Goal: Transaction & Acquisition: Purchase product/service

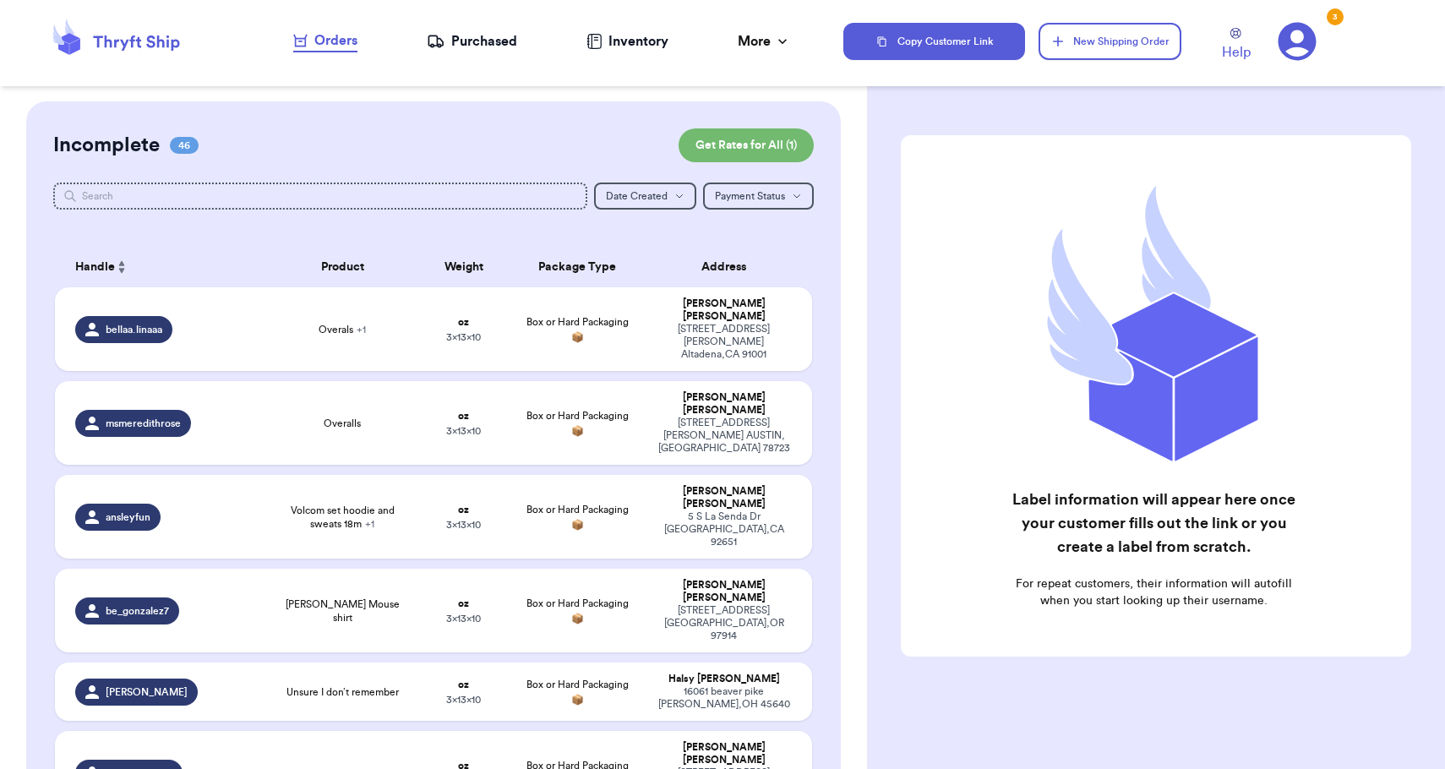
click at [357, 47] on div "Orders" at bounding box center [325, 40] width 64 height 20
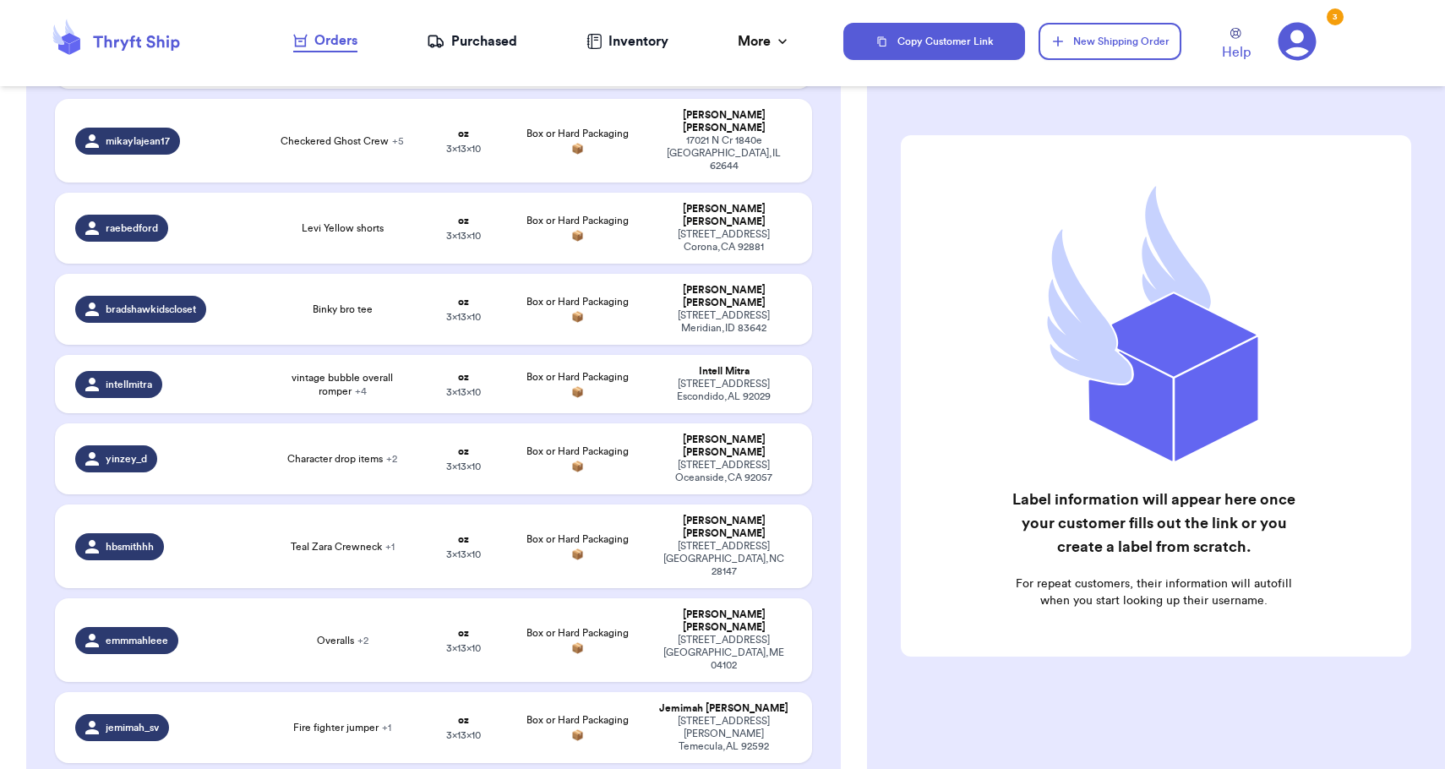
scroll to position [2976, 0]
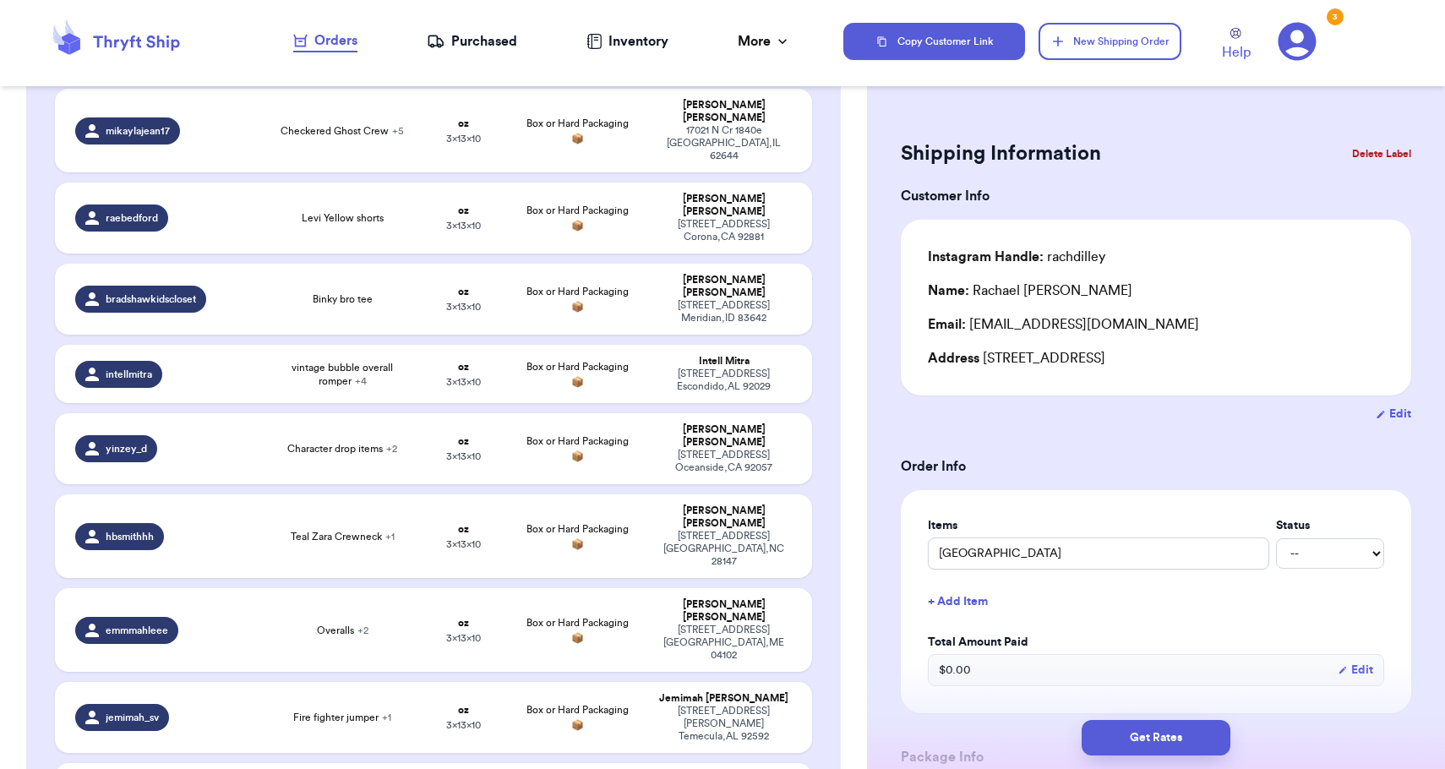
type input "Z tee"
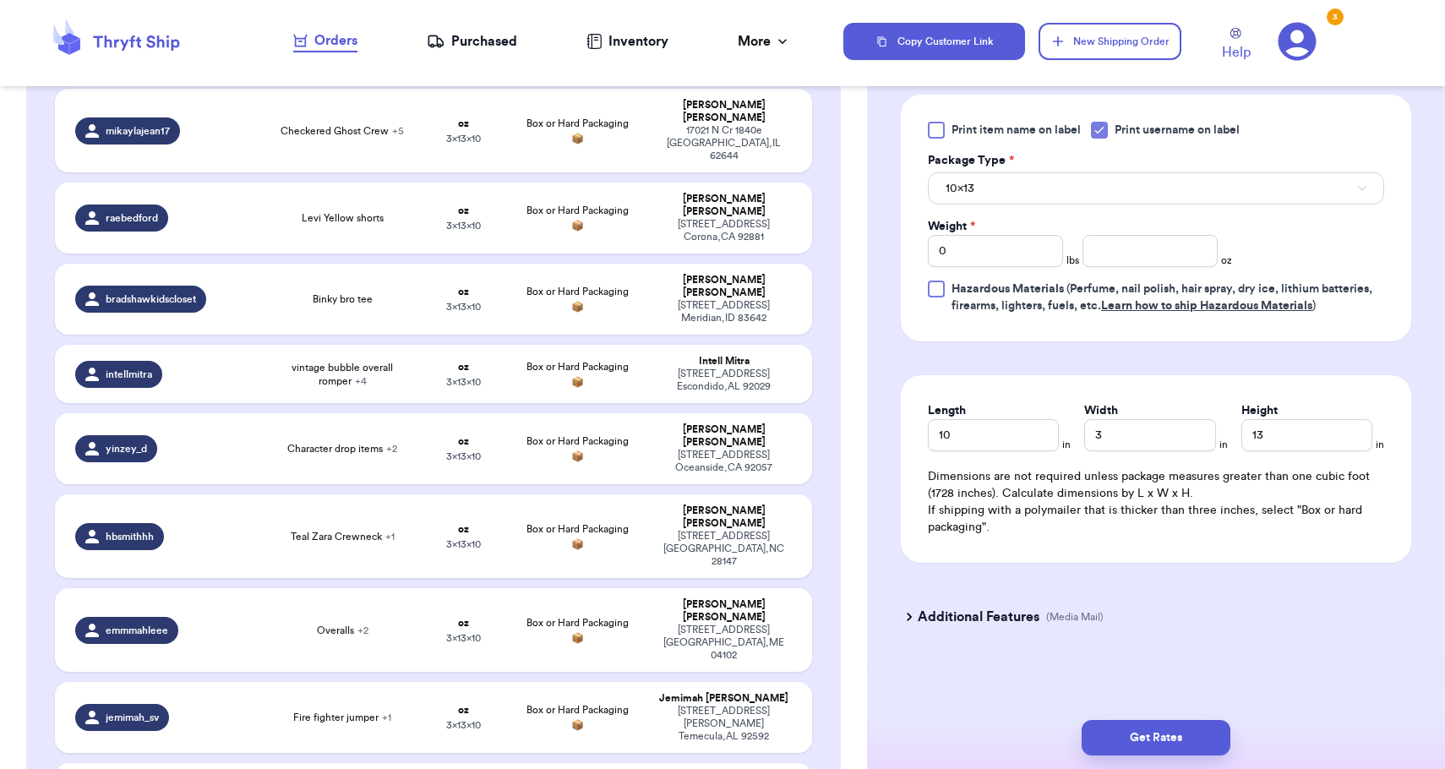
scroll to position [745, 0]
click at [1019, 193] on button "10x13" at bounding box center [1156, 188] width 456 height 32
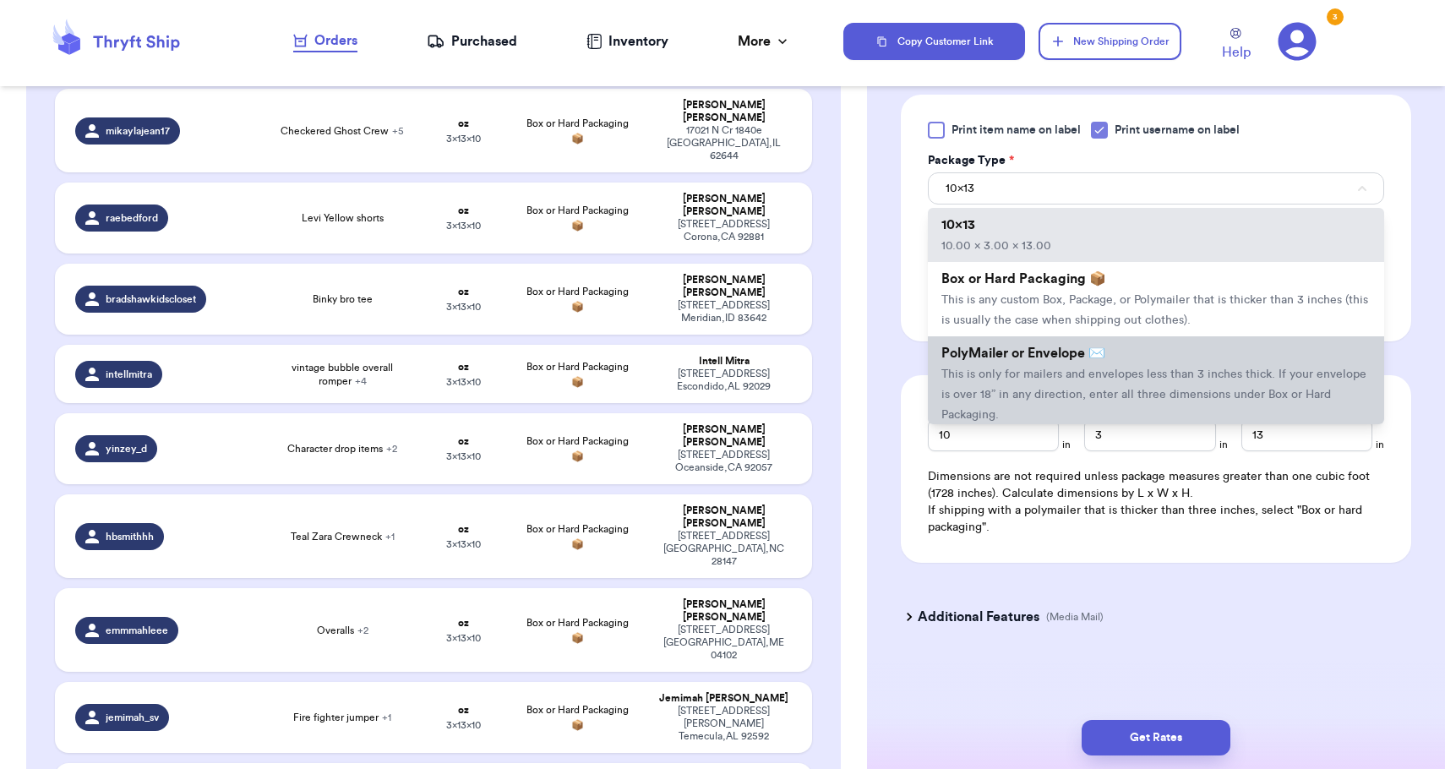
click at [1037, 358] on span "PolyMailer or Envelope ✉️" at bounding box center [1023, 353] width 164 height 14
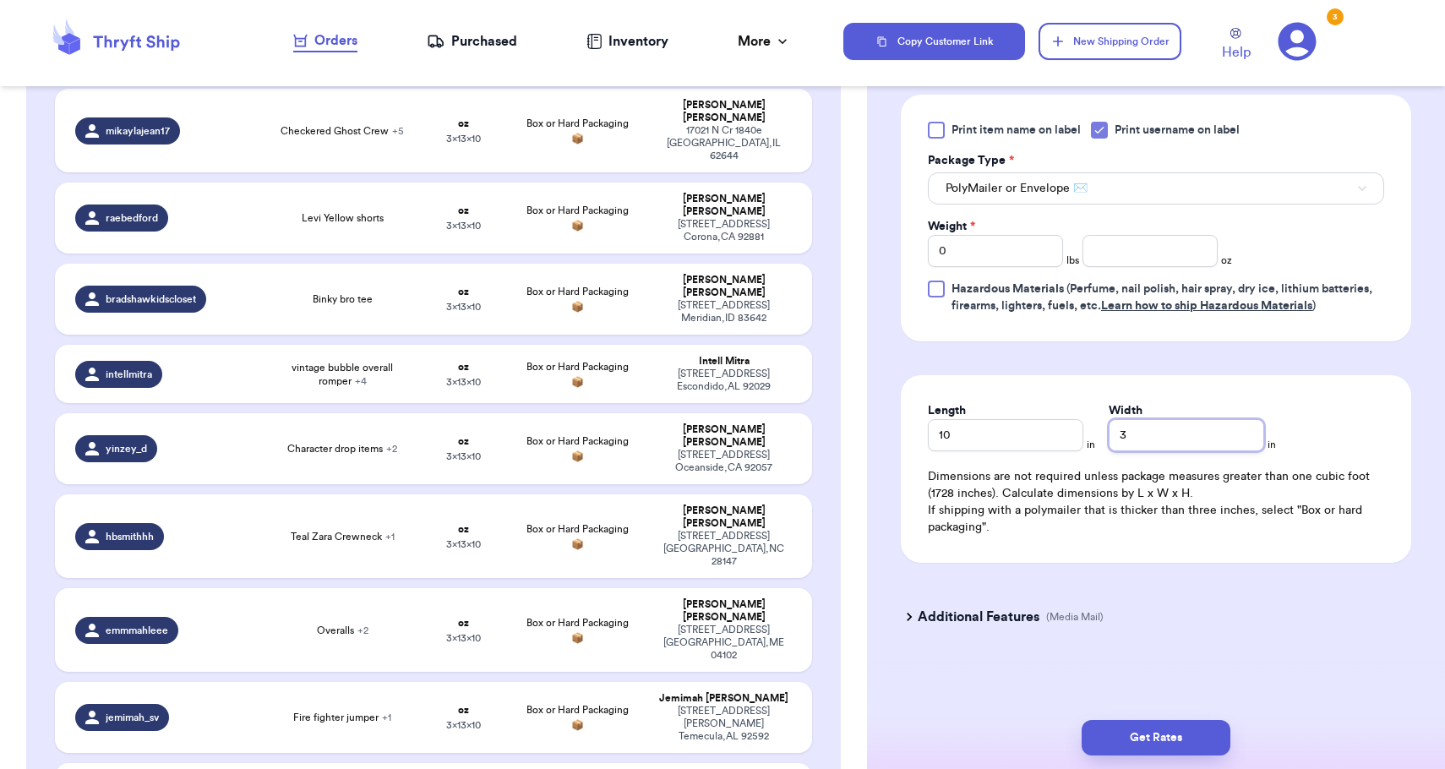
click at [1168, 432] on input "3" at bounding box center [1185, 435] width 155 height 32
type input "1"
type input "13"
click at [1130, 249] on input "number" at bounding box center [1149, 251] width 135 height 32
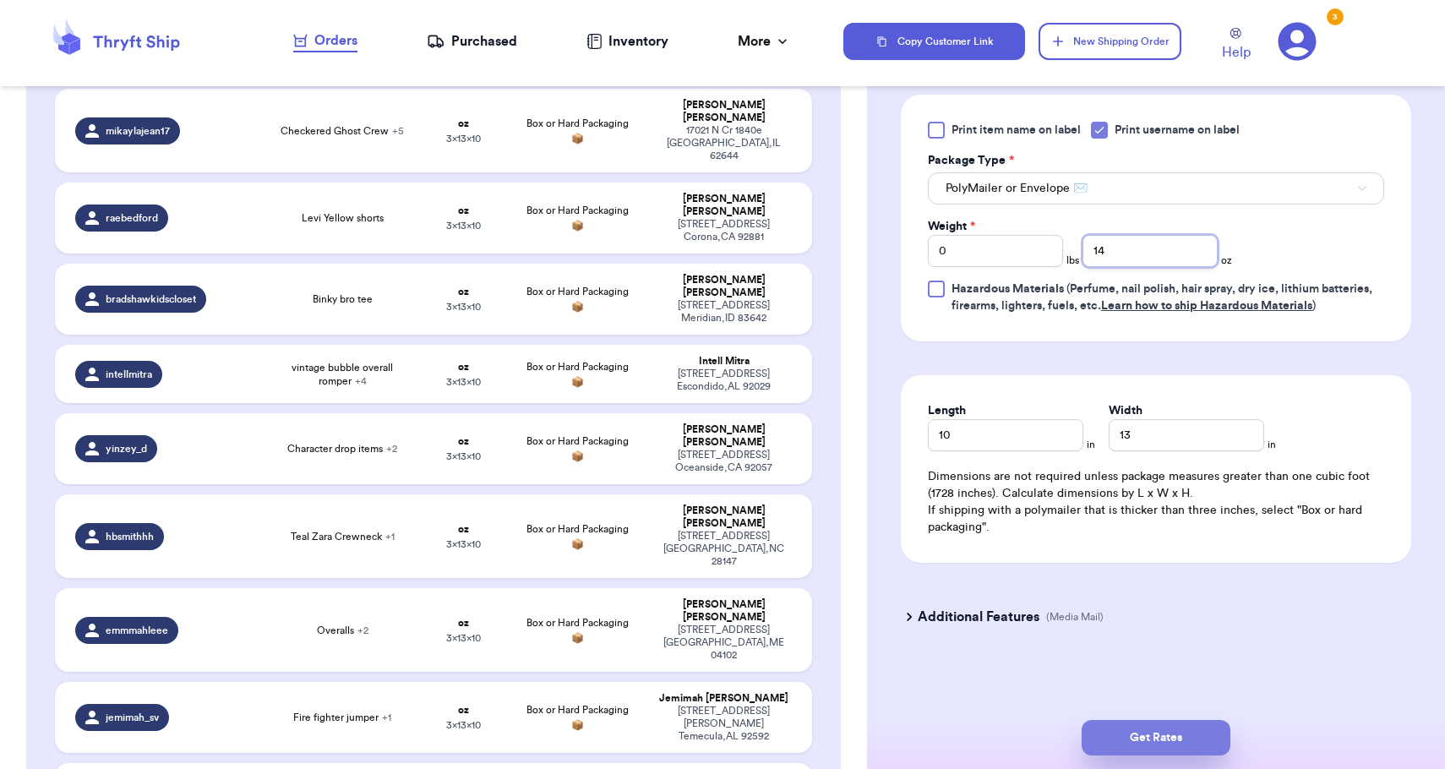
type input "14"
click at [1149, 738] on button "Get Rates" at bounding box center [1155, 737] width 149 height 35
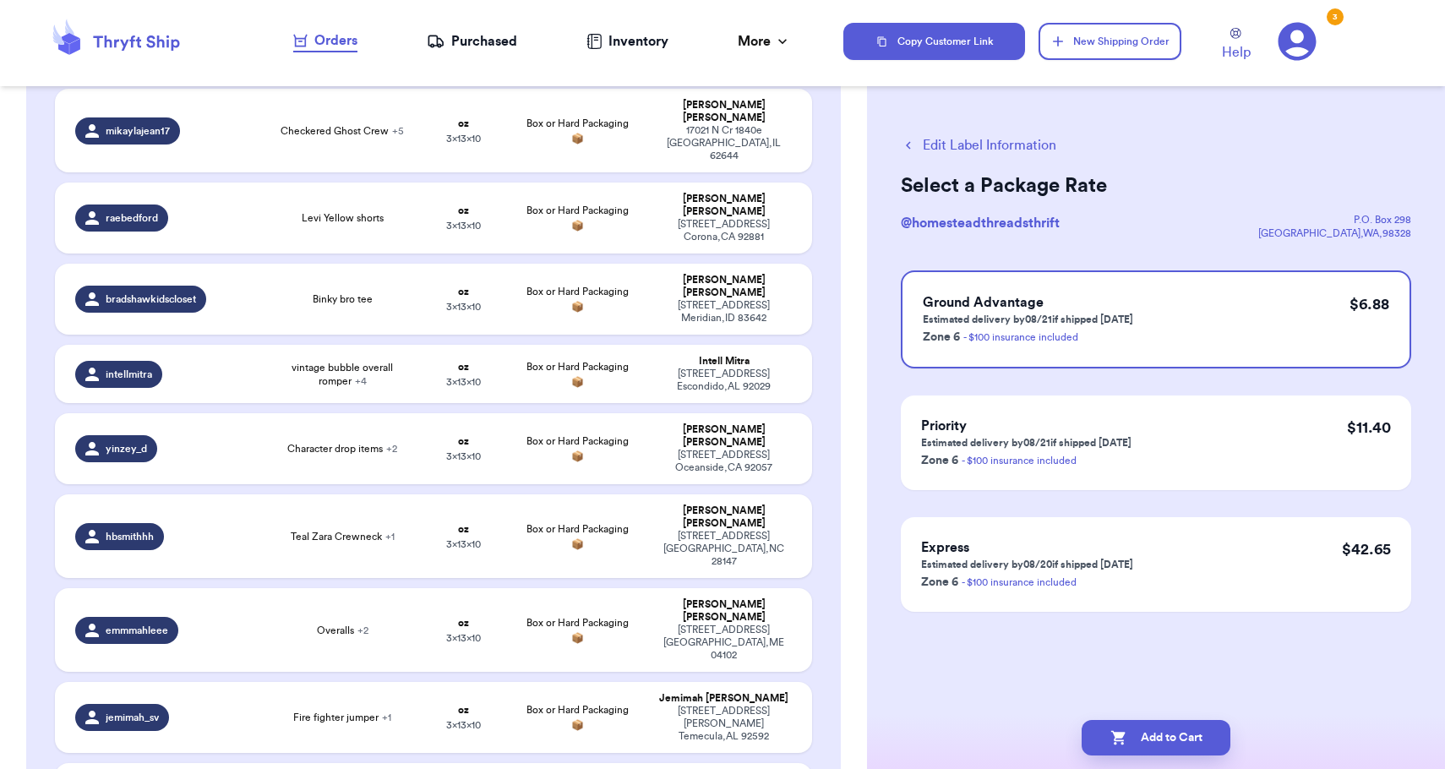
scroll to position [0, 0]
click at [1216, 730] on button "Add to Cart" at bounding box center [1155, 737] width 149 height 35
checkbox input "true"
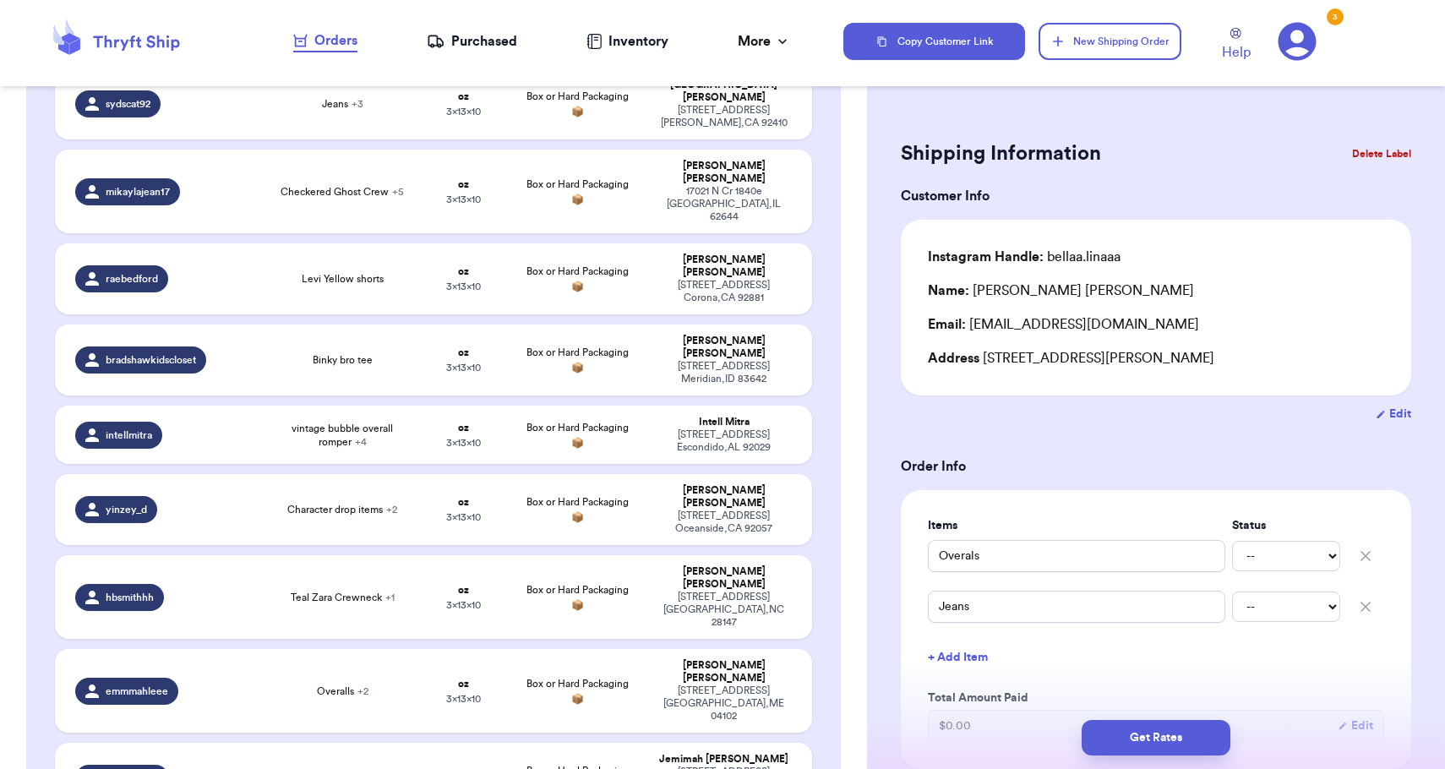
type input "[PERSON_NAME] stripped overalls"
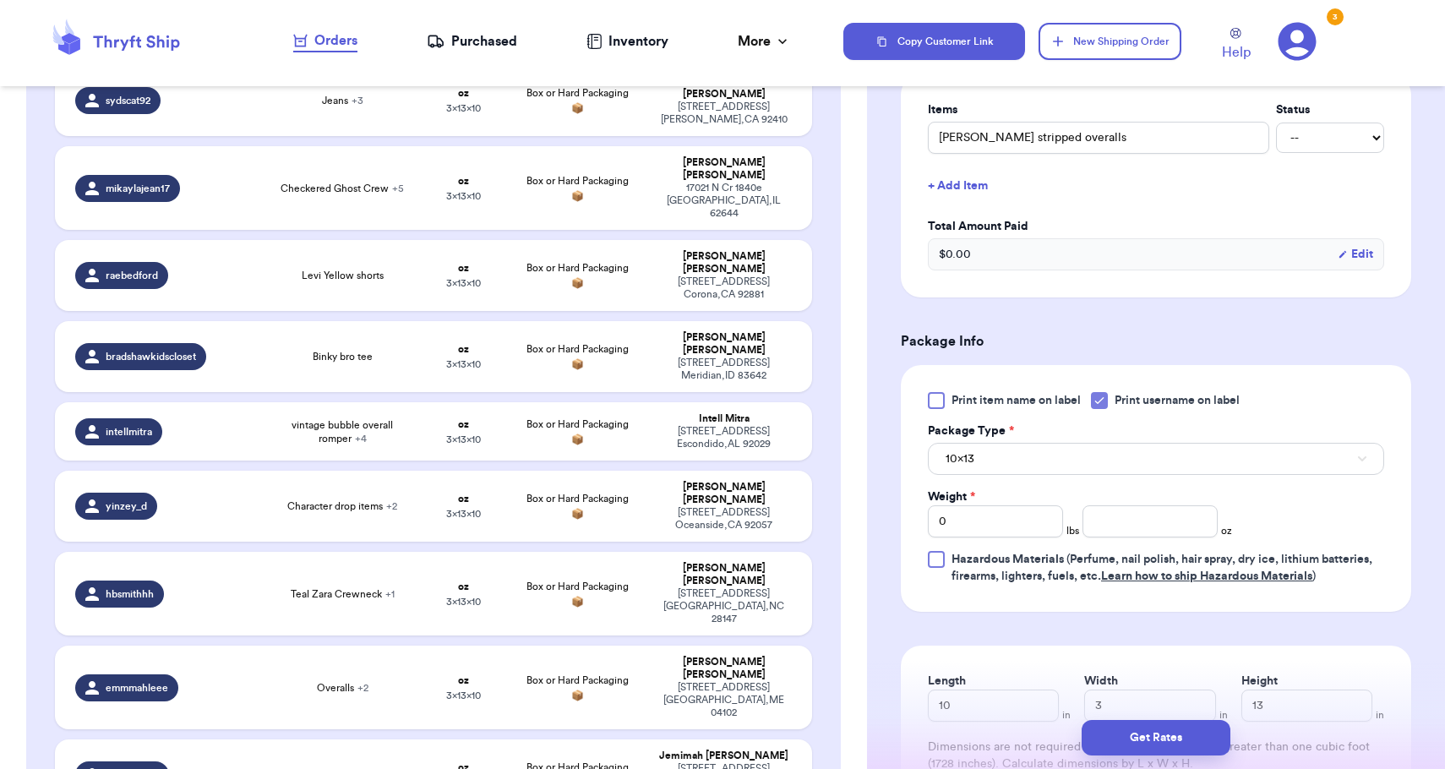
scroll to position [462, 0]
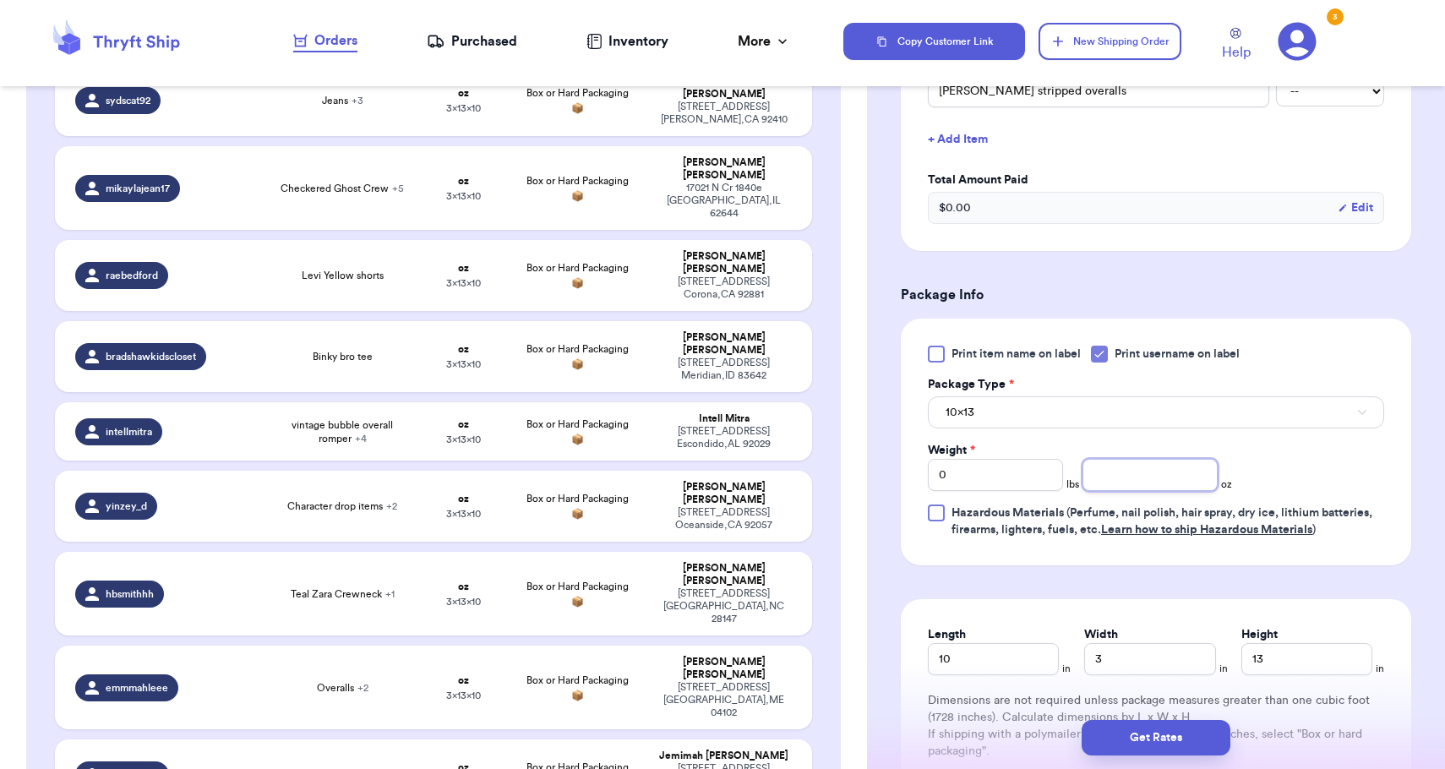
click at [1113, 482] on input "number" at bounding box center [1149, 475] width 135 height 32
type input "14"
click at [1103, 420] on button "10x13" at bounding box center [1156, 412] width 456 height 32
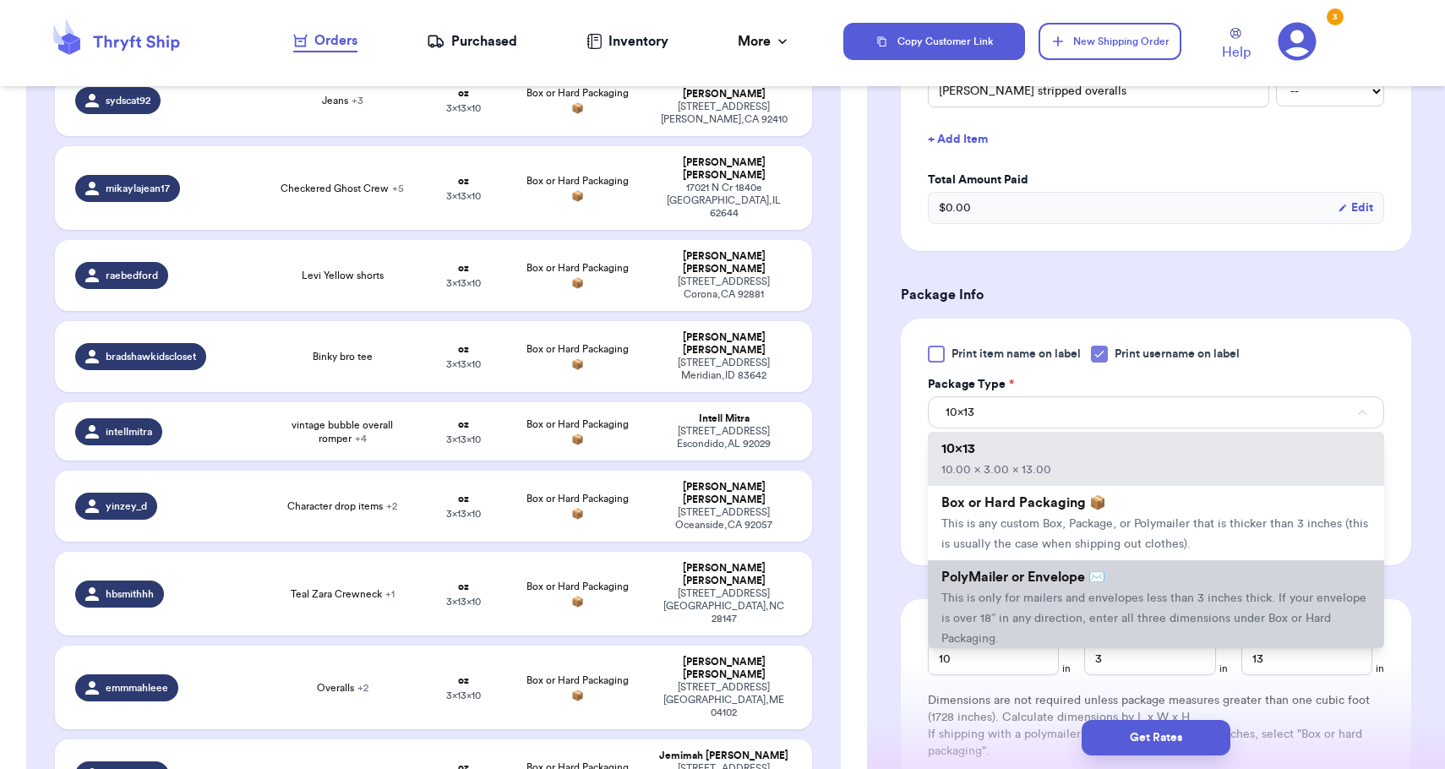
click at [1114, 627] on span "This is only for mailers and envelopes less than 3 inches thick. If your envelo…" at bounding box center [1153, 618] width 425 height 52
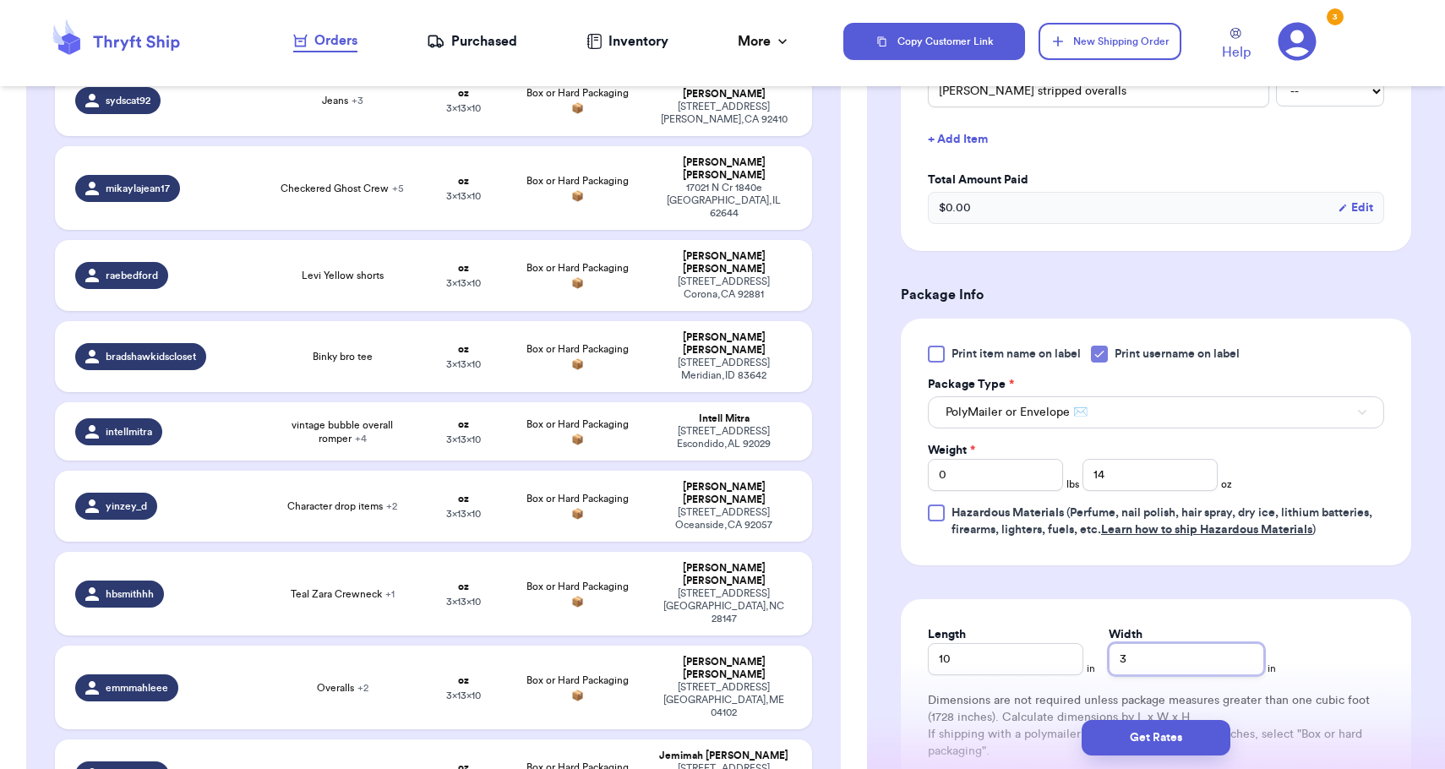
click at [1110, 657] on input "3" at bounding box center [1185, 659] width 155 height 32
type input "13"
click at [1136, 736] on button "Get Rates" at bounding box center [1155, 737] width 149 height 35
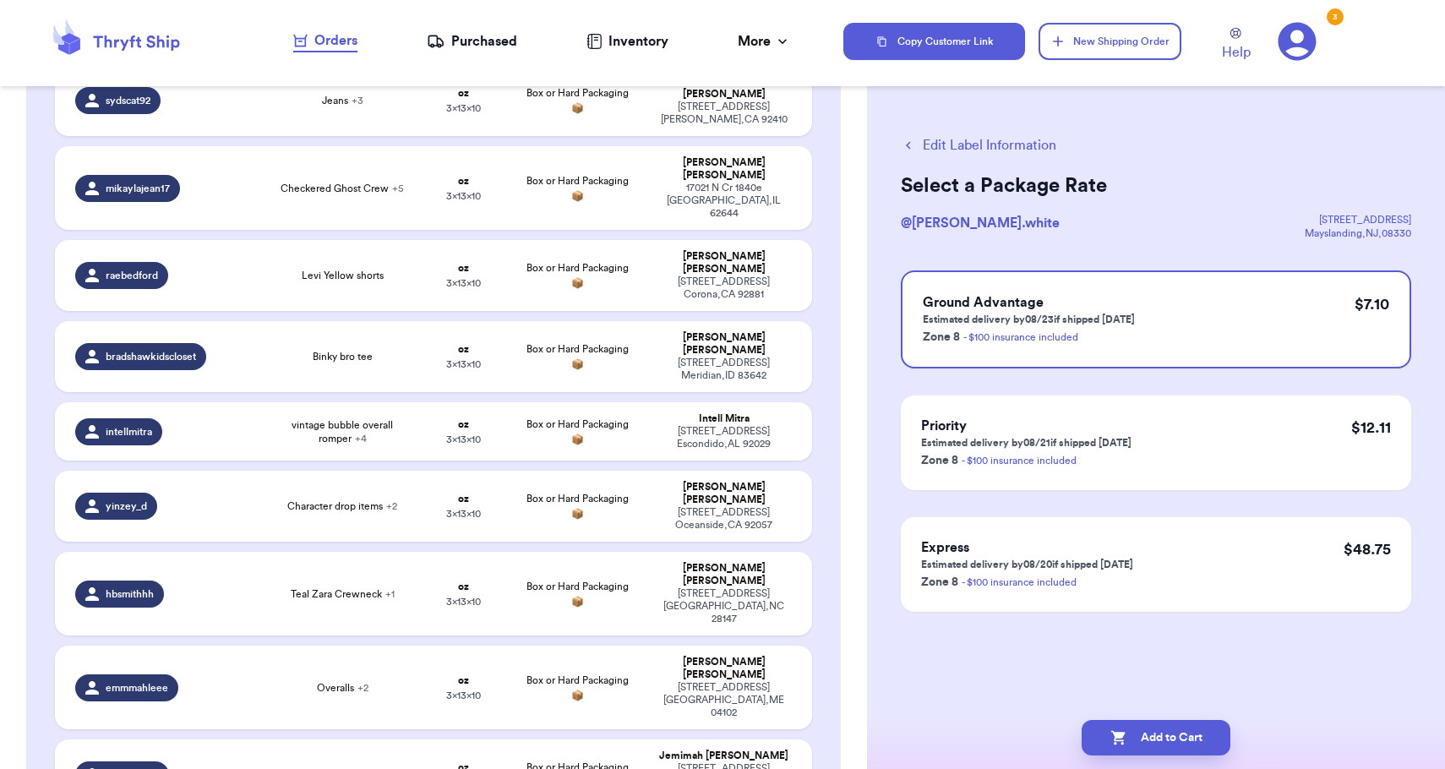
click at [1136, 736] on button "Add to Cart" at bounding box center [1155, 737] width 149 height 35
checkbox input "true"
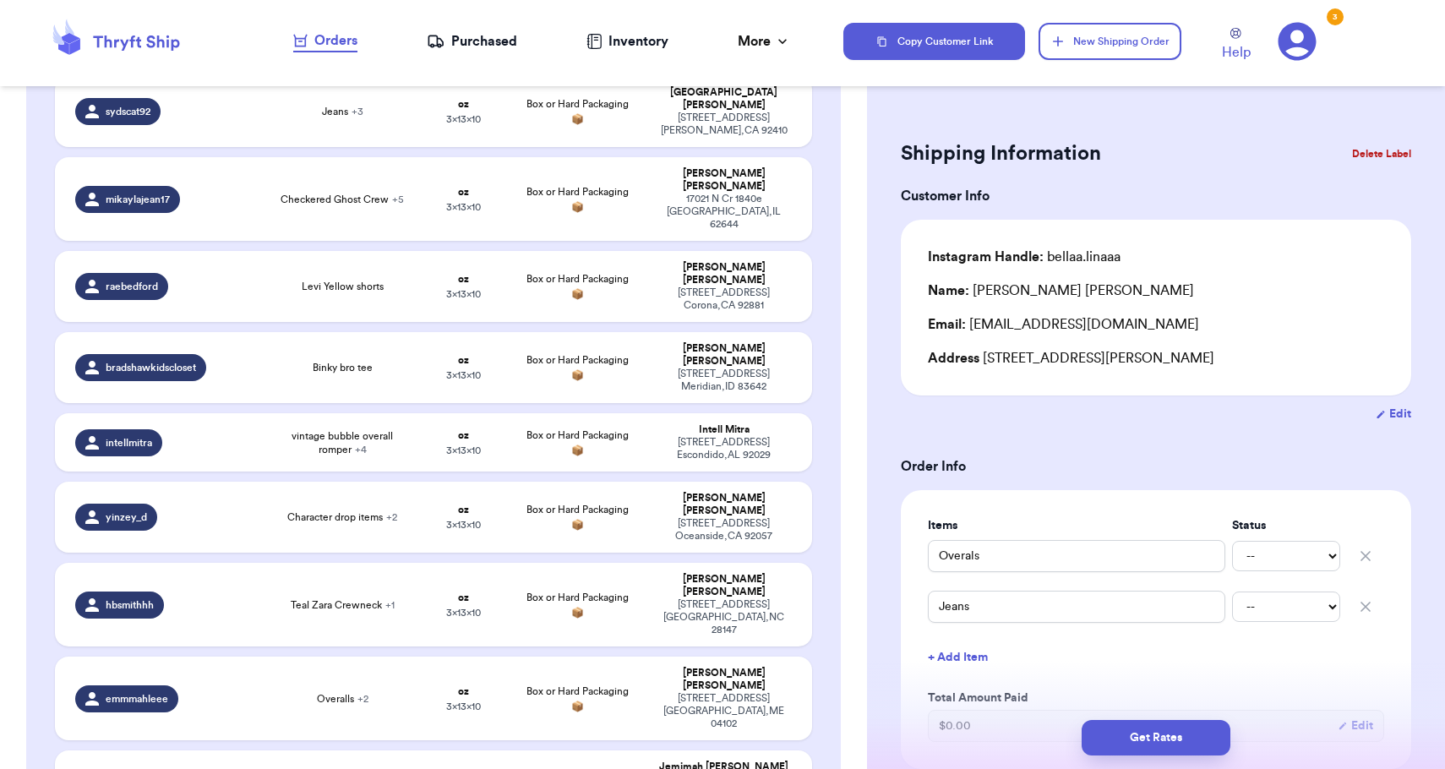
type input "Marvel set"
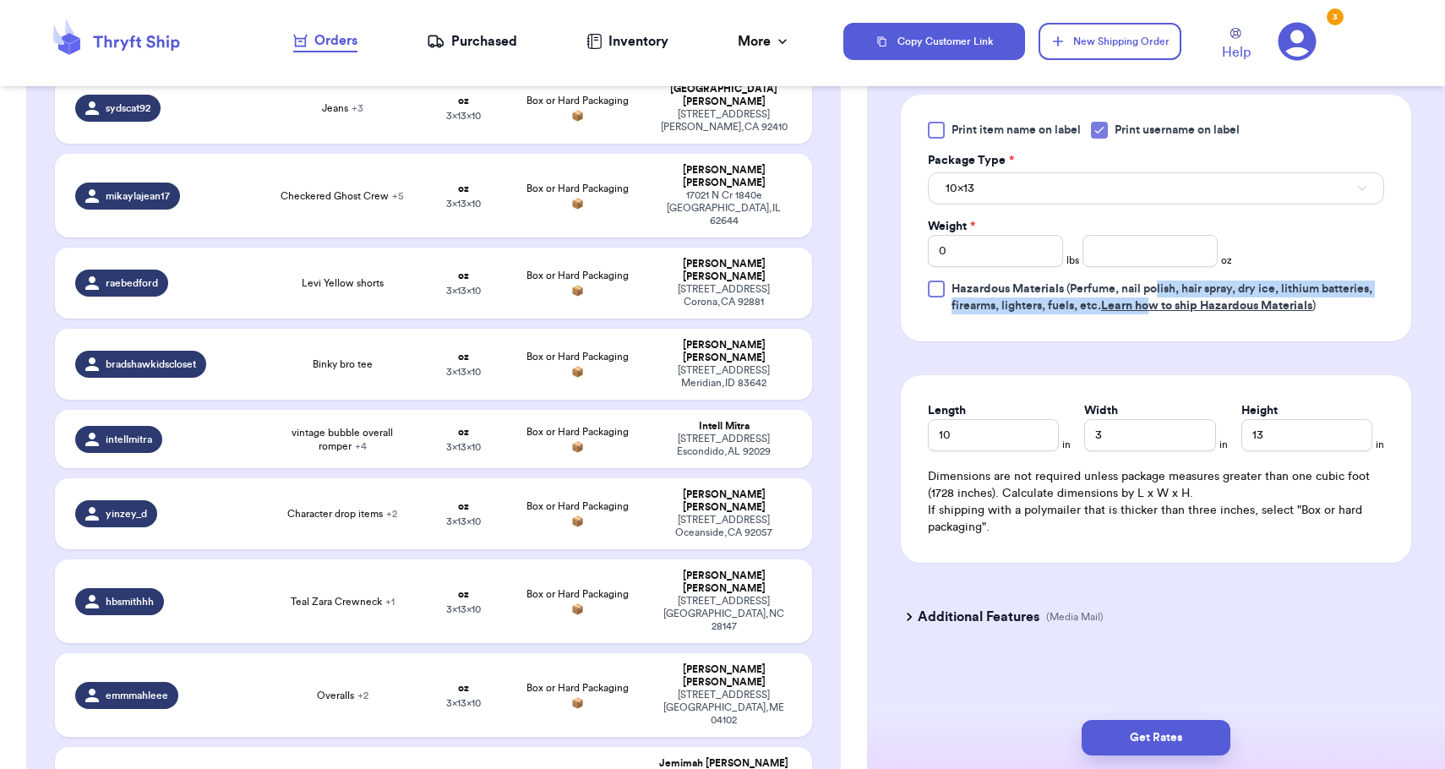
scroll to position [689, 0]
drag, startPoint x: 1158, startPoint y: 292, endPoint x: 1162, endPoint y: 252, distance: 40.7
click at [1162, 251] on div "Print item name on label Print username on label Package Type * 10x13 Weight * …" at bounding box center [1156, 218] width 456 height 193
click at [1162, 252] on input "number" at bounding box center [1149, 251] width 135 height 32
type input "10"
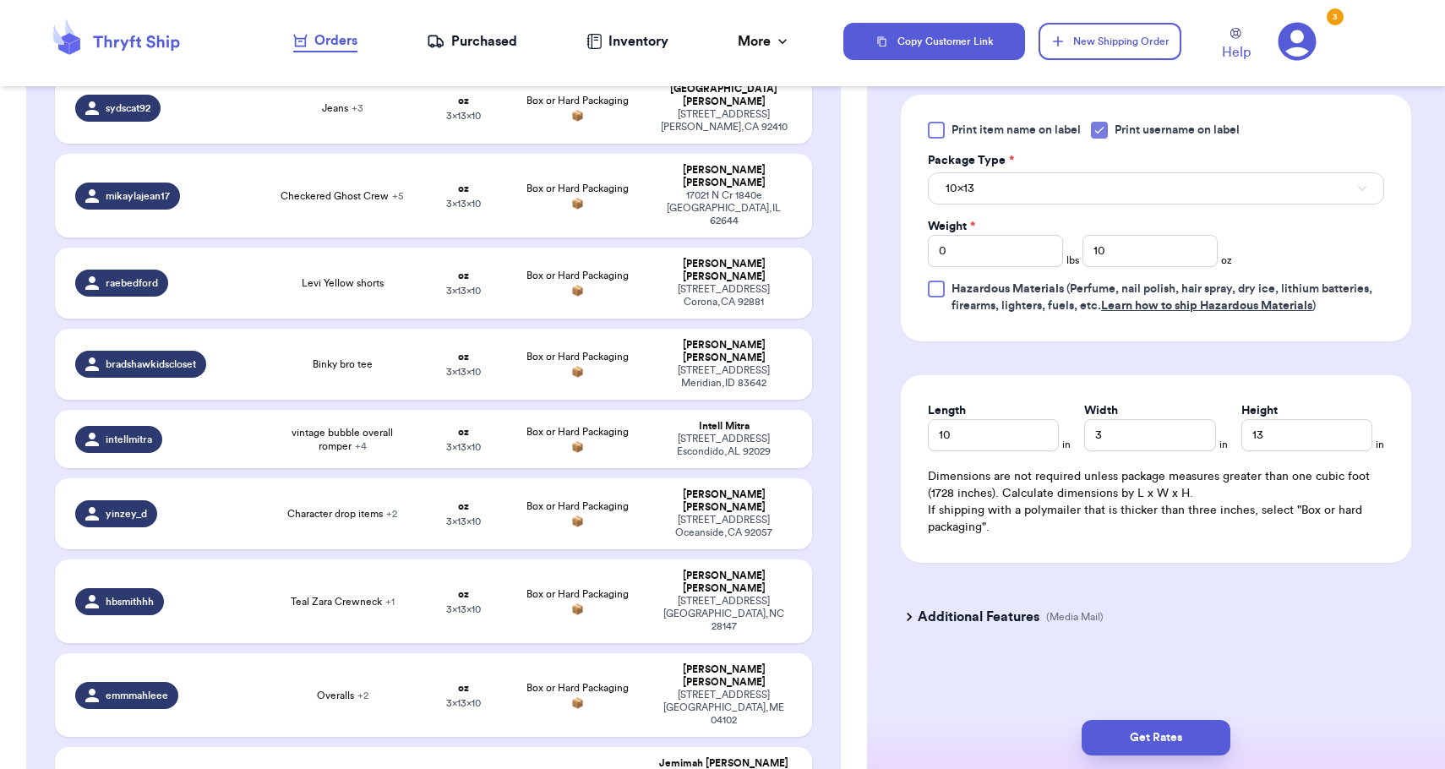
click at [1148, 196] on button "10x13" at bounding box center [1156, 188] width 456 height 32
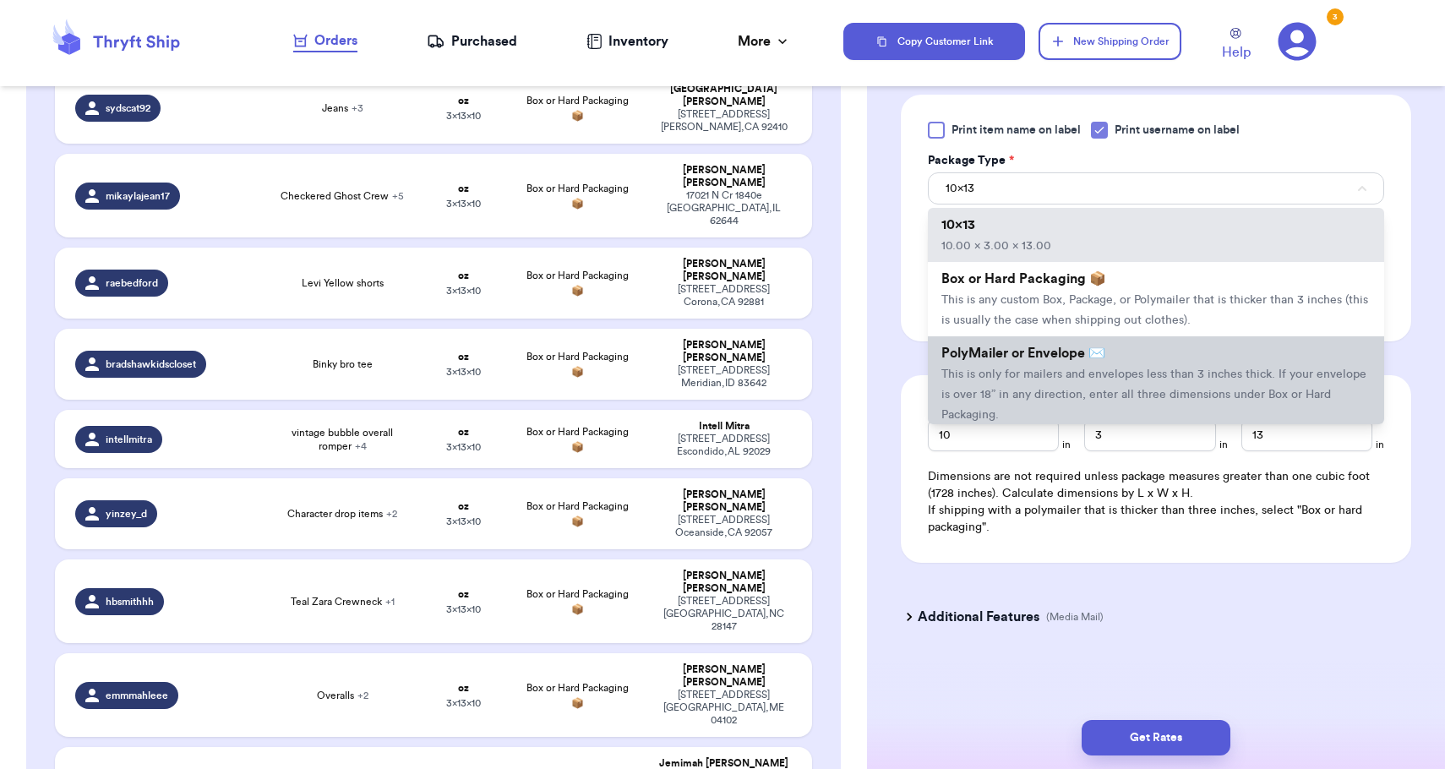
click at [1142, 406] on li "PolyMailer or Envelope ✉️ This is only for mailers and envelopes less than 3 in…" at bounding box center [1156, 383] width 456 height 95
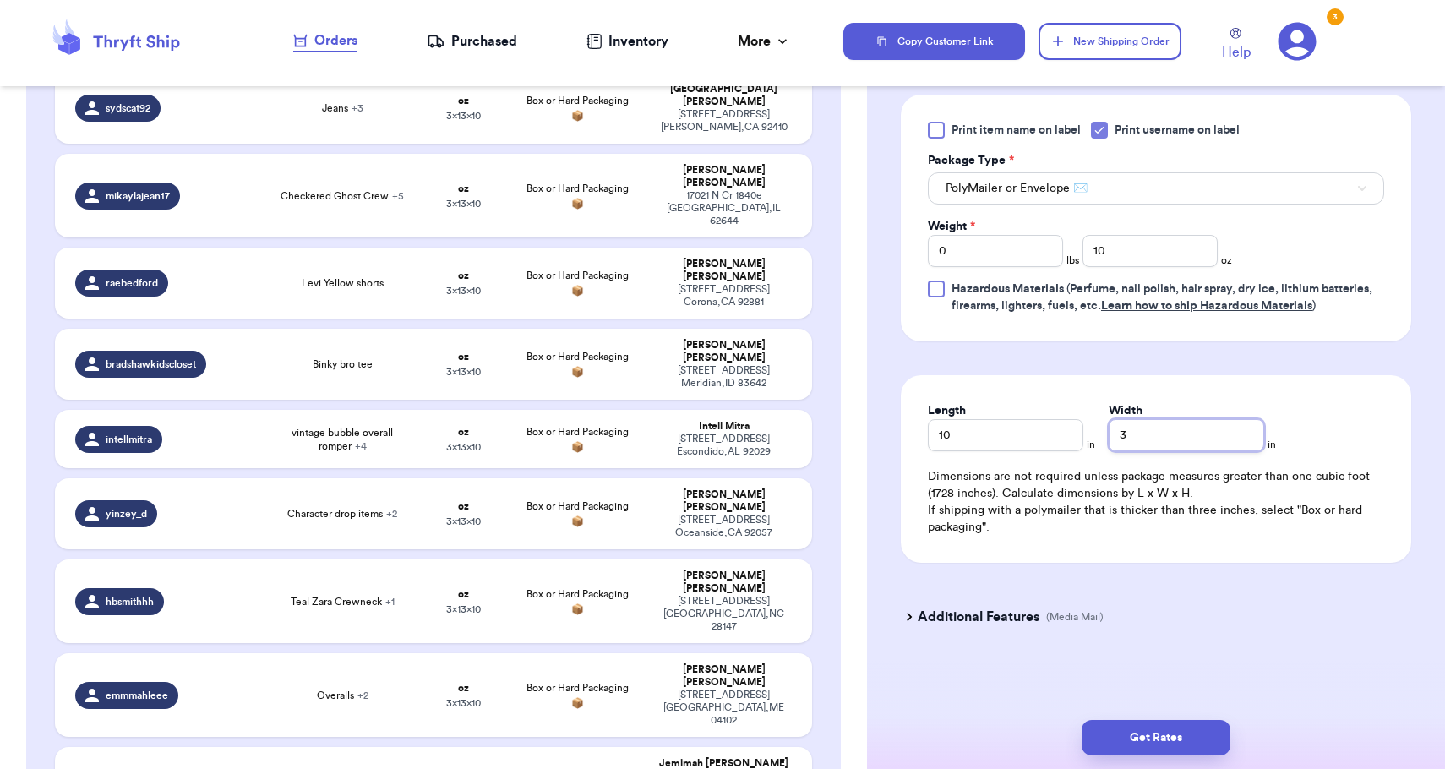
click at [1111, 432] on input "3" at bounding box center [1185, 435] width 155 height 32
type input "10"
click at [1146, 738] on button "Get Rates" at bounding box center [1155, 737] width 149 height 35
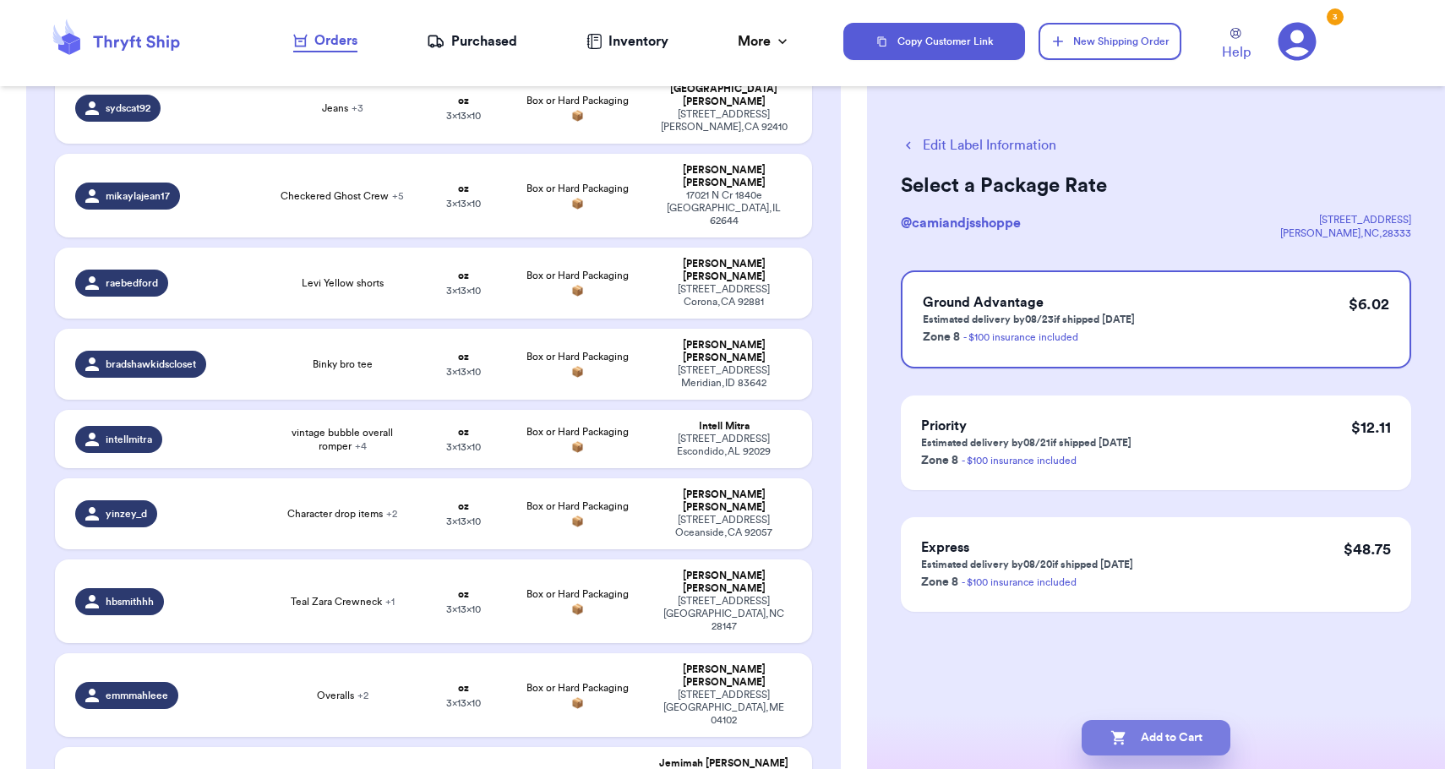
click at [1157, 744] on button "Add to Cart" at bounding box center [1155, 737] width 149 height 35
checkbox input "true"
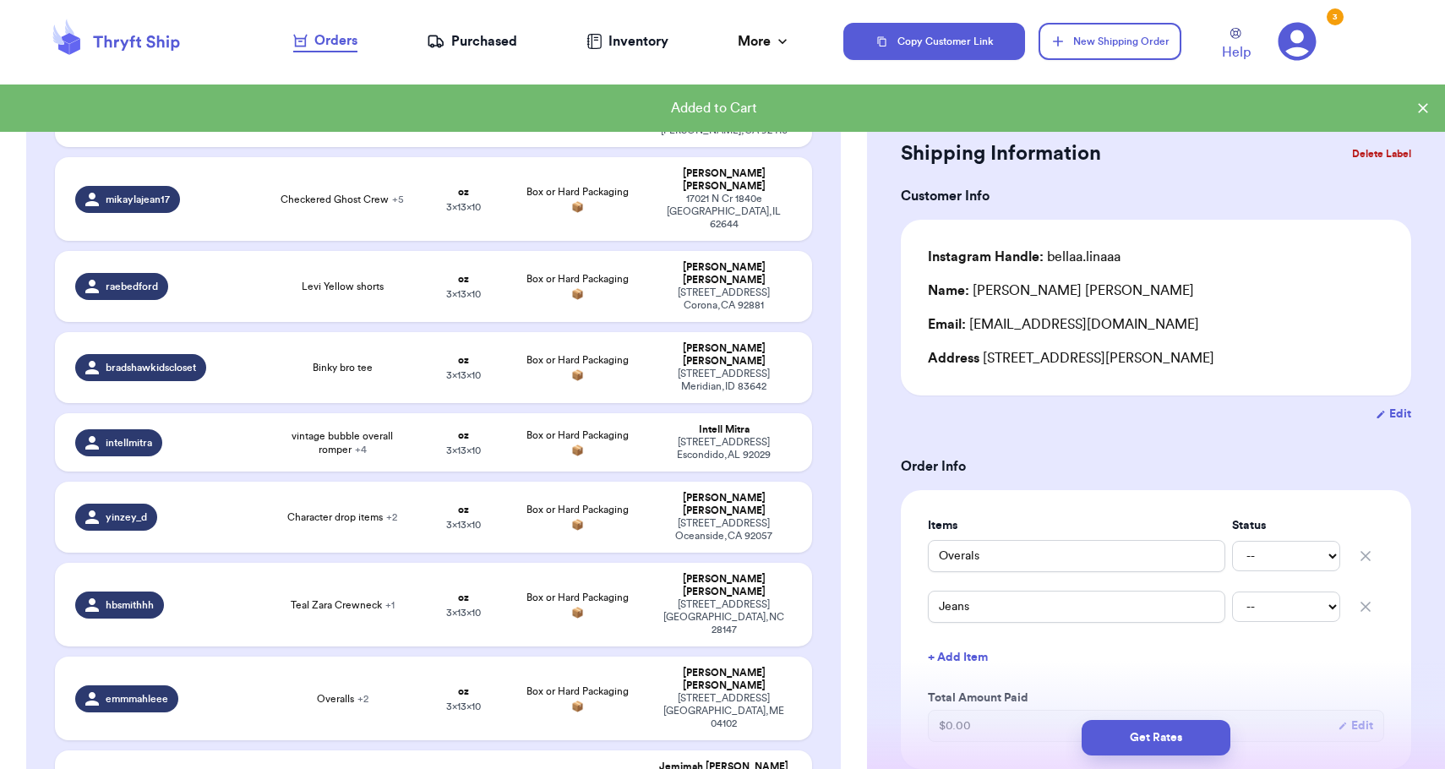
scroll to position [2904, 0]
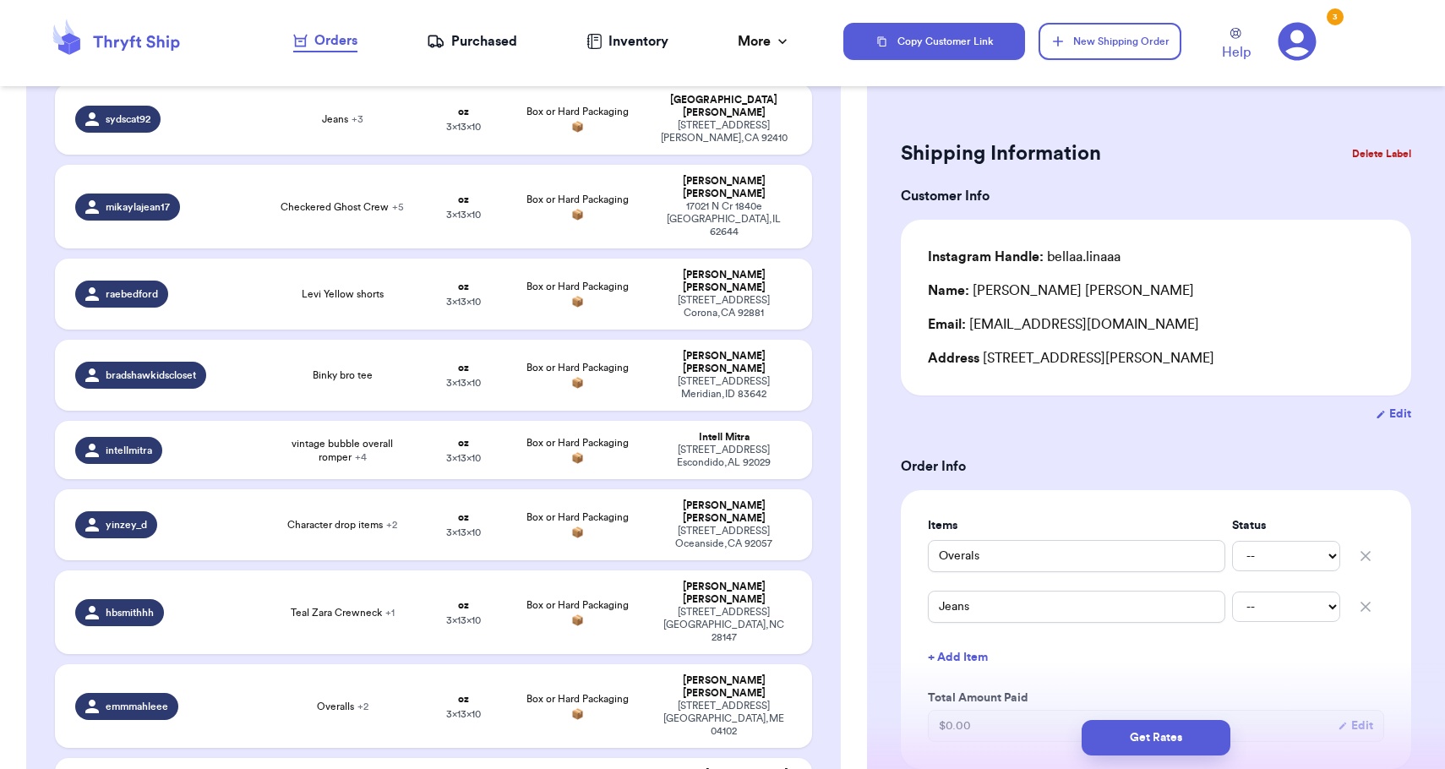
type input "palm beach shirt, black nike shoes, grey [US_STATE] crewneck, and astronaut van…"
type input "2"
type input "0"
type input "13"
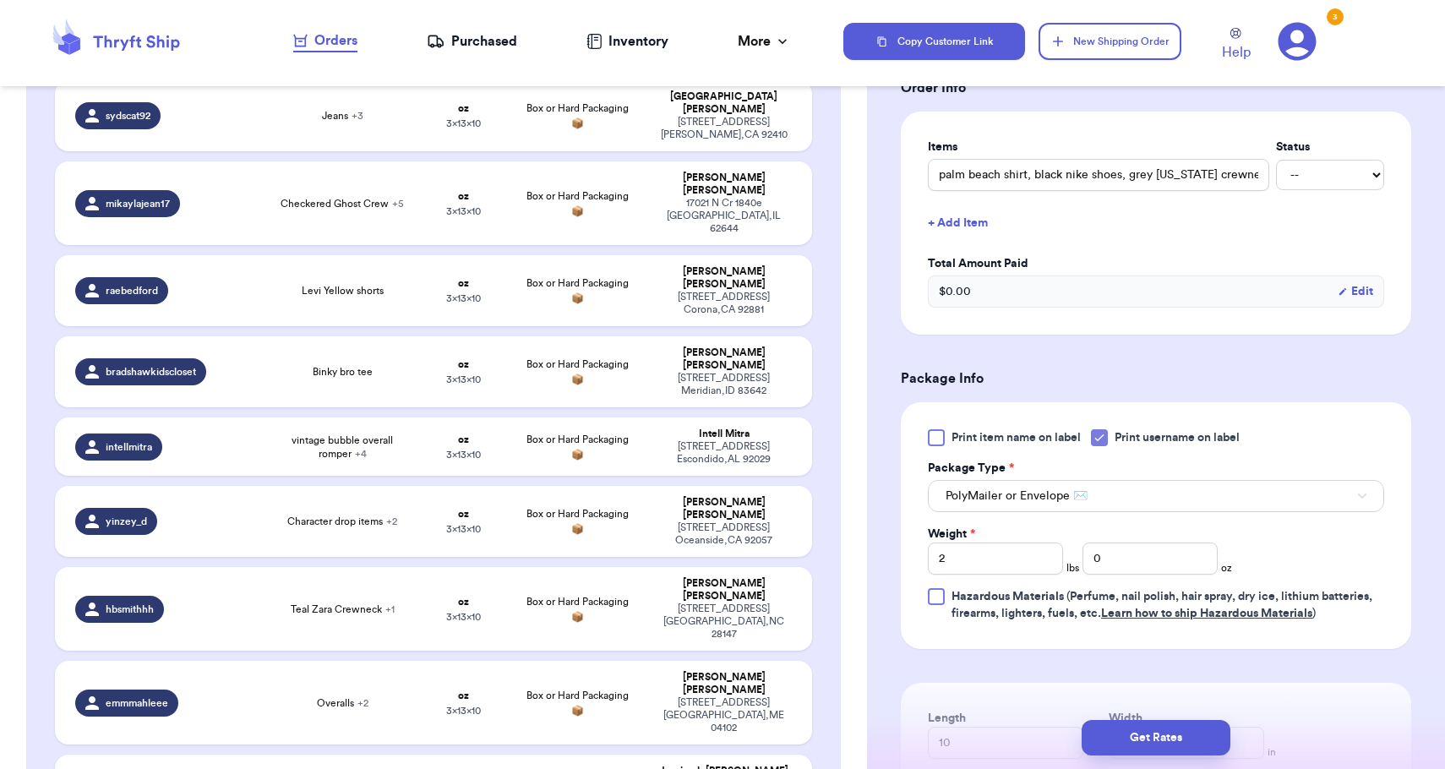
scroll to position [400, 0]
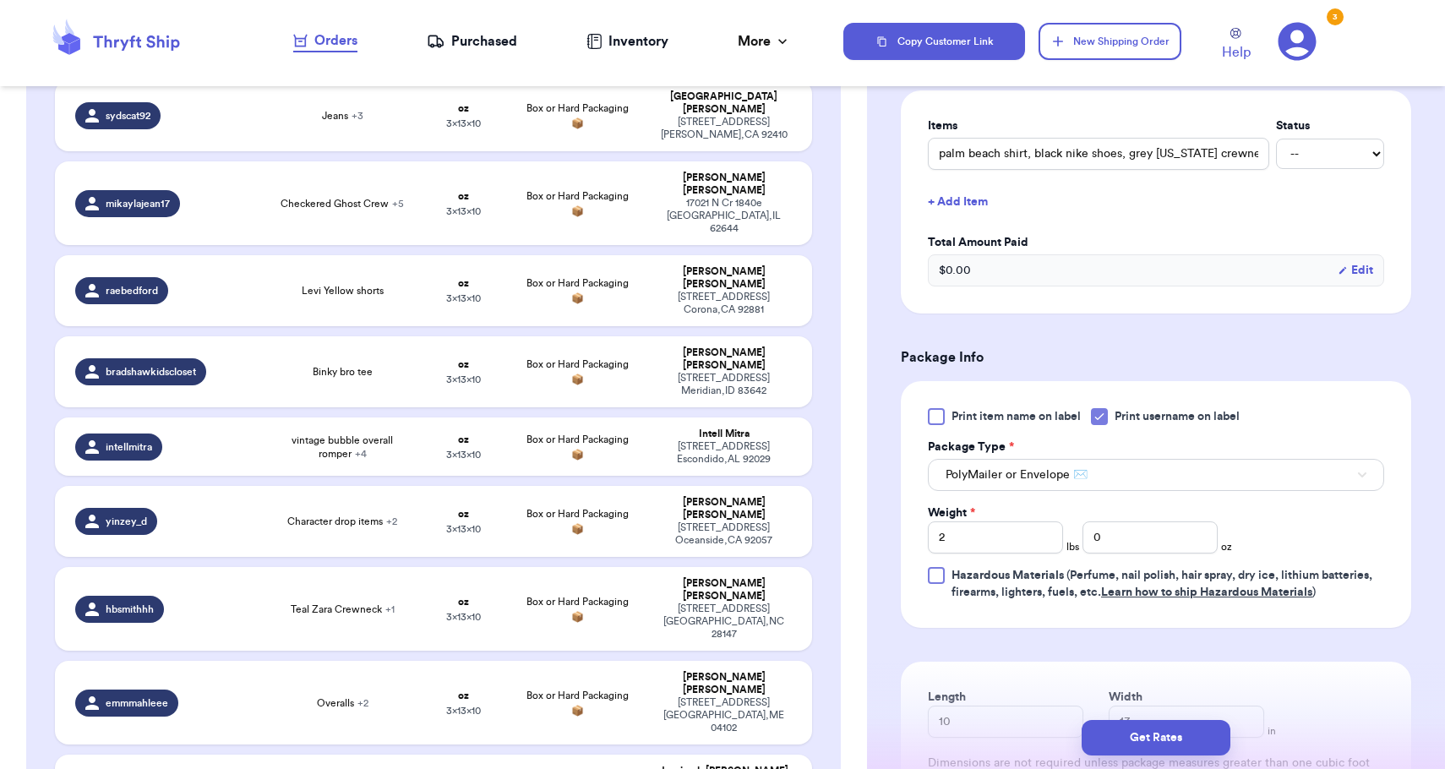
click at [1021, 520] on div "Weight *" at bounding box center [995, 512] width 135 height 17
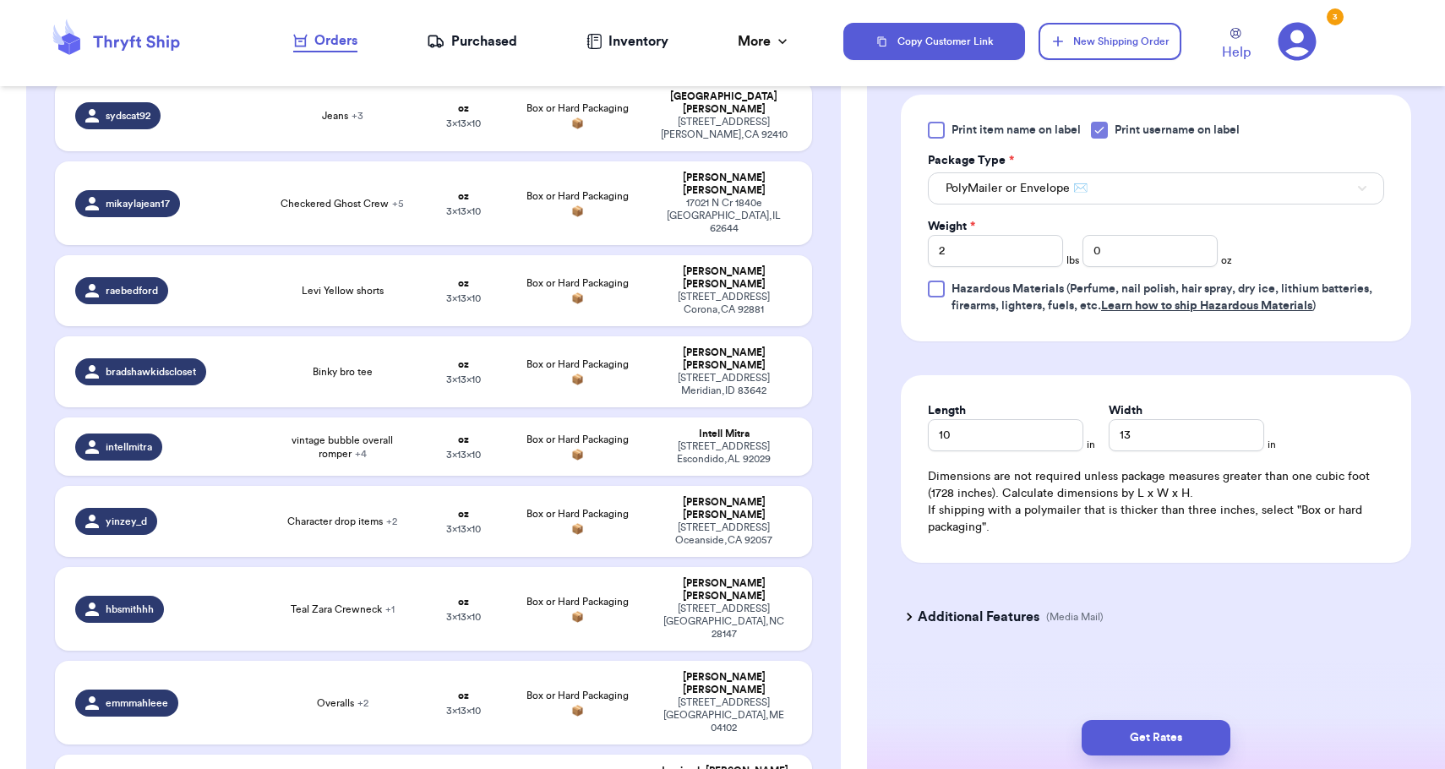
scroll to position [689, 0]
click at [1116, 729] on button "Get Rates" at bounding box center [1155, 737] width 149 height 35
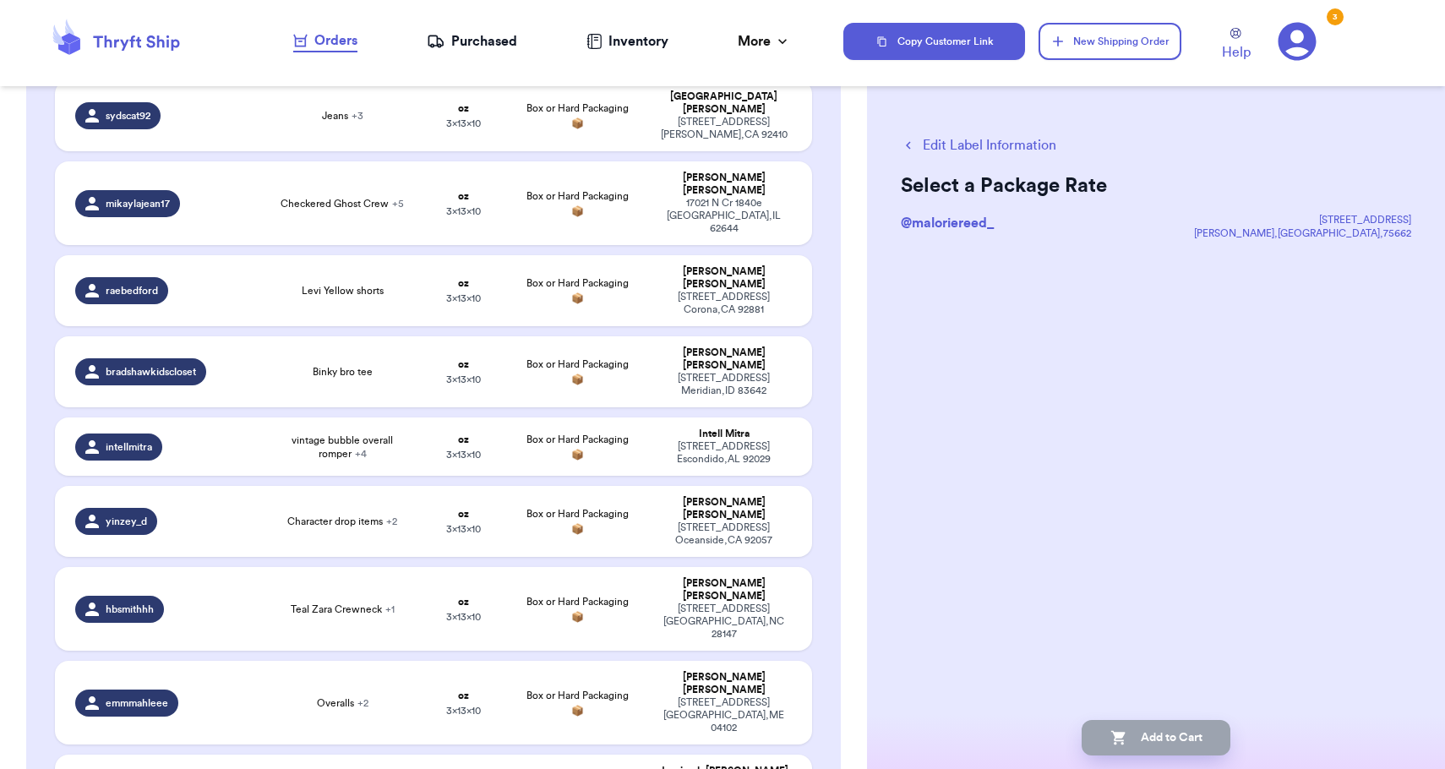
scroll to position [0, 0]
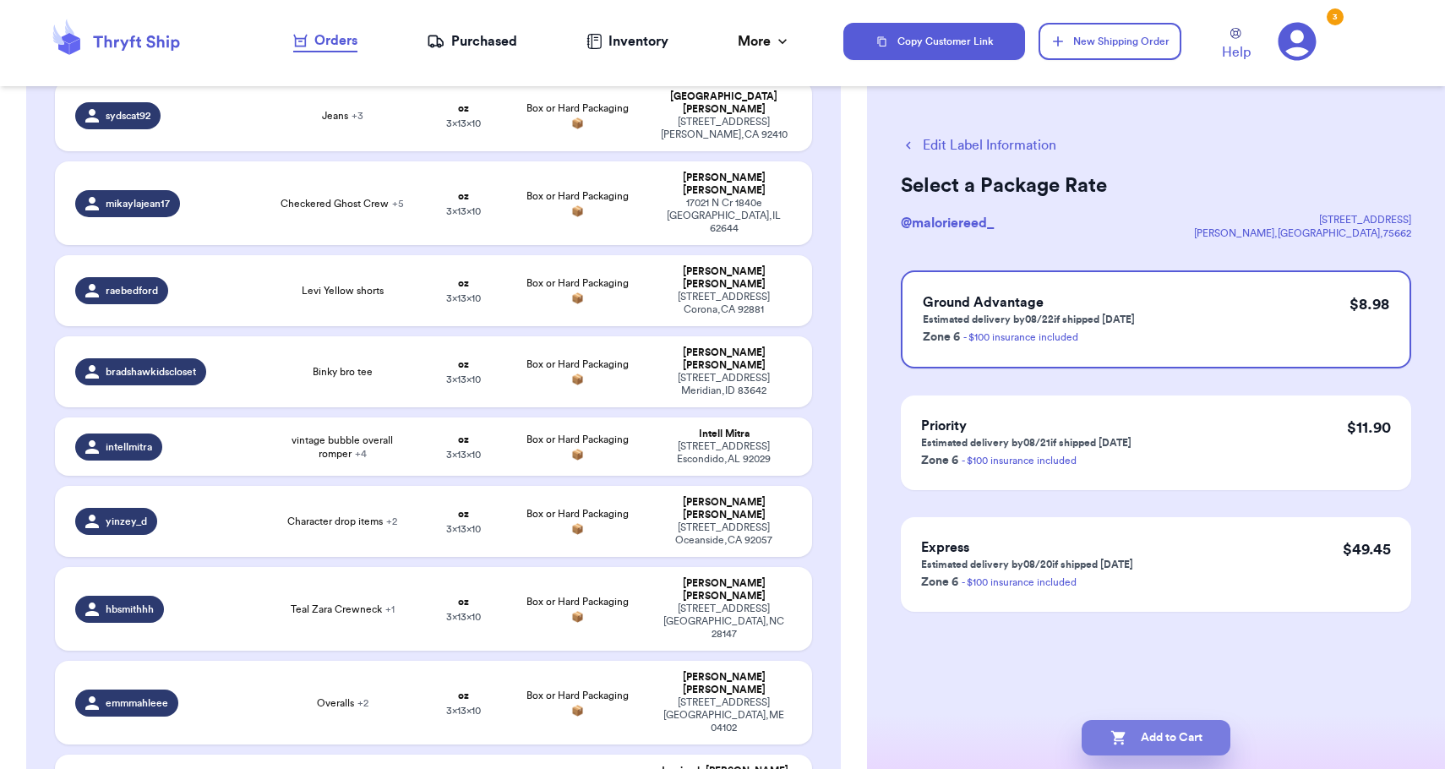
click at [1124, 728] on button "Add to Cart" at bounding box center [1155, 737] width 149 height 35
checkbox input "true"
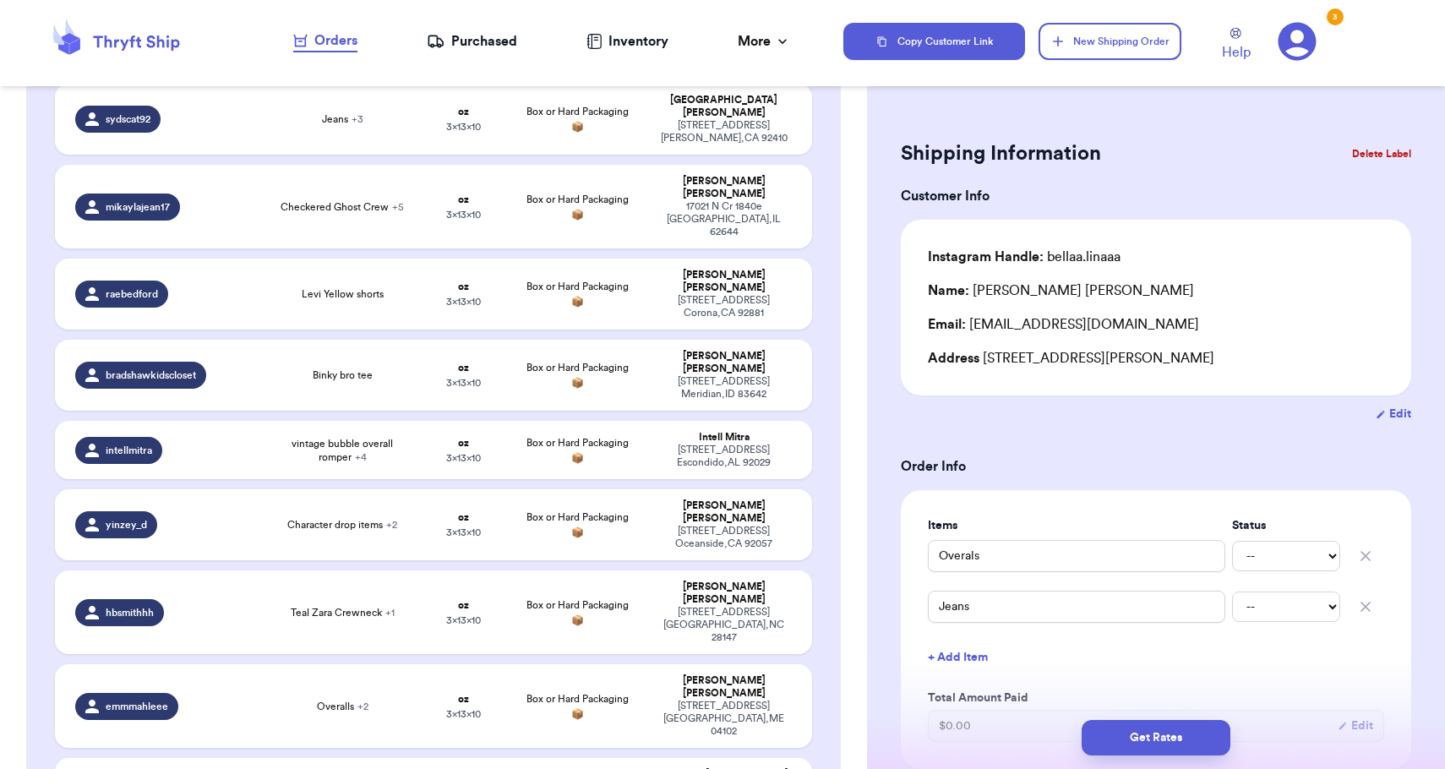
type input "Fire fighter jumper"
type input "Rescue squad jumper"
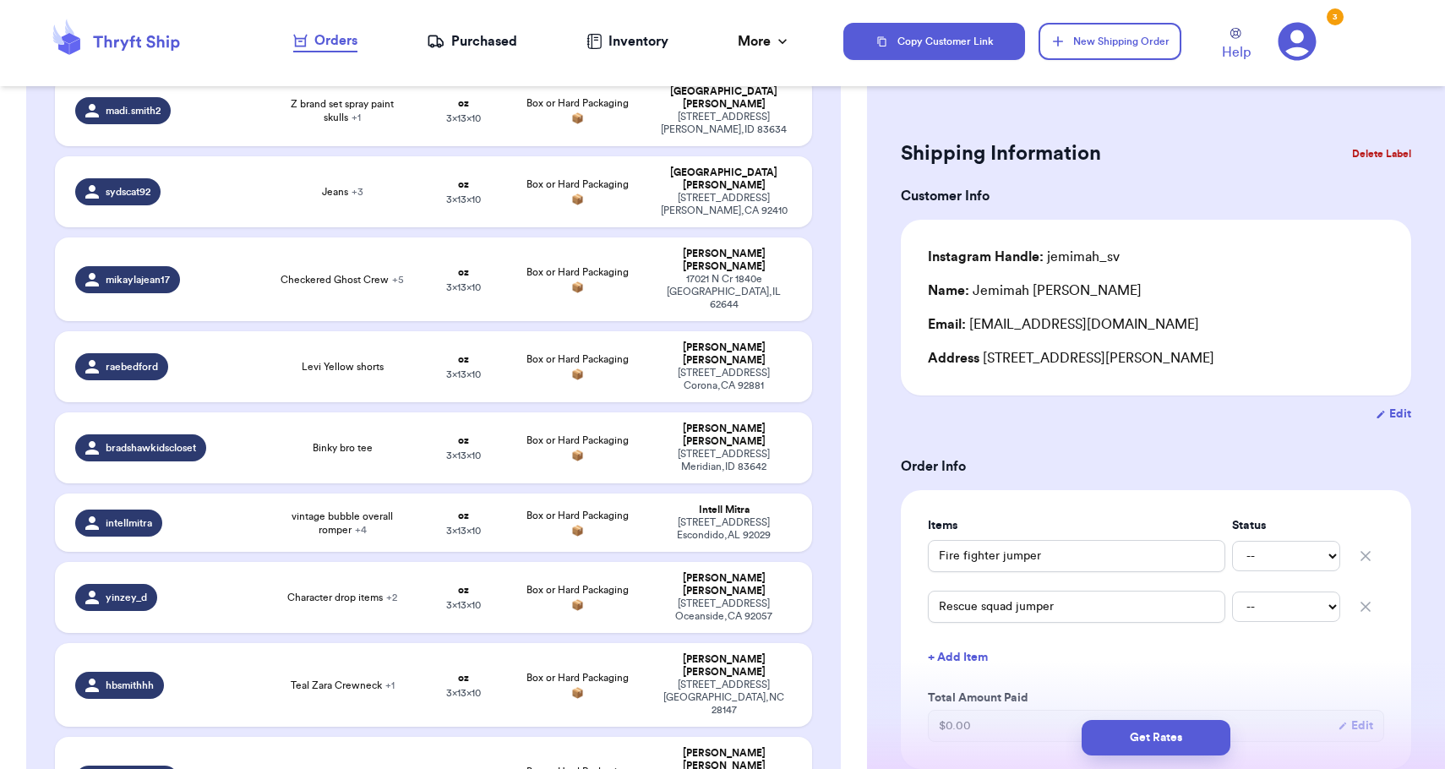
scroll to position [2793, 0]
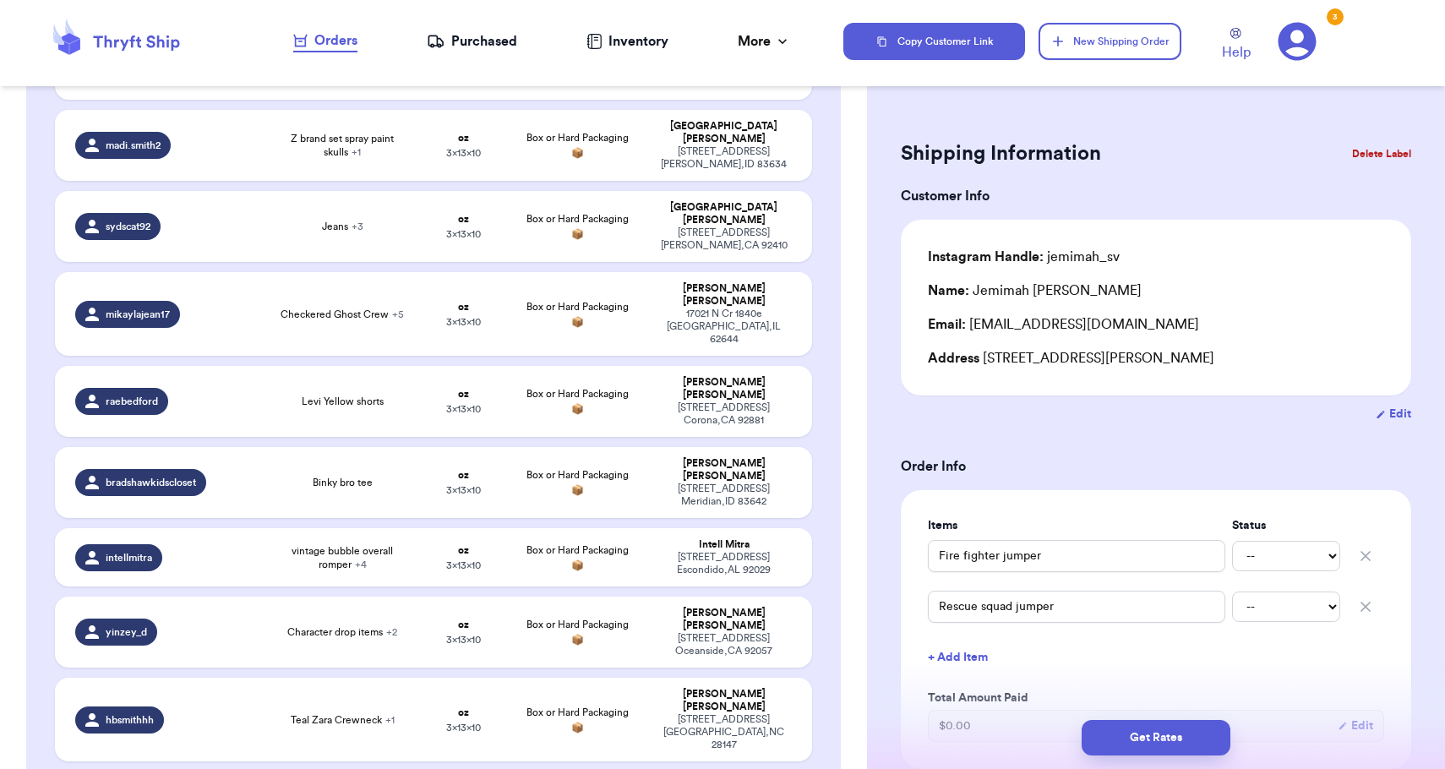
type input "Overalls"
type input "Duck shirt"
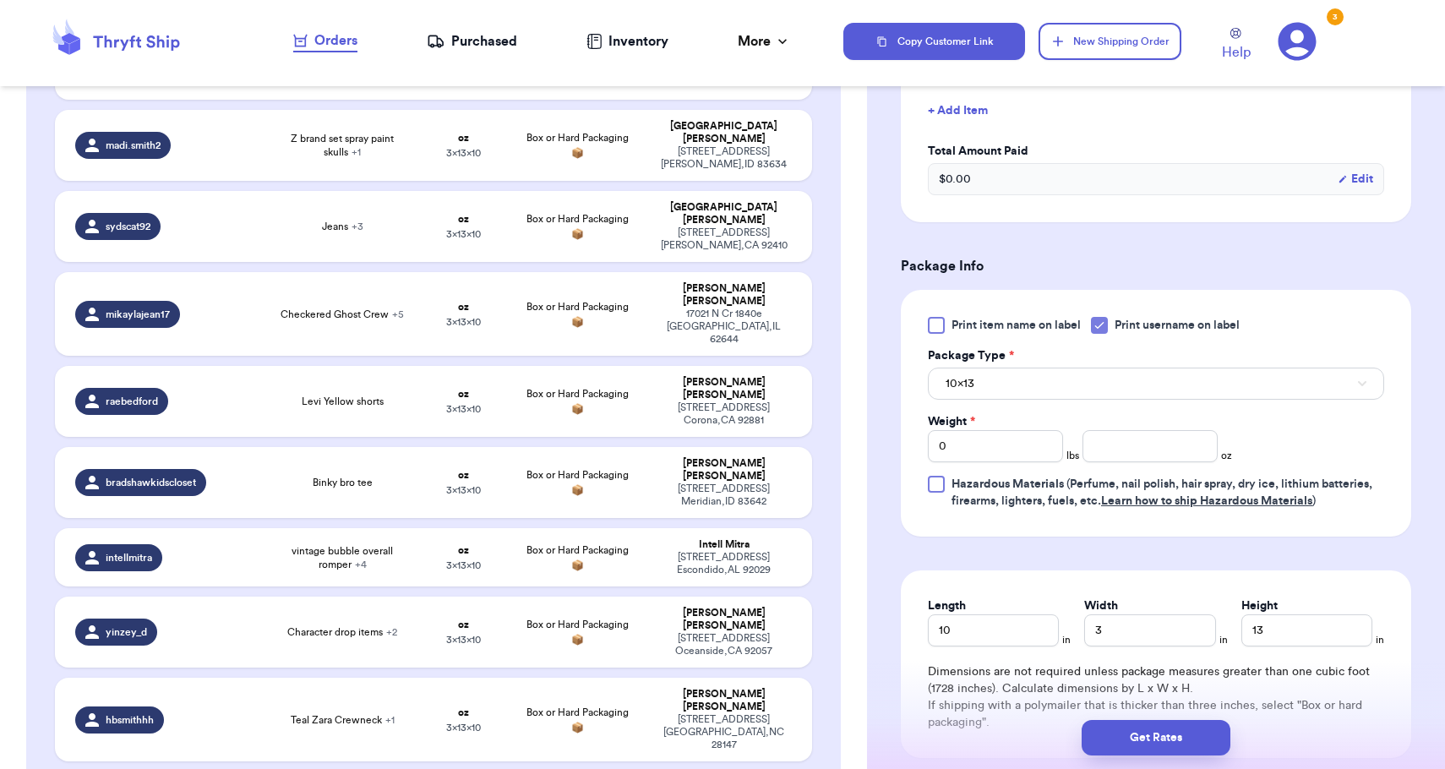
scroll to position [676, 0]
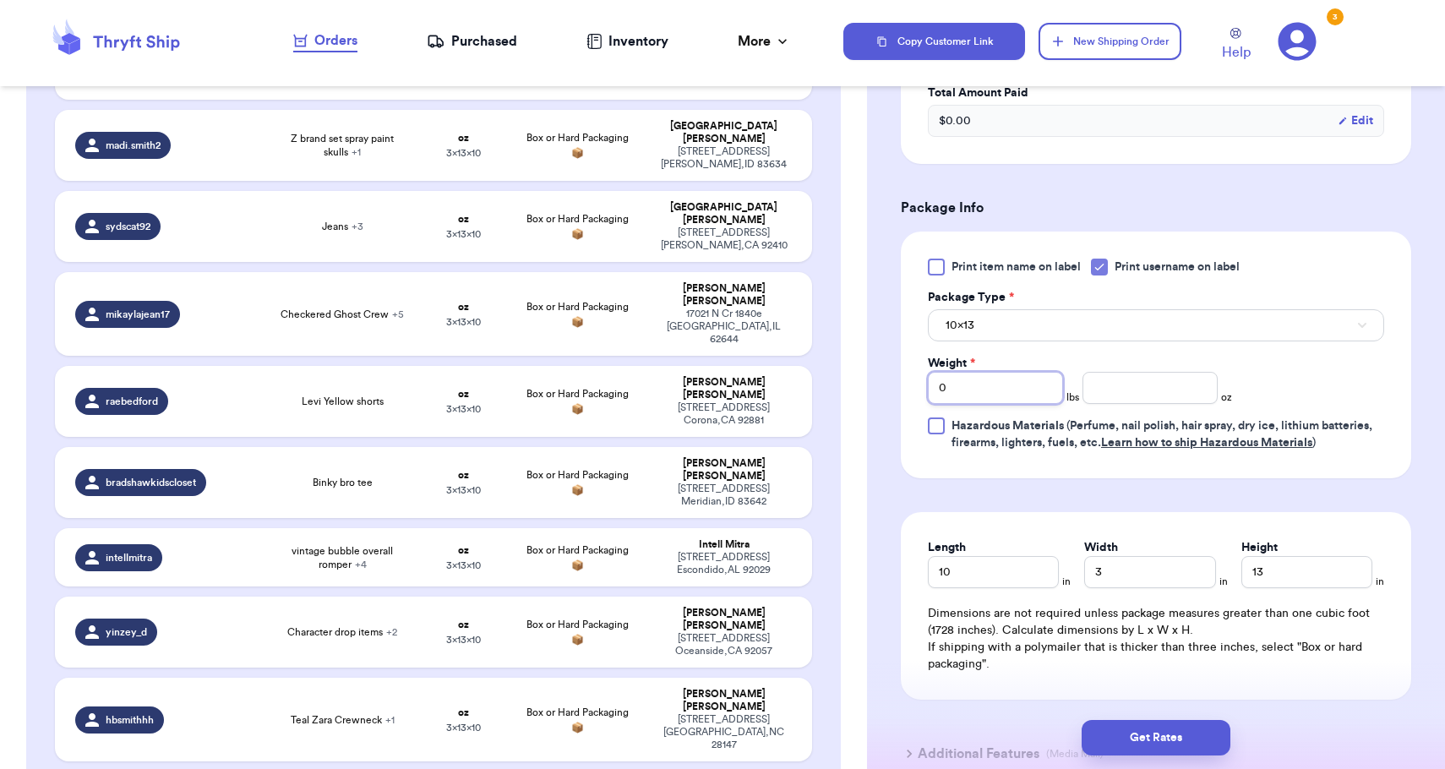
click at [1046, 372] on input "0" at bounding box center [995, 388] width 135 height 32
type input "01"
click at [1042, 309] on button "10x13" at bounding box center [1156, 325] width 456 height 32
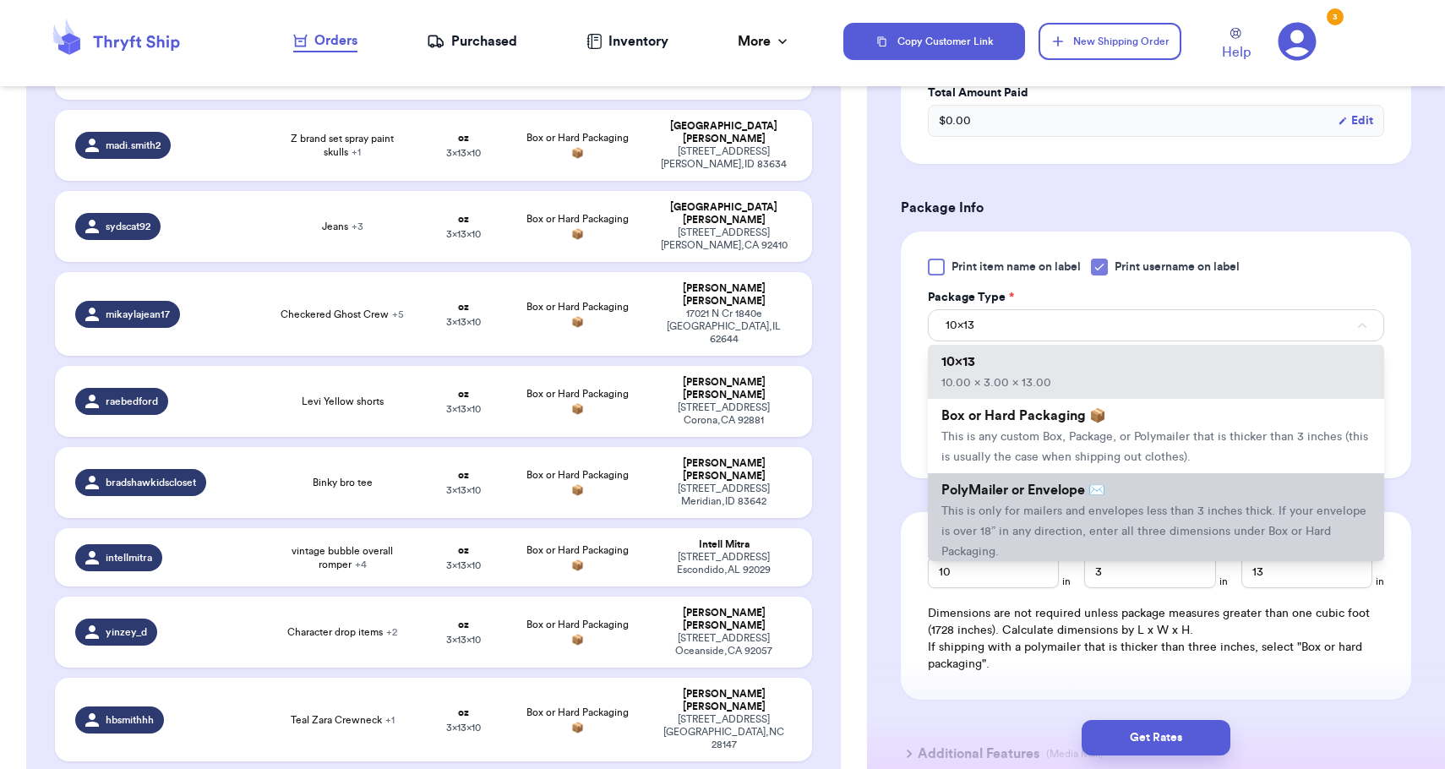
click at [1031, 505] on span "This is only for mailers and envelopes less than 3 inches thick. If your envelo…" at bounding box center [1153, 531] width 425 height 52
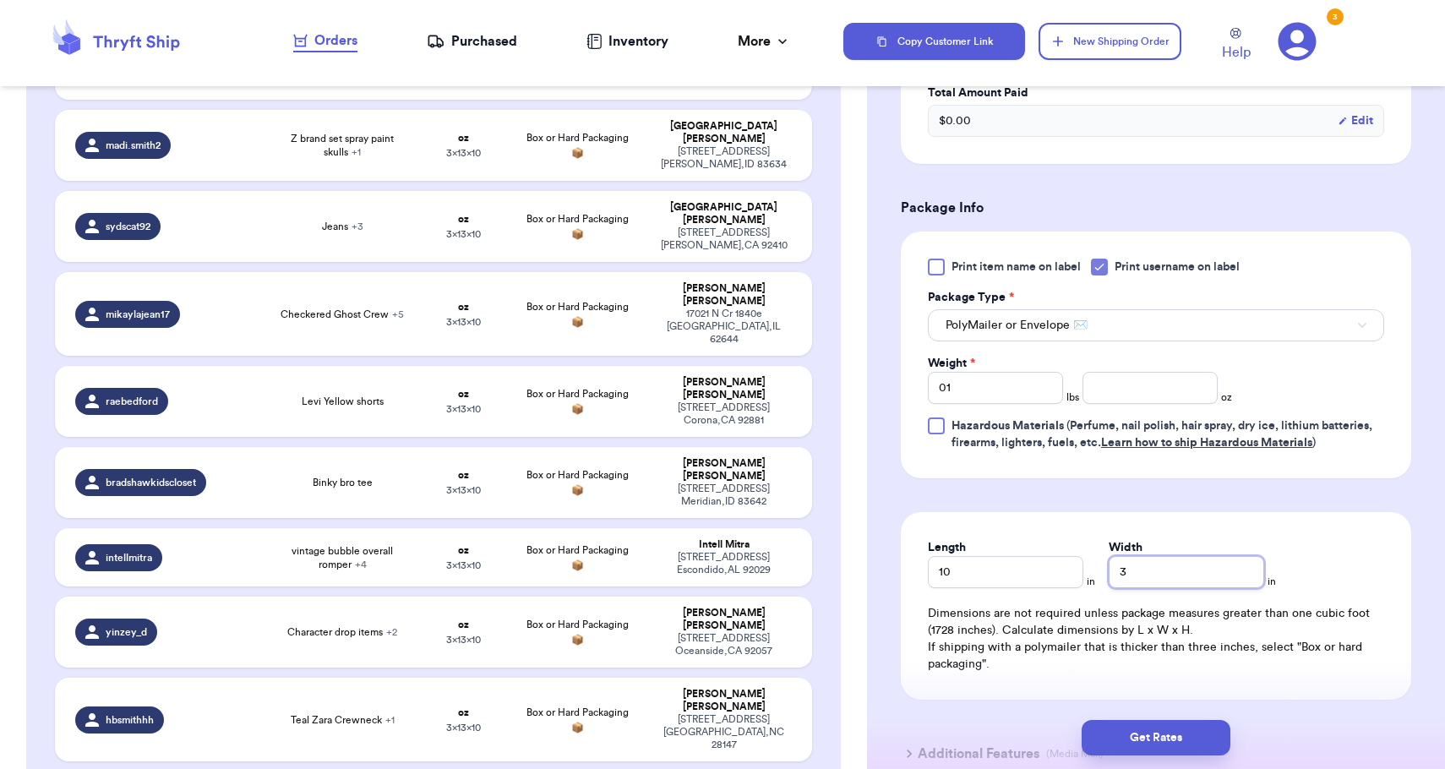
click at [1110, 556] on input "3" at bounding box center [1185, 572] width 155 height 32
type input "13"
click at [1154, 731] on button "Get Rates" at bounding box center [1155, 737] width 149 height 35
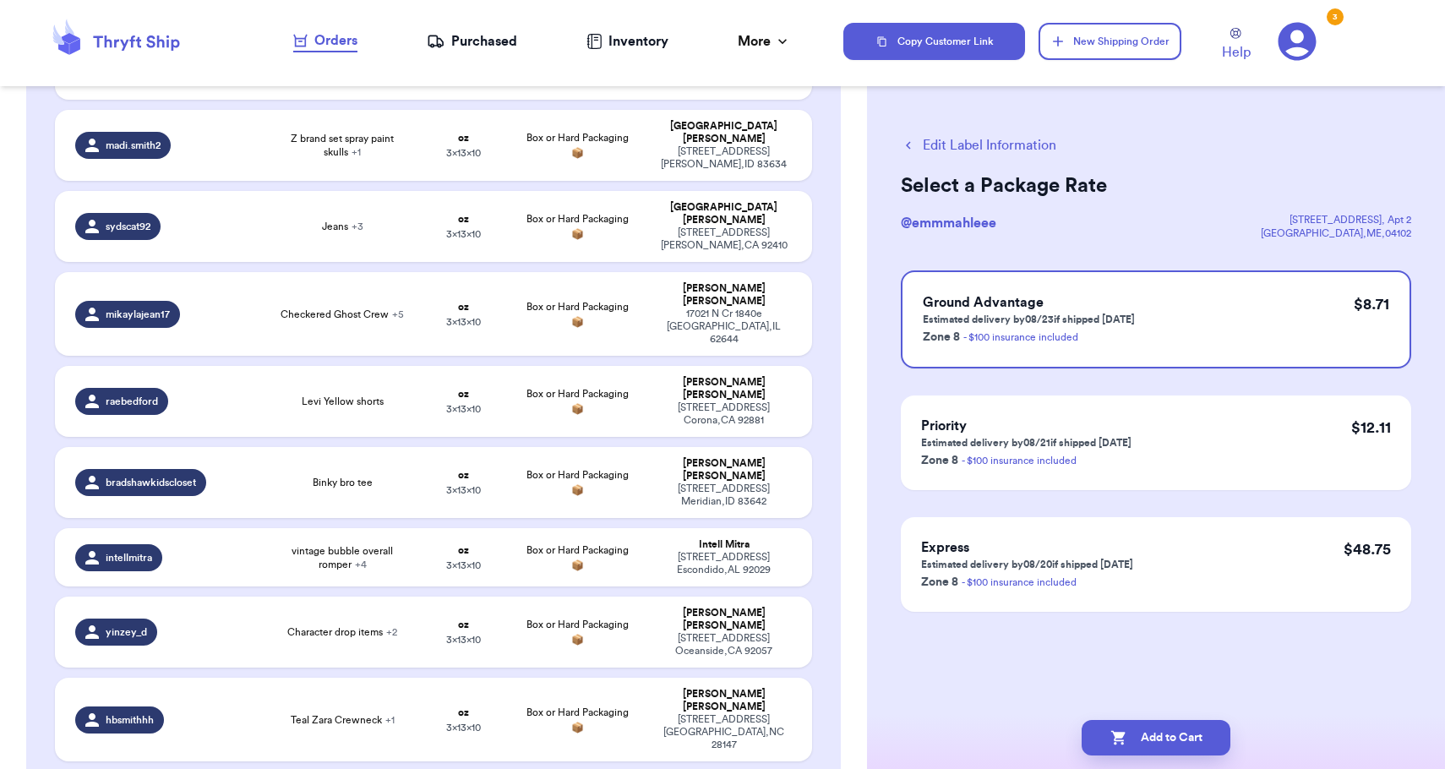
click at [1154, 731] on button "Add to Cart" at bounding box center [1155, 737] width 149 height 35
checkbox input "true"
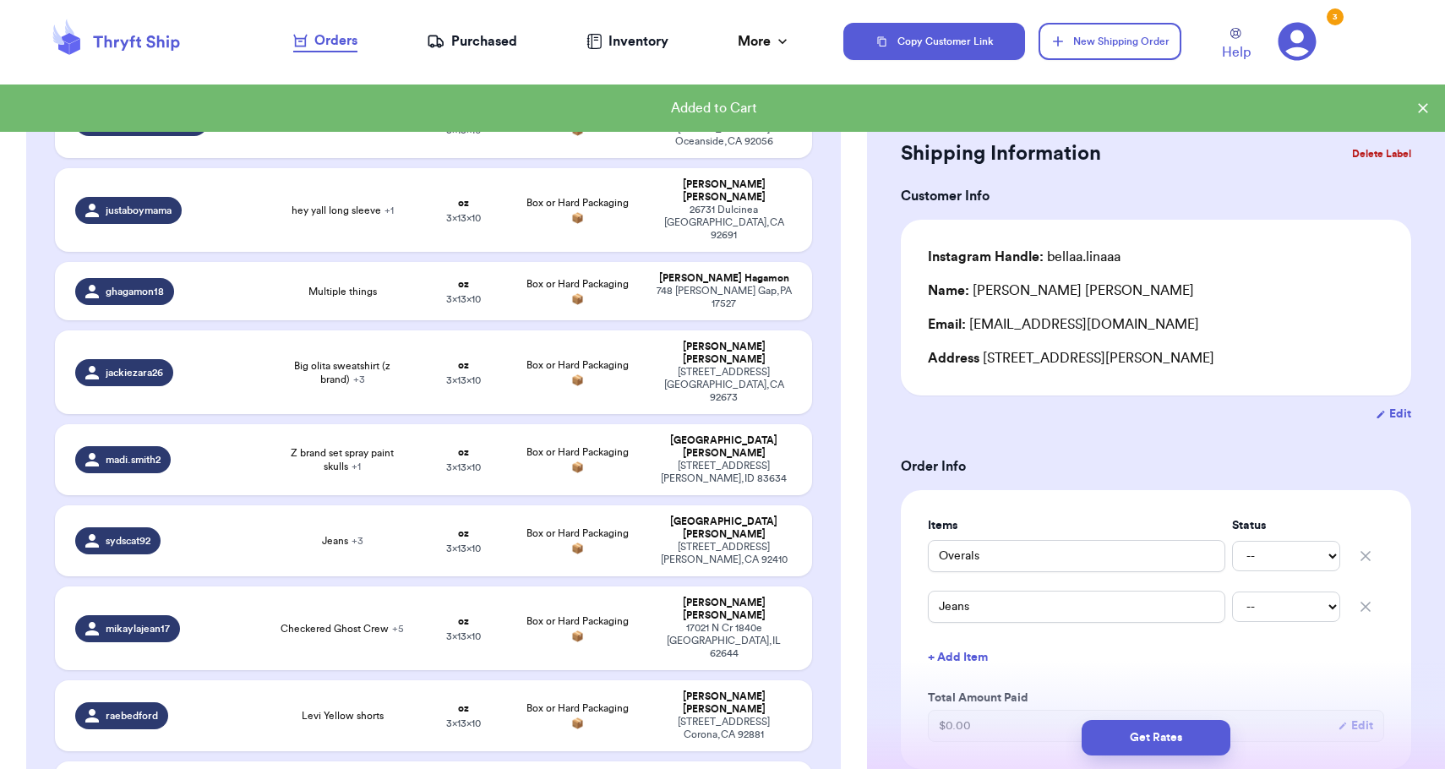
scroll to position [2472, 0]
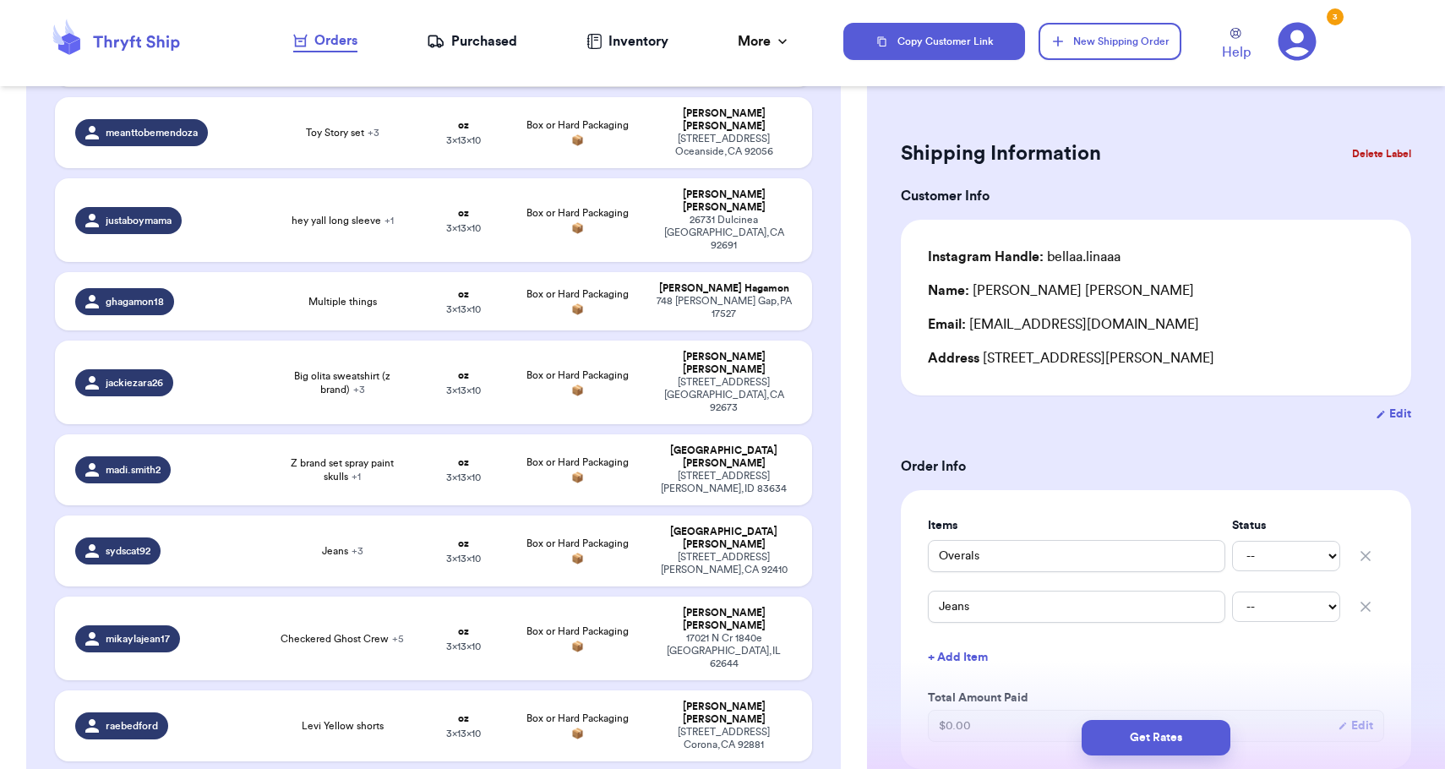
type input "Teal Zara Crewneck"
type input "Navy Smiley Set"
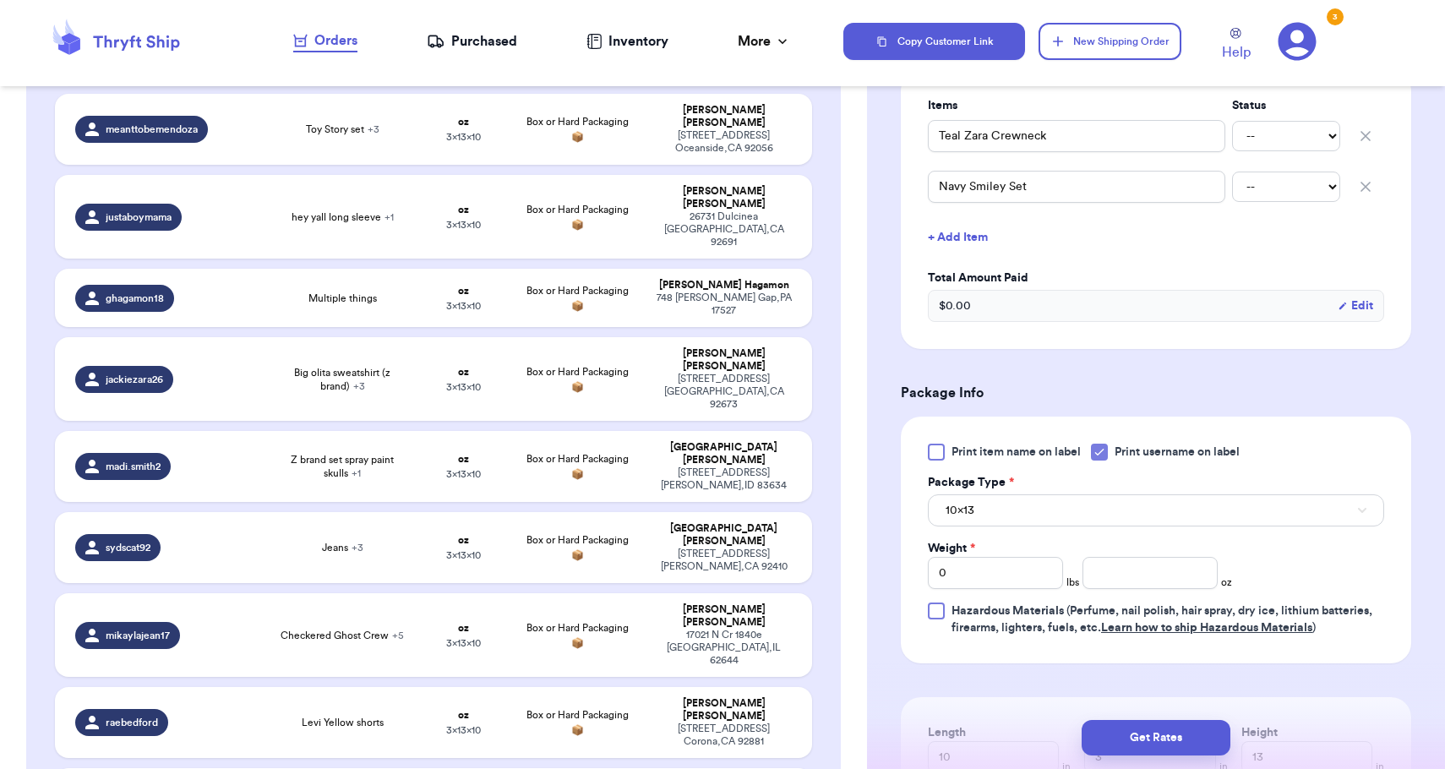
scroll to position [505, 0]
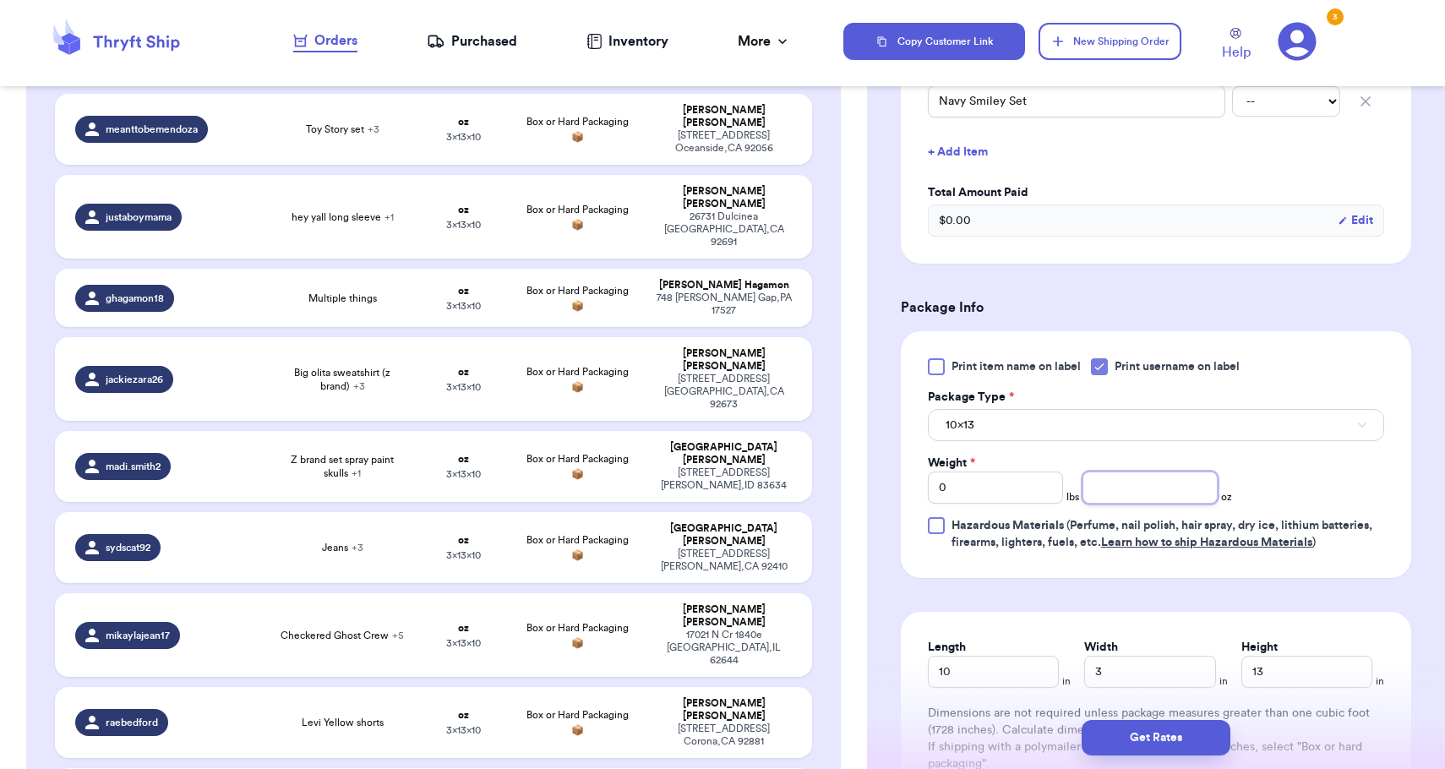
click at [1124, 489] on input "number" at bounding box center [1149, 487] width 135 height 32
type input "14"
click at [1109, 444] on div "Print item name on label Print username on label Package Type * 10x13 Weight * …" at bounding box center [1156, 454] width 456 height 193
click at [1086, 441] on button "10x13" at bounding box center [1156, 425] width 456 height 32
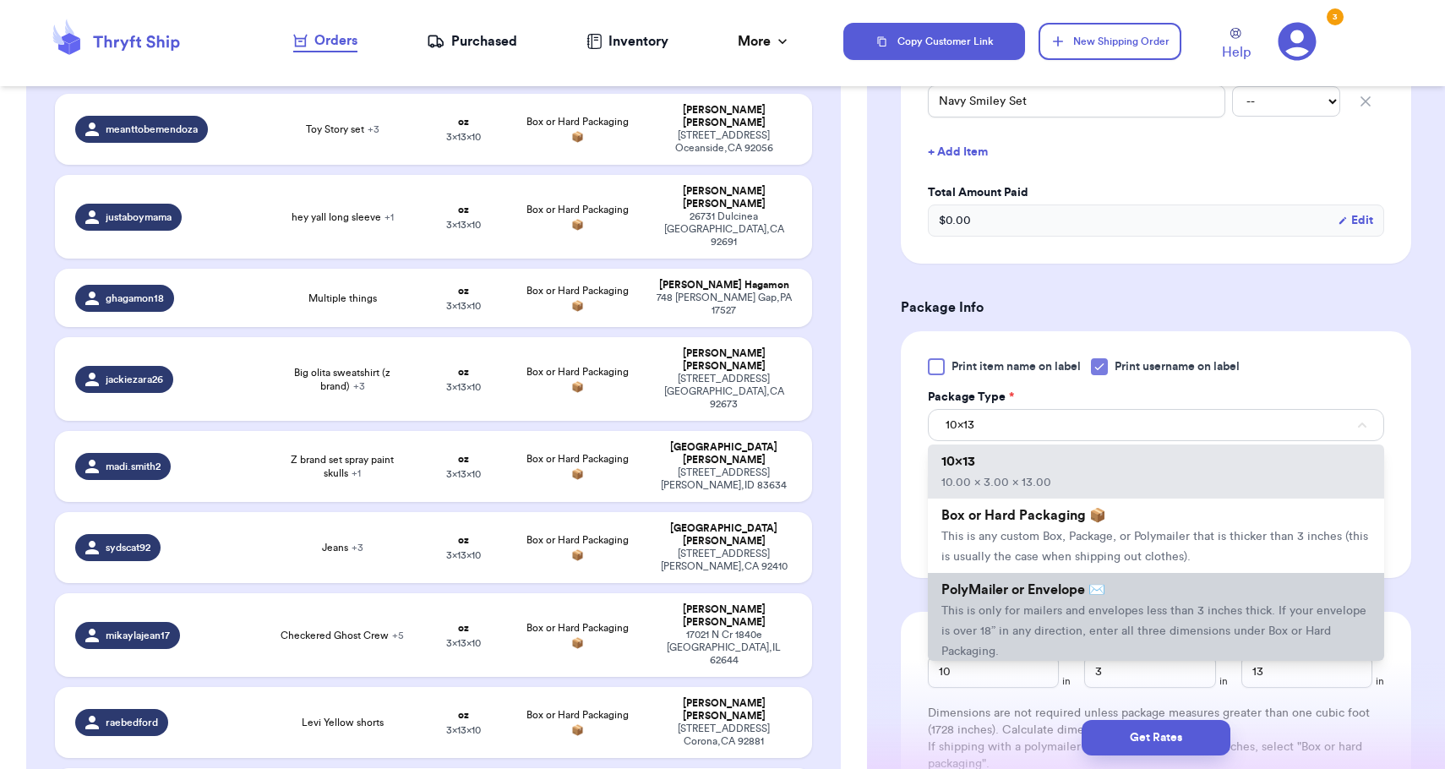
click at [1068, 603] on li "PolyMailer or Envelope ✉️ This is only for mailers and envelopes less than 3 in…" at bounding box center [1156, 620] width 456 height 95
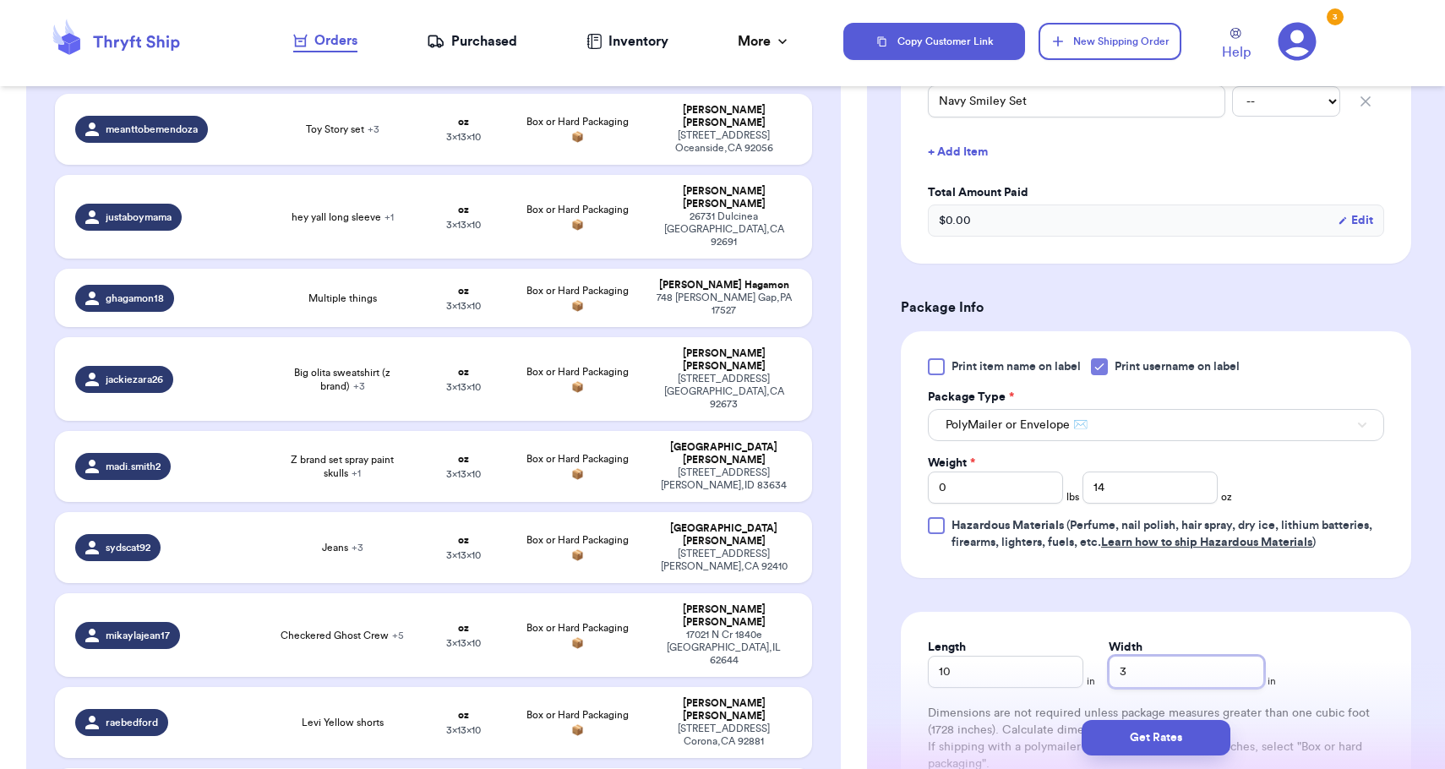
click at [1110, 678] on input "3" at bounding box center [1185, 672] width 155 height 32
type input "13"
click at [1129, 743] on button "Get Rates" at bounding box center [1155, 737] width 149 height 35
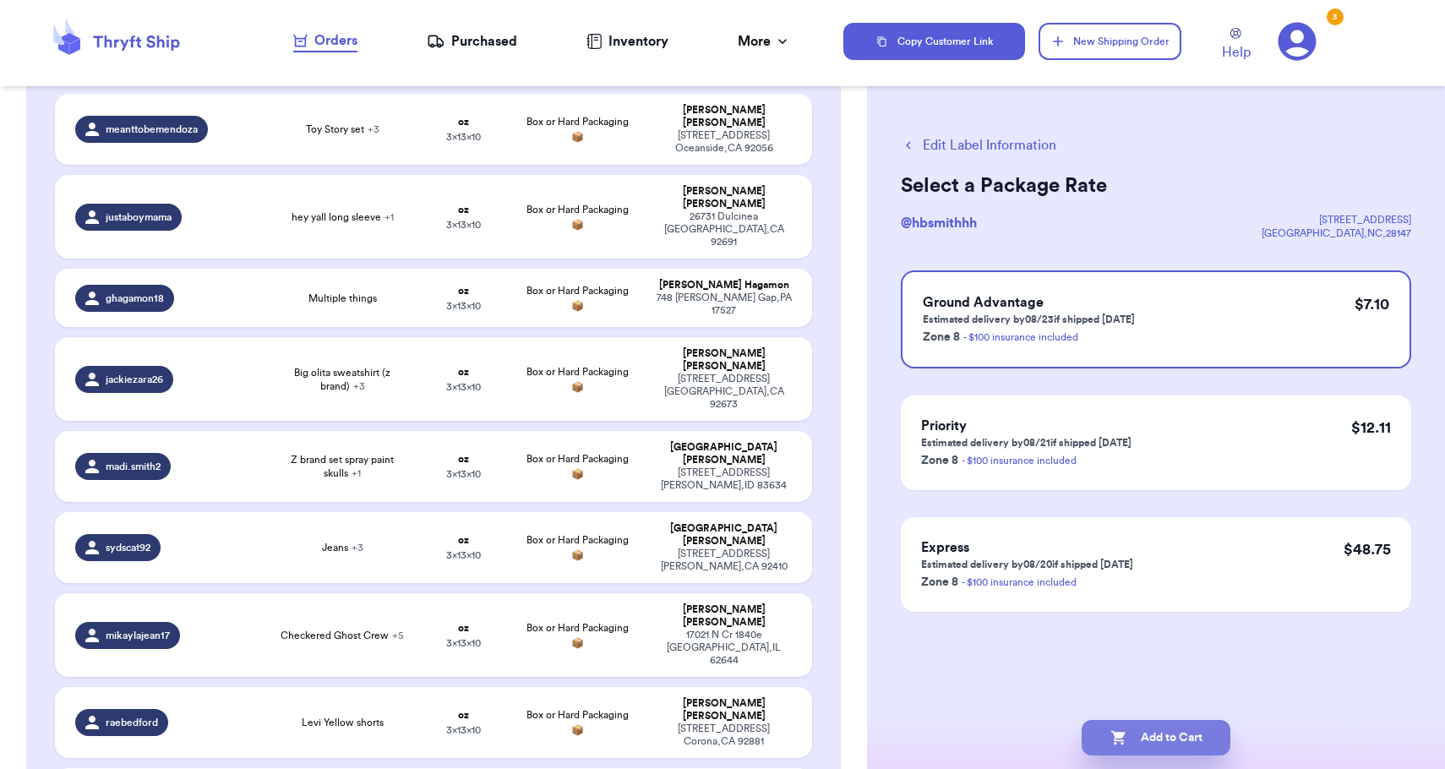
click at [1128, 729] on button "Add to Cart" at bounding box center [1155, 737] width 149 height 35
checkbox input "true"
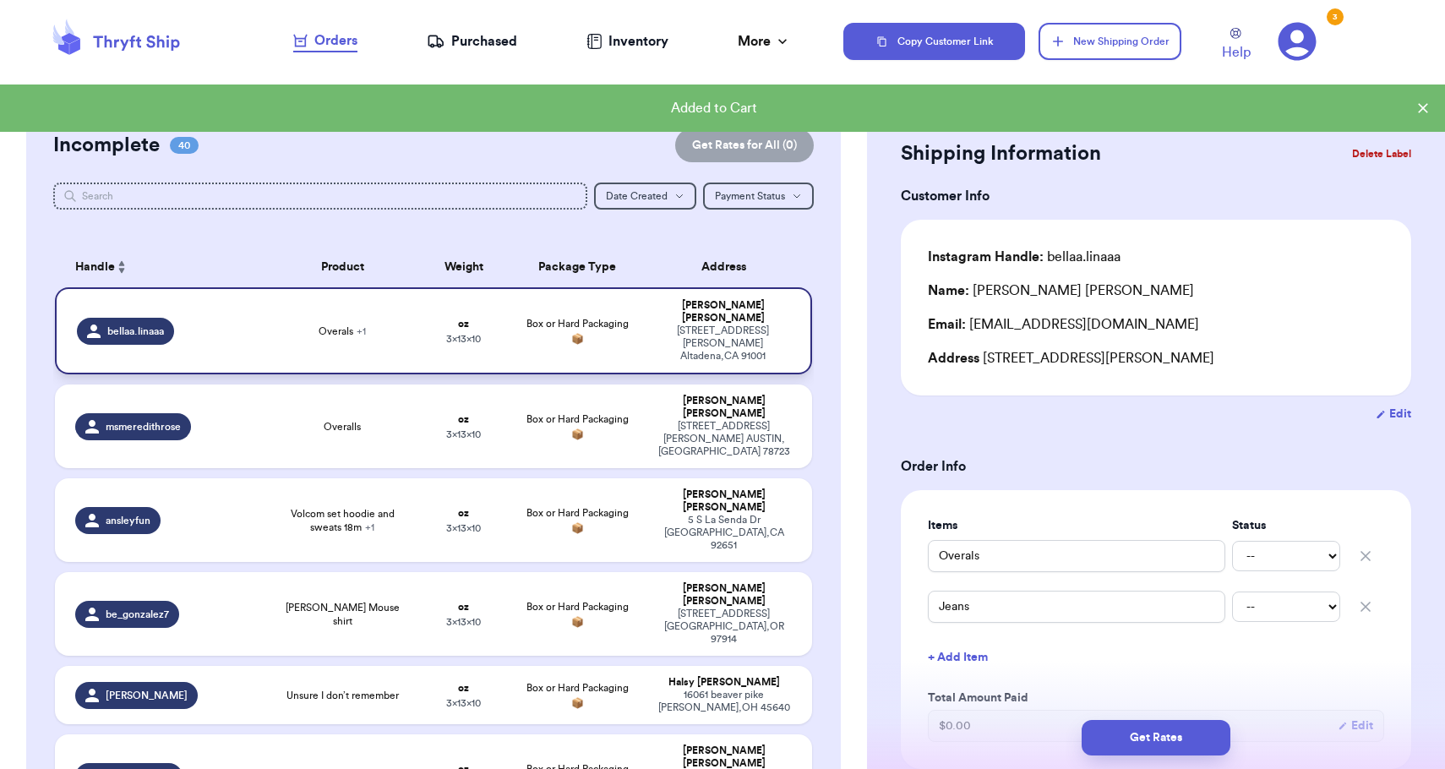
click at [754, 321] on div "[PERSON_NAME]" at bounding box center [723, 311] width 134 height 25
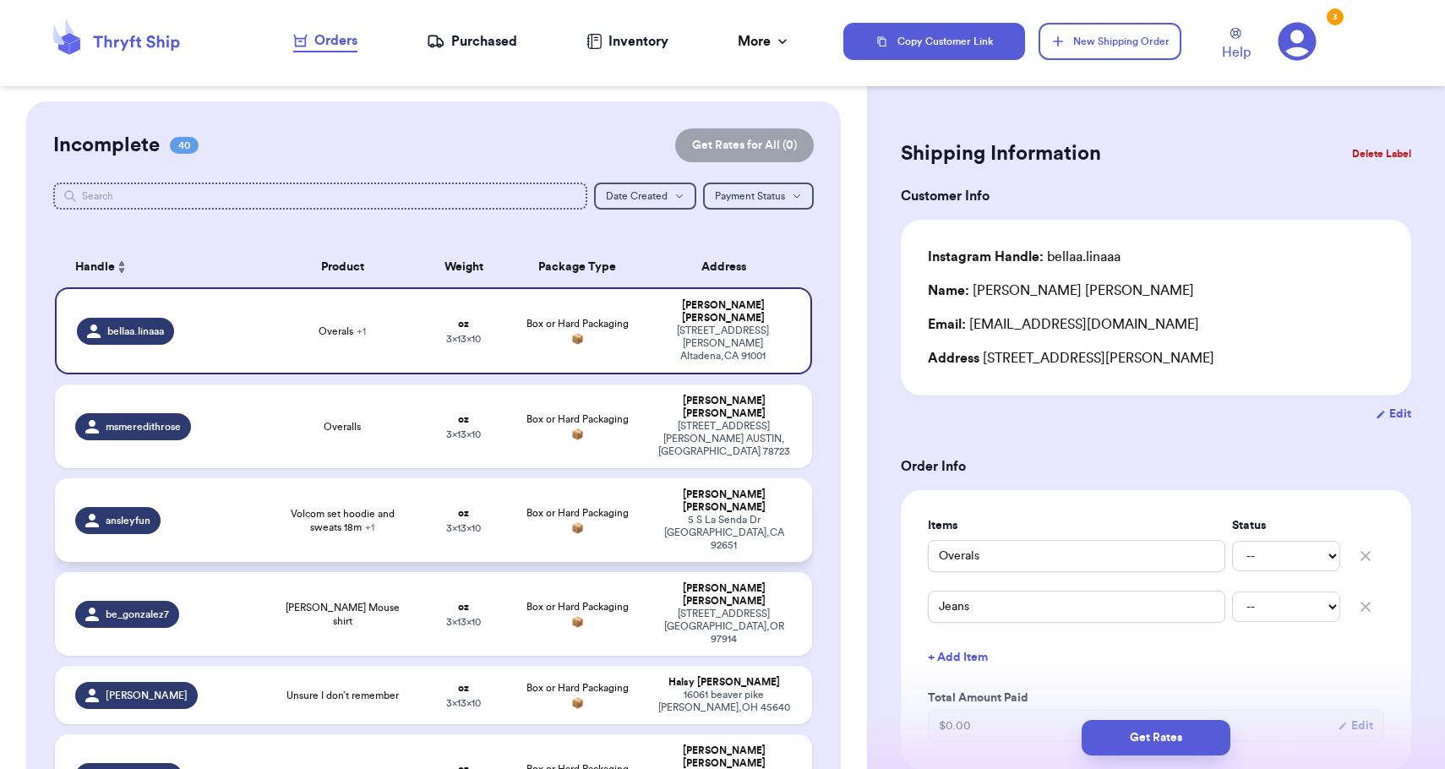
click at [719, 488] on div "[PERSON_NAME]" at bounding box center [724, 500] width 136 height 25
type input "Volcom set hoodie and sweats 18m"
type input "Zara brand palm days t shirt"
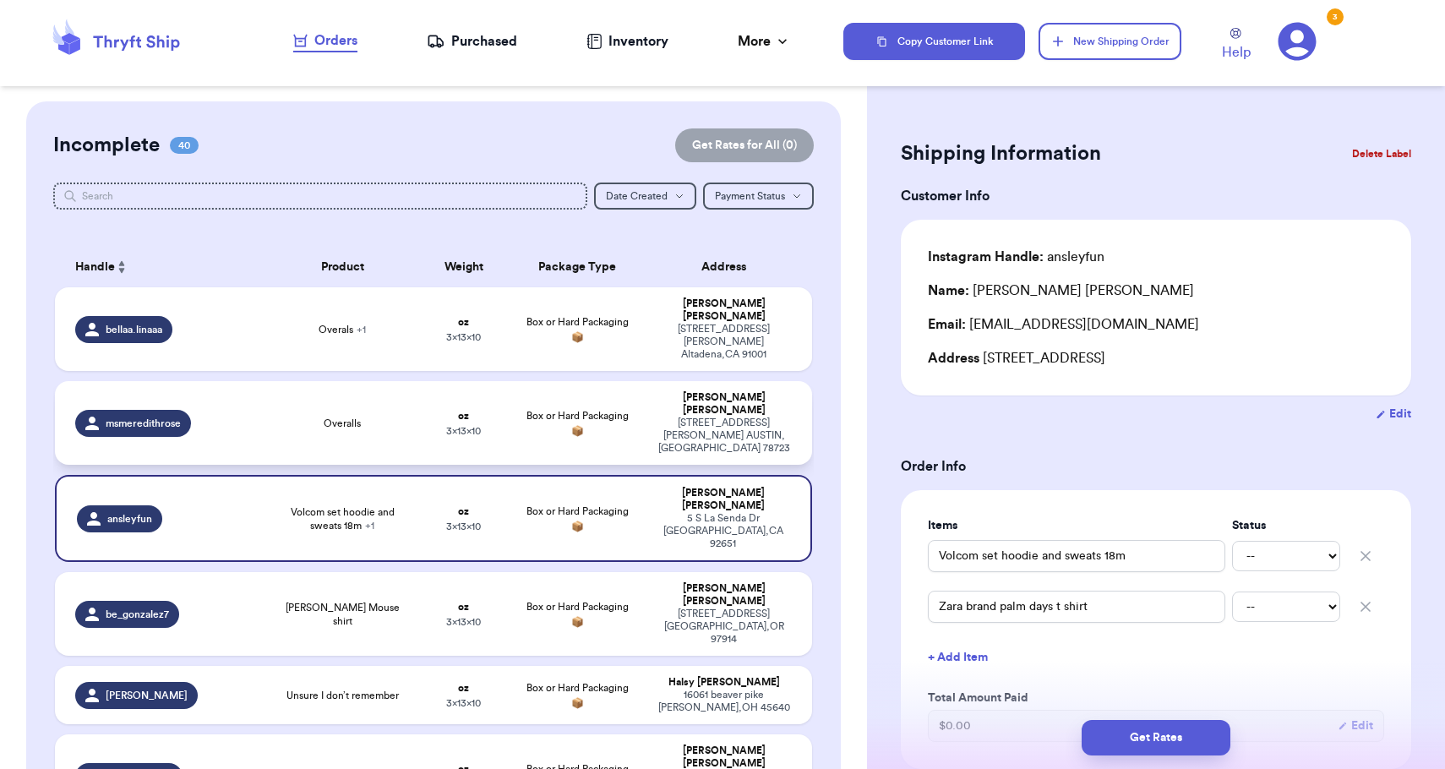
click at [727, 416] on div "[STREET_ADDRESS][PERSON_NAME]" at bounding box center [724, 435] width 136 height 38
type input "Overalls"
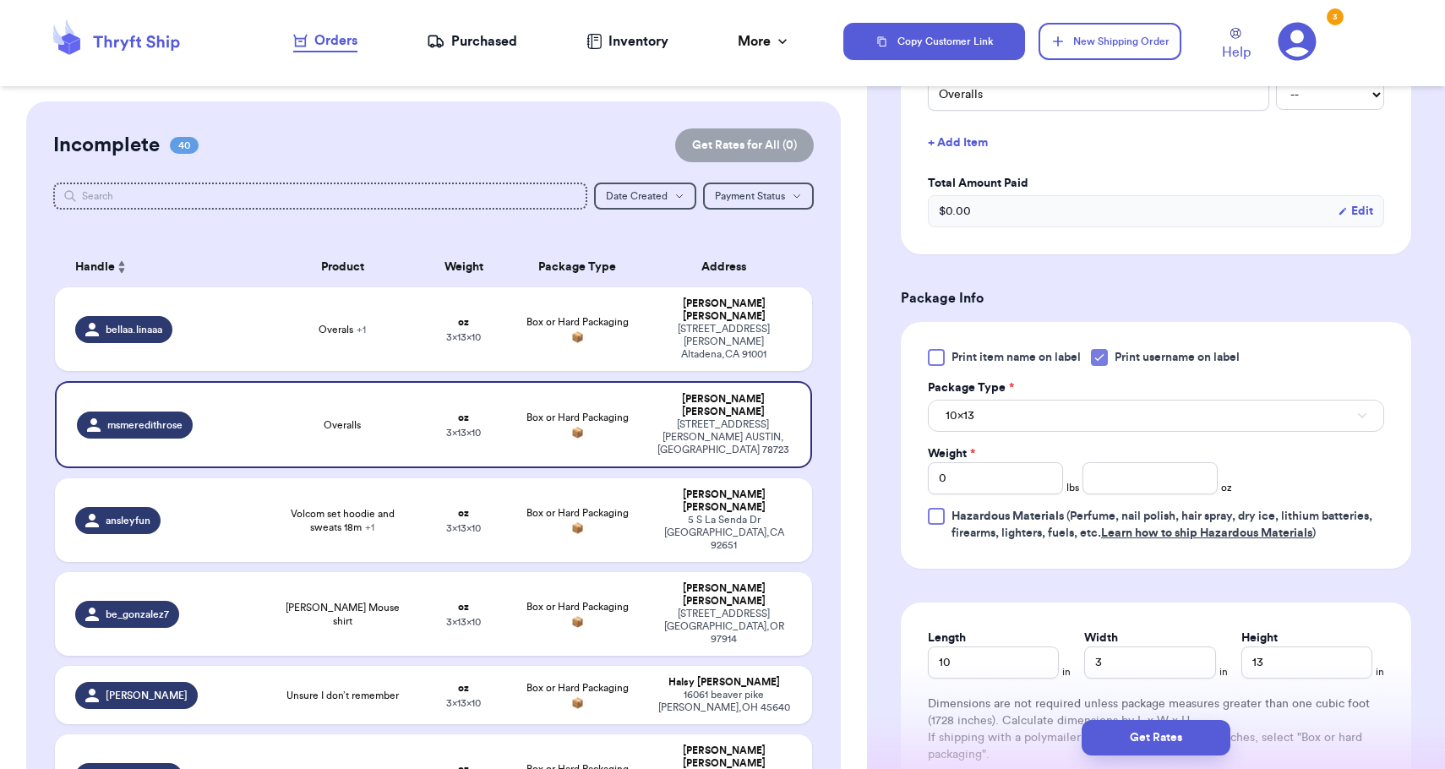
scroll to position [472, 0]
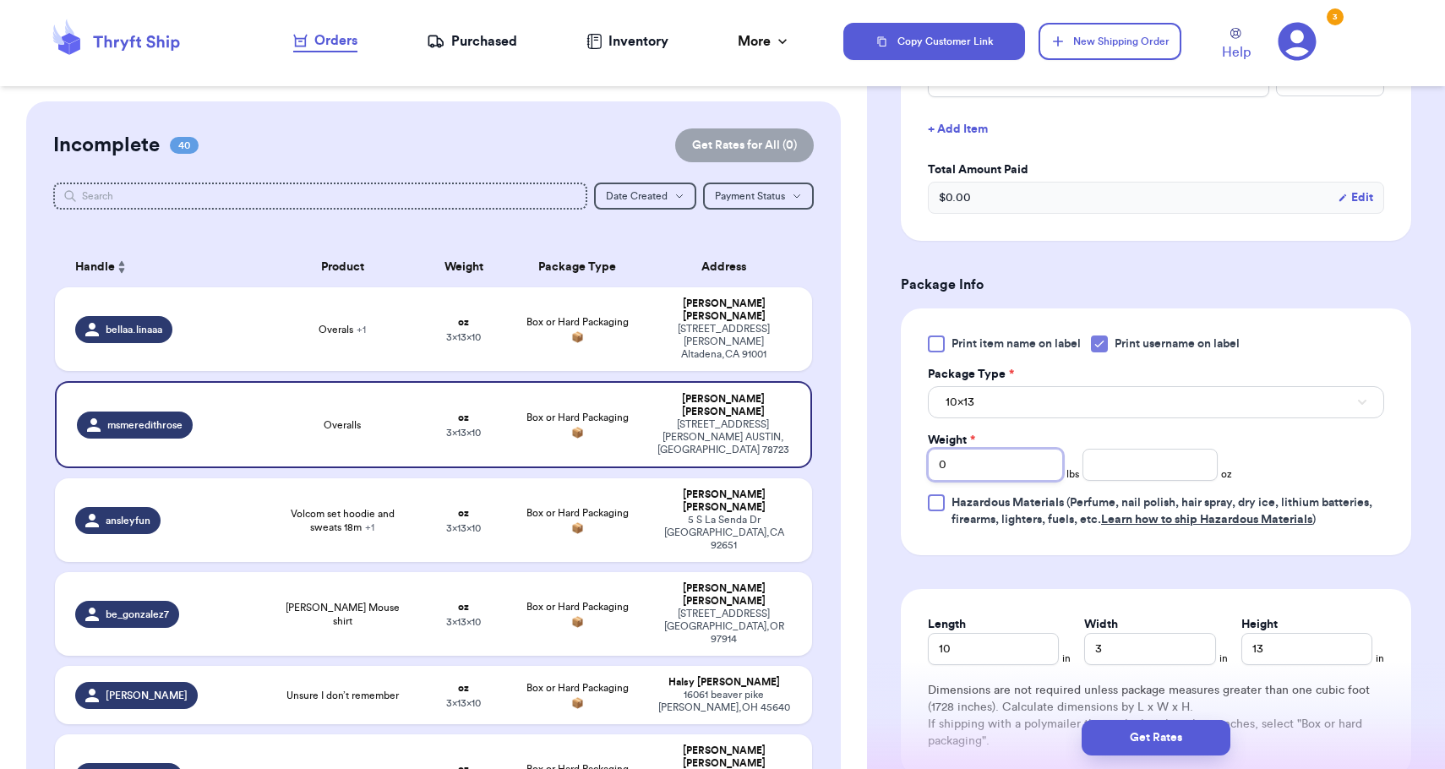
click at [1031, 476] on input "0" at bounding box center [995, 465] width 135 height 32
type input "2"
click at [1060, 395] on button "10x13" at bounding box center [1156, 402] width 456 height 32
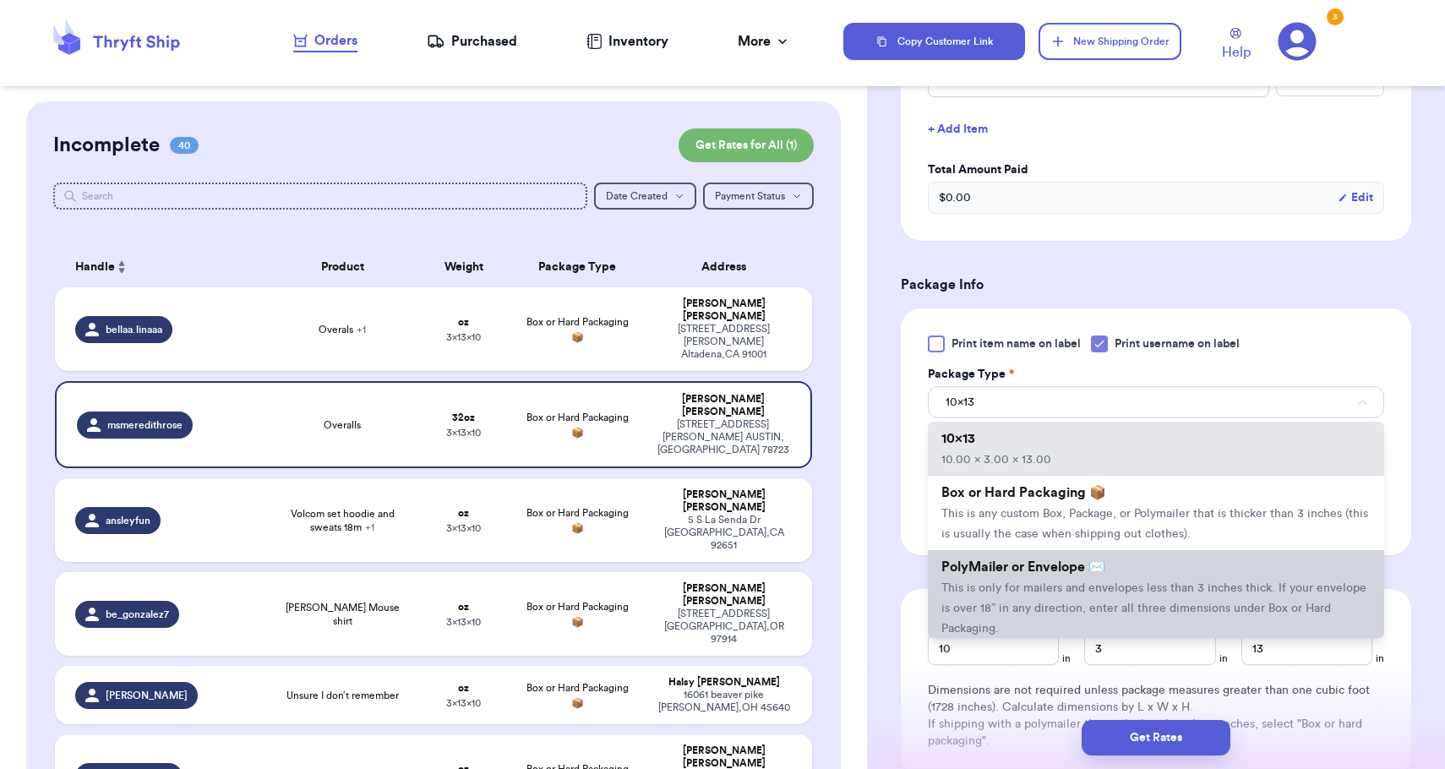
click at [1049, 606] on li "PolyMailer or Envelope ✉️ This is only for mailers and envelopes less than 3 in…" at bounding box center [1156, 597] width 456 height 95
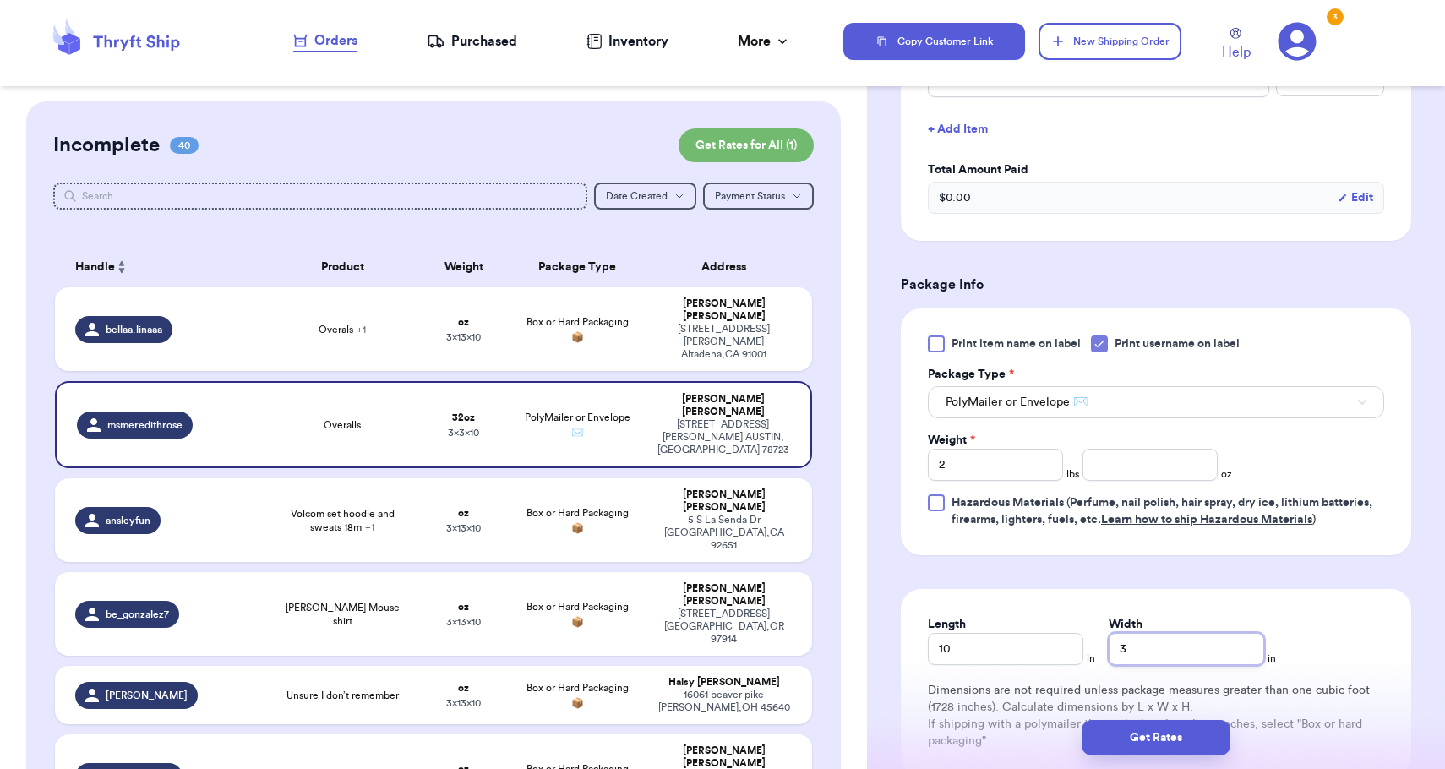
click at [1109, 658] on input "3" at bounding box center [1185, 649] width 155 height 32
type input "13"
click at [1131, 730] on button "Get Rates" at bounding box center [1155, 737] width 149 height 35
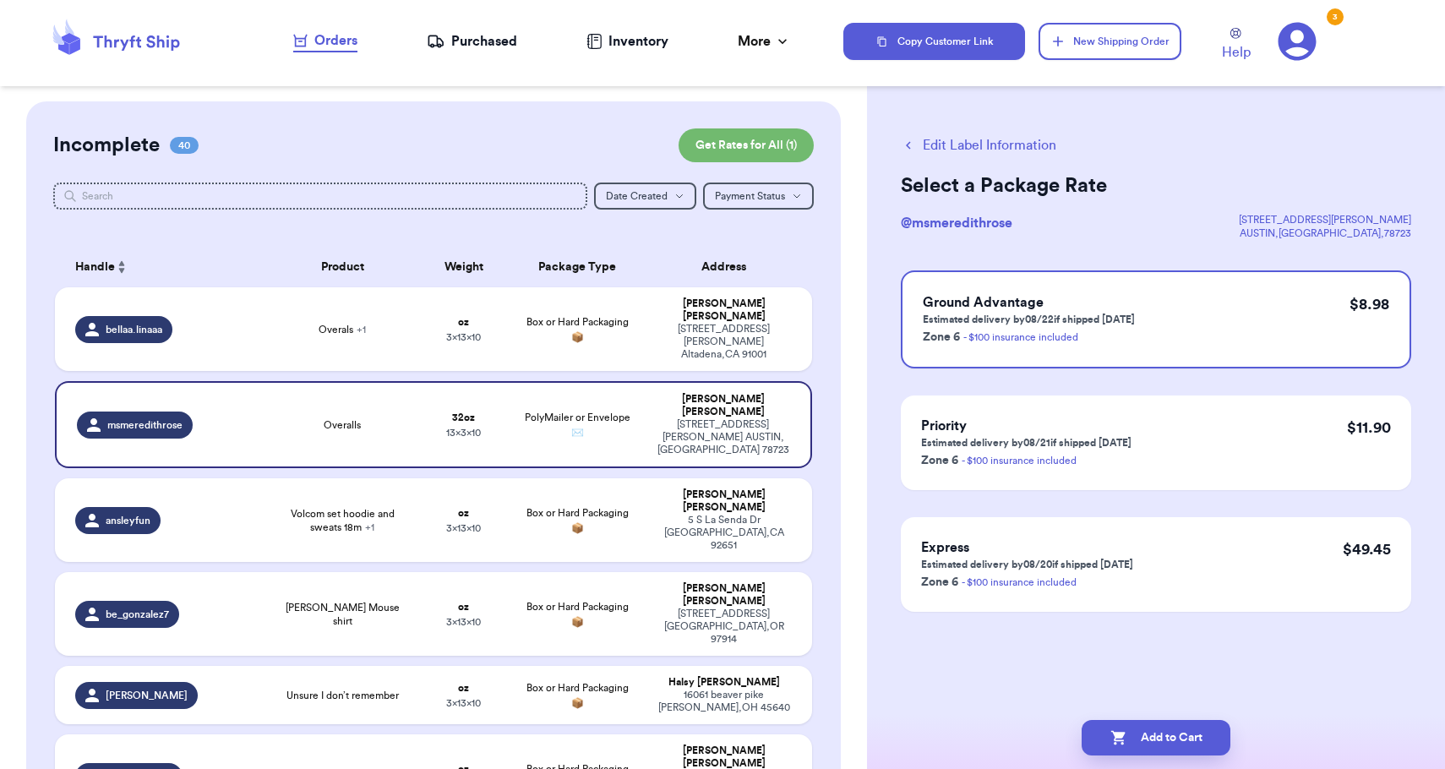
click at [1131, 730] on button "Add to Cart" at bounding box center [1155, 737] width 149 height 35
checkbox input "true"
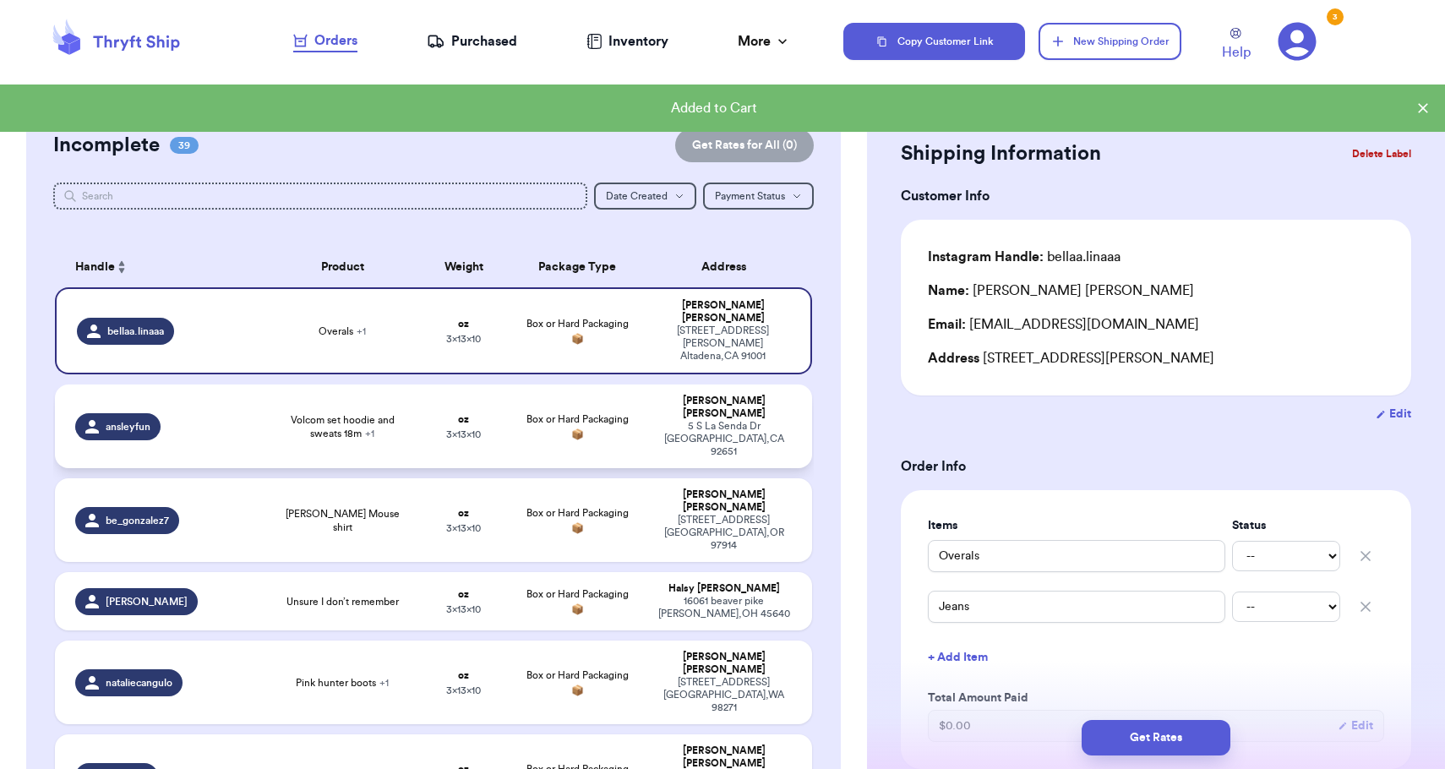
click at [783, 420] on div "[STREET_ADDRESS]" at bounding box center [724, 439] width 136 height 38
type input "Volcom set hoodie and sweats 18m"
type input "Zara brand palm days t shirt"
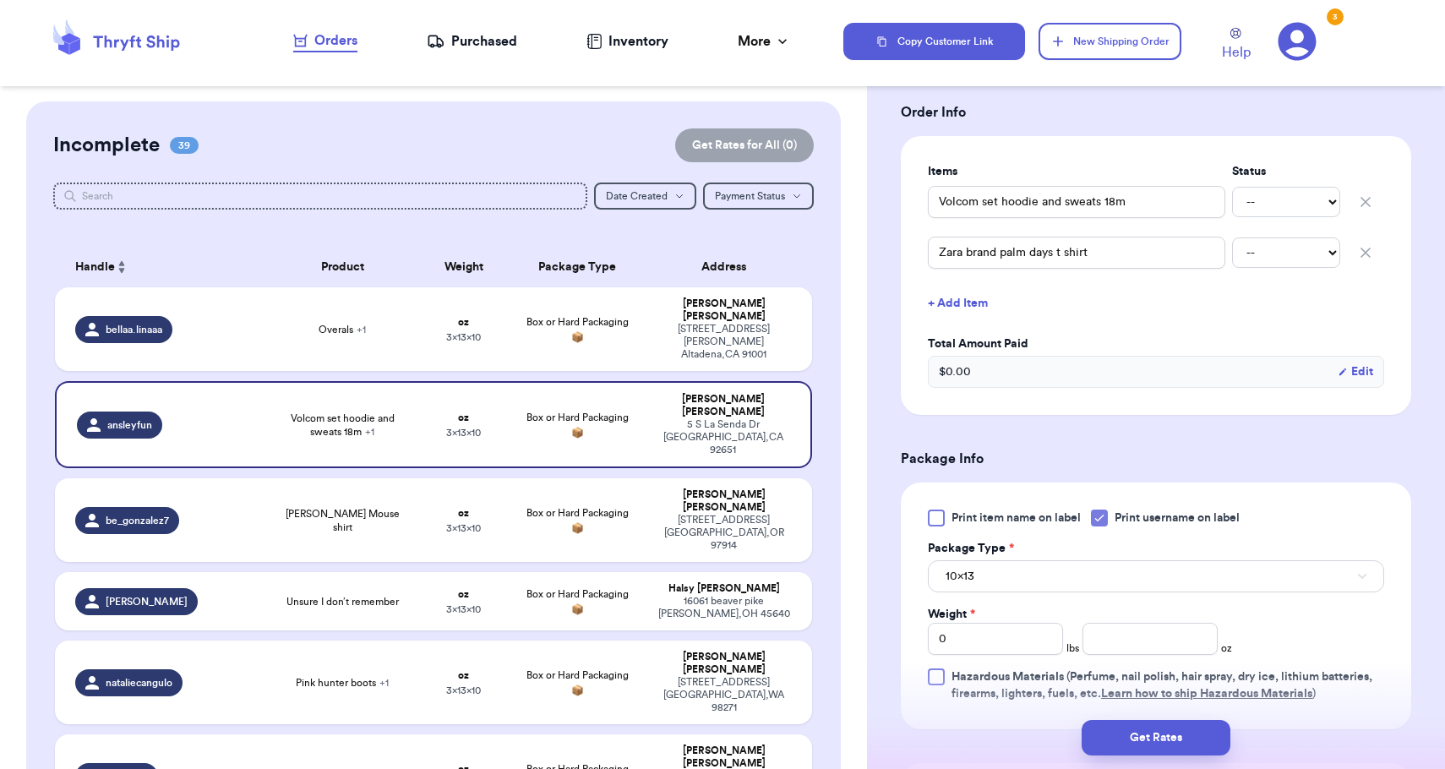
scroll to position [568, 0]
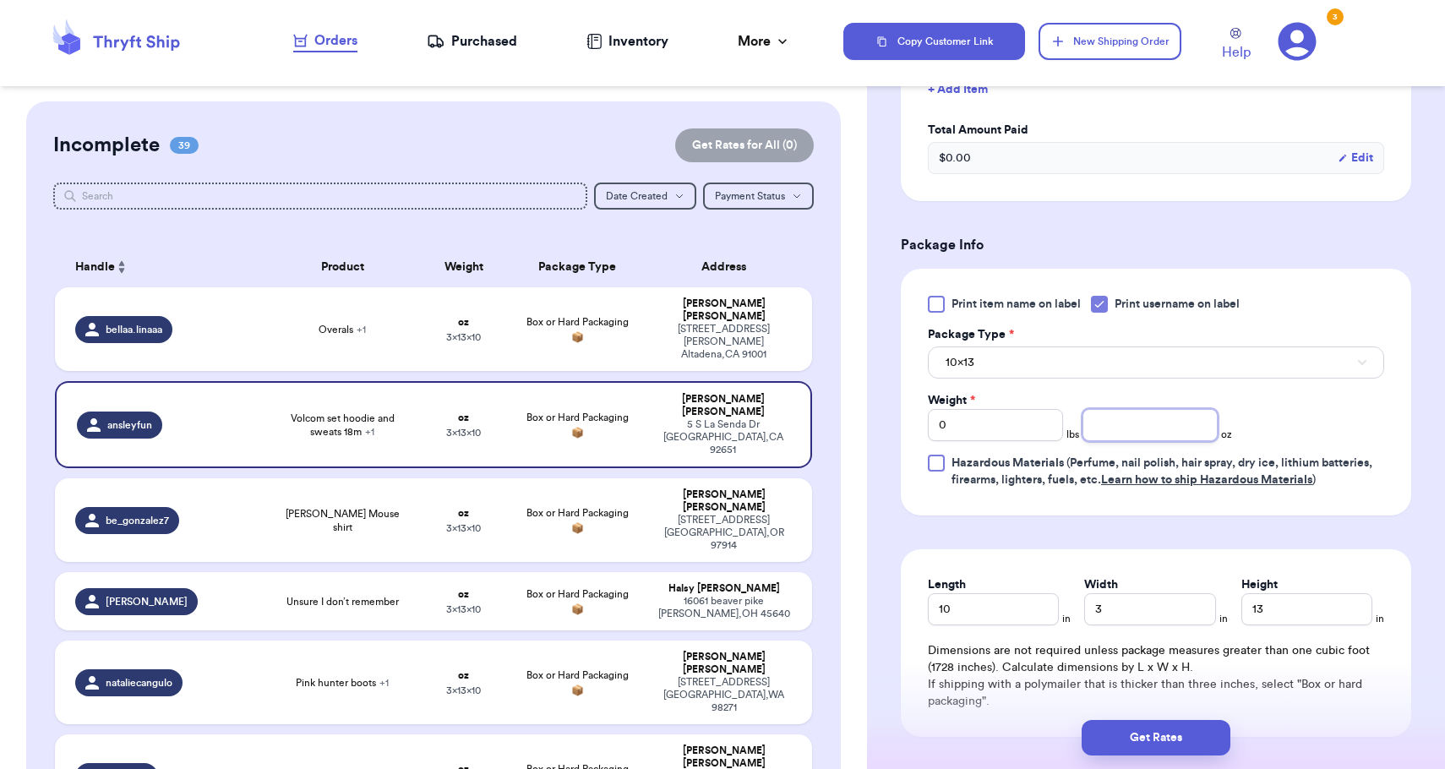
click at [1127, 421] on input "number" at bounding box center [1149, 425] width 135 height 32
type input "14"
click at [1100, 373] on button "10x13" at bounding box center [1156, 362] width 456 height 32
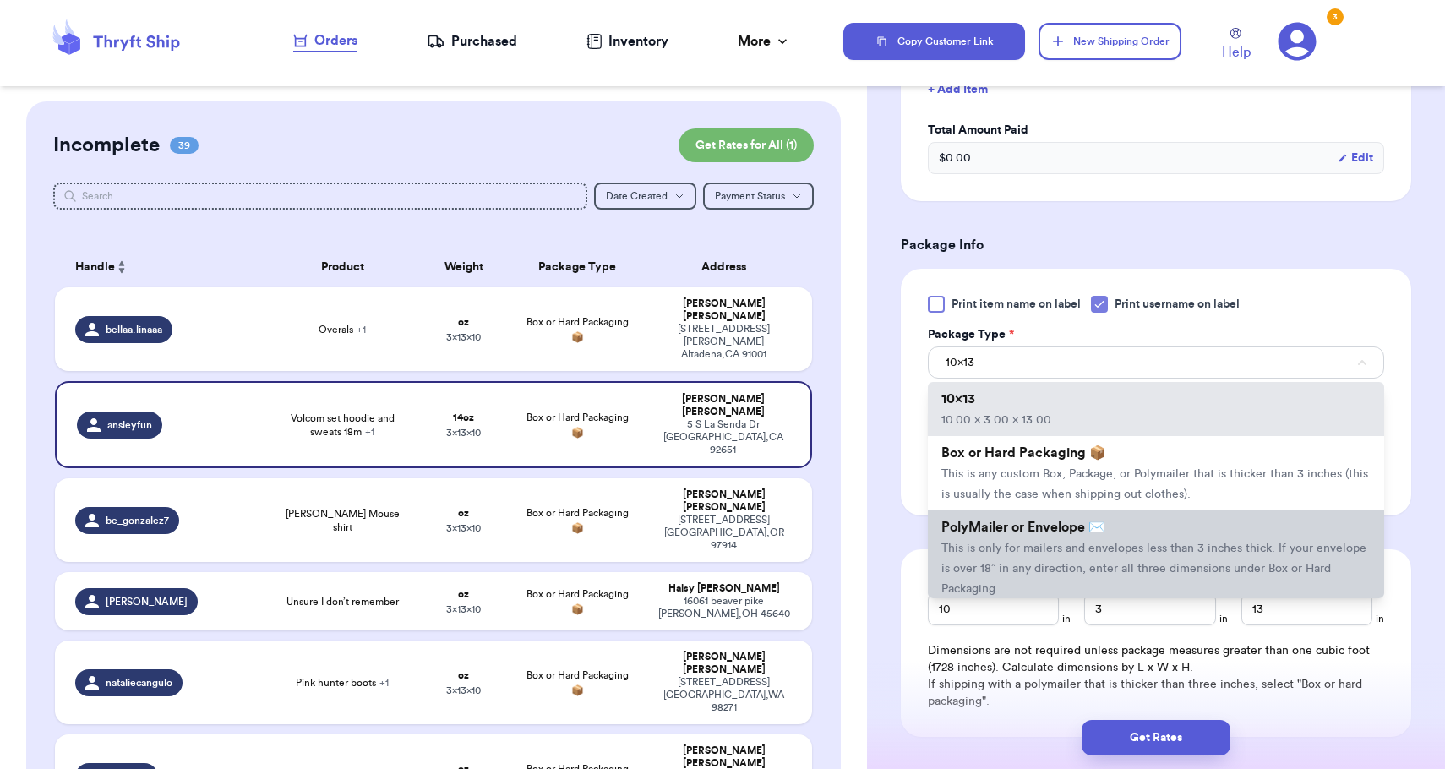
click at [1112, 543] on li "PolyMailer or Envelope ✉️ This is only for mailers and envelopes less than 3 in…" at bounding box center [1156, 557] width 456 height 95
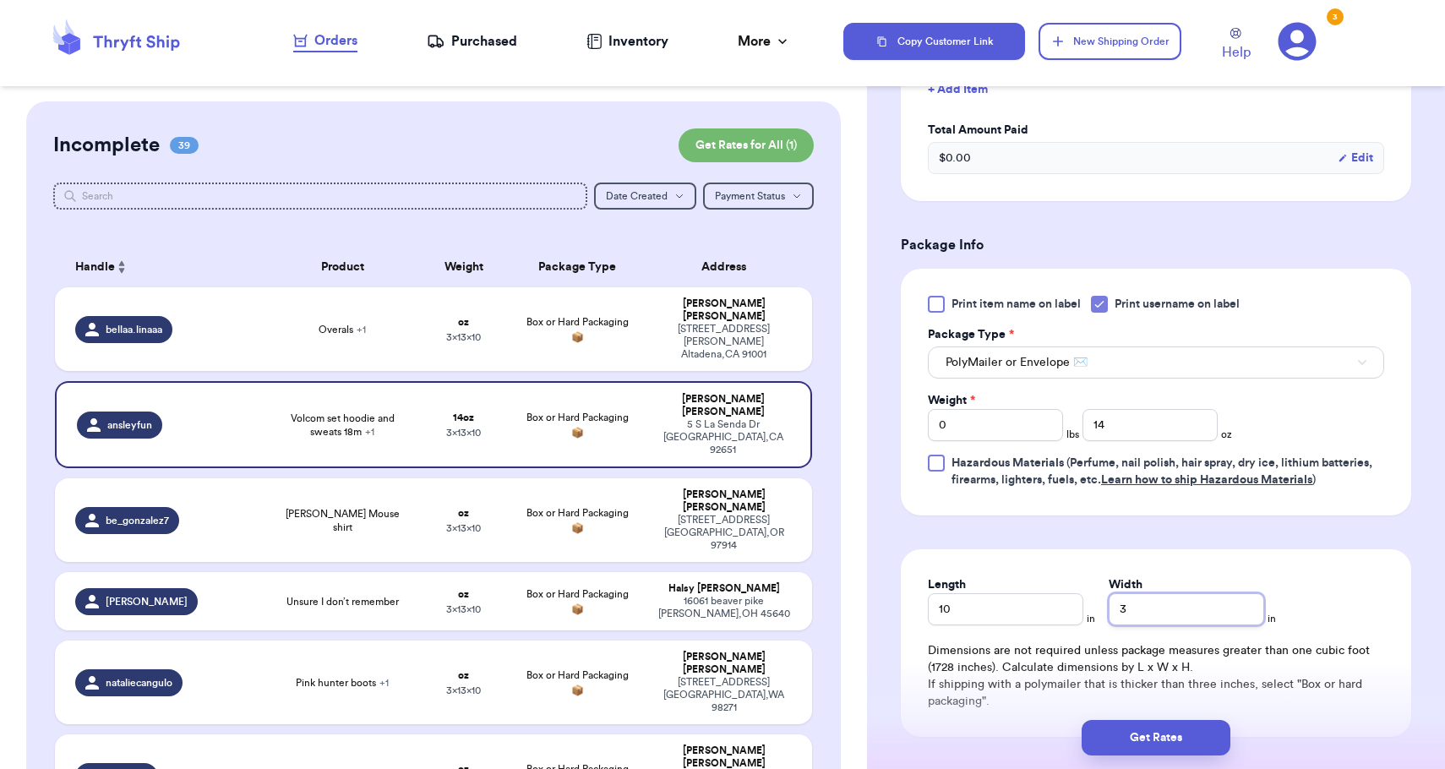
click at [1108, 602] on input "3" at bounding box center [1185, 609] width 155 height 32
type input "13"
click at [1146, 743] on button "Get Rates" at bounding box center [1155, 737] width 149 height 35
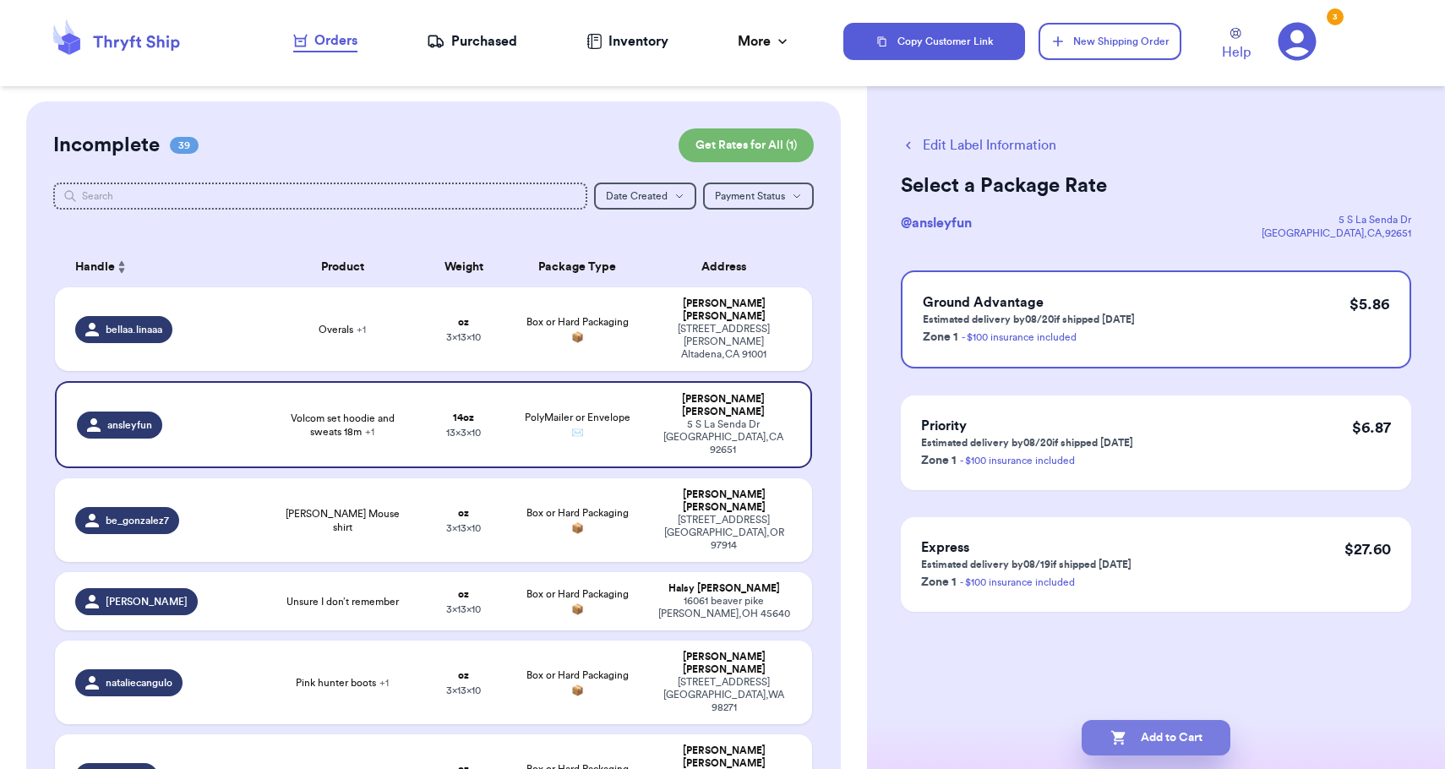
scroll to position [0, 0]
click at [1146, 743] on button "Add to Cart" at bounding box center [1155, 737] width 149 height 35
checkbox input "true"
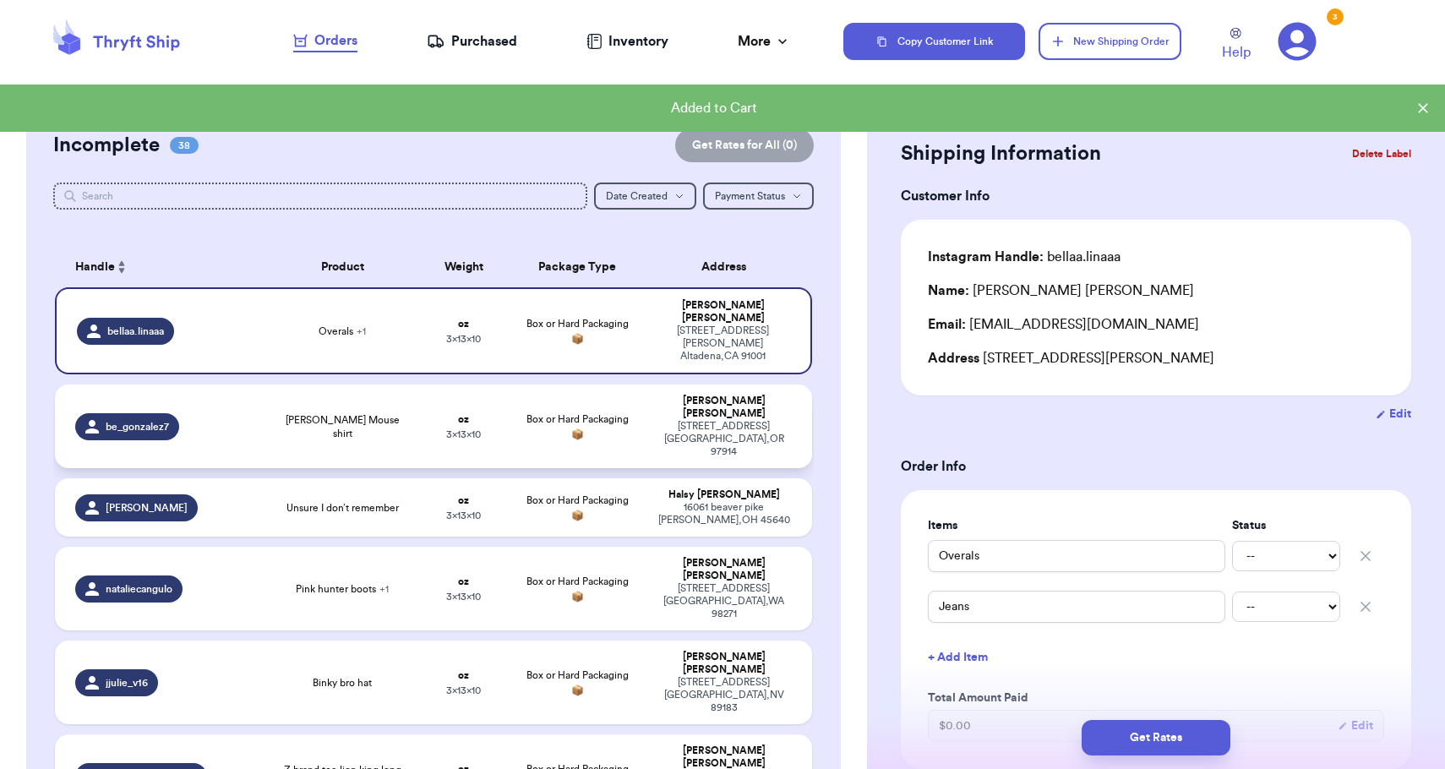
click at [756, 420] on div "[STREET_ADDRESS]" at bounding box center [724, 439] width 136 height 38
type input "[PERSON_NAME] Mouse shirt"
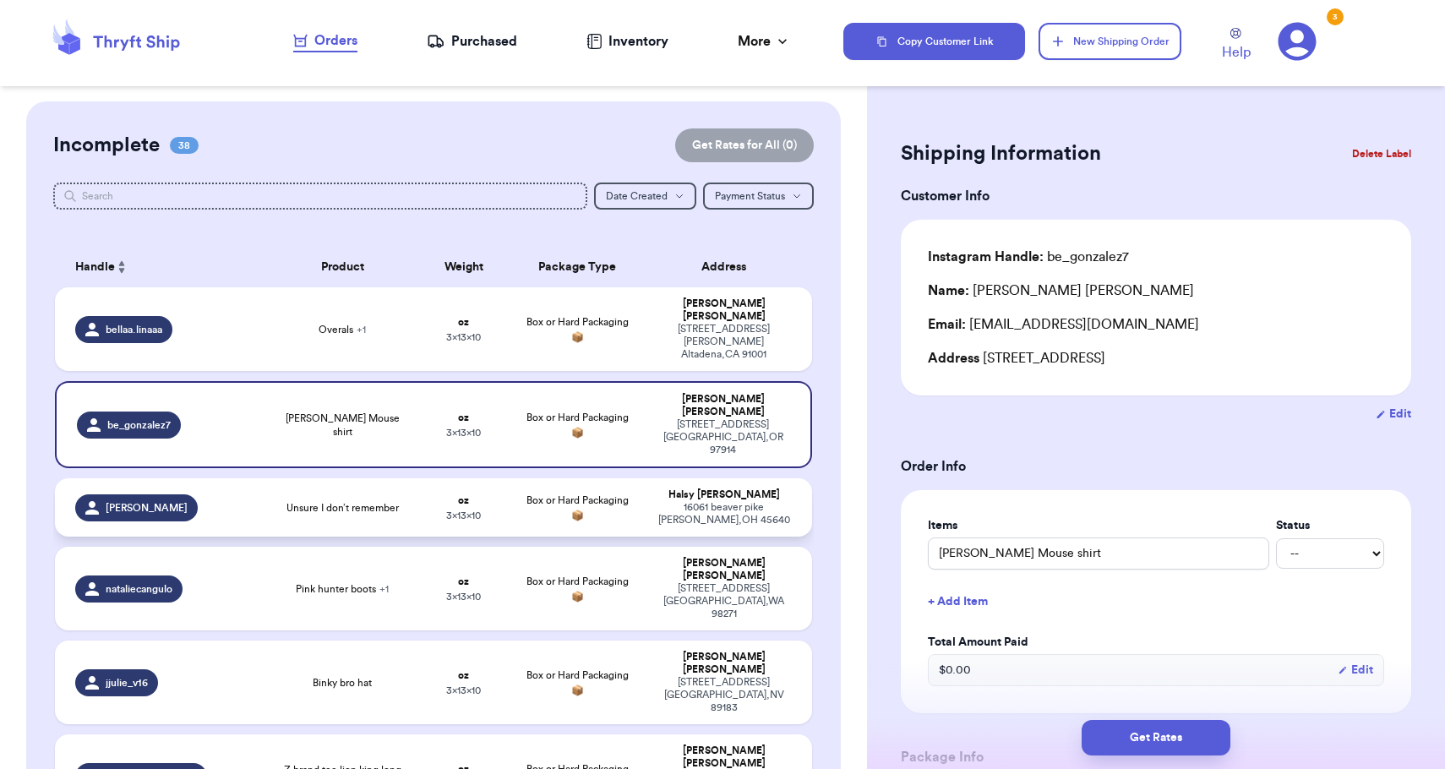
click at [700, 501] on div "[STREET_ADDRESS][PERSON_NAME][PERSON_NAME]" at bounding box center [724, 513] width 136 height 25
type input "Unsure I don’t remember"
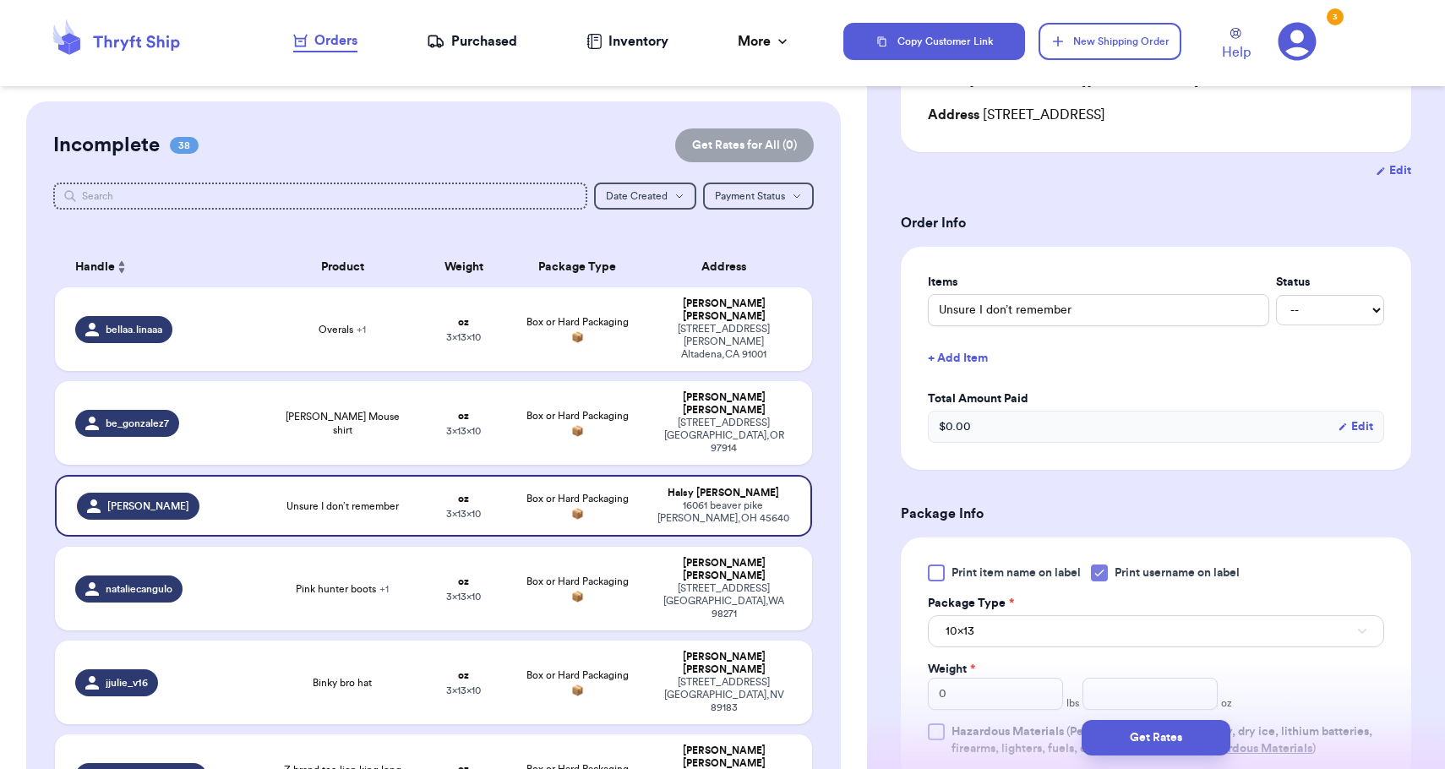
scroll to position [538, 0]
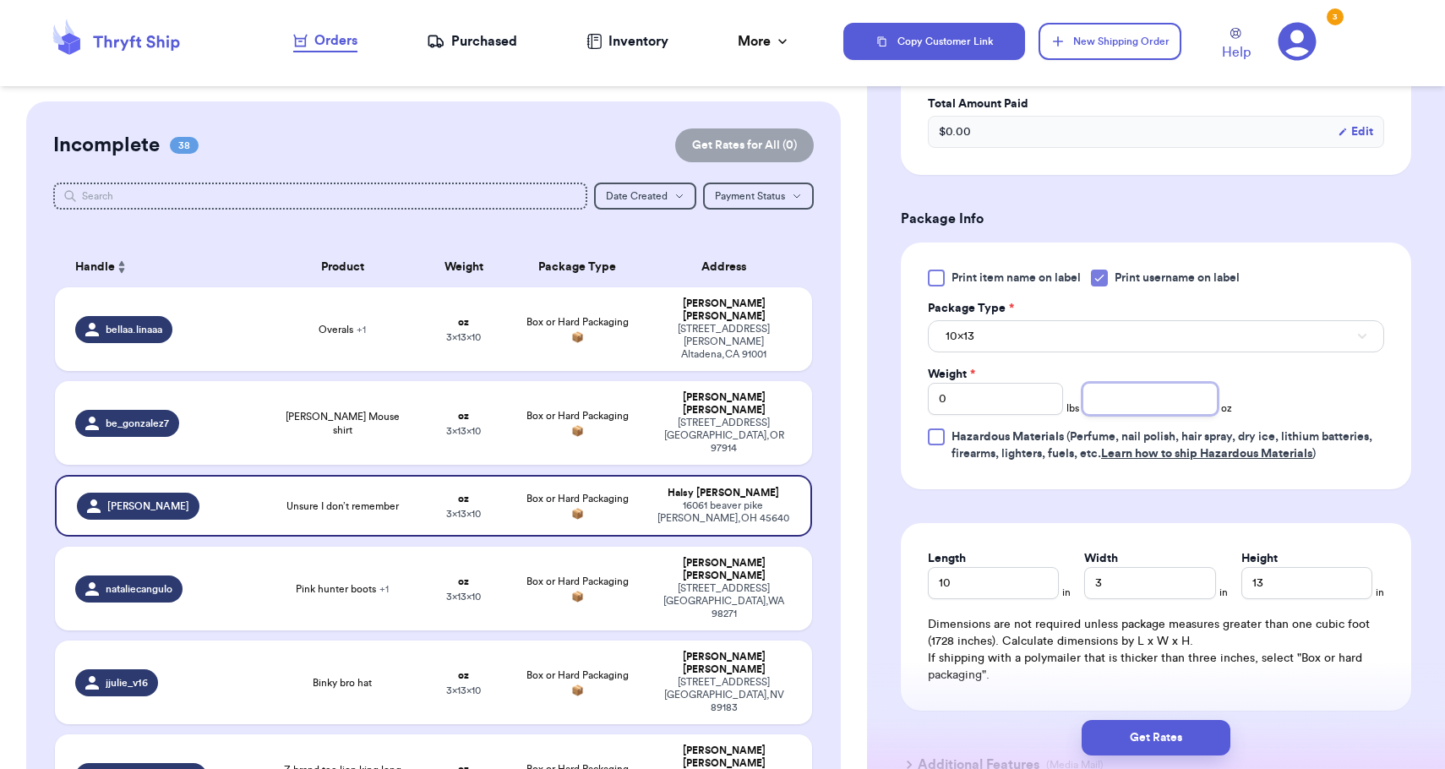
click at [1113, 407] on input "number" at bounding box center [1149, 399] width 135 height 32
type input "12"
click at [1092, 347] on button "10x13" at bounding box center [1156, 336] width 456 height 32
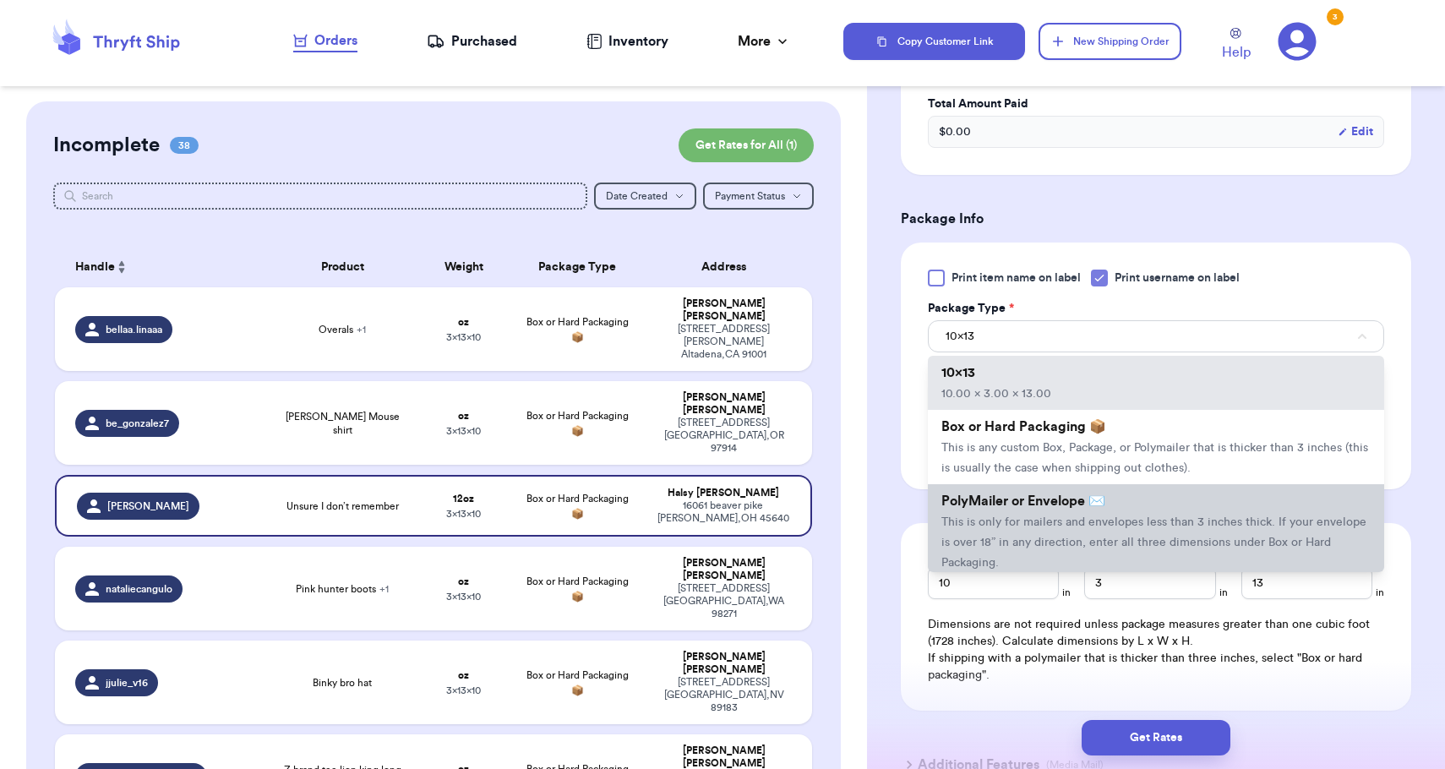
click at [1066, 507] on span "PolyMailer or Envelope ✉️" at bounding box center [1023, 501] width 164 height 14
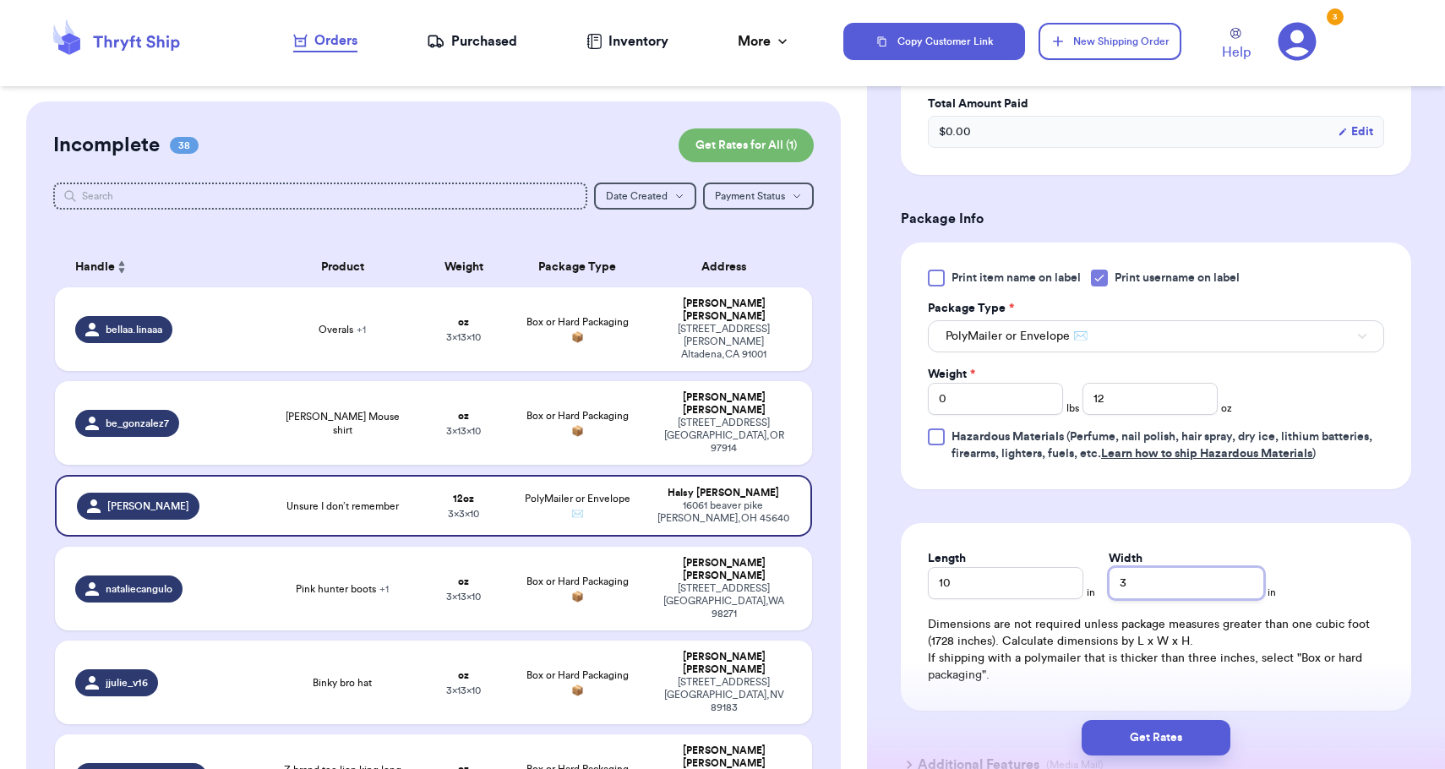
click at [1108, 583] on input "3" at bounding box center [1185, 583] width 155 height 32
type input "13"
click at [1168, 742] on button "Get Rates" at bounding box center [1155, 737] width 149 height 35
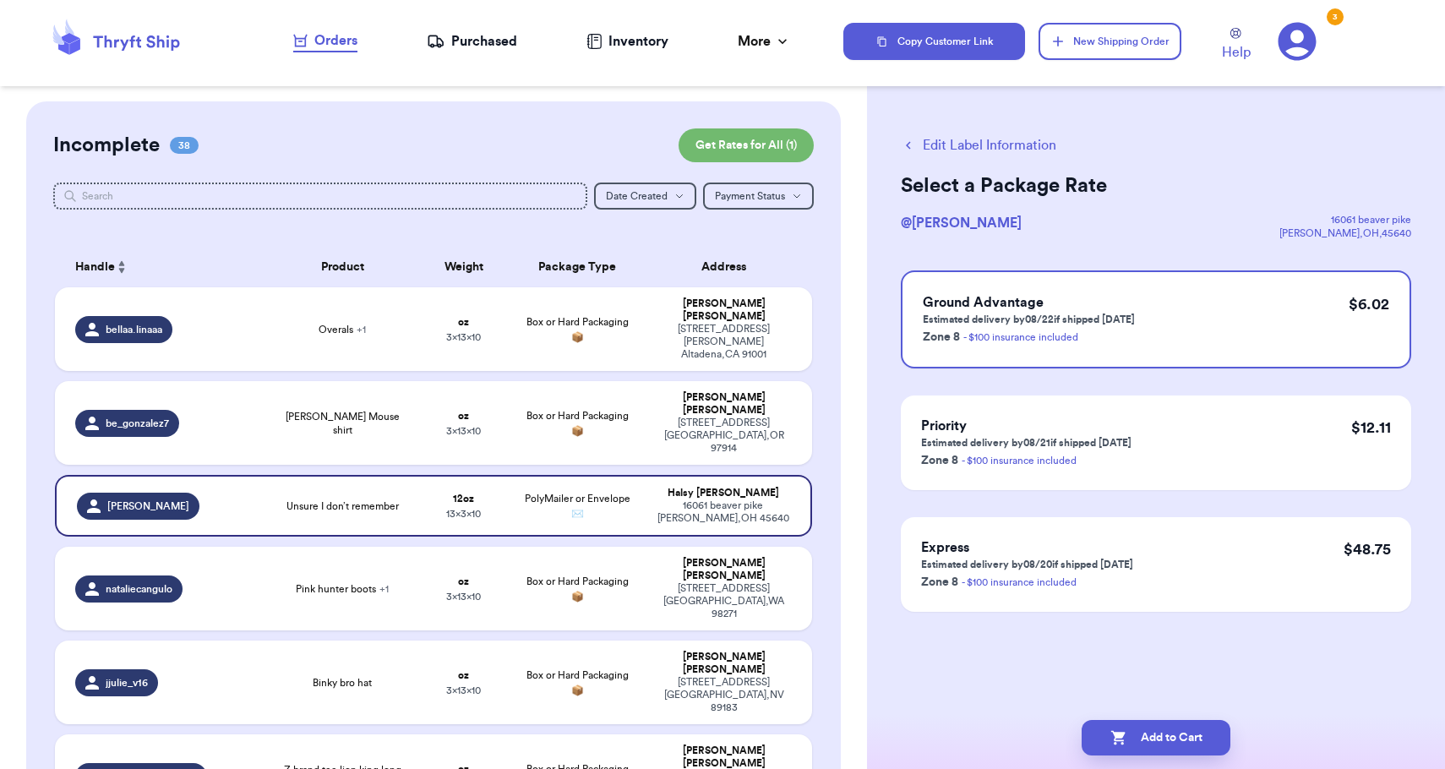
scroll to position [0, 0]
click at [1168, 742] on button "Add to Cart" at bounding box center [1155, 737] width 149 height 35
checkbox input "true"
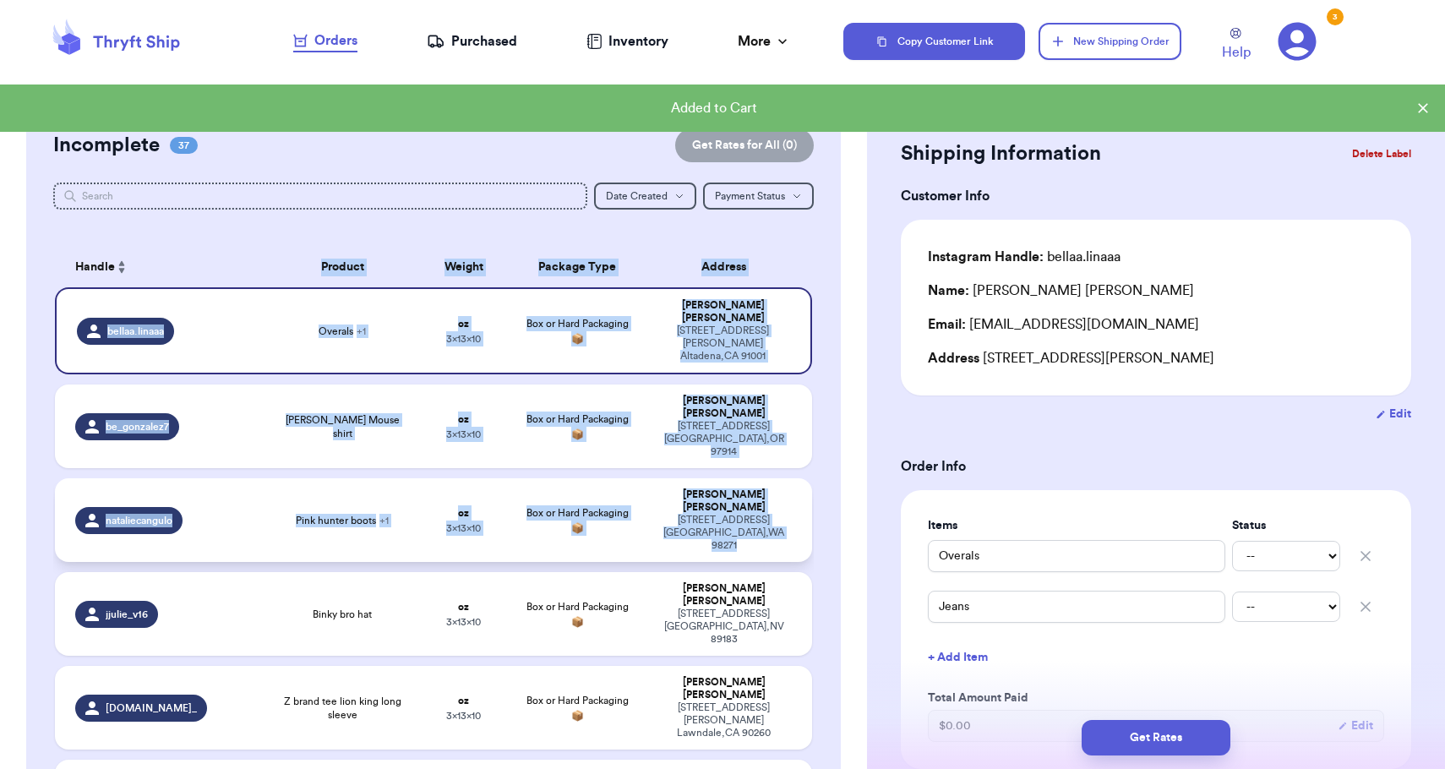
click at [798, 488] on td "[PERSON_NAME] [STREET_ADDRESS]" at bounding box center [728, 520] width 166 height 84
type input "Pink hunter boots"
type input "White new balance"
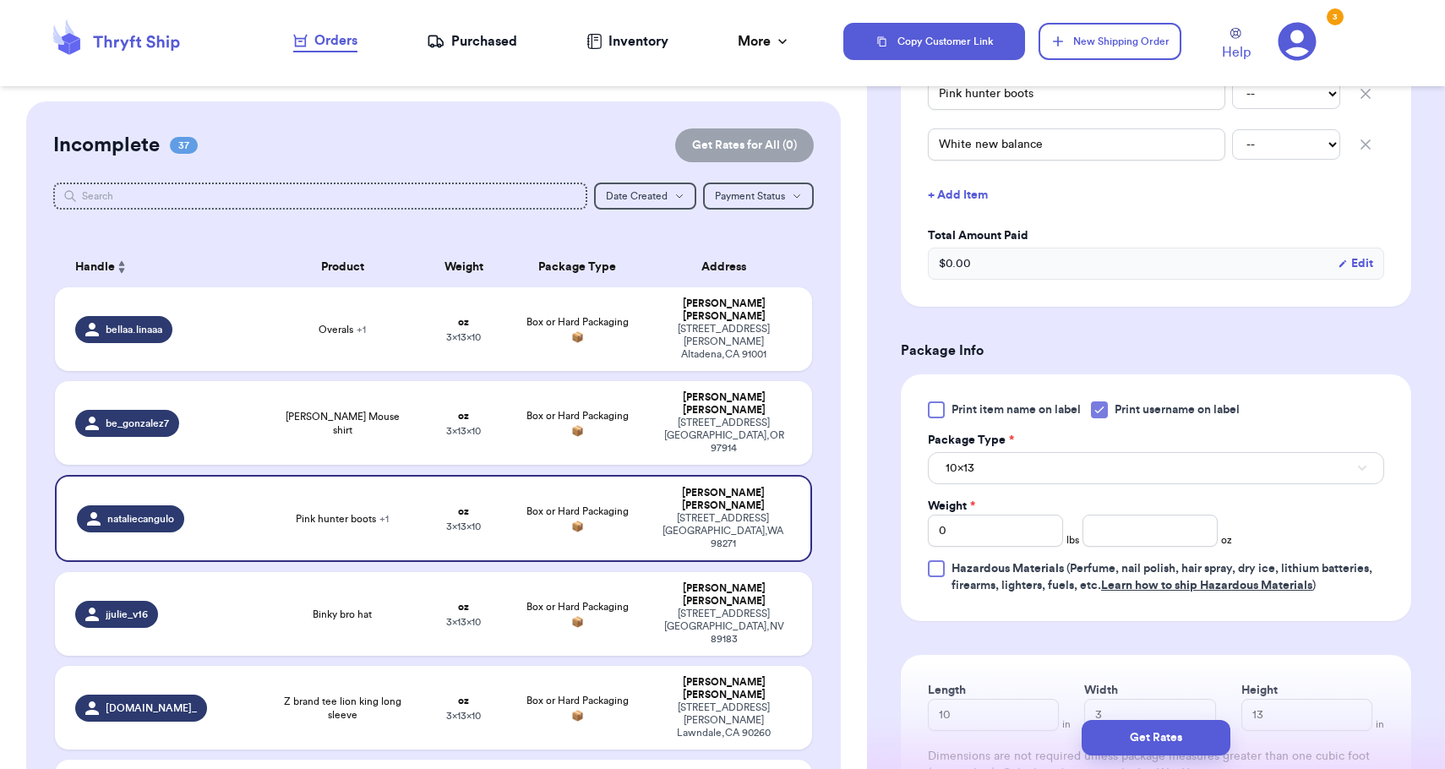
scroll to position [591, 0]
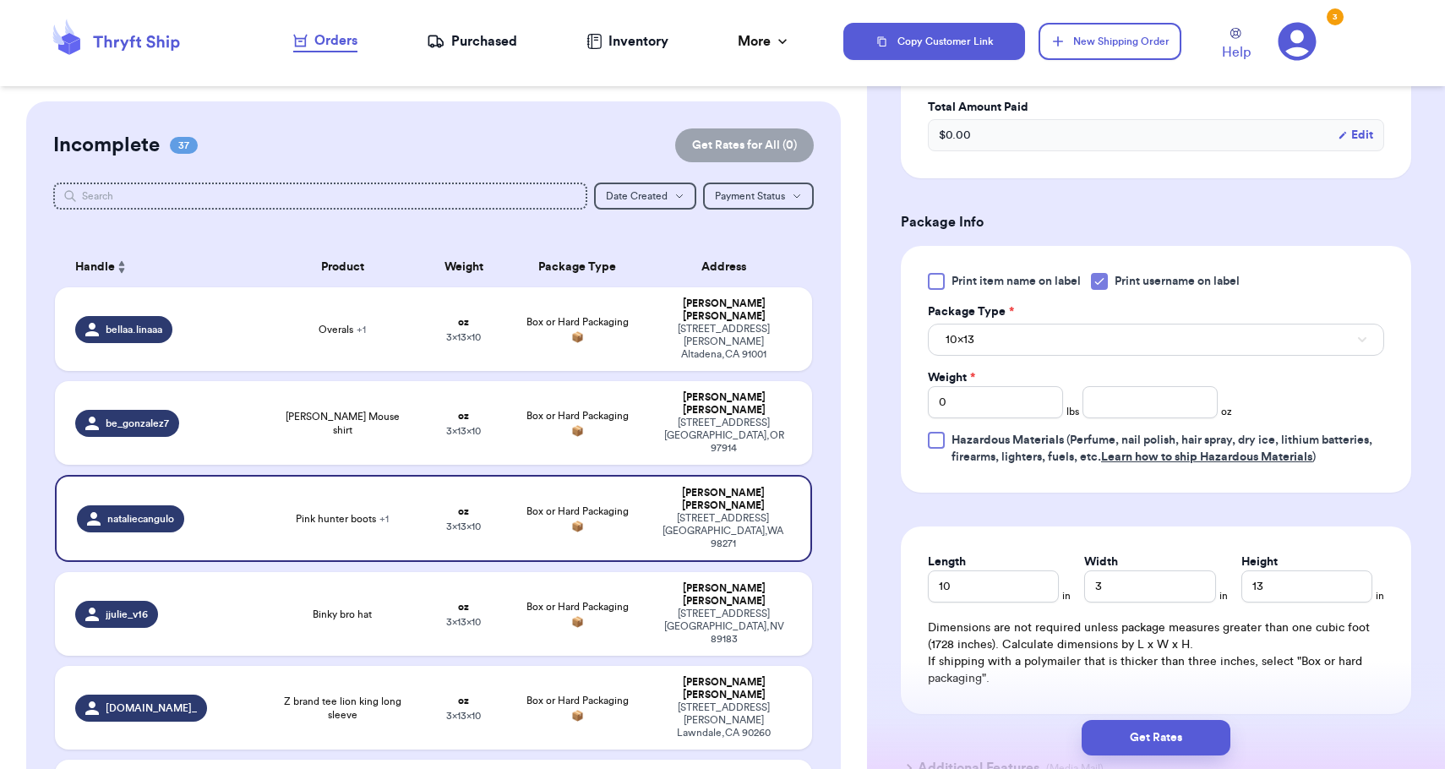
click at [985, 380] on div "Weight *" at bounding box center [995, 377] width 135 height 17
click at [985, 414] on input "0" at bounding box center [995, 402] width 135 height 32
type input "01"
click at [994, 342] on button "10x13" at bounding box center [1156, 340] width 456 height 32
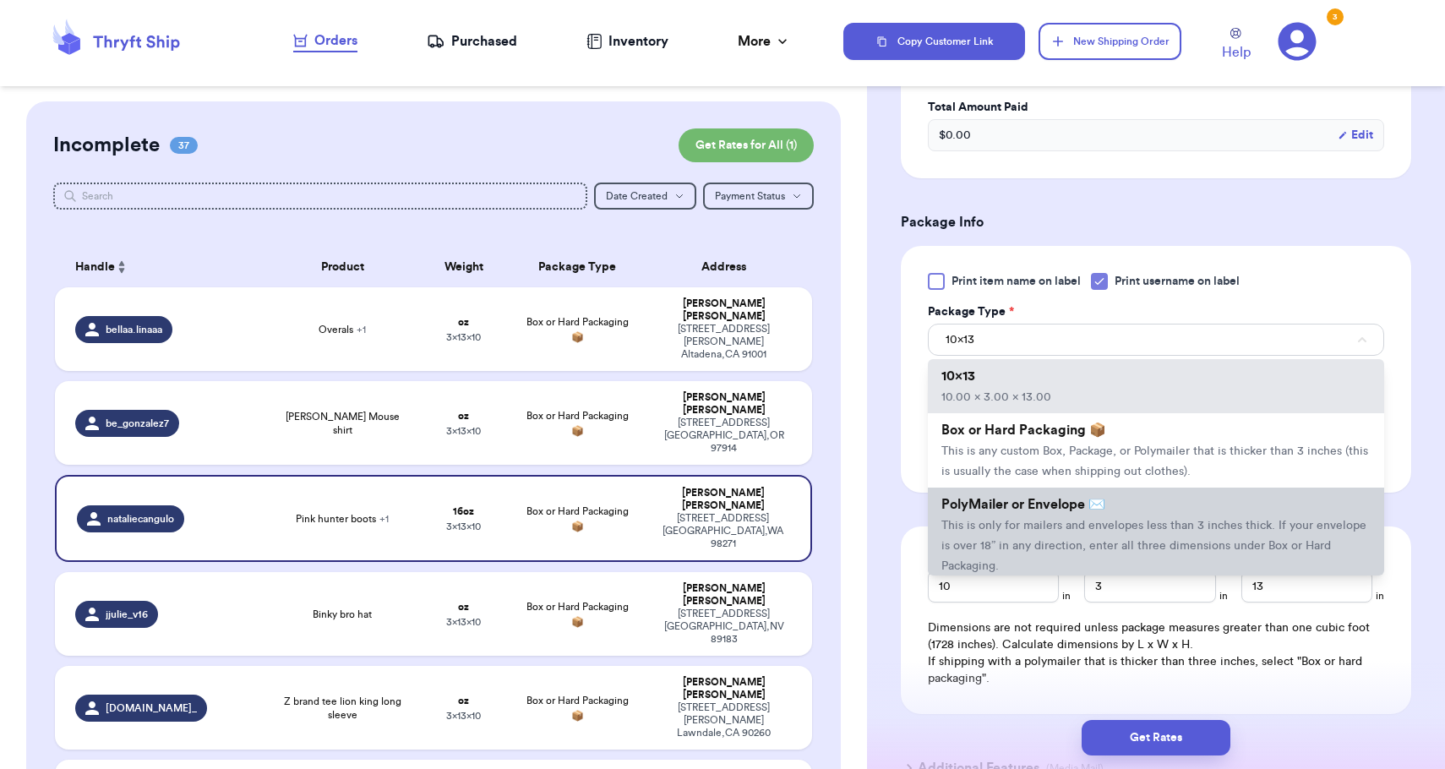
click at [997, 553] on span "This is only for mailers and envelopes less than 3 inches thick. If your envelo…" at bounding box center [1153, 546] width 425 height 52
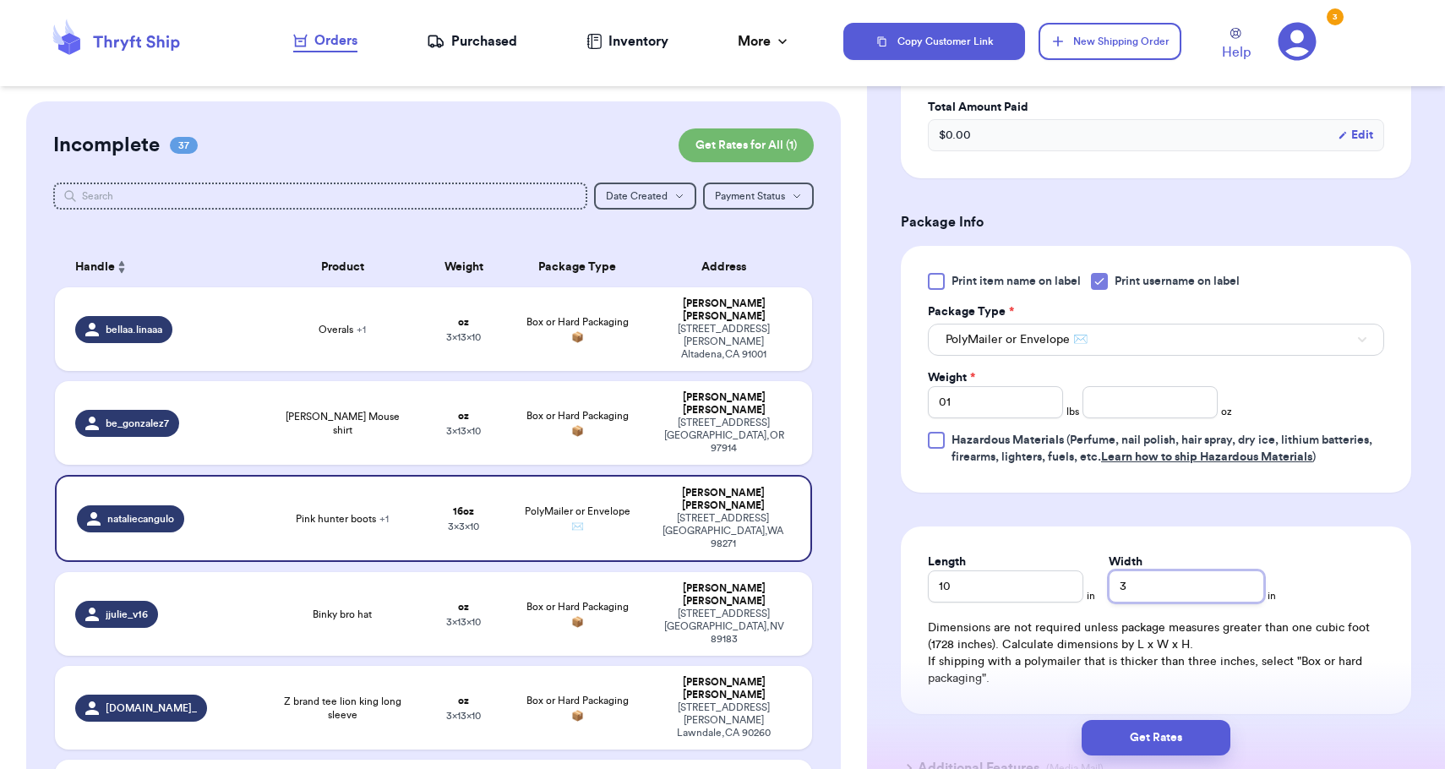
click at [1108, 590] on input "3" at bounding box center [1185, 586] width 155 height 32
type input "13"
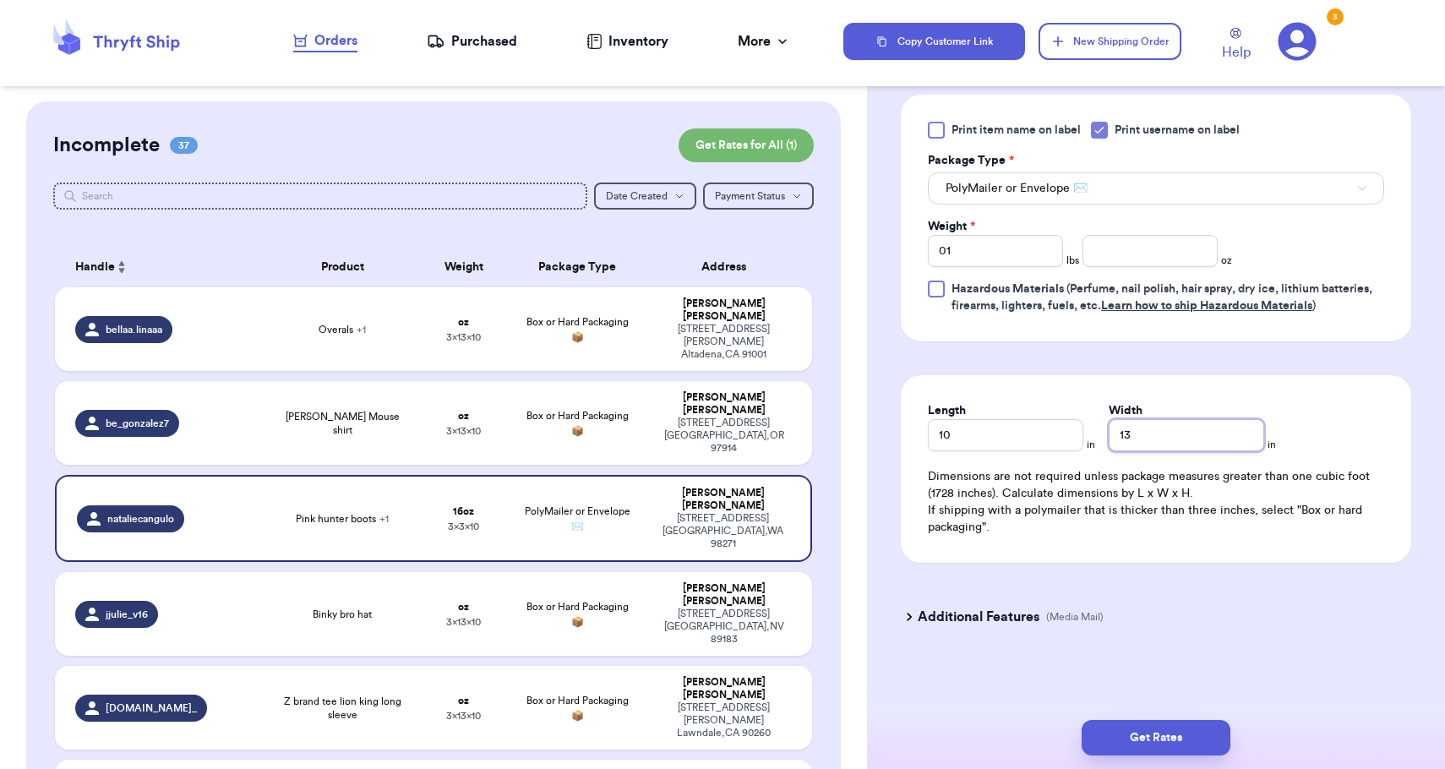
scroll to position [745, 0]
type input "13"
click at [1146, 724] on button "Get Rates" at bounding box center [1155, 737] width 149 height 35
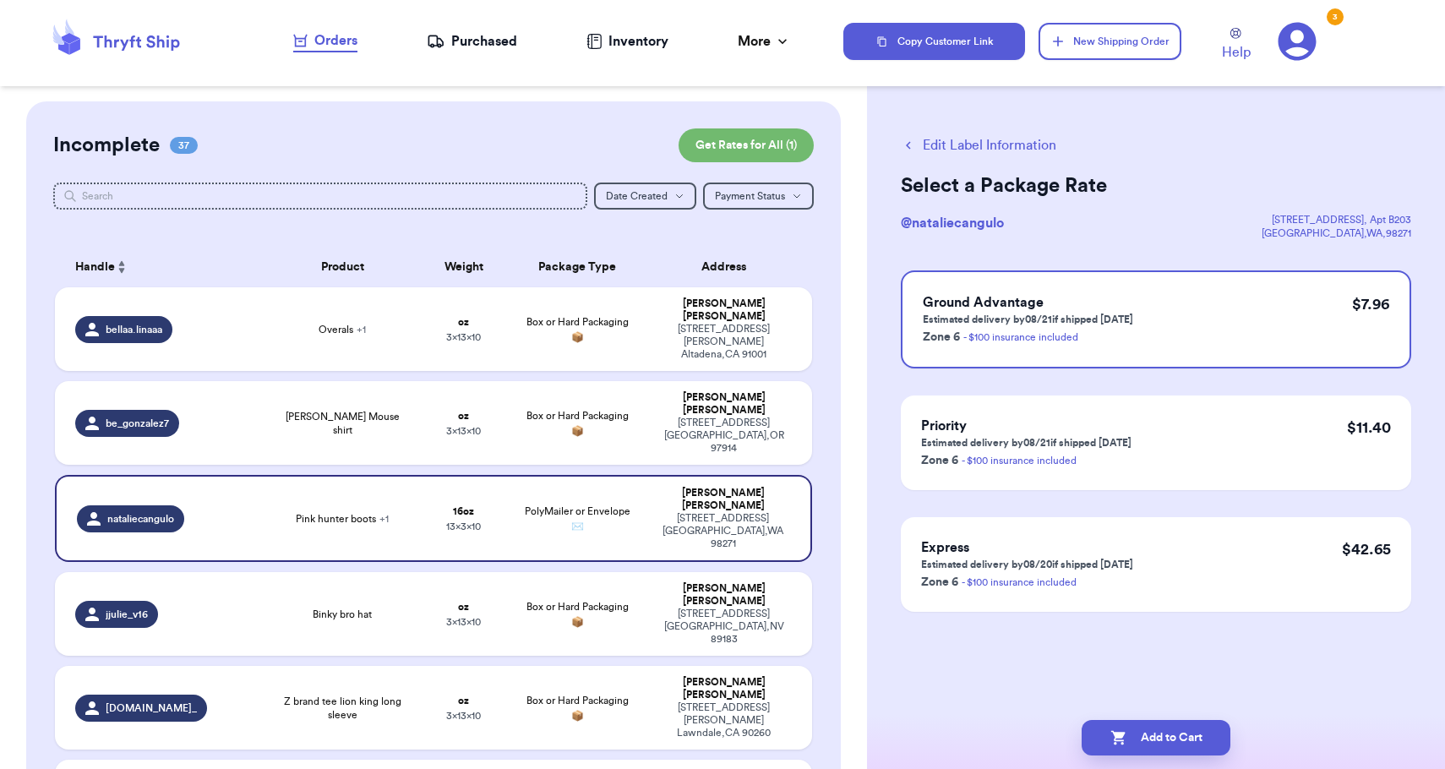
scroll to position [0, 0]
click at [1137, 730] on button "Add to Cart" at bounding box center [1155, 737] width 149 height 35
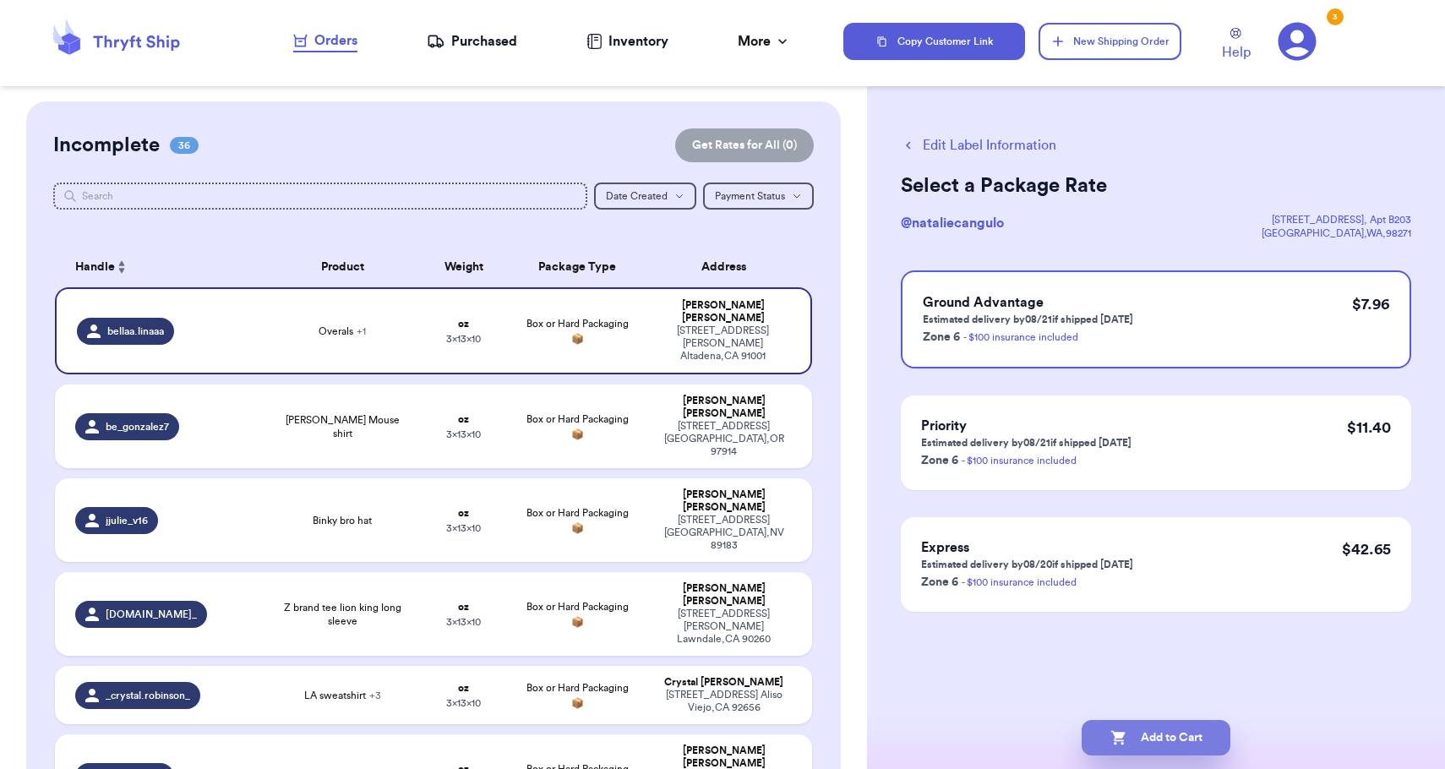
checkbox input "true"
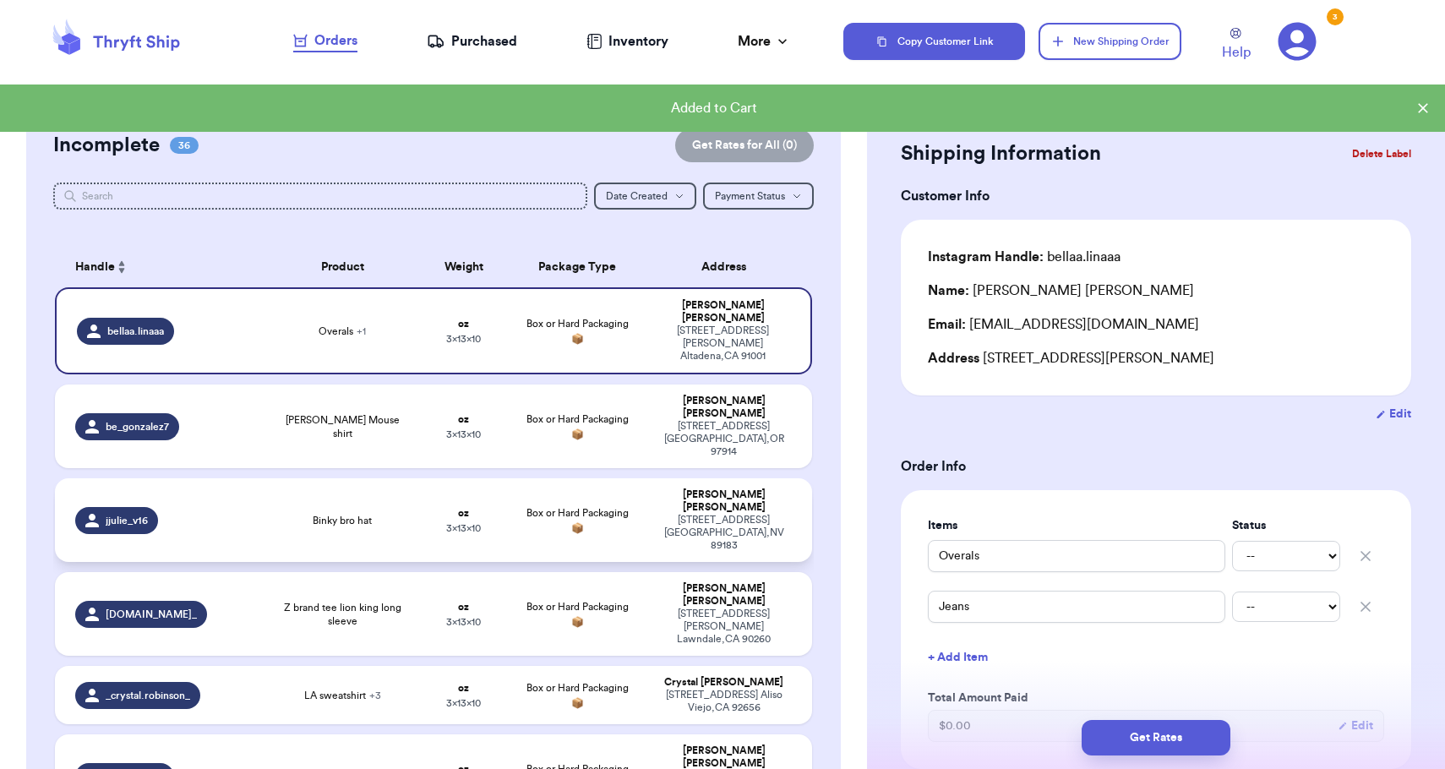
click at [673, 514] on div "[STREET_ADDRESS]" at bounding box center [724, 533] width 136 height 38
type input "Binky bro hat"
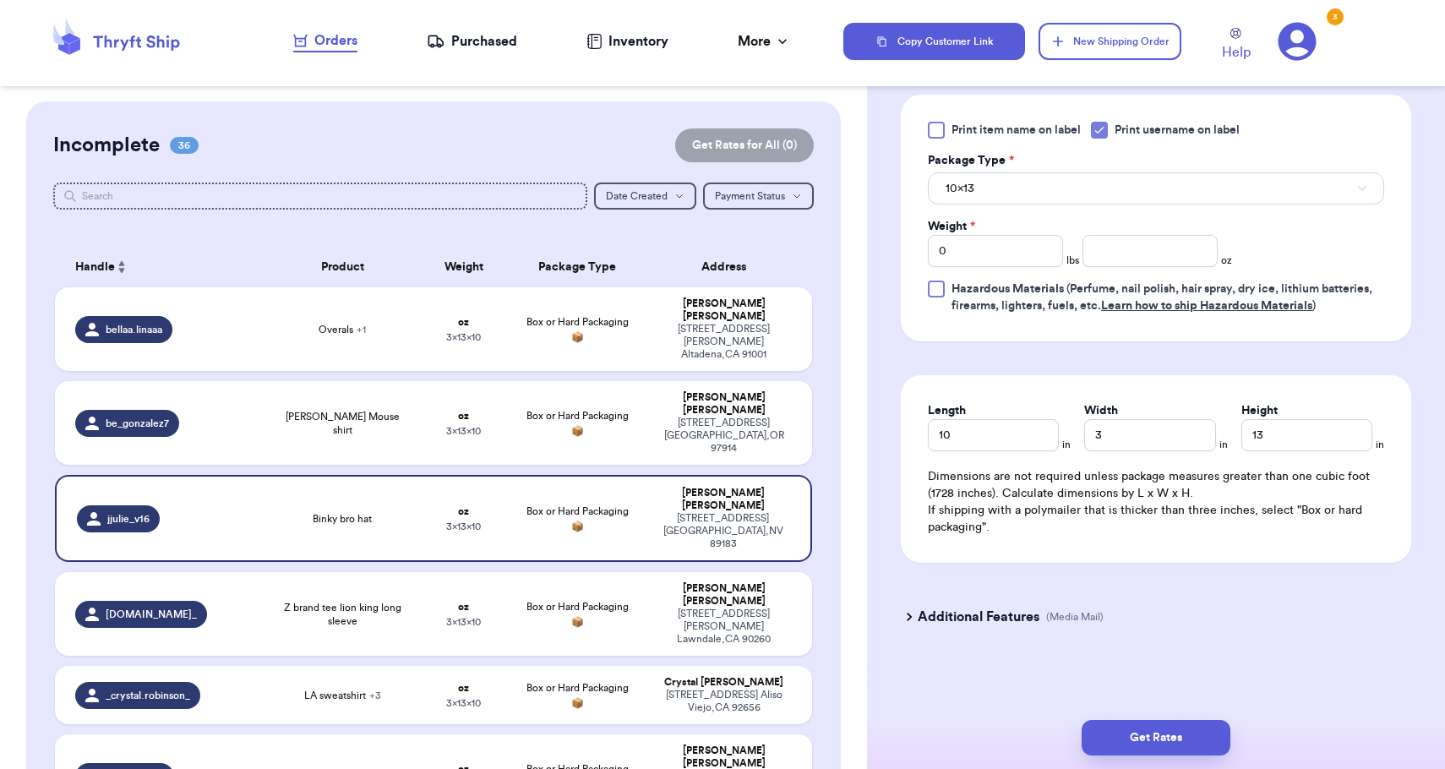
scroll to position [689, 0]
click at [1188, 232] on div "Weight * 0 lbs oz" at bounding box center [1080, 242] width 304 height 49
click at [1188, 235] on input "number" at bounding box center [1149, 251] width 135 height 32
type input "8"
click at [1180, 188] on button "10x13" at bounding box center [1156, 188] width 456 height 32
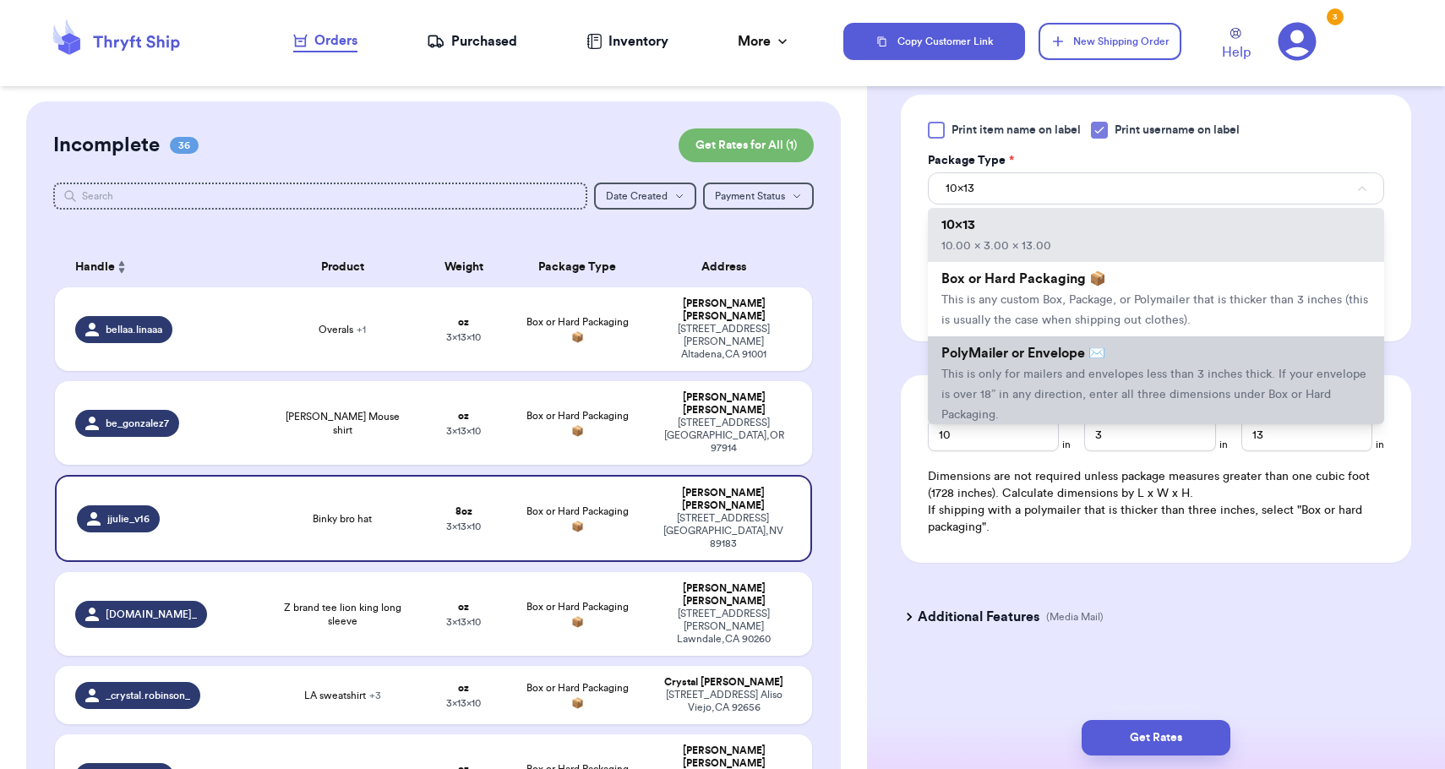
click at [1157, 372] on span "This is only for mailers and envelopes less than 3 inches thick. If your envelo…" at bounding box center [1153, 394] width 425 height 52
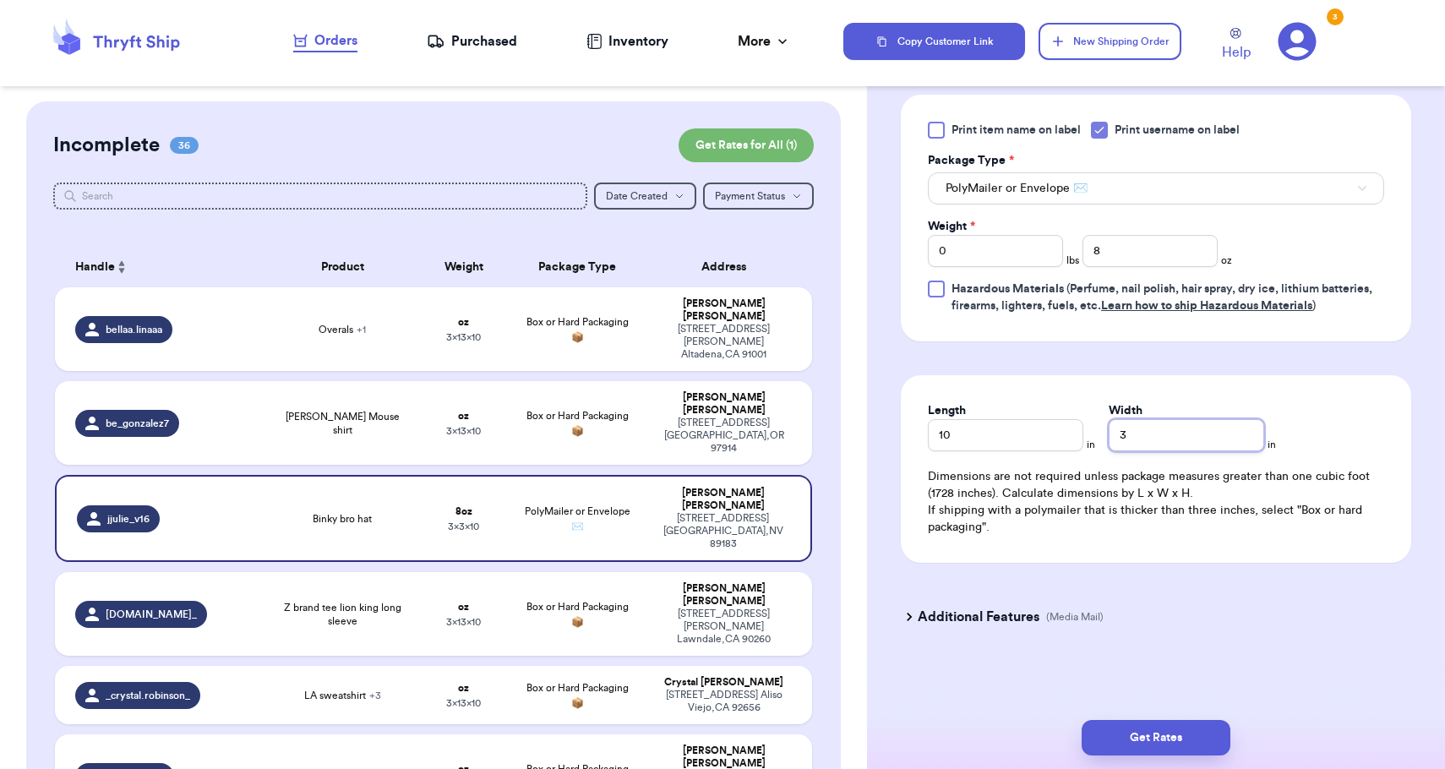
click at [1175, 422] on input "3" at bounding box center [1185, 435] width 155 height 32
type input "8"
click at [1173, 740] on button "Get Rates" at bounding box center [1155, 737] width 149 height 35
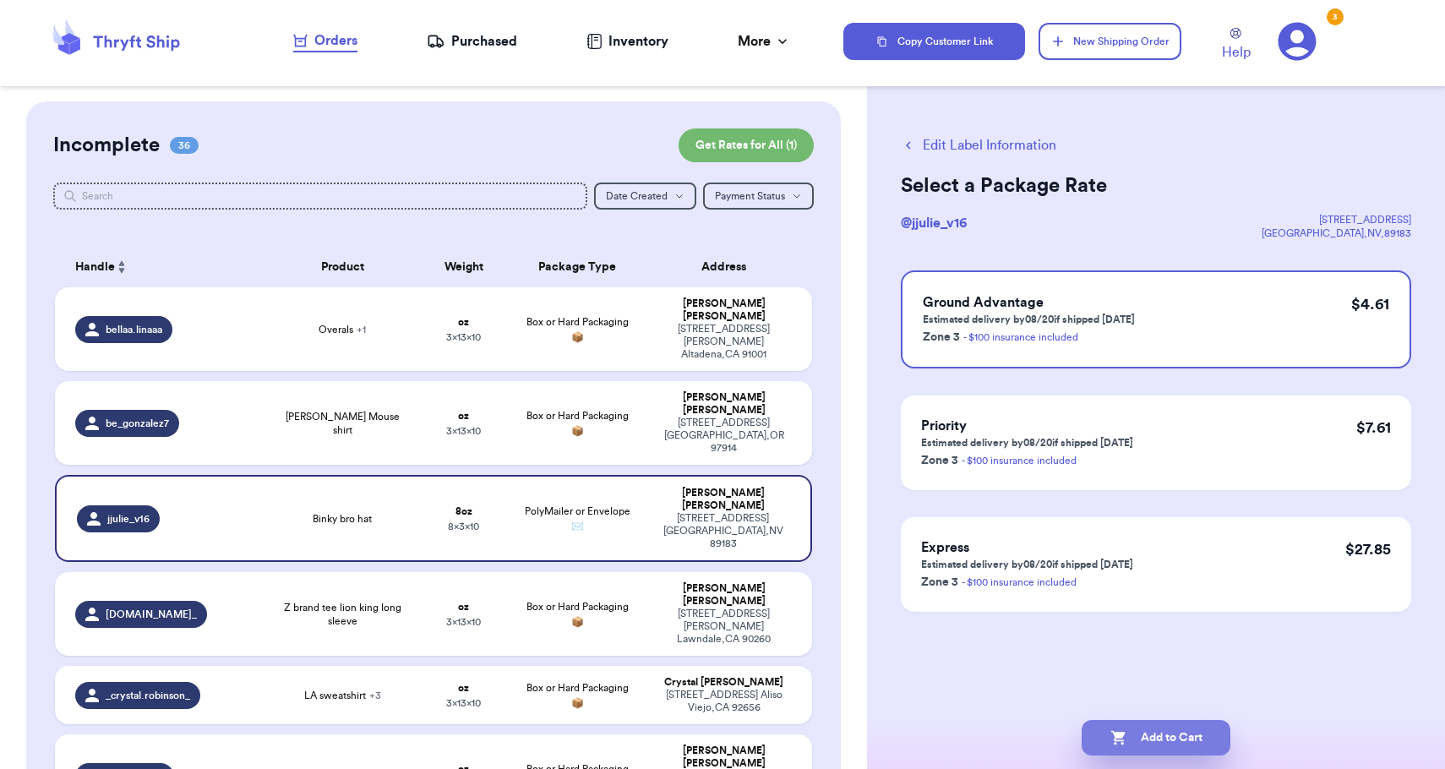
click at [1173, 740] on button "Add to Cart" at bounding box center [1155, 737] width 149 height 35
checkbox input "true"
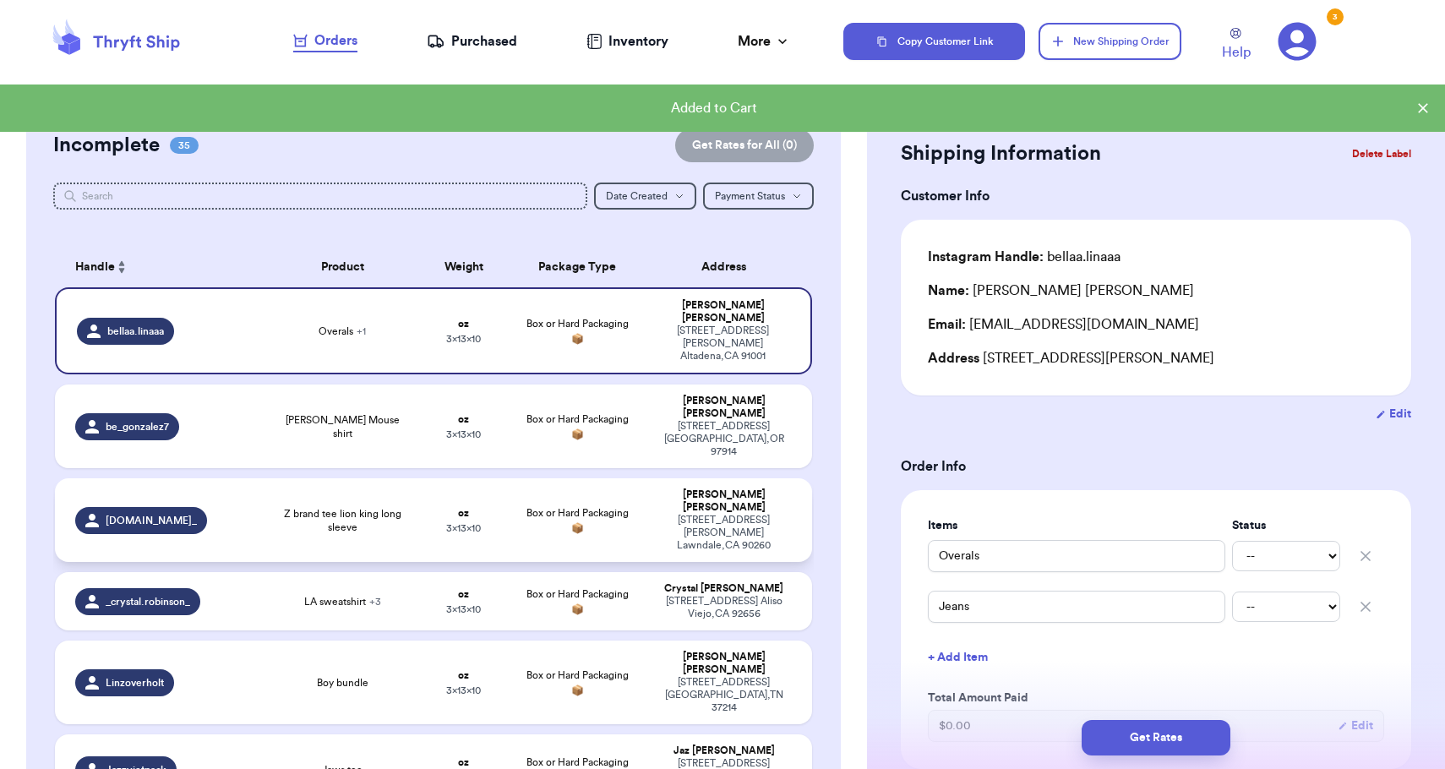
click at [755, 493] on td "[PERSON_NAME] [STREET_ADDRESS][PERSON_NAME]" at bounding box center [728, 520] width 166 height 84
type input "Z brand tee lion king long sleeve"
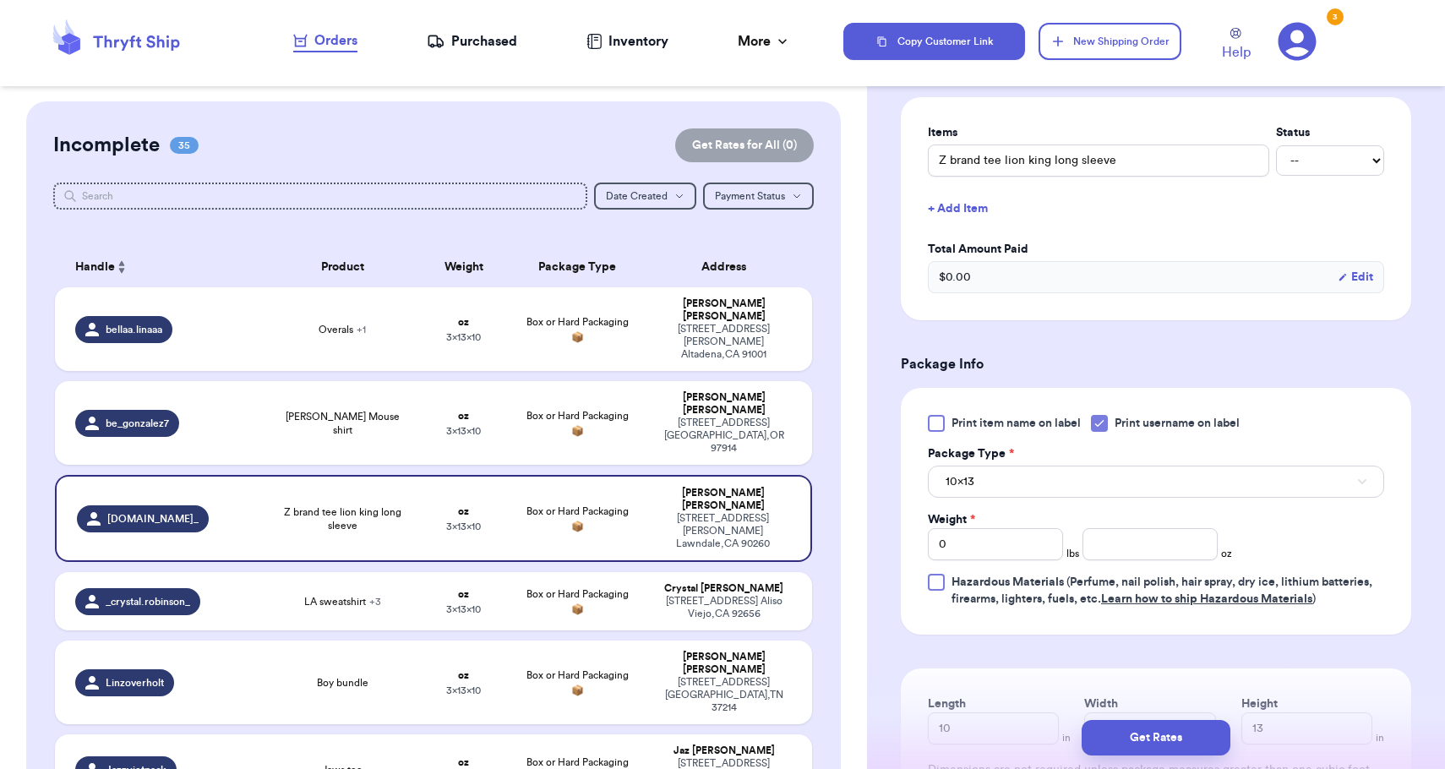
scroll to position [407, 0]
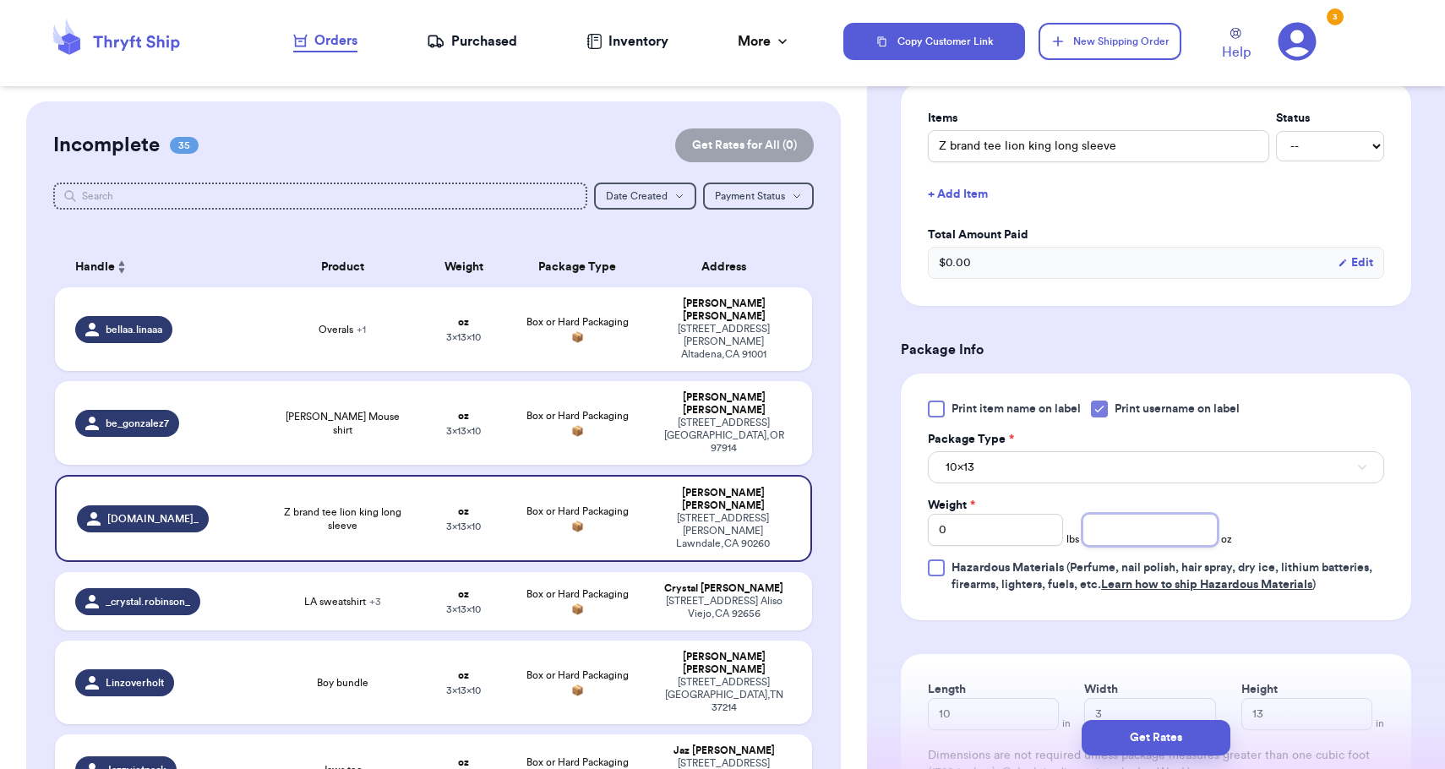
click at [1109, 519] on input "number" at bounding box center [1149, 530] width 135 height 32
type input "8"
click at [1103, 463] on button "10x13" at bounding box center [1156, 467] width 456 height 32
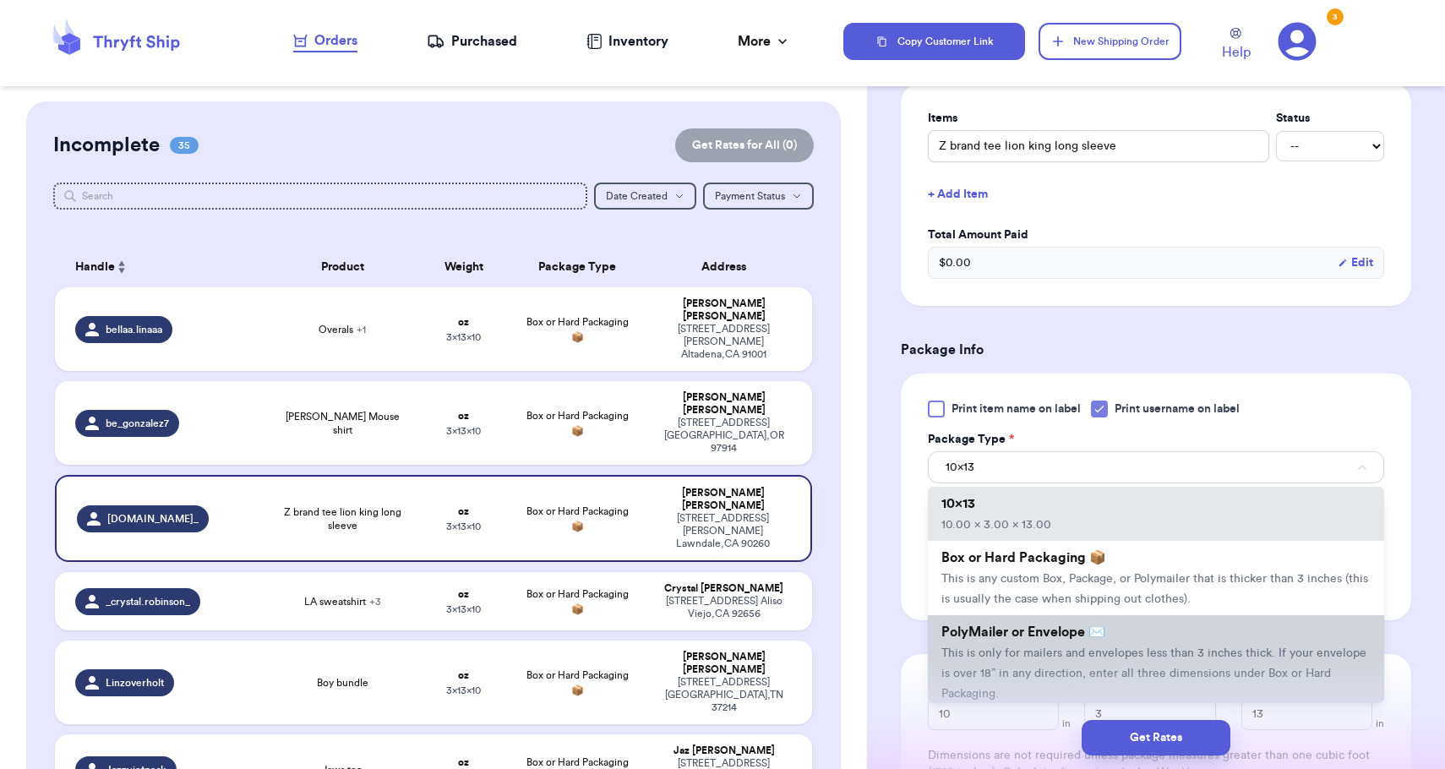
click at [1086, 665] on span "This is only for mailers and envelopes less than 3 inches thick. If your envelo…" at bounding box center [1153, 673] width 425 height 52
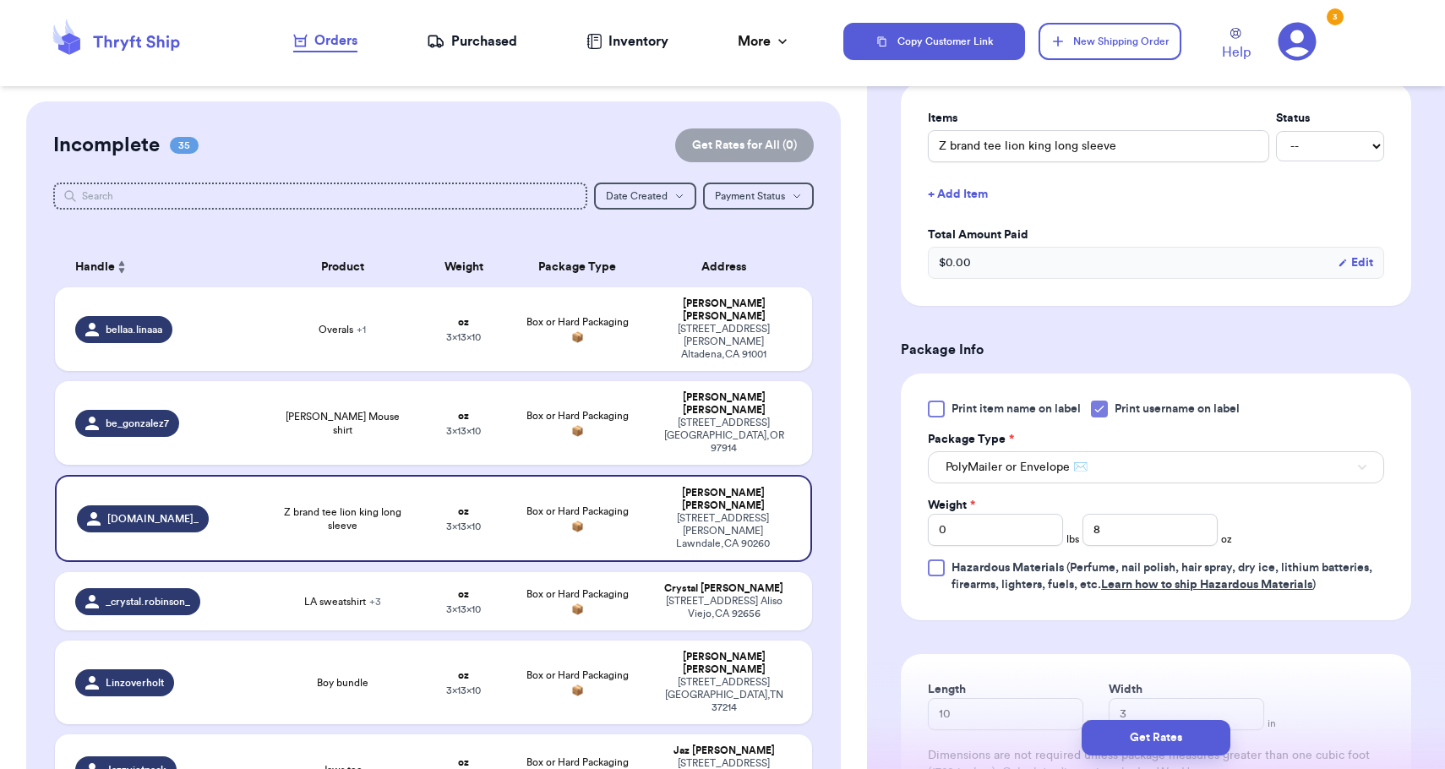
scroll to position [581, 0]
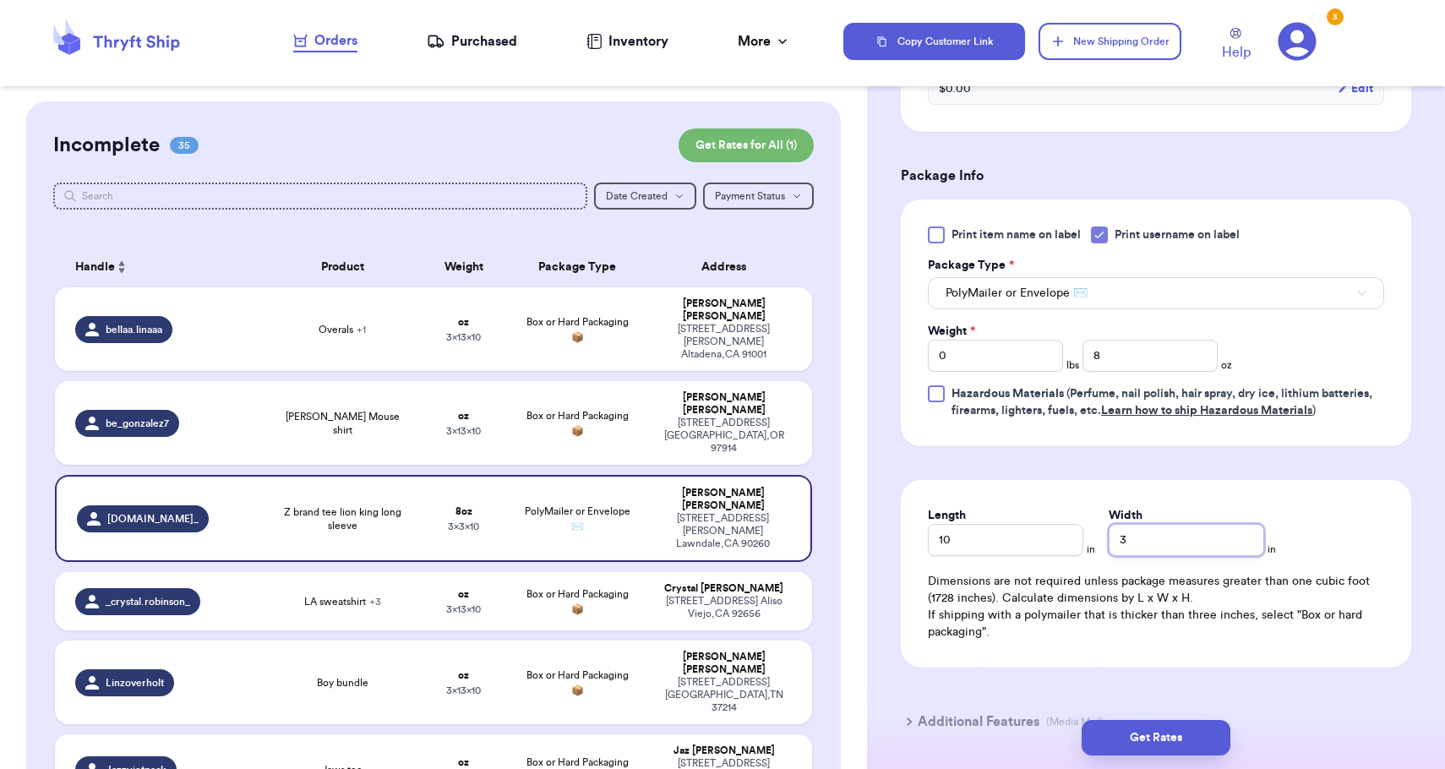
click at [1130, 555] on input "3" at bounding box center [1185, 540] width 155 height 32
type input "8"
click at [1137, 741] on button "Get Rates" at bounding box center [1155, 737] width 149 height 35
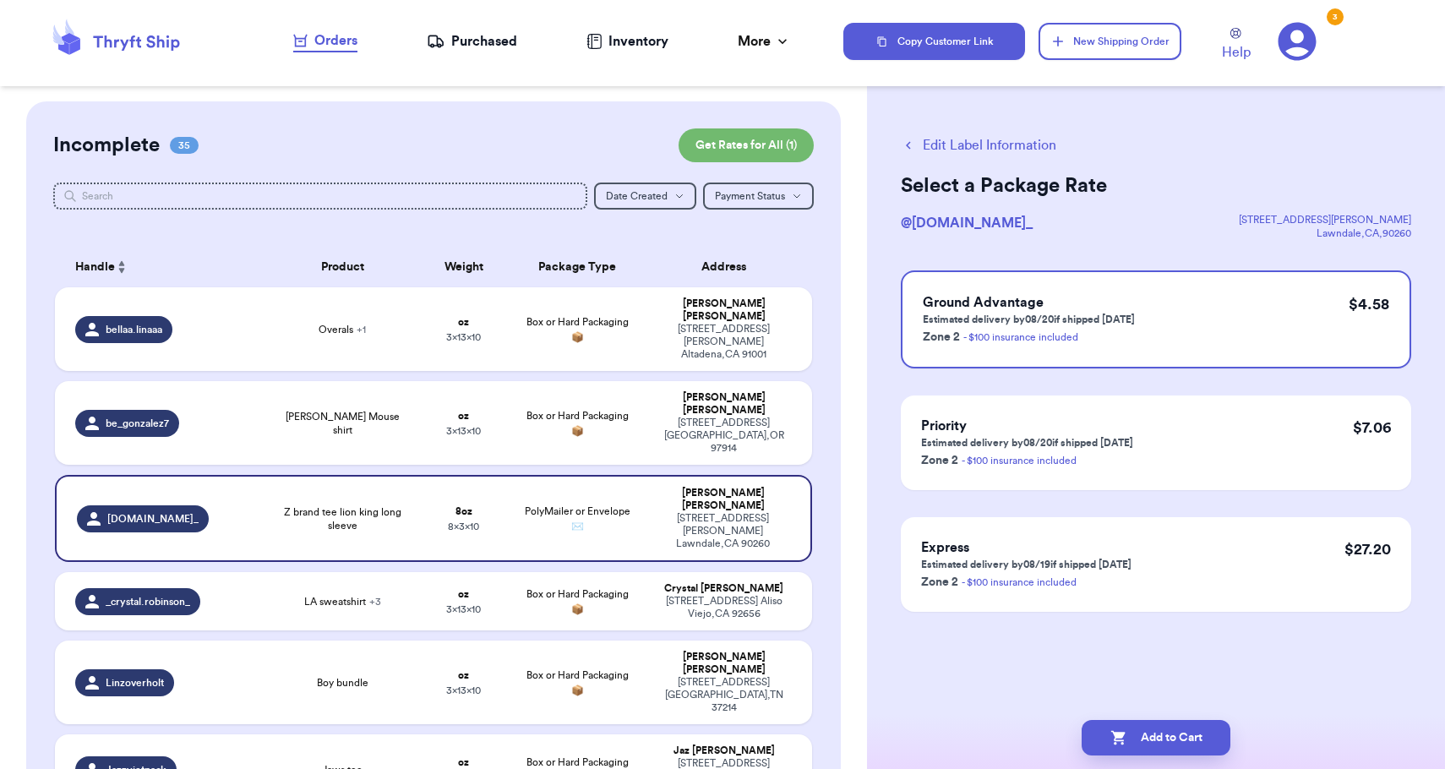
scroll to position [0, 0]
click at [1145, 747] on button "Add to Cart" at bounding box center [1155, 737] width 149 height 35
checkbox input "true"
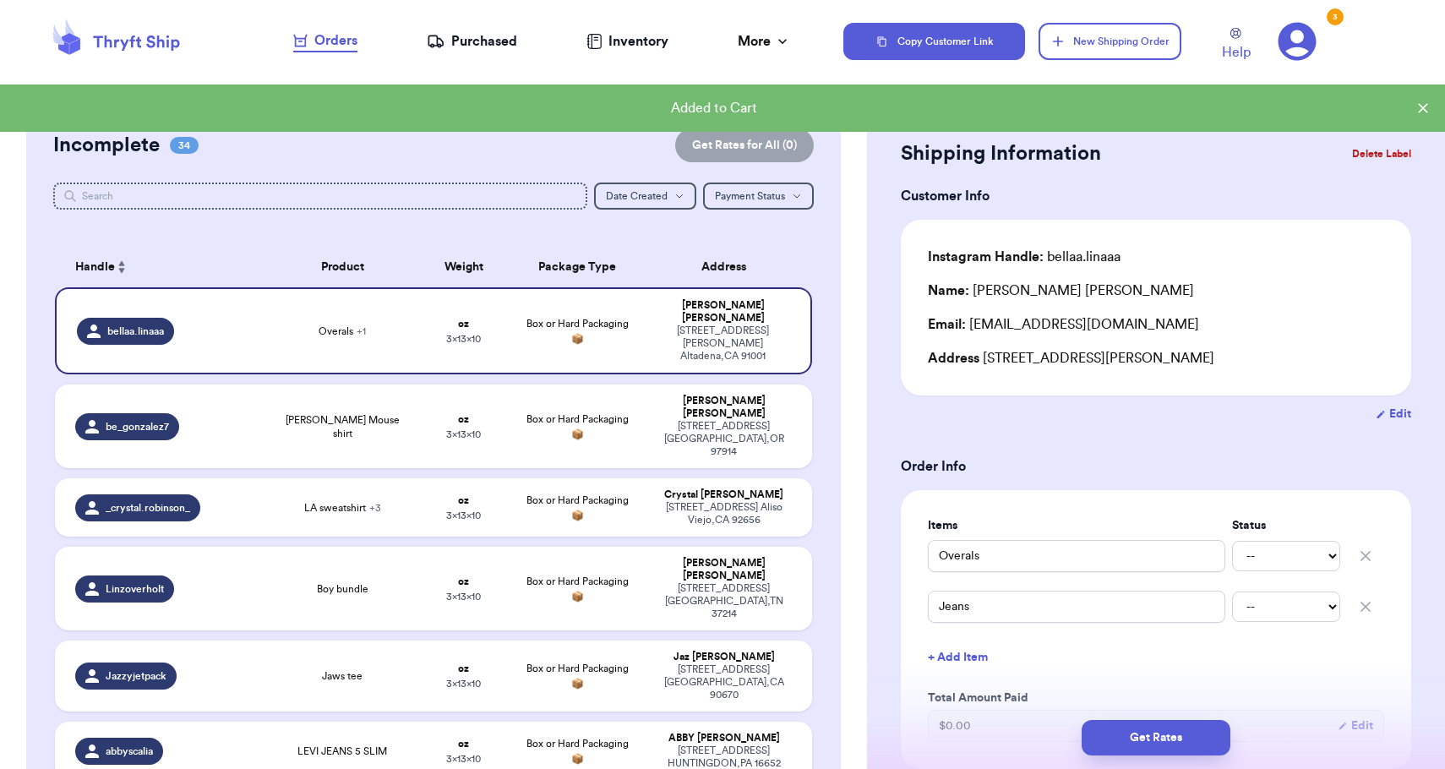
click at [771, 488] on div "[PERSON_NAME]" at bounding box center [724, 494] width 136 height 13
type input "LA sweatshirt"
type input "Grey sweatshirt"
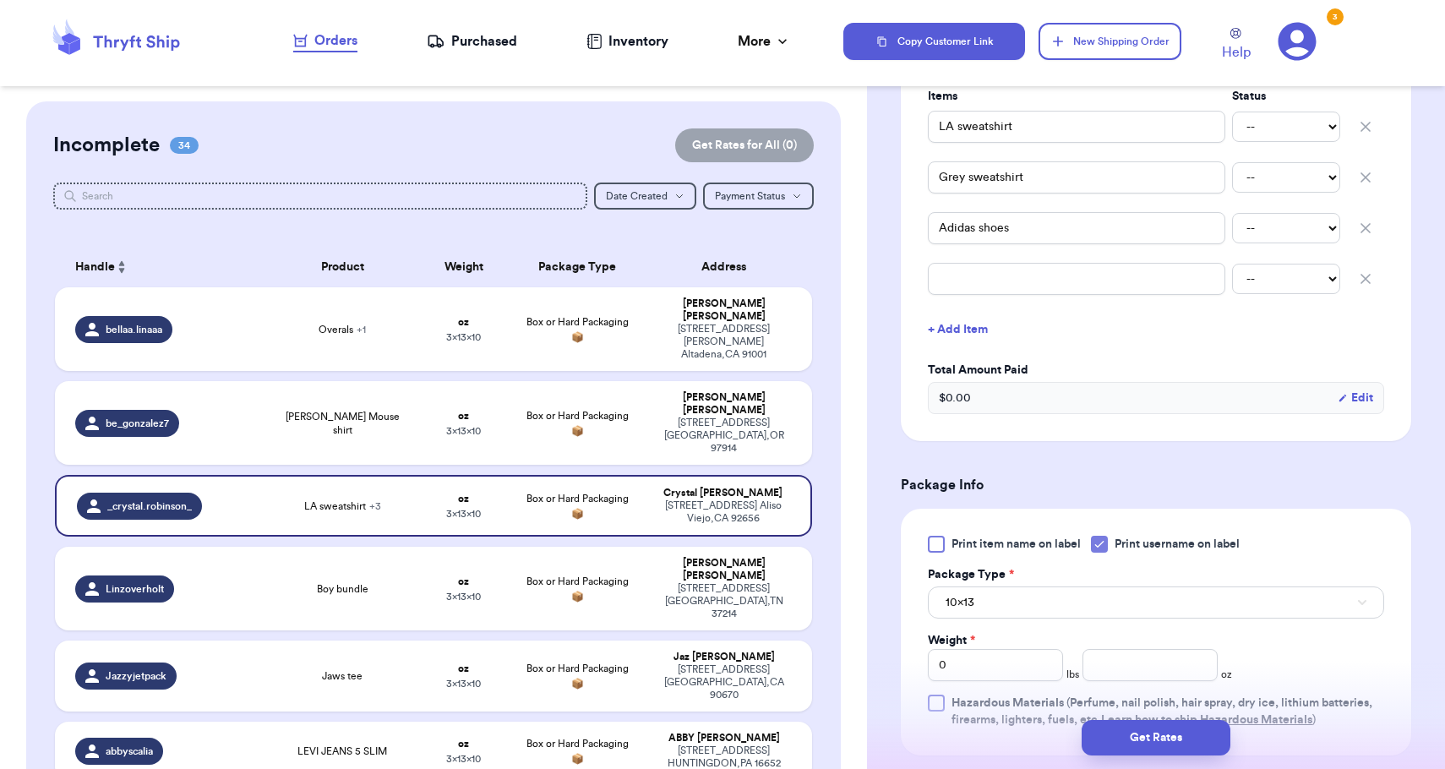
scroll to position [483, 0]
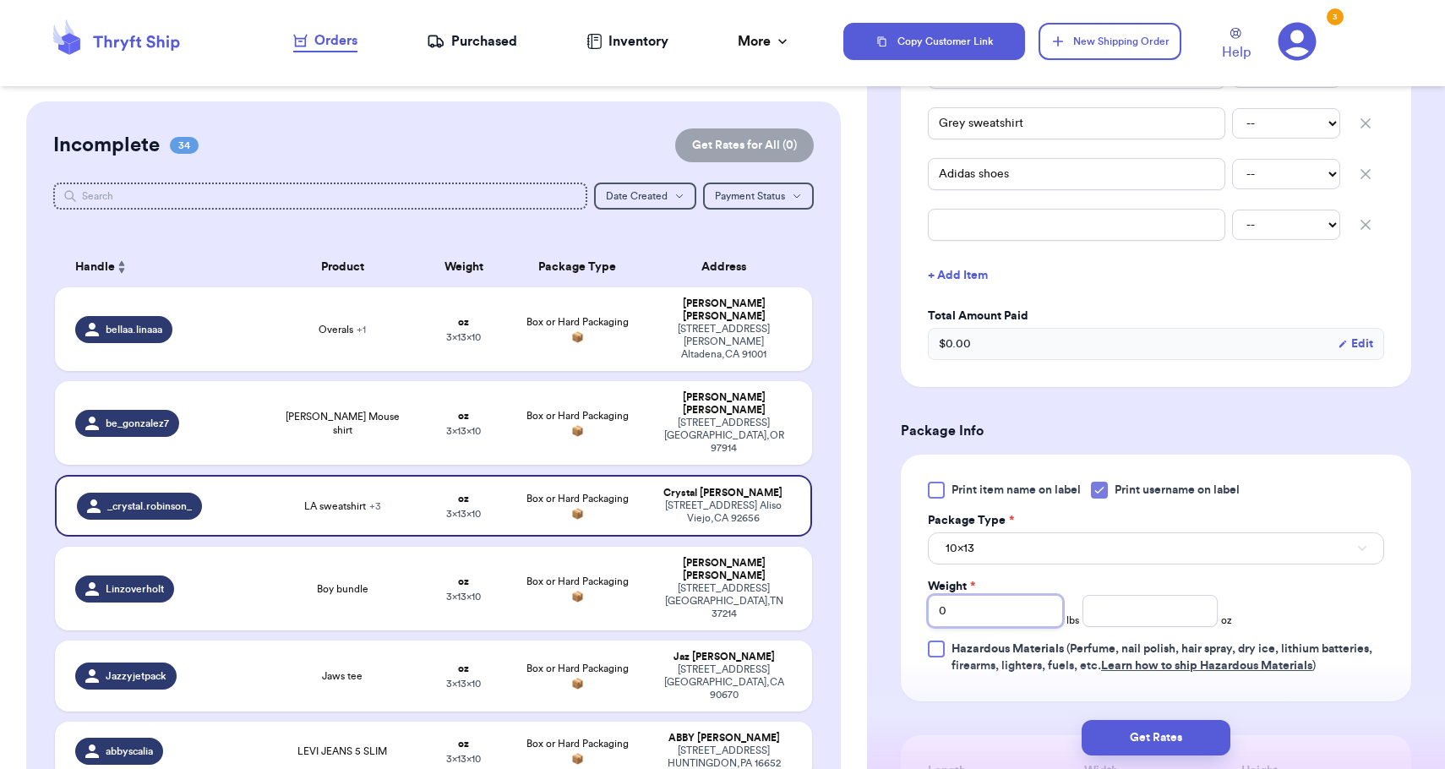
click at [998, 607] on input "0" at bounding box center [995, 611] width 135 height 32
type input "01"
click at [1002, 540] on button "10x13" at bounding box center [1156, 548] width 456 height 32
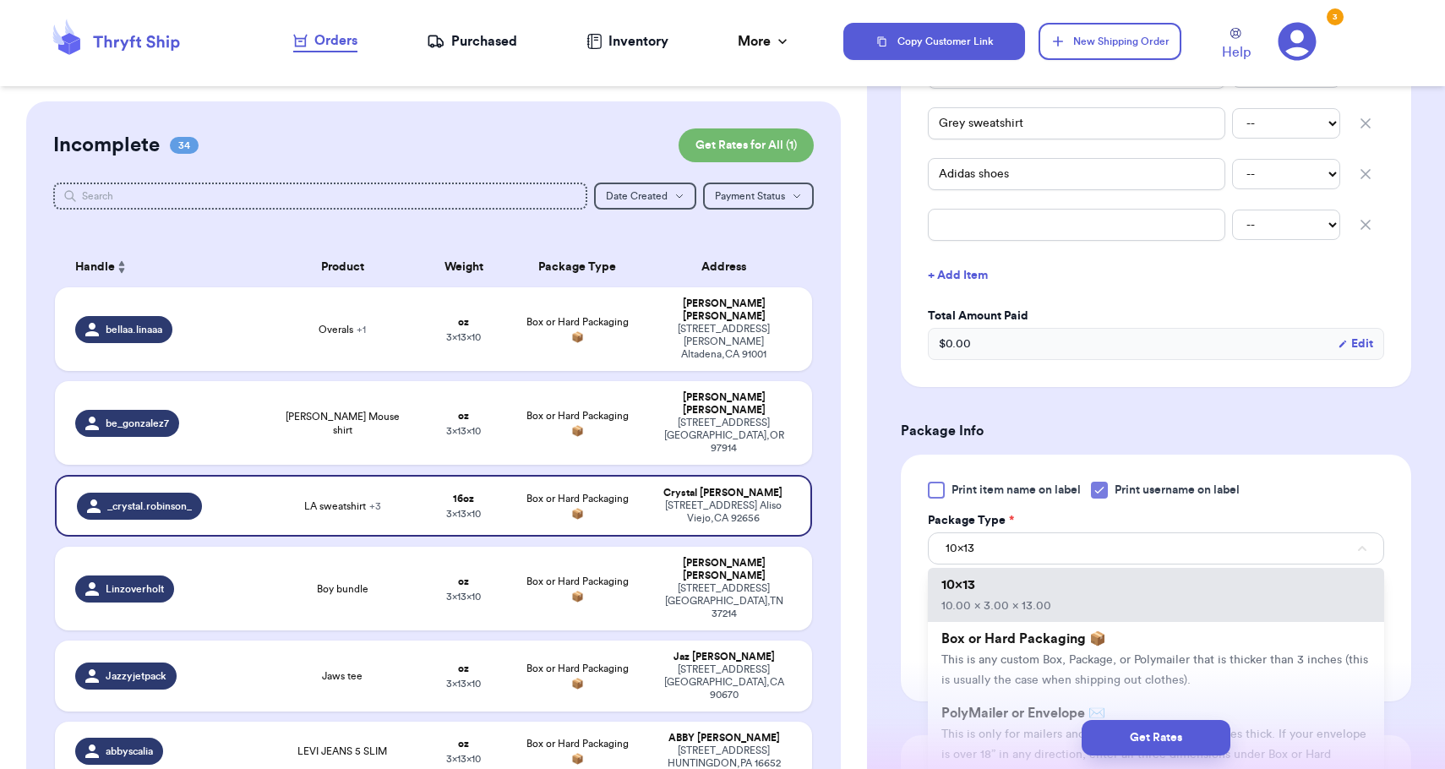
click at [980, 710] on div "Get Rates" at bounding box center [1156, 737] width 578 height 63
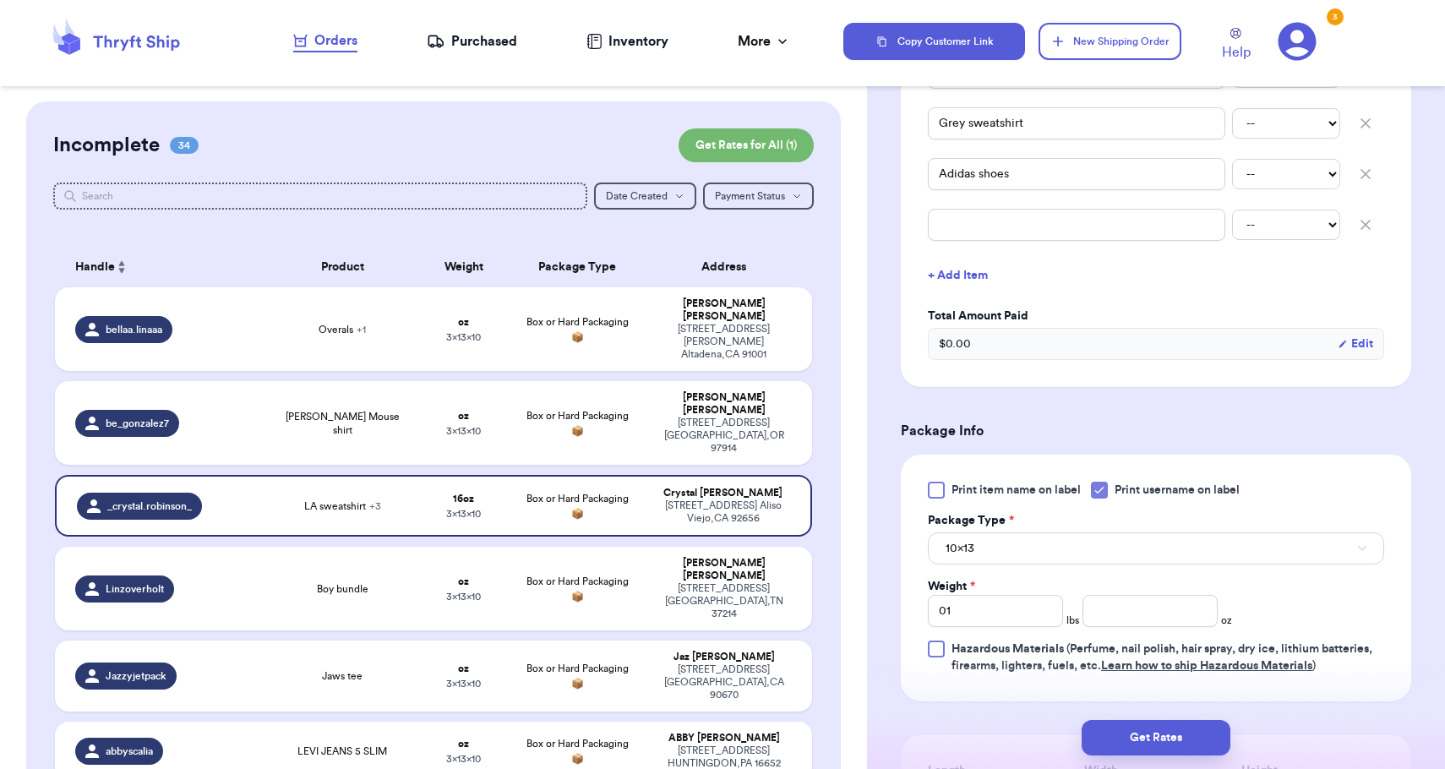
click at [1102, 563] on button "10x13" at bounding box center [1156, 548] width 456 height 32
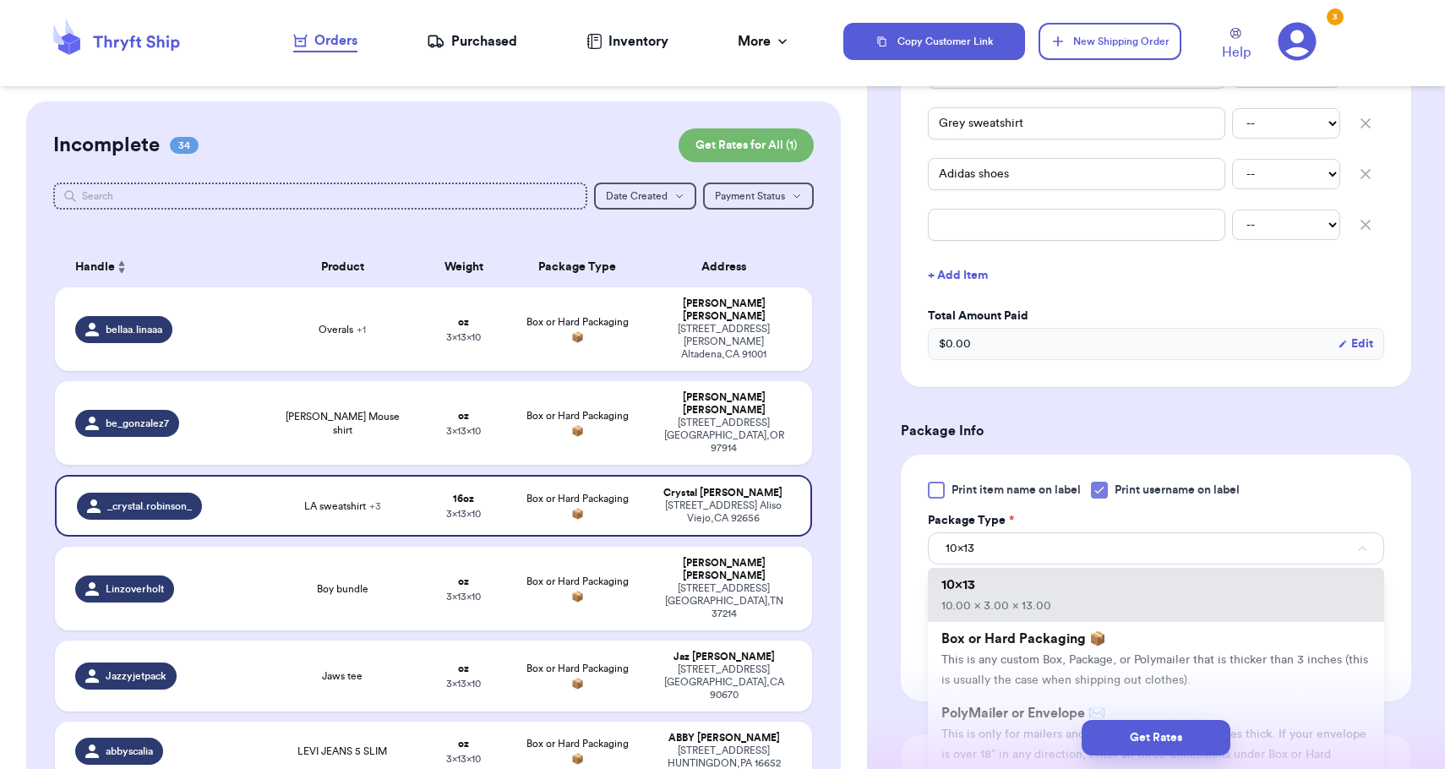
click at [1019, 726] on div "Get Rates" at bounding box center [1155, 737] width 551 height 35
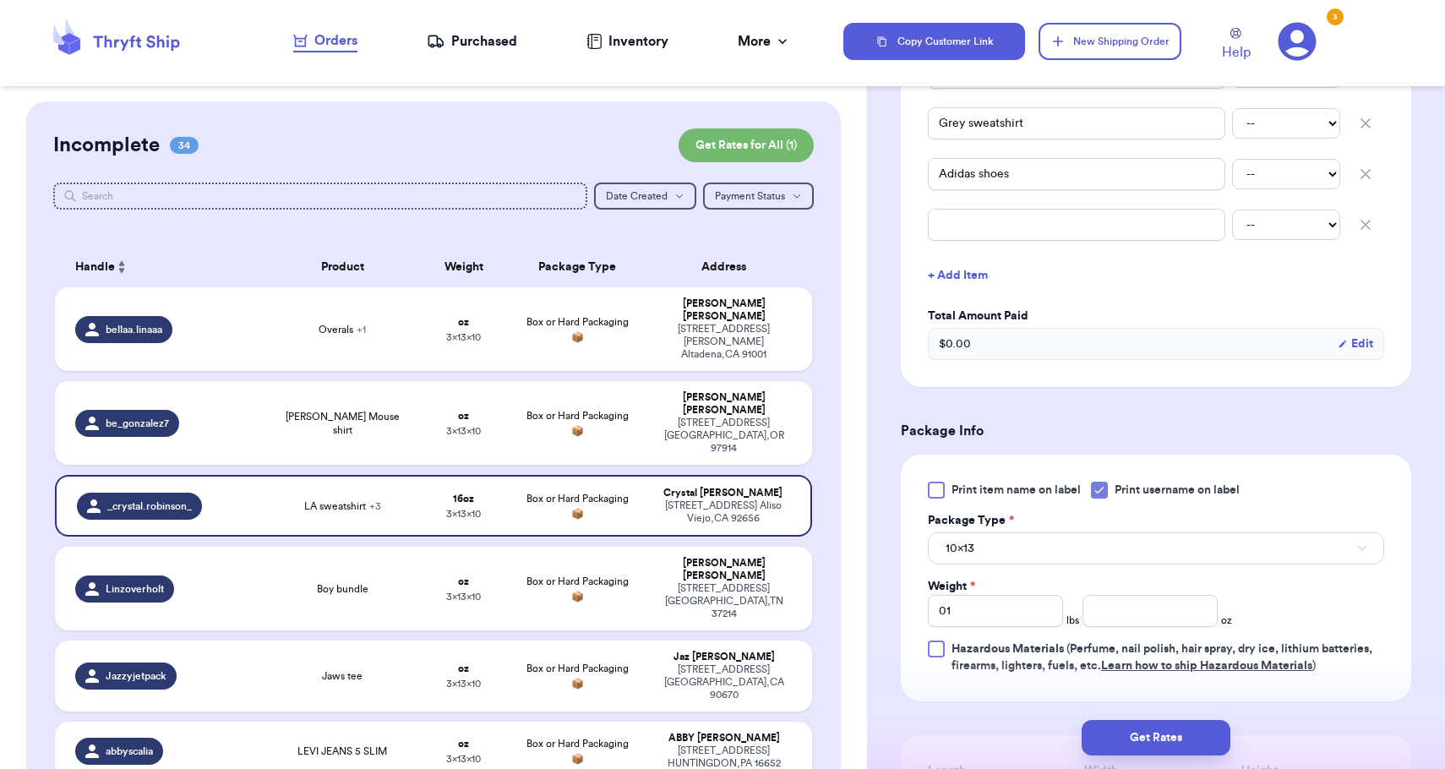
click at [1024, 554] on button "10x13" at bounding box center [1156, 548] width 456 height 32
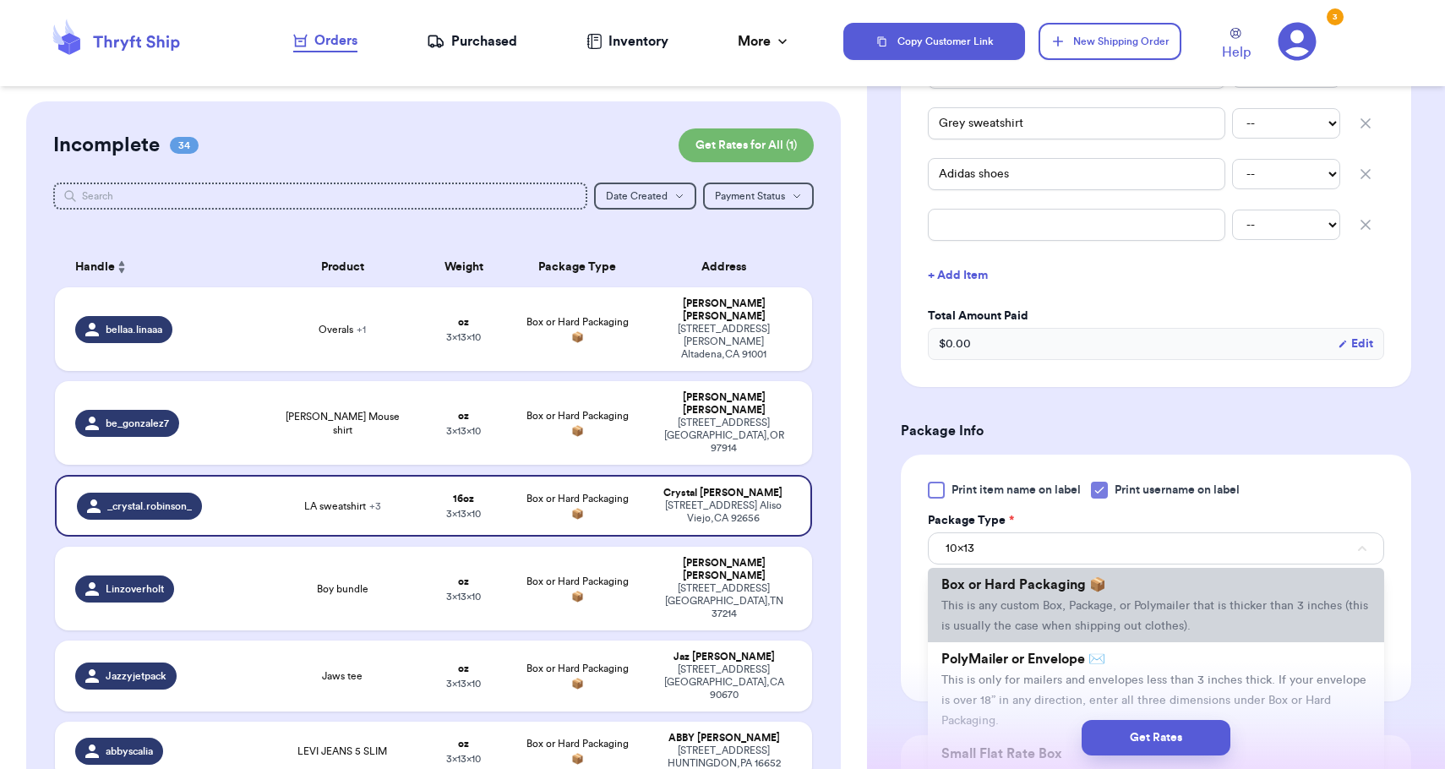
scroll to position [64, 0]
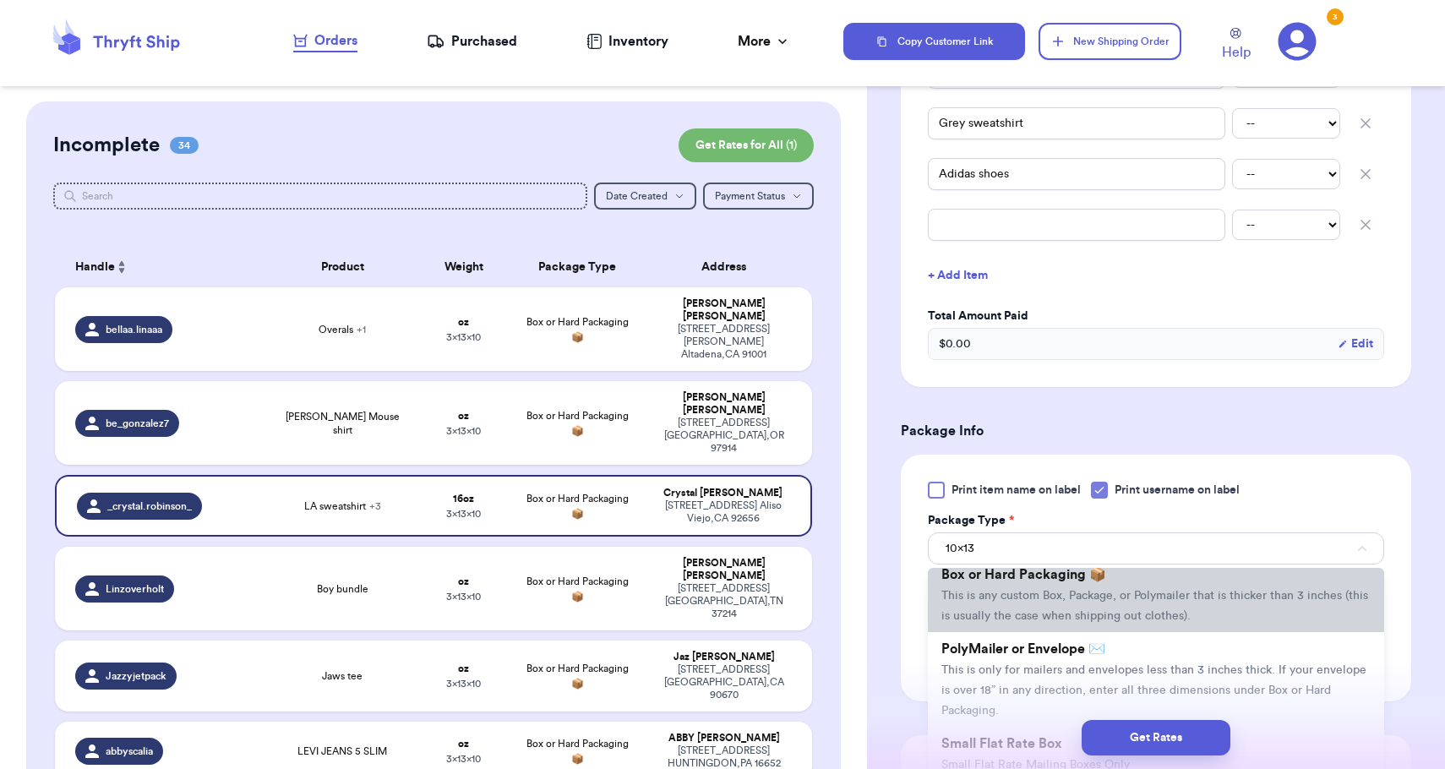
click at [1025, 681] on span "This is only for mailers and envelopes less than 3 inches thick. If your envelo…" at bounding box center [1153, 690] width 425 height 52
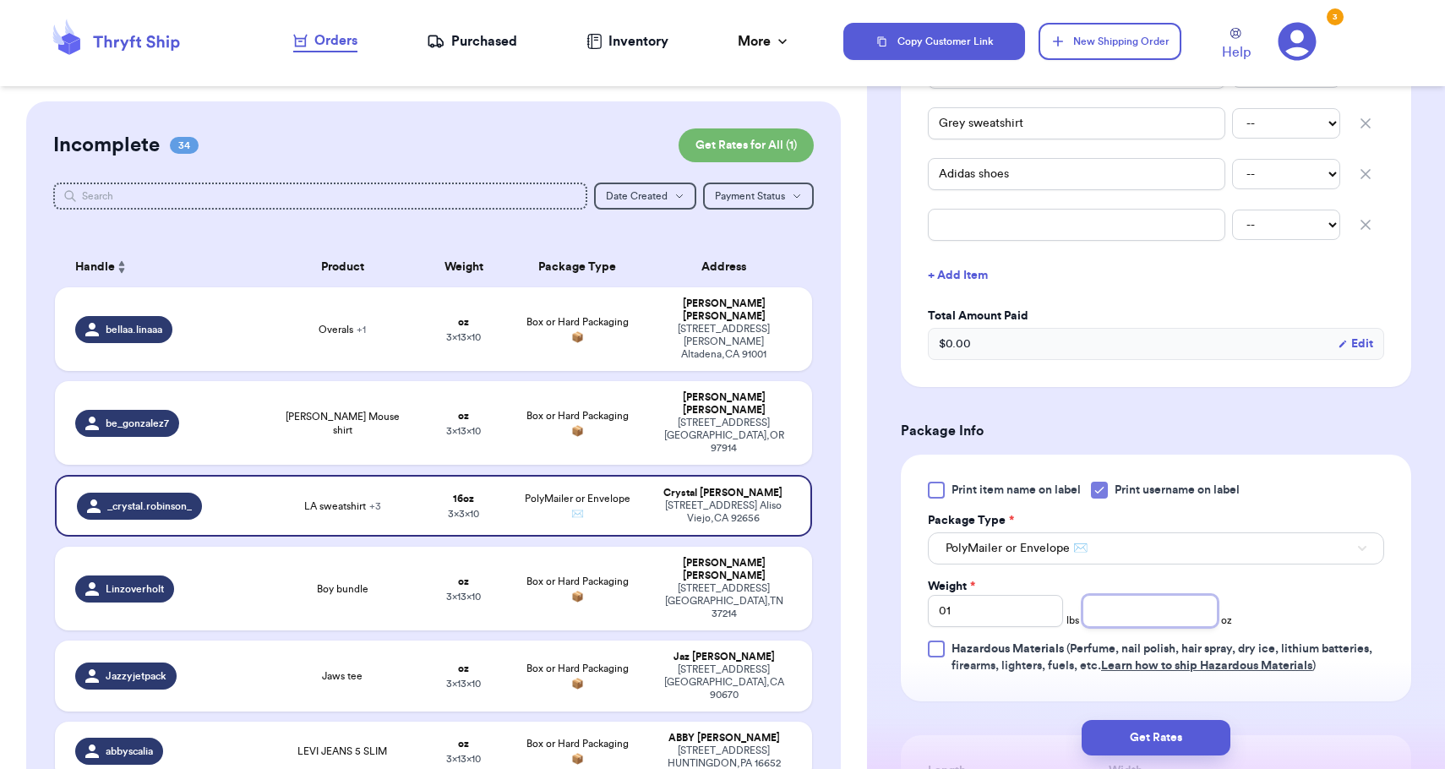
click at [1103, 612] on input "number" at bounding box center [1149, 611] width 135 height 32
click at [1151, 729] on button "Get Rates" at bounding box center [1155, 737] width 149 height 35
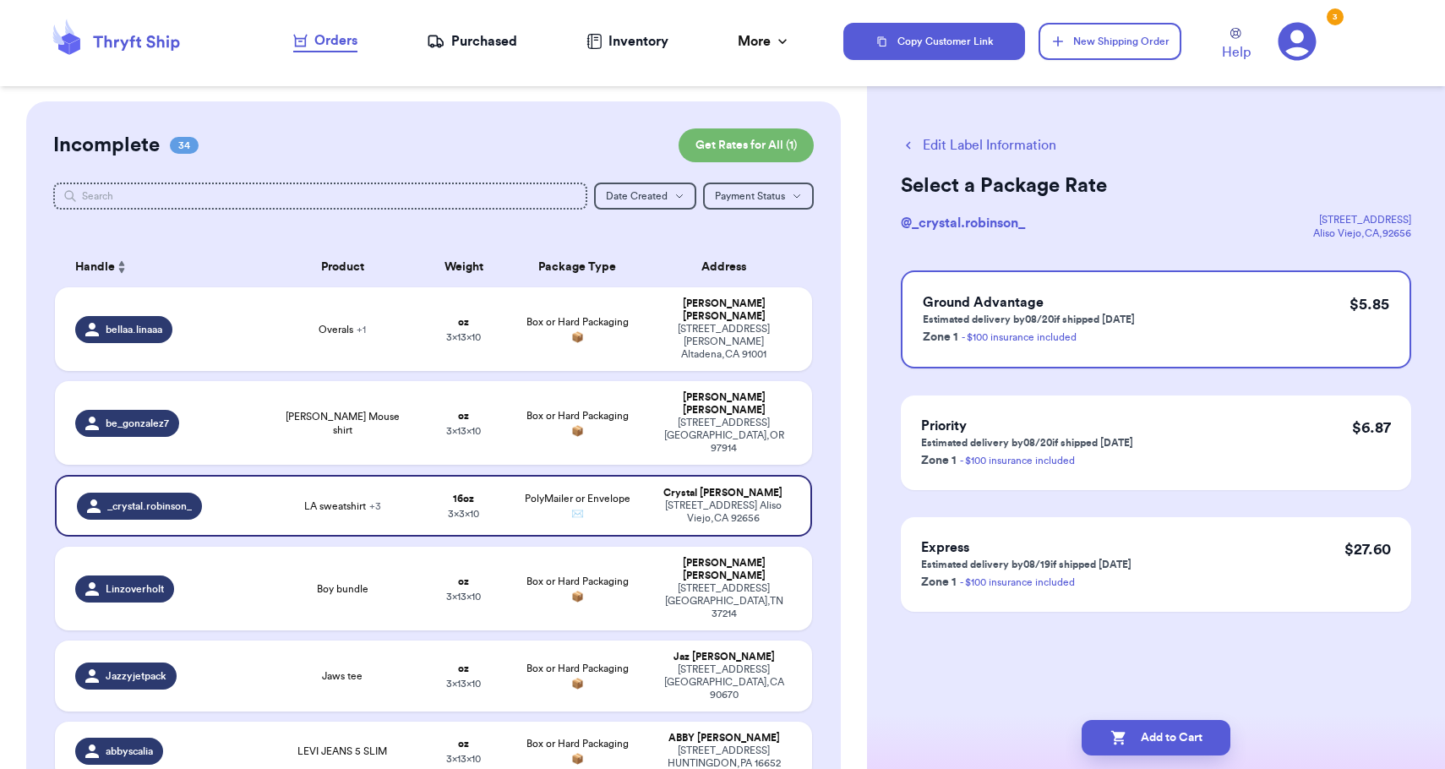
scroll to position [0, 0]
click at [1151, 729] on button "Add to Cart" at bounding box center [1155, 737] width 149 height 35
checkbox input "true"
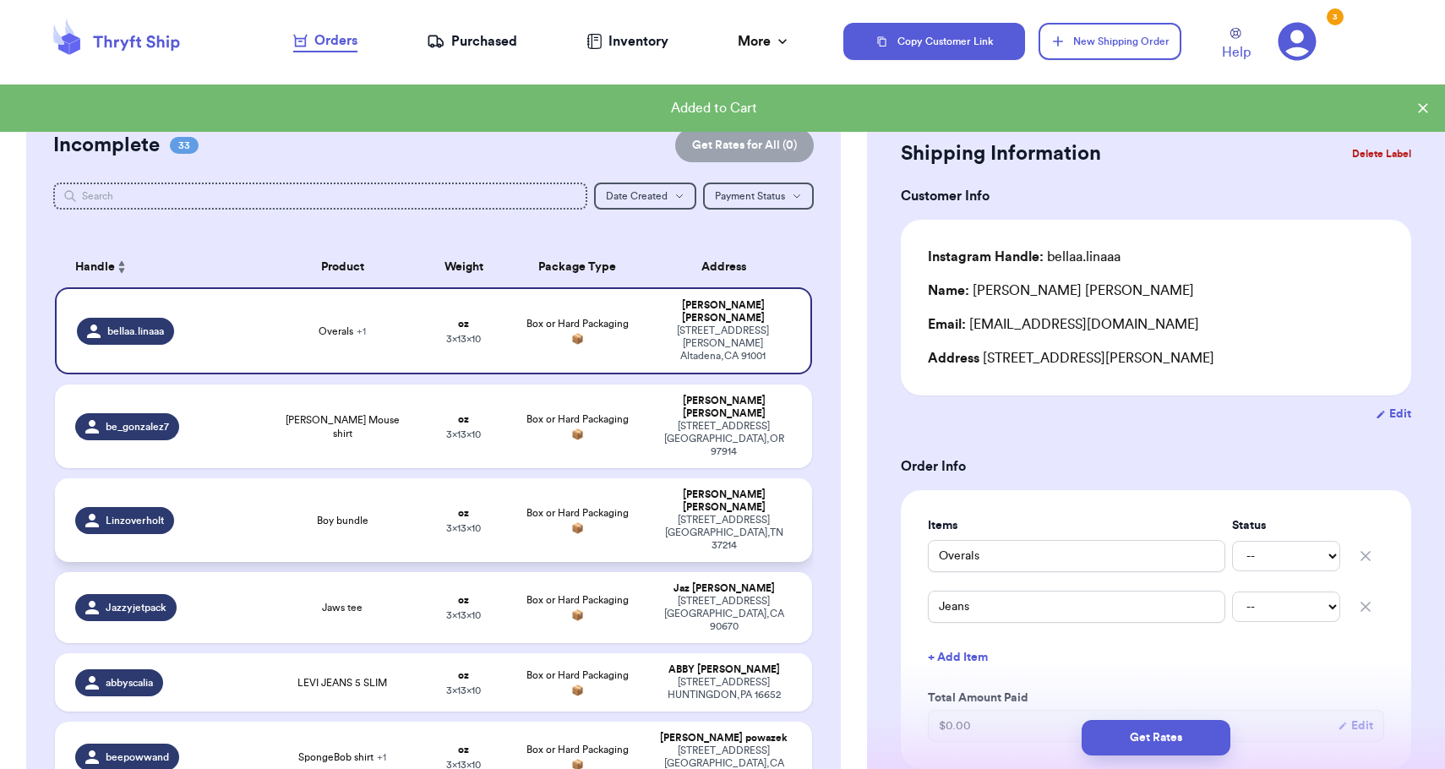
click at [760, 514] on div "[STREET_ADDRESS]" at bounding box center [724, 533] width 136 height 38
type input "Boy bundle"
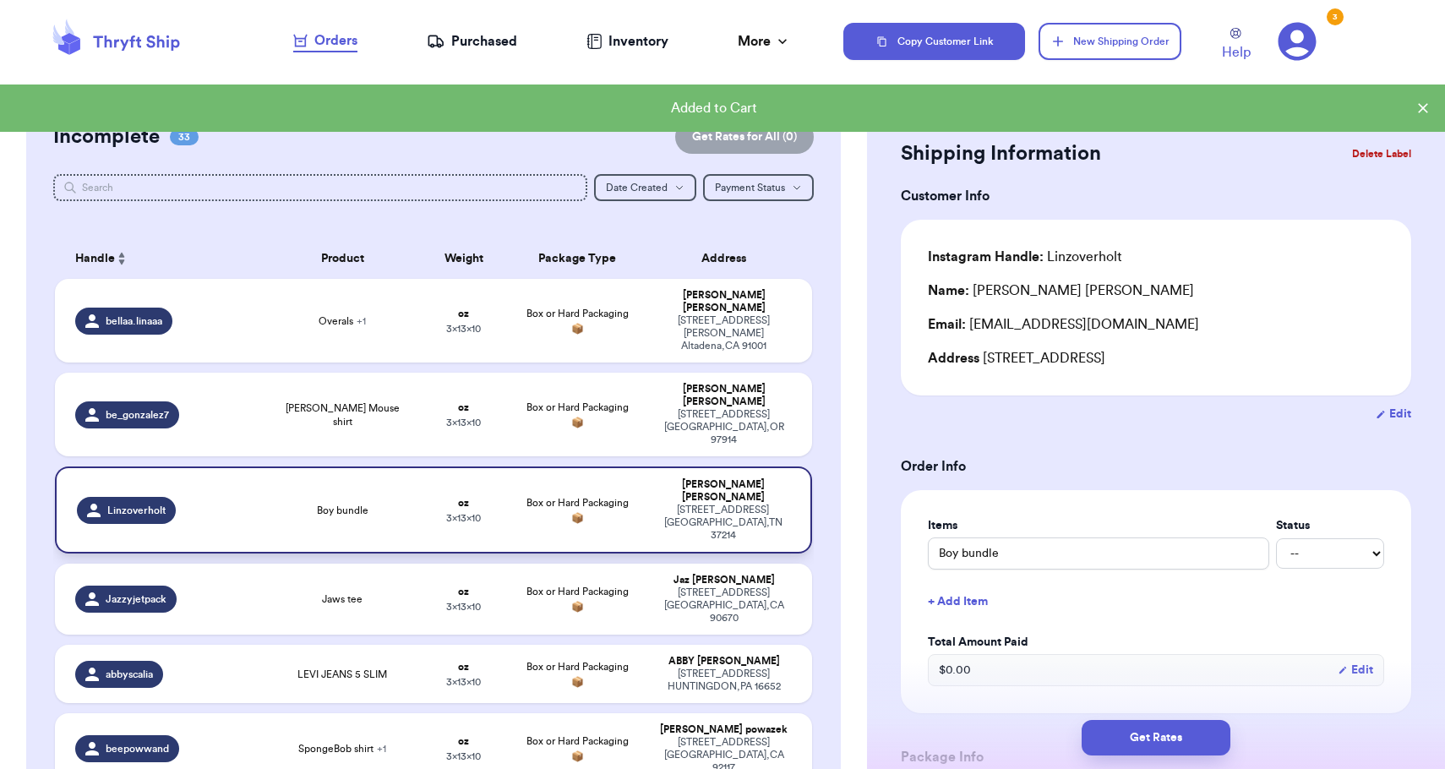
scroll to position [8, 0]
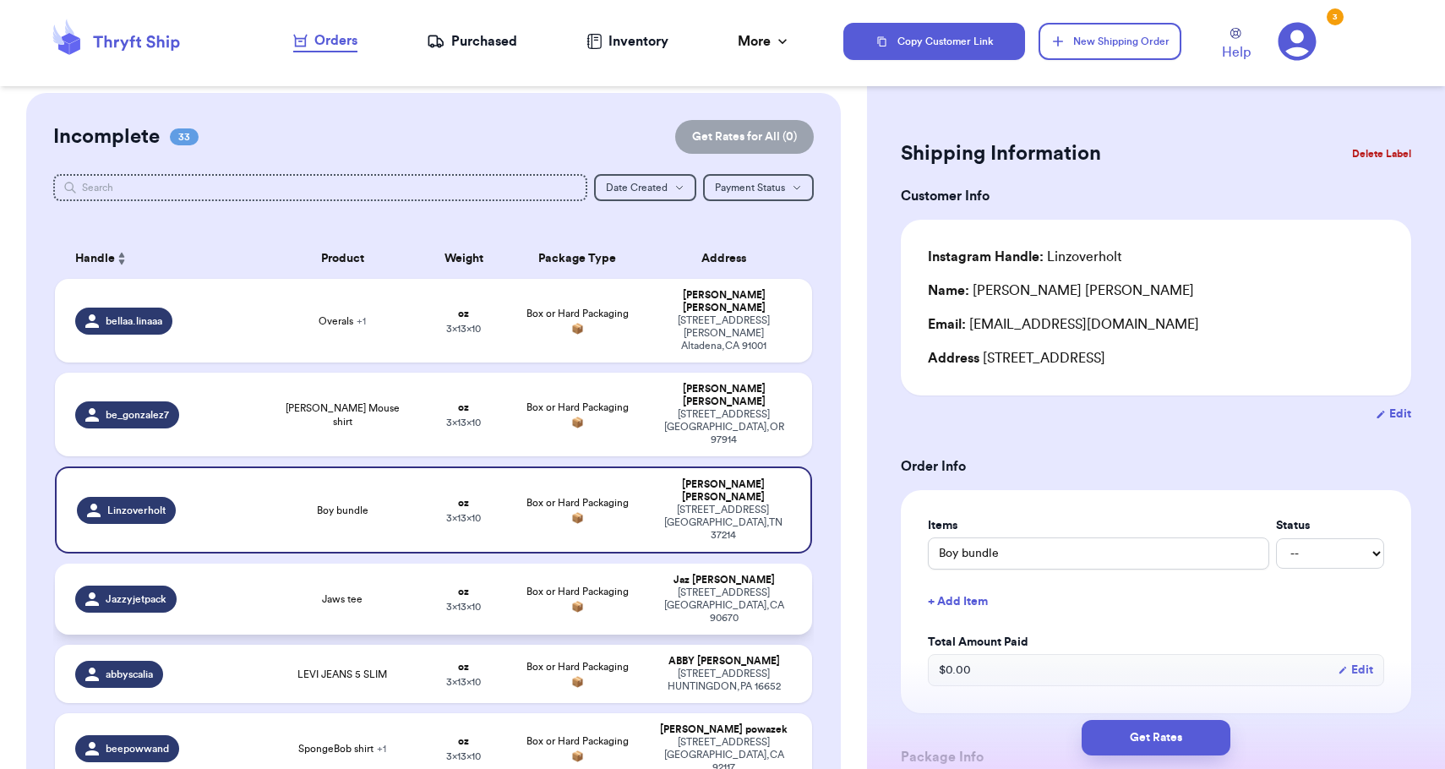
click at [753, 574] on div "[PERSON_NAME]" at bounding box center [724, 580] width 136 height 13
type input "Jaws tee"
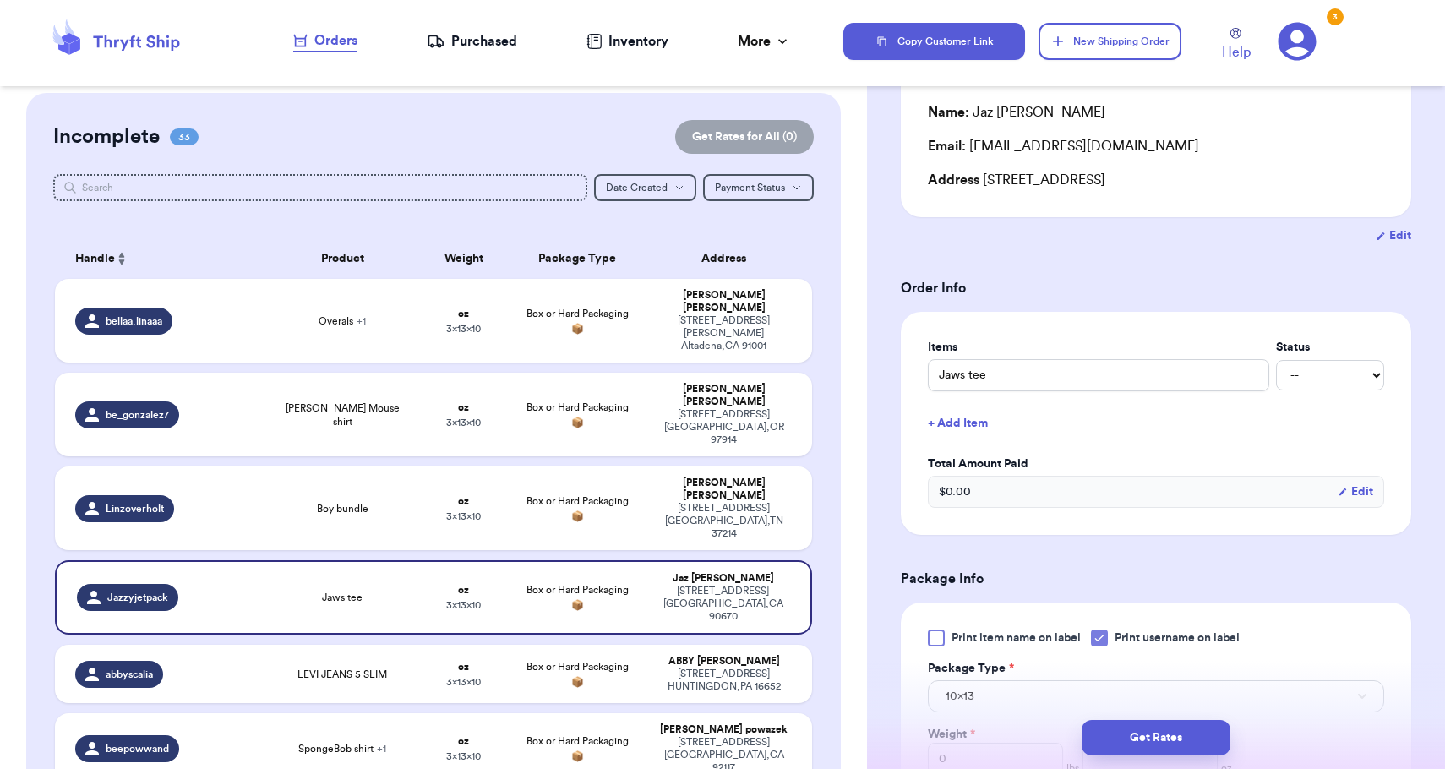
scroll to position [288, 0]
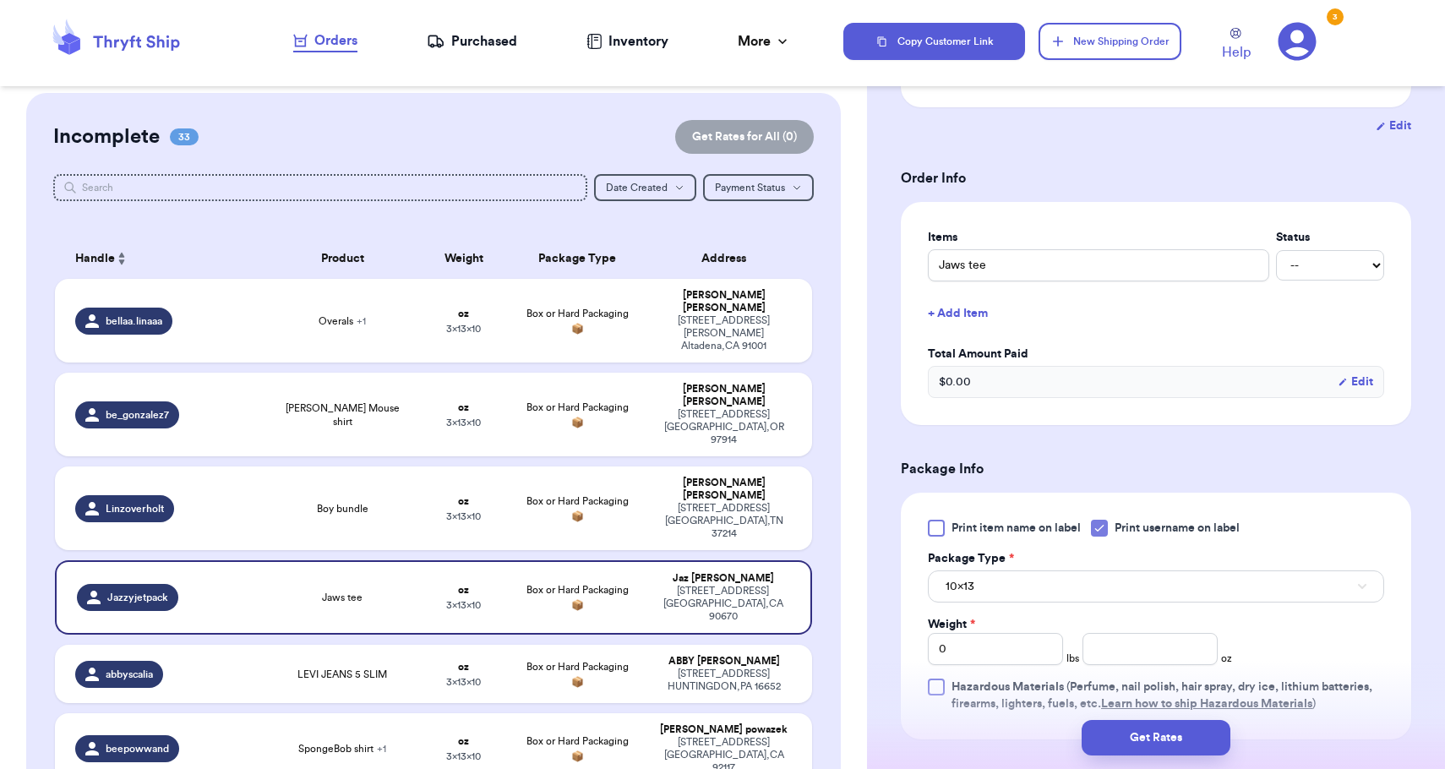
click at [1168, 596] on button "10x13" at bounding box center [1156, 586] width 456 height 32
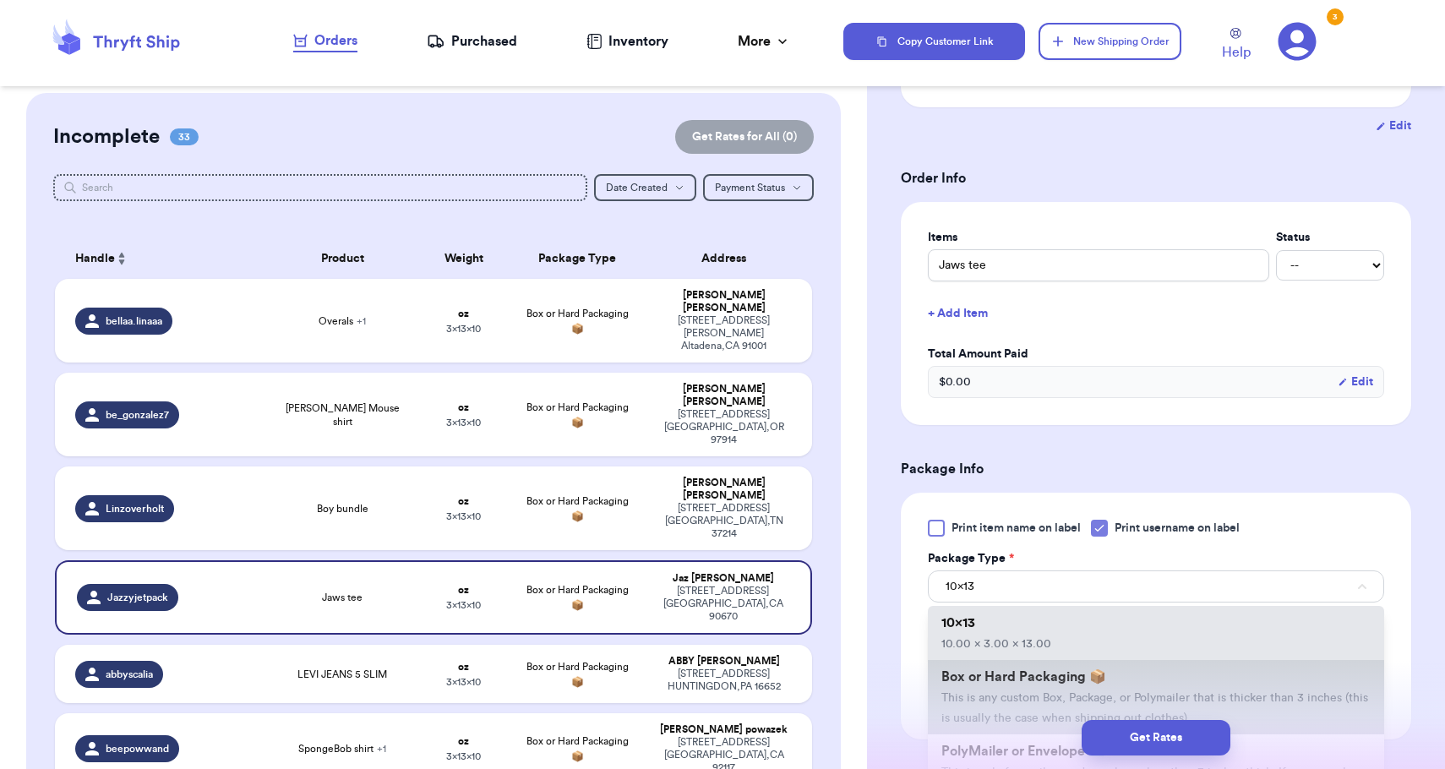
click at [1086, 678] on span "Box or Hard Packaging 📦" at bounding box center [1023, 677] width 165 height 14
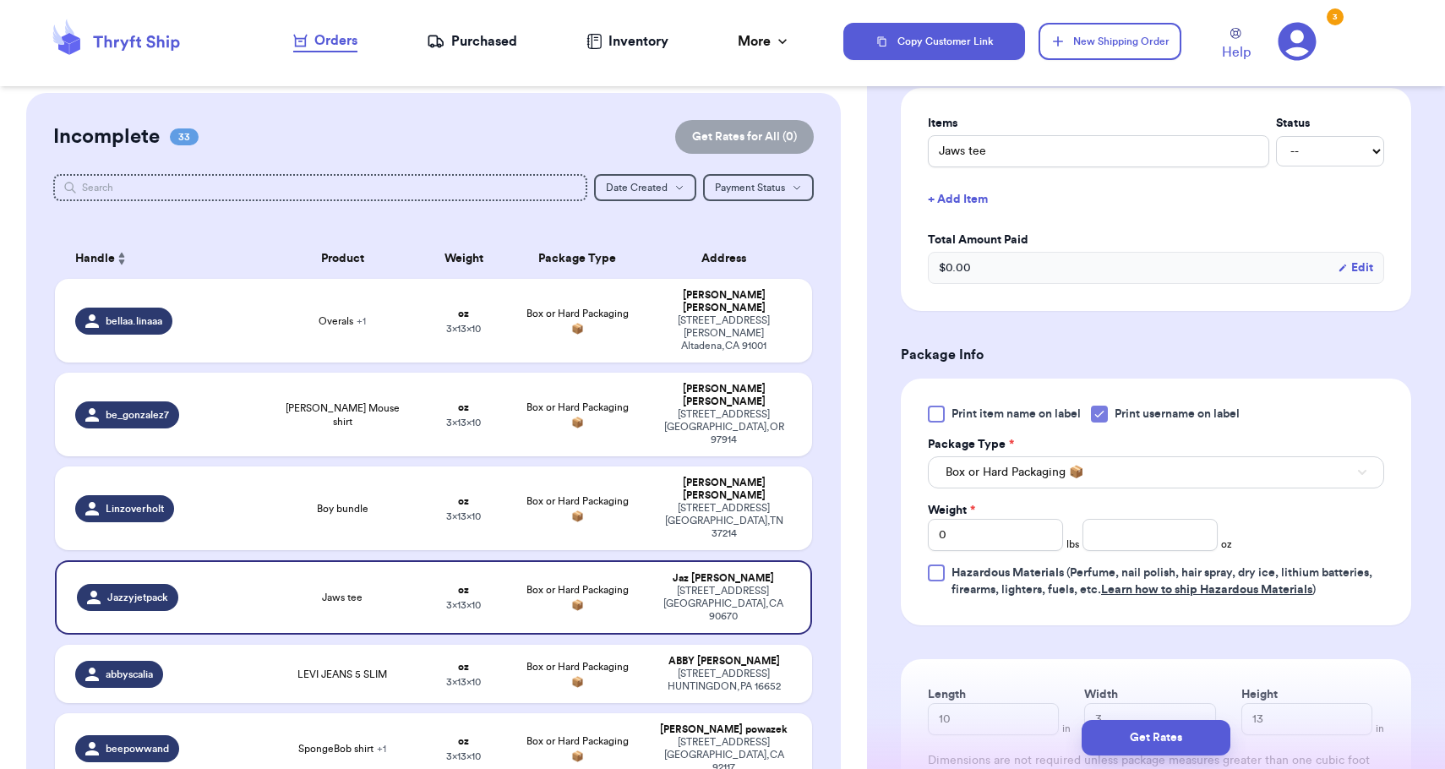
scroll to position [408, 0]
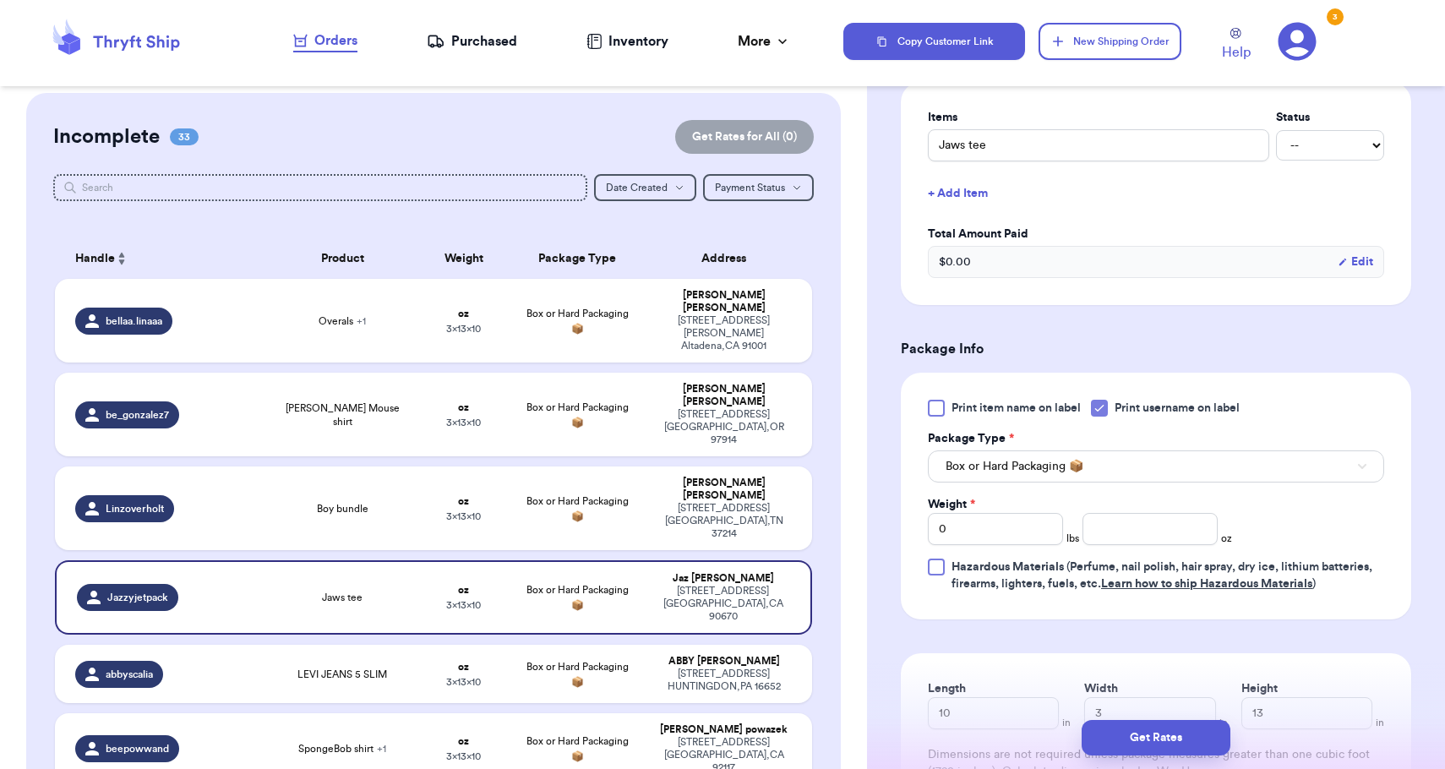
click at [1078, 465] on span "Box or Hard Packaging 📦" at bounding box center [1014, 466] width 138 height 17
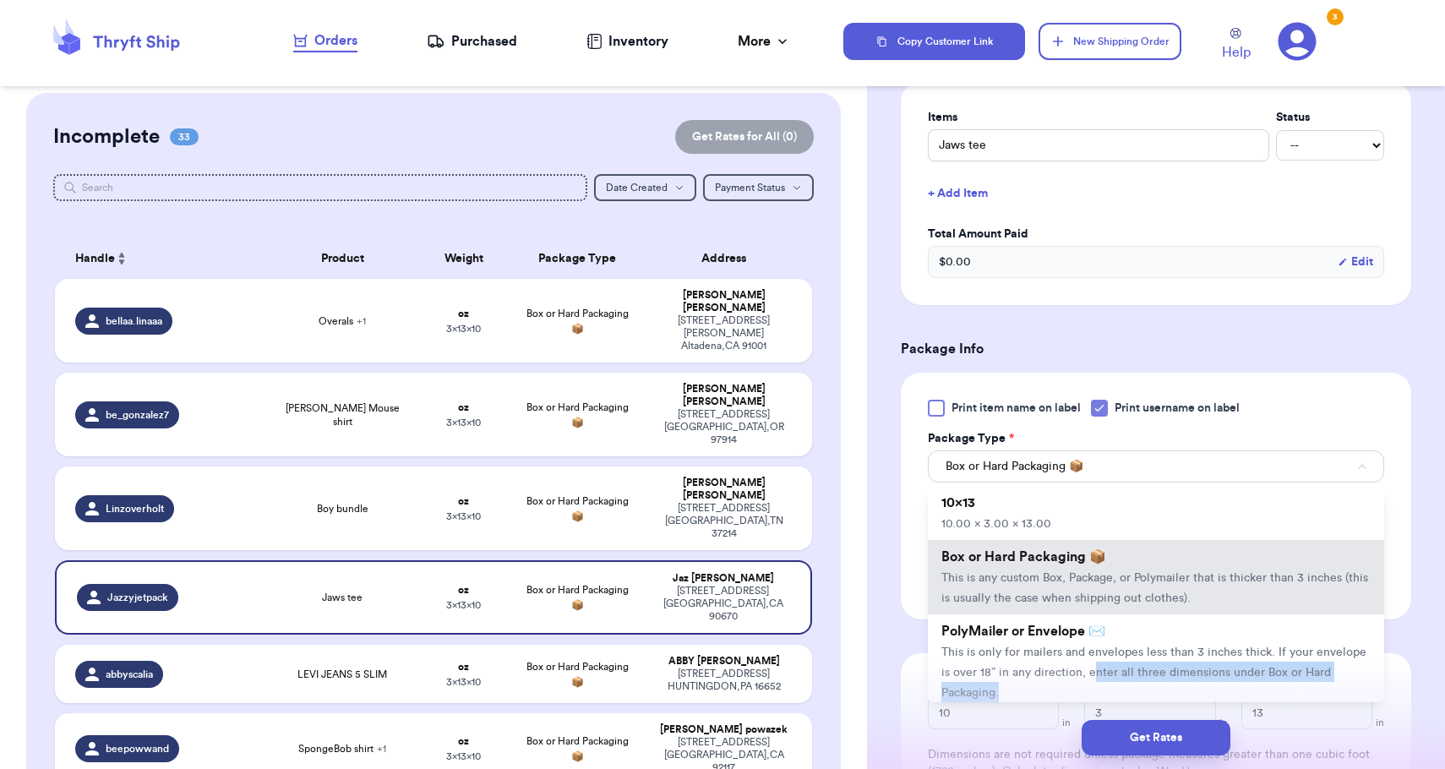
click at [1081, 684] on li "PolyMailer or Envelope ✉️ This is only for mailers and envelopes less than 3 in…" at bounding box center [1156, 661] width 456 height 95
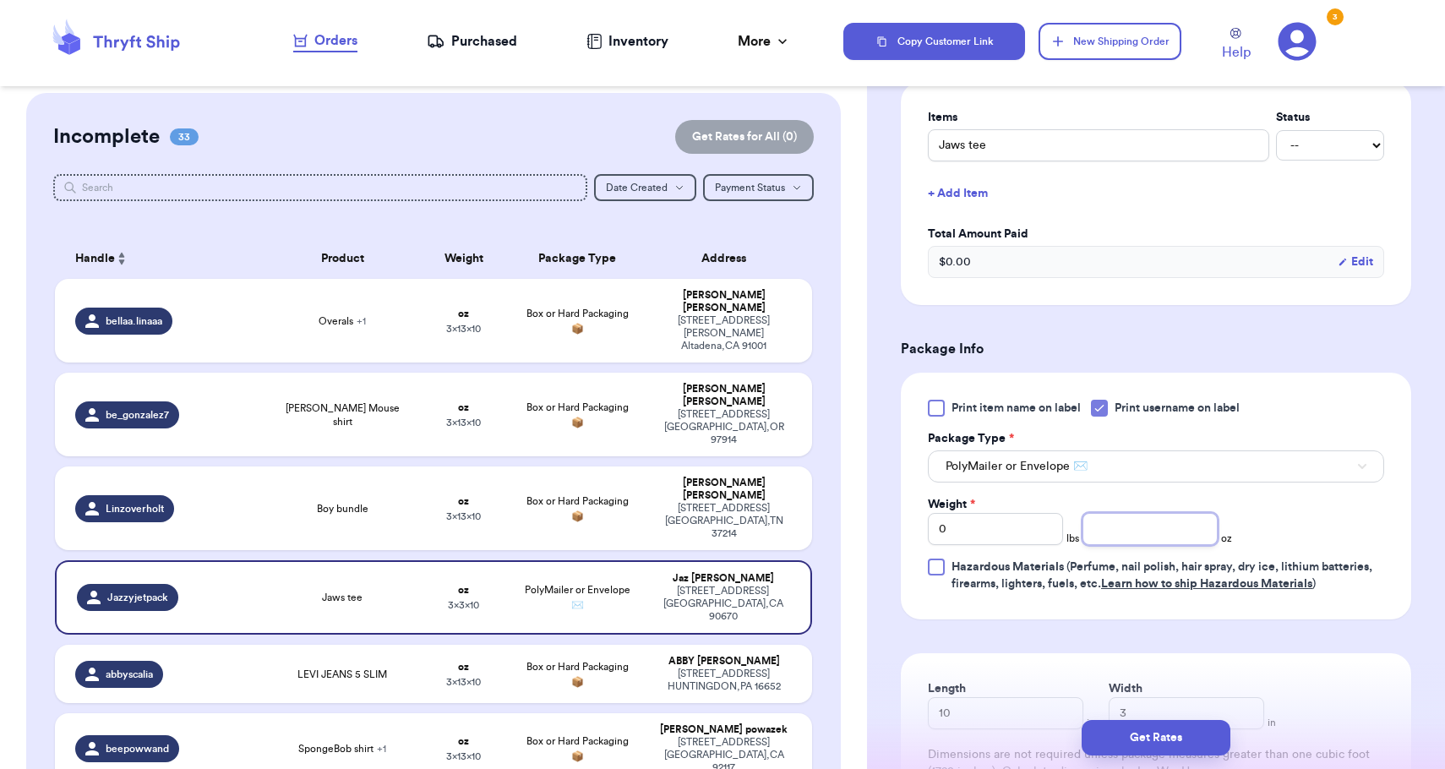
click at [1136, 539] on input "number" at bounding box center [1149, 529] width 135 height 32
type input "8"
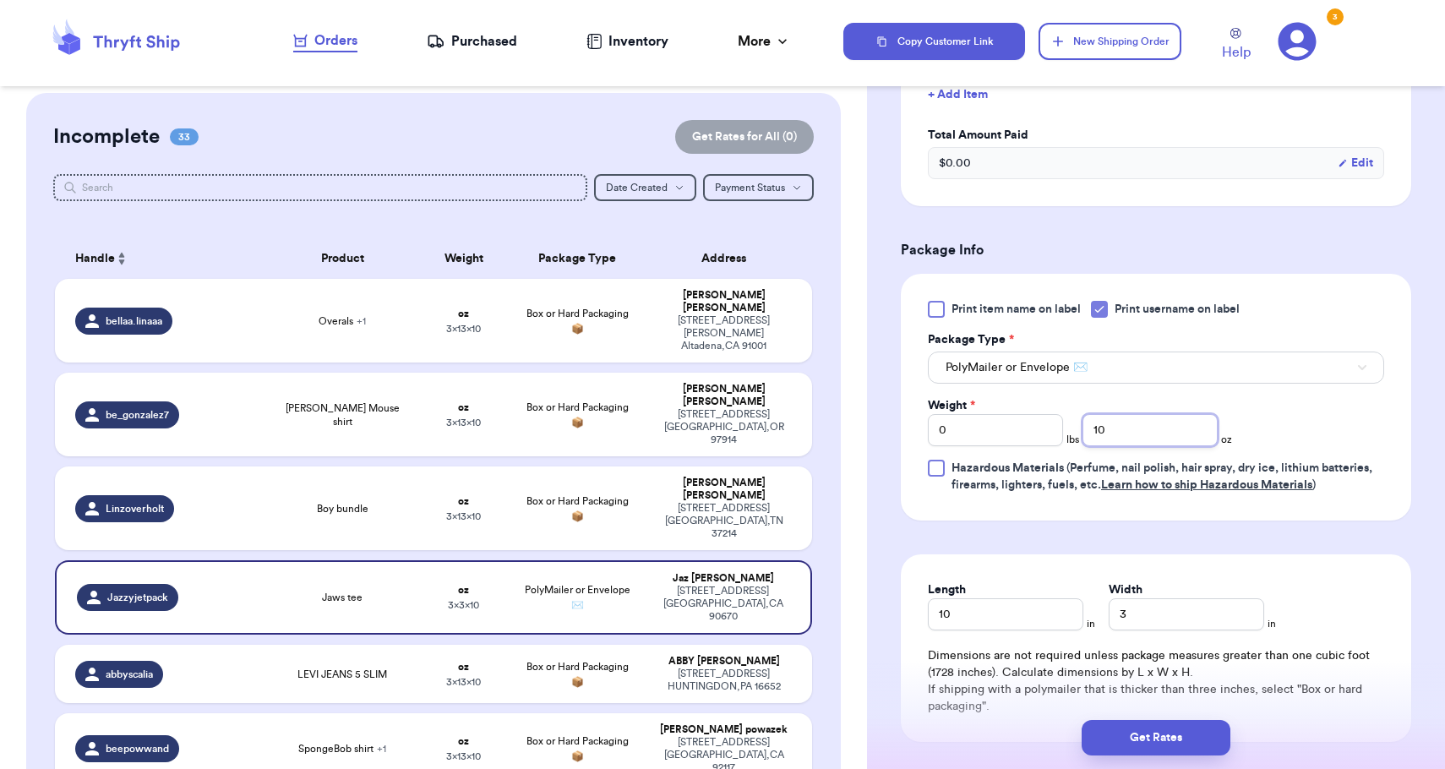
scroll to position [630, 0]
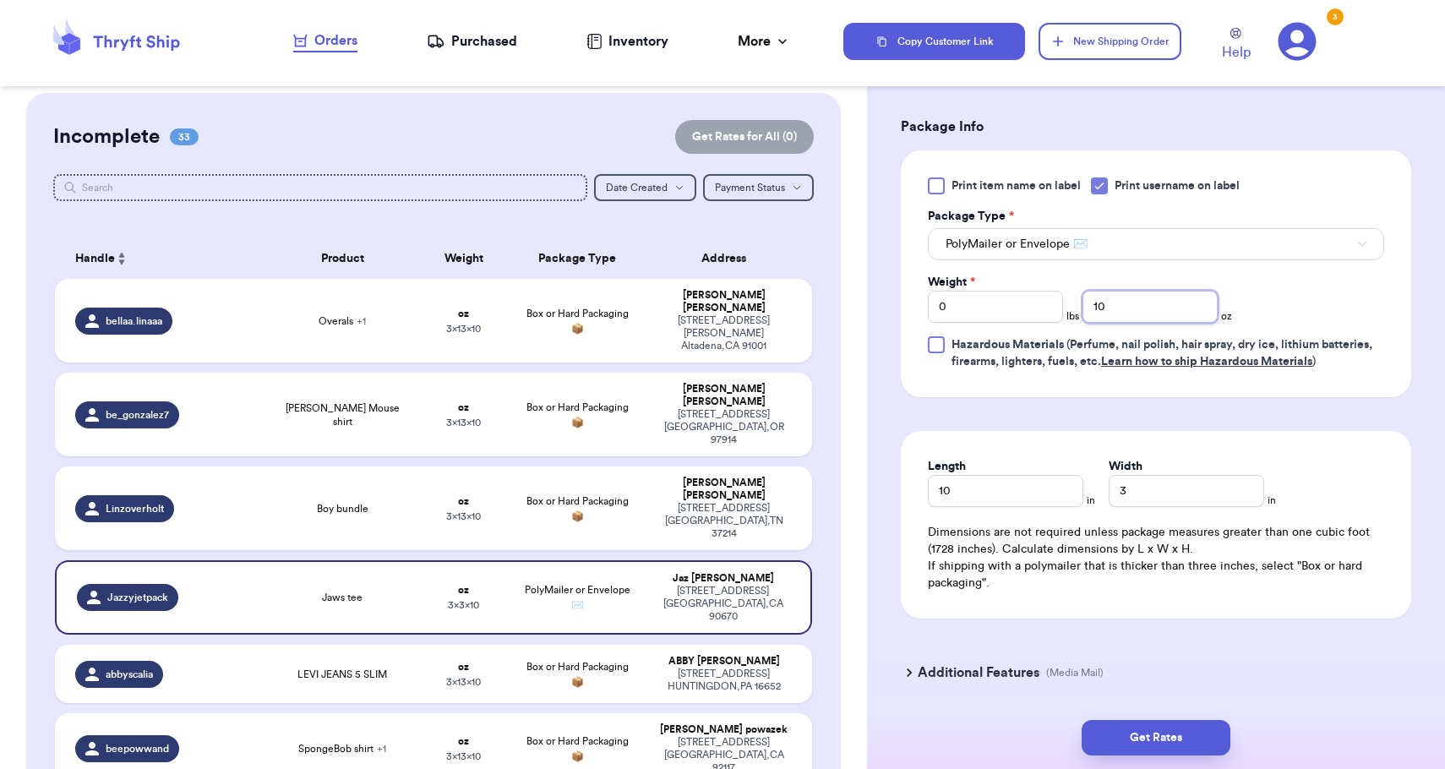
type input "10"
click at [1149, 489] on input "3" at bounding box center [1185, 491] width 155 height 32
type input "8"
click at [1153, 757] on div "Get Rates" at bounding box center [1156, 737] width 578 height 63
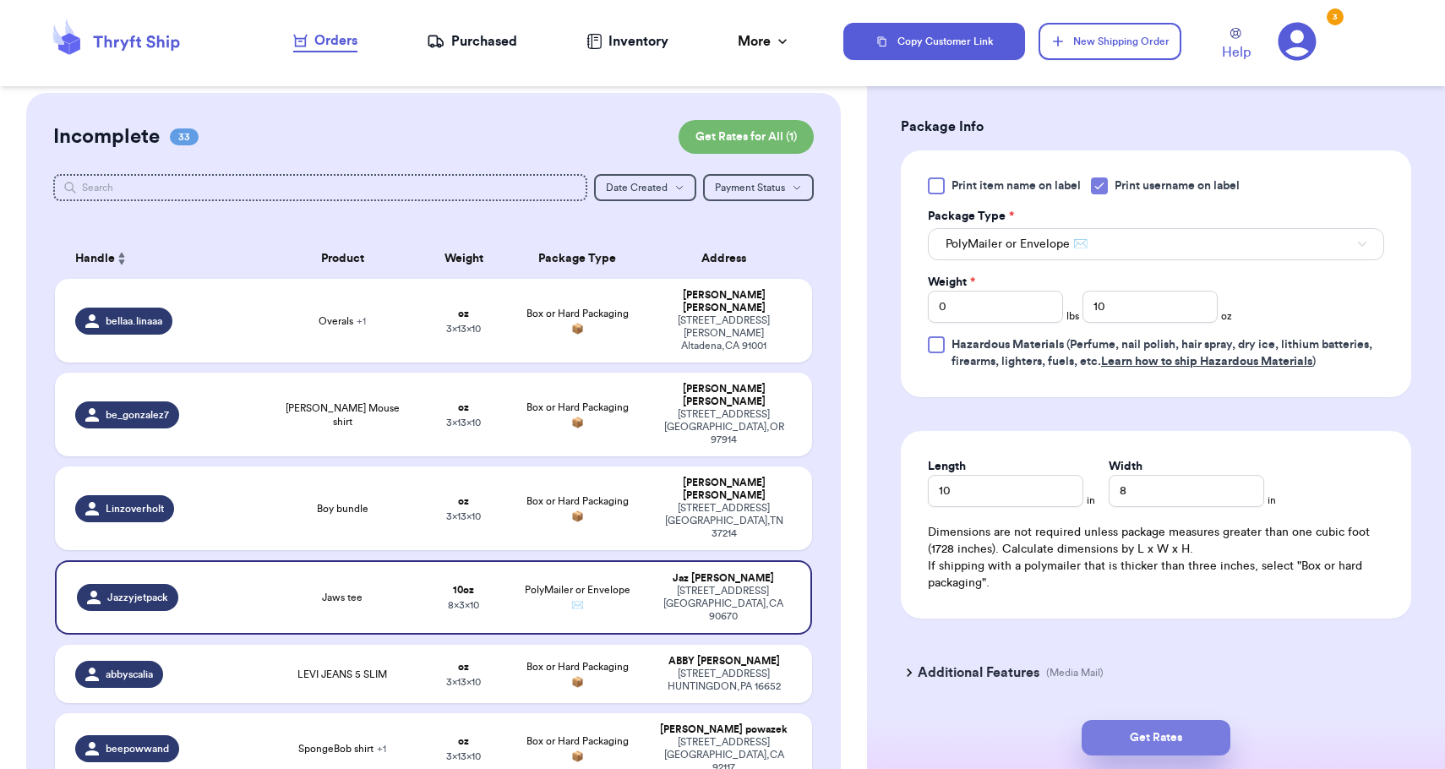
click at [1153, 743] on button "Get Rates" at bounding box center [1155, 737] width 149 height 35
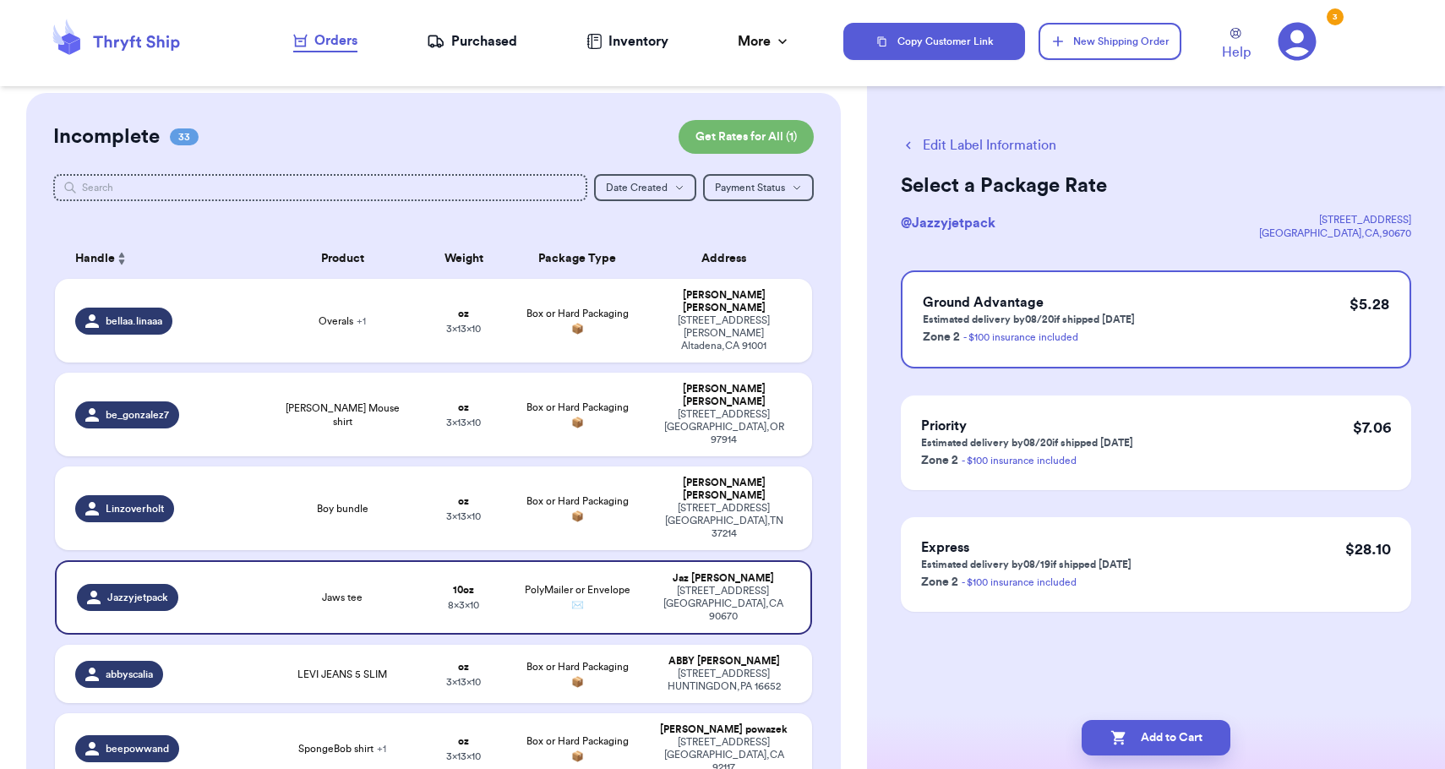
scroll to position [0, 0]
click at [1153, 743] on button "Add to Cart" at bounding box center [1155, 737] width 149 height 35
checkbox input "true"
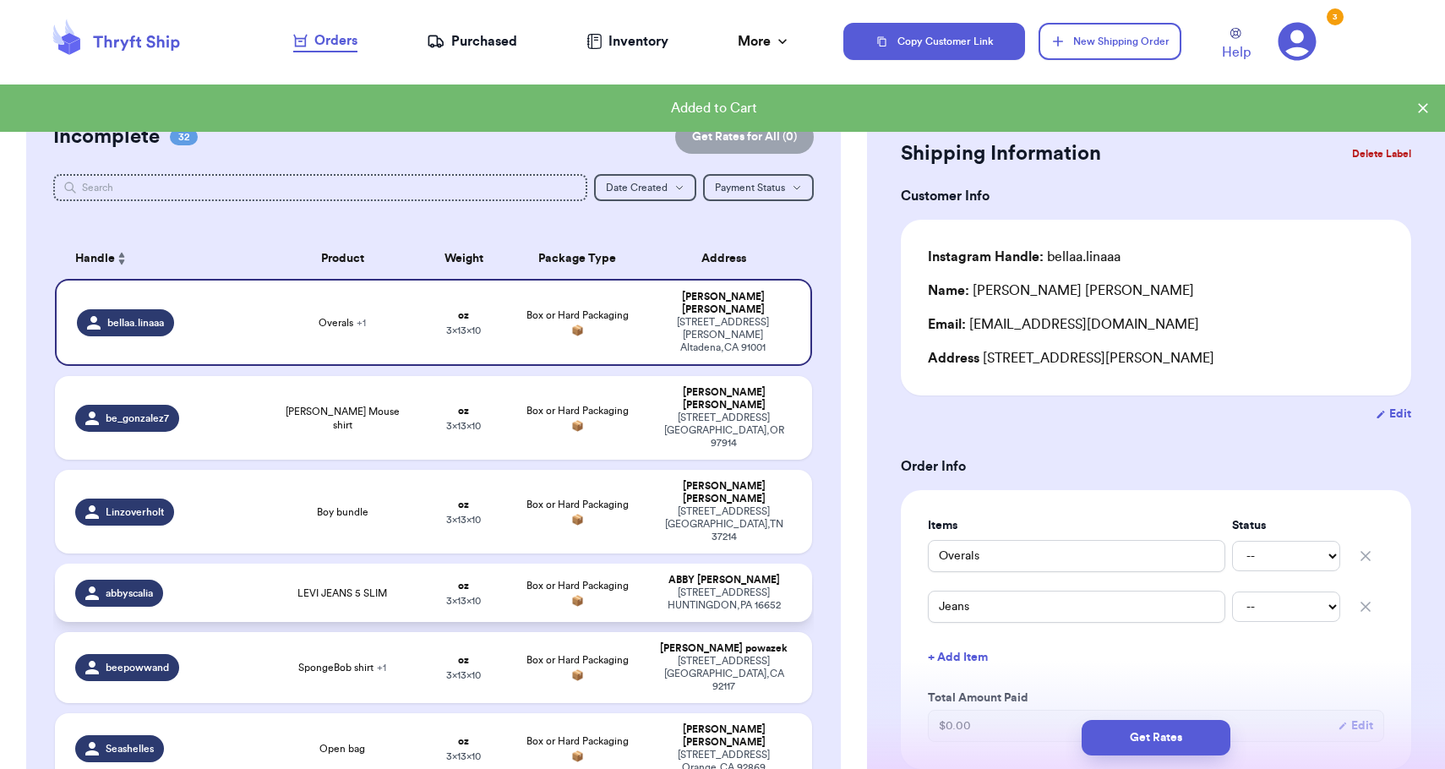
click at [609, 580] on span "Box or Hard Packaging 📦" at bounding box center [577, 592] width 102 height 25
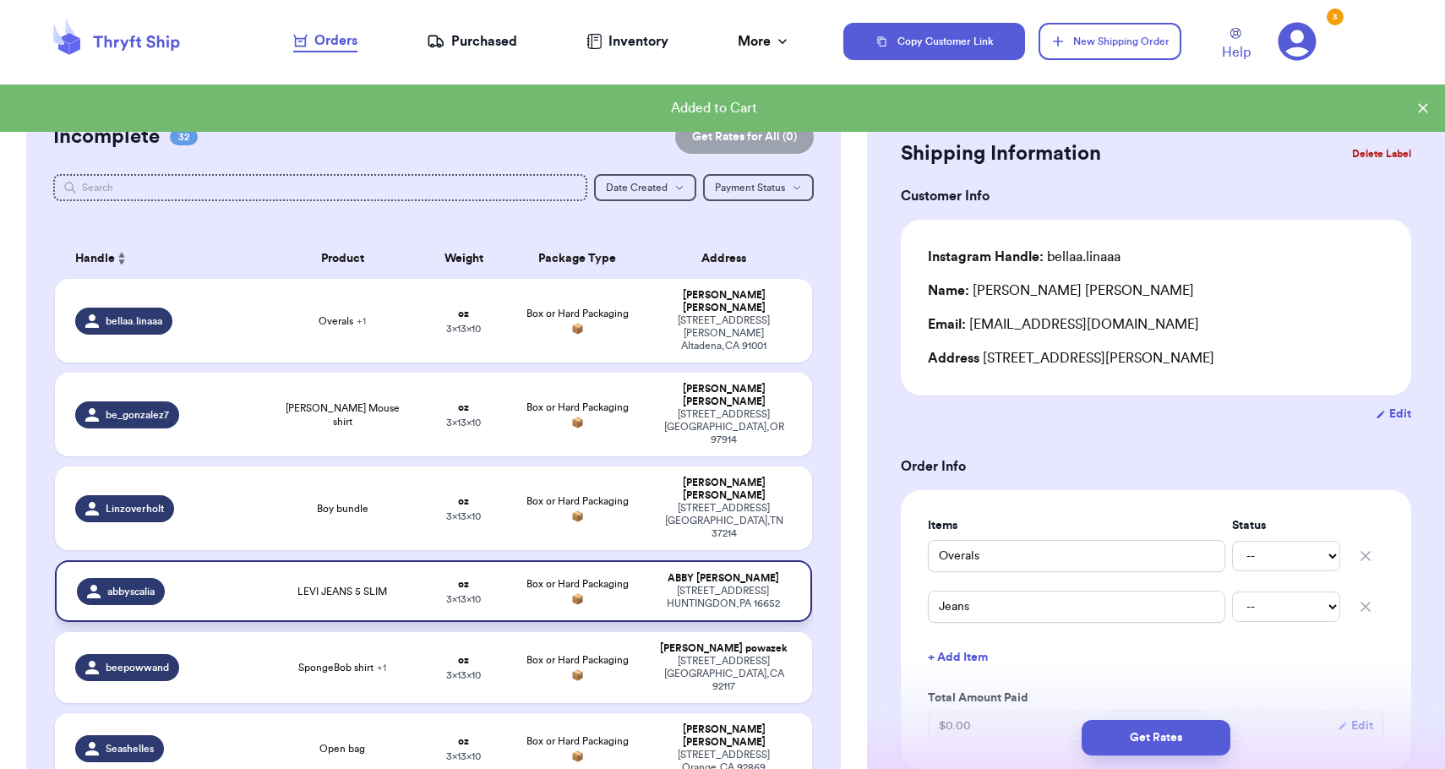
type input "LEVI JEANS 5 SLIM"
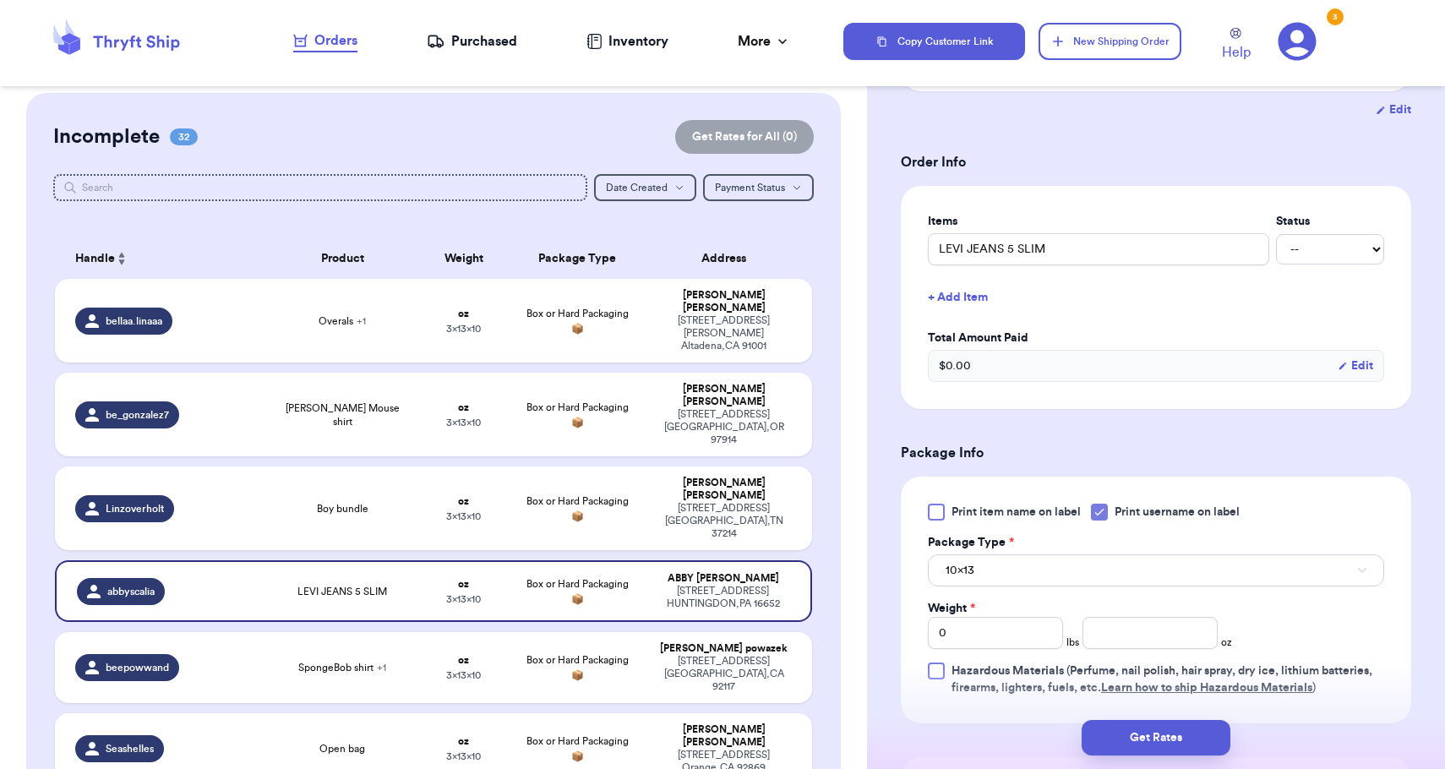
scroll to position [487, 0]
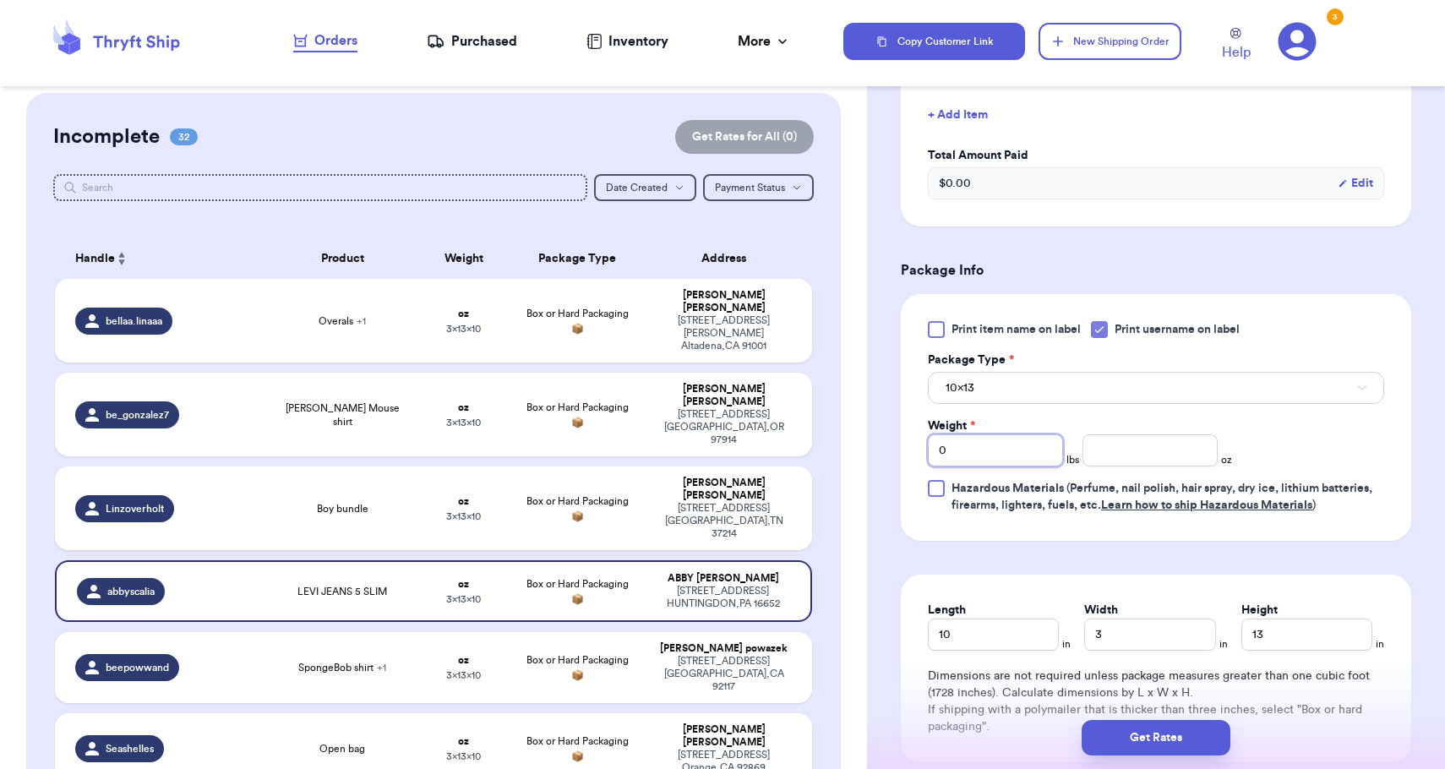
click at [1004, 460] on input "0" at bounding box center [995, 450] width 135 height 32
type input "01"
click at [1024, 399] on button "10x13" at bounding box center [1156, 388] width 456 height 32
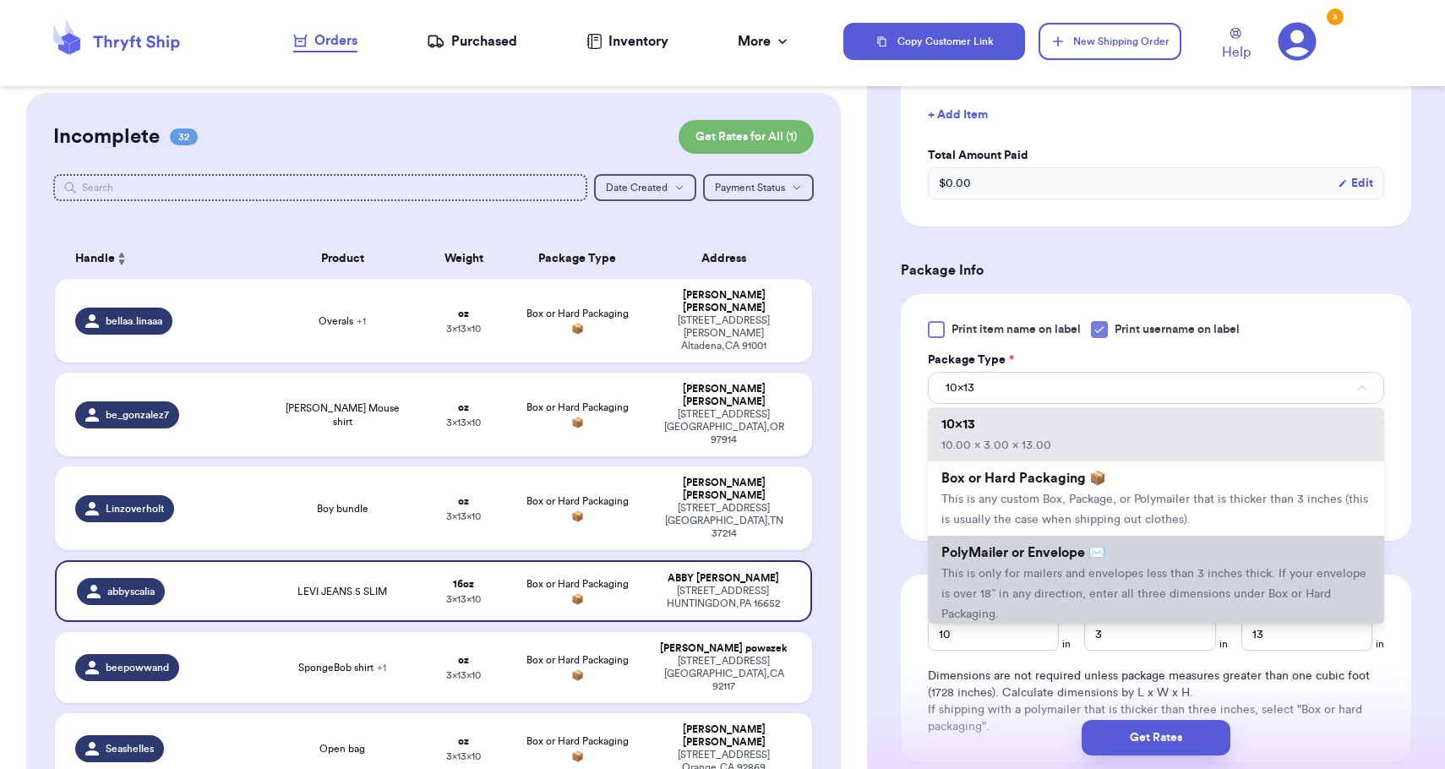
click at [1045, 579] on span "This is only for mailers and envelopes less than 3 inches thick. If your envelo…" at bounding box center [1153, 594] width 425 height 52
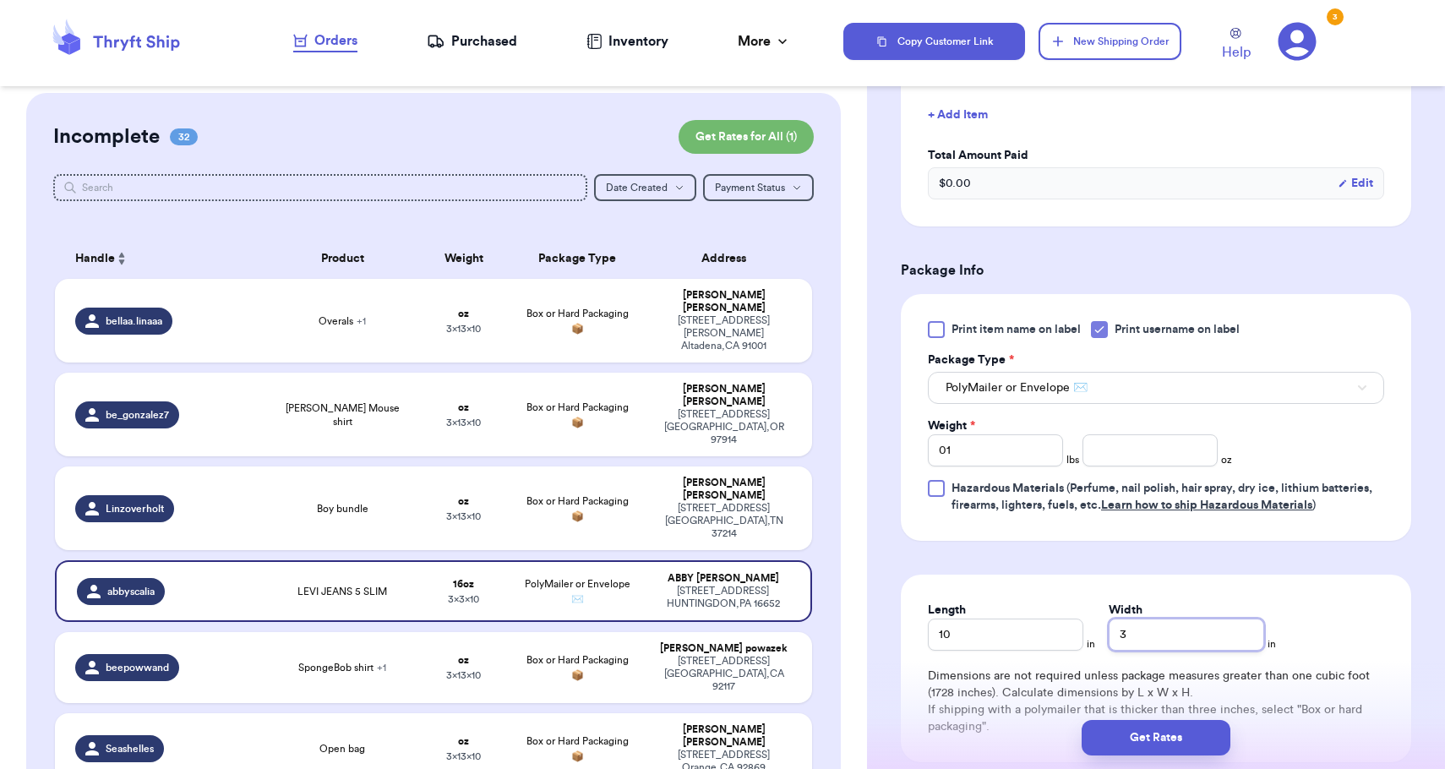
click at [1111, 634] on input "3" at bounding box center [1185, 634] width 155 height 32
type input "13"
click at [1145, 731] on button "Get Rates" at bounding box center [1155, 737] width 149 height 35
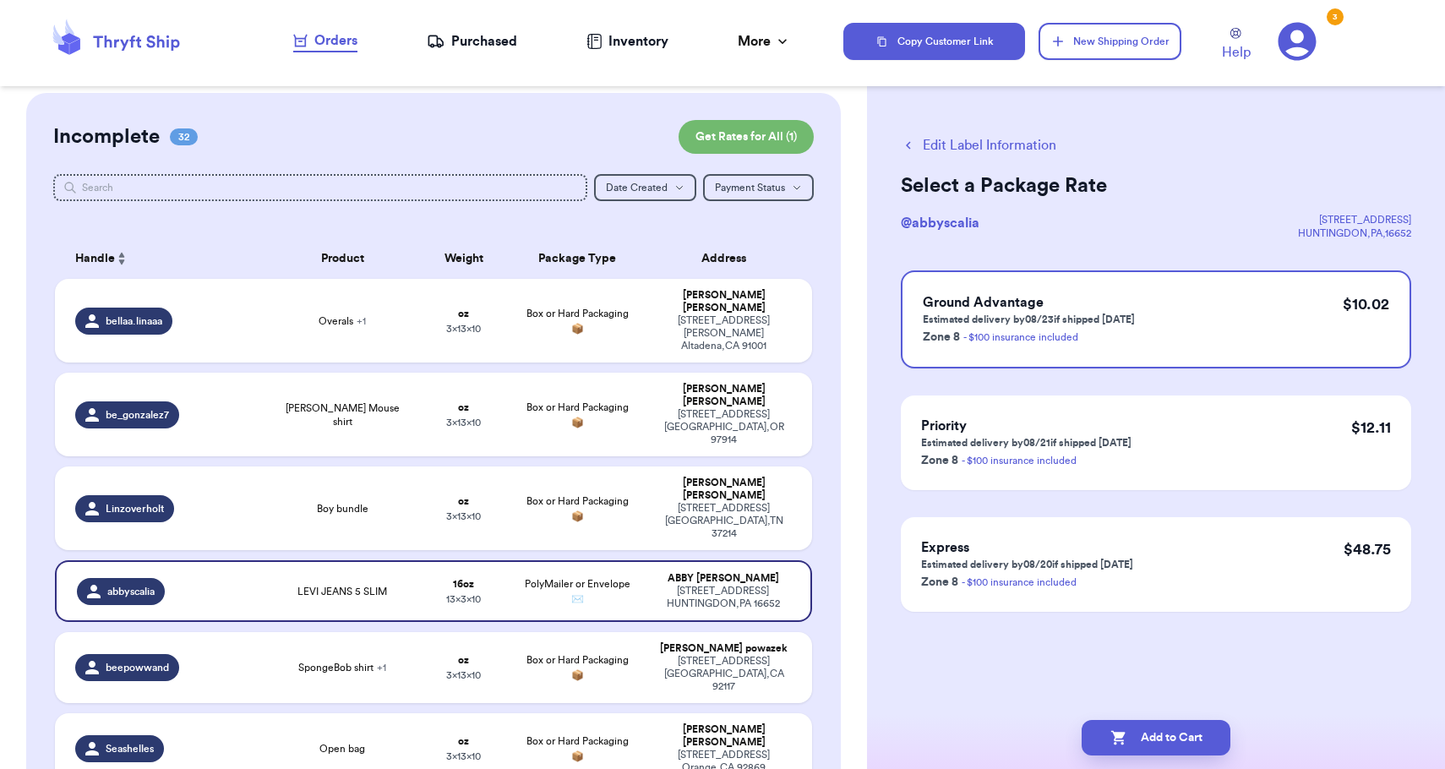
click at [967, 139] on button "Edit Label Information" at bounding box center [978, 145] width 155 height 20
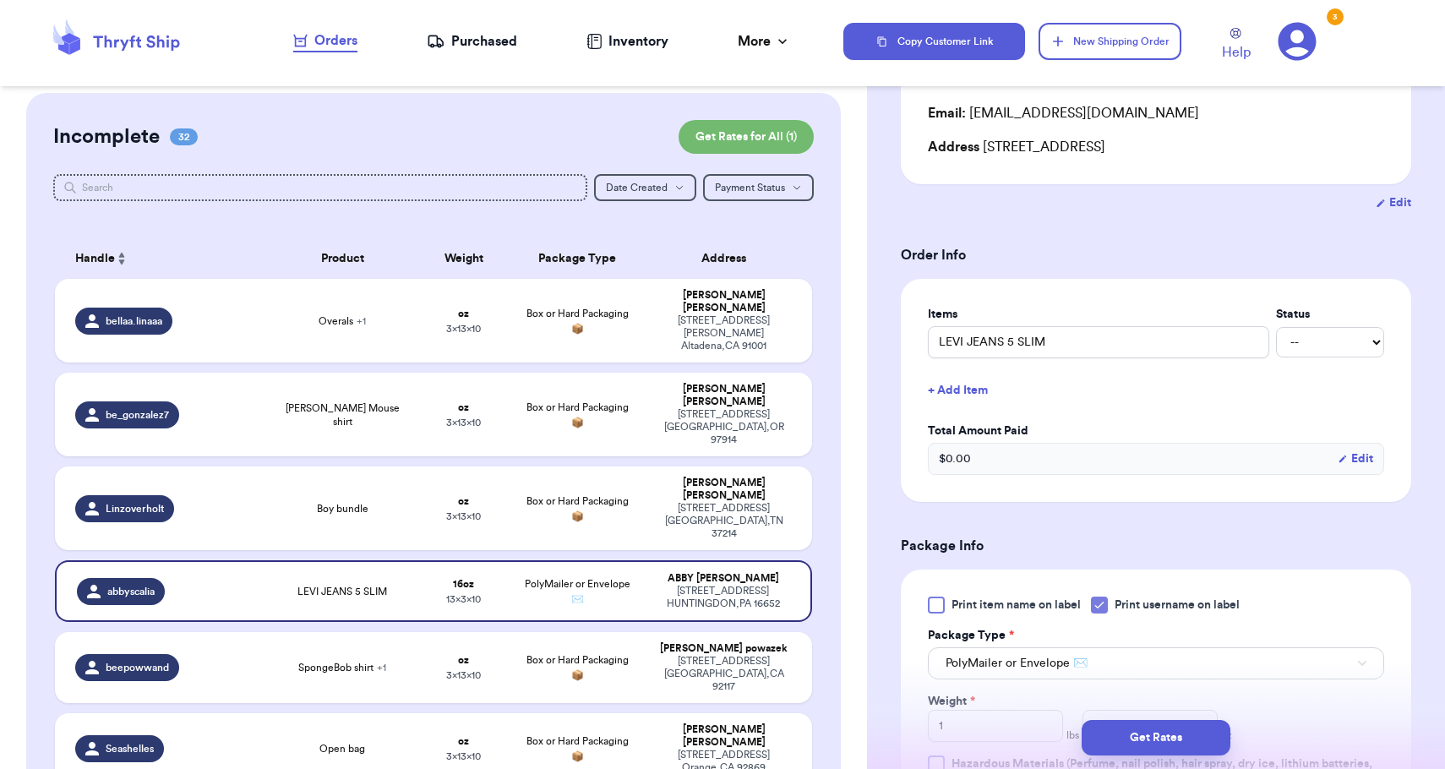
scroll to position [334, 0]
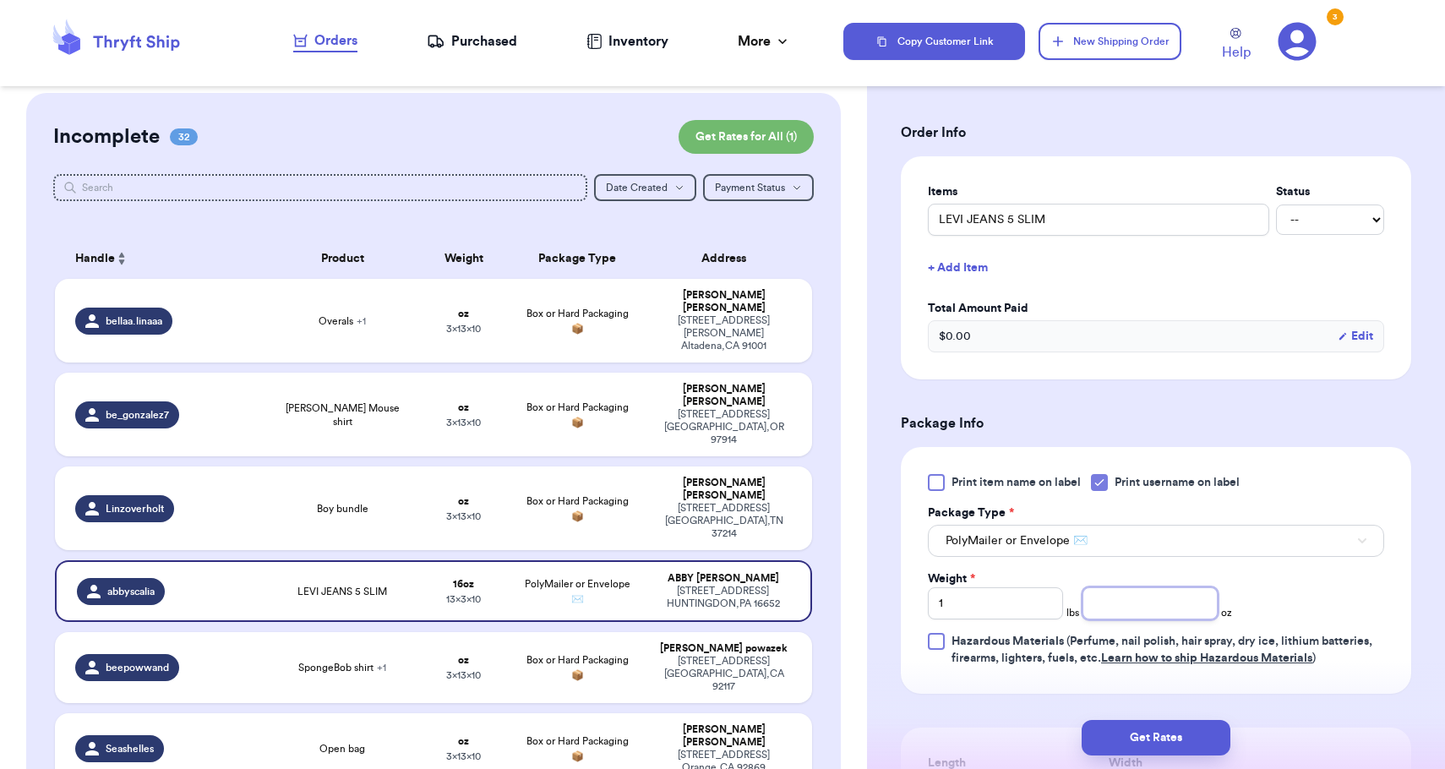
click at [1146, 606] on input "number" at bounding box center [1149, 603] width 135 height 32
type input "14"
click at [999, 601] on input "1" at bounding box center [995, 603] width 135 height 32
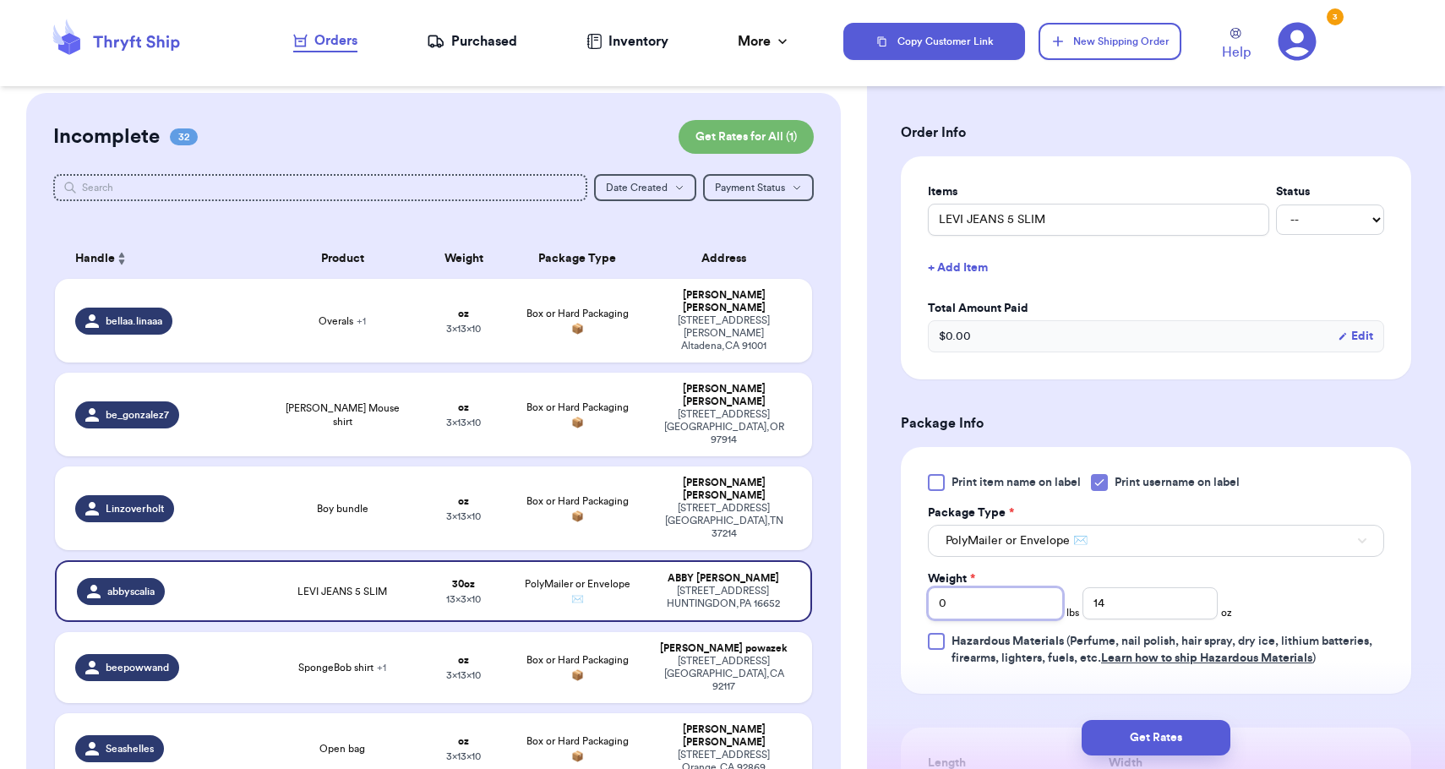
type input "0"
click at [1277, 596] on div "Print item name on label Print username on label Package Type * PolyMailer or E…" at bounding box center [1156, 570] width 456 height 193
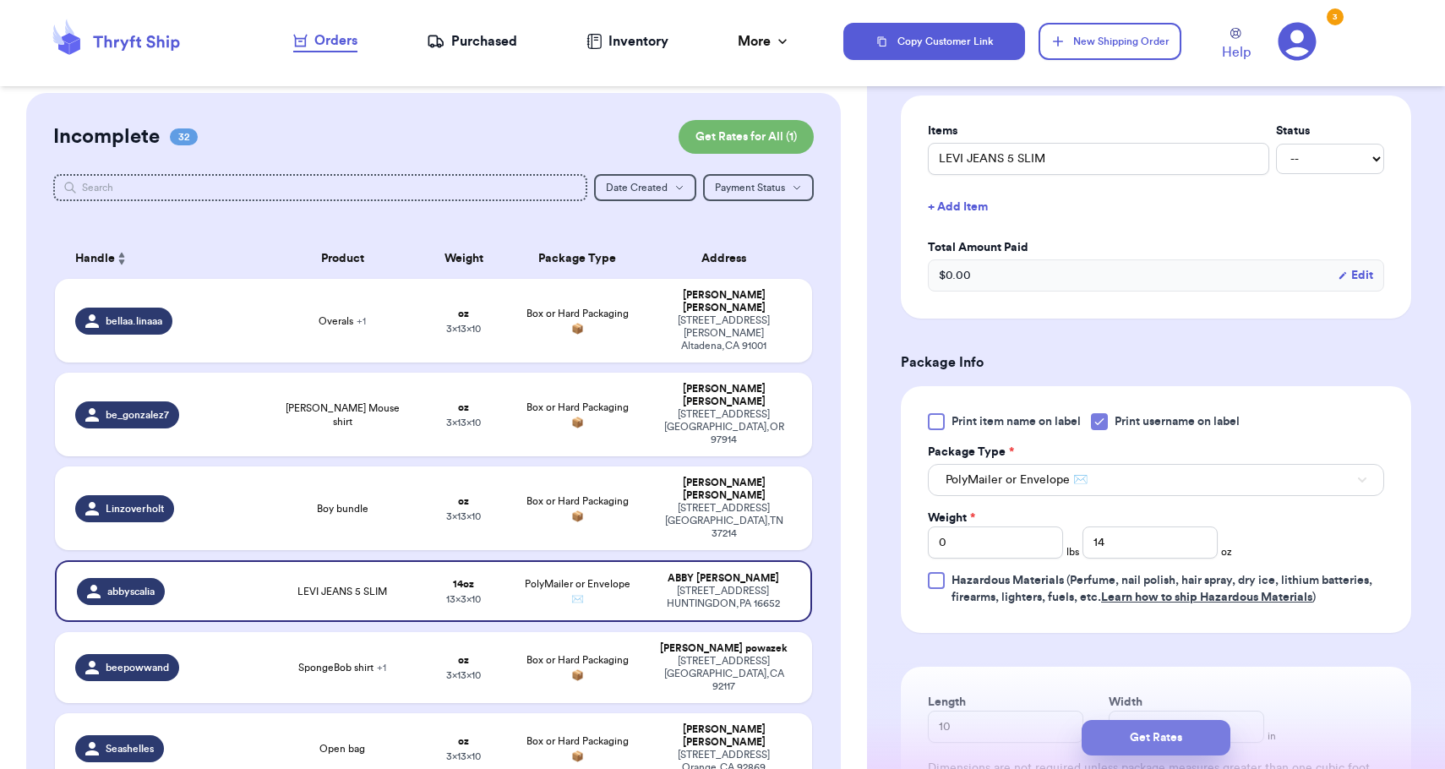
click at [1195, 725] on button "Get Rates" at bounding box center [1155, 737] width 149 height 35
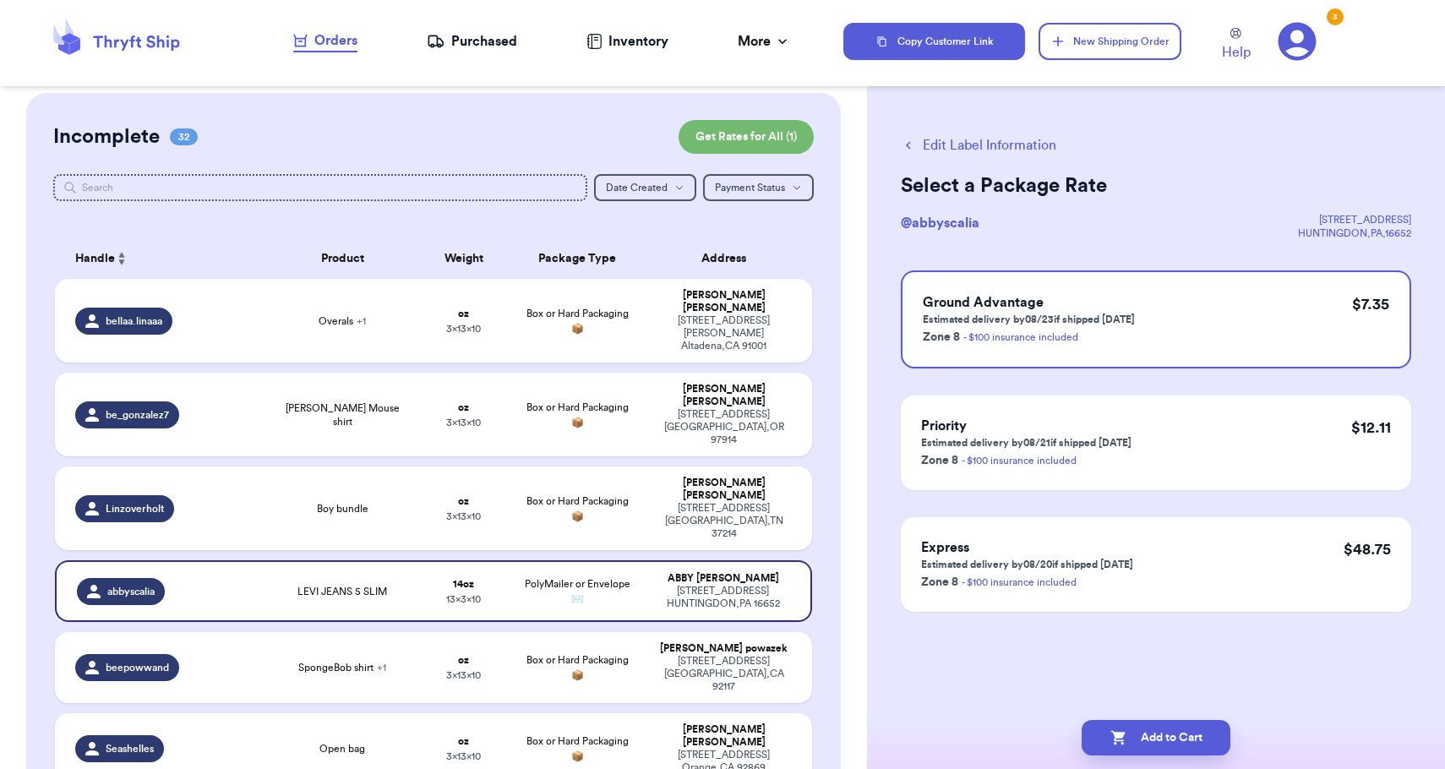
scroll to position [0, 0]
click at [1193, 733] on button "Add to Cart" at bounding box center [1155, 737] width 149 height 35
checkbox input "true"
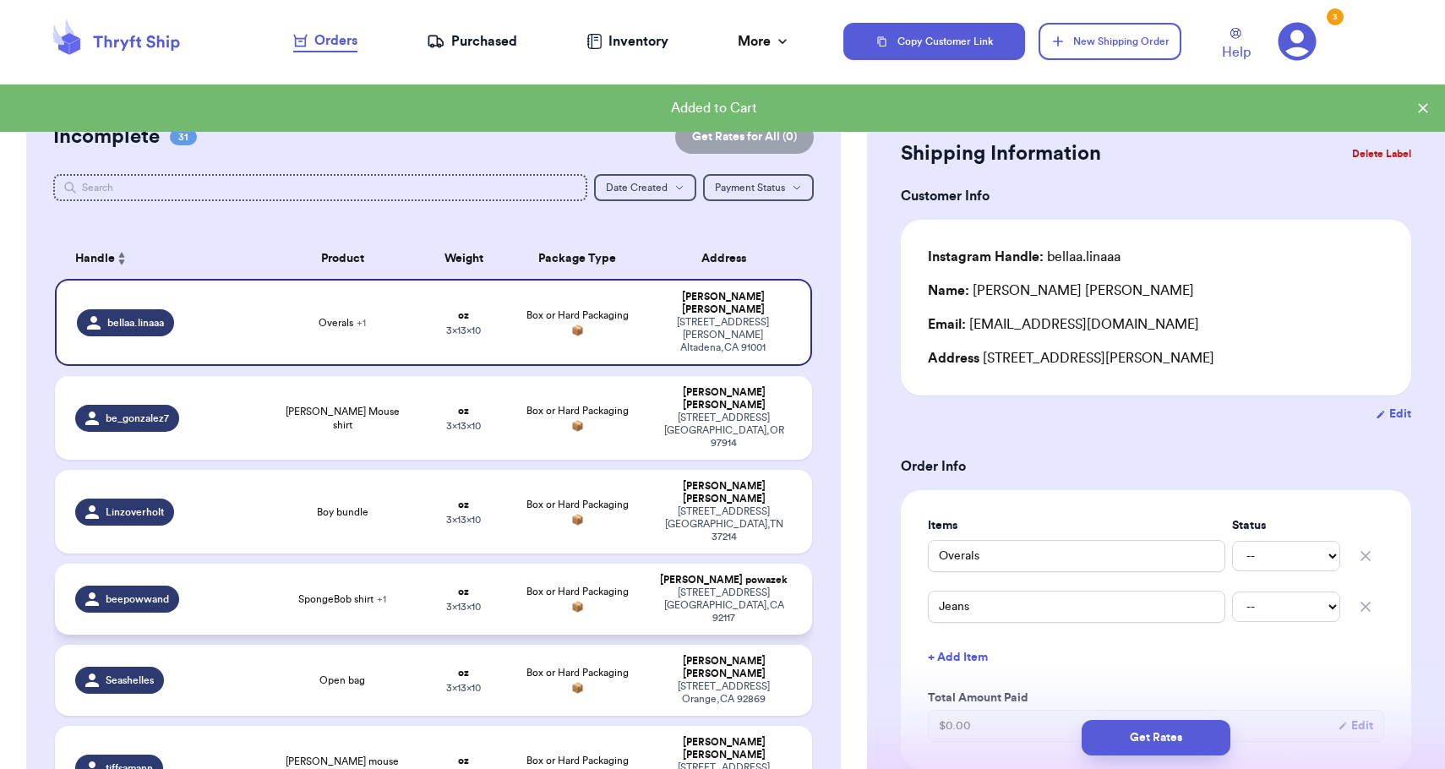
click at [762, 586] on div "[STREET_ADDRESS]" at bounding box center [724, 605] width 136 height 38
type input "SpongeBob shirt"
type input "I don’t remember 😬"
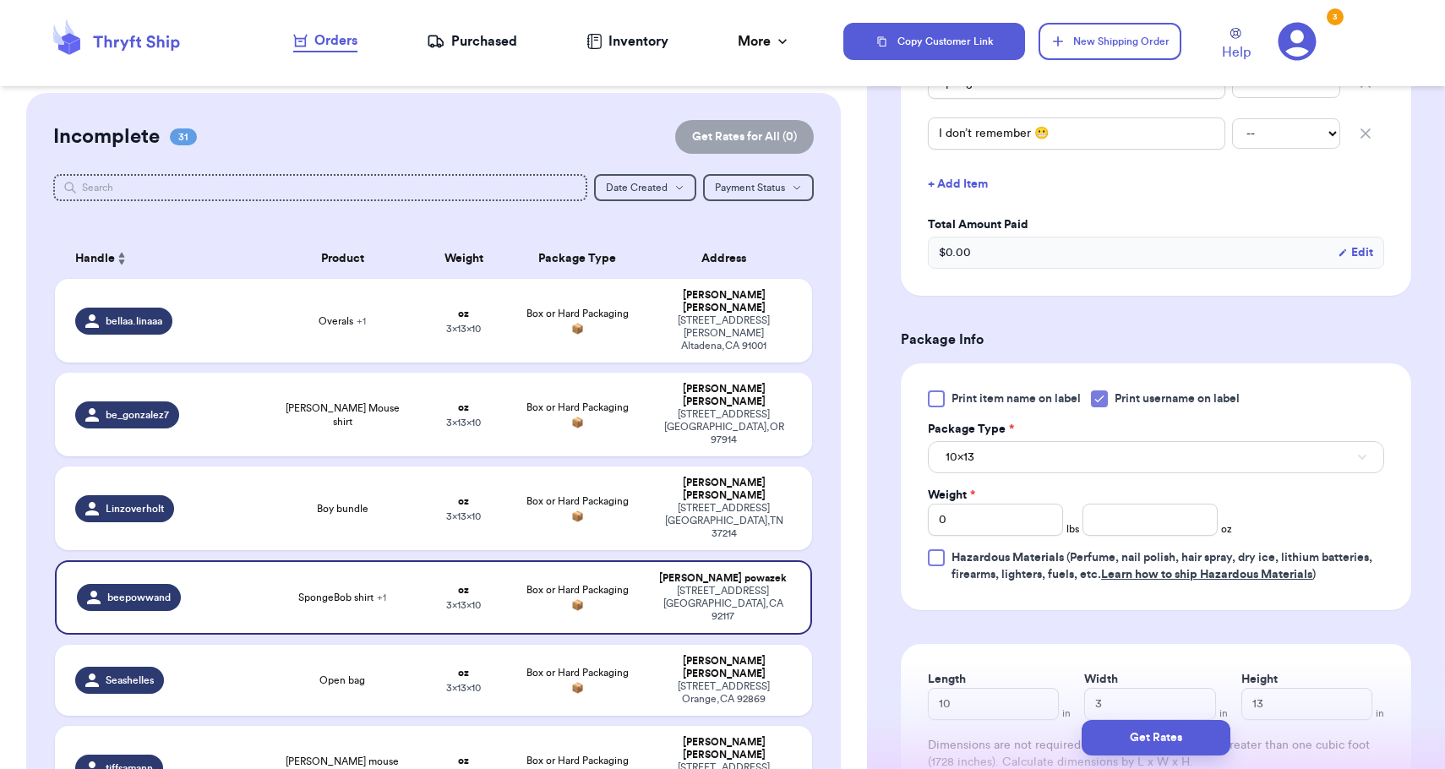
scroll to position [616, 0]
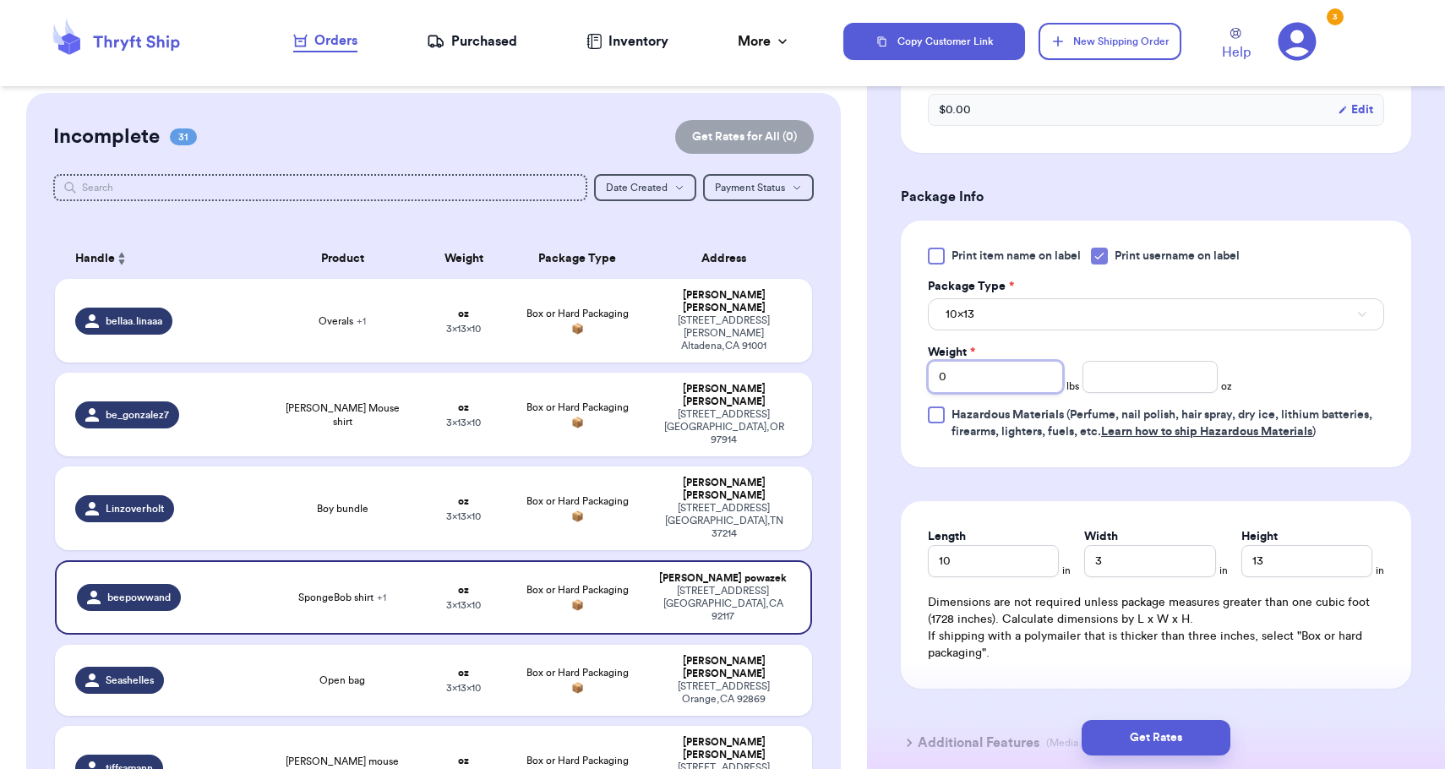
click at [1035, 381] on input "0" at bounding box center [995, 377] width 135 height 32
type input "1"
click at [1045, 339] on div "Print item name on label Print username on label Package Type * 10x13 Weight * …" at bounding box center [1156, 344] width 456 height 193
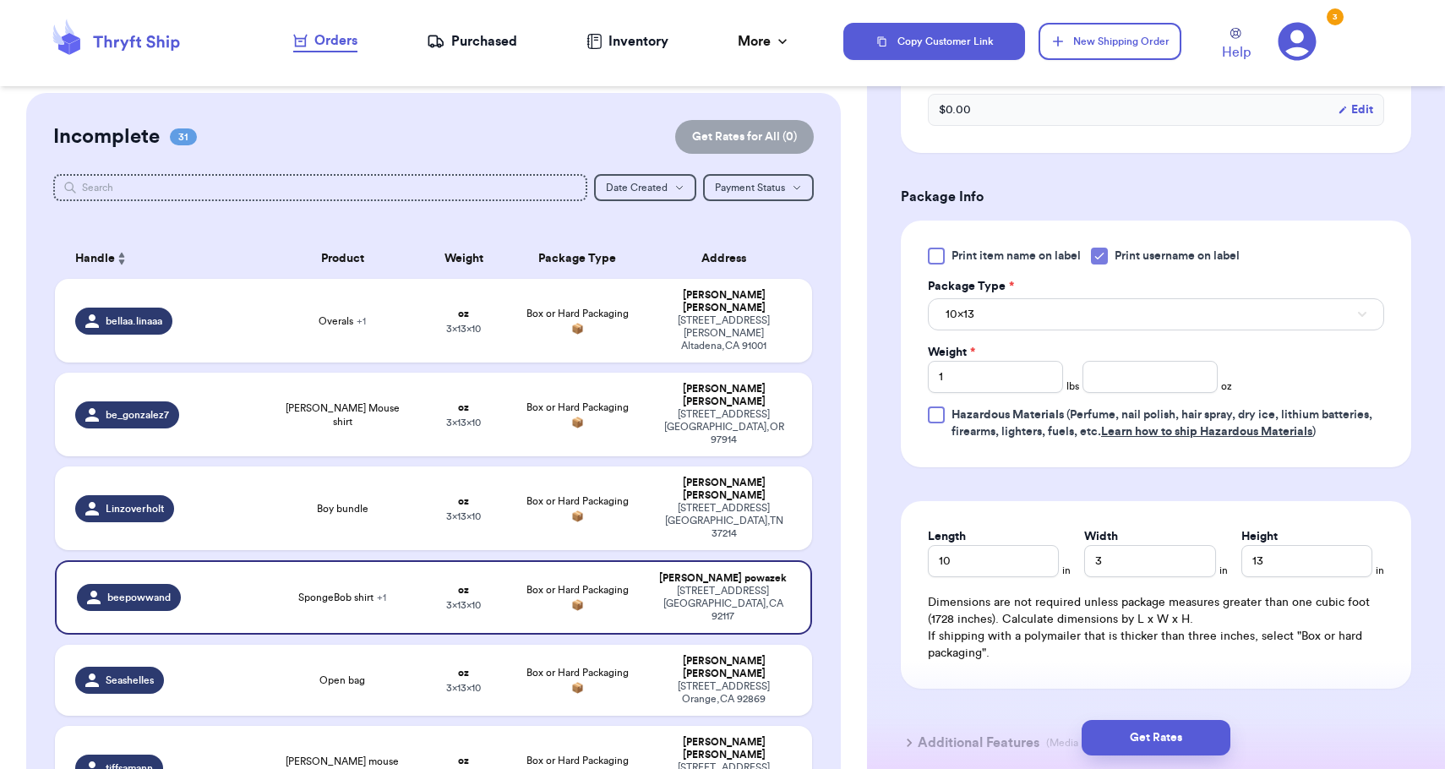
click at [1046, 308] on button "10x13" at bounding box center [1156, 314] width 456 height 32
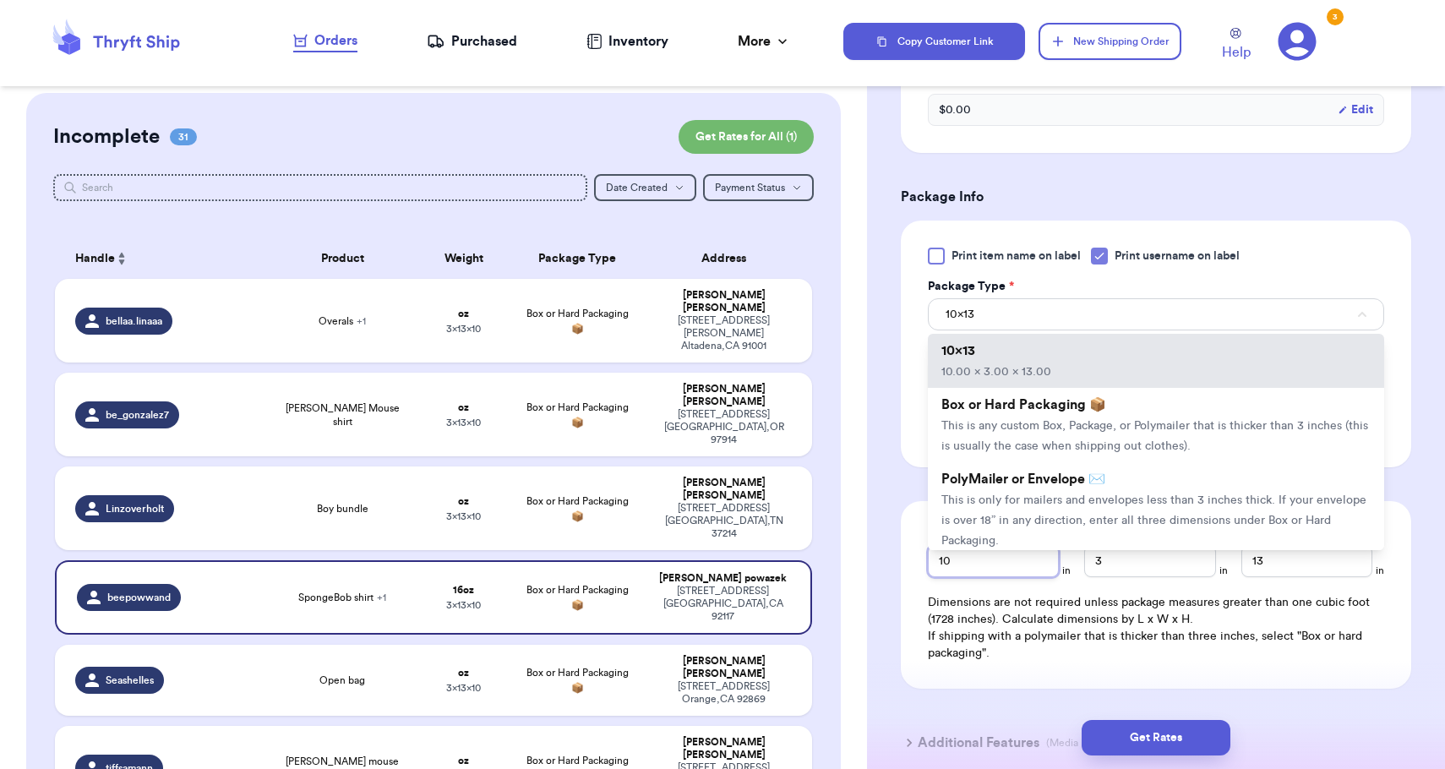
click at [1036, 572] on input "10" at bounding box center [993, 561] width 131 height 32
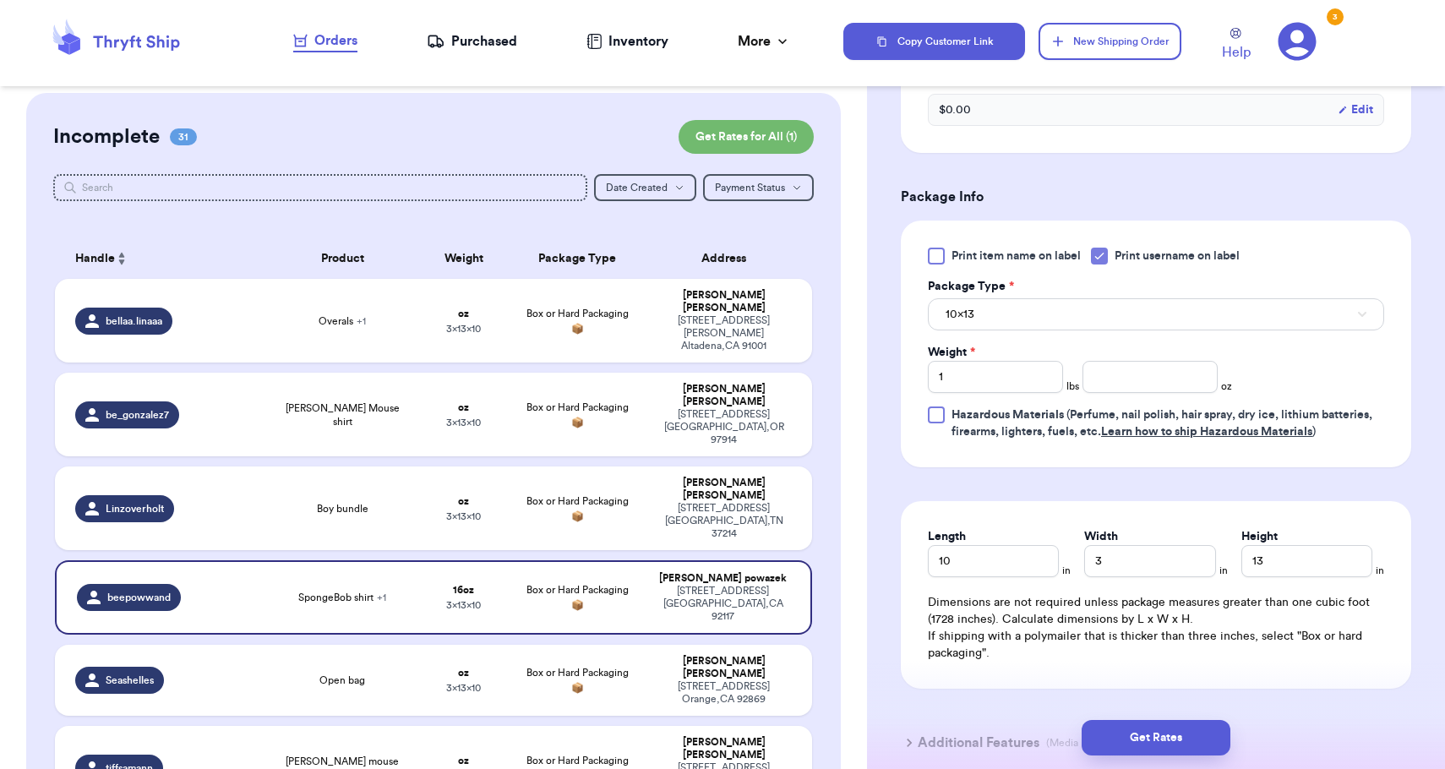
click at [1042, 312] on button "10x13" at bounding box center [1156, 314] width 456 height 32
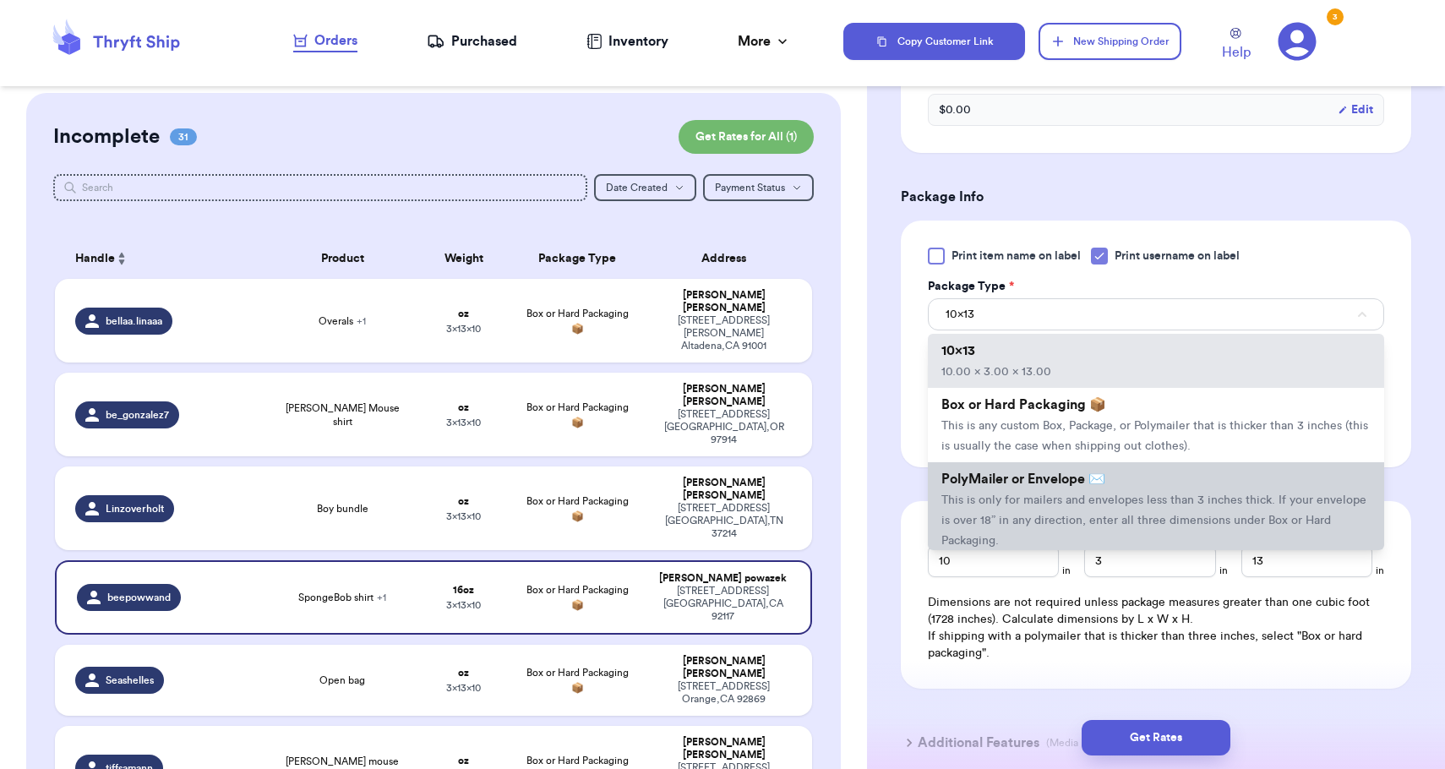
click at [1033, 514] on li "PolyMailer or Envelope ✉️ This is only for mailers and envelopes less than 3 in…" at bounding box center [1156, 509] width 456 height 95
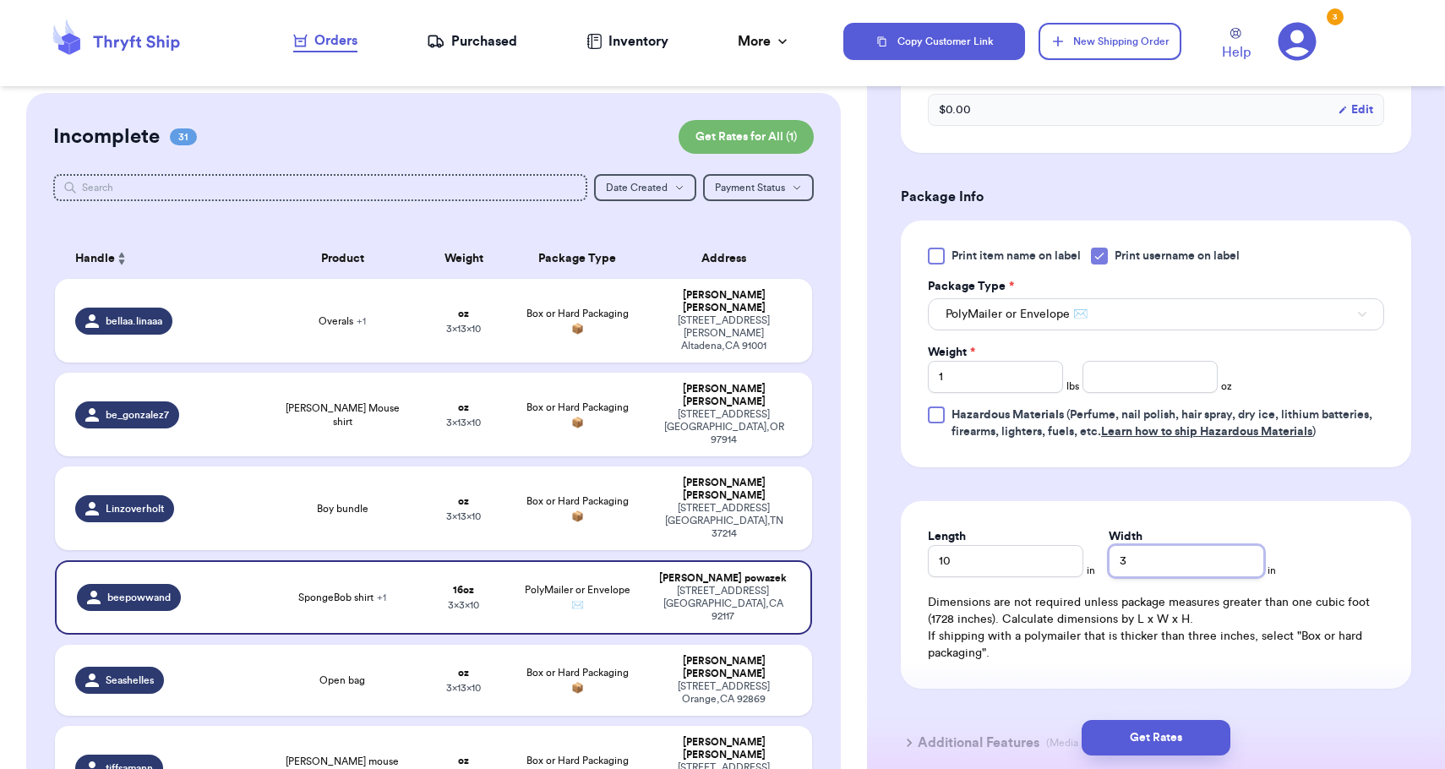
click at [1108, 560] on input "3" at bounding box center [1185, 561] width 155 height 32
type input "13"
click at [1162, 727] on button "Get Rates" at bounding box center [1155, 737] width 149 height 35
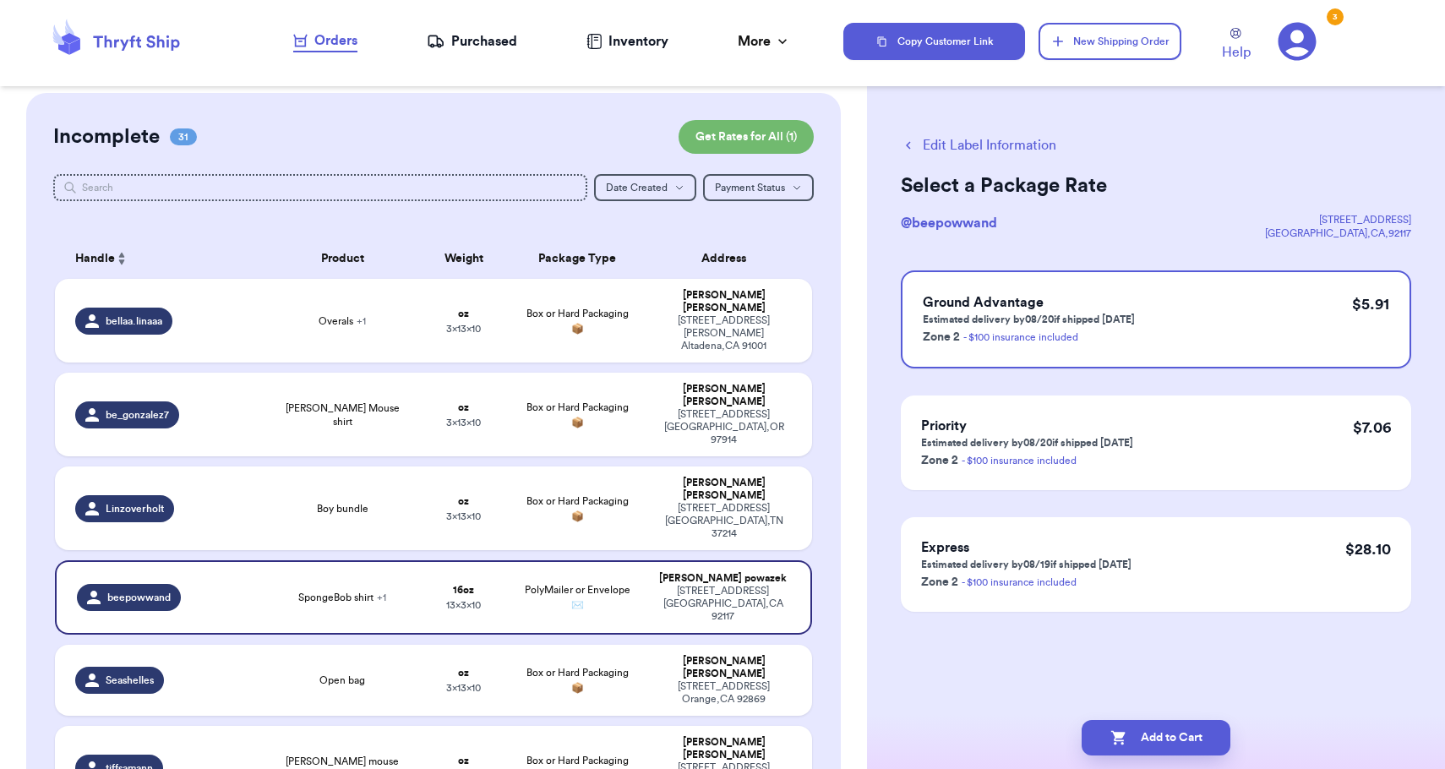
scroll to position [0, 0]
click at [1162, 727] on button "Add to Cart" at bounding box center [1155, 737] width 149 height 35
checkbox input "true"
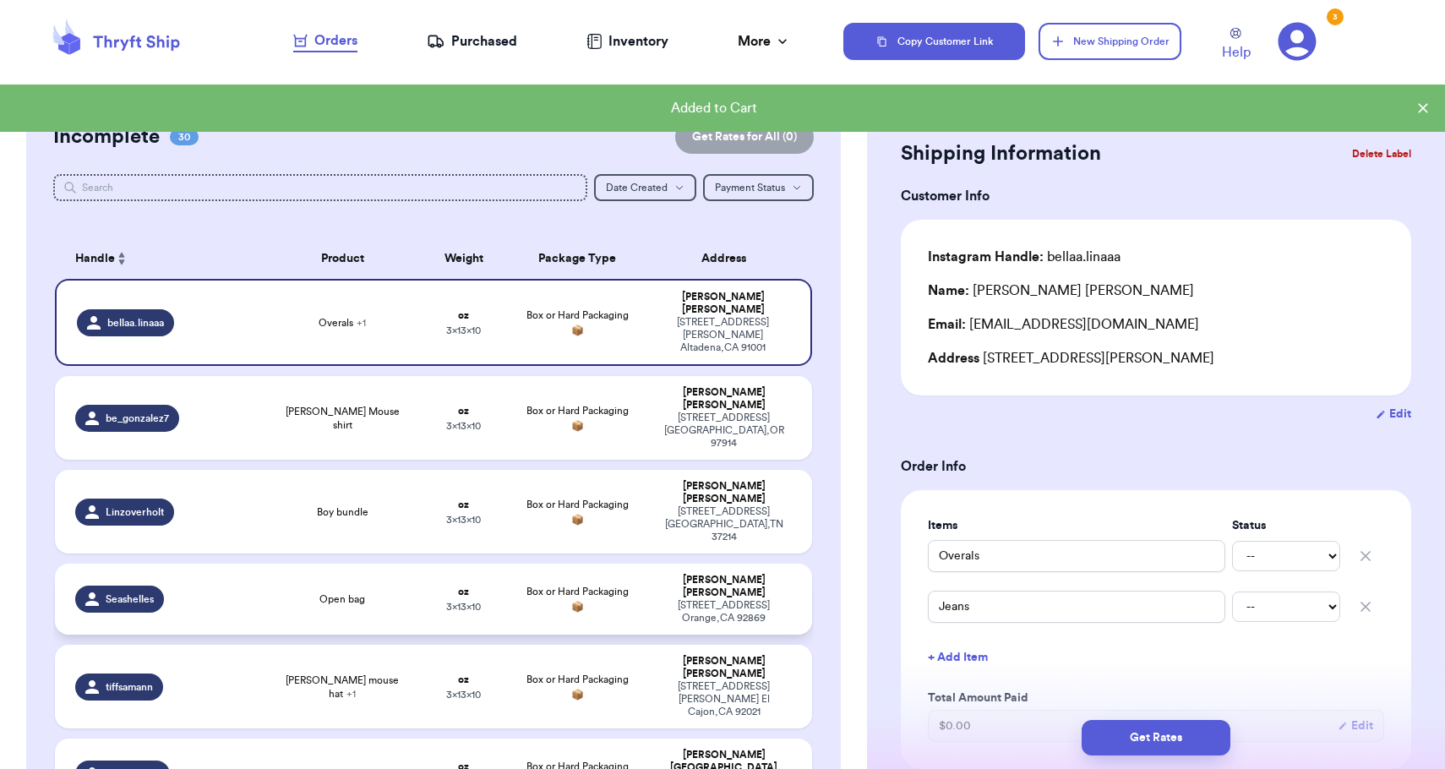
click at [791, 599] on div "[STREET_ADDRESS][PERSON_NAME]" at bounding box center [724, 611] width 136 height 25
type input "Open bag"
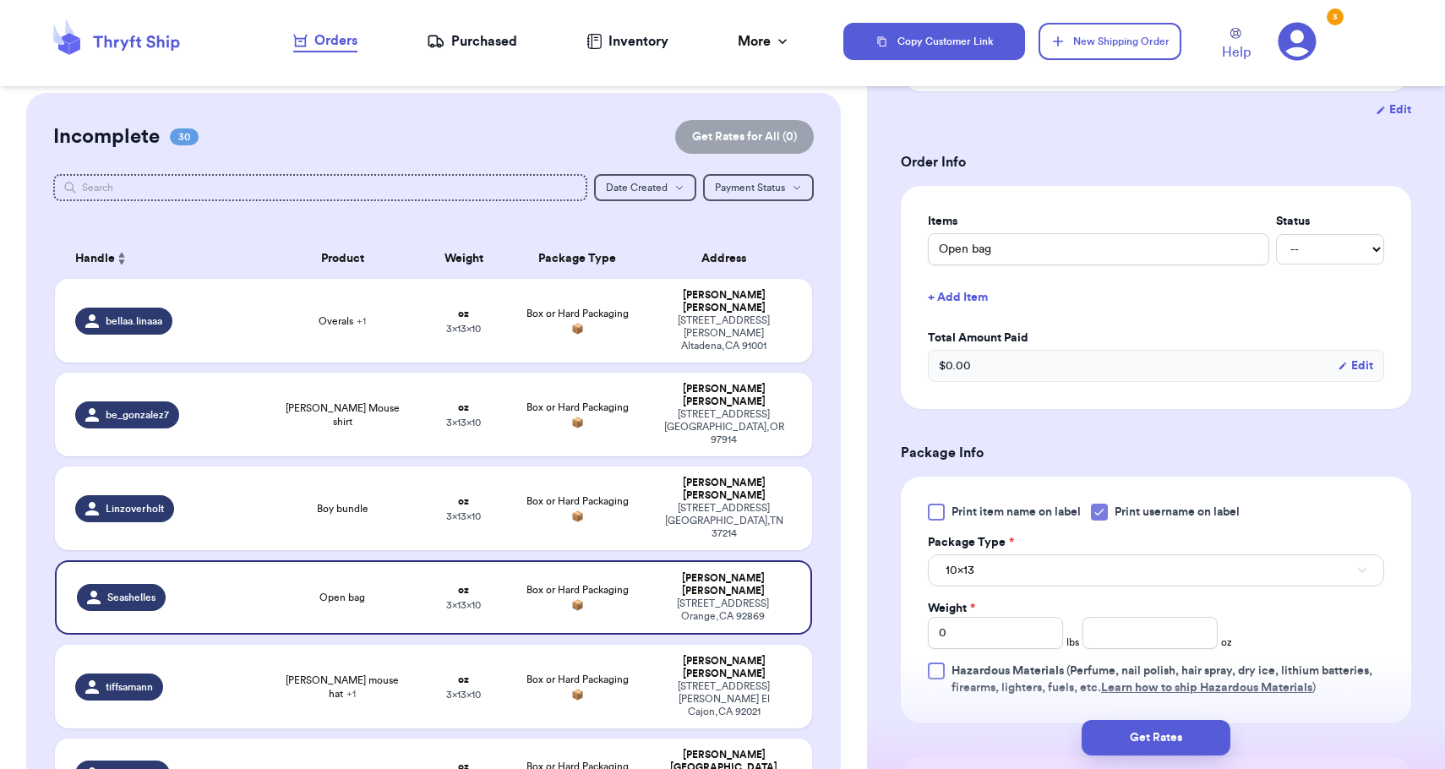
scroll to position [487, 0]
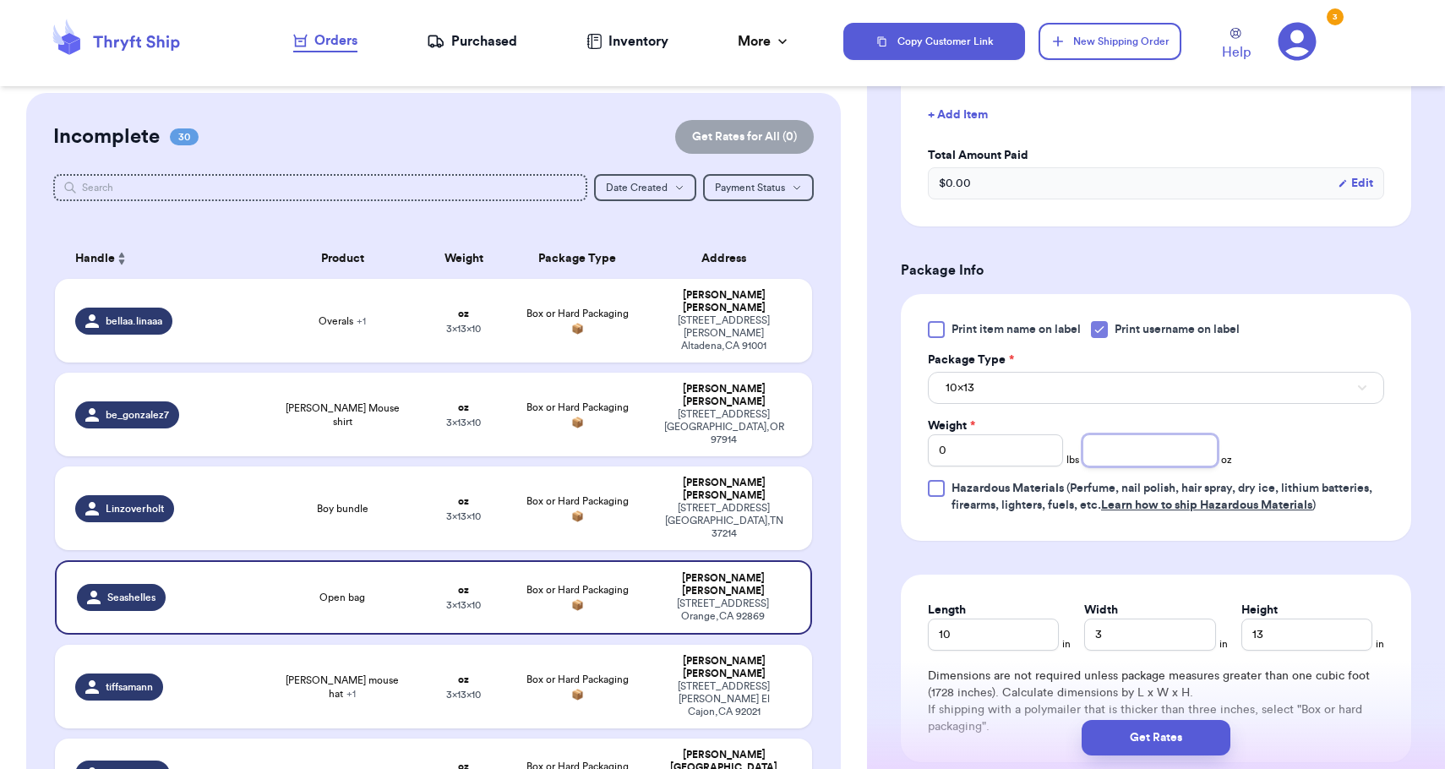
click at [1134, 455] on input "number" at bounding box center [1149, 450] width 135 height 32
type input "14"
click at [1116, 399] on button "10x13" at bounding box center [1156, 388] width 456 height 32
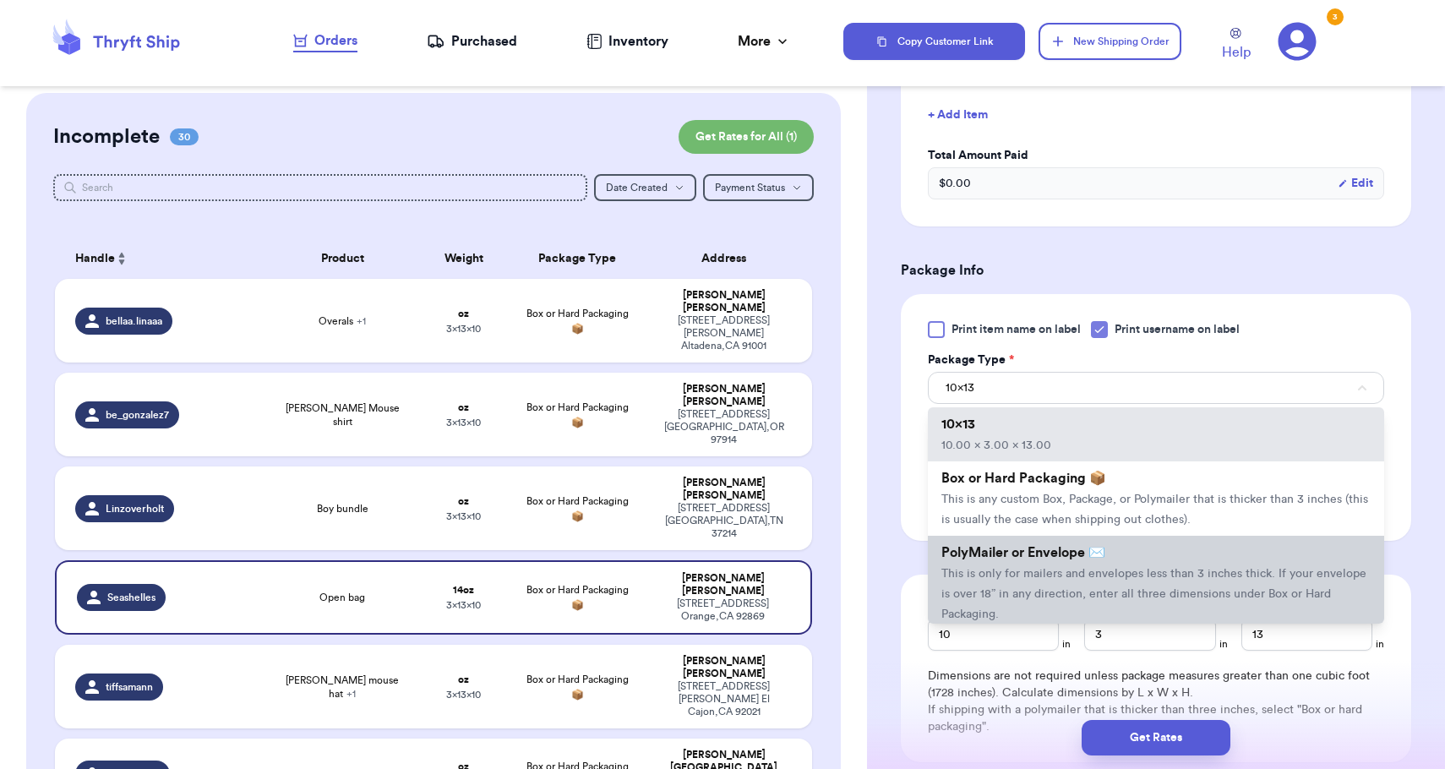
click at [1123, 569] on li "PolyMailer or Envelope ✉️ This is only for mailers and envelopes less than 3 in…" at bounding box center [1156, 583] width 456 height 95
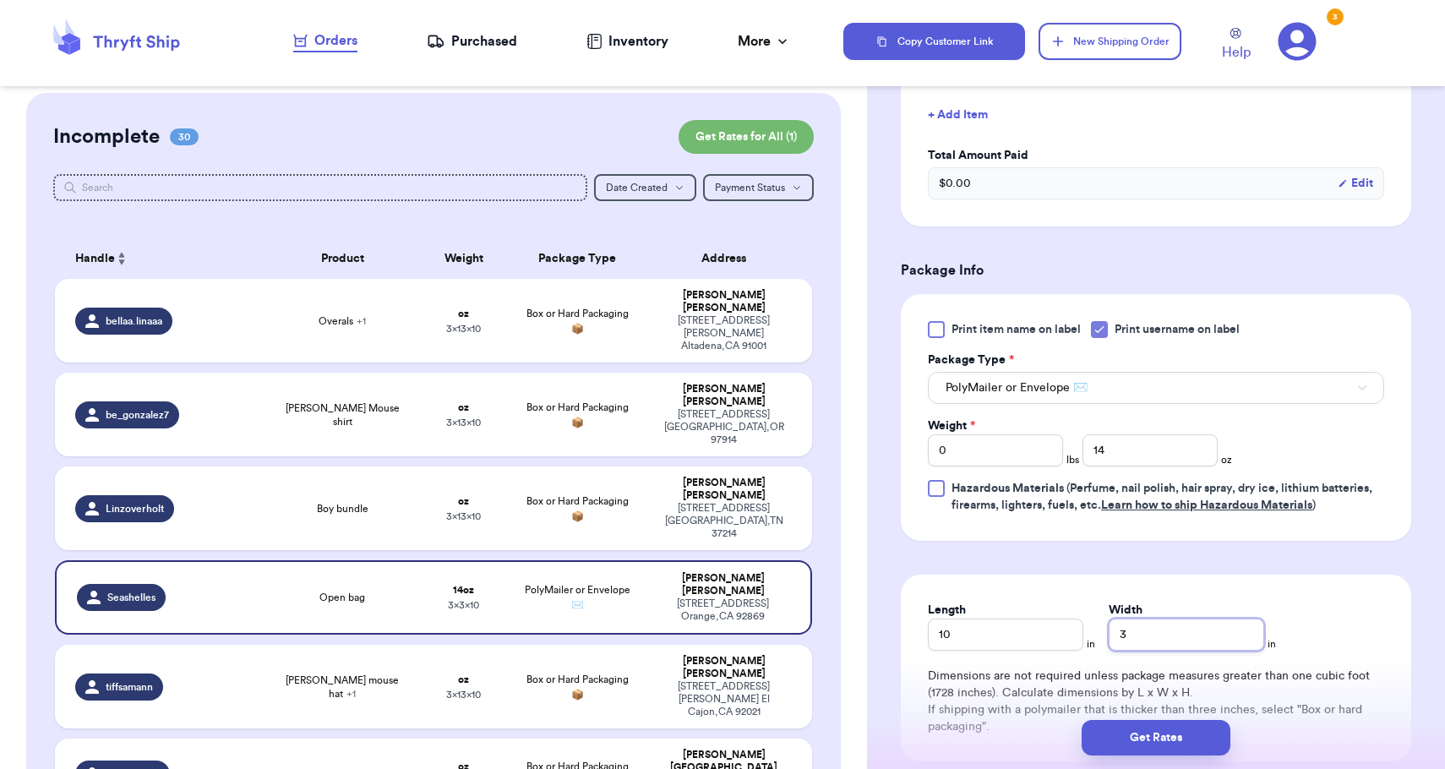
click at [1108, 624] on div "3" at bounding box center [1185, 634] width 155 height 32
click at [1110, 634] on input "3" at bounding box center [1185, 634] width 155 height 32
type input "13"
click at [1130, 739] on button "Get Rates" at bounding box center [1155, 737] width 149 height 35
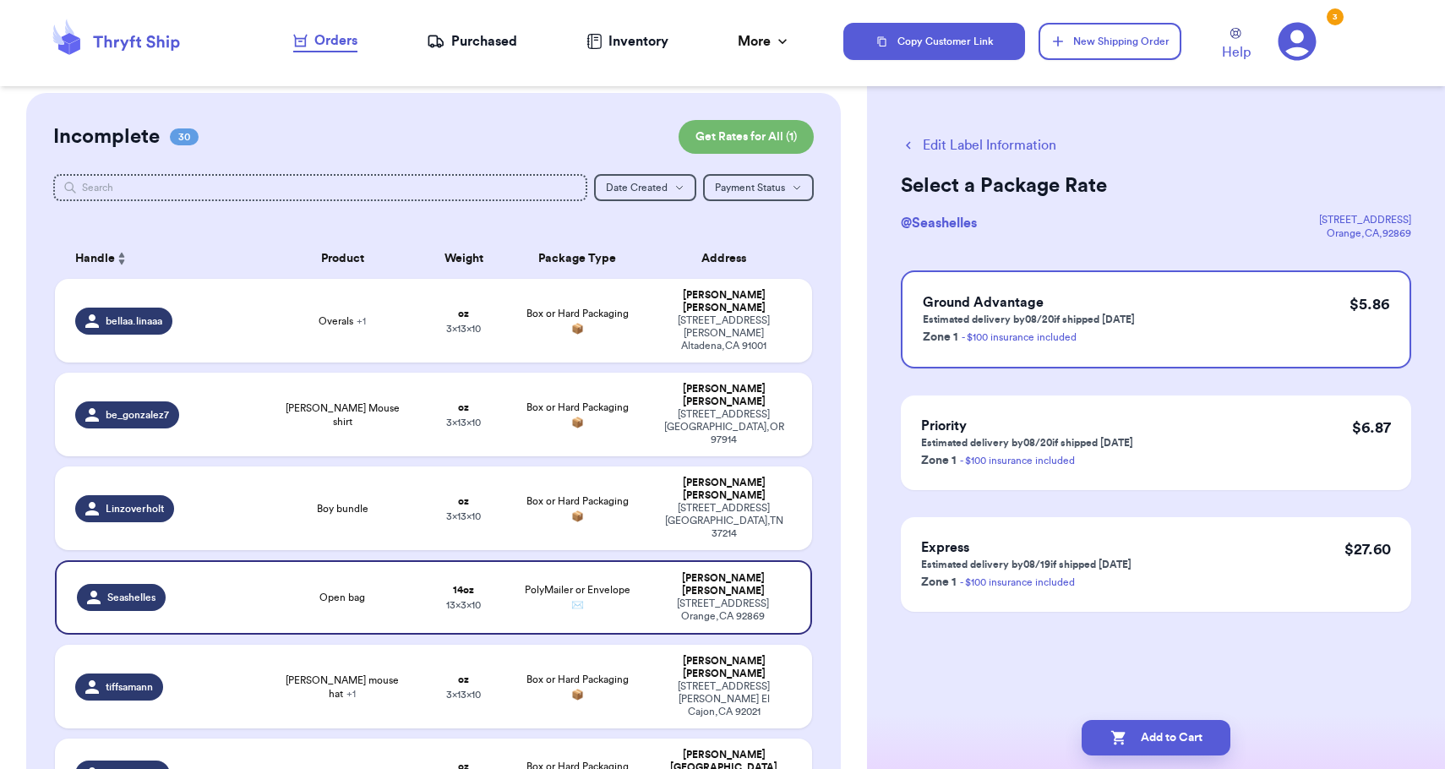
scroll to position [0, 0]
click at [1130, 739] on button "Add to Cart" at bounding box center [1155, 737] width 149 height 35
checkbox input "true"
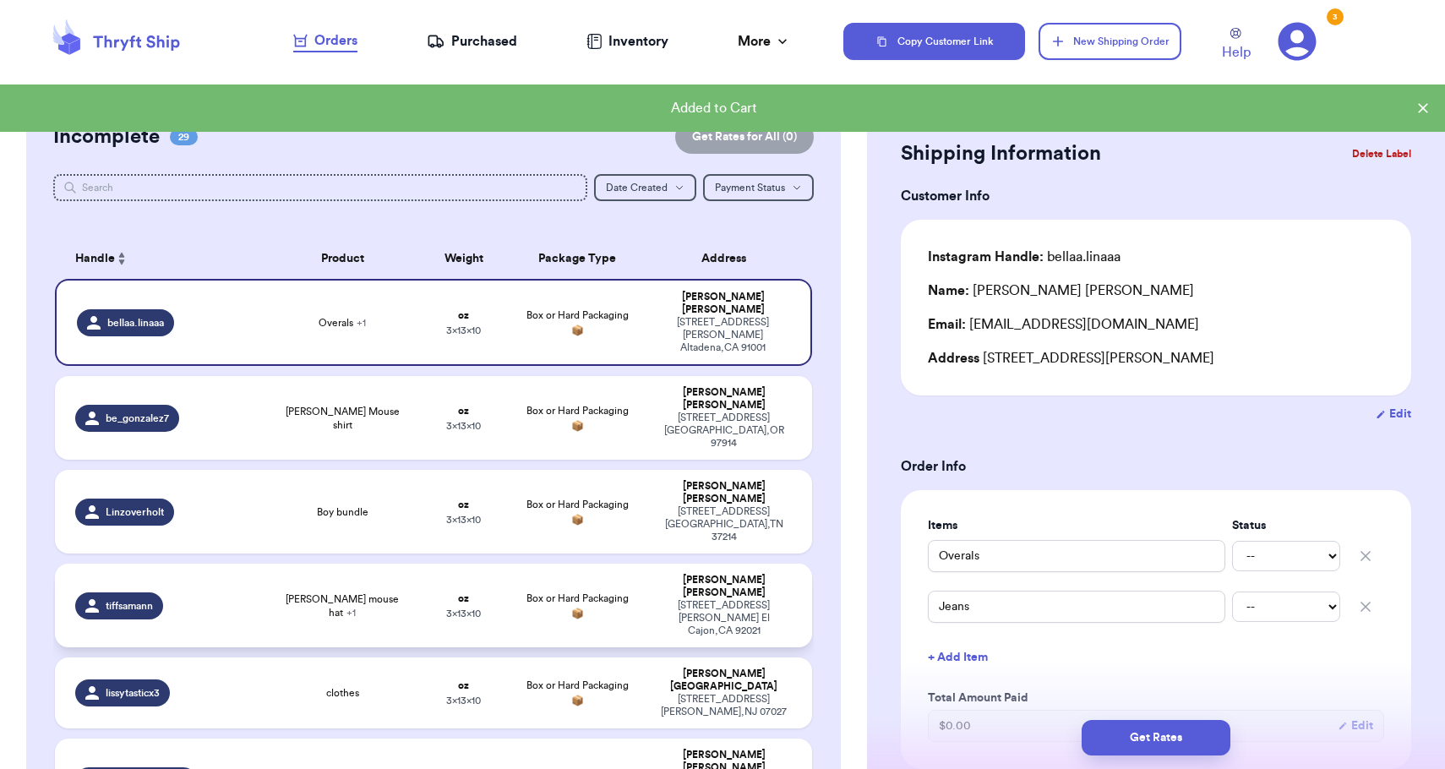
click at [770, 599] on div "[STREET_ADDRESS][PERSON_NAME]" at bounding box center [724, 618] width 136 height 38
type input "[PERSON_NAME] mouse hat"
type input "Lion king set"
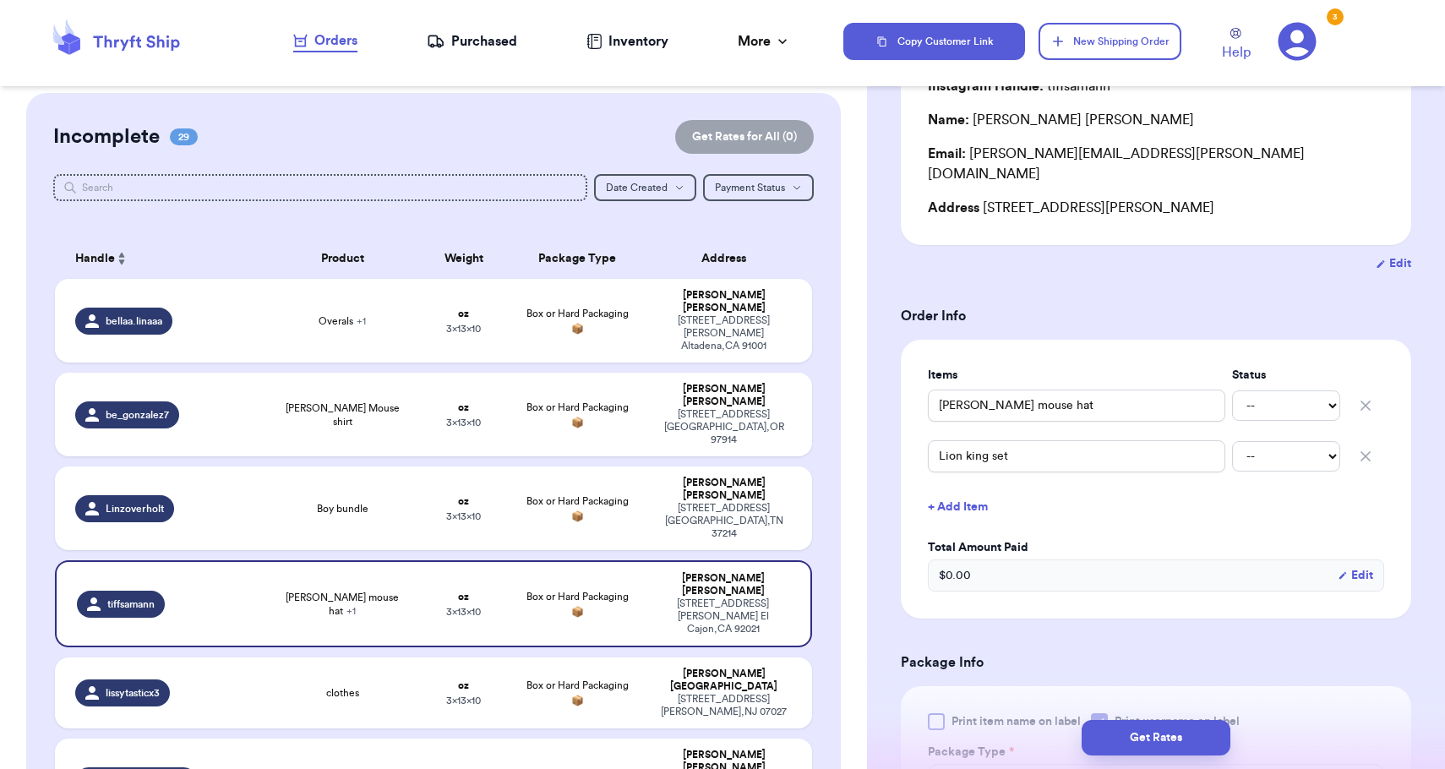
scroll to position [375, 0]
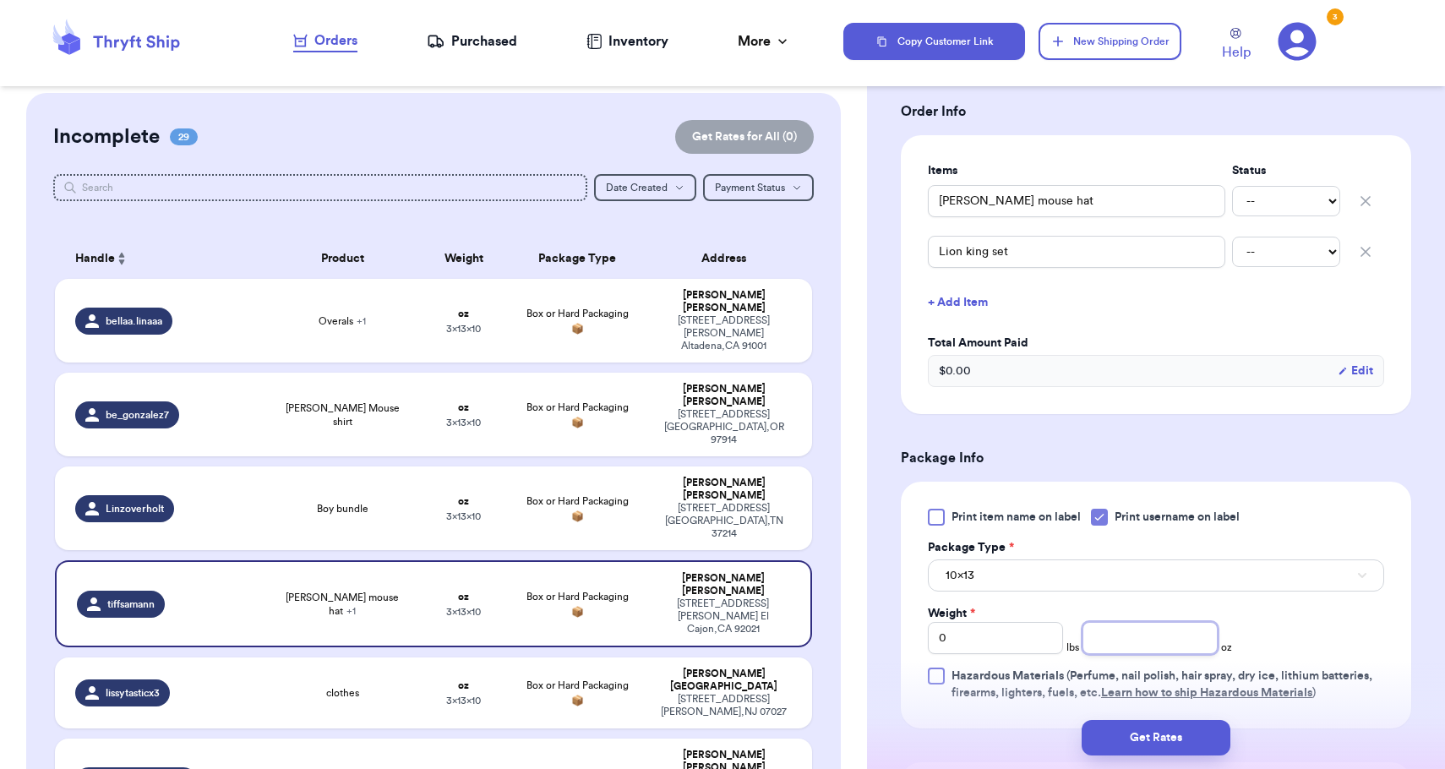
click at [1129, 625] on input "number" at bounding box center [1149, 638] width 135 height 32
click at [1099, 559] on button "10x13" at bounding box center [1156, 575] width 456 height 32
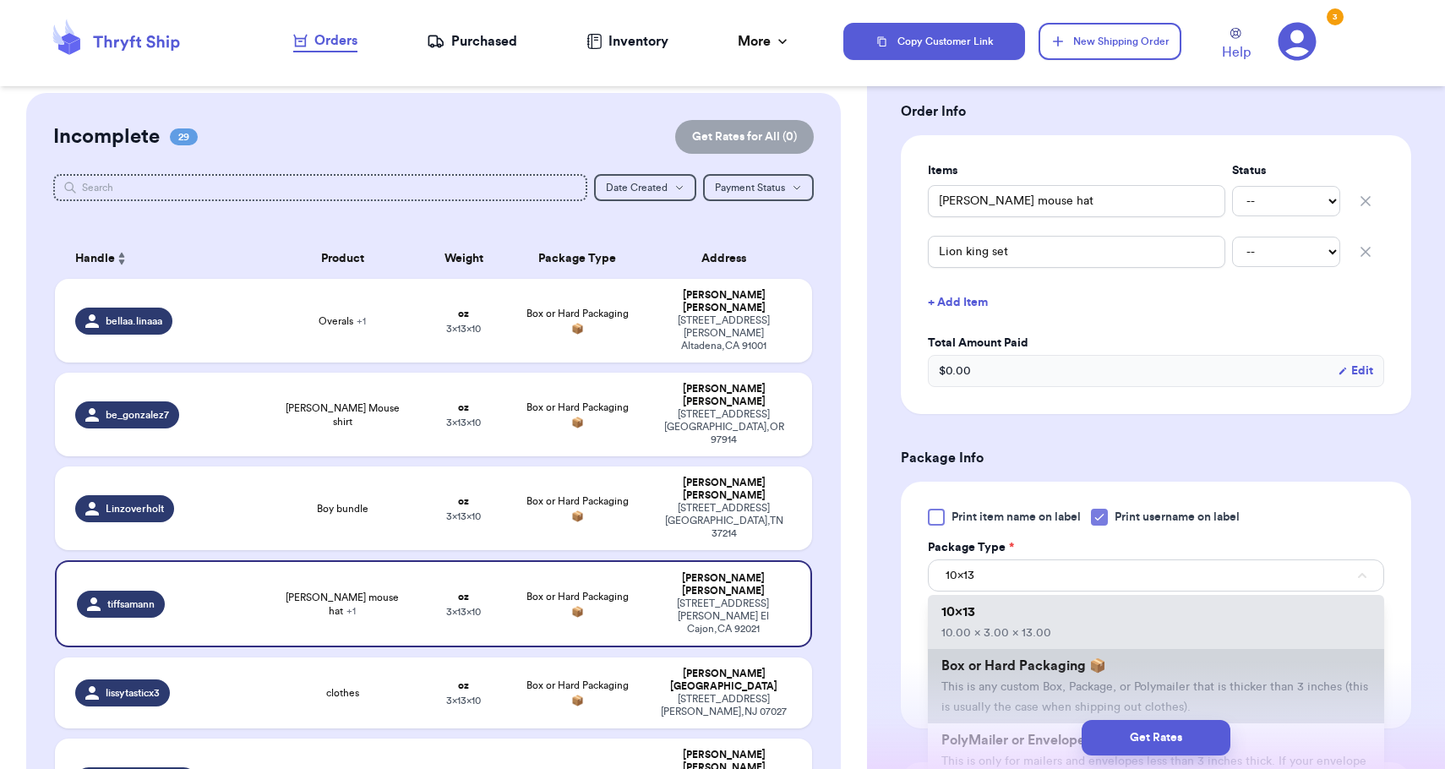
click at [1023, 688] on span "This is any custom Box, Package, or Polymailer that is thicker than 3 inches (t…" at bounding box center [1154, 697] width 427 height 32
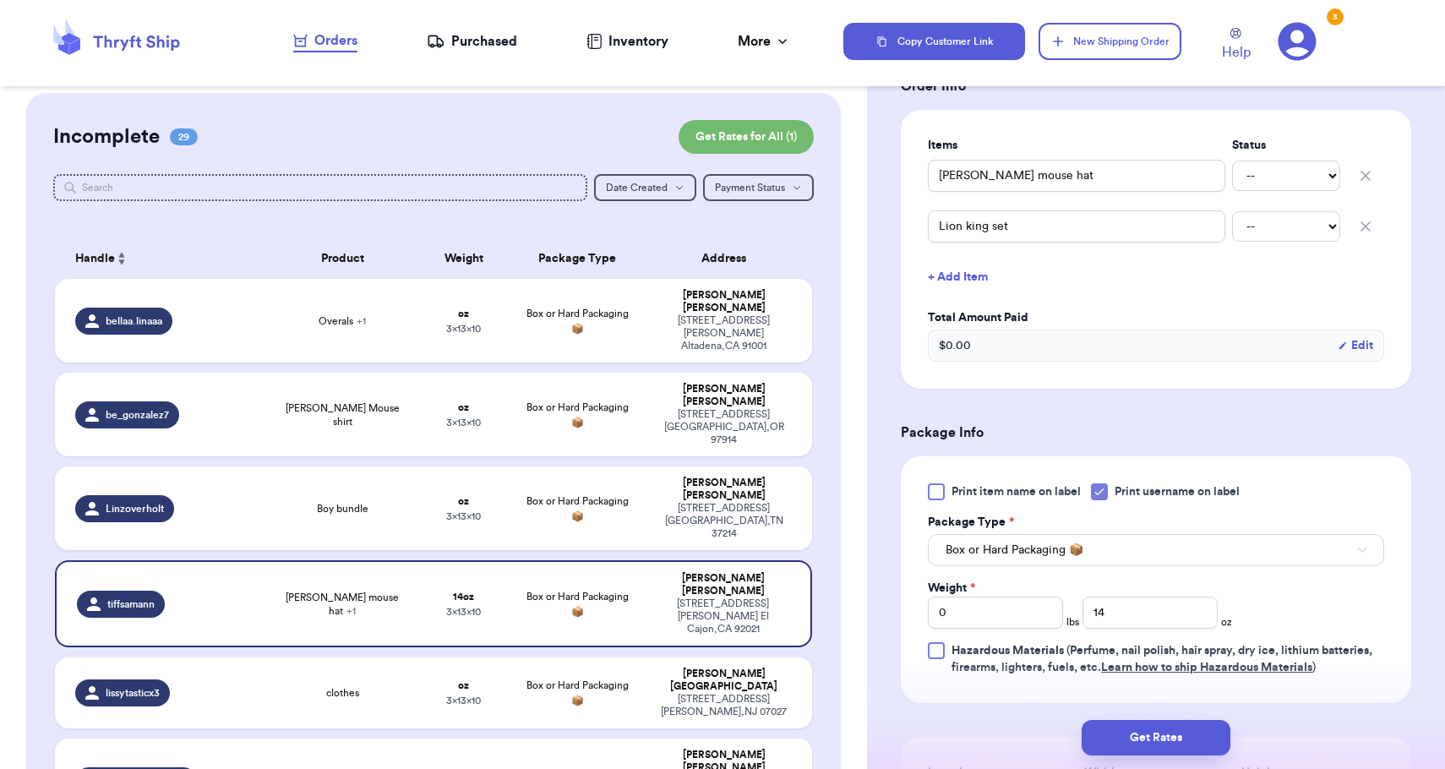
scroll to position [548, 0]
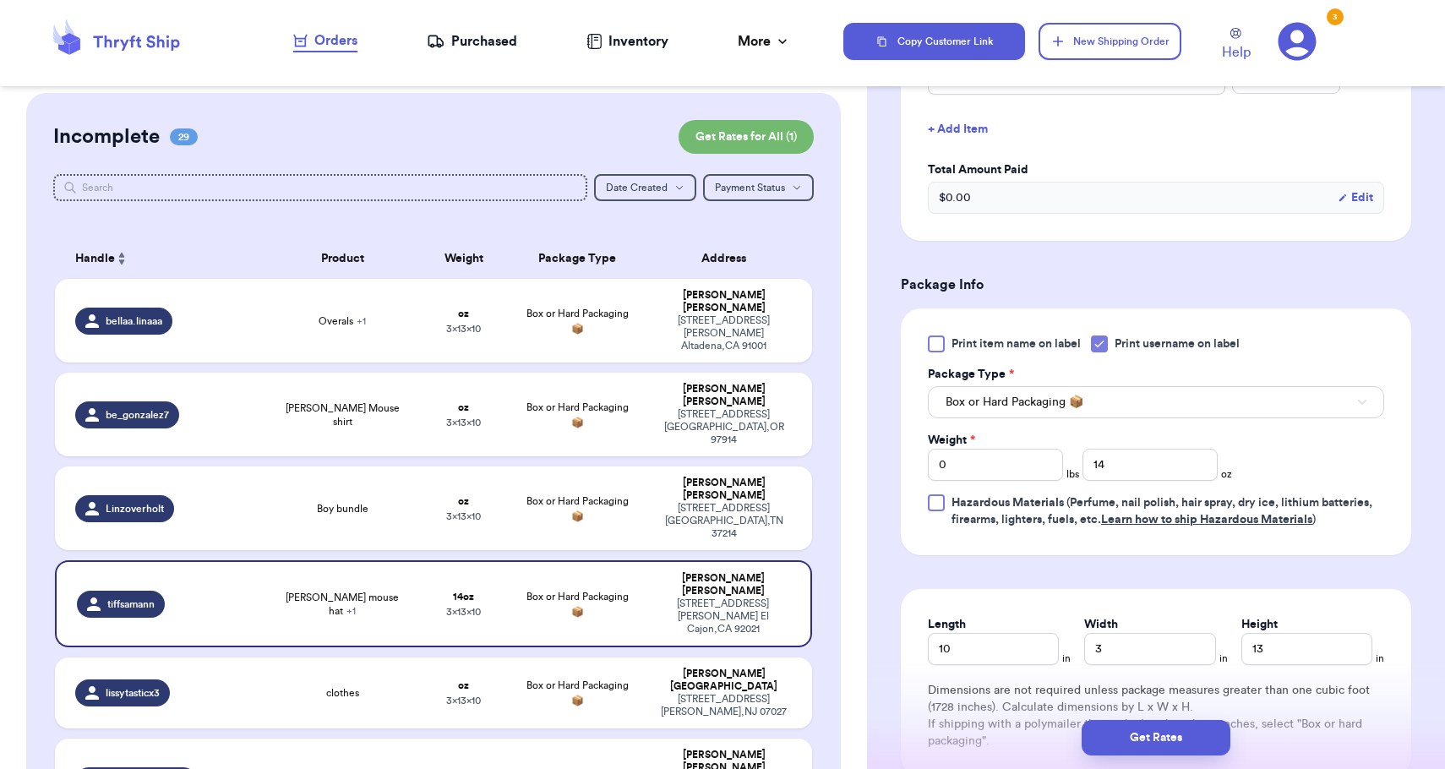
click at [1043, 398] on button "Box or Hard Packaging 📦" at bounding box center [1156, 402] width 456 height 32
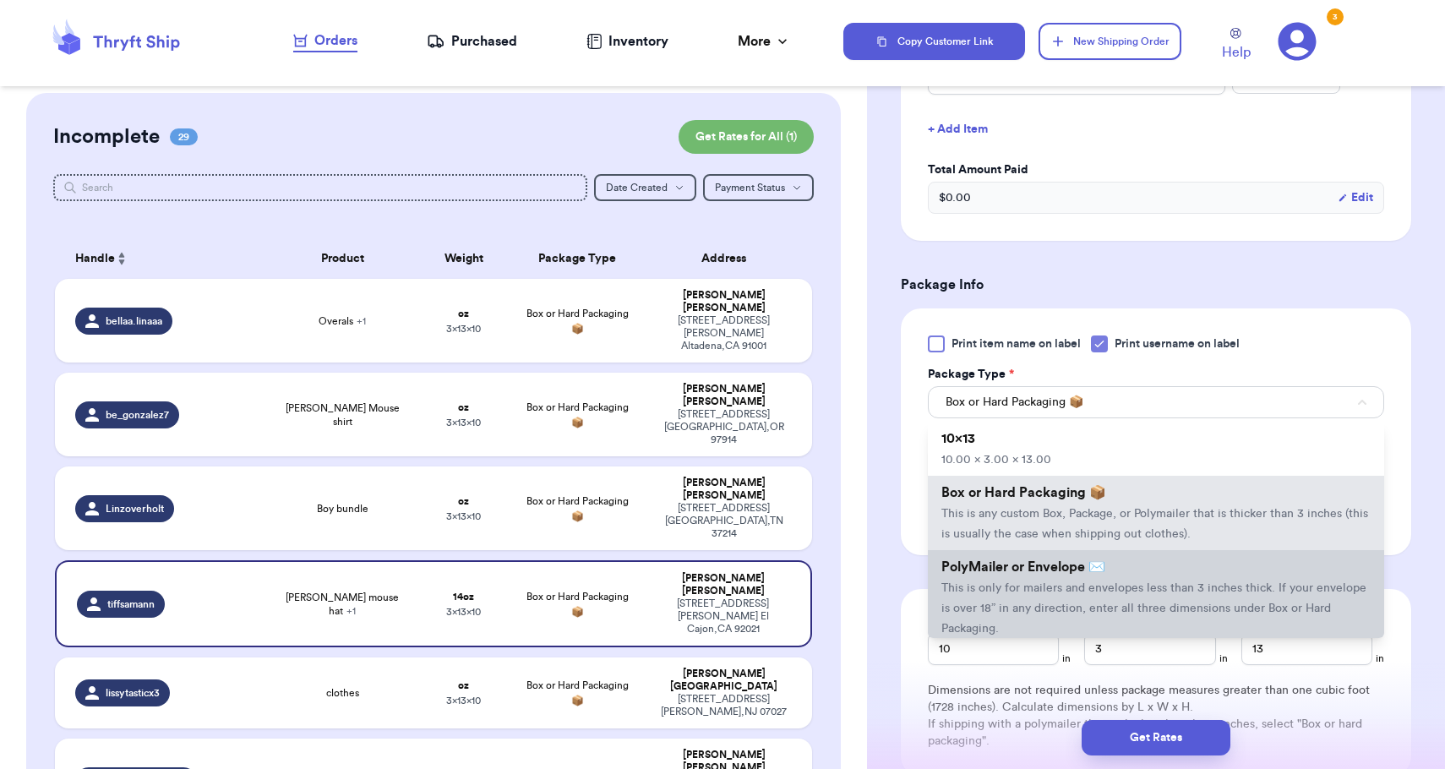
click at [1020, 602] on li "PolyMailer or Envelope ✉️ This is only for mailers and envelopes less than 3 in…" at bounding box center [1156, 597] width 456 height 95
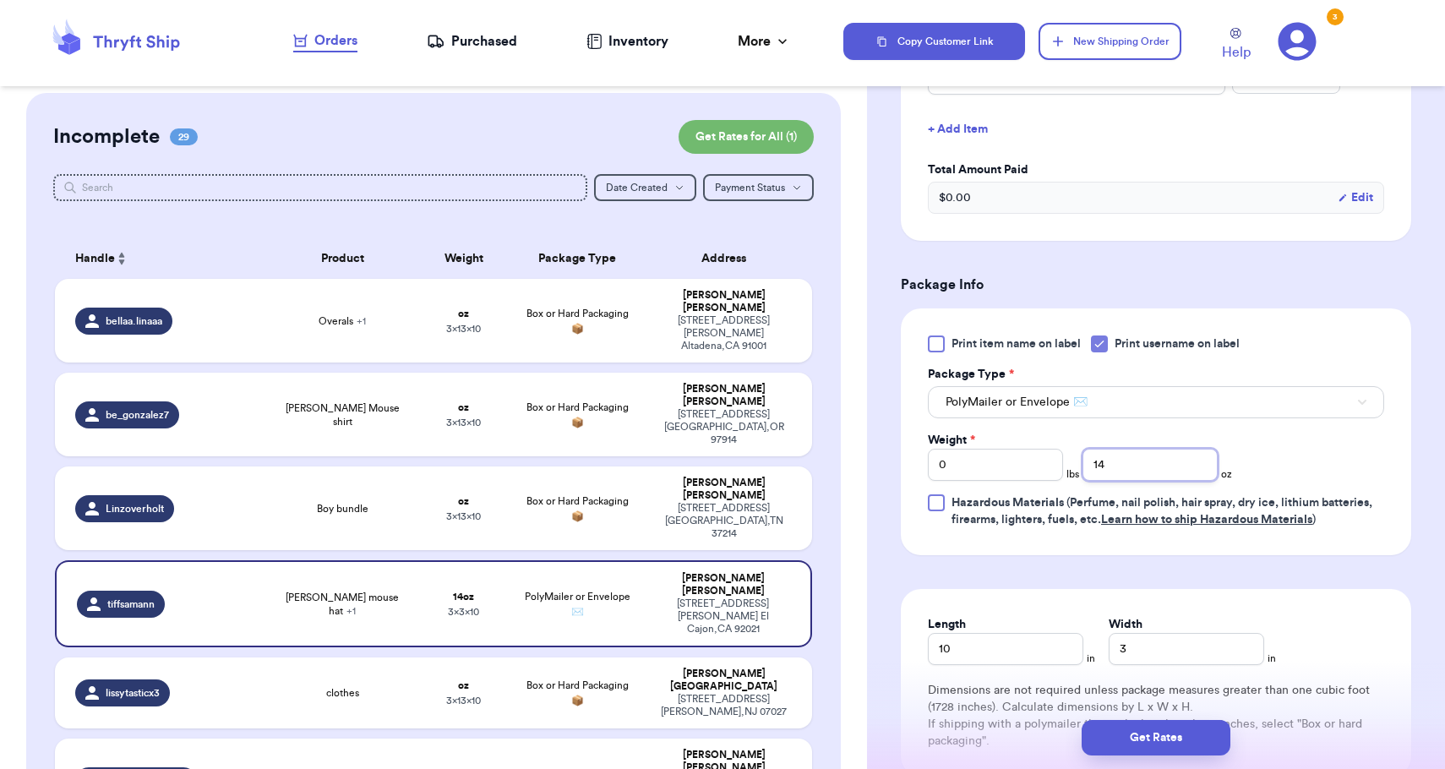
click at [1122, 449] on input "14" at bounding box center [1149, 465] width 135 height 32
type input "12"
click at [1116, 639] on input "3" at bounding box center [1185, 649] width 155 height 32
click at [1113, 633] on input "3" at bounding box center [1185, 649] width 155 height 32
type input "13"
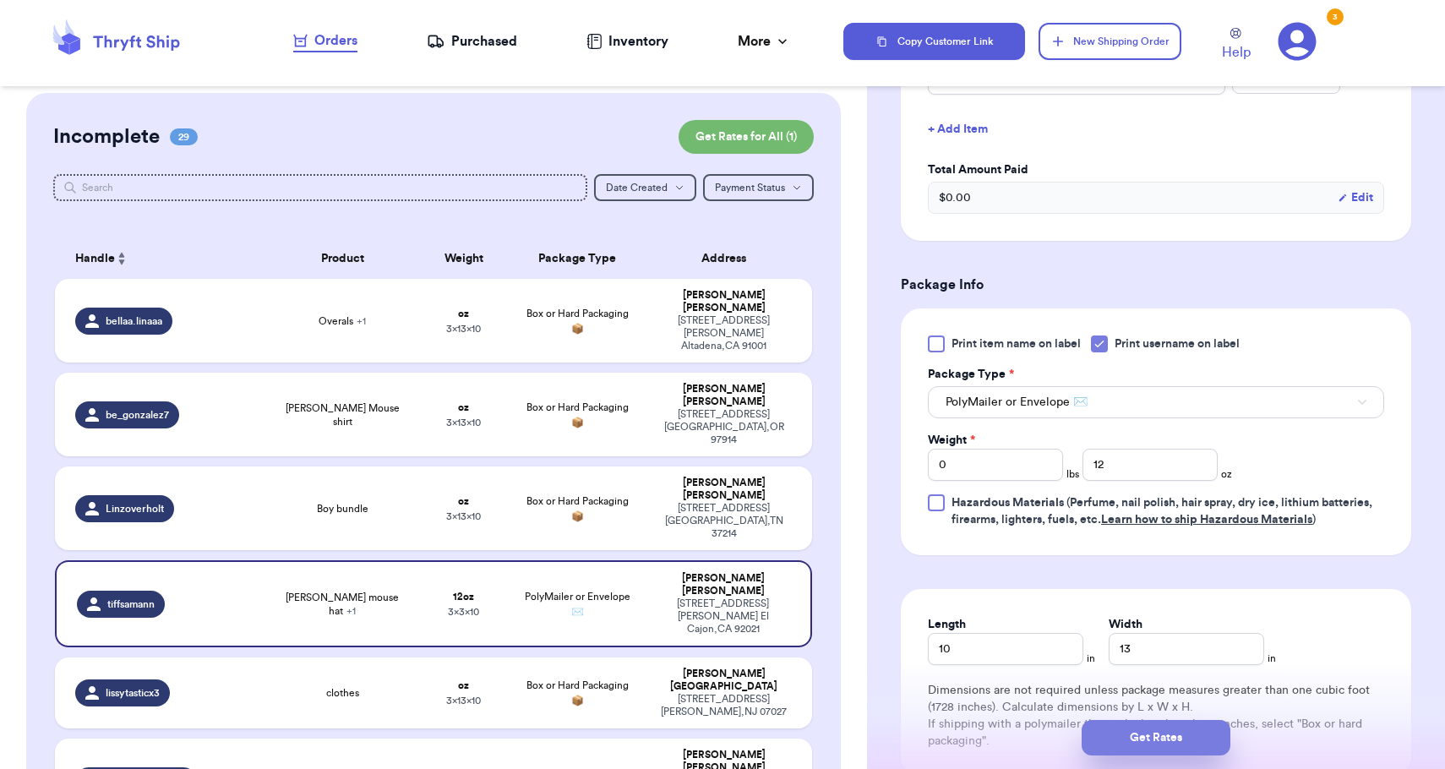
click at [1131, 747] on button "Get Rates" at bounding box center [1155, 737] width 149 height 35
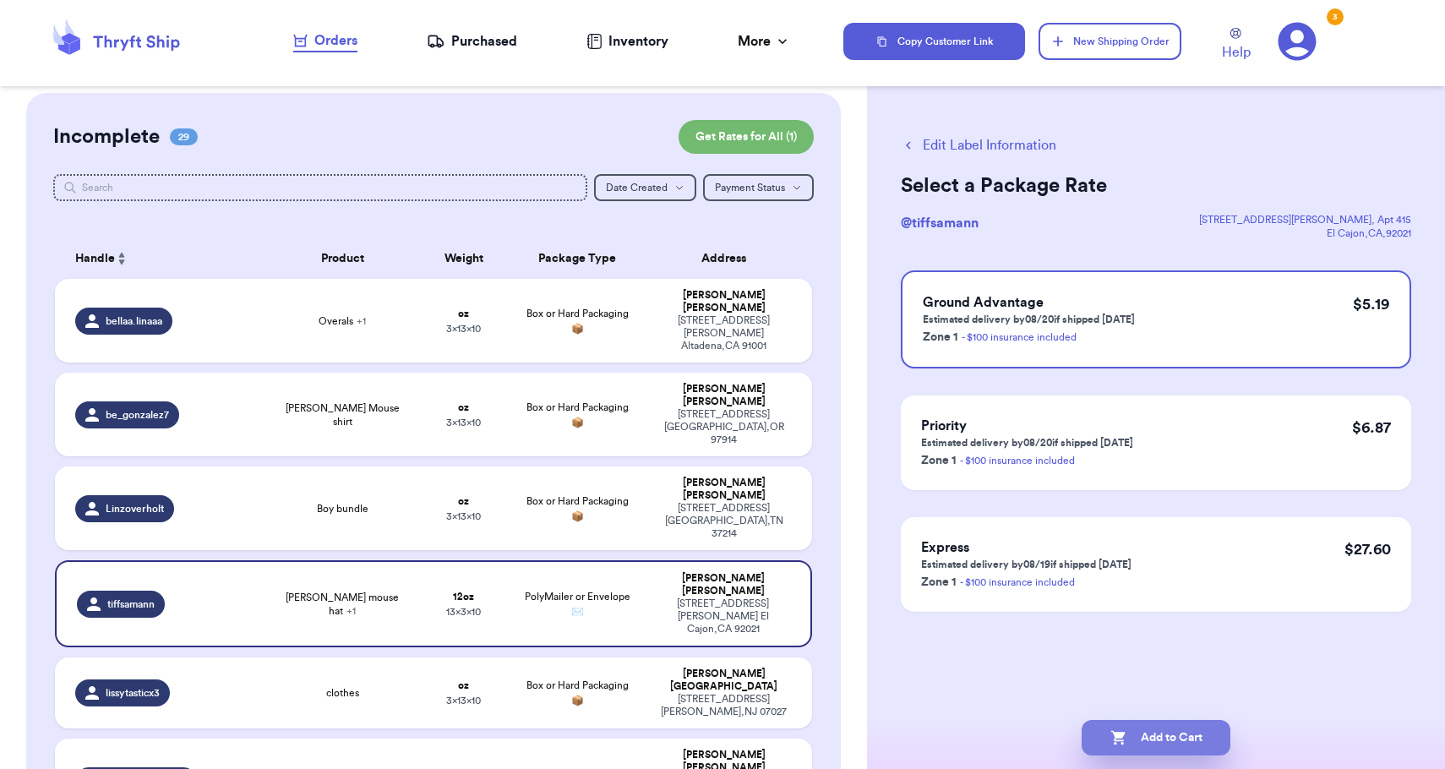
click at [1131, 747] on button "Add to Cart" at bounding box center [1155, 737] width 149 height 35
checkbox input "true"
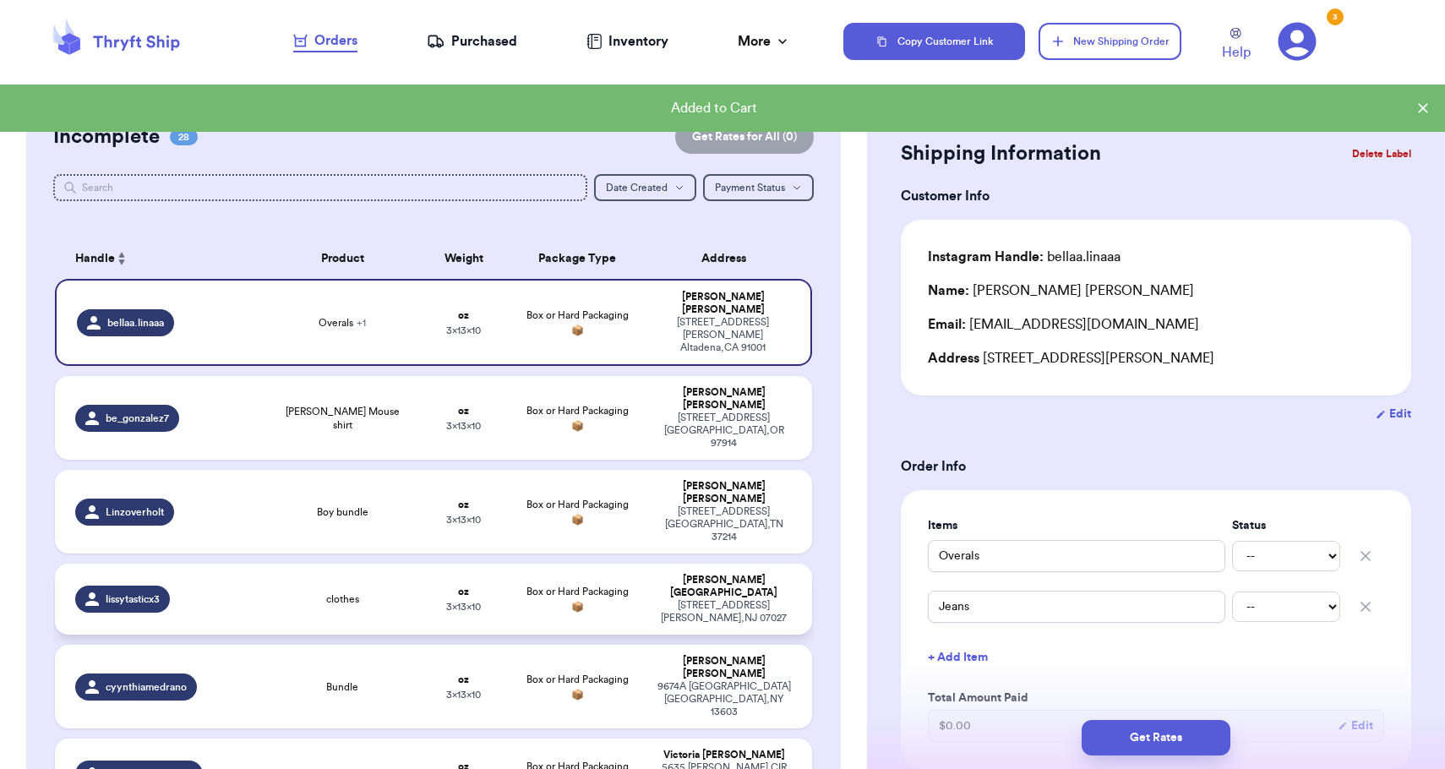
click at [785, 563] on td "[PERSON_NAME][GEOGRAPHIC_DATA] [STREET_ADDRESS][PERSON_NAME]" at bounding box center [728, 598] width 166 height 71
type input "clothes"
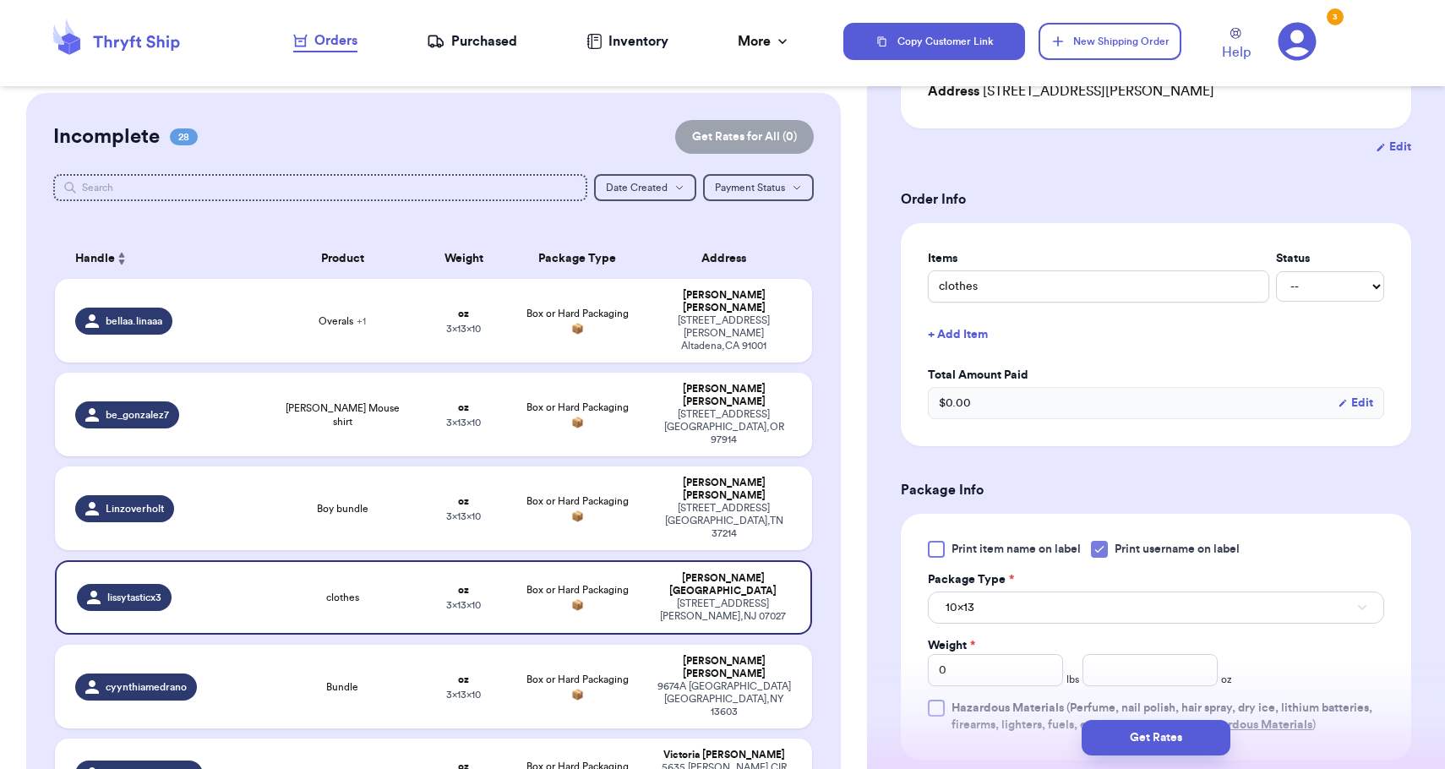
scroll to position [275, 0]
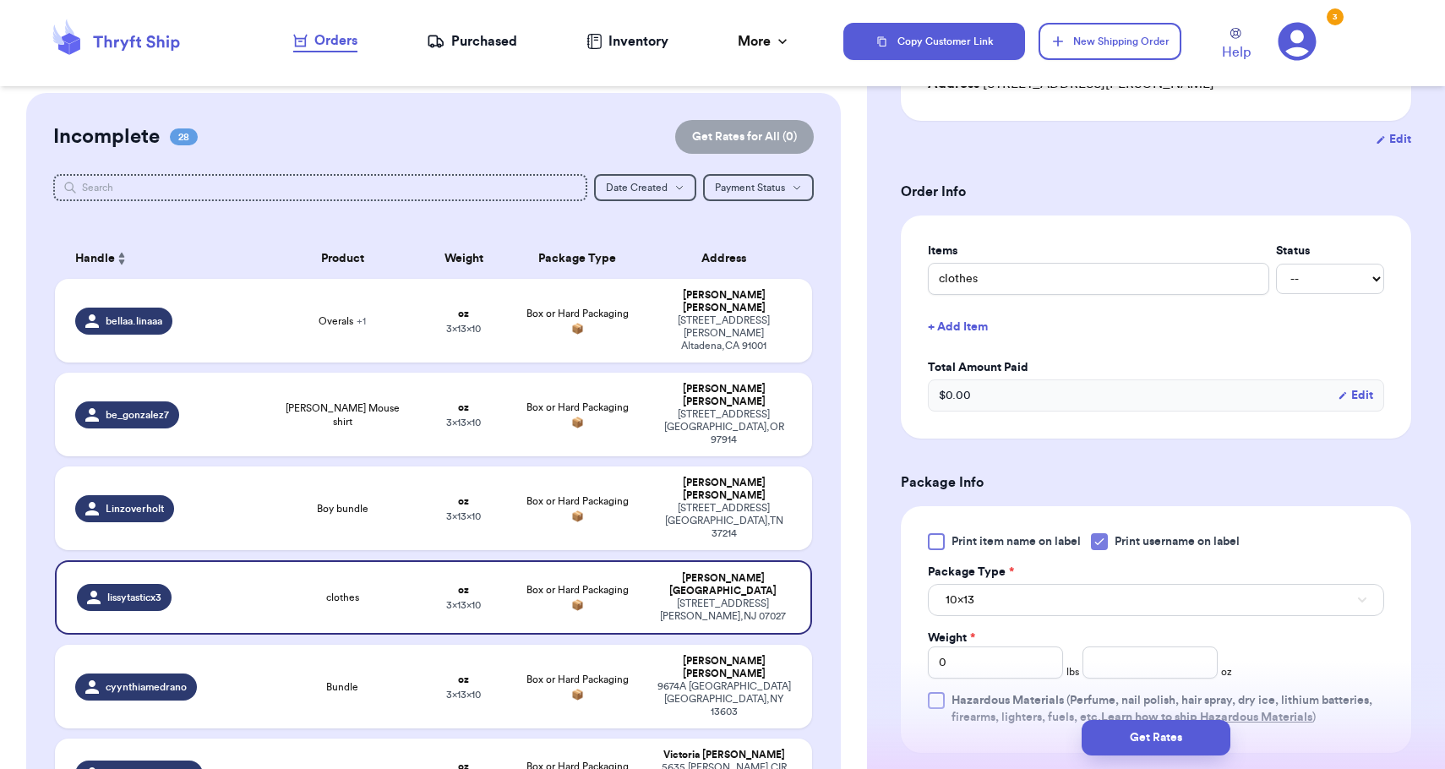
click at [1150, 612] on button "10x13" at bounding box center [1156, 600] width 456 height 32
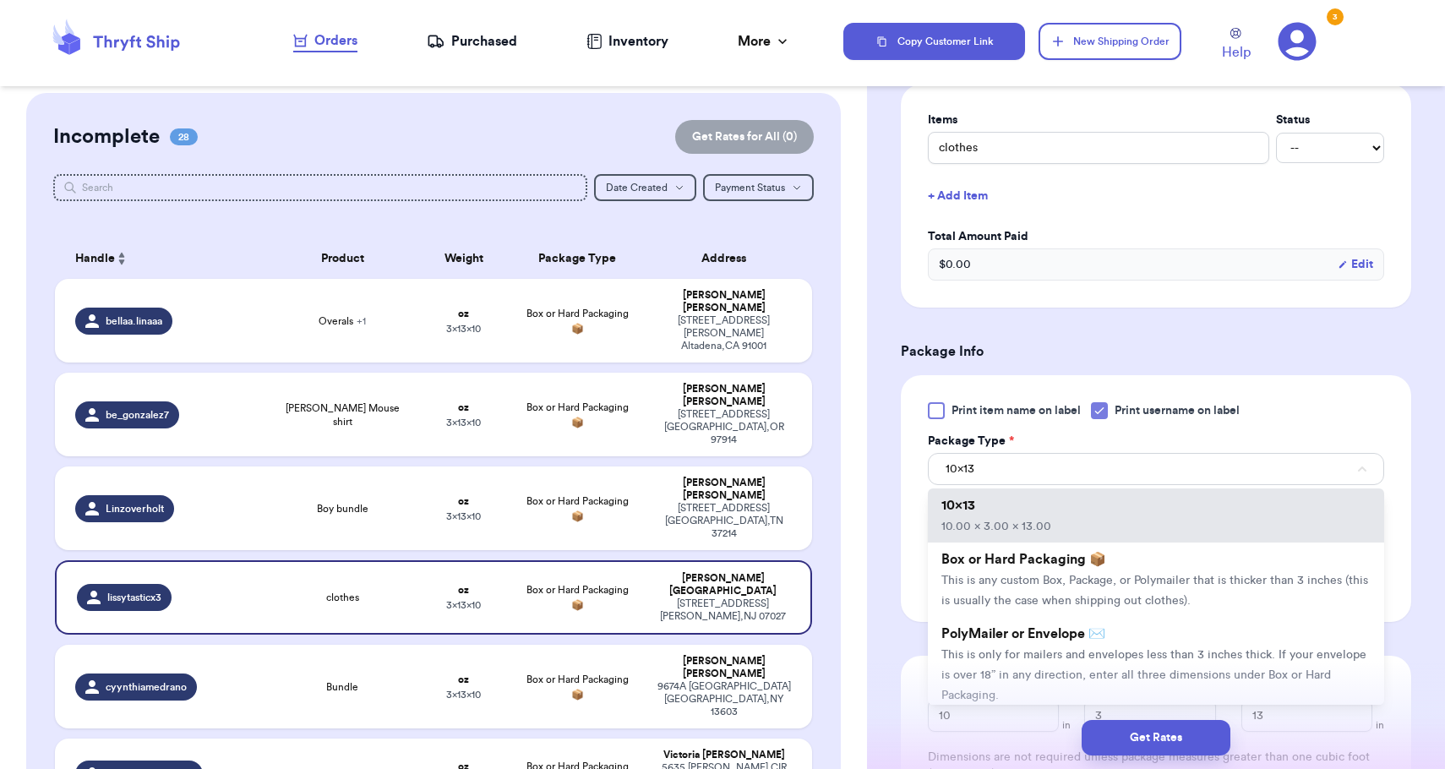
scroll to position [449, 0]
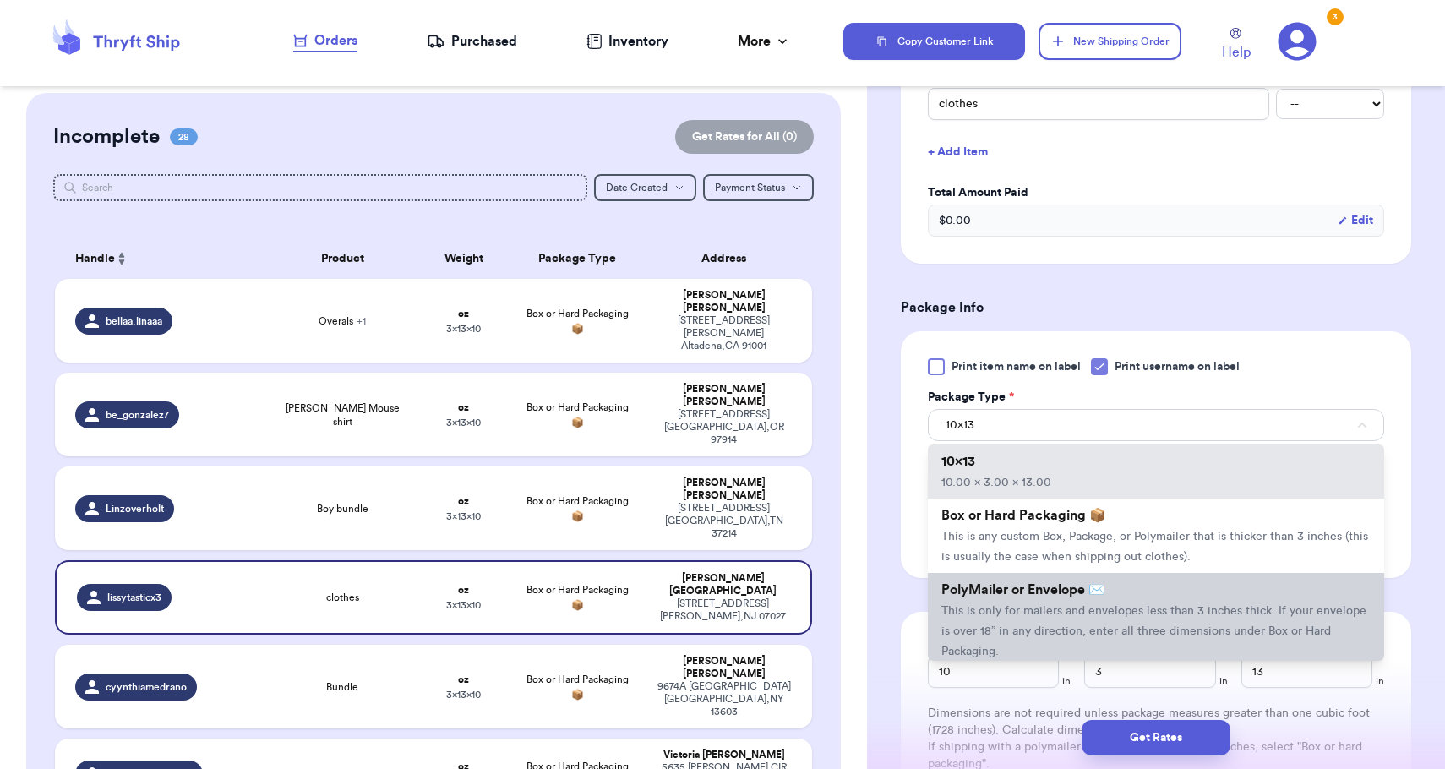
click at [1117, 601] on li "PolyMailer or Envelope ✉️ This is only for mailers and envelopes less than 3 in…" at bounding box center [1156, 620] width 456 height 95
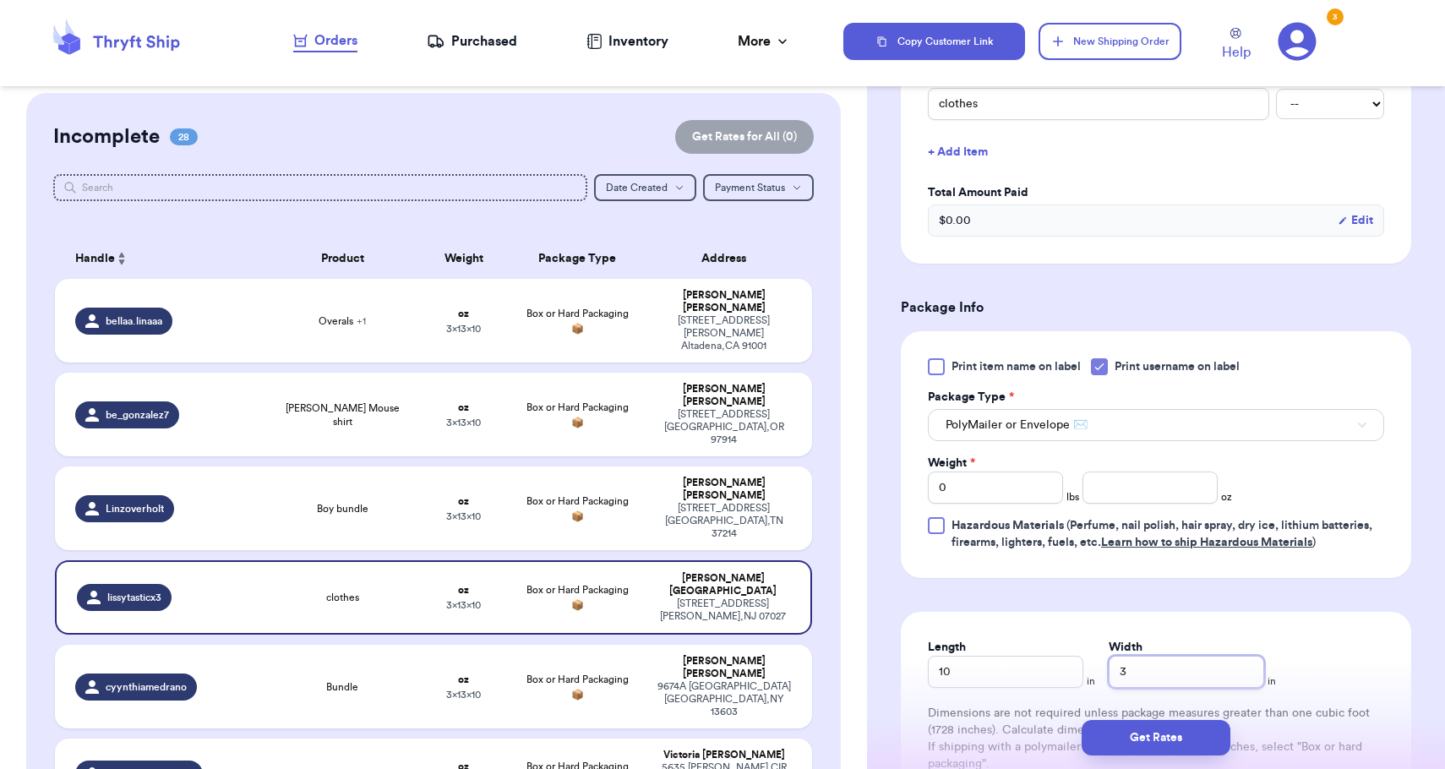
click at [1149, 663] on input "3" at bounding box center [1185, 672] width 155 height 32
type input "8"
click at [1133, 732] on button "Get Rates" at bounding box center [1155, 737] width 149 height 35
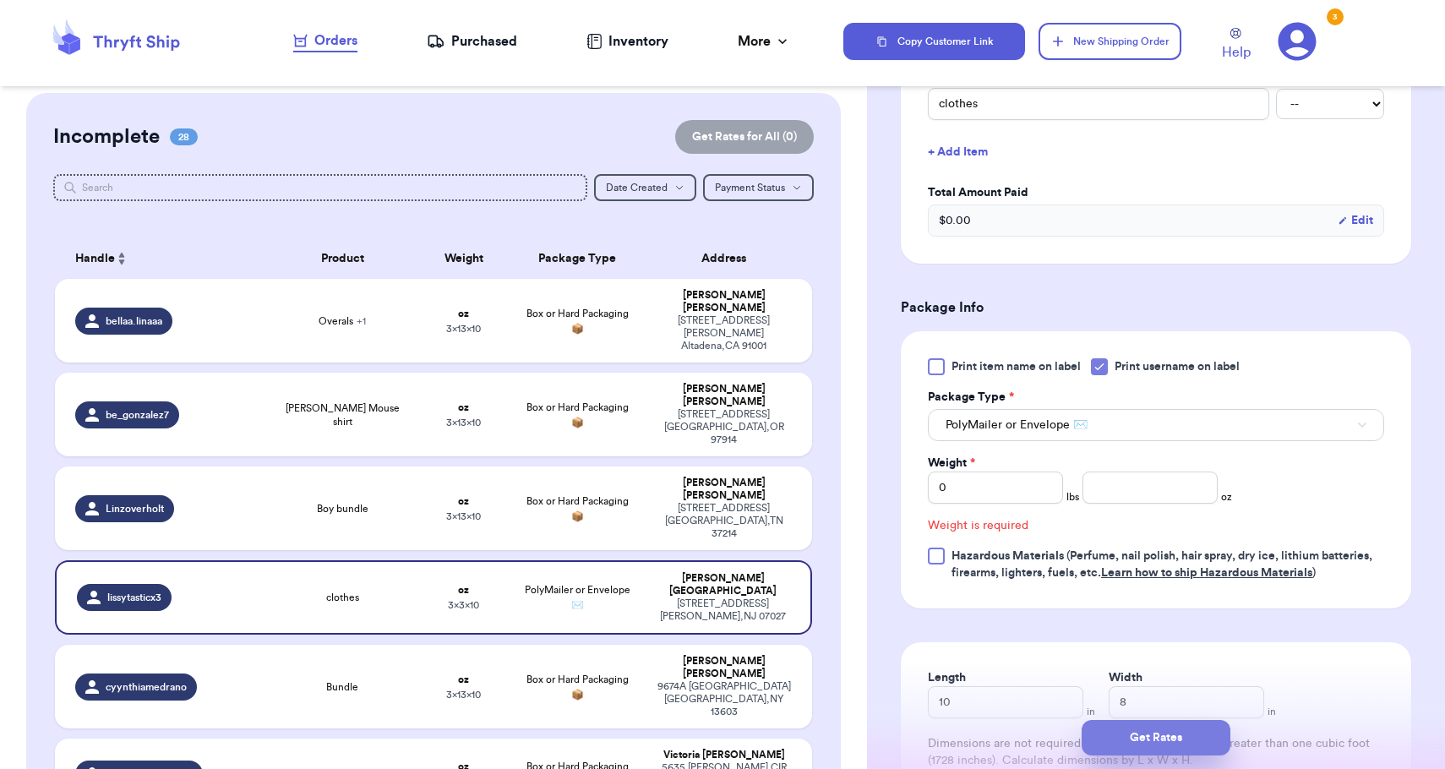
scroll to position [556, 0]
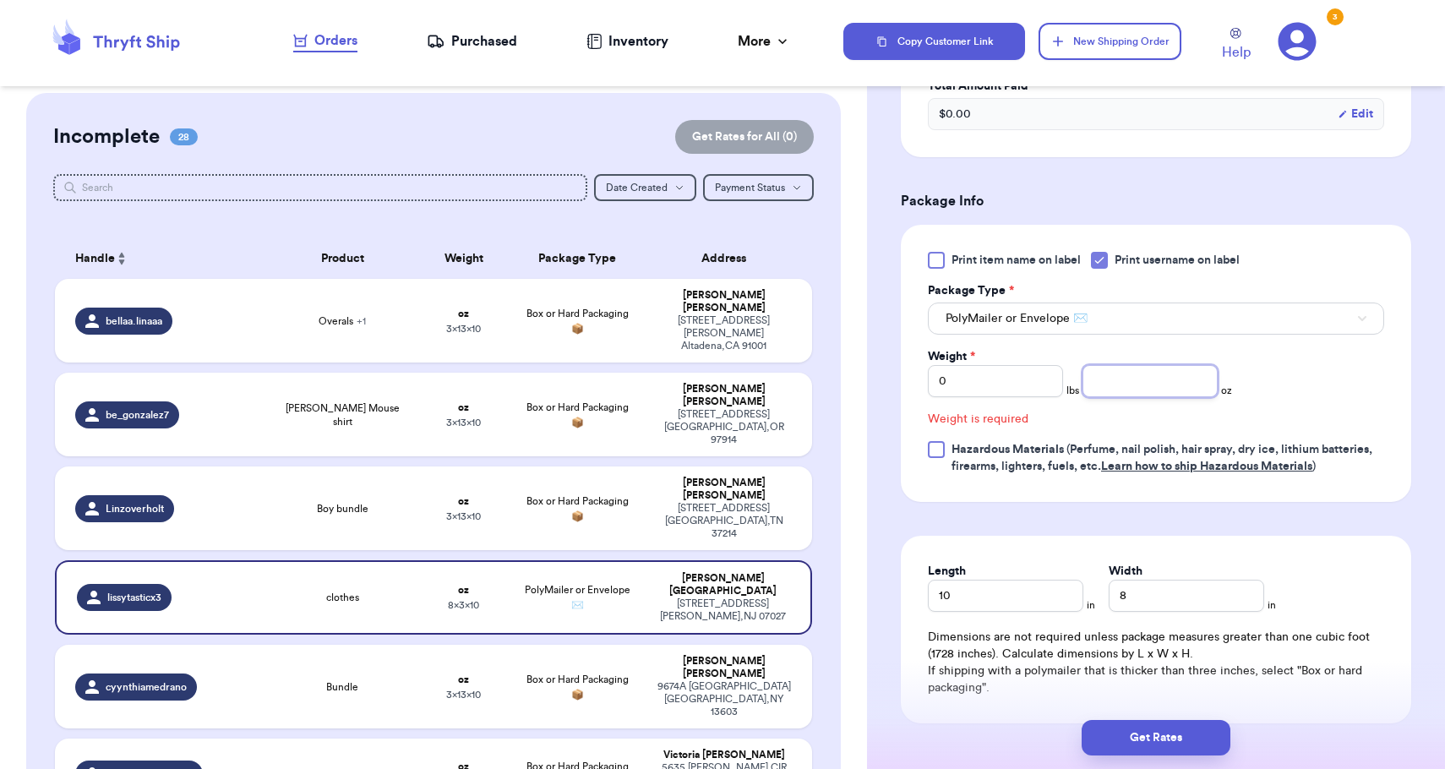
click at [1162, 382] on input "number" at bounding box center [1149, 381] width 135 height 32
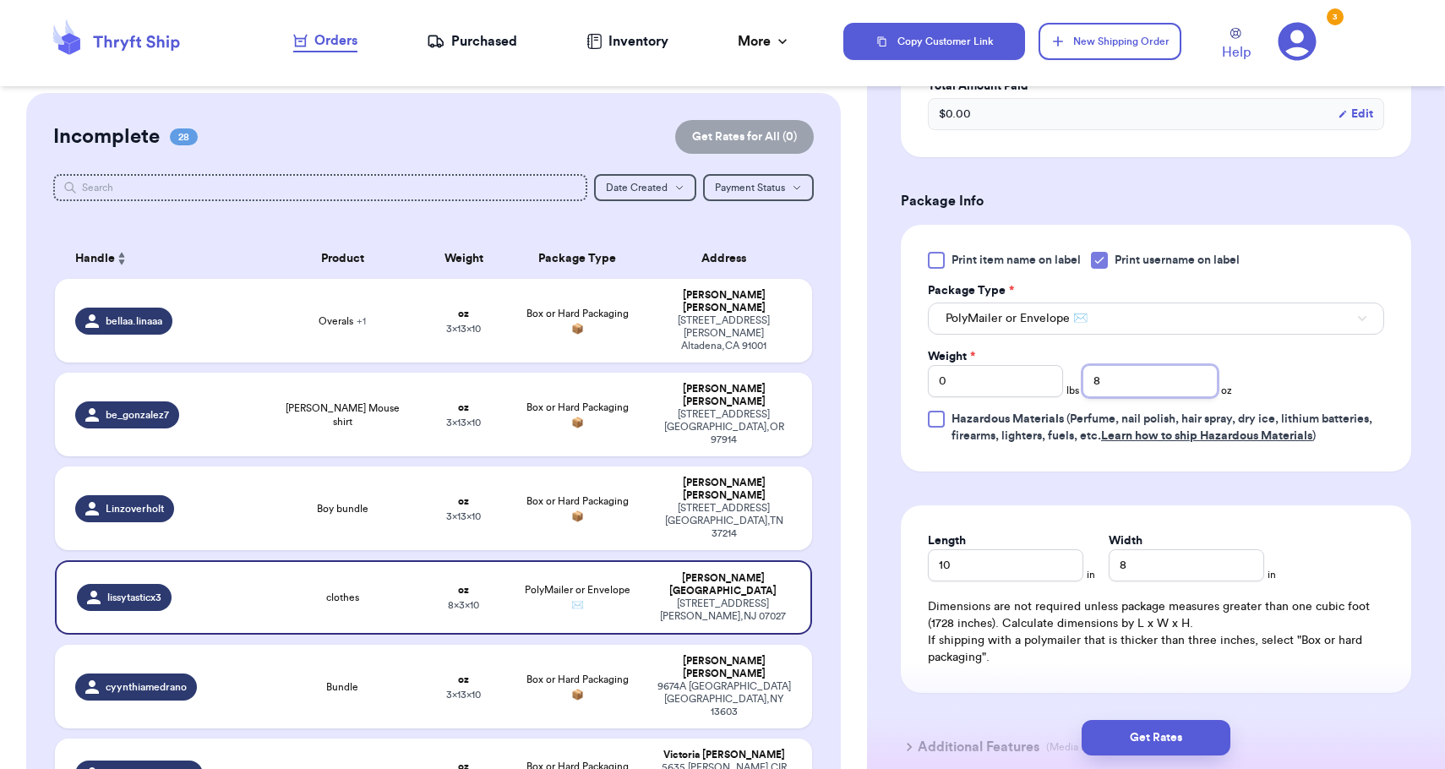
type input "8"
click at [1167, 756] on div "Get Rates" at bounding box center [1156, 737] width 578 height 63
click at [1167, 743] on button "Get Rates" at bounding box center [1155, 737] width 149 height 35
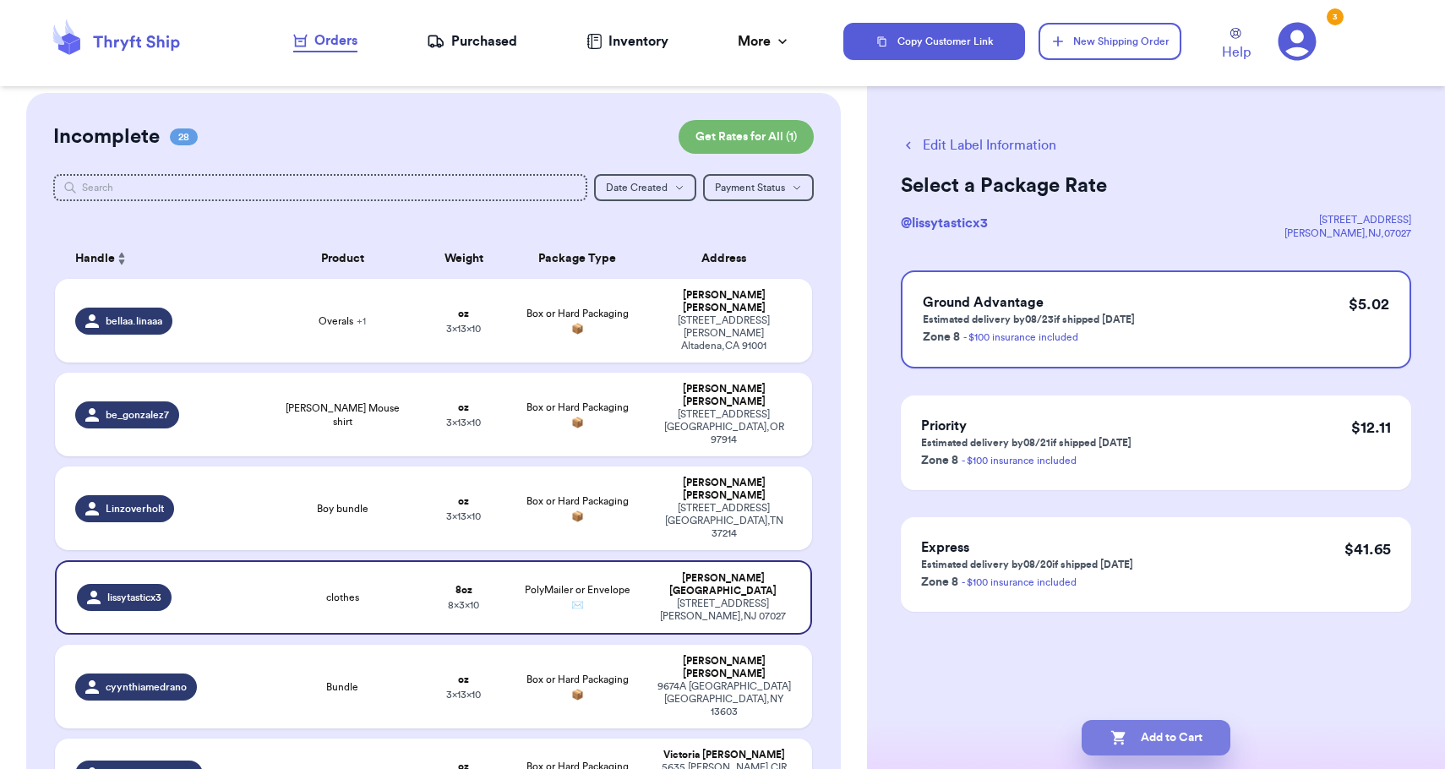
click at [1167, 743] on button "Add to Cart" at bounding box center [1155, 737] width 149 height 35
checkbox input "true"
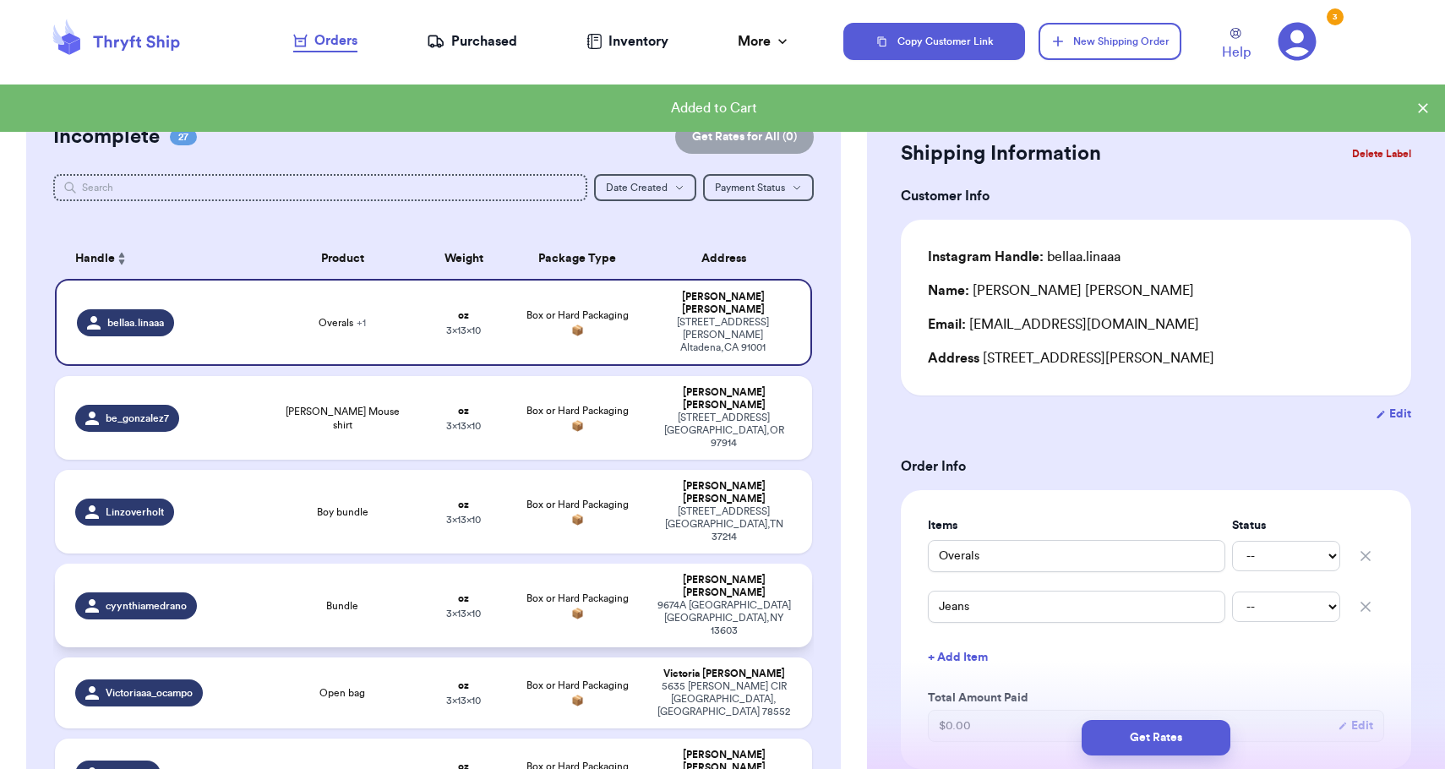
click at [723, 599] on div "[STREET_ADDRESS]" at bounding box center [724, 618] width 136 height 38
type input "Bundle"
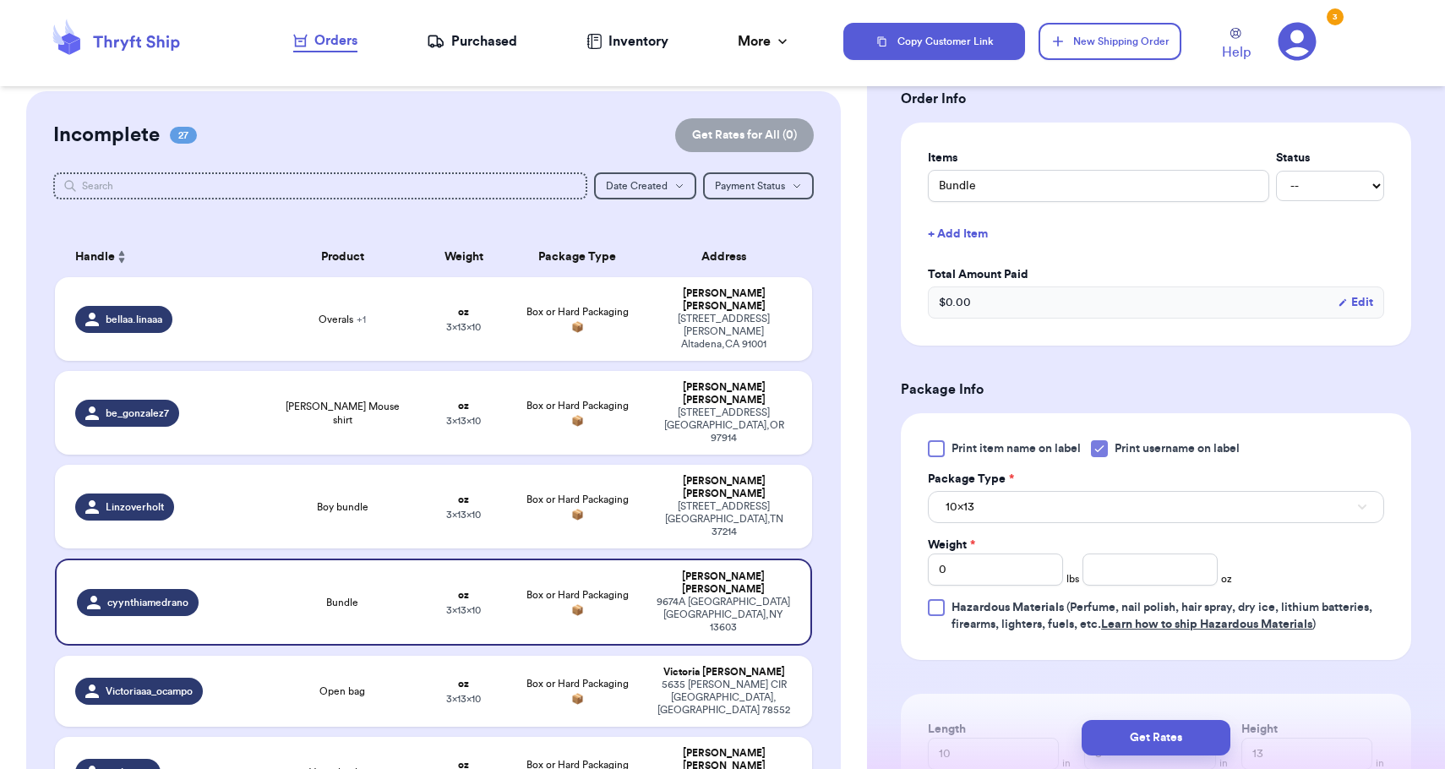
scroll to position [384, 0]
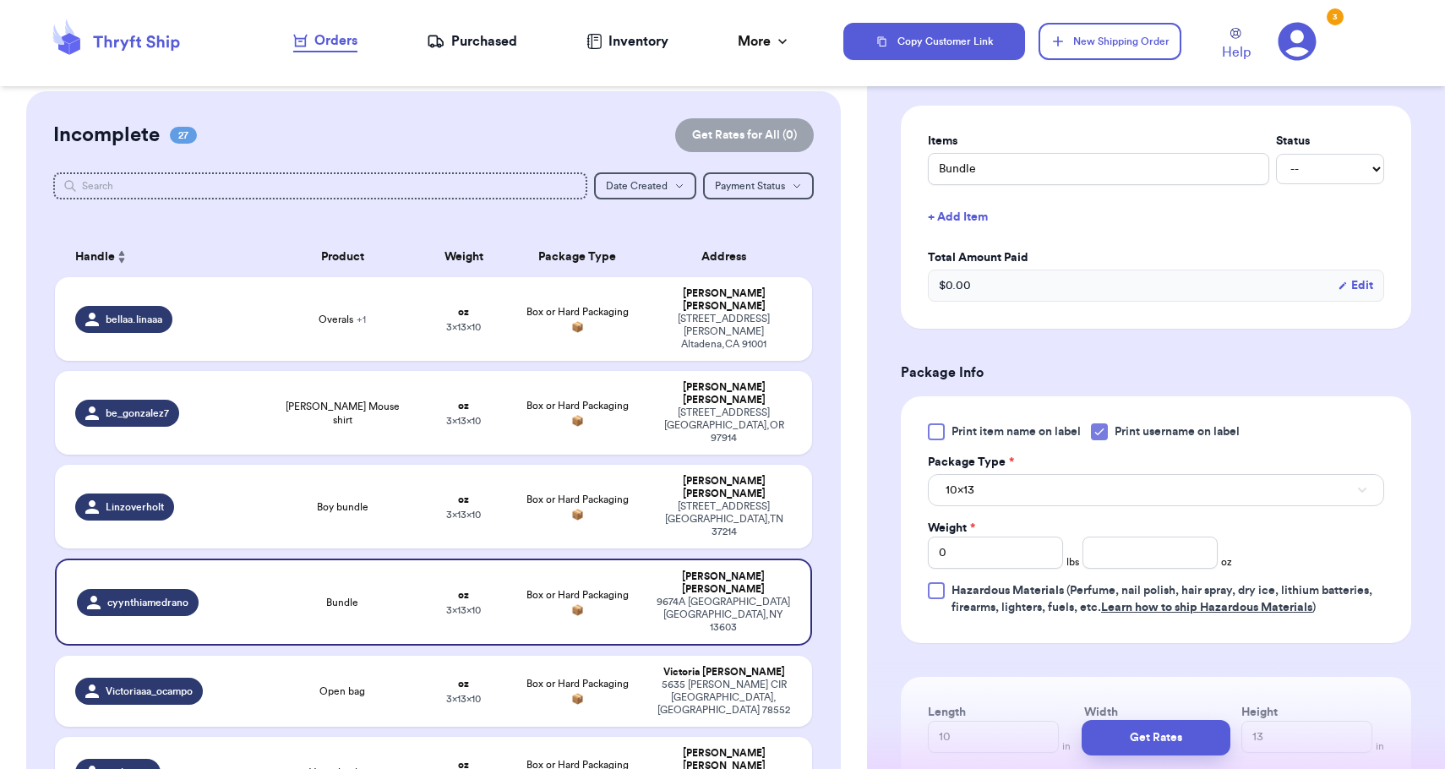
click at [1073, 504] on button "10x13" at bounding box center [1156, 490] width 456 height 32
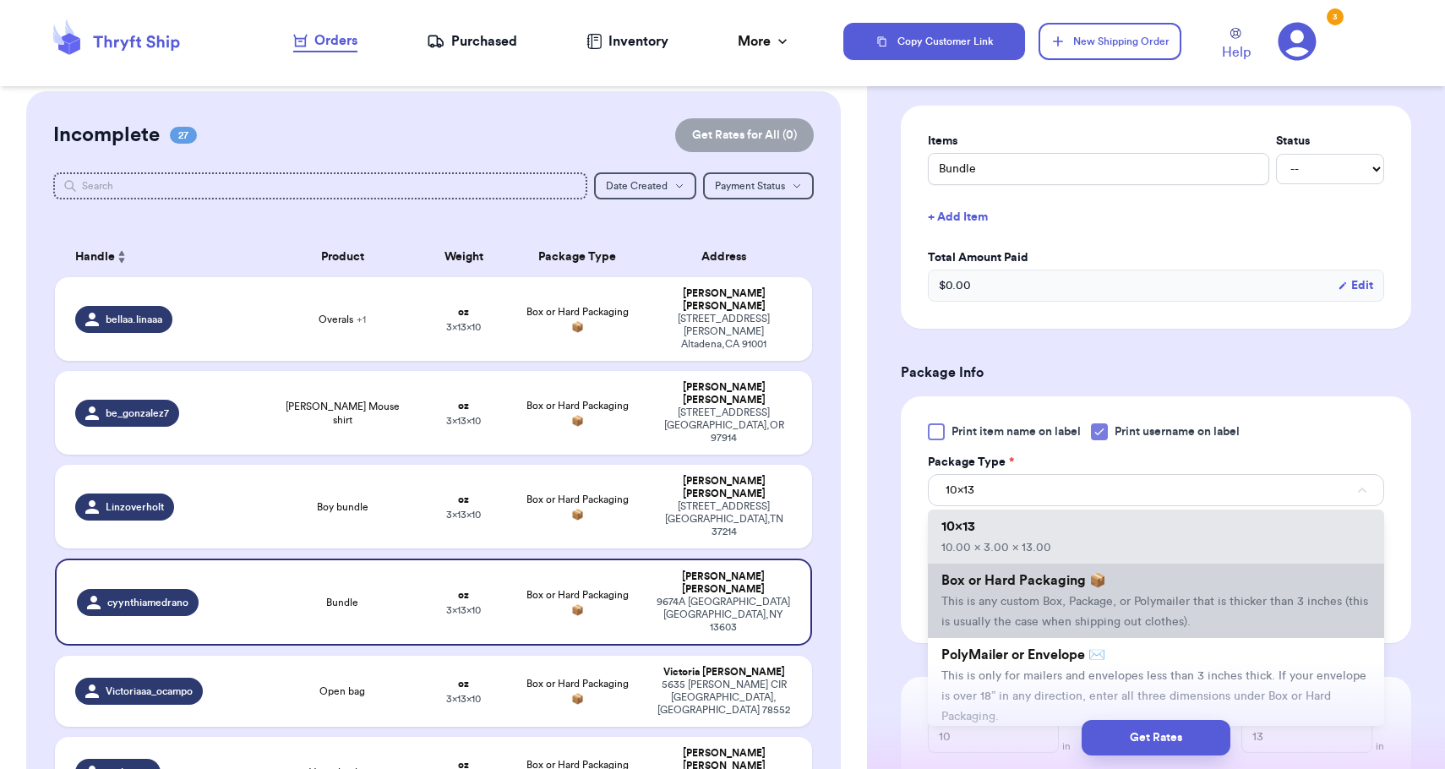
click at [1049, 604] on span "This is any custom Box, Package, or Polymailer that is thicker than 3 inches (t…" at bounding box center [1154, 612] width 427 height 32
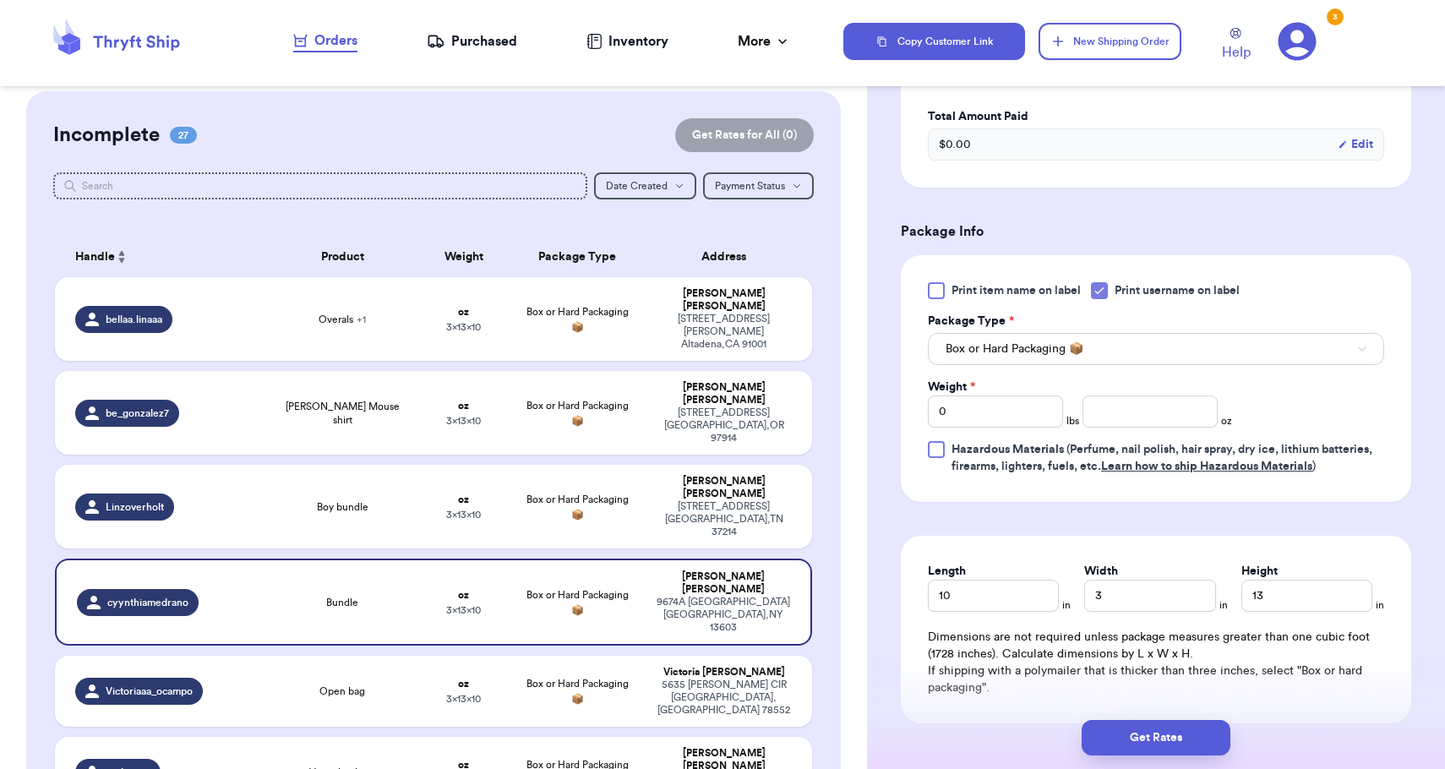
scroll to position [531, 0]
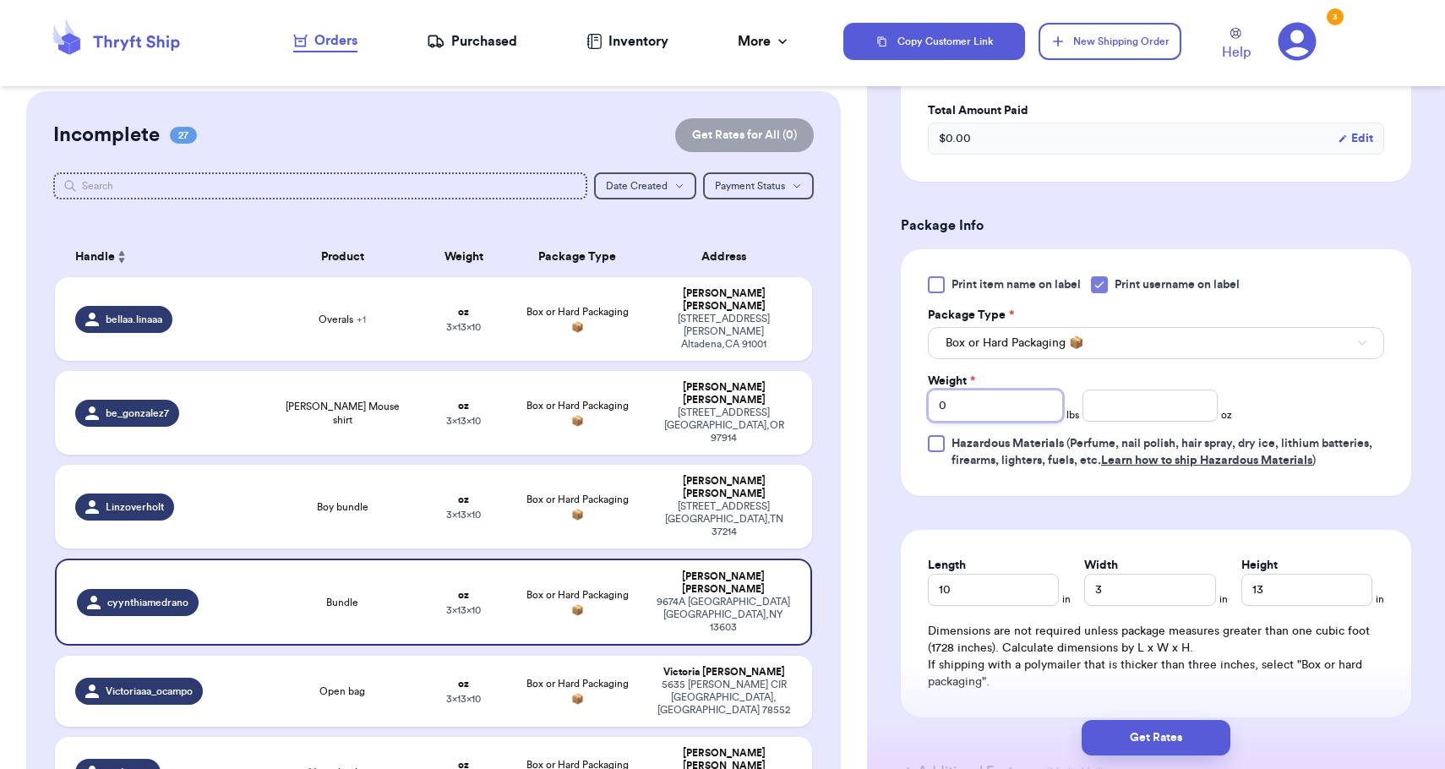
click at [1012, 414] on input "0" at bounding box center [995, 405] width 135 height 32
type input "2"
click at [1157, 600] on input "3" at bounding box center [1149, 590] width 131 height 32
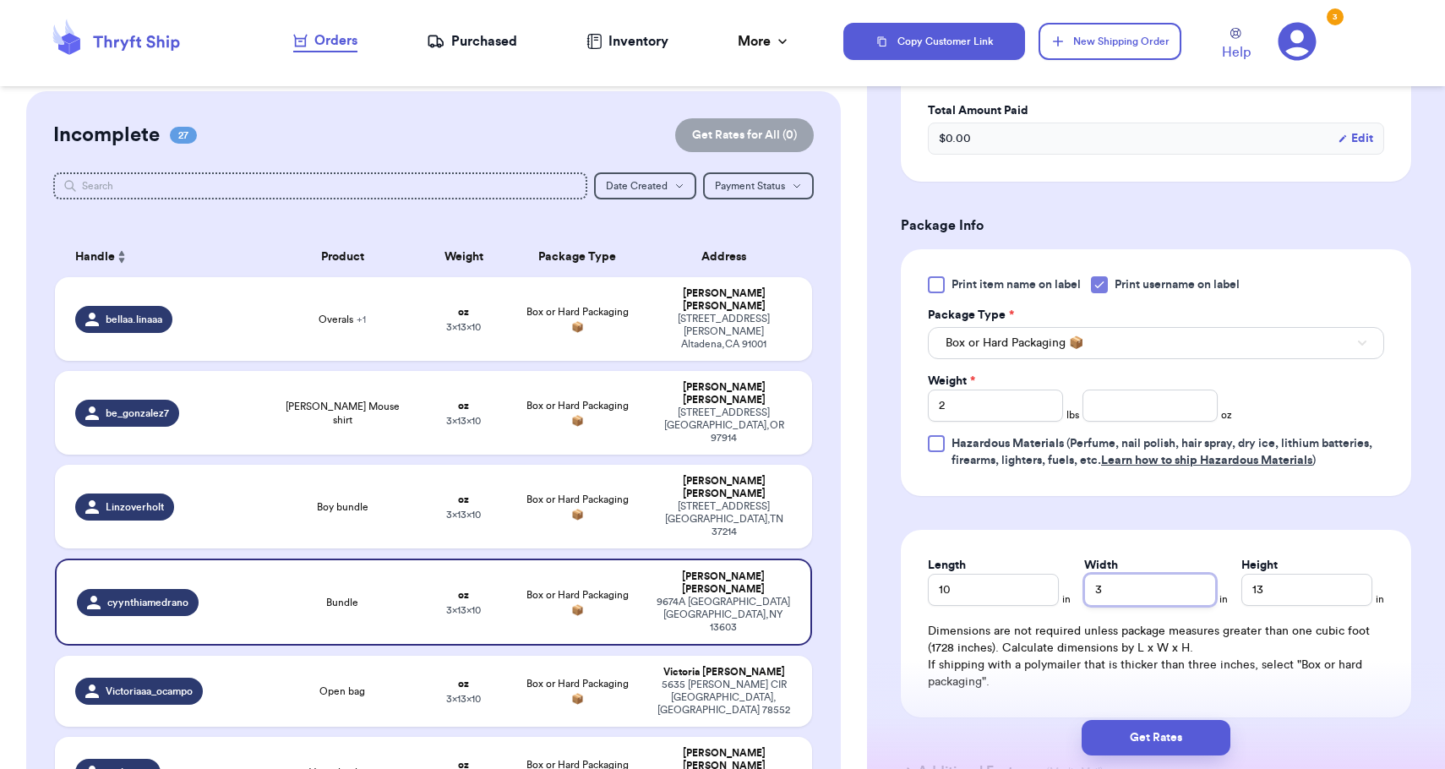
click at [1157, 600] on input "3" at bounding box center [1149, 590] width 131 height 32
type input "8"
click at [1279, 593] on input "13" at bounding box center [1306, 590] width 131 height 32
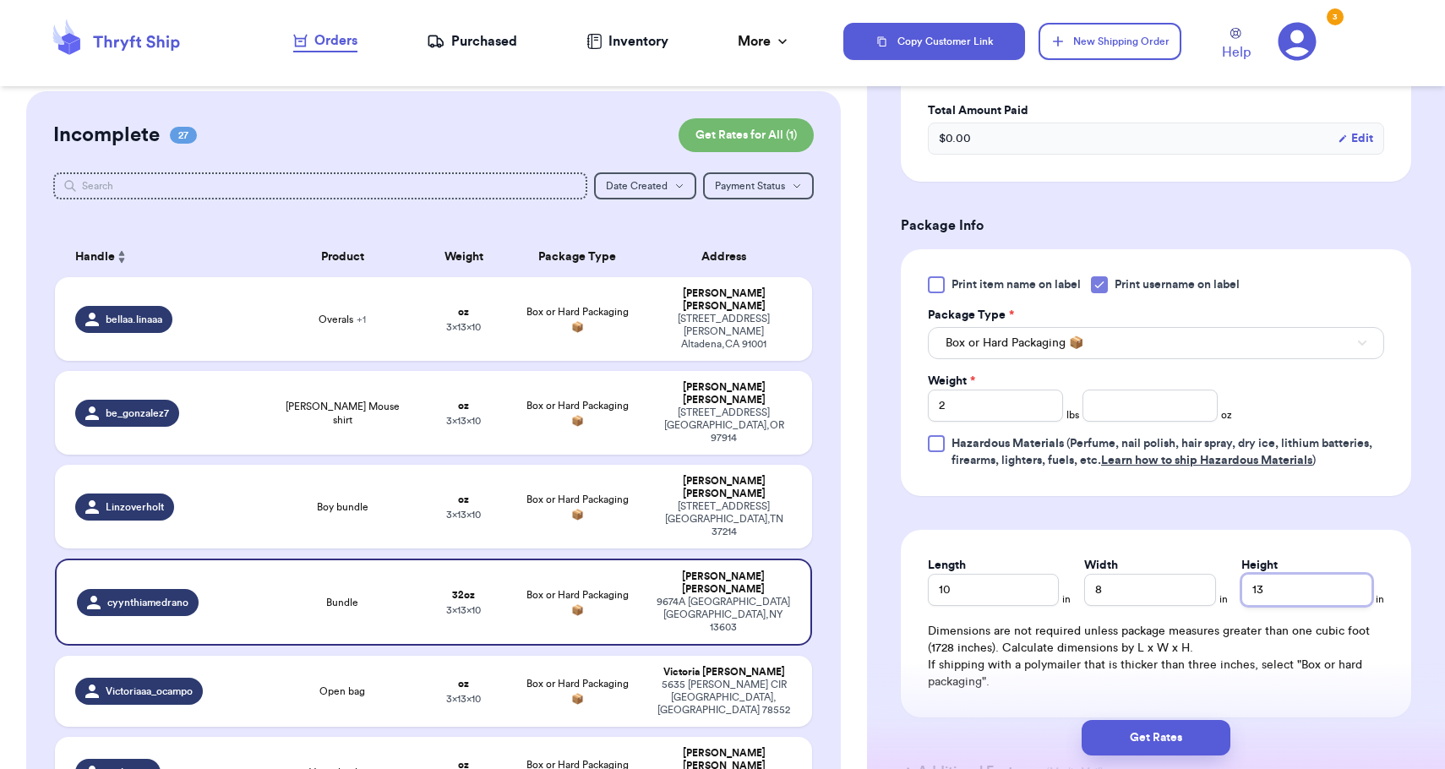
type input "5"
click at [1167, 743] on button "Get Rates" at bounding box center [1155, 737] width 149 height 35
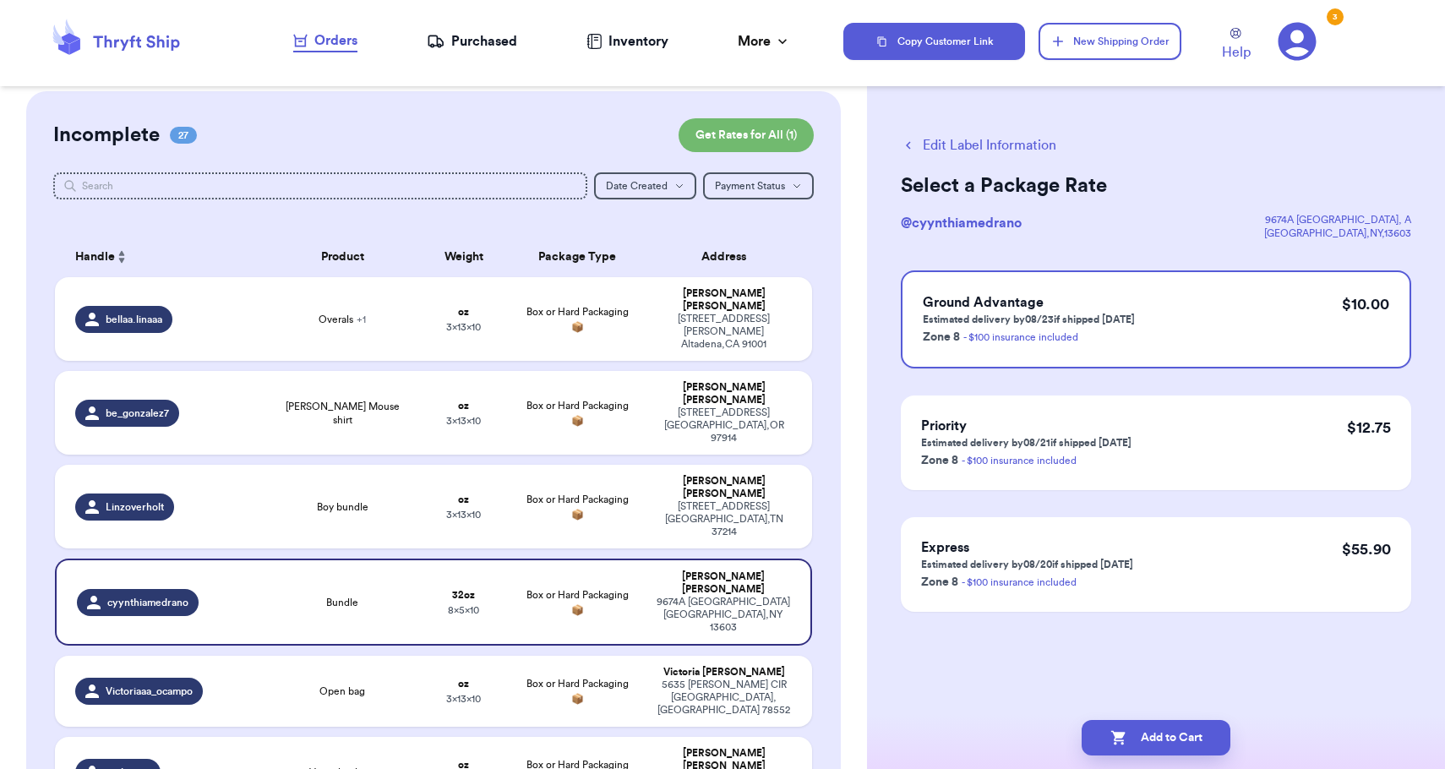
scroll to position [0, 0]
click at [1167, 743] on button "Add to Cart" at bounding box center [1155, 737] width 149 height 35
checkbox input "true"
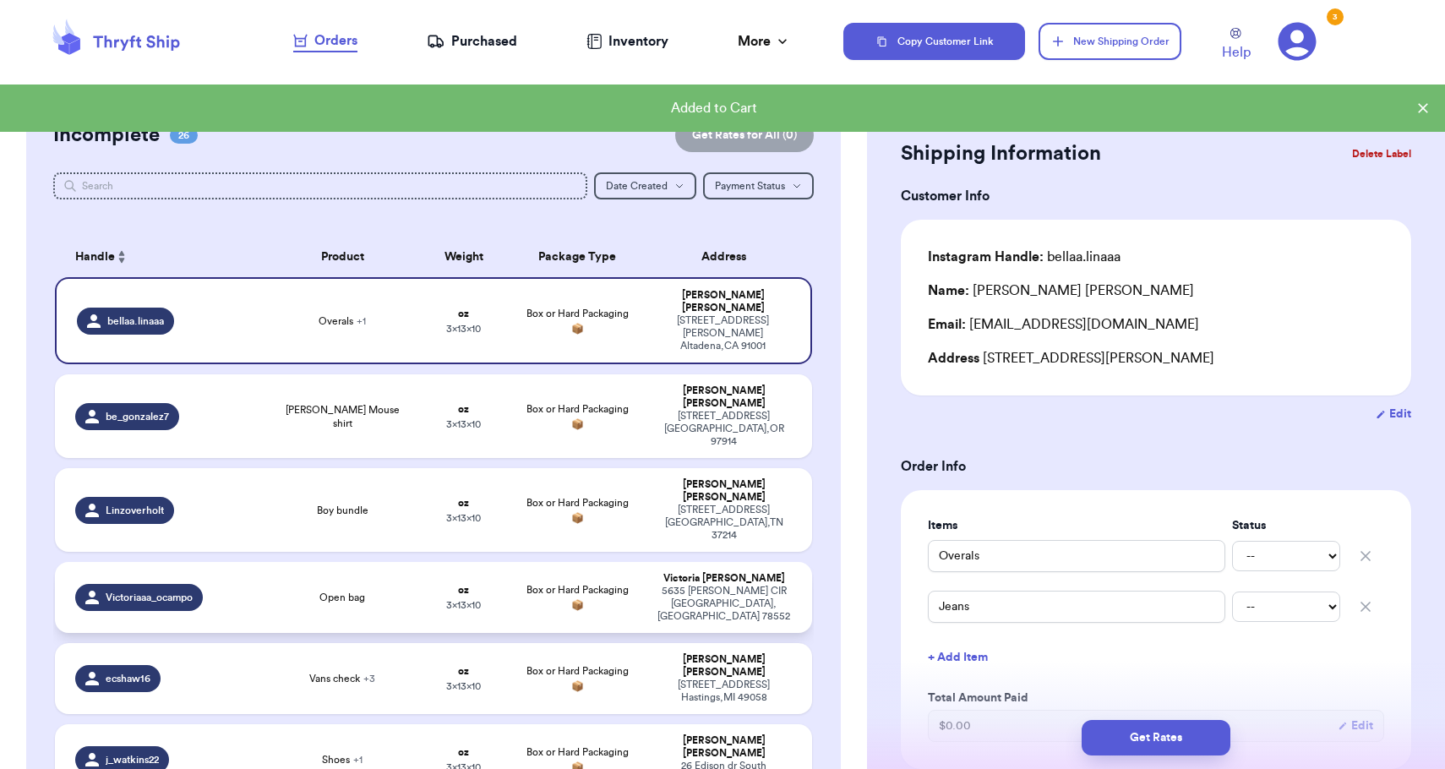
click at [792, 585] on div "[STREET_ADDRESS][PERSON_NAME]" at bounding box center [724, 604] width 136 height 38
type input "Open bag"
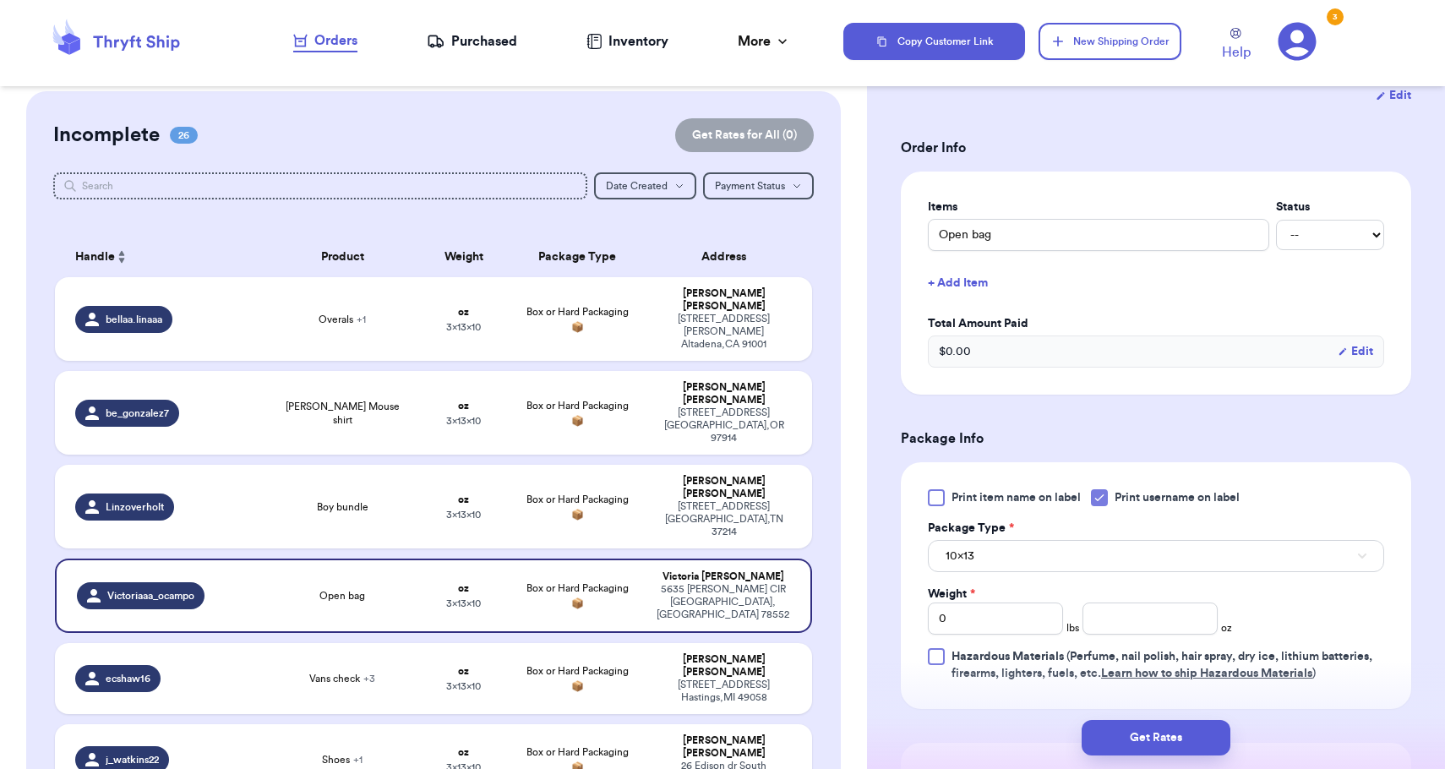
scroll to position [447, 0]
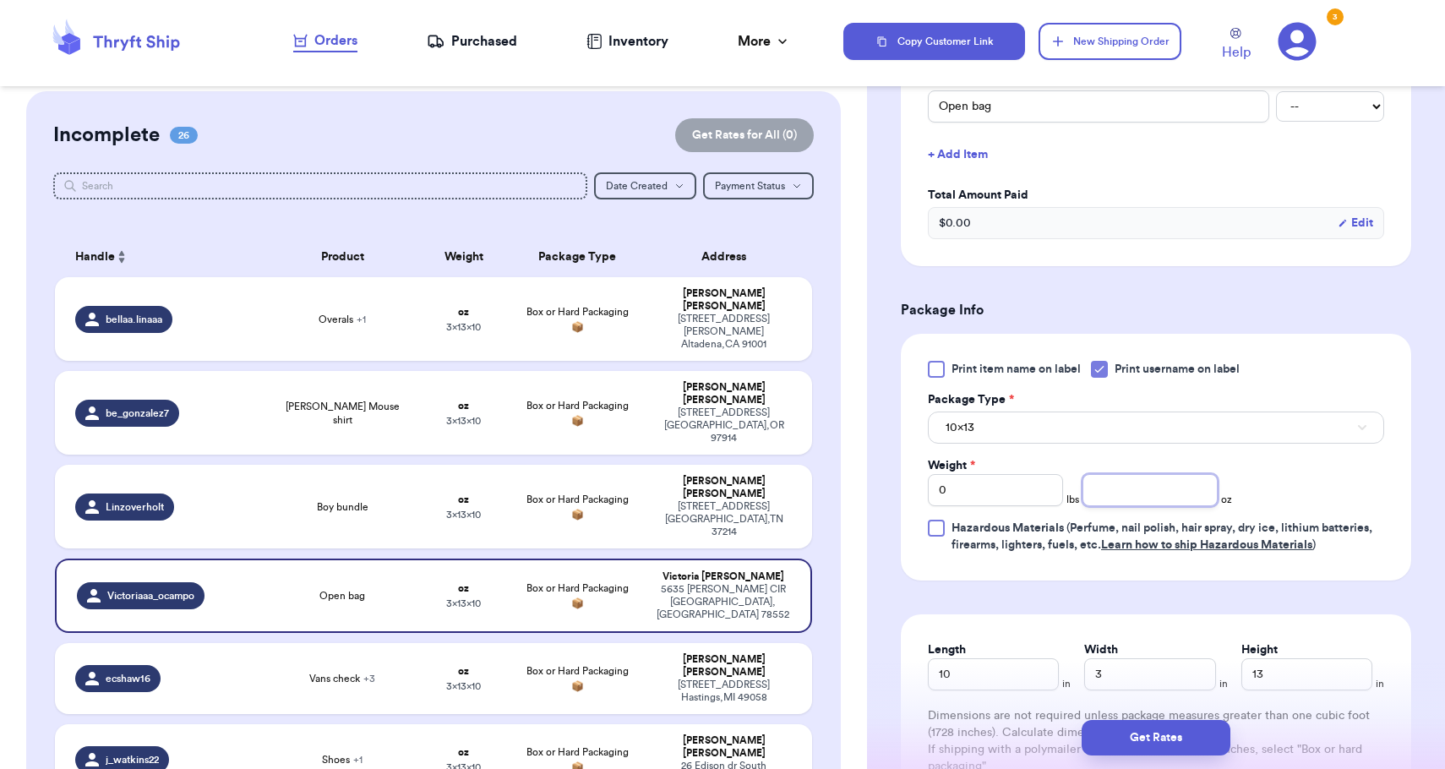
click at [1116, 503] on input "number" at bounding box center [1149, 490] width 135 height 32
type input "12"
click at [1108, 444] on button "10x13" at bounding box center [1156, 427] width 456 height 32
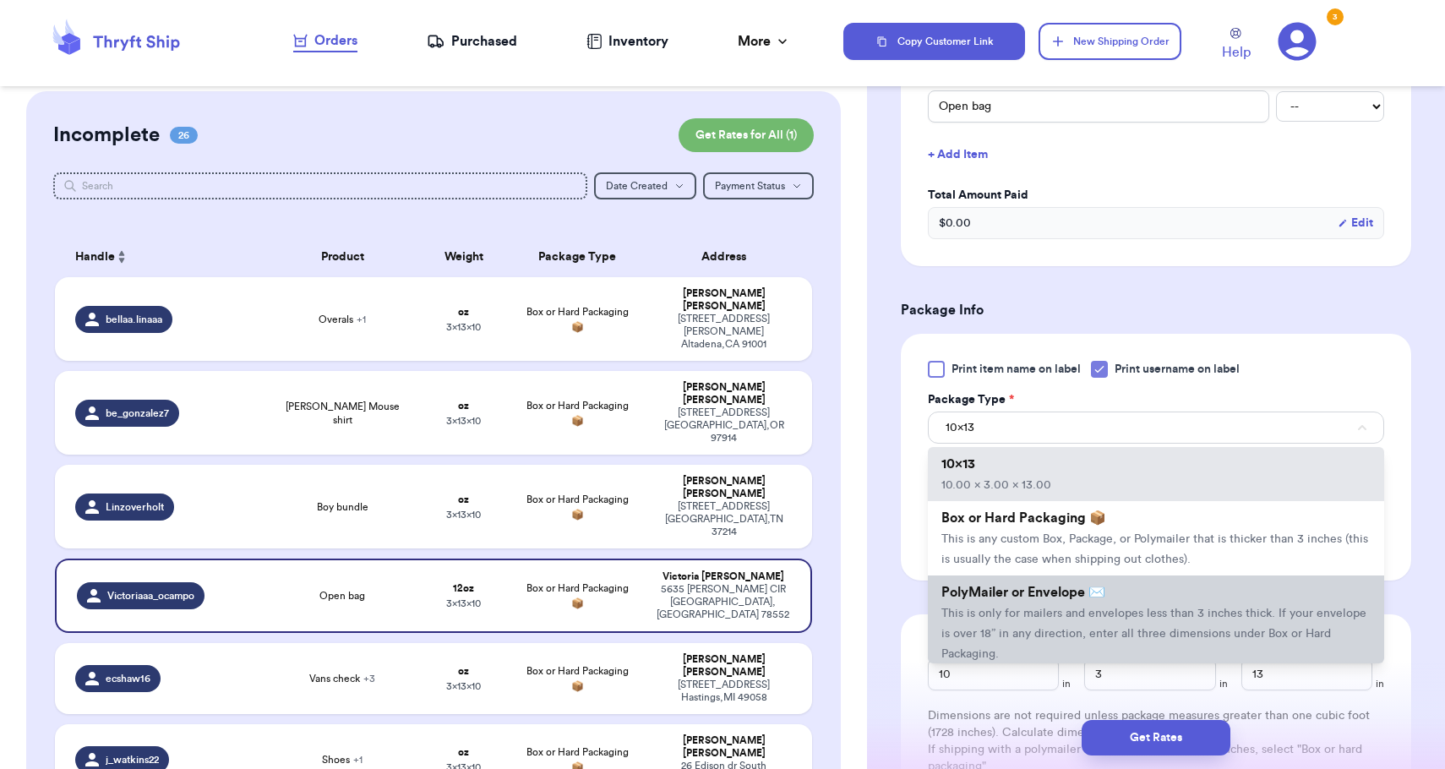
click at [1108, 646] on li "PolyMailer or Envelope ✉️ This is only for mailers and envelopes less than 3 in…" at bounding box center [1156, 622] width 456 height 95
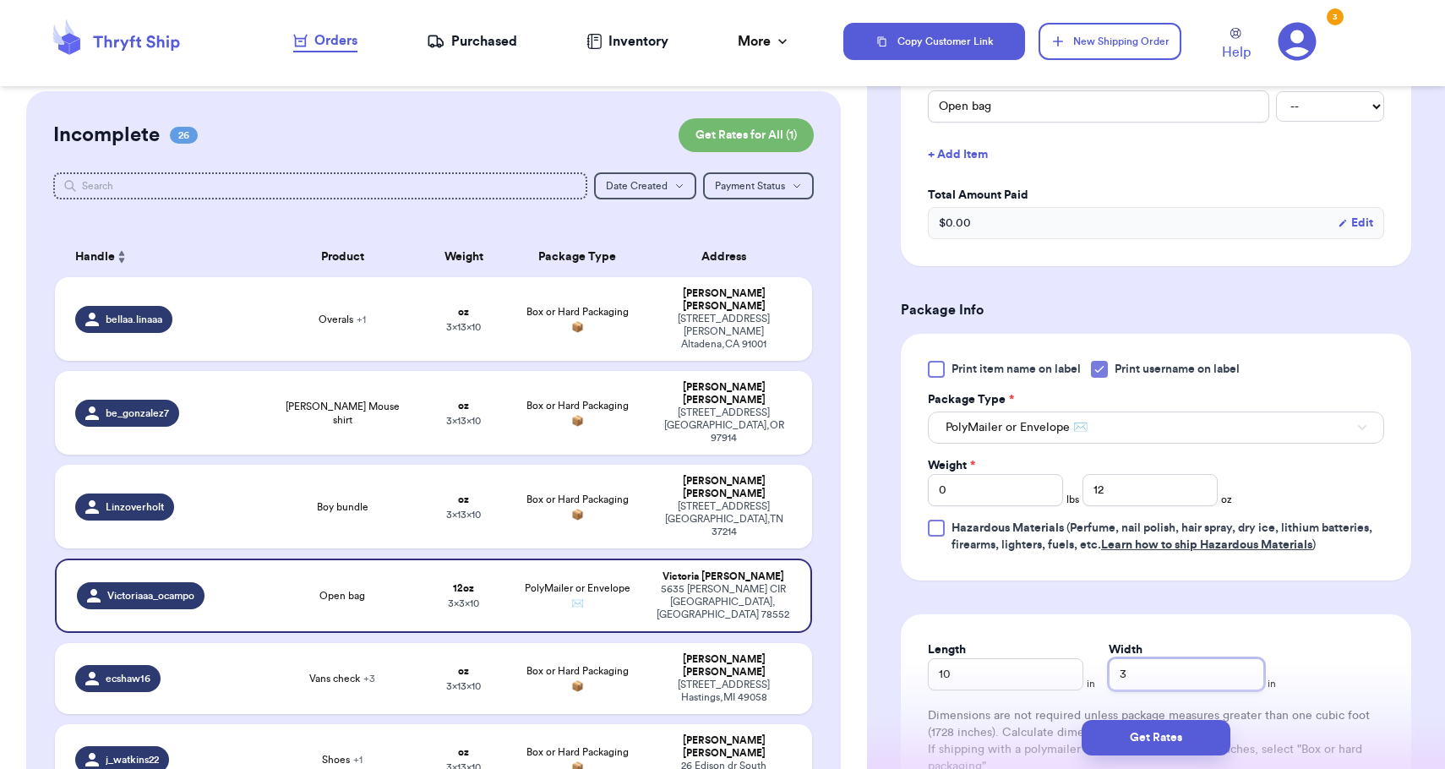
click at [1169, 667] on input "3" at bounding box center [1185, 674] width 155 height 32
type input "8"
click at [1162, 749] on button "Get Rates" at bounding box center [1155, 737] width 149 height 35
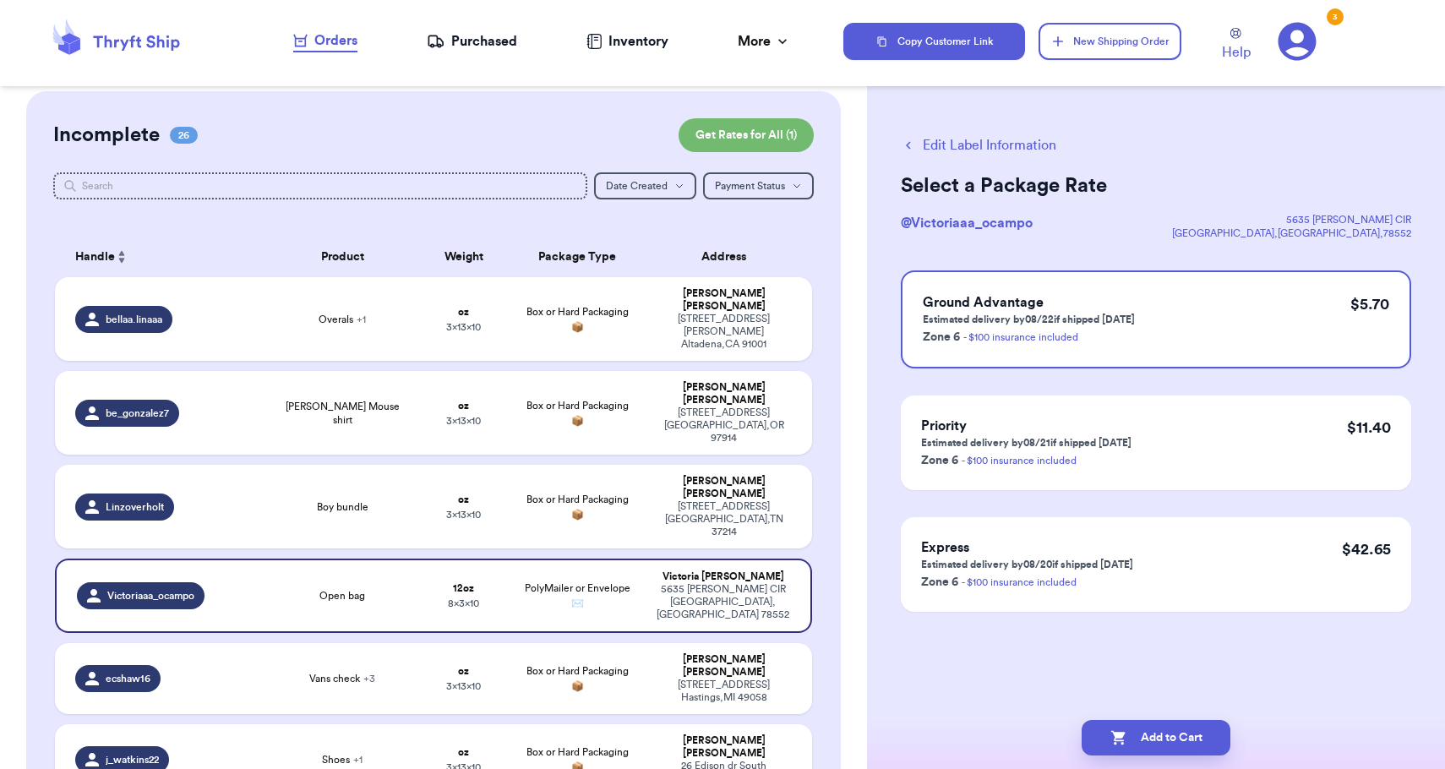
scroll to position [0, 0]
click at [1164, 739] on button "Add to Cart" at bounding box center [1155, 737] width 149 height 35
checkbox input "true"
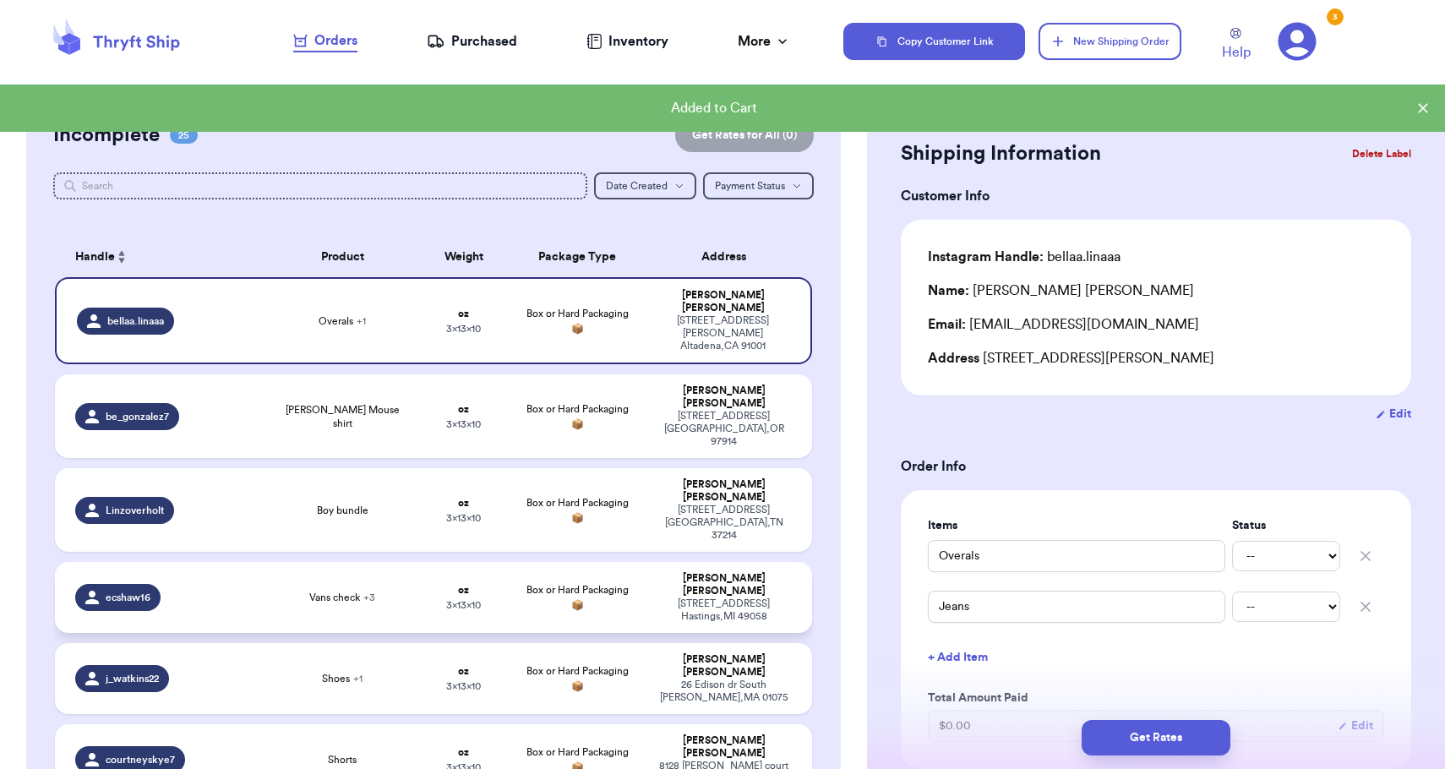
click at [749, 562] on td "[PERSON_NAME] [STREET_ADDRESS][PERSON_NAME]" at bounding box center [728, 597] width 166 height 71
type input "Vans check"
type input "Vans shirt"
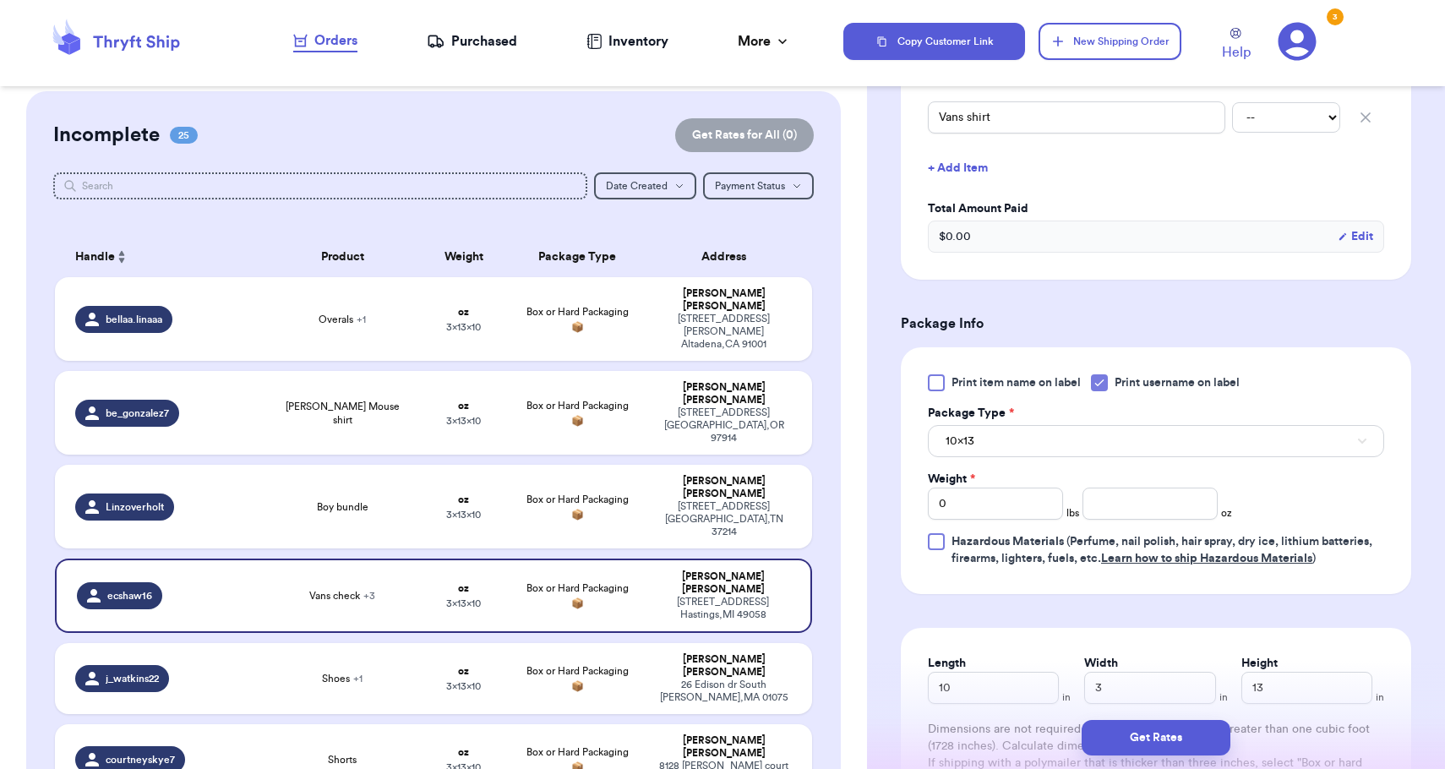
scroll to position [662, 0]
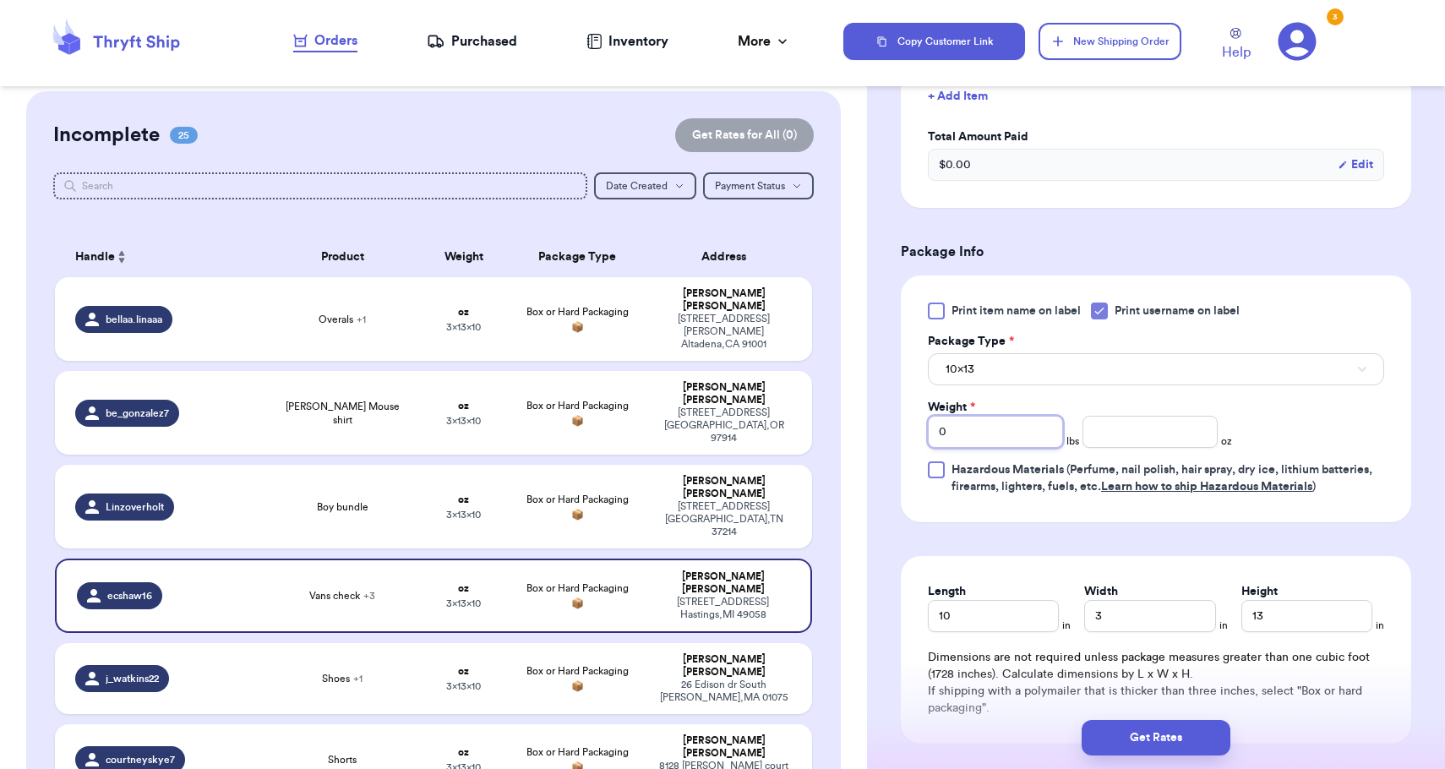
click at [1032, 429] on input "0" at bounding box center [995, 432] width 135 height 32
type input "2"
click at [1063, 349] on div "Package Type *" at bounding box center [1156, 341] width 456 height 17
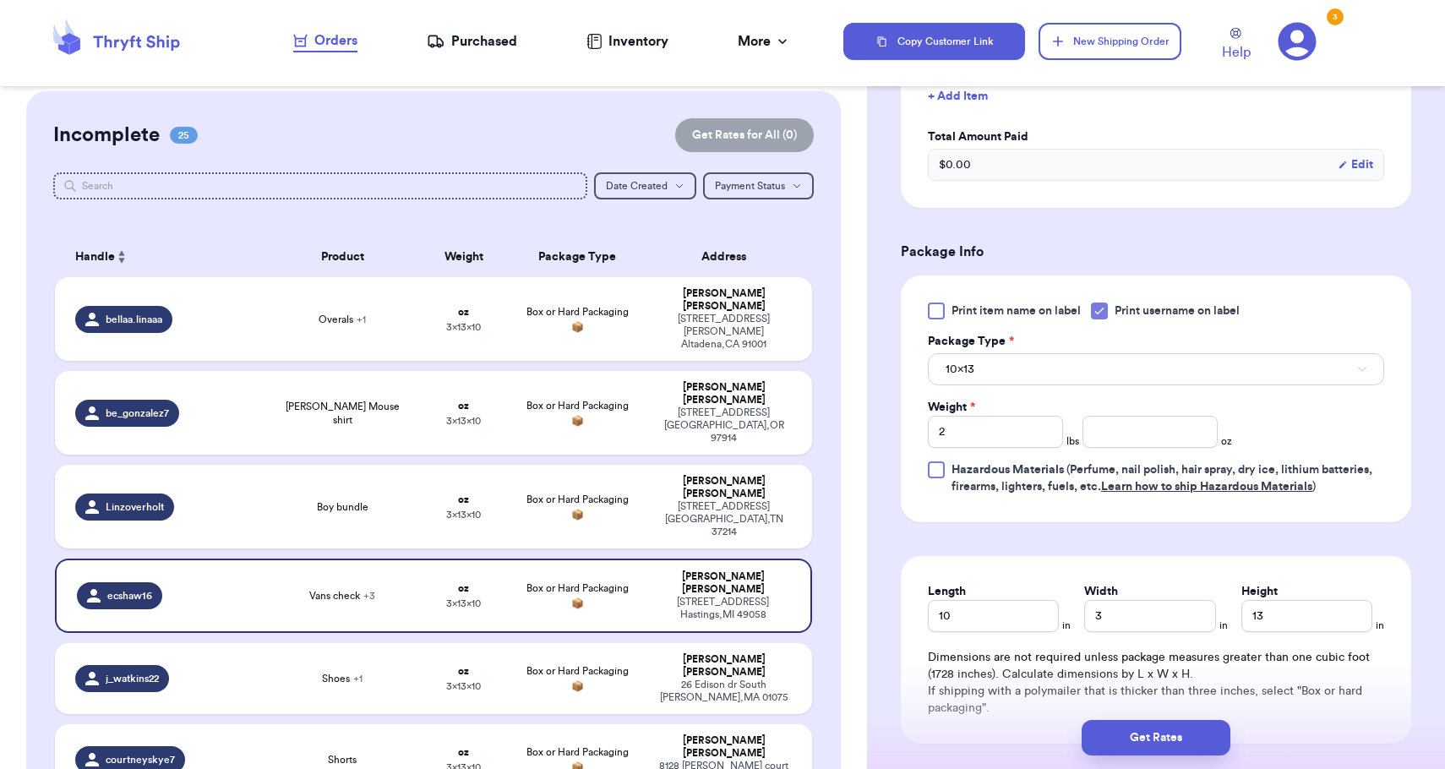
click at [1049, 360] on button "10x13" at bounding box center [1156, 369] width 456 height 32
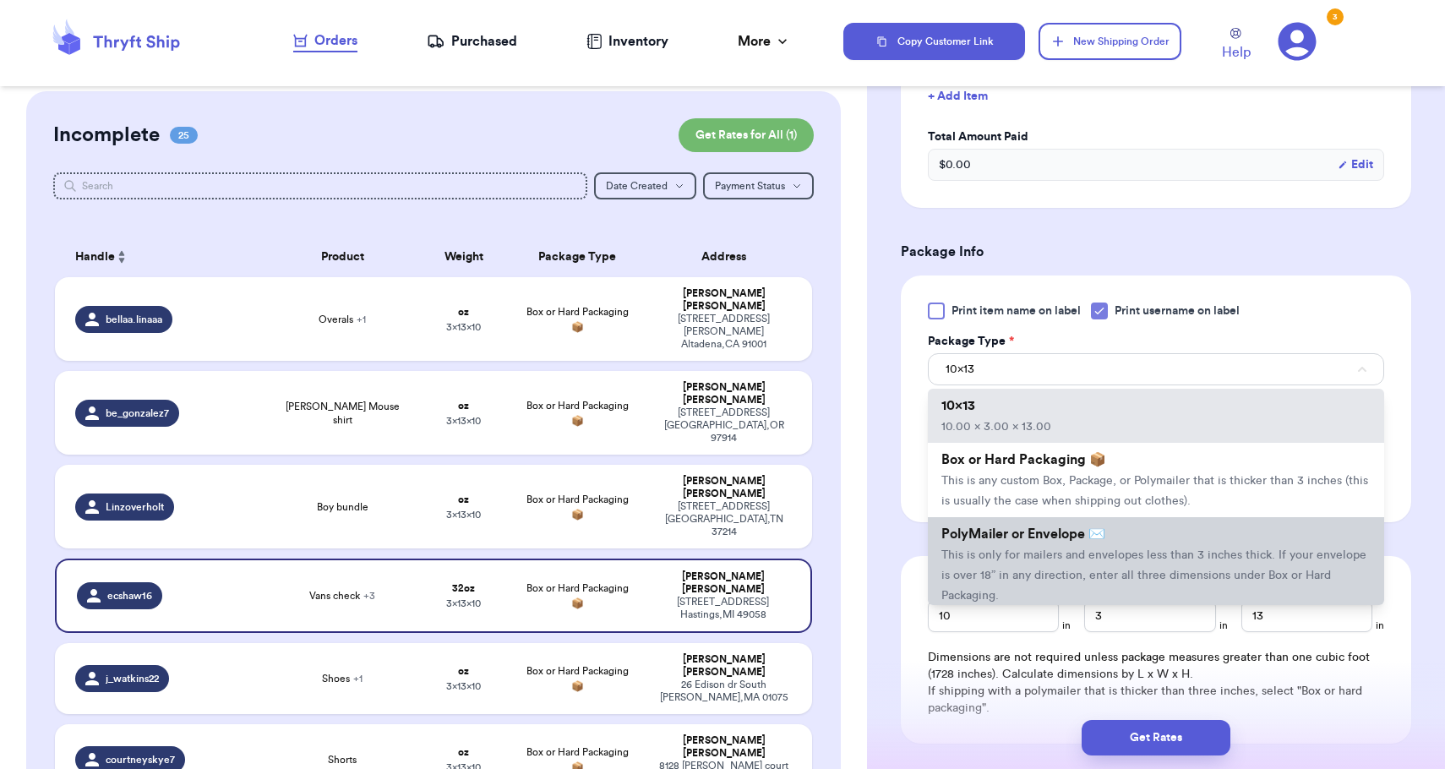
click at [1051, 580] on span "This is only for mailers and envelopes less than 3 inches thick. If your envelo…" at bounding box center [1153, 575] width 425 height 52
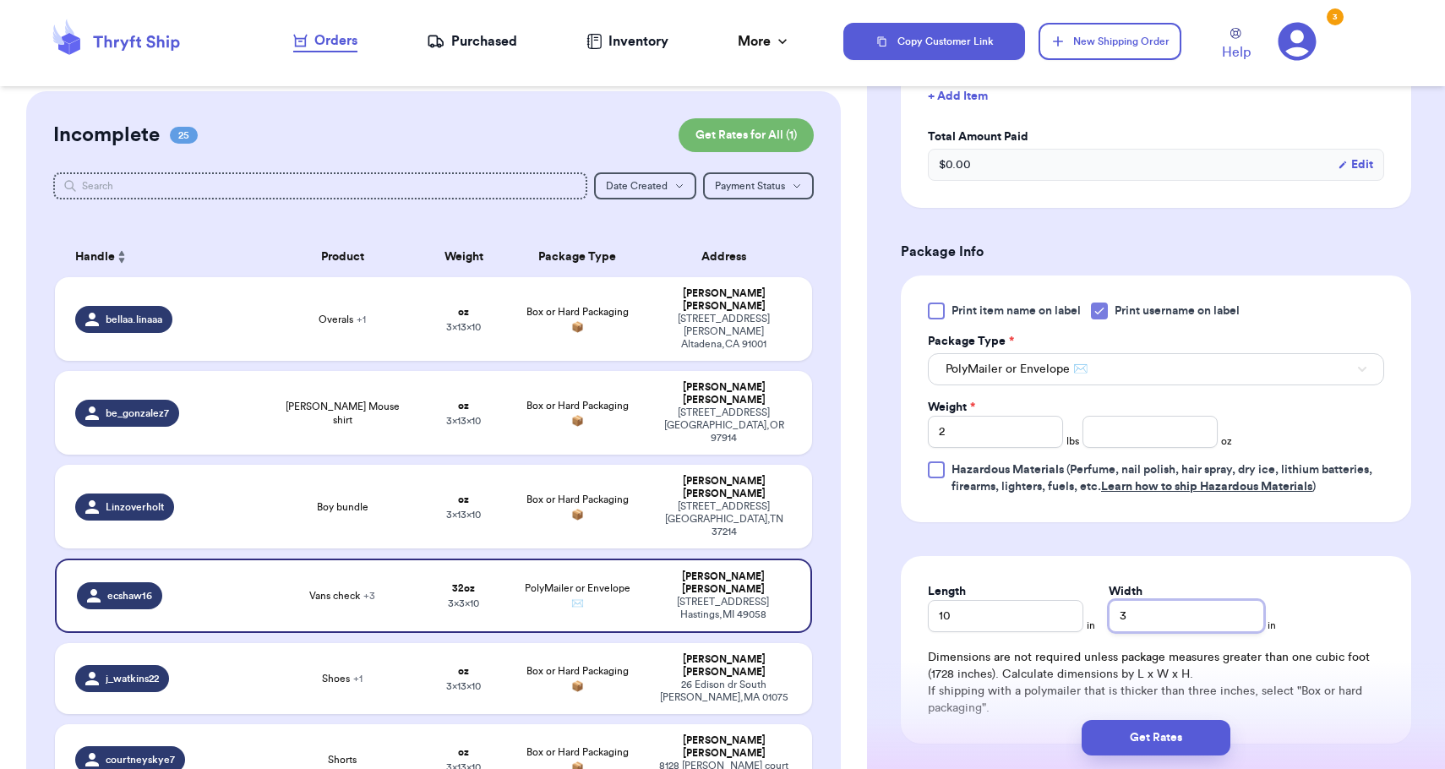
click at [1109, 618] on input "3" at bounding box center [1185, 616] width 155 height 32
type input "13"
click at [1019, 416] on div "Weight *" at bounding box center [995, 407] width 135 height 17
click at [1019, 438] on input "2" at bounding box center [995, 432] width 135 height 32
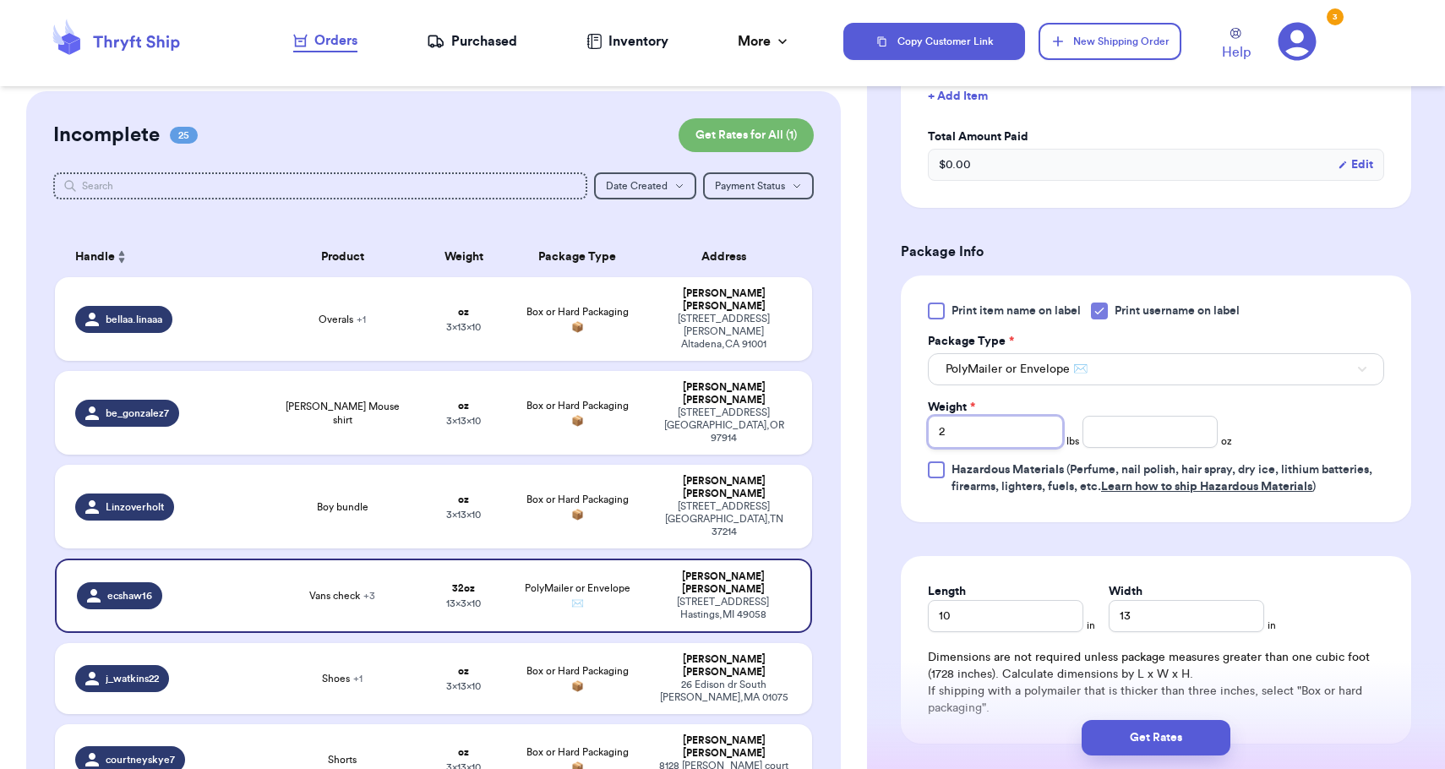
click at [1019, 438] on input "2" at bounding box center [995, 432] width 135 height 32
type input "1"
click at [1152, 720] on button "Get Rates" at bounding box center [1155, 737] width 149 height 35
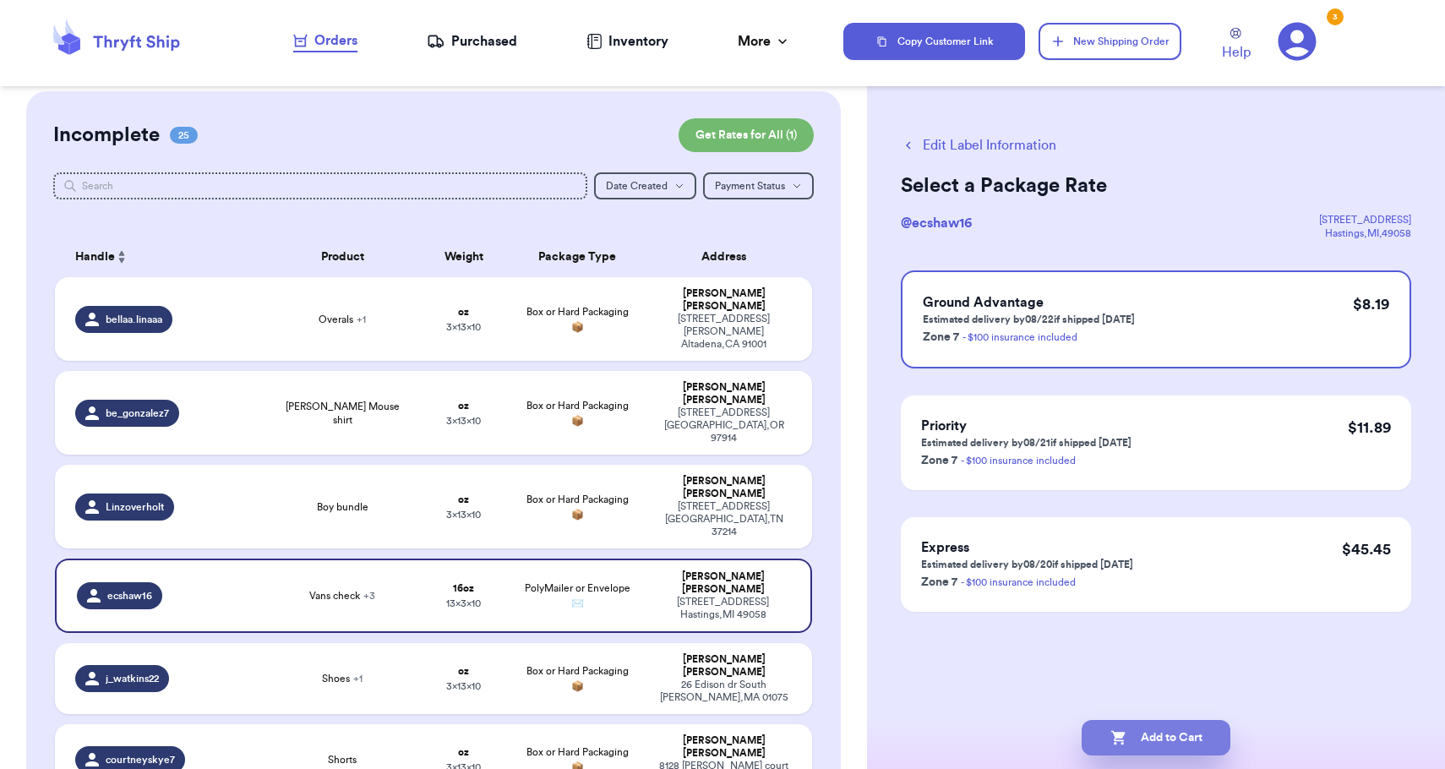
click at [1152, 720] on button "Add to Cart" at bounding box center [1155, 737] width 149 height 35
checkbox input "true"
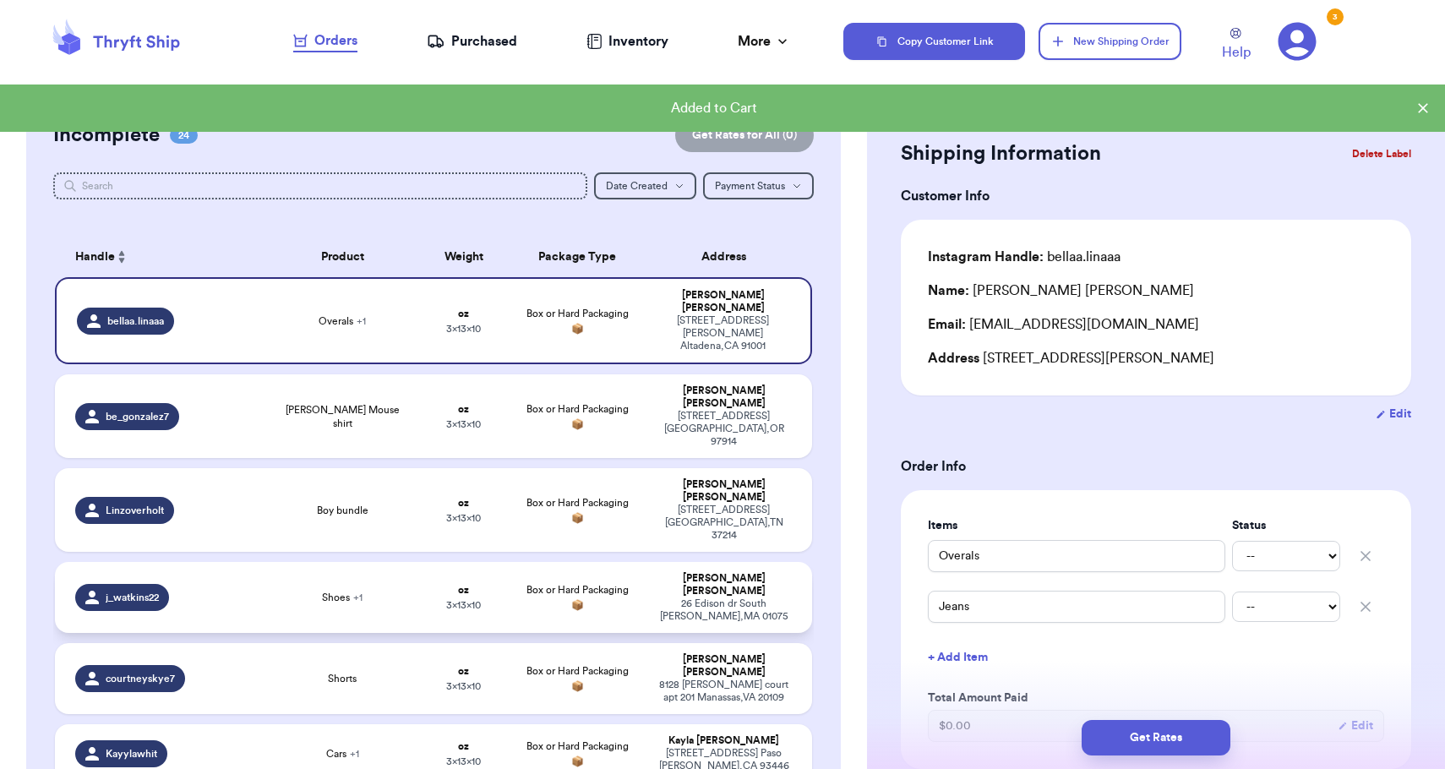
click at [777, 597] on div "[STREET_ADDRESS][PERSON_NAME]" at bounding box center [724, 609] width 136 height 25
type input "Shoes"
type input "Pjs"
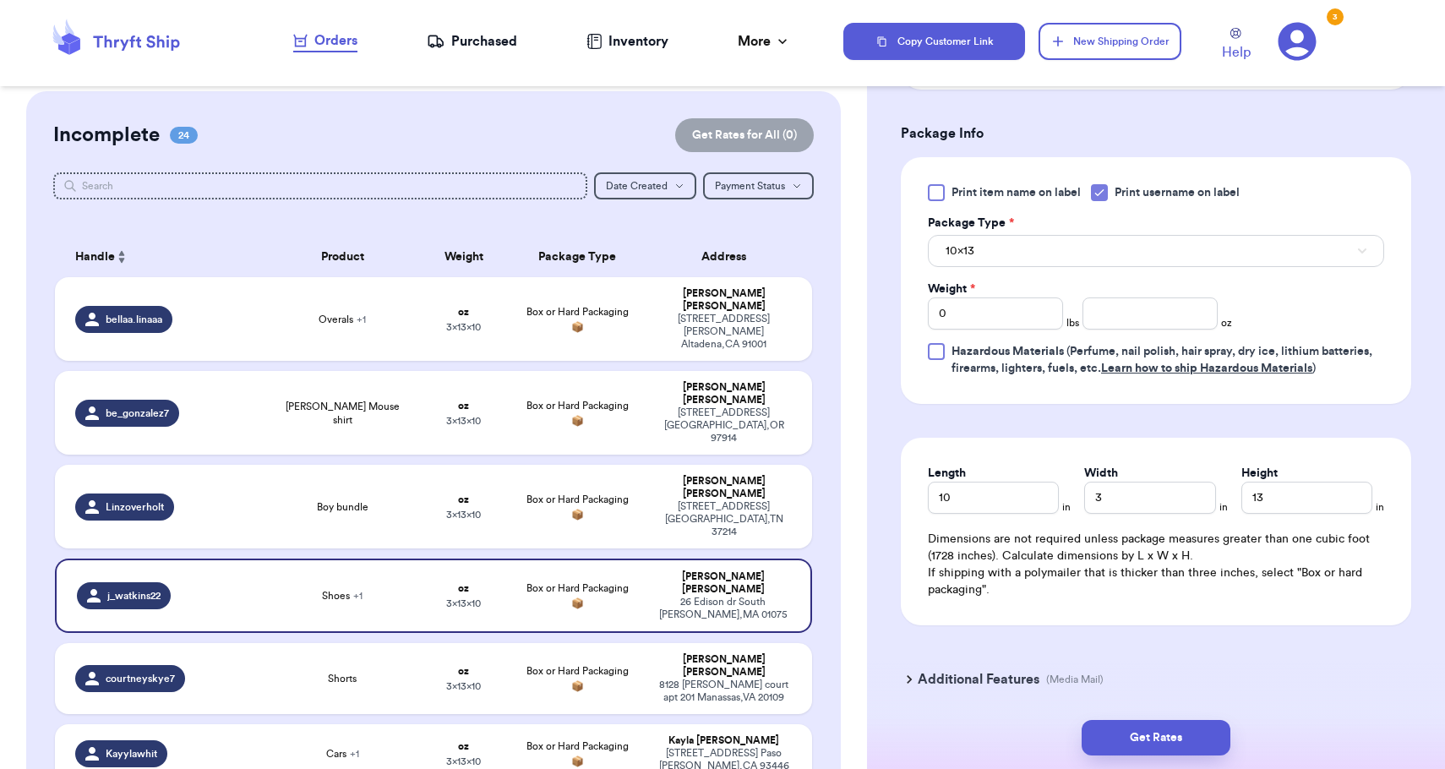
scroll to position [703, 0]
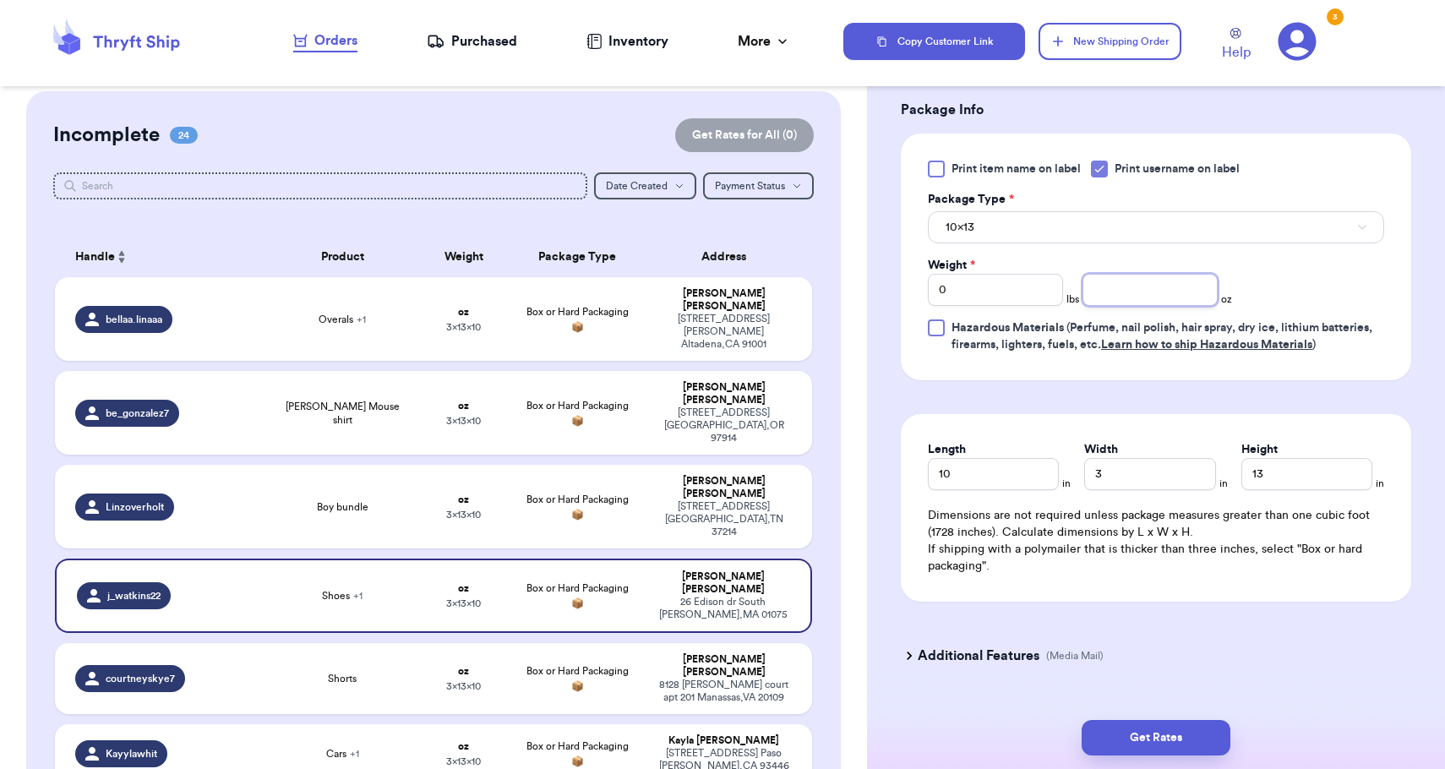
click at [1157, 300] on input "number" at bounding box center [1149, 290] width 135 height 32
type input "14"
click at [1113, 230] on button "10x13" at bounding box center [1156, 227] width 456 height 32
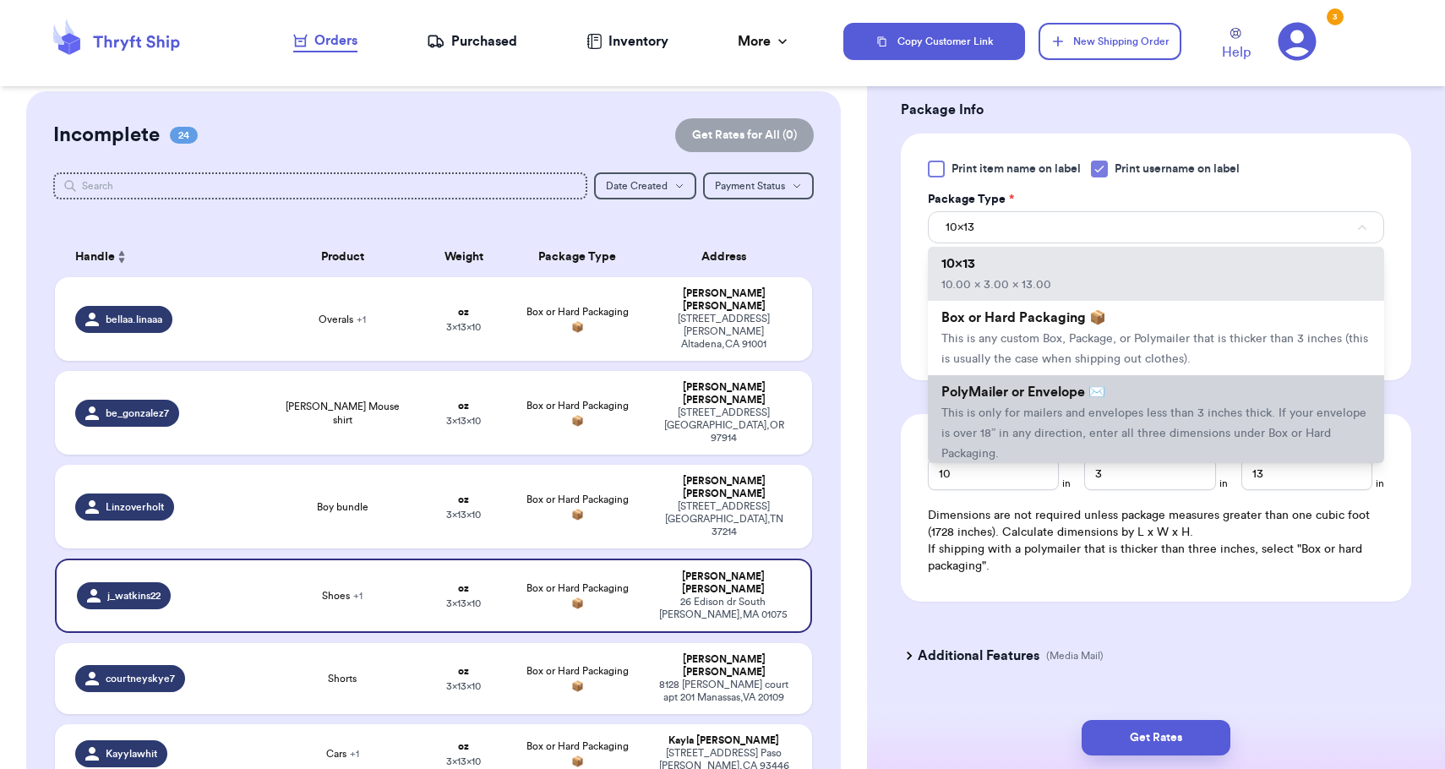
click at [1098, 446] on li "PolyMailer or Envelope ✉️ This is only for mailers and envelopes less than 3 in…" at bounding box center [1156, 422] width 456 height 95
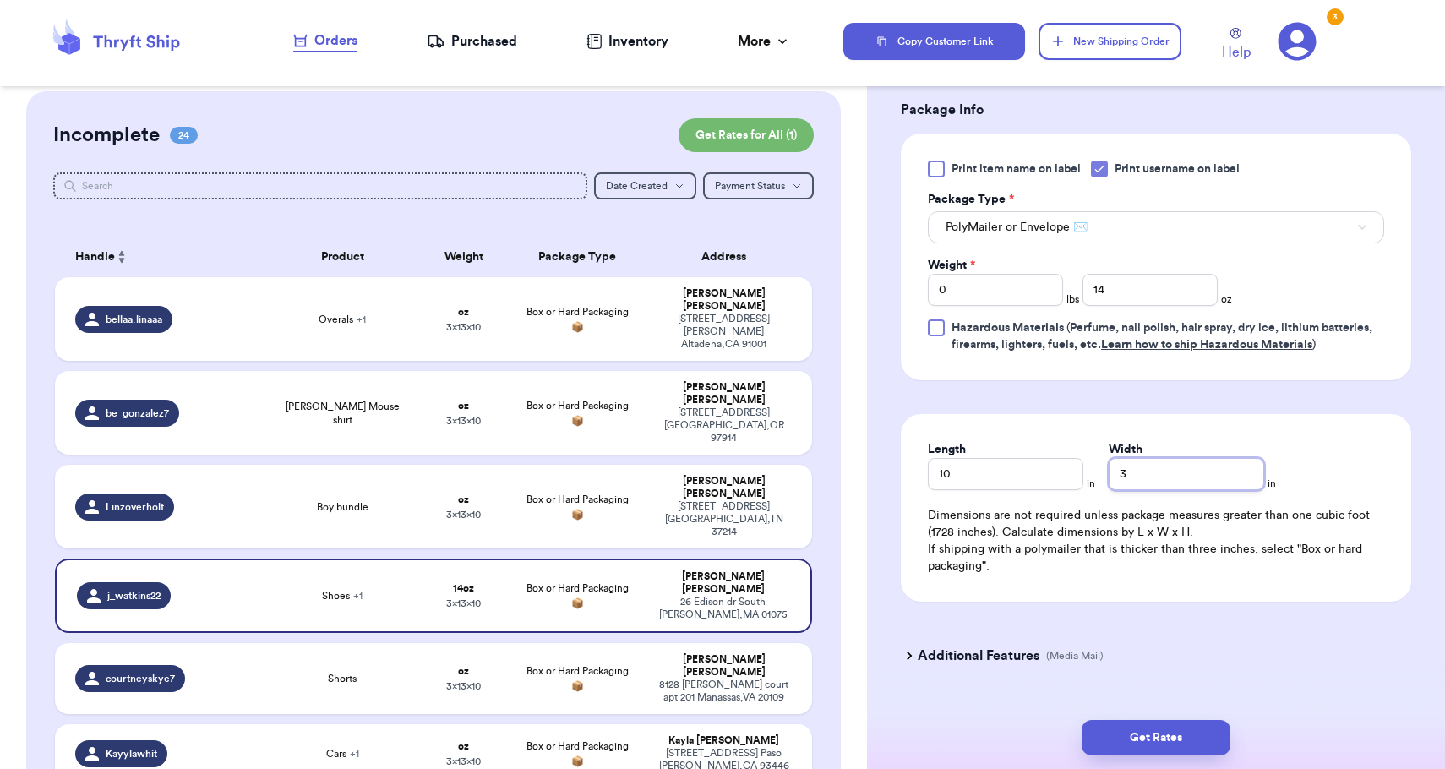
click at [1108, 471] on input "3" at bounding box center [1185, 474] width 155 height 32
type input "13"
click at [1144, 741] on button "Get Rates" at bounding box center [1155, 737] width 149 height 35
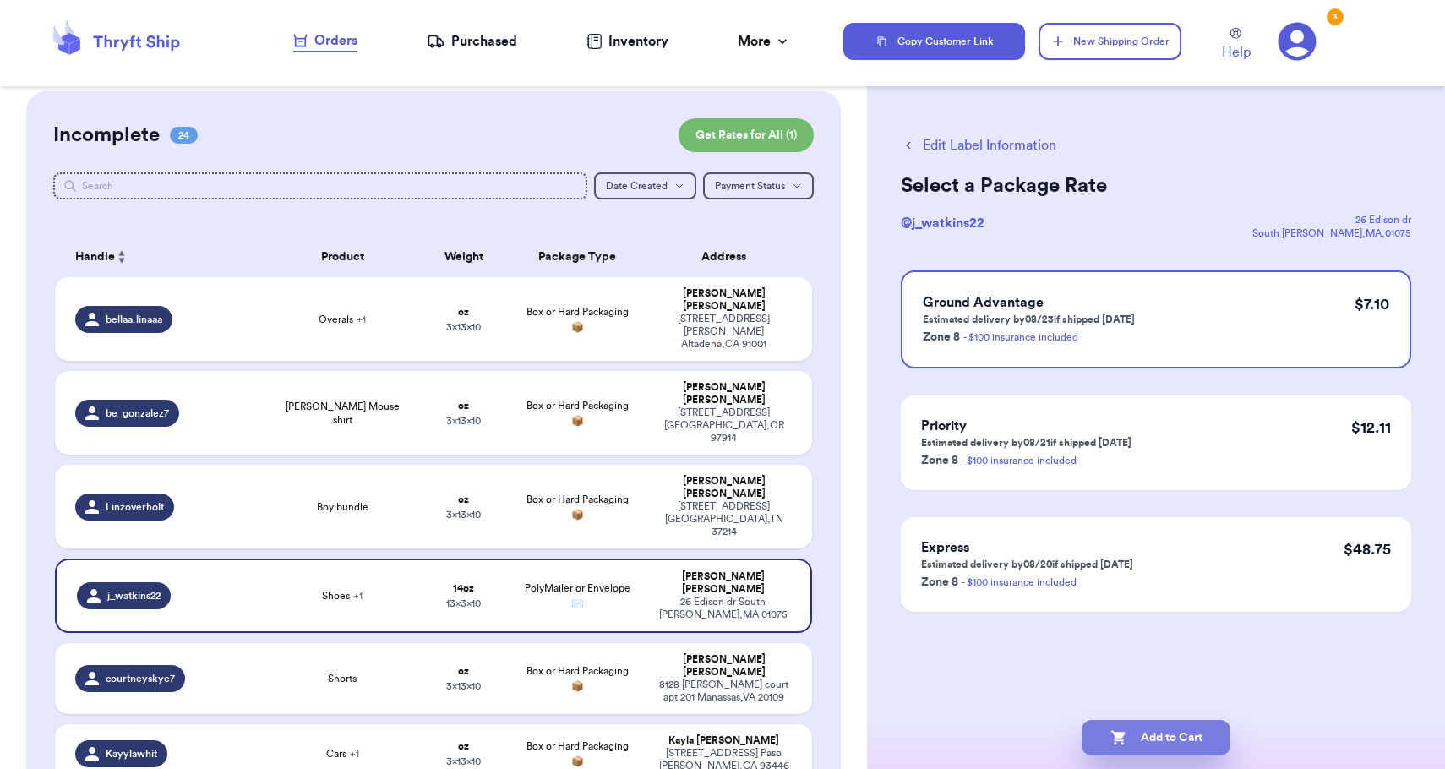
click at [1135, 733] on button "Add to Cart" at bounding box center [1155, 737] width 149 height 35
checkbox input "true"
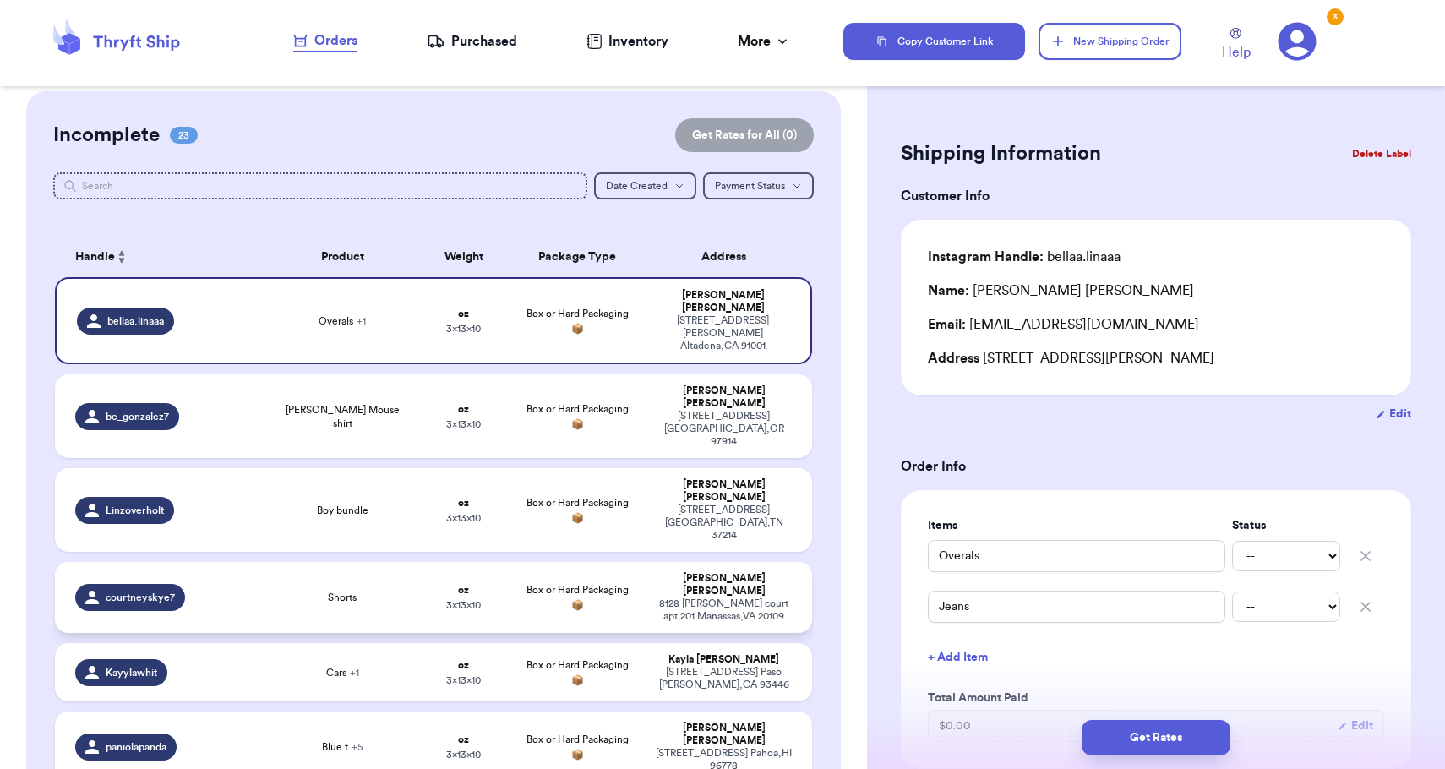
click at [721, 572] on div "[PERSON_NAME]" at bounding box center [724, 584] width 136 height 25
type input "Shorts"
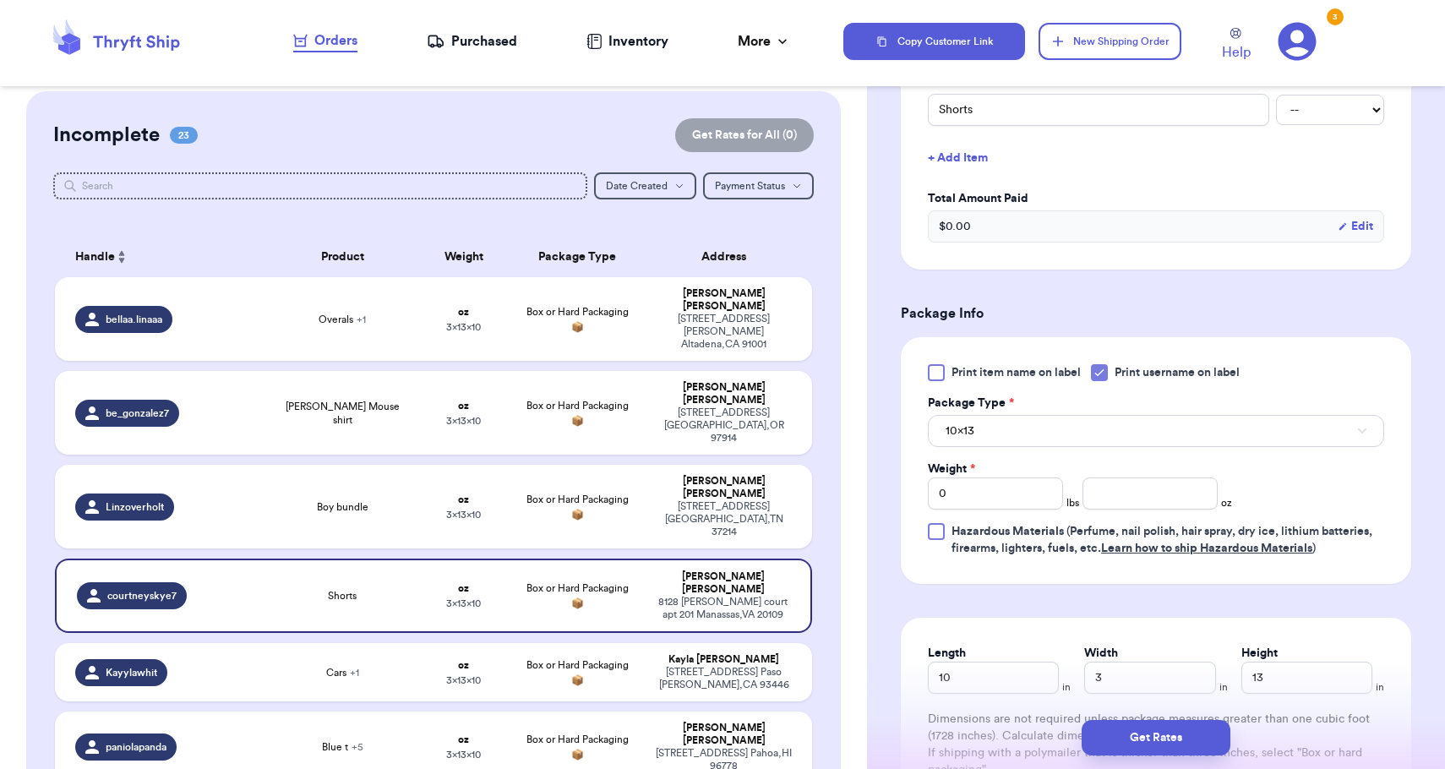
scroll to position [618, 0]
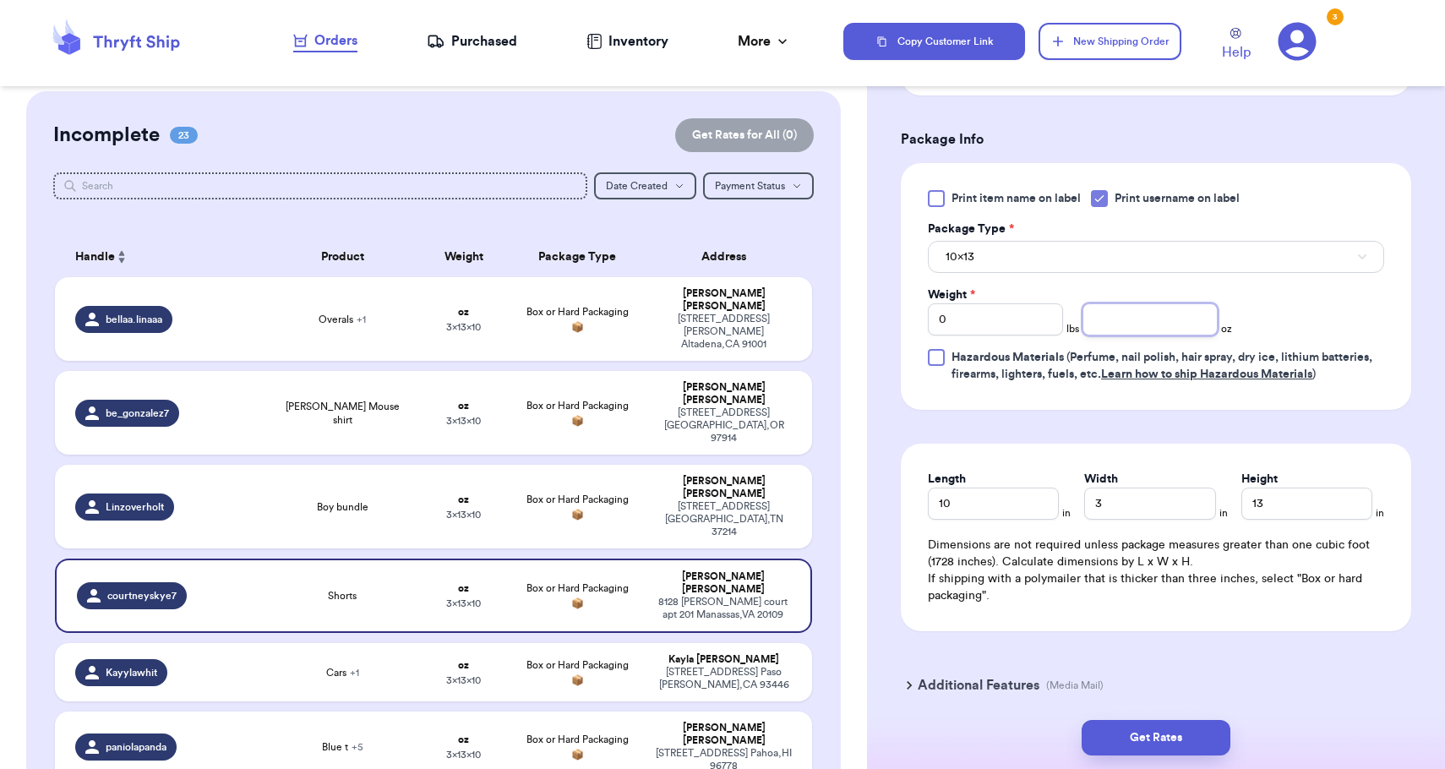
click at [1177, 312] on input "number" at bounding box center [1149, 319] width 135 height 32
type input "8"
click at [1184, 279] on div "Print item name on label Print username on label Package Type * 10x13 Weight * …" at bounding box center [1156, 286] width 456 height 193
click at [1188, 269] on button "10x13" at bounding box center [1156, 257] width 456 height 32
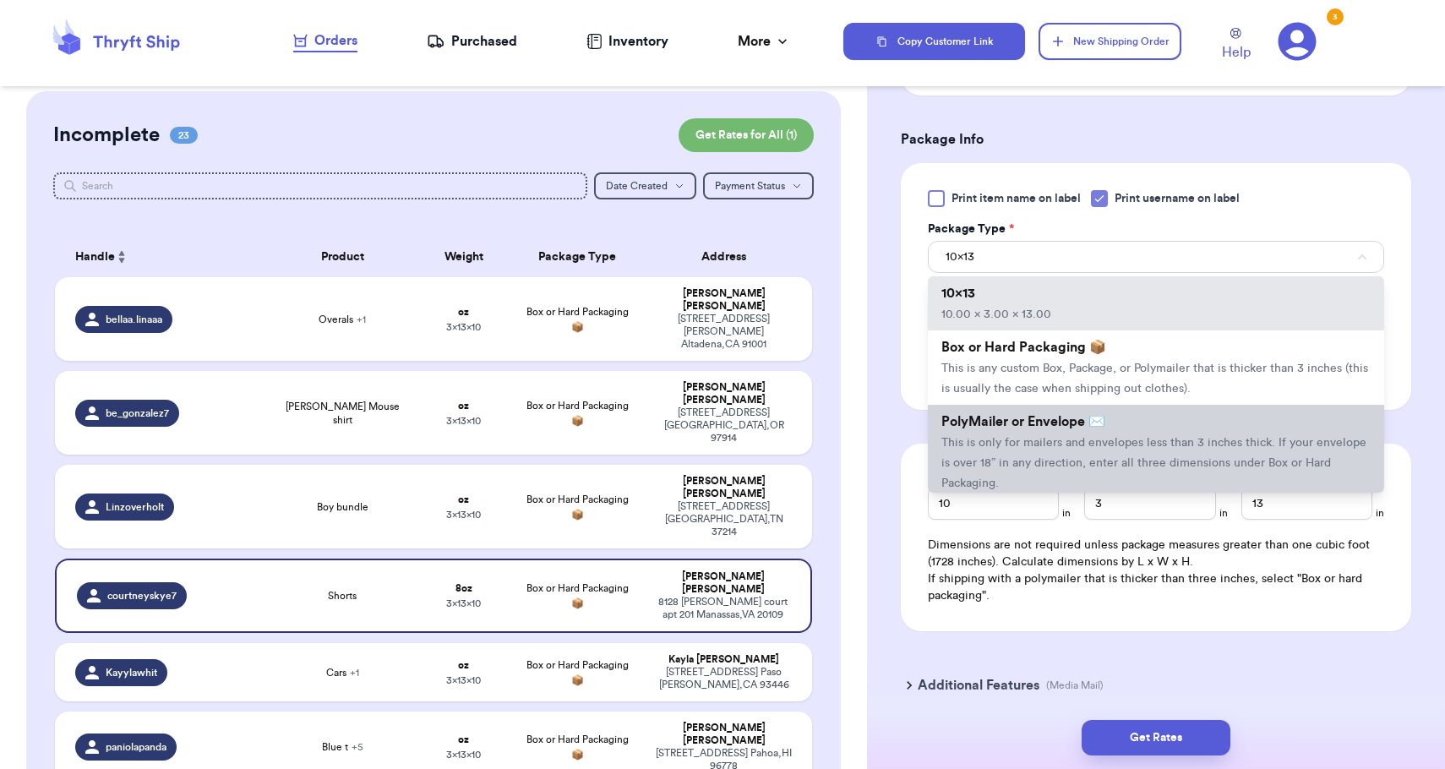
click at [1173, 472] on span "This is only for mailers and envelopes less than 3 inches thick. If your envelo…" at bounding box center [1153, 463] width 425 height 52
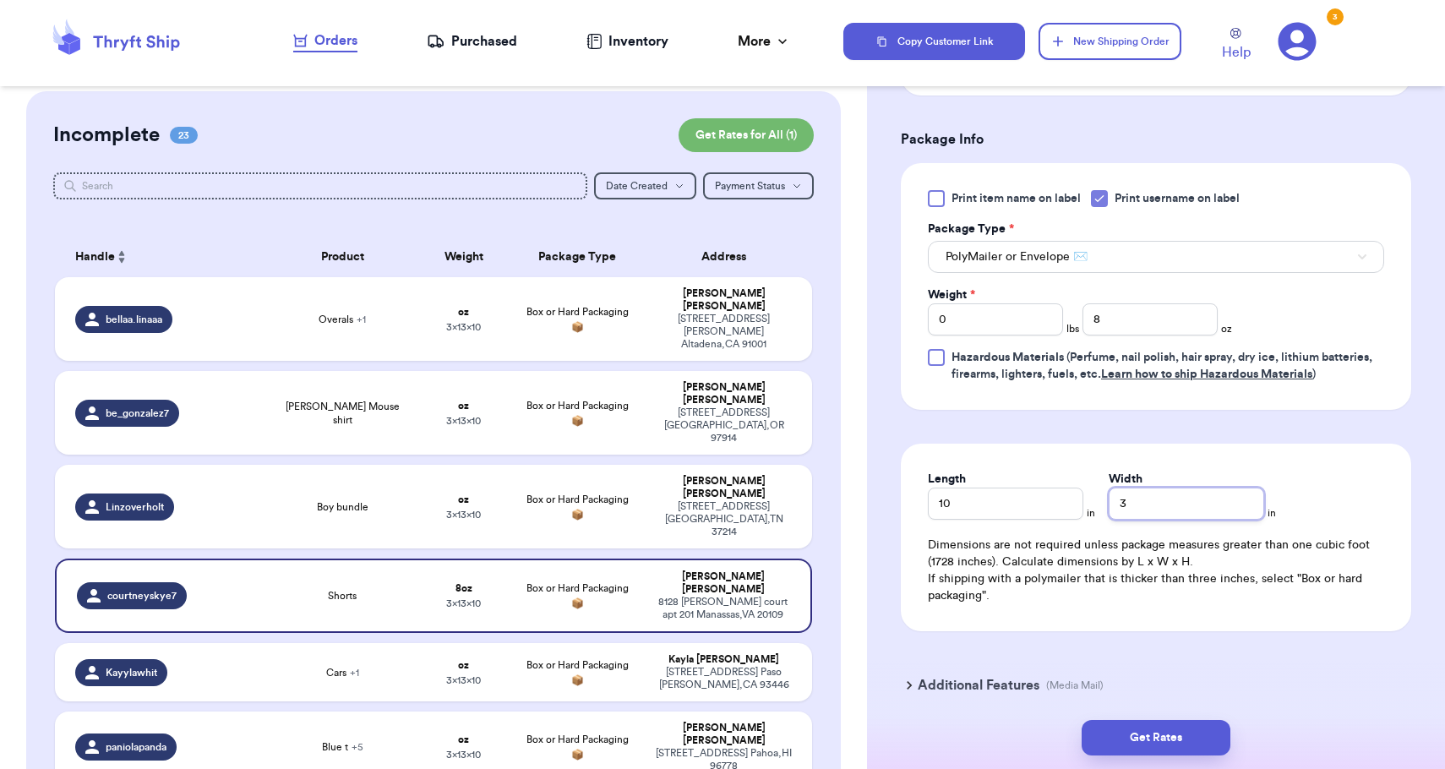
click at [1108, 504] on input "3" at bounding box center [1185, 503] width 155 height 32
type input "13"
click at [1161, 734] on button "Get Rates" at bounding box center [1155, 737] width 149 height 35
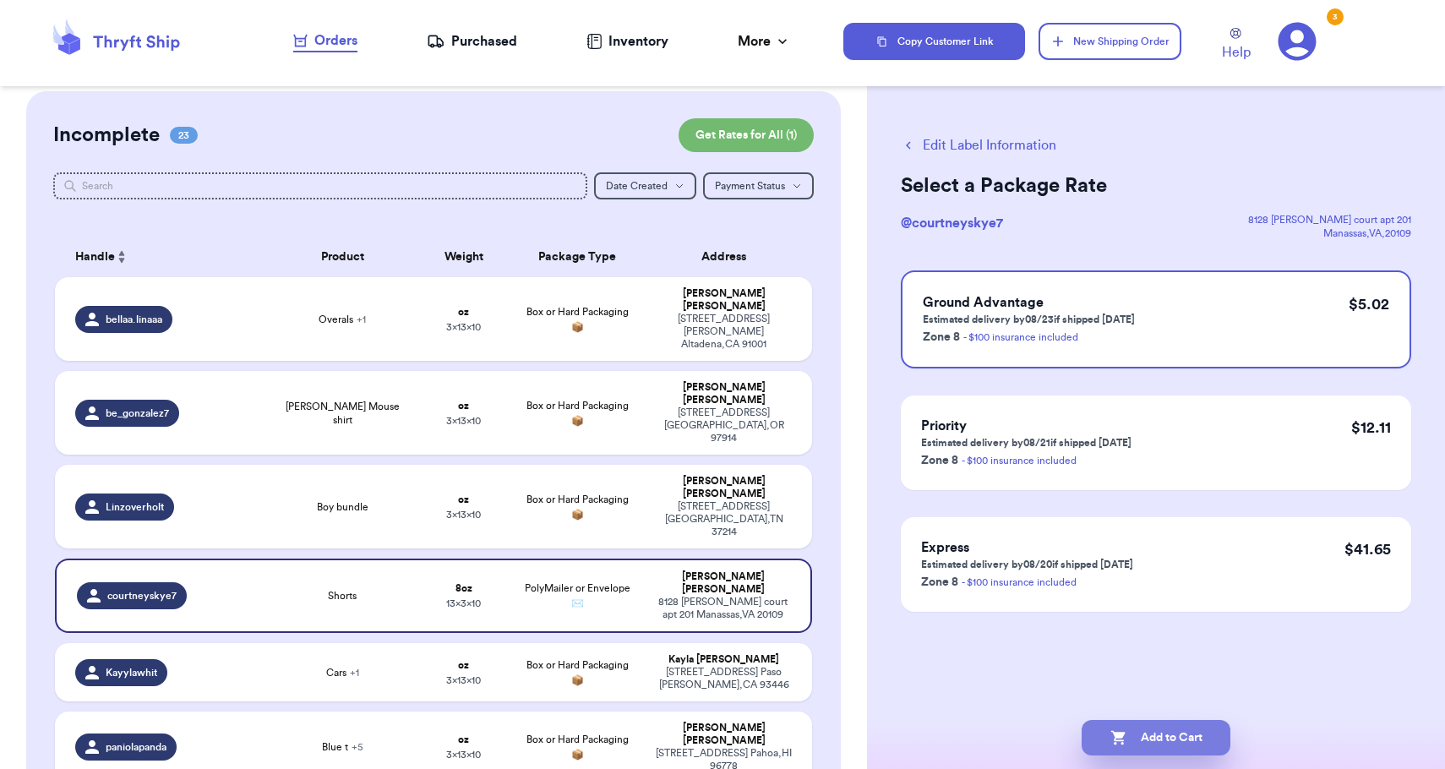
click at [1161, 734] on button "Add to Cart" at bounding box center [1155, 737] width 149 height 35
checkbox input "true"
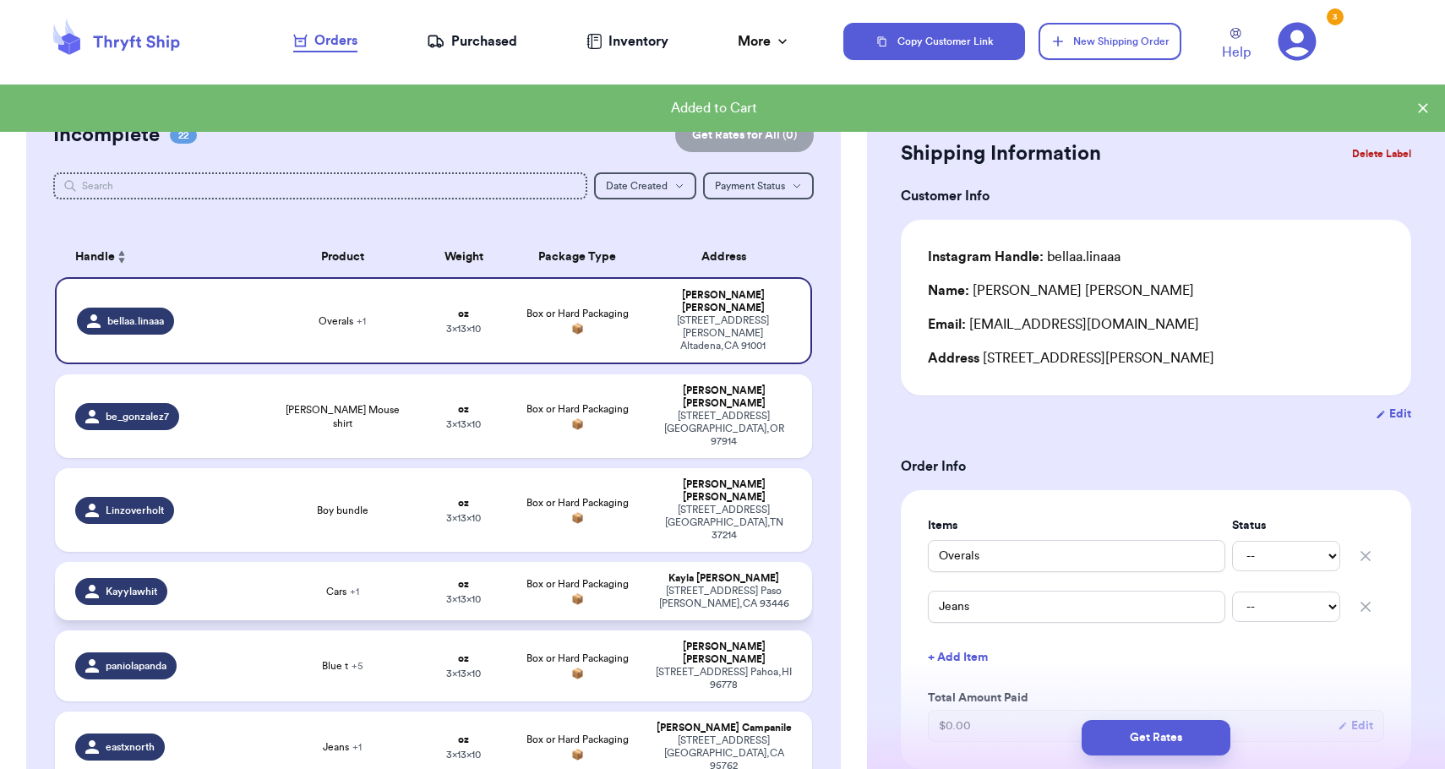
click at [771, 562] on td "[PERSON_NAME] [STREET_ADDRESS][PERSON_NAME]" at bounding box center [728, 591] width 166 height 58
type input "Cars"
type input "Gator shirt"
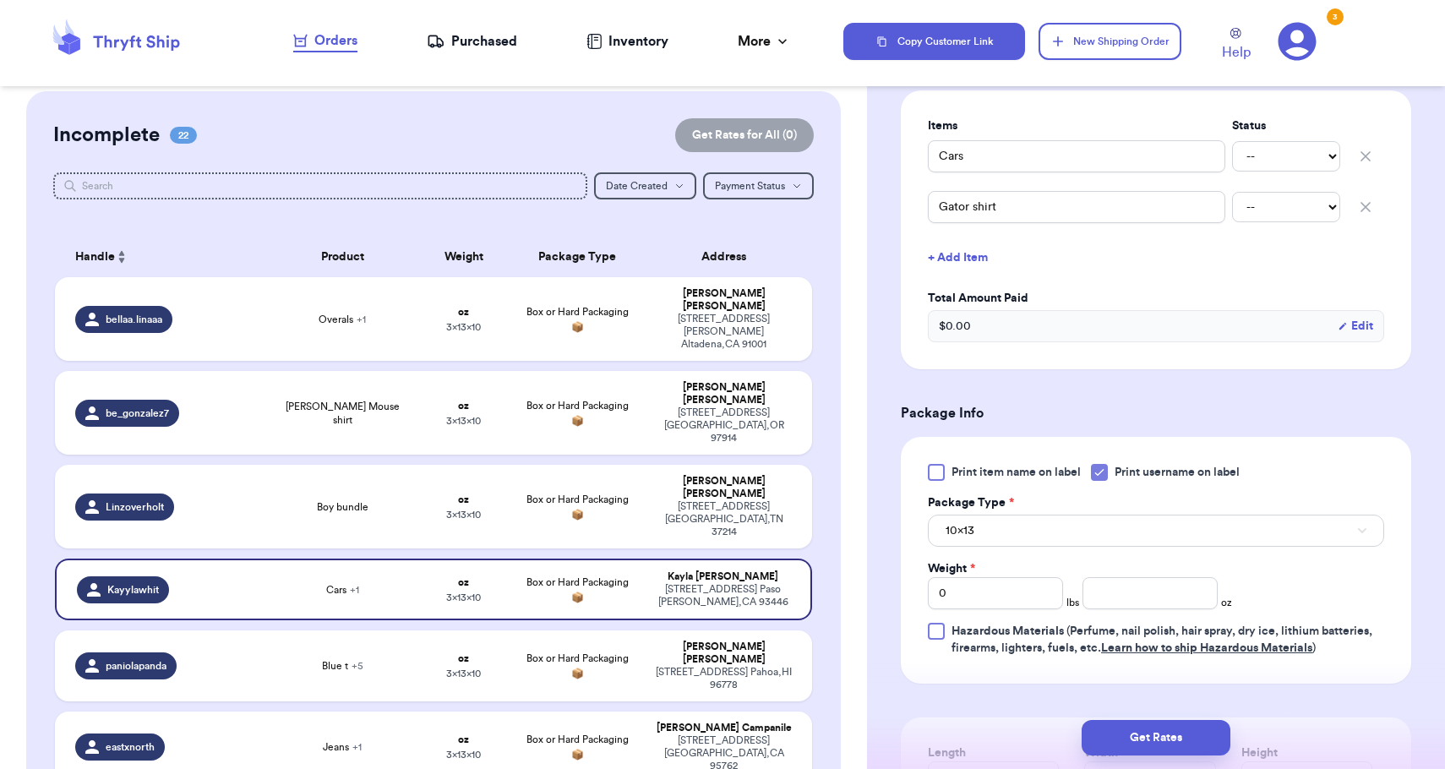
scroll to position [437, 0]
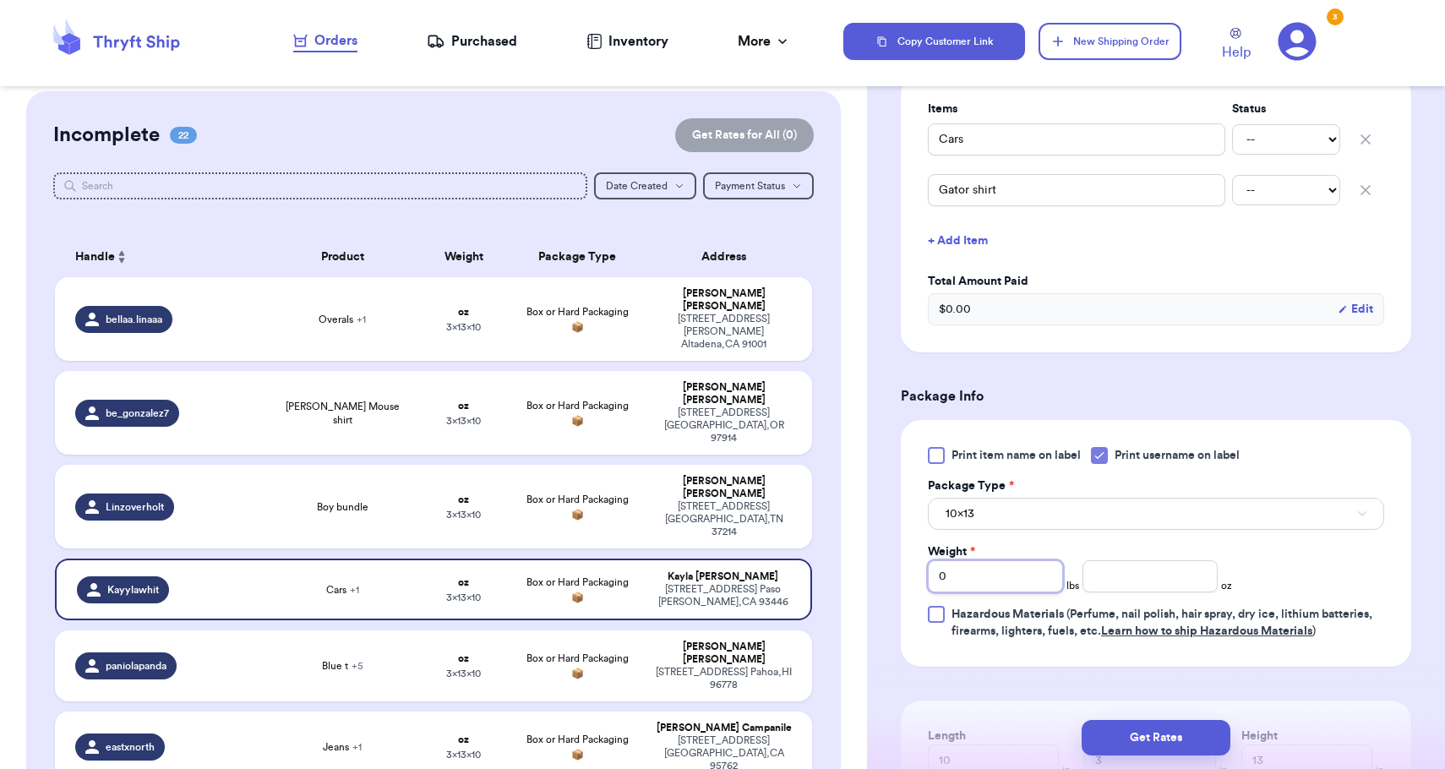
click at [1045, 571] on input "0" at bounding box center [995, 576] width 135 height 32
click at [1064, 498] on button "10x13" at bounding box center [1156, 514] width 456 height 32
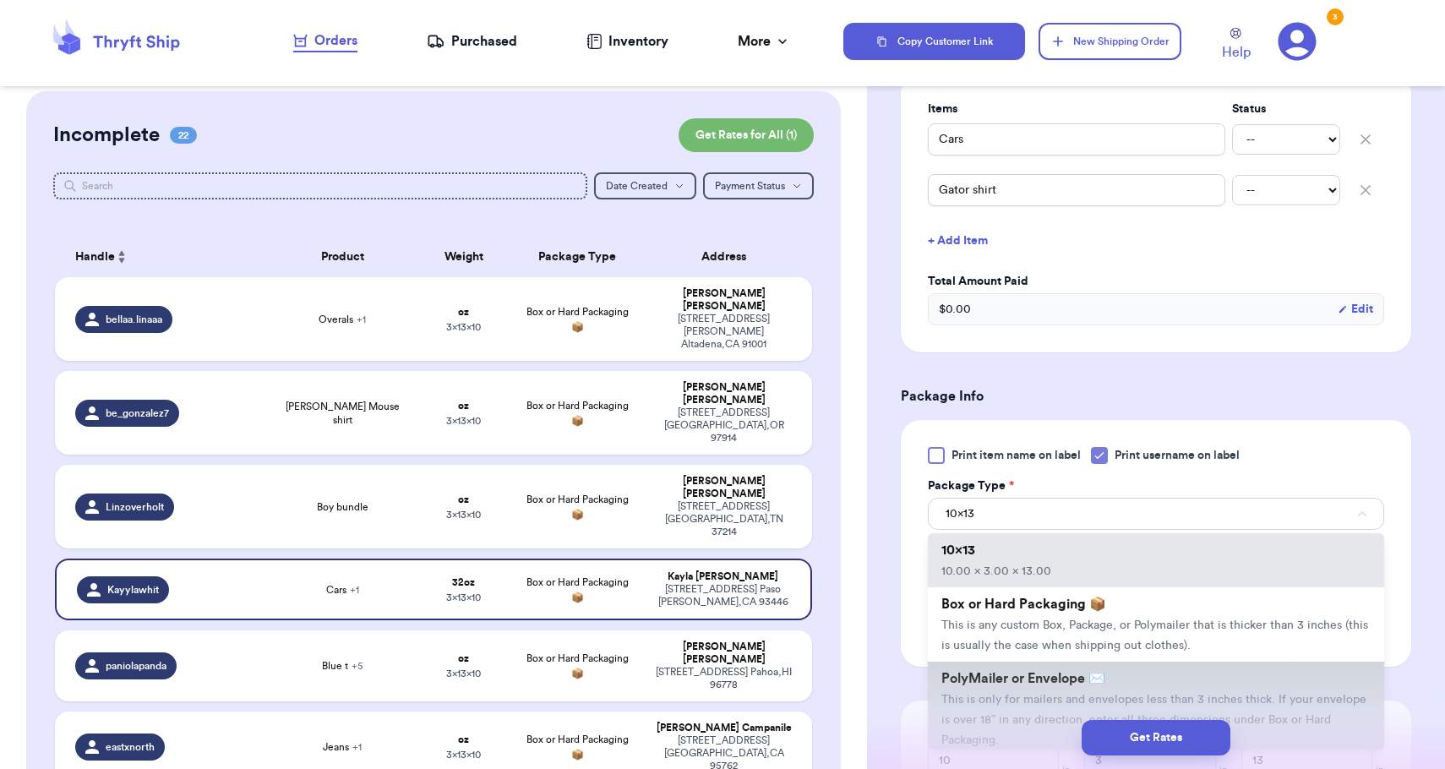
click at [1037, 673] on li "PolyMailer or Envelope ✉️ This is only for mailers and envelopes less than 3 in…" at bounding box center [1156, 708] width 456 height 95
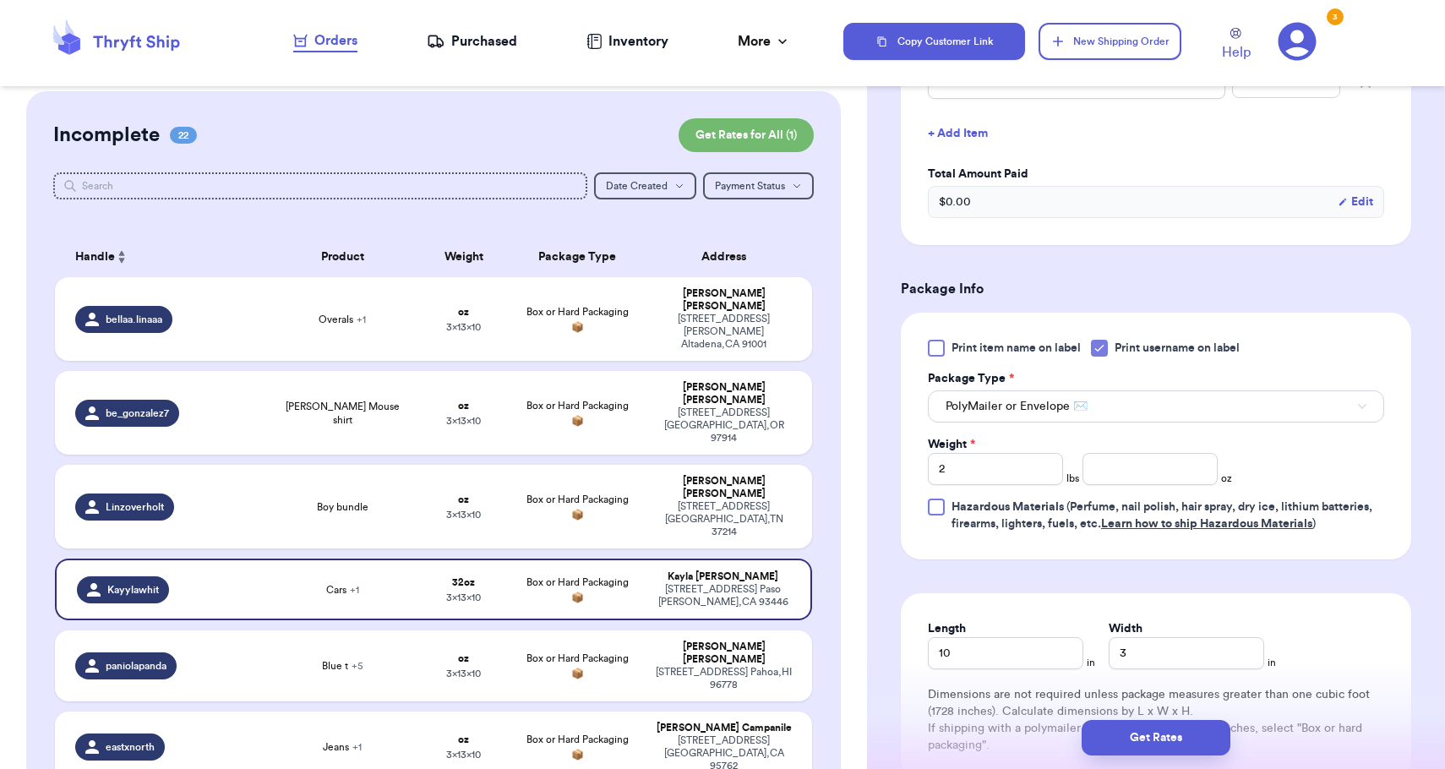
scroll to position [595, 0]
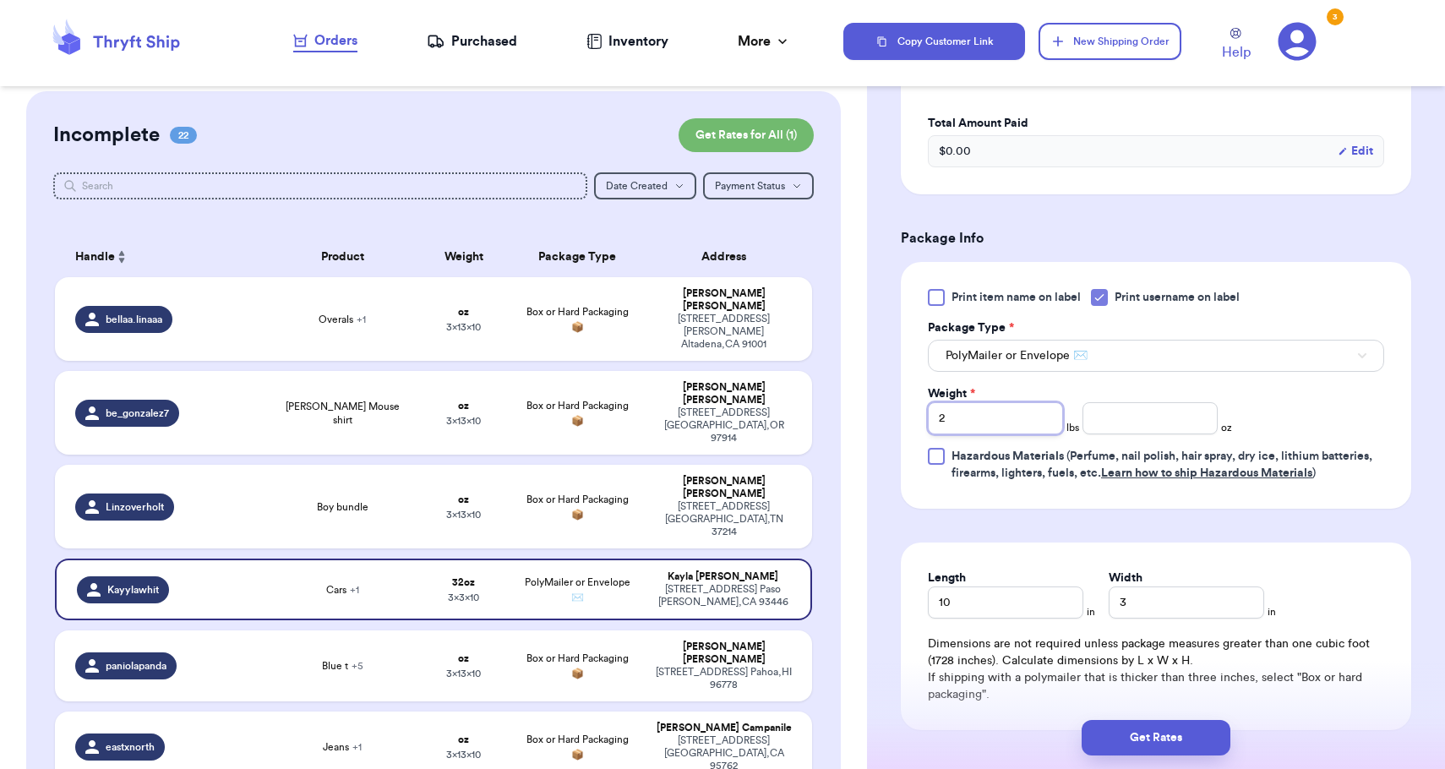
click at [1026, 406] on input "2" at bounding box center [995, 418] width 135 height 32
click at [1141, 417] on div "Print item name on label Print username on label Package Type * PolyMailer or E…" at bounding box center [1156, 385] width 456 height 193
click at [1109, 591] on input "3" at bounding box center [1185, 602] width 155 height 32
click at [1123, 409] on input "number" at bounding box center [1149, 418] width 135 height 32
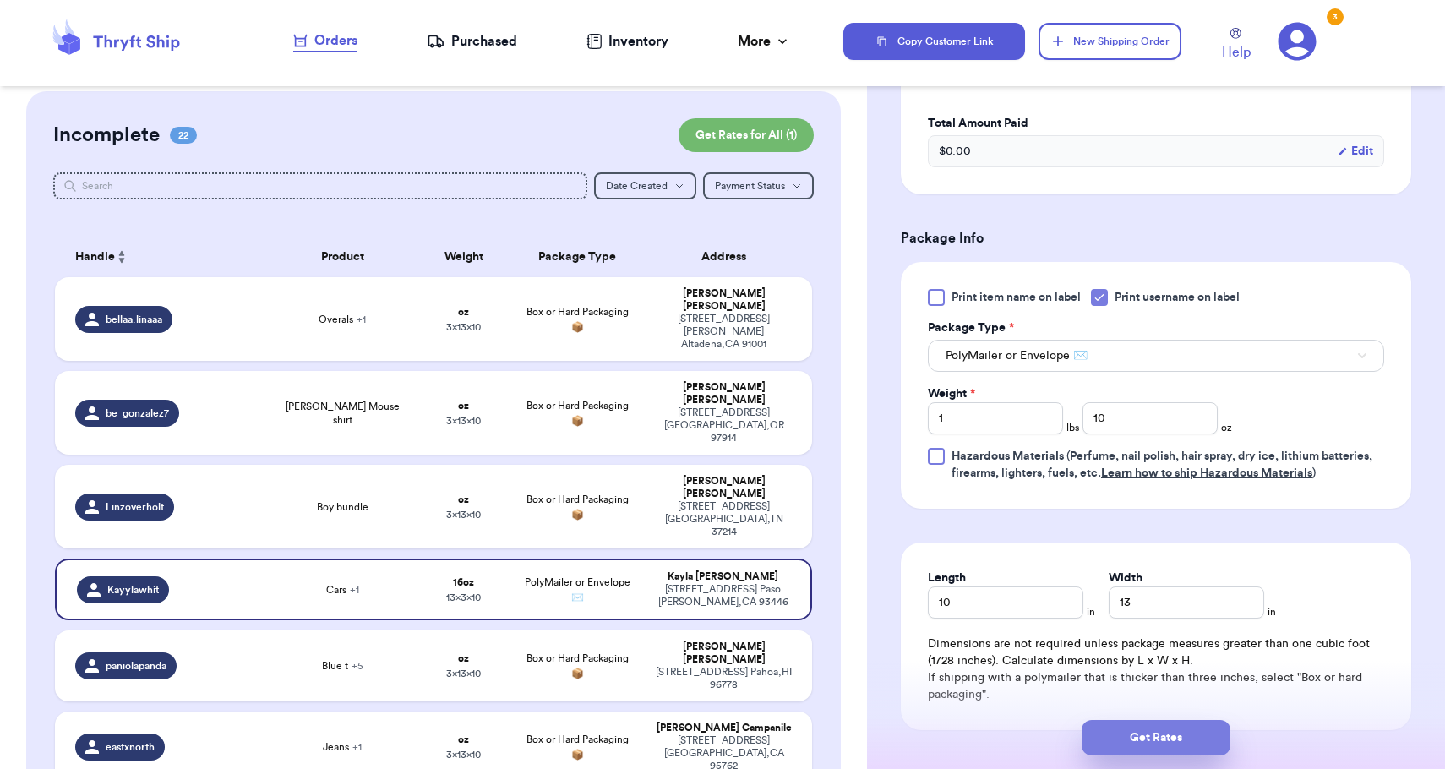
click at [1135, 722] on button "Get Rates" at bounding box center [1155, 737] width 149 height 35
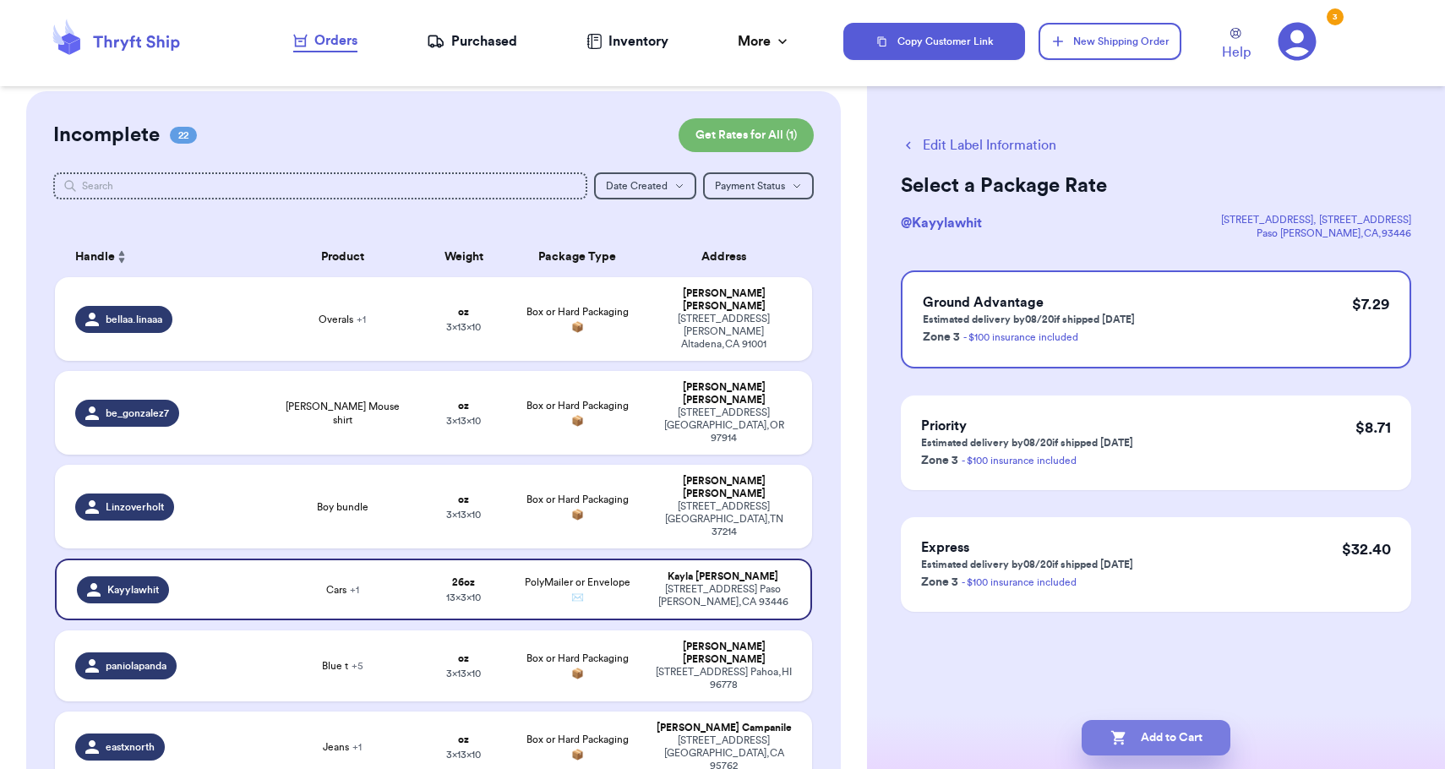
click at [1135, 722] on button "Add to Cart" at bounding box center [1155, 737] width 149 height 35
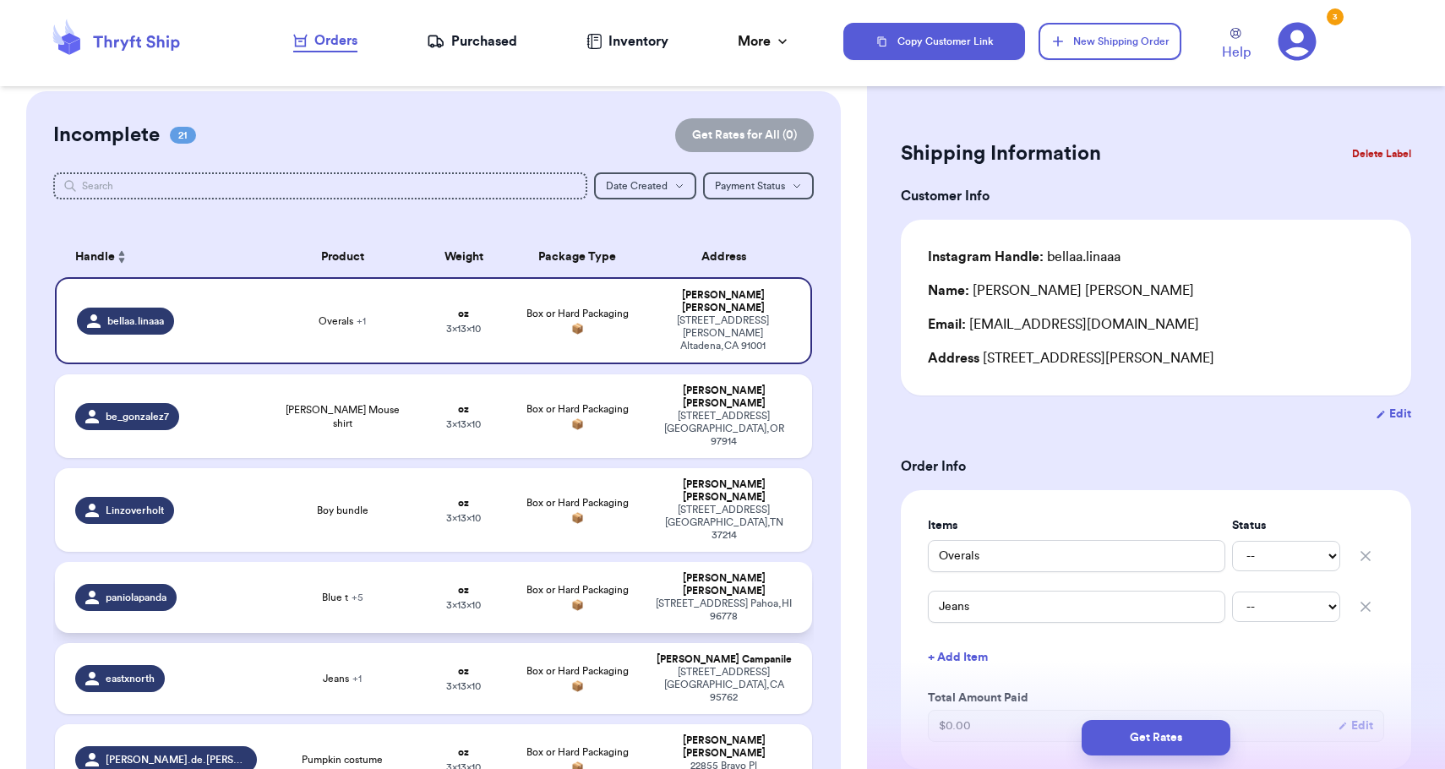
click at [718, 562] on td "[PERSON_NAME] [STREET_ADDRESS]" at bounding box center [728, 597] width 166 height 71
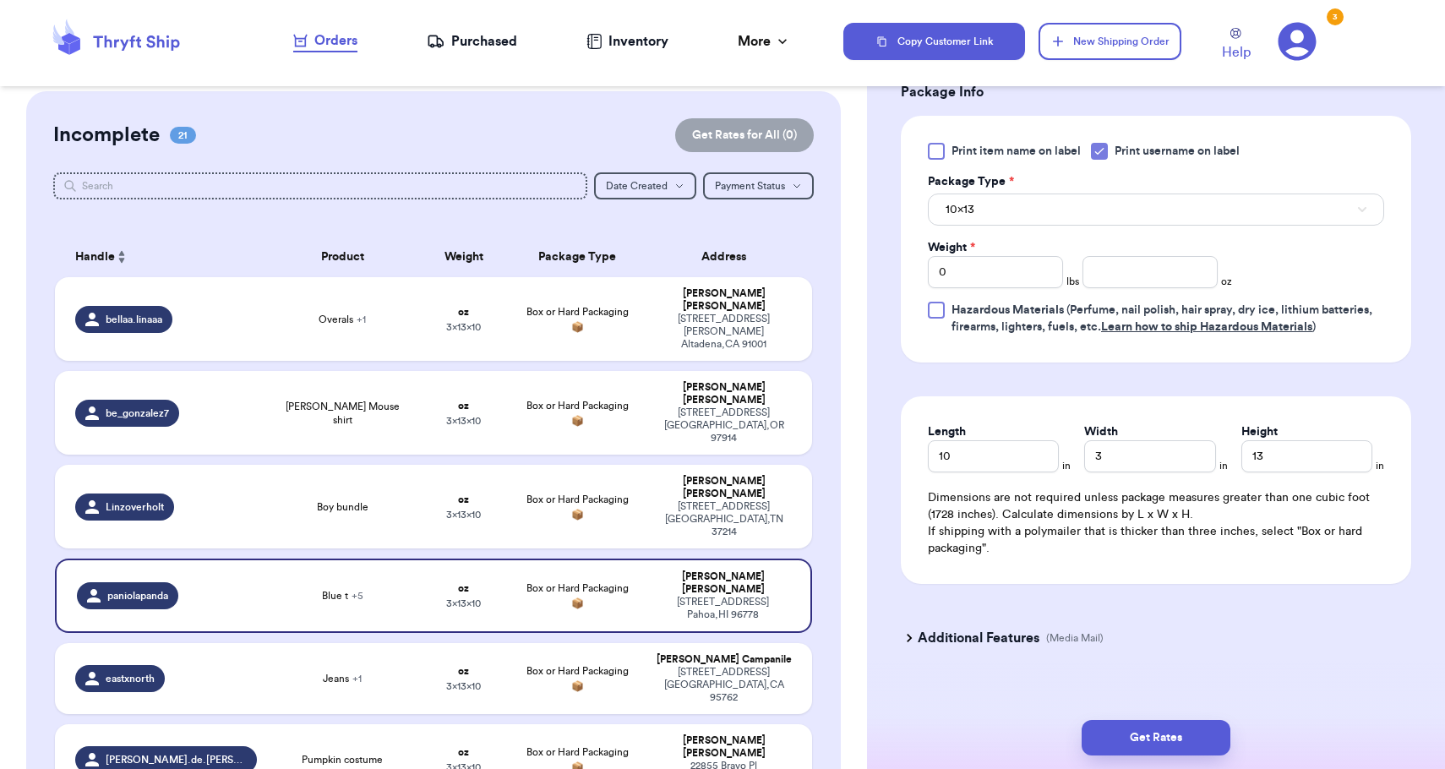
scroll to position [948, 0]
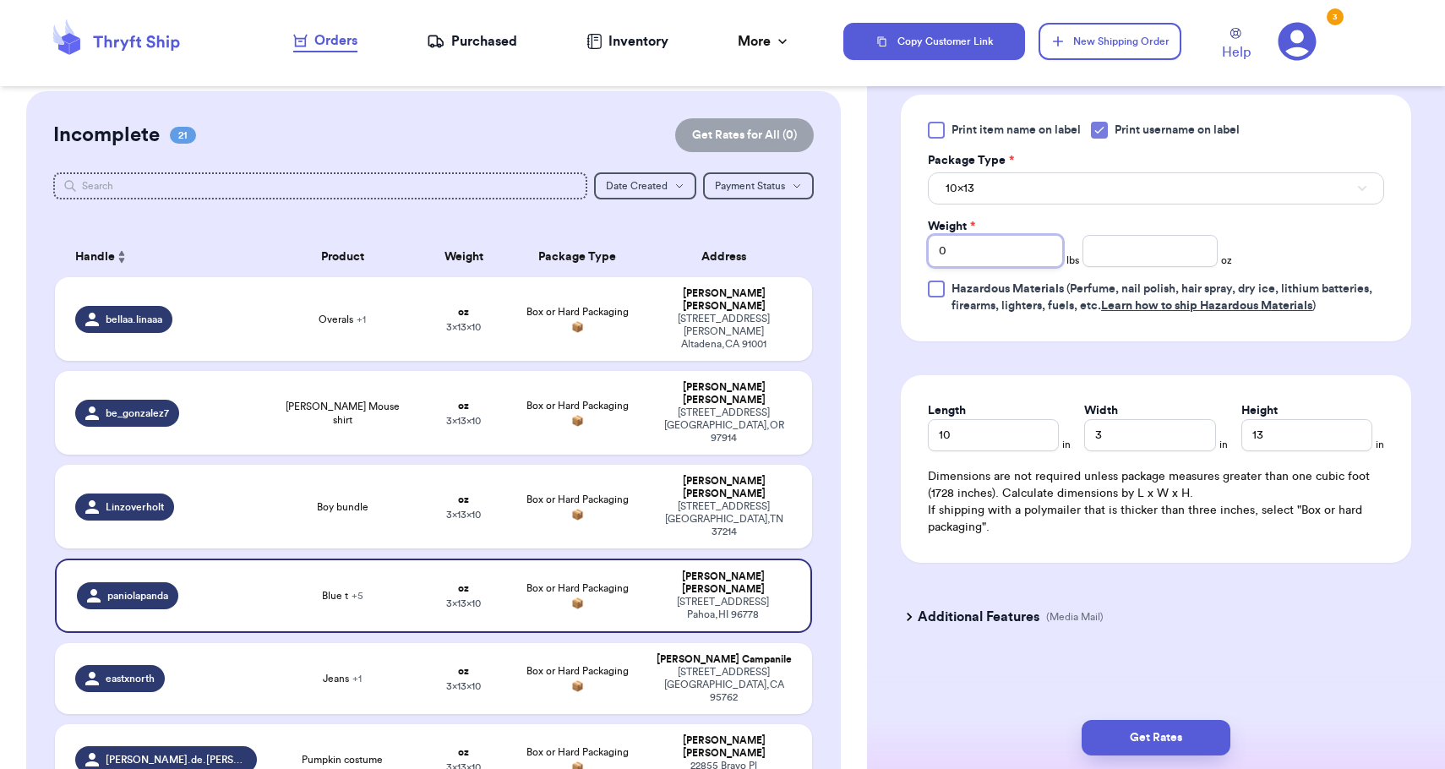
click at [1023, 249] on input "0" at bounding box center [995, 251] width 135 height 32
click at [1027, 169] on div "10x13" at bounding box center [1156, 186] width 456 height 35
drag, startPoint x: 1033, startPoint y: 148, endPoint x: 1033, endPoint y: 159, distance: 11.0
click at [1033, 149] on div "Print item name on label Print username on label Package Type * 10x13 Weight * …" at bounding box center [1156, 218] width 456 height 193
click at [1033, 172] on div "10x13" at bounding box center [1156, 186] width 456 height 35
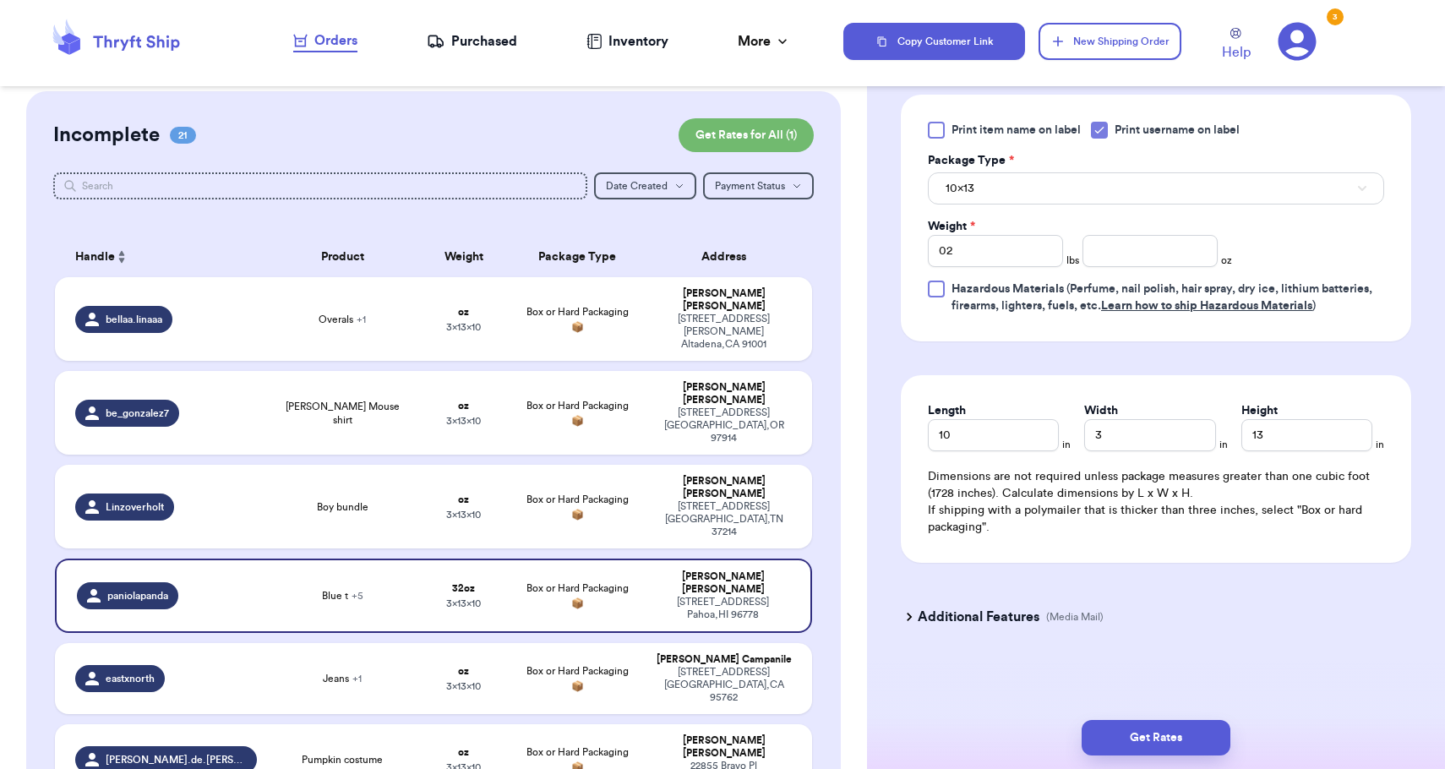
click at [1034, 179] on button "10x13" at bounding box center [1156, 188] width 456 height 32
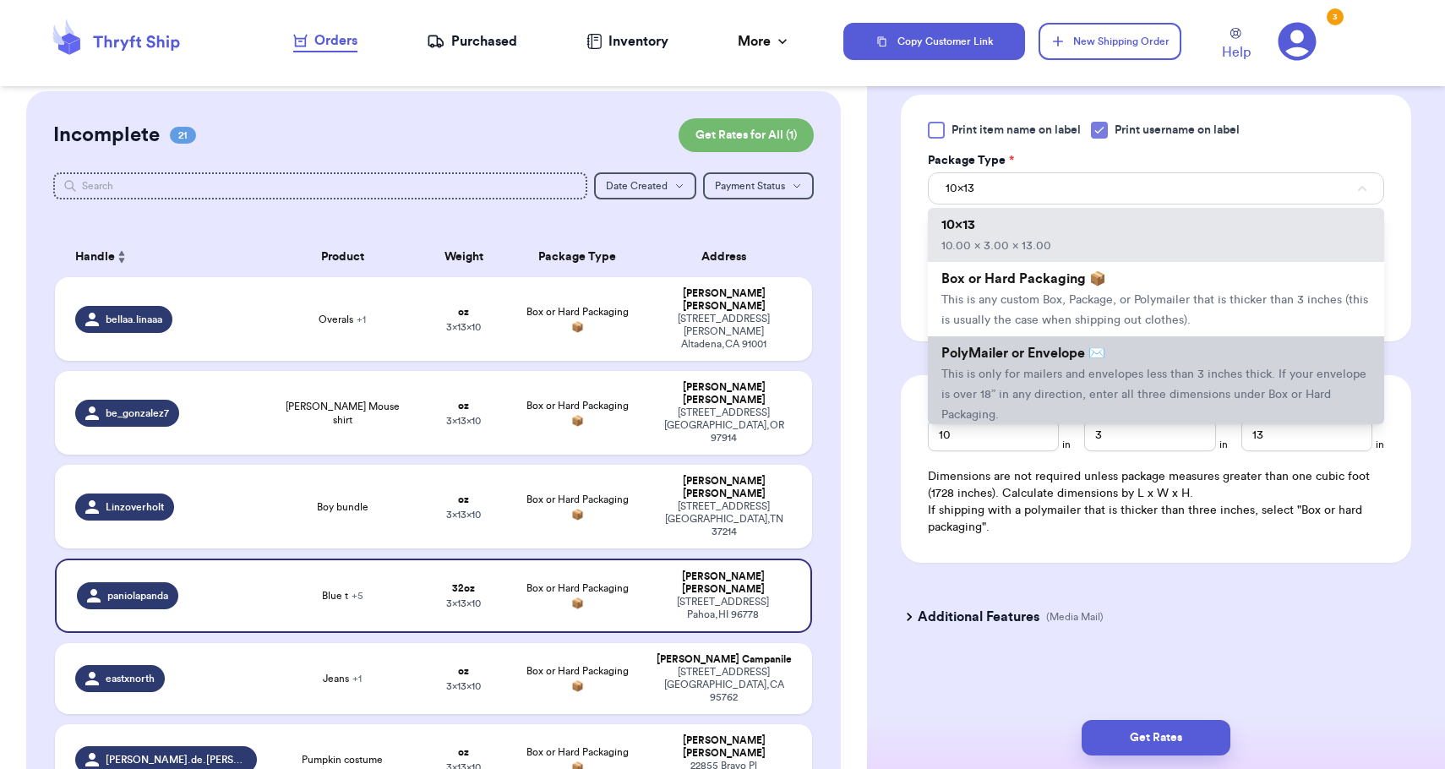
click at [1016, 383] on span "This is only for mailers and envelopes less than 3 inches thick. If your envelo…" at bounding box center [1153, 394] width 425 height 52
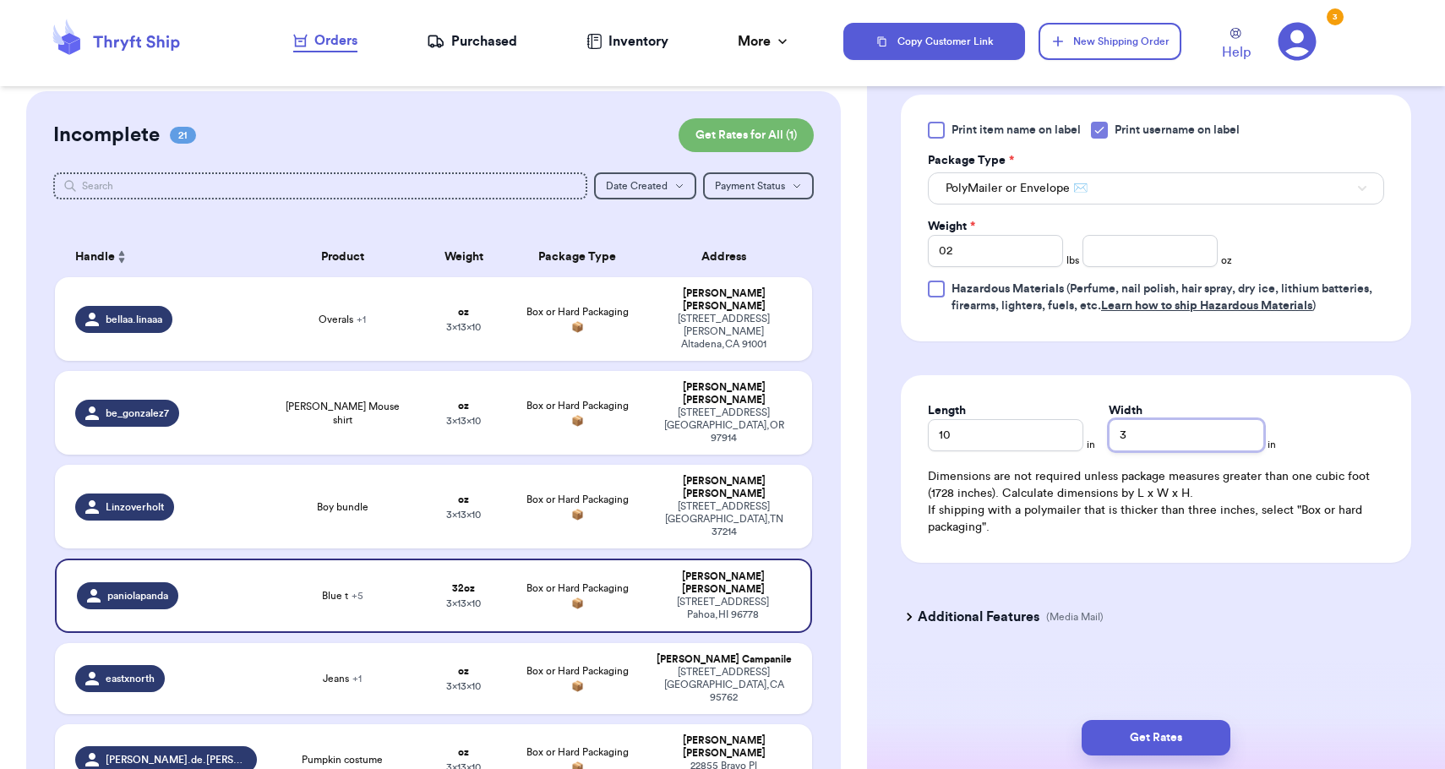
click at [1108, 430] on input "3" at bounding box center [1185, 435] width 155 height 32
click at [1137, 732] on button "Get Rates" at bounding box center [1155, 737] width 149 height 35
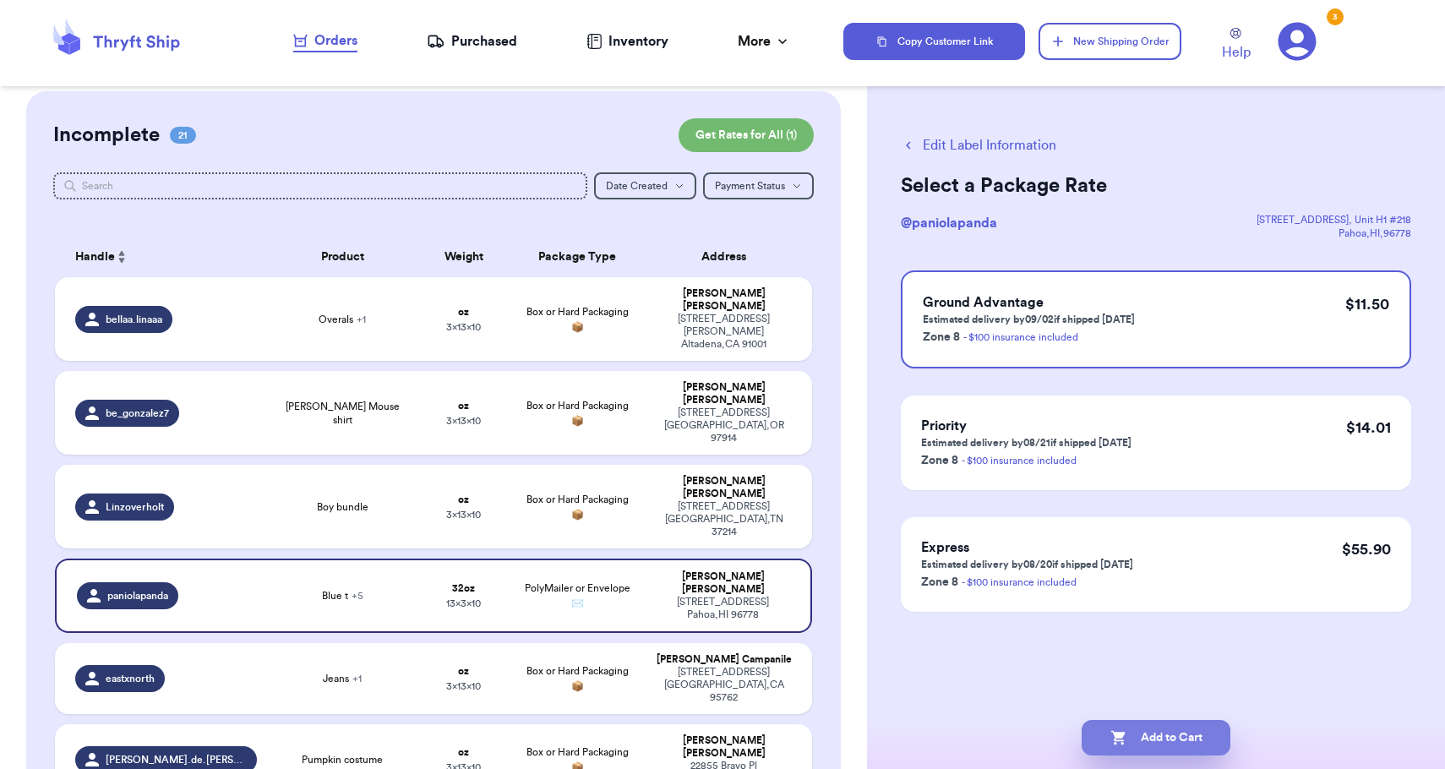
click at [1137, 732] on button "Add to Cart" at bounding box center [1155, 737] width 149 height 35
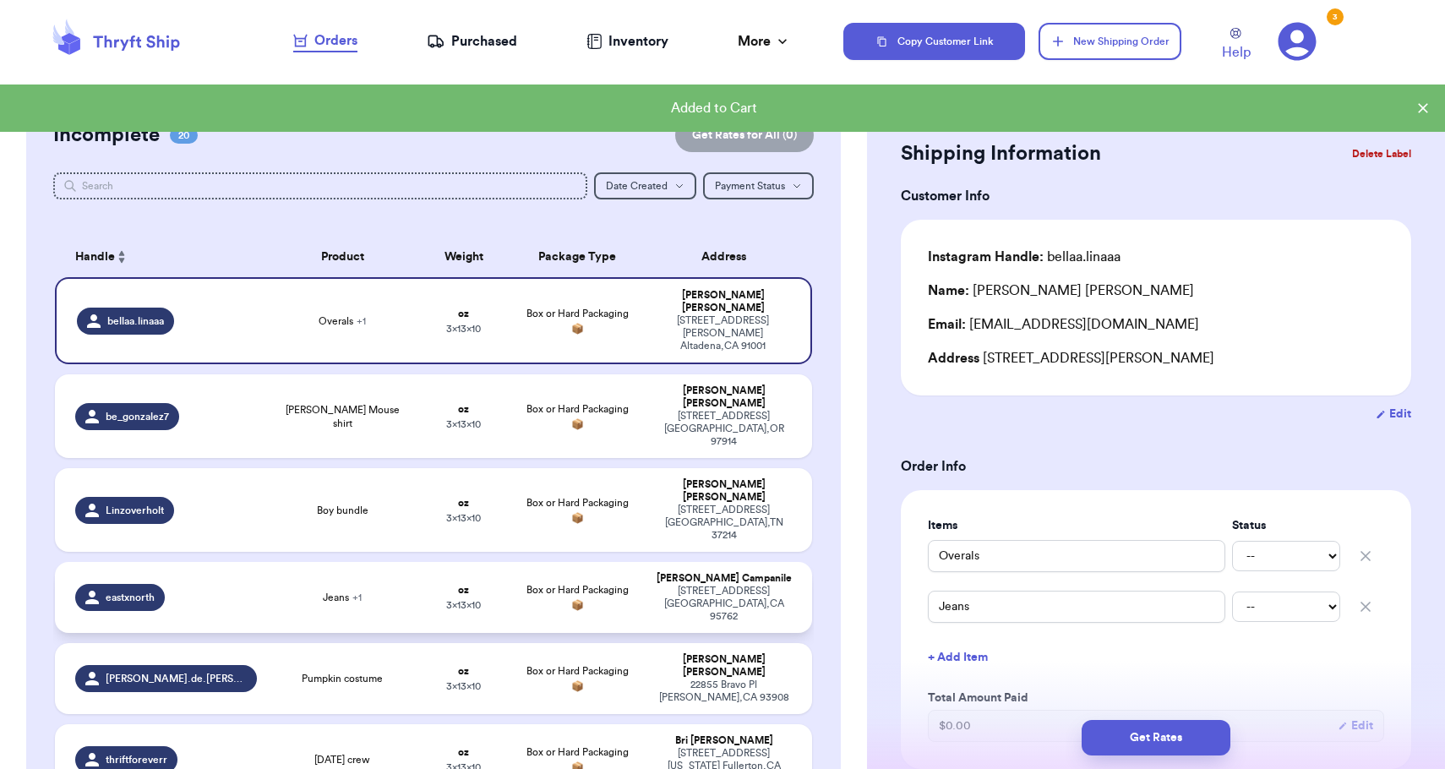
click at [770, 585] on div "[STREET_ADDRESS]" at bounding box center [724, 604] width 136 height 38
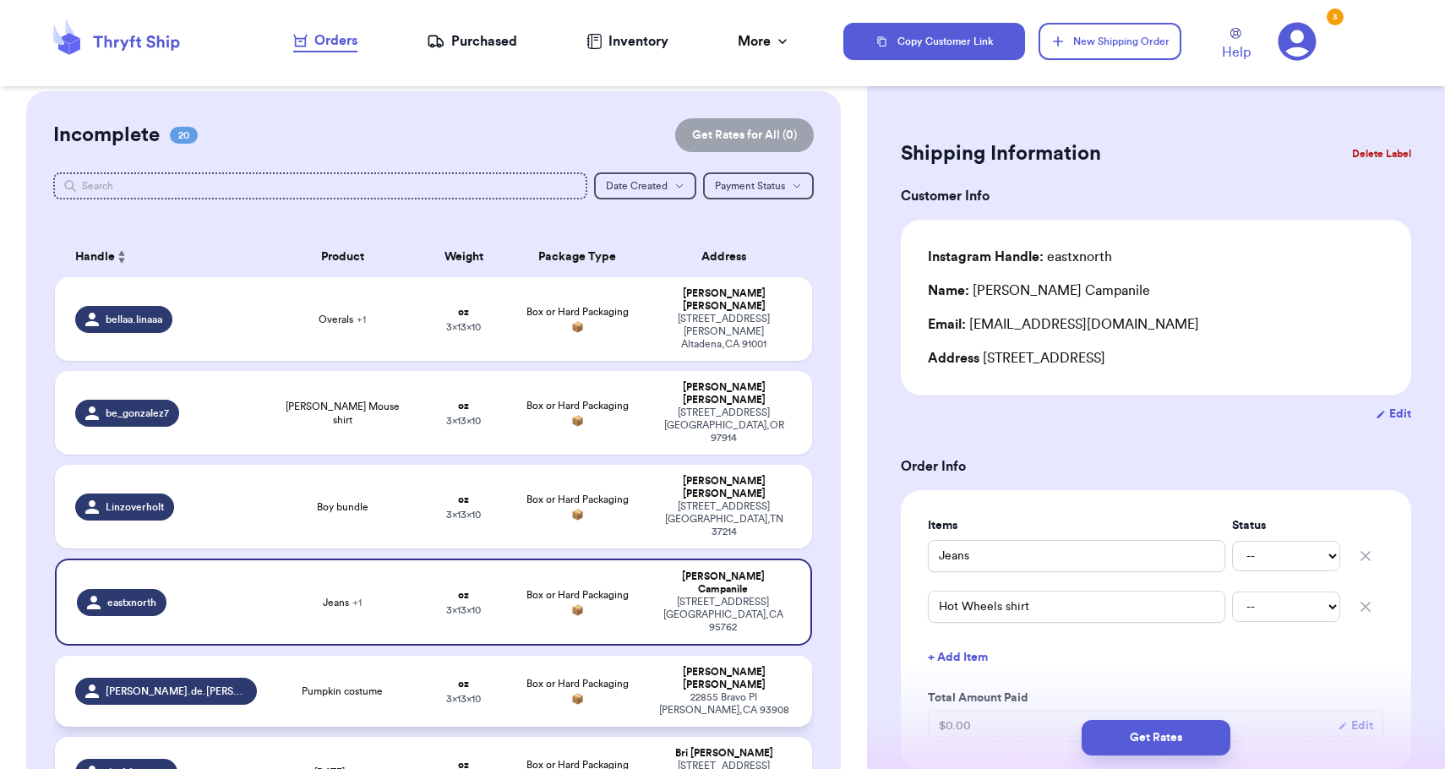
click at [661, 691] on div "[STREET_ADDRESS]" at bounding box center [724, 703] width 136 height 25
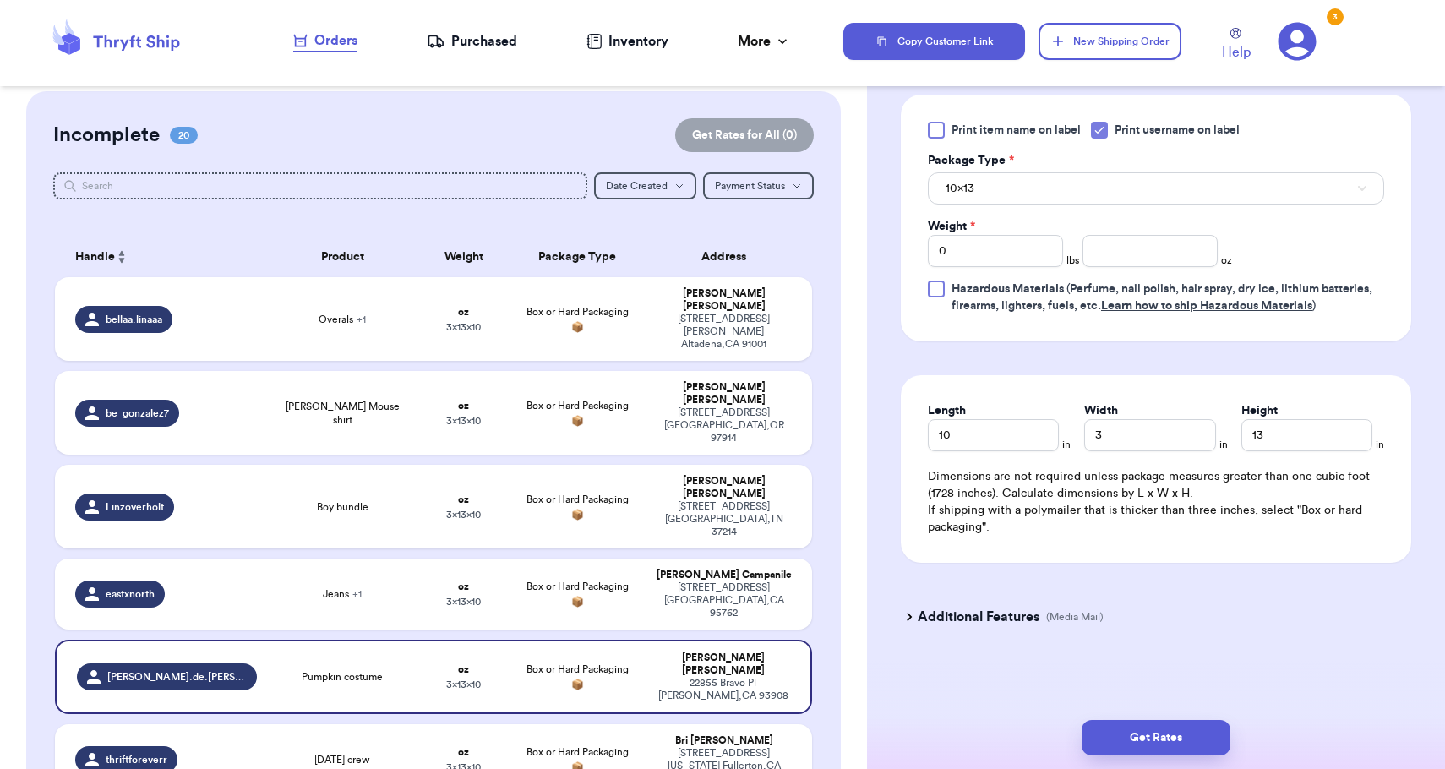
scroll to position [689, 0]
click at [1132, 252] on input "number" at bounding box center [1149, 251] width 135 height 32
click at [1111, 188] on button "10x13" at bounding box center [1156, 188] width 456 height 32
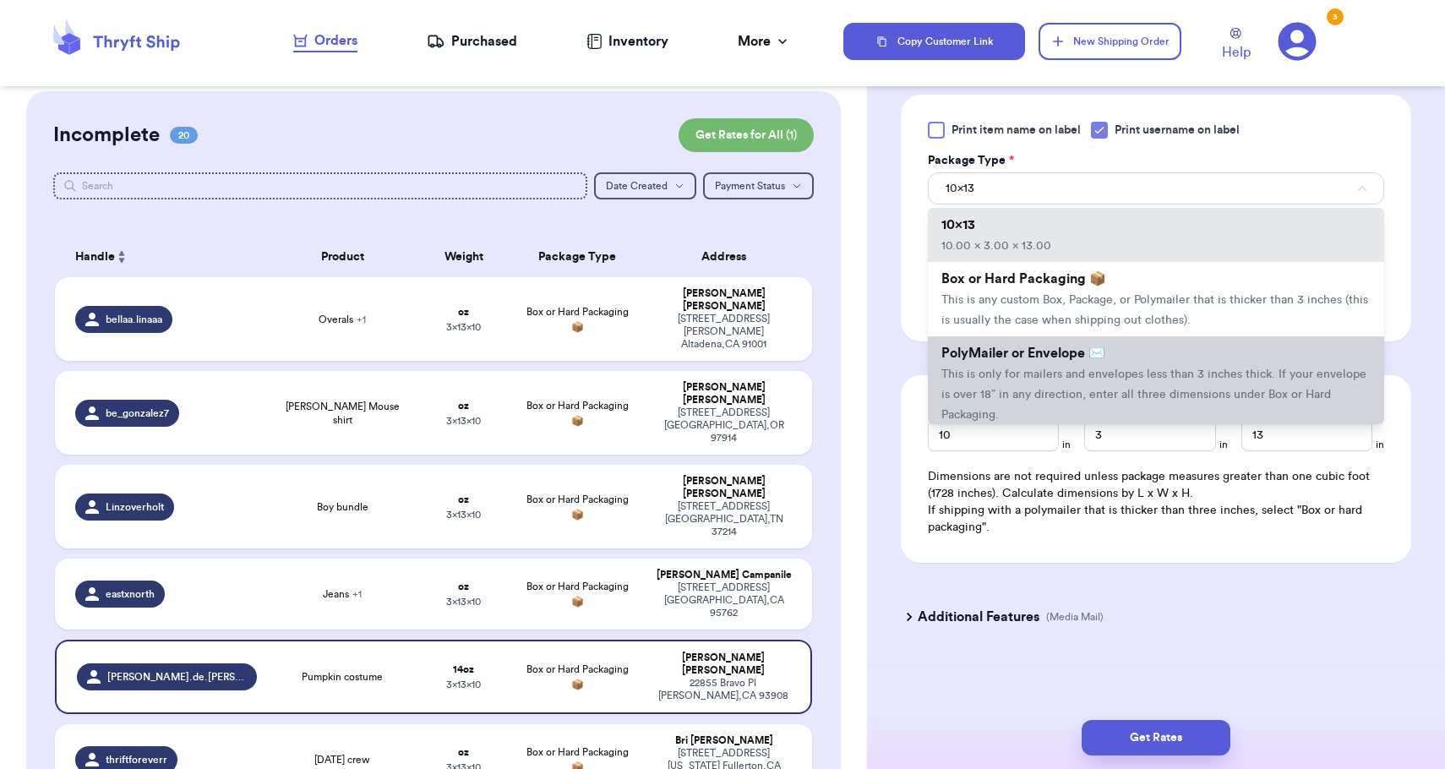
click at [1092, 365] on li "PolyMailer or Envelope ✉️ This is only for mailers and envelopes less than 3 in…" at bounding box center [1156, 383] width 456 height 95
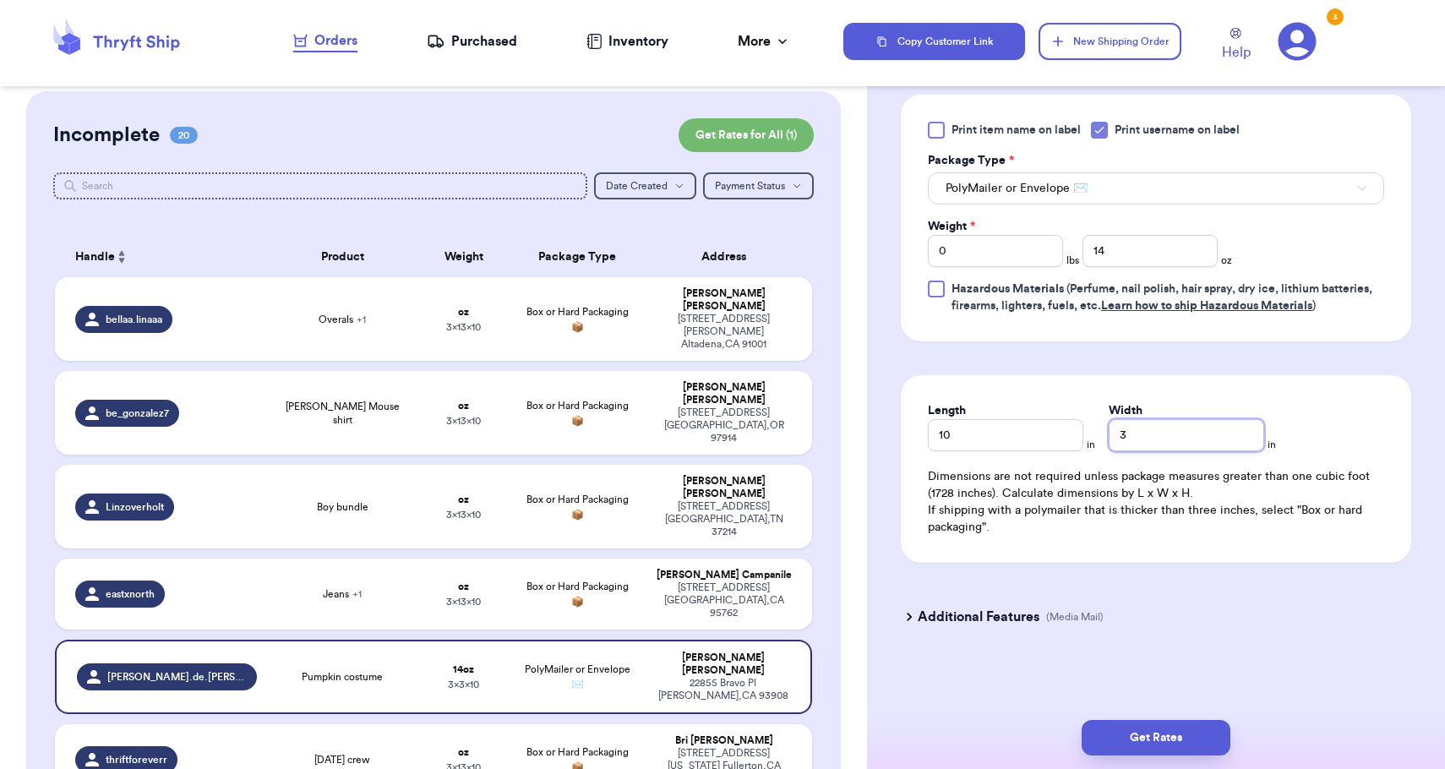
click at [1118, 444] on input "3" at bounding box center [1185, 435] width 155 height 32
click at [1113, 442] on input "3" at bounding box center [1185, 435] width 155 height 32
click at [1151, 737] on button "Get Rates" at bounding box center [1155, 737] width 149 height 35
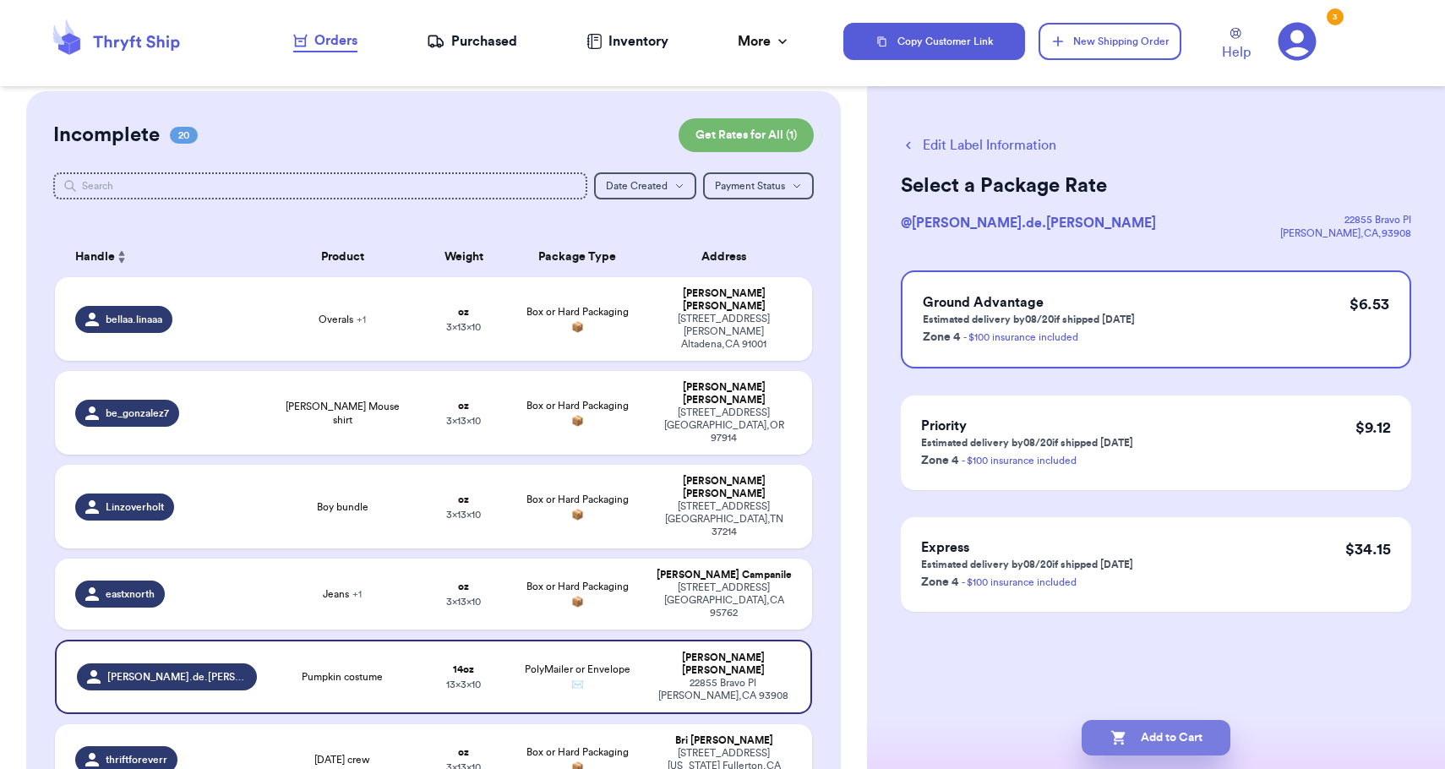
click at [1151, 737] on button "Add to Cart" at bounding box center [1155, 737] width 149 height 35
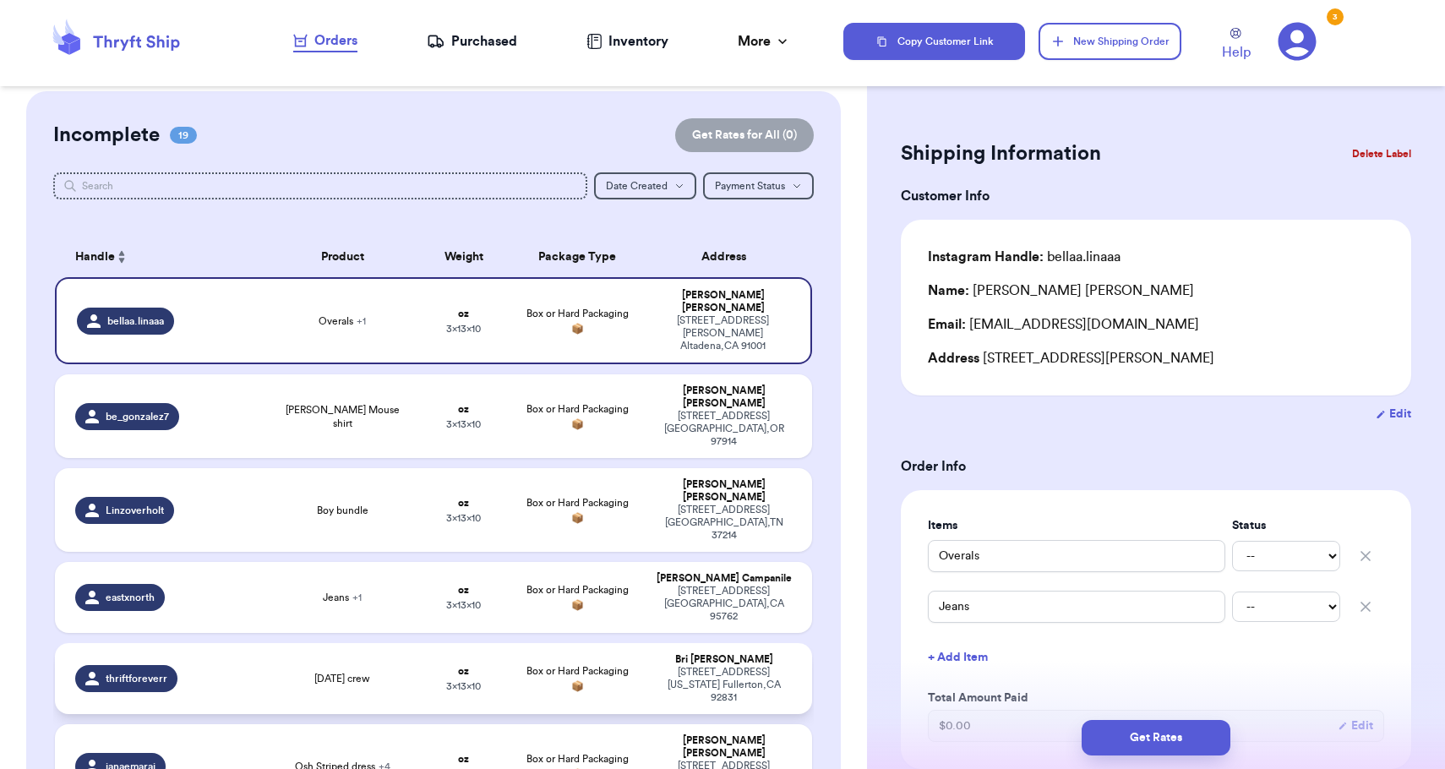
click at [610, 643] on td "Box or Hard Packaging 📦" at bounding box center [577, 678] width 136 height 71
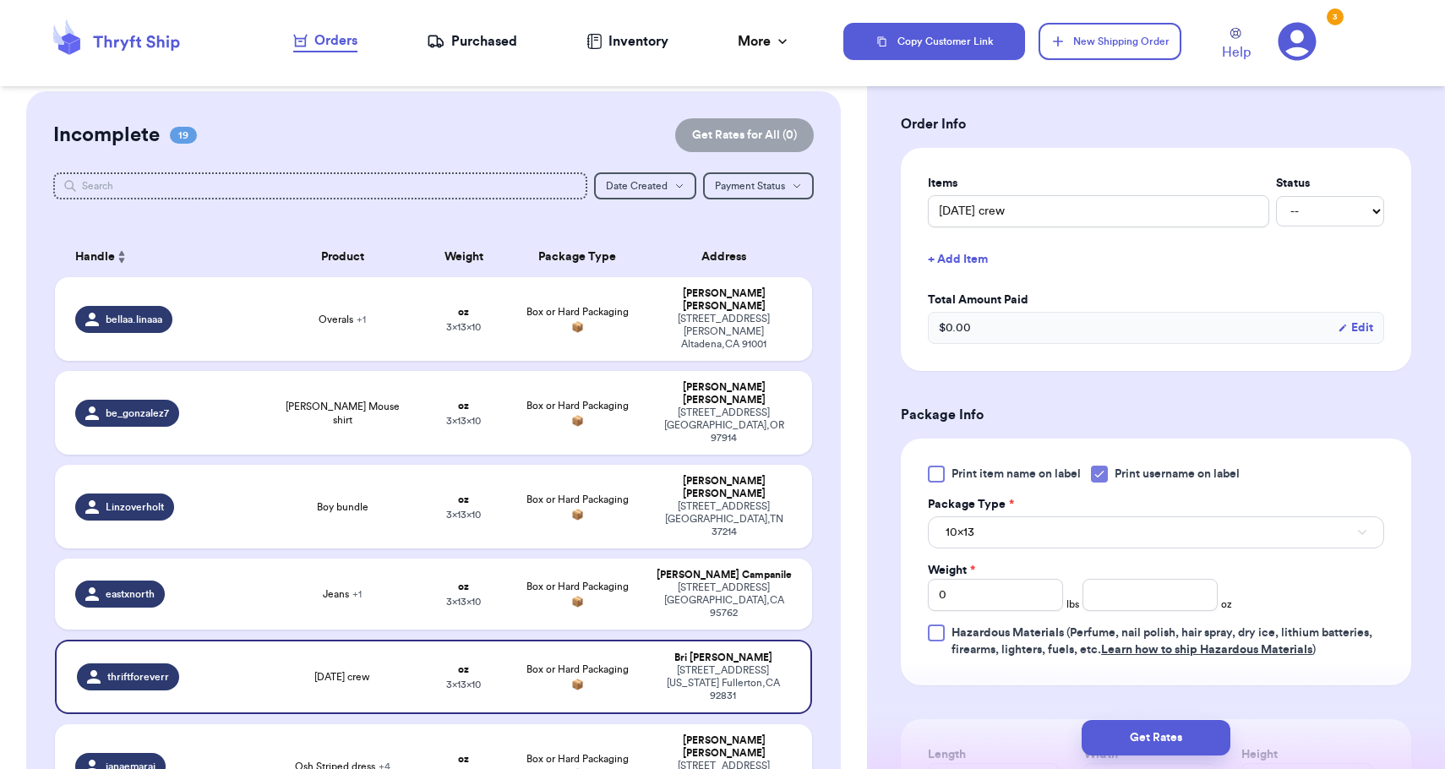
scroll to position [411, 0]
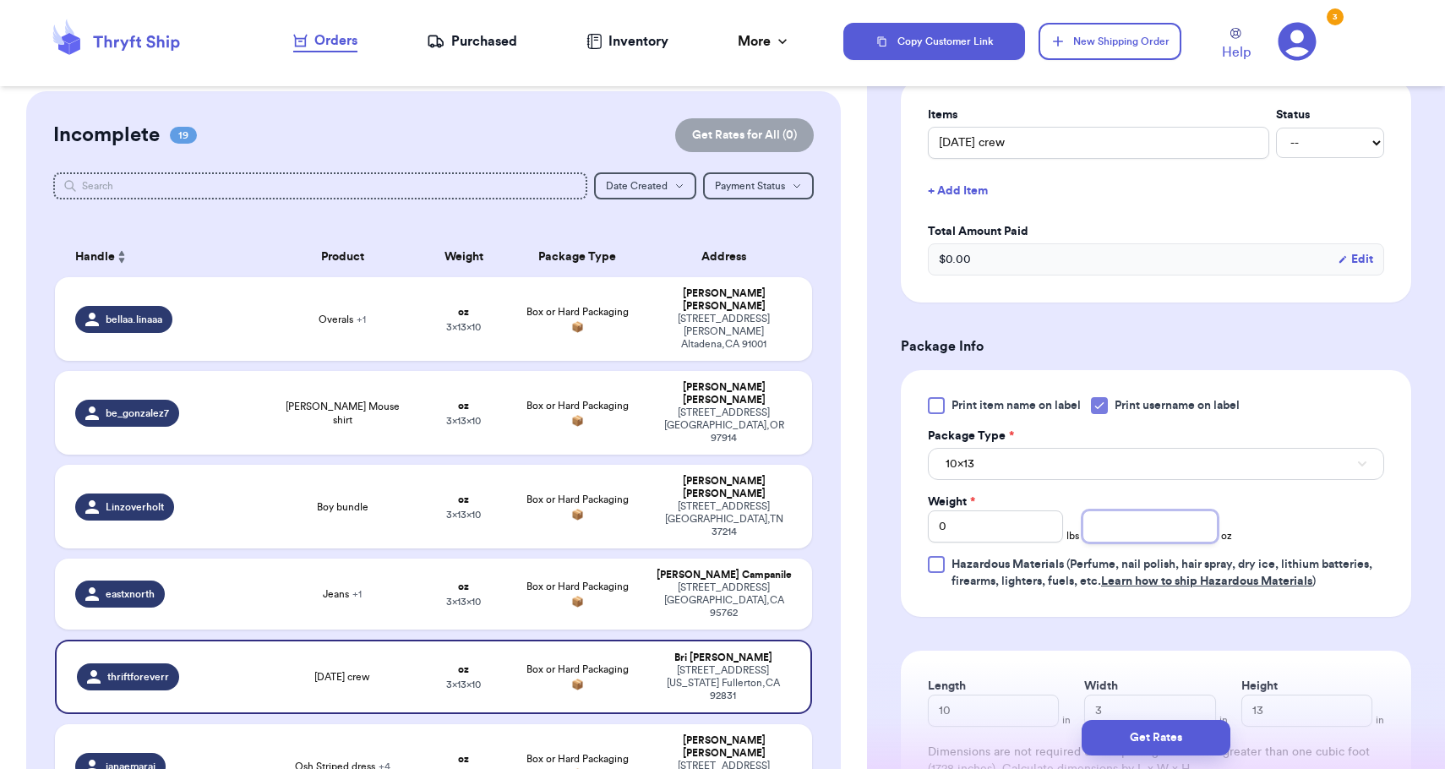
click at [1147, 545] on div "Print item name on label Print username on label Package Type * 10x13 Weight * …" at bounding box center [1156, 493] width 456 height 193
click at [1147, 465] on button "10x13" at bounding box center [1156, 464] width 456 height 32
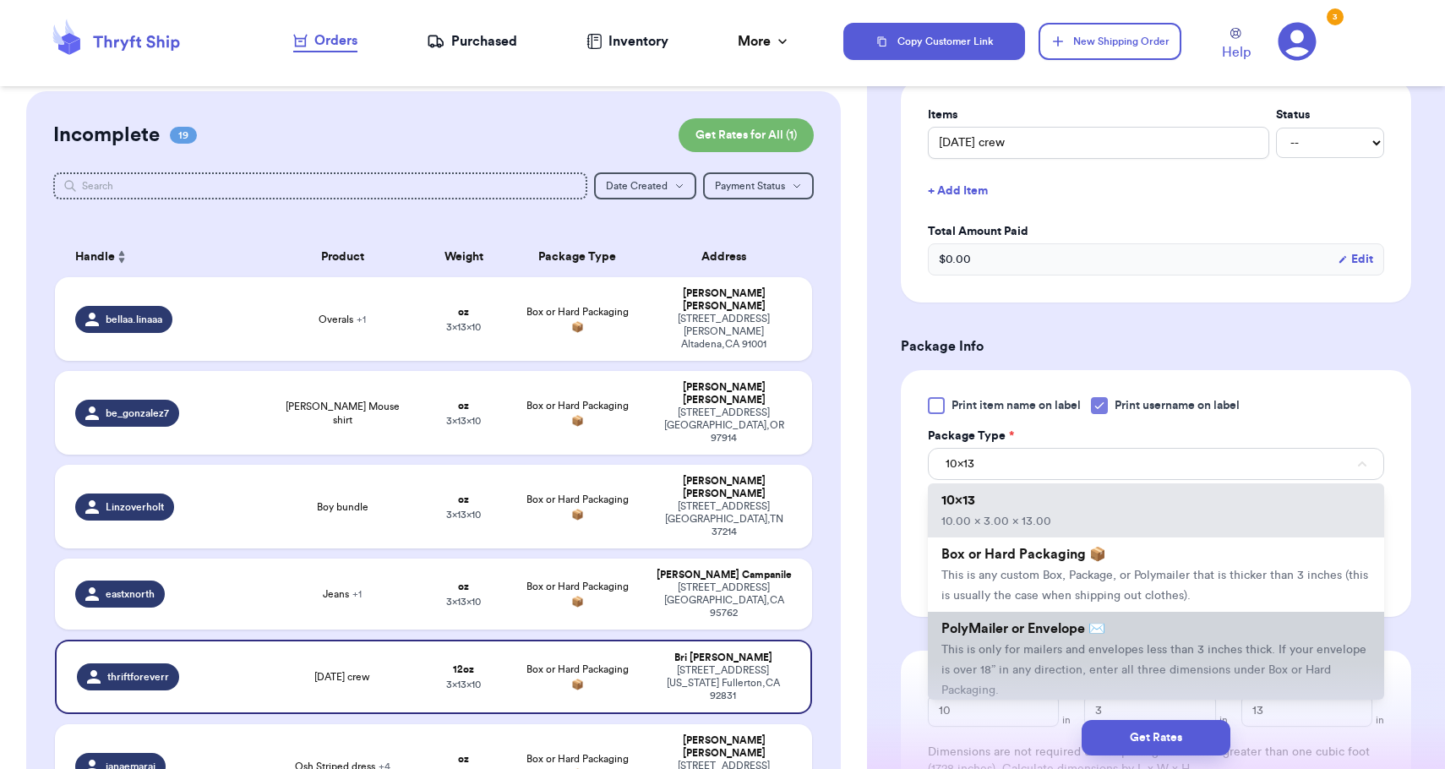
click at [1136, 645] on li "PolyMailer or Envelope ✉️ This is only for mailers and envelopes less than 3 in…" at bounding box center [1156, 659] width 456 height 95
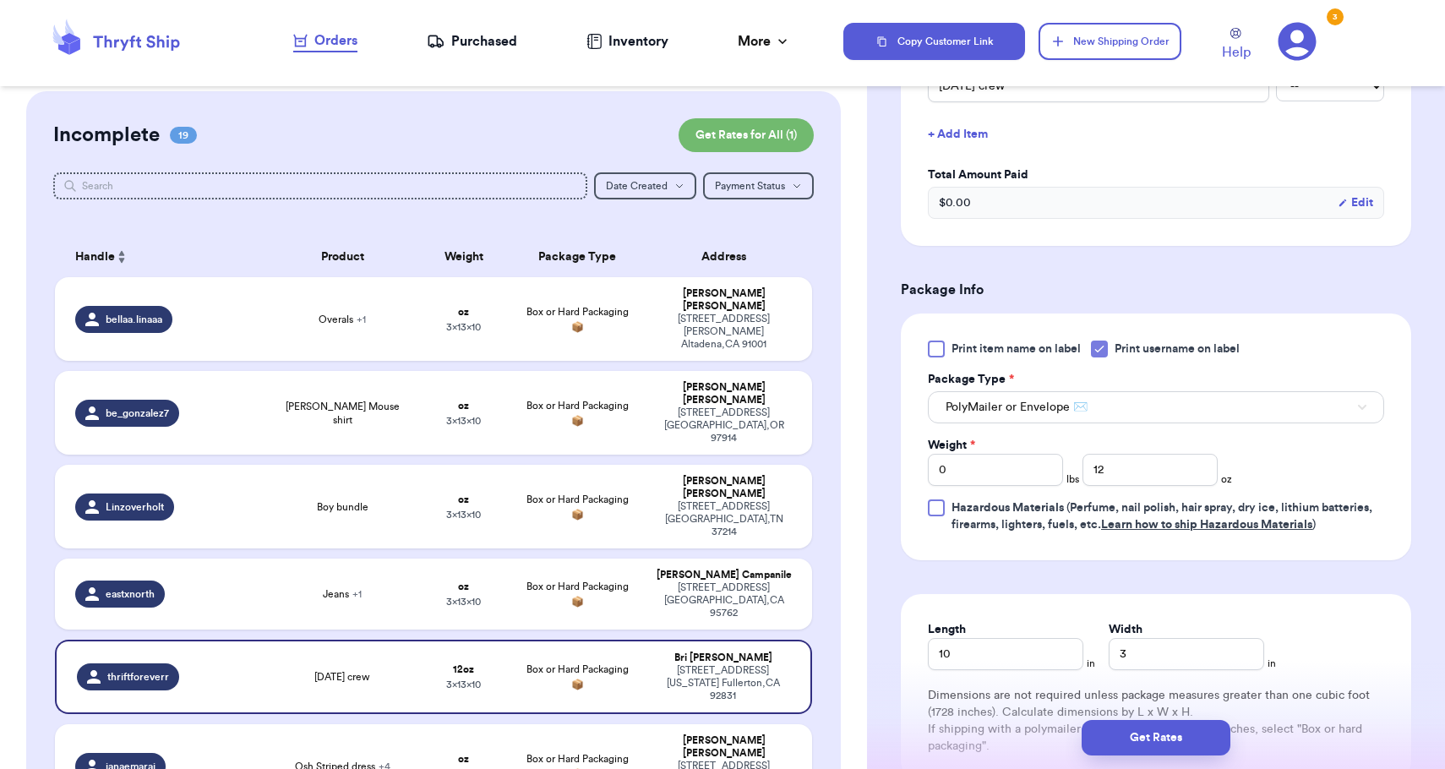
scroll to position [541, 0]
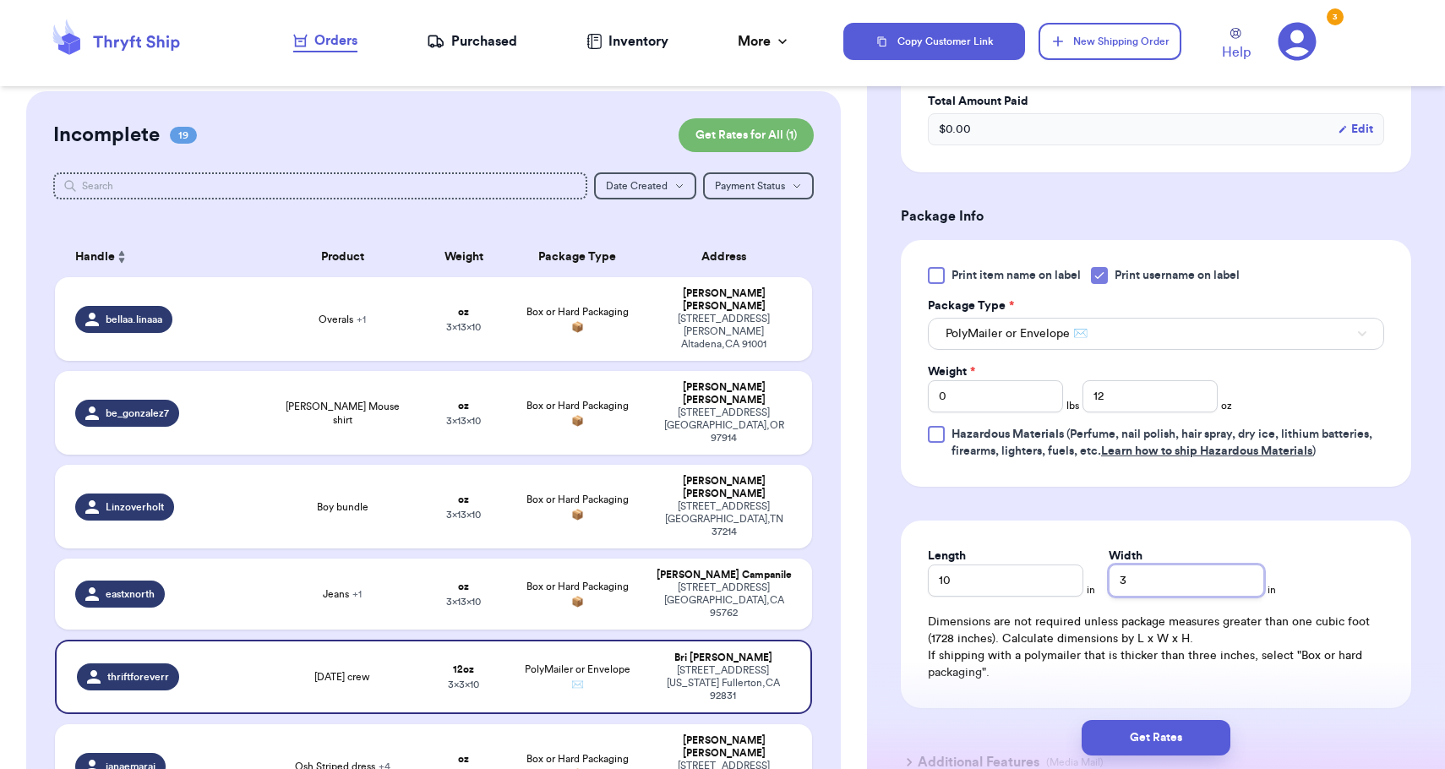
click at [1135, 581] on input "3" at bounding box center [1185, 580] width 155 height 32
click at [1135, 757] on div "Get Rates" at bounding box center [1156, 737] width 578 height 63
click at [1135, 753] on button "Get Rates" at bounding box center [1155, 737] width 149 height 35
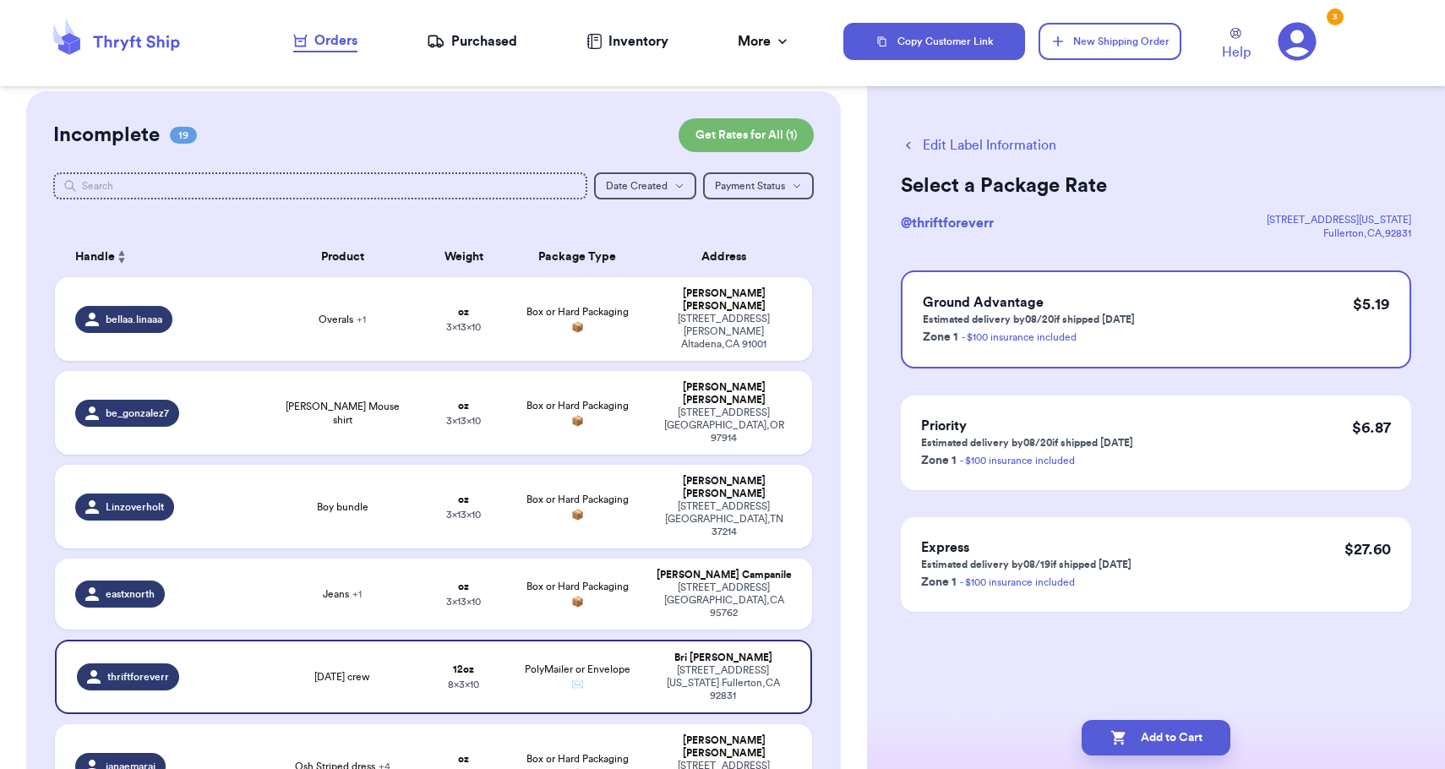
scroll to position [0, 0]
click at [1135, 753] on button "Add to Cart" at bounding box center [1155, 737] width 149 height 35
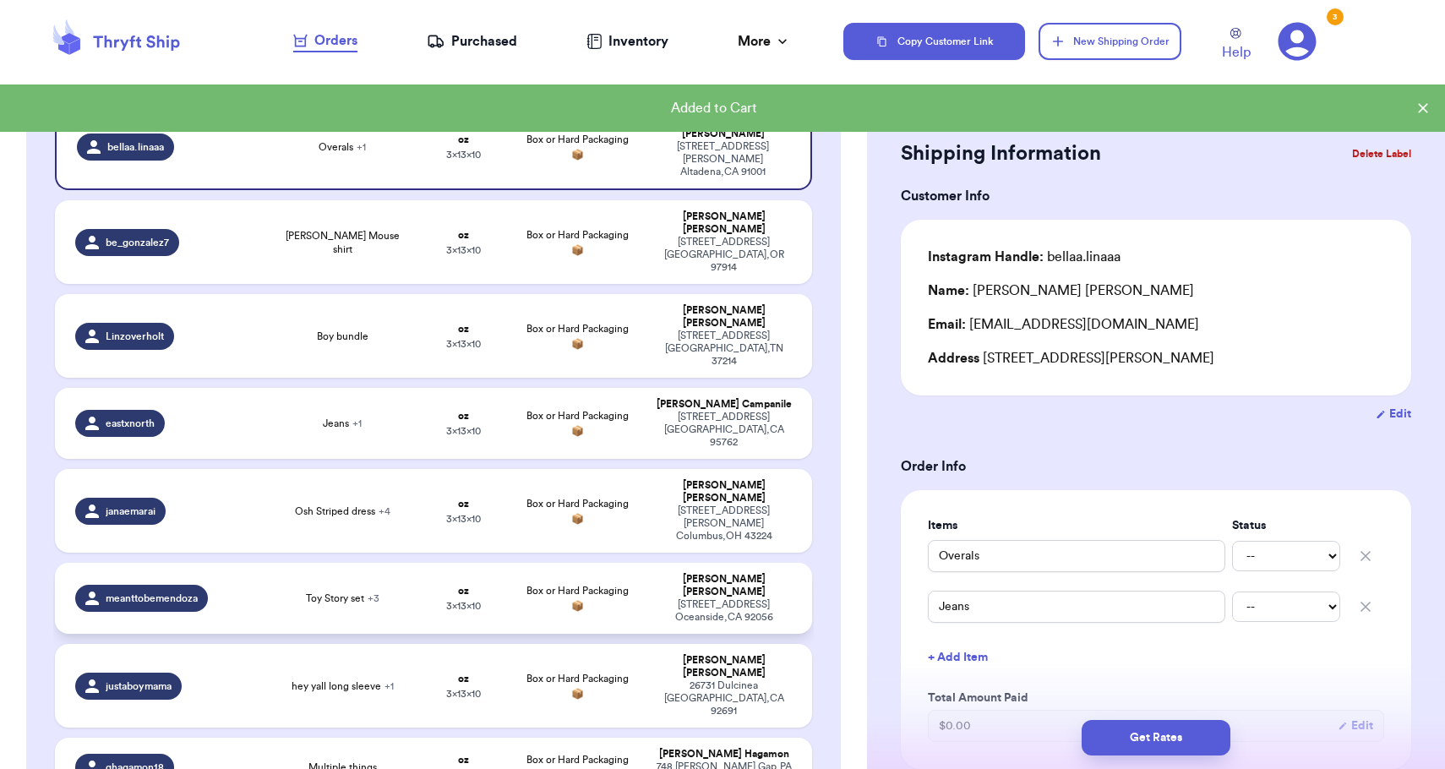
scroll to position [215, 0]
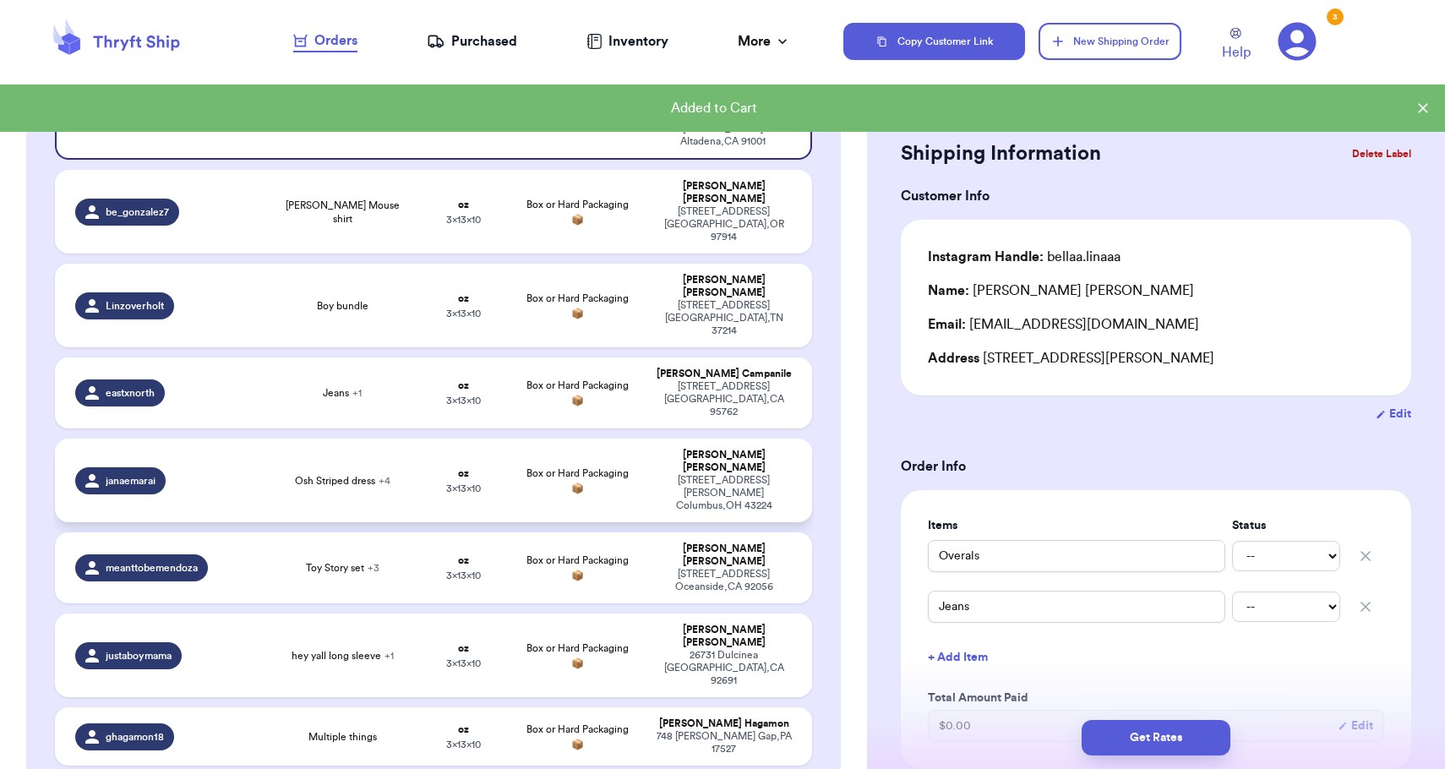
click at [678, 474] on div "[STREET_ADDRESS][PERSON_NAME]" at bounding box center [724, 493] width 136 height 38
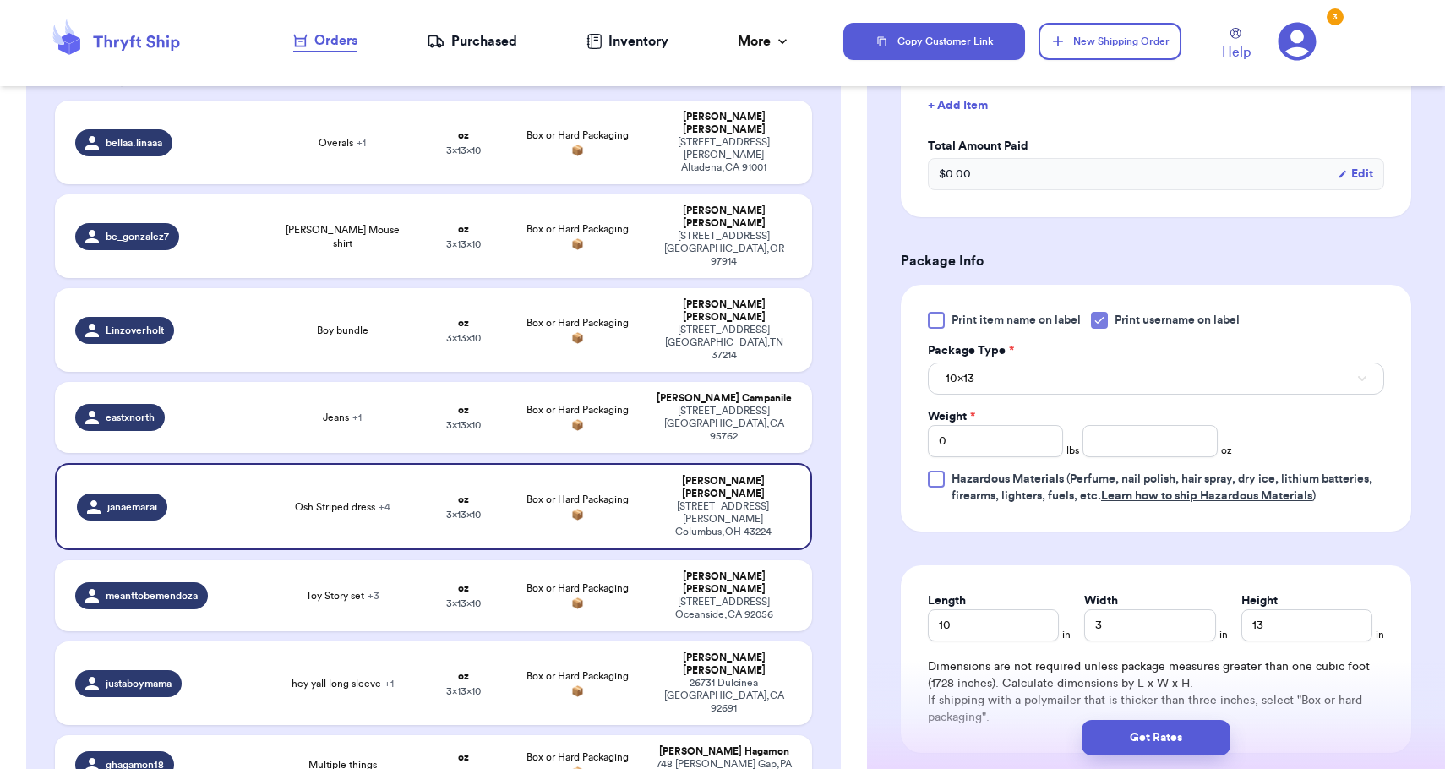
scroll to position [714, 0]
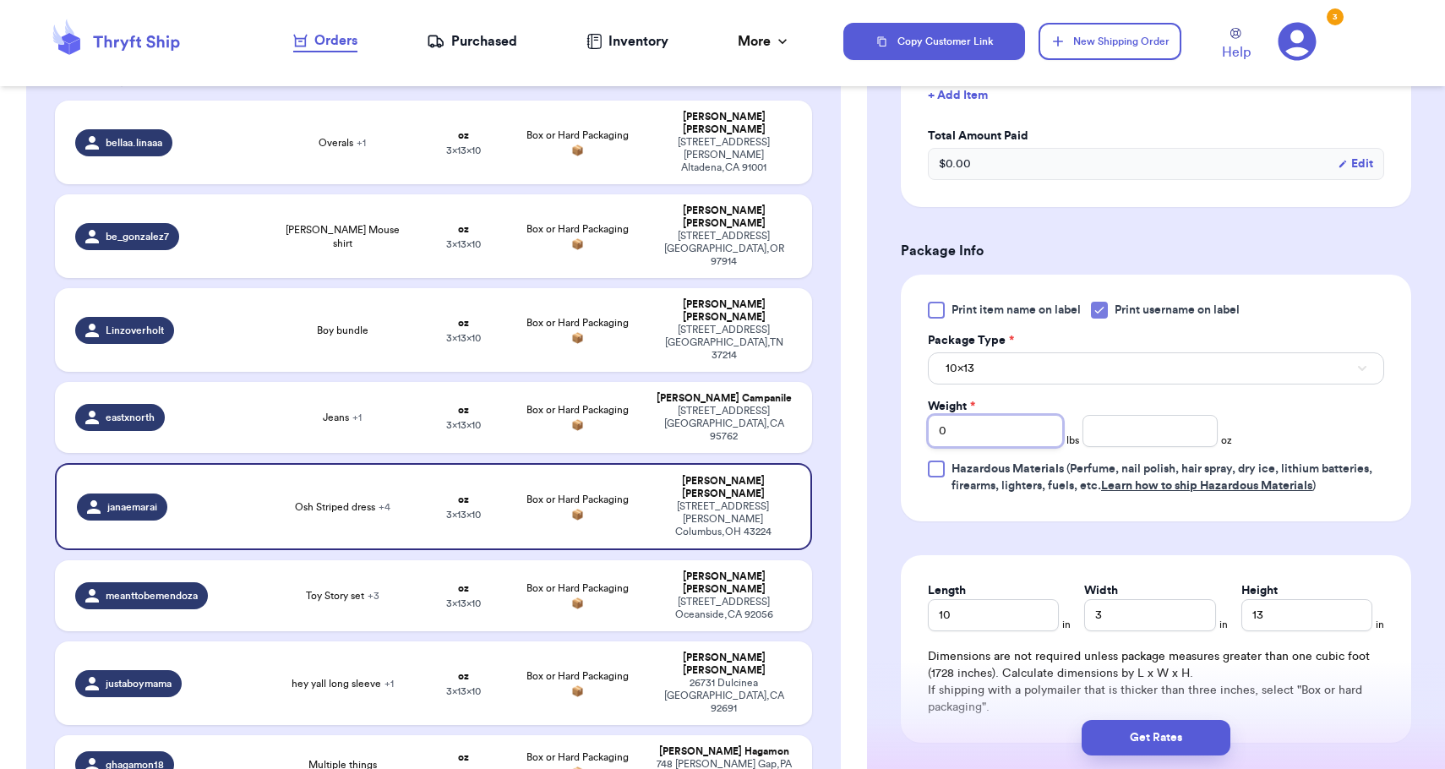
click at [1032, 427] on input "0" at bounding box center [995, 431] width 135 height 32
click at [1032, 354] on div "10x13" at bounding box center [1156, 366] width 456 height 35
click at [1032, 366] on button "10x13" at bounding box center [1156, 368] width 456 height 32
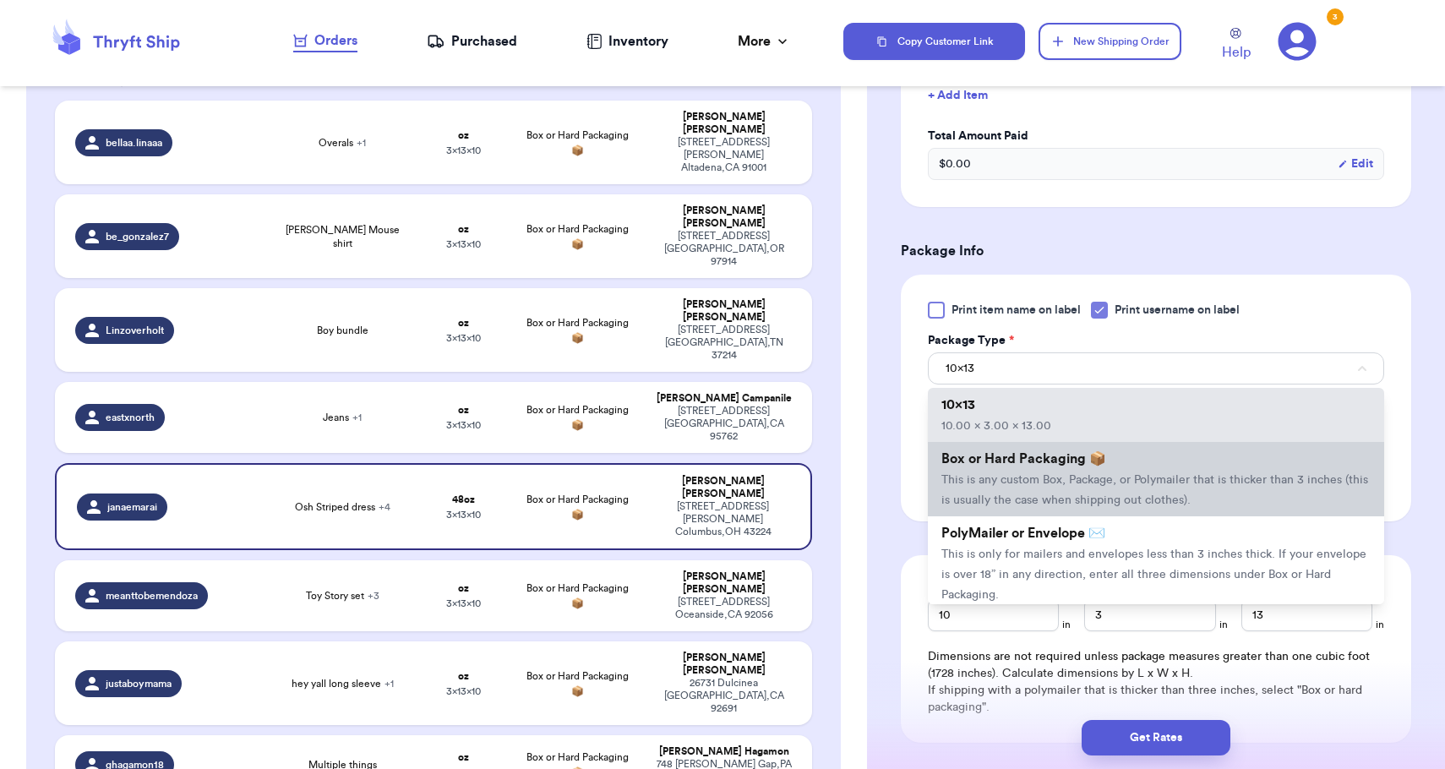
click at [1032, 498] on span "This is any custom Box, Package, or Polymailer that is thicker than 3 inches (t…" at bounding box center [1154, 490] width 427 height 32
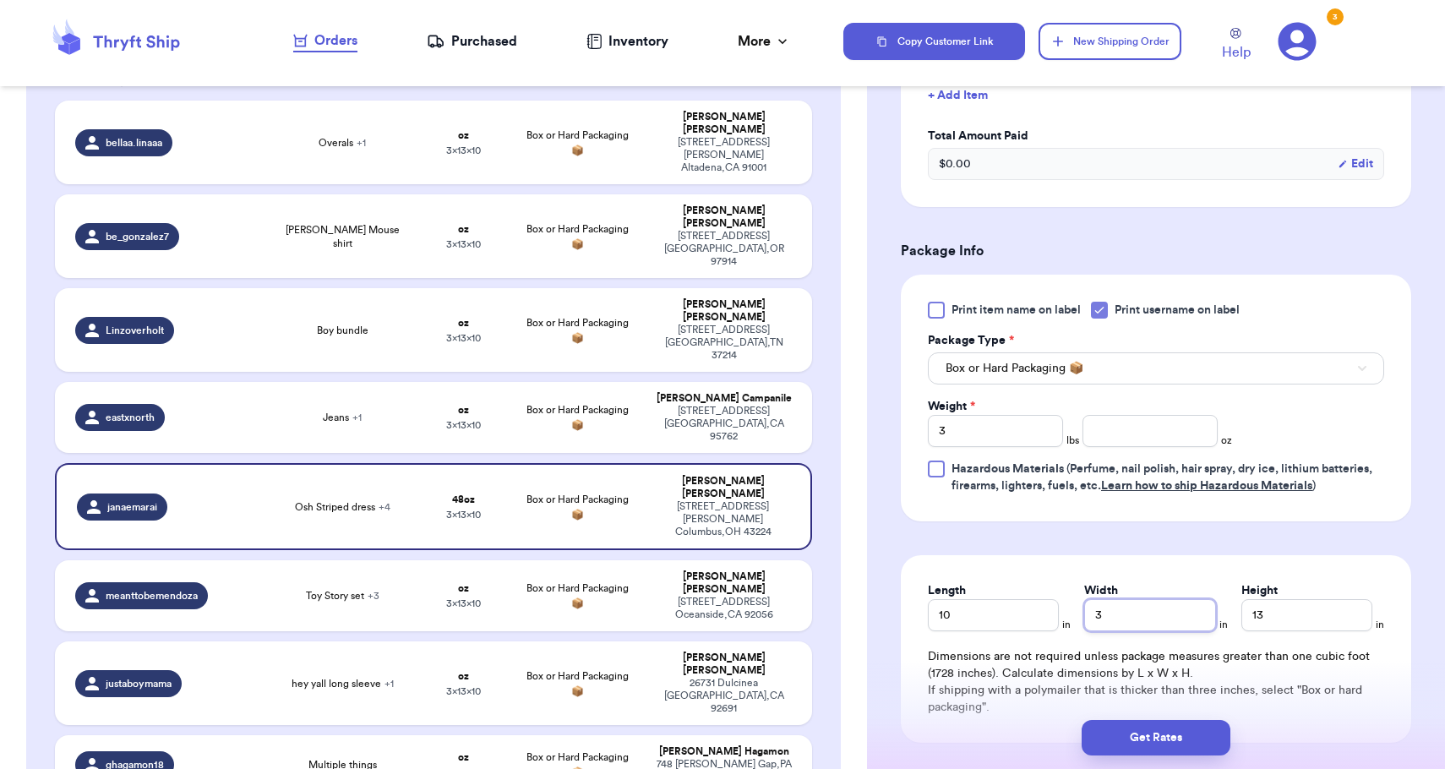
click at [1110, 621] on input "3" at bounding box center [1149, 615] width 131 height 32
click at [1279, 606] on input "13" at bounding box center [1306, 615] width 131 height 32
click at [1206, 738] on button "Get Rates" at bounding box center [1155, 737] width 149 height 35
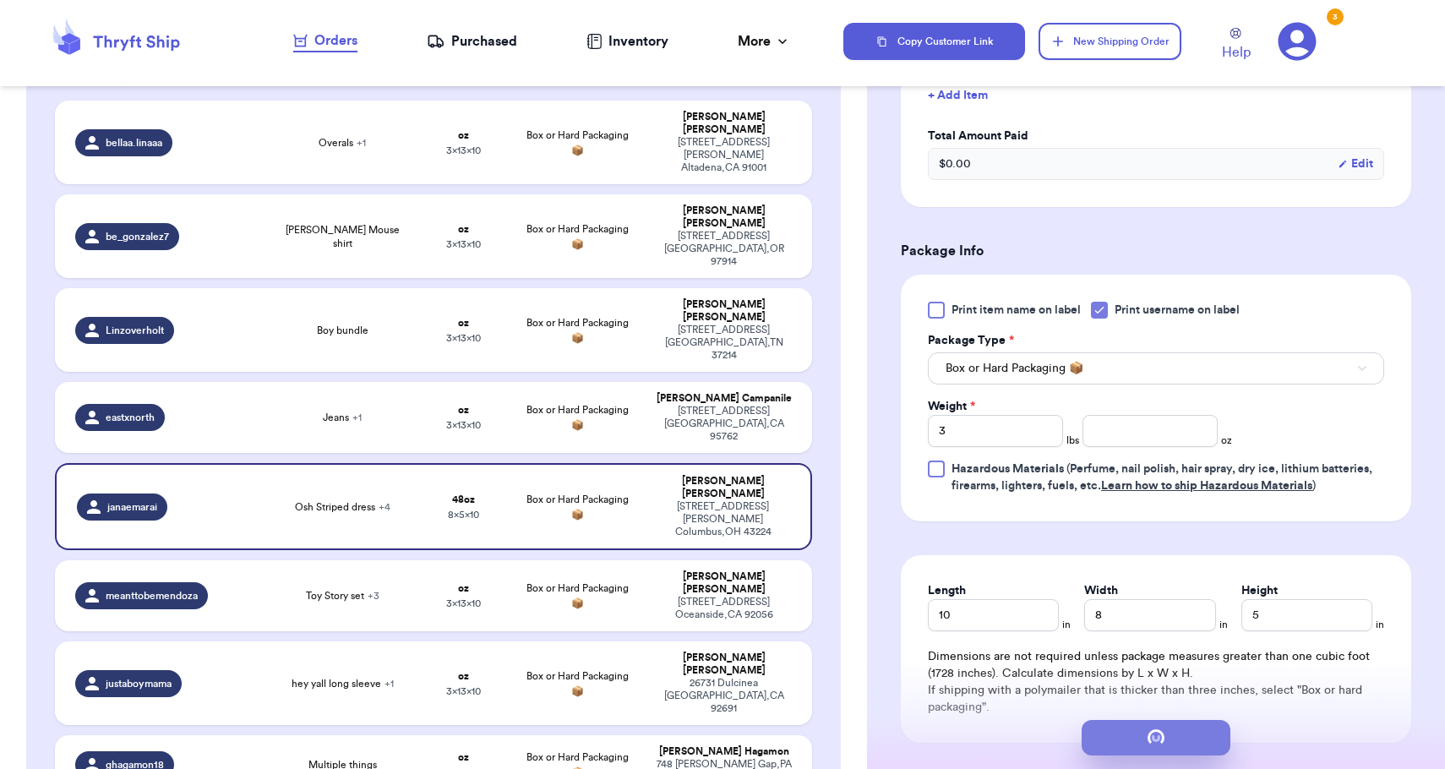
scroll to position [0, 0]
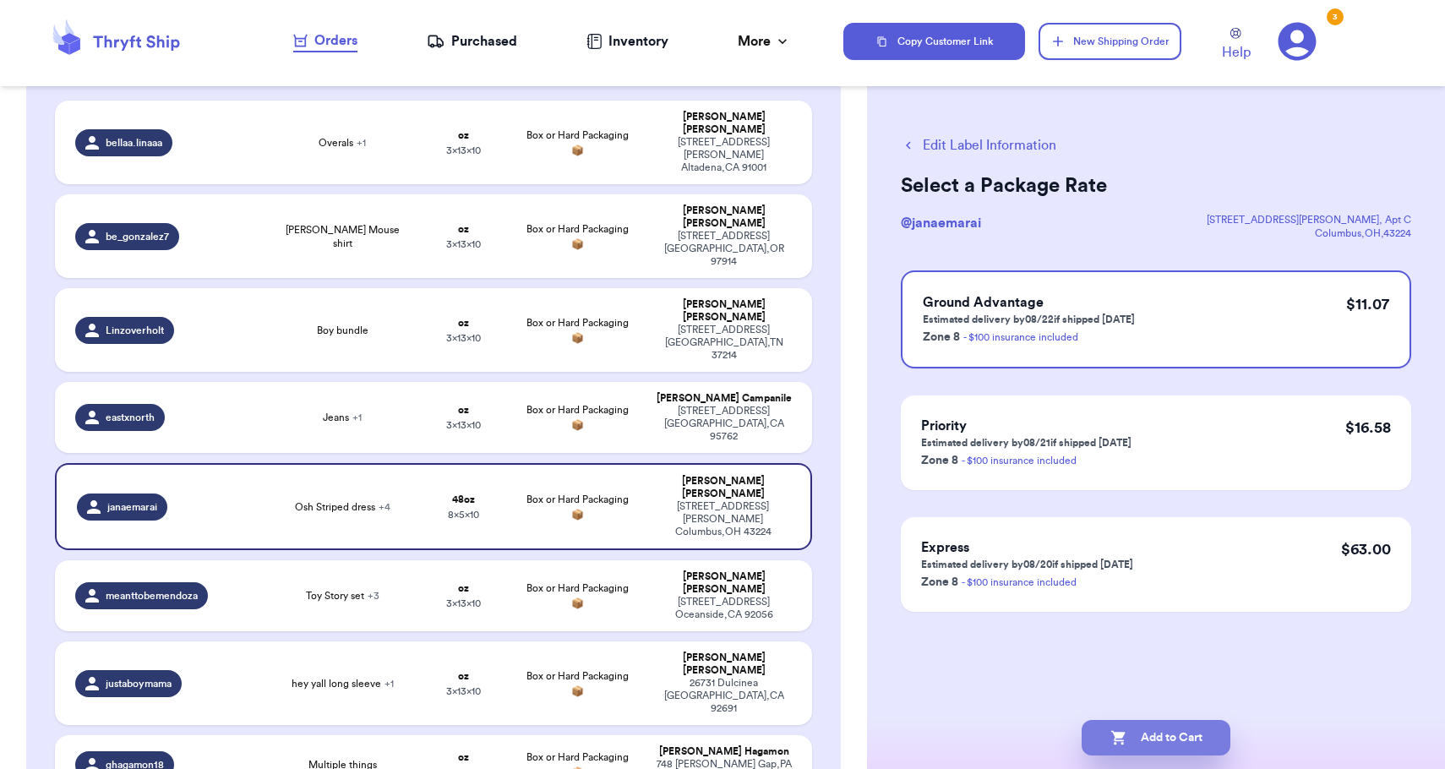
click at [1206, 738] on button "Add to Cart" at bounding box center [1155, 737] width 149 height 35
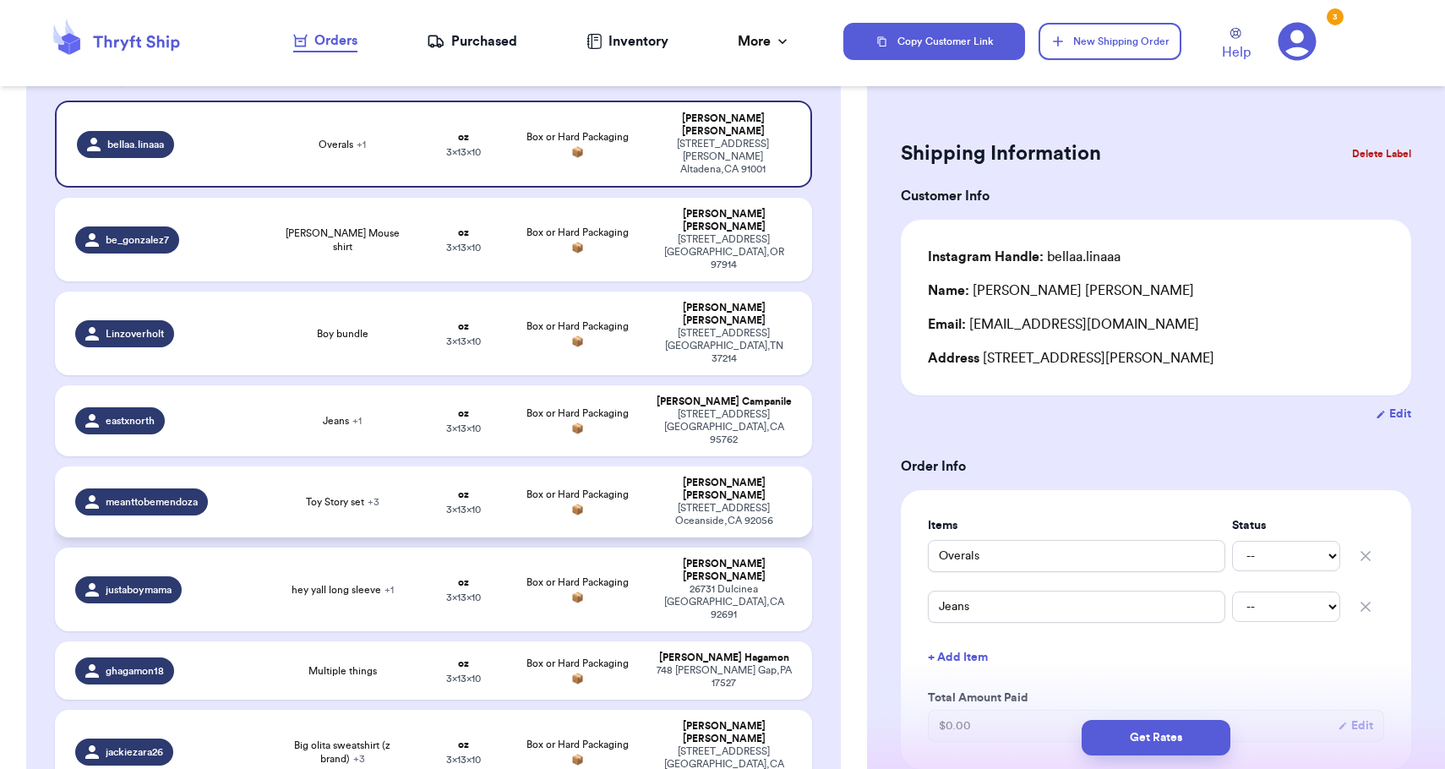
click at [618, 466] on td "Box or Hard Packaging 📦" at bounding box center [577, 501] width 136 height 71
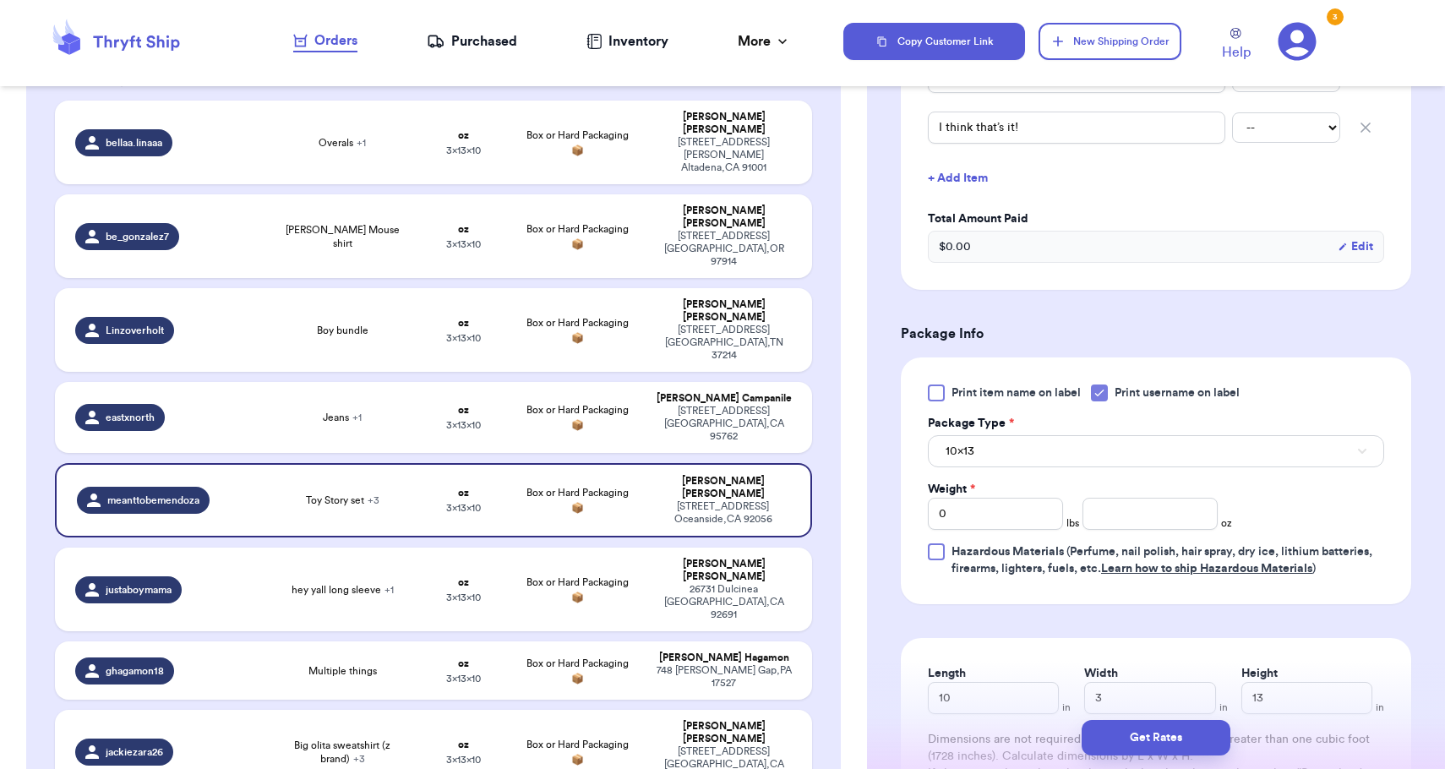
scroll to position [654, 0]
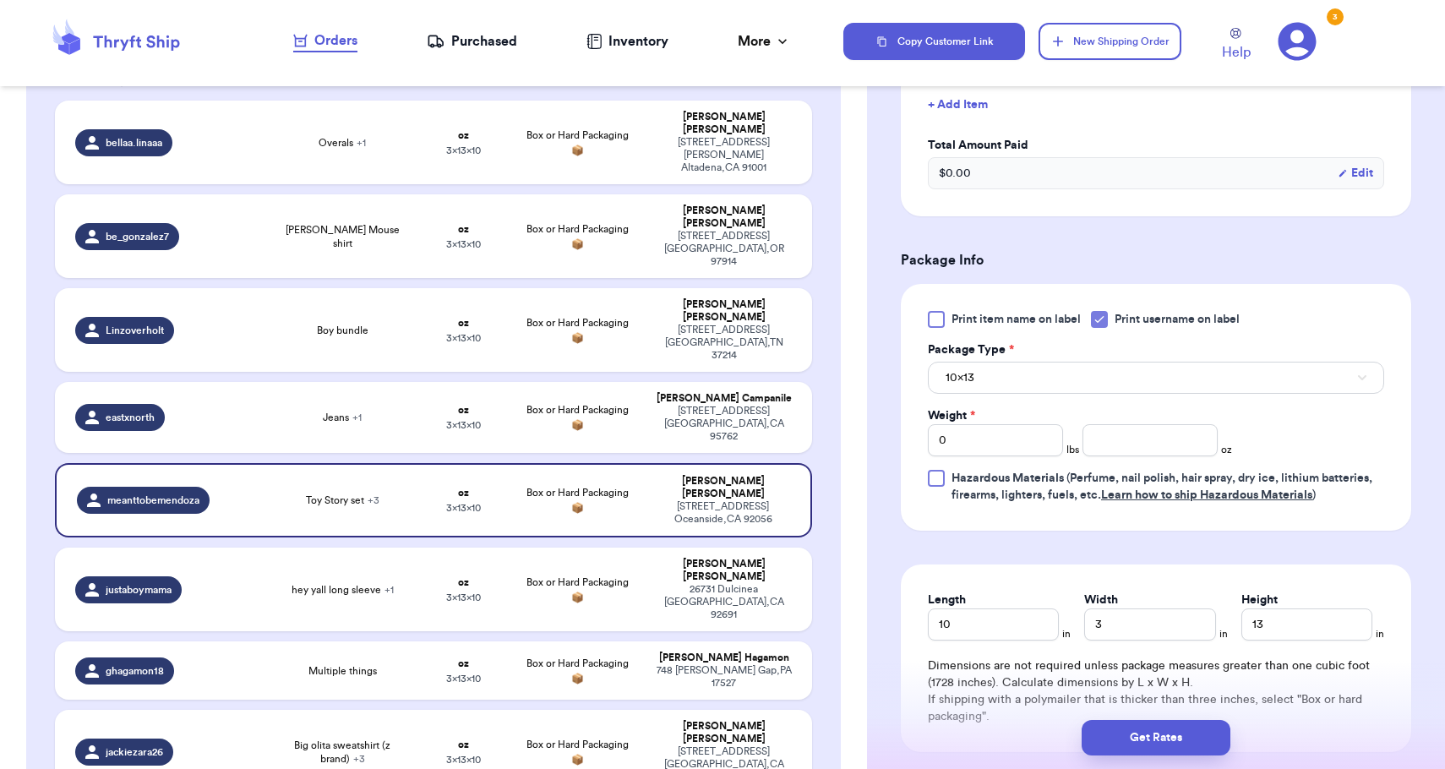
click at [1016, 387] on button "10x13" at bounding box center [1156, 378] width 456 height 32
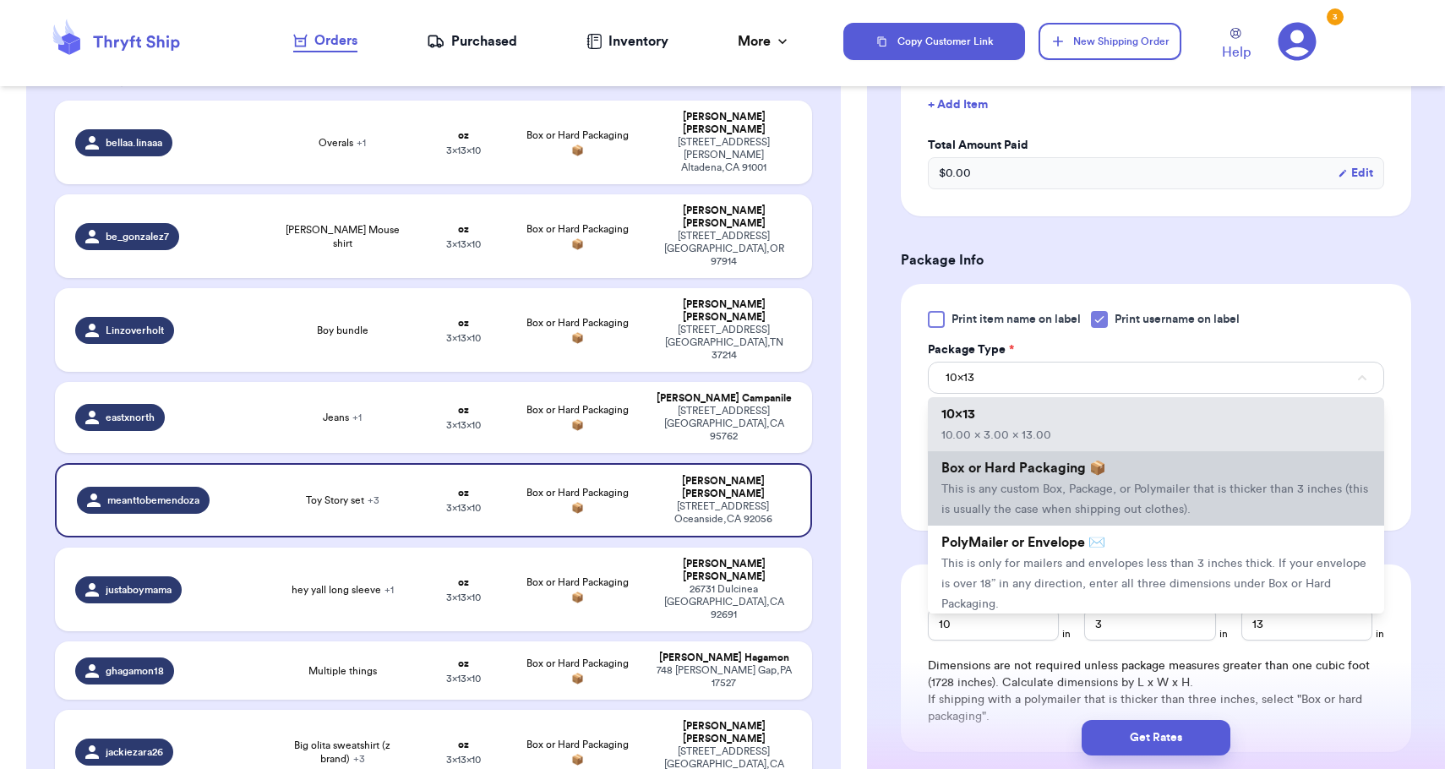
click at [1016, 486] on li "Box or Hard Packaging 📦 This is any custom Box, Package, or Polymailer that is …" at bounding box center [1156, 488] width 456 height 74
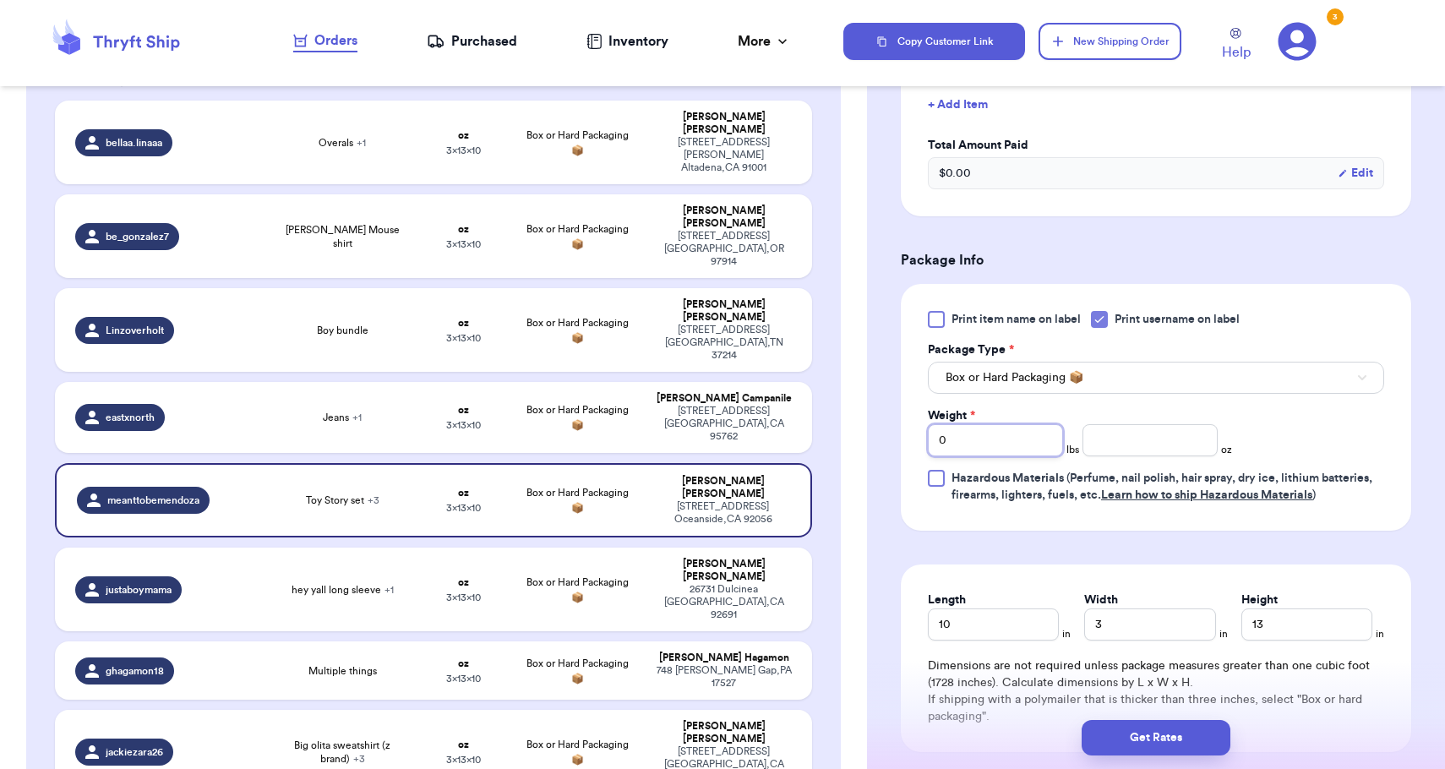
click at [1004, 444] on input "0" at bounding box center [995, 440] width 135 height 32
click at [1044, 636] on input "10" at bounding box center [993, 624] width 131 height 32
click at [1220, 634] on span "in" at bounding box center [1223, 634] width 8 height 14
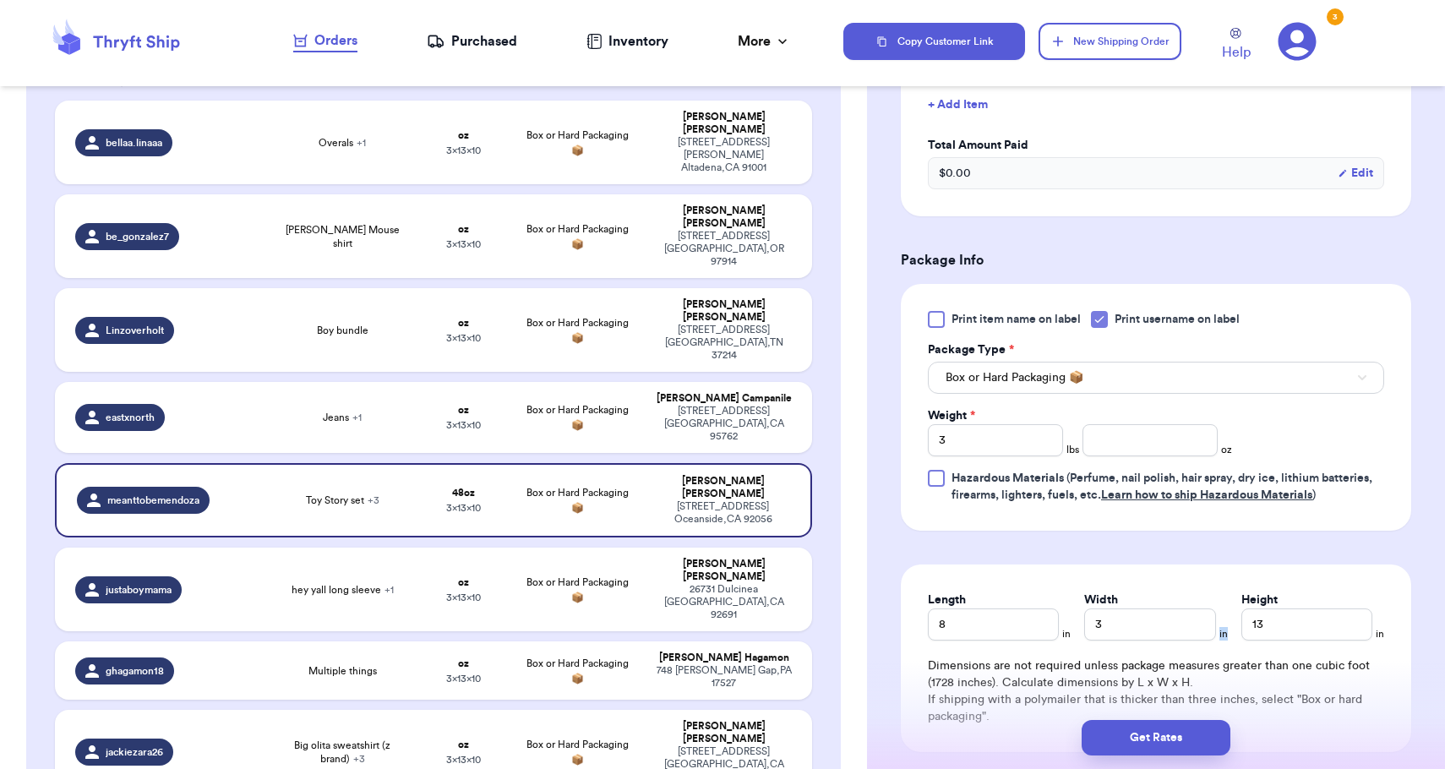
click at [1220, 634] on span "in" at bounding box center [1223, 634] width 8 height 14
click at [1183, 626] on input "3" at bounding box center [1149, 624] width 131 height 32
click at [1317, 608] on div "Height" at bounding box center [1306, 599] width 131 height 17
click at [1317, 621] on input "13" at bounding box center [1306, 624] width 131 height 32
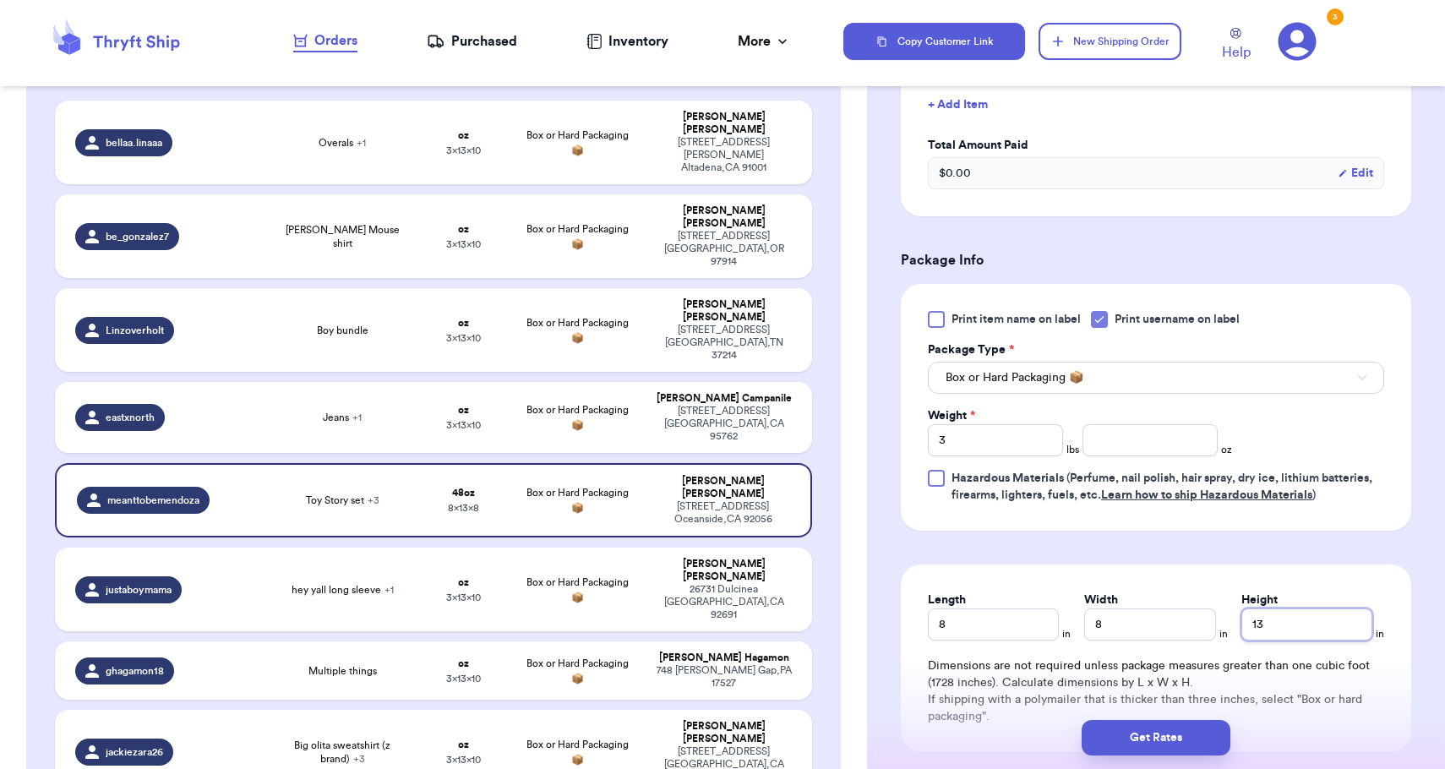
click at [1317, 621] on input "13" at bounding box center [1306, 624] width 131 height 32
click at [1192, 728] on button "Get Rates" at bounding box center [1155, 737] width 149 height 35
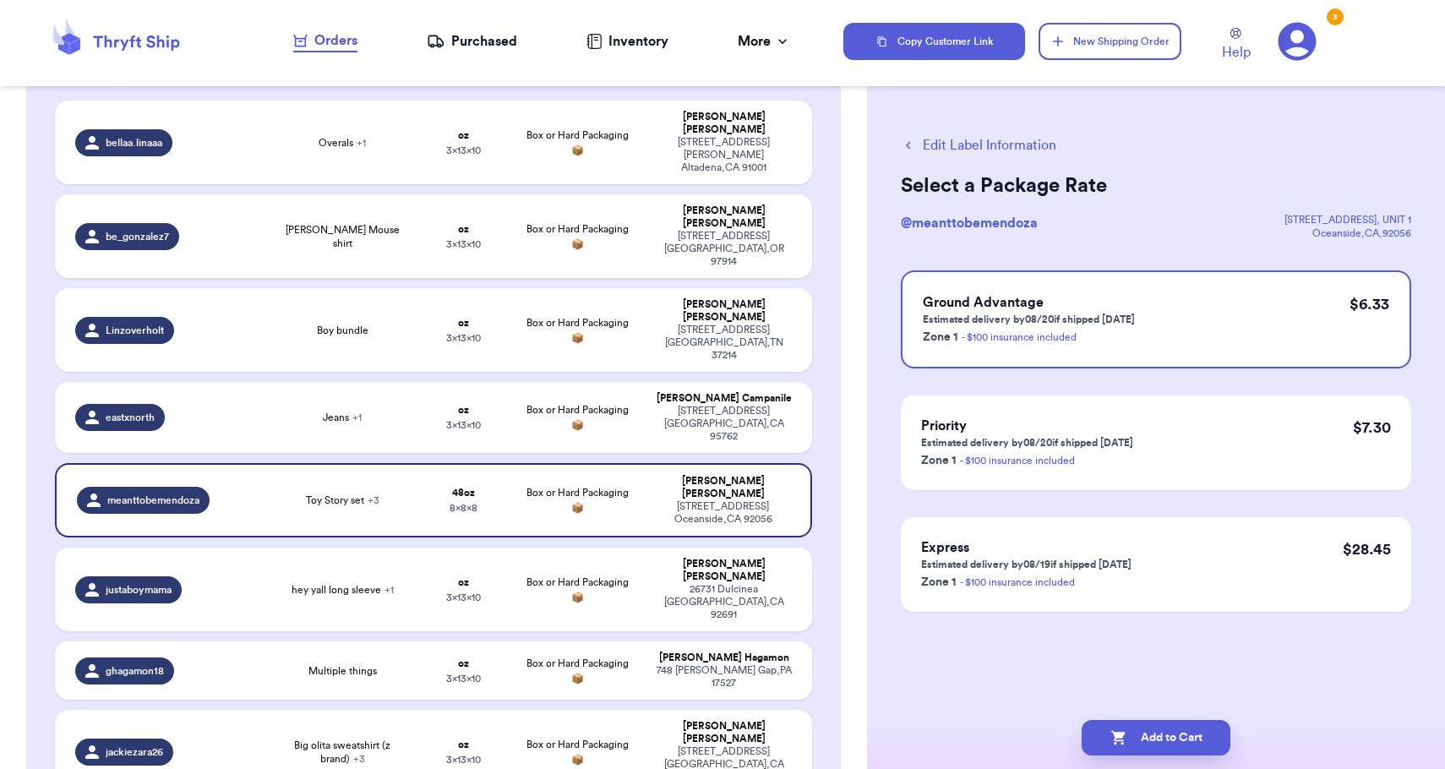
scroll to position [0, 0]
click at [1192, 728] on button "Add to Cart" at bounding box center [1155, 737] width 149 height 35
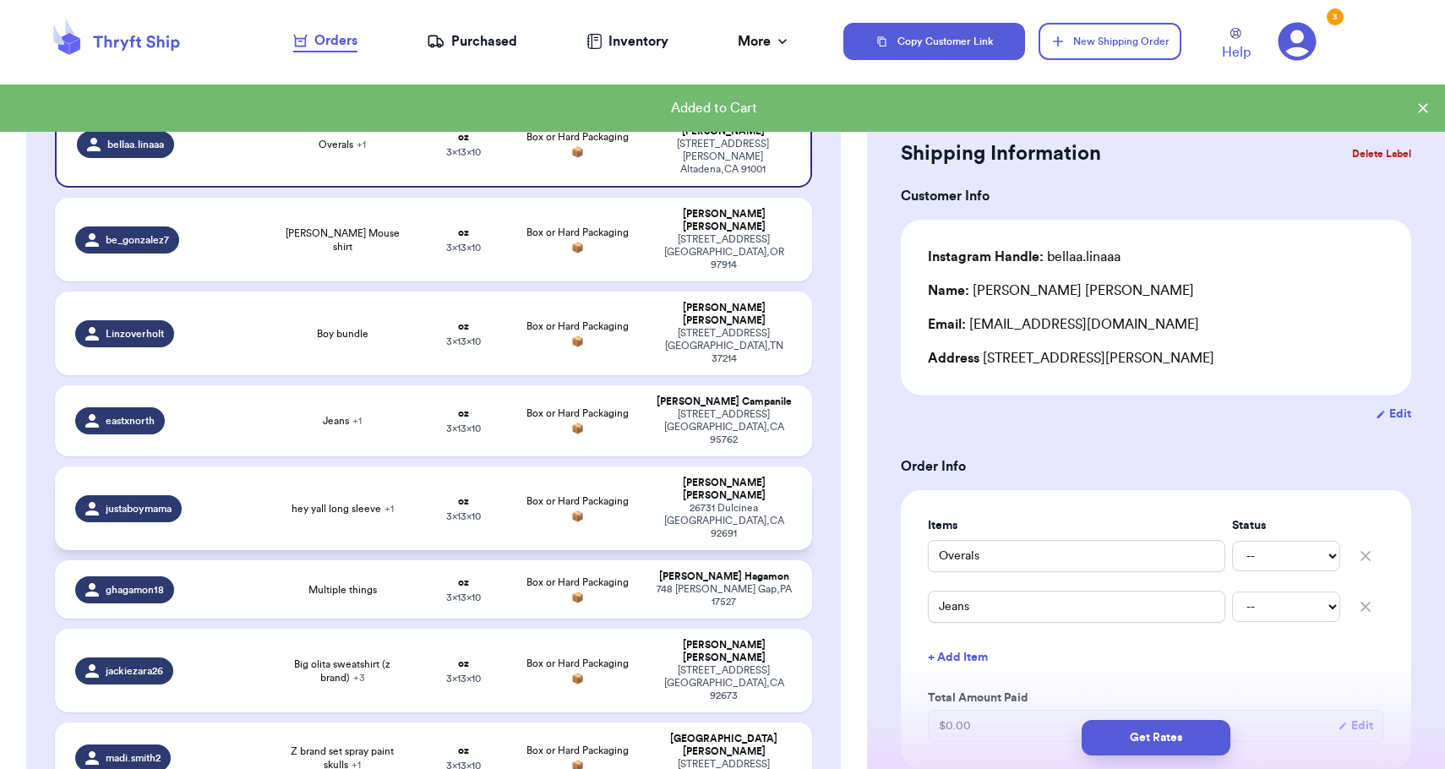
click at [677, 502] on div "[STREET_ADDRESS]" at bounding box center [724, 521] width 136 height 38
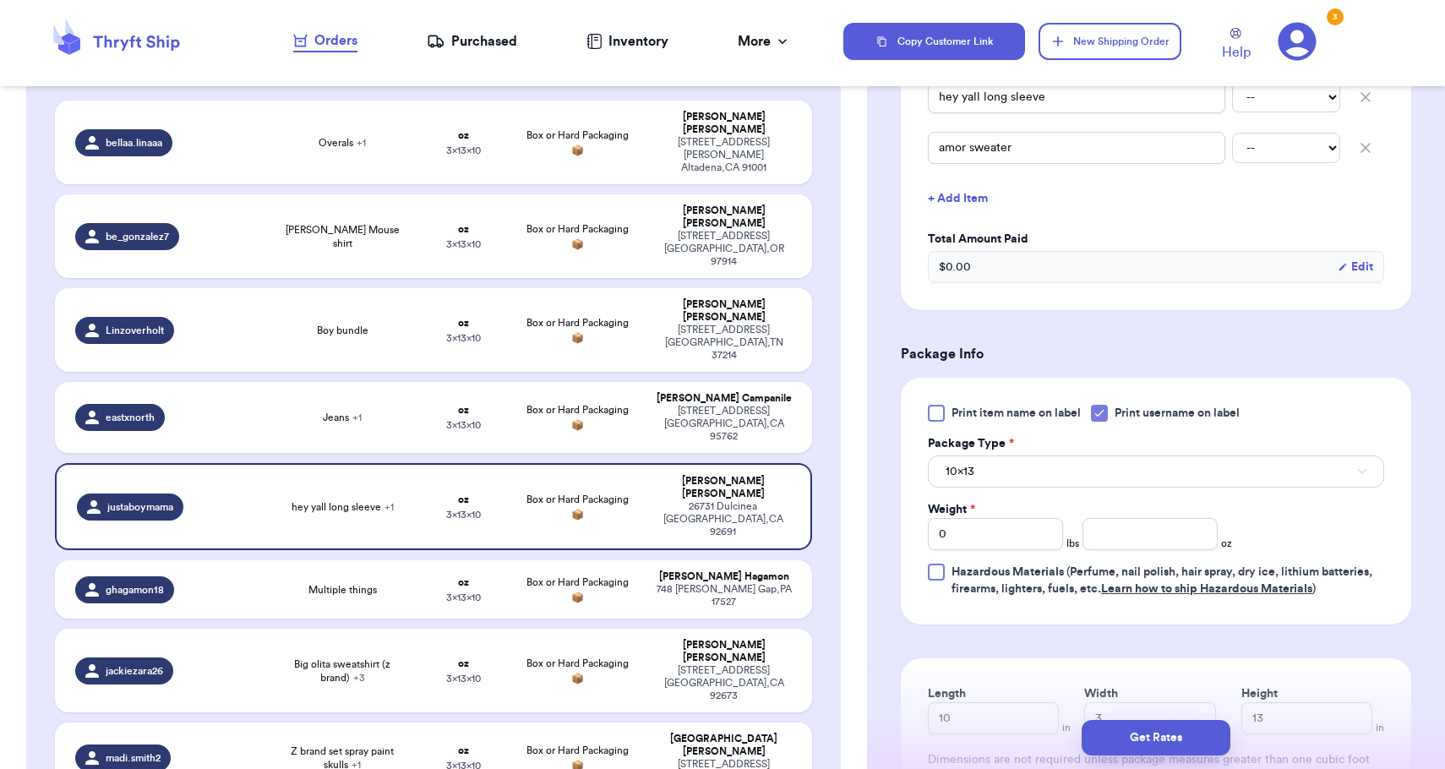
scroll to position [467, 0]
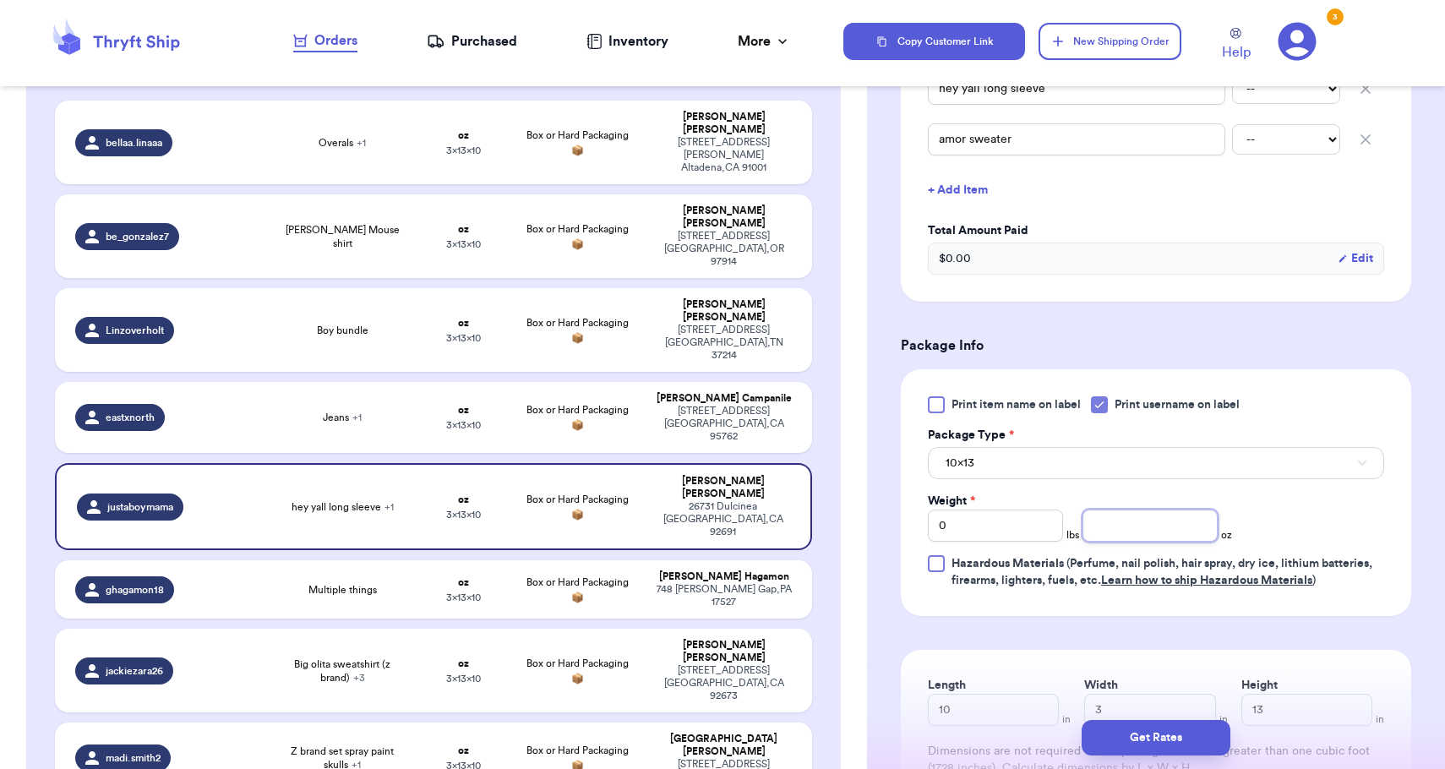
click at [1120, 526] on input "number" at bounding box center [1149, 525] width 135 height 32
click at [1087, 493] on div "Print item name on label Print username on label Package Type * 10x13 Weight * …" at bounding box center [1156, 492] width 456 height 193
click at [1089, 468] on button "10x13" at bounding box center [1156, 463] width 456 height 32
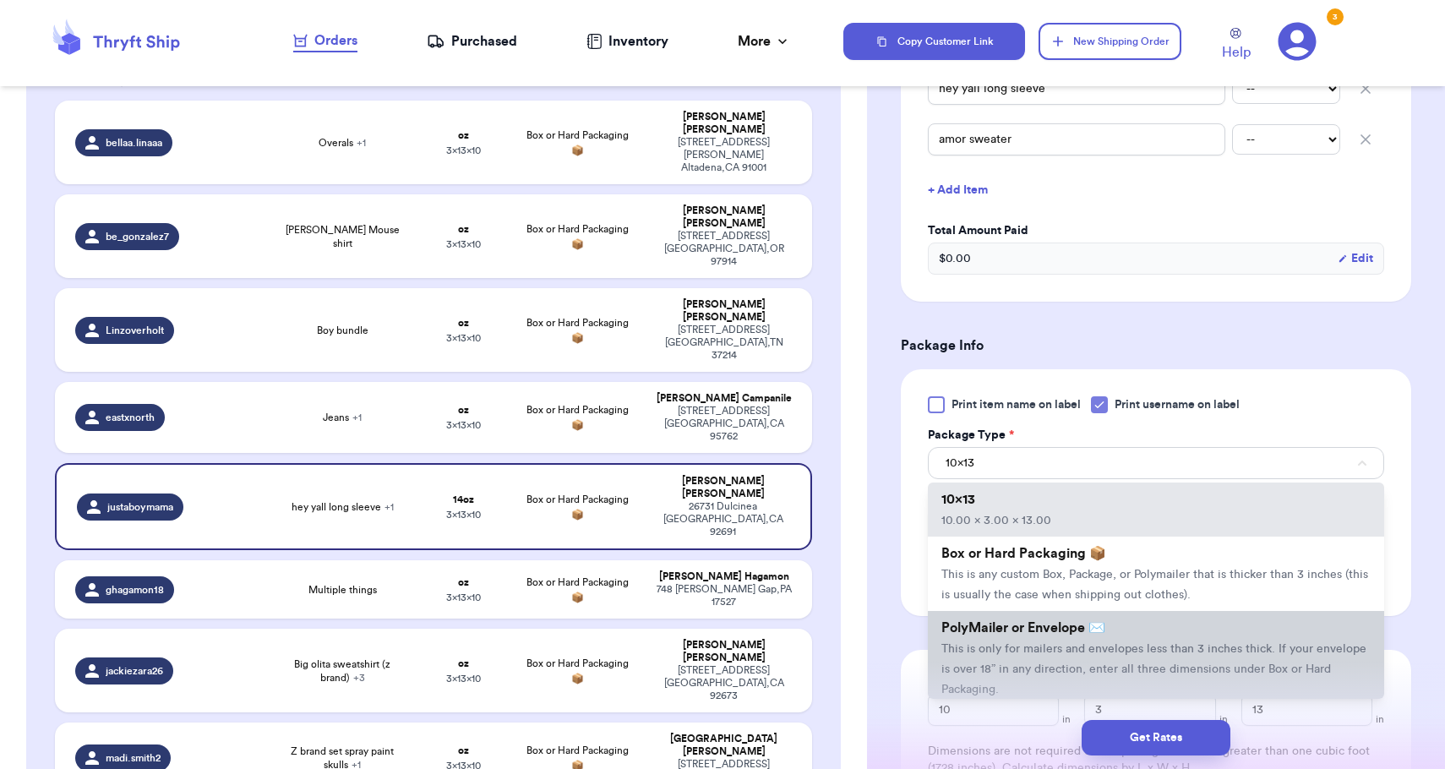
click at [1047, 654] on span "This is only for mailers and envelopes less than 3 inches thick. If your envelo…" at bounding box center [1153, 669] width 425 height 52
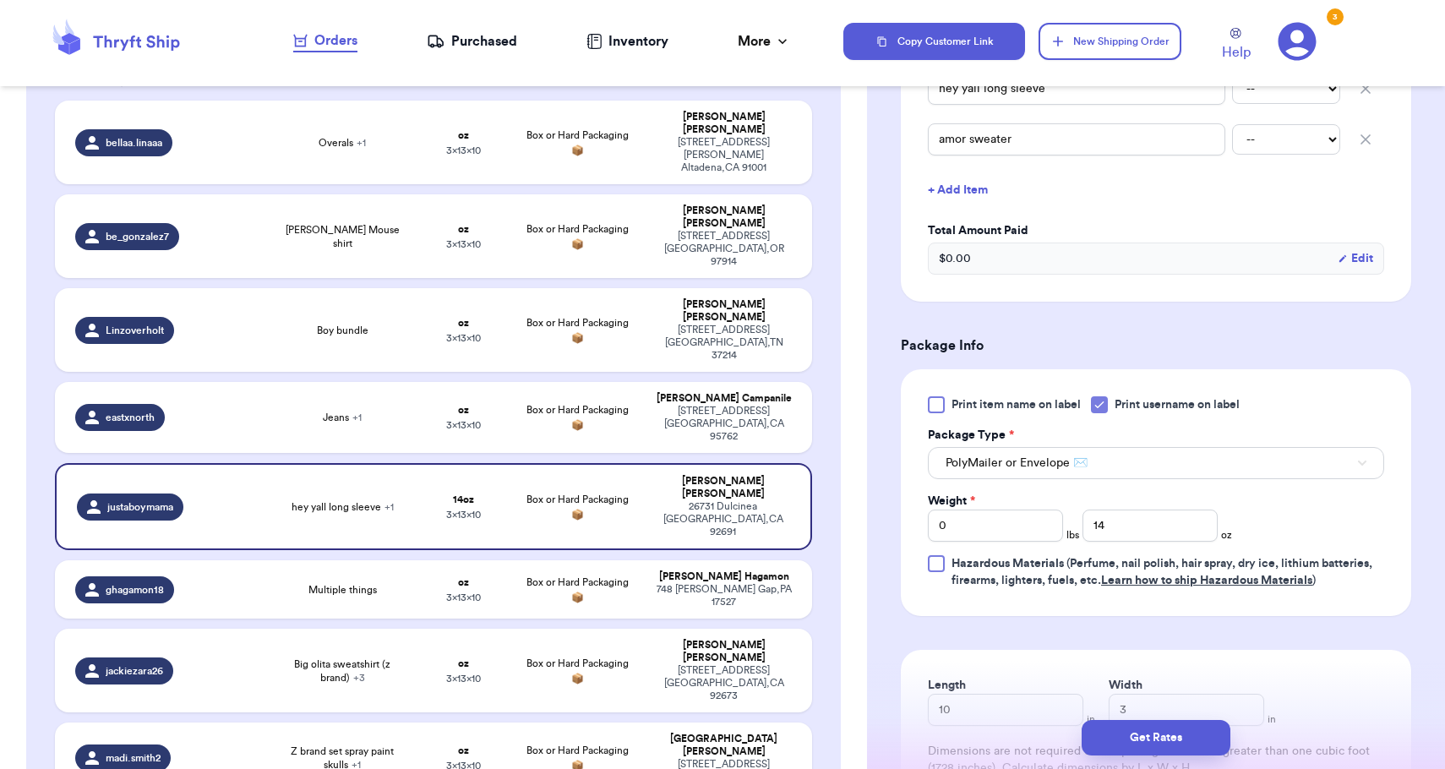
scroll to position [644, 0]
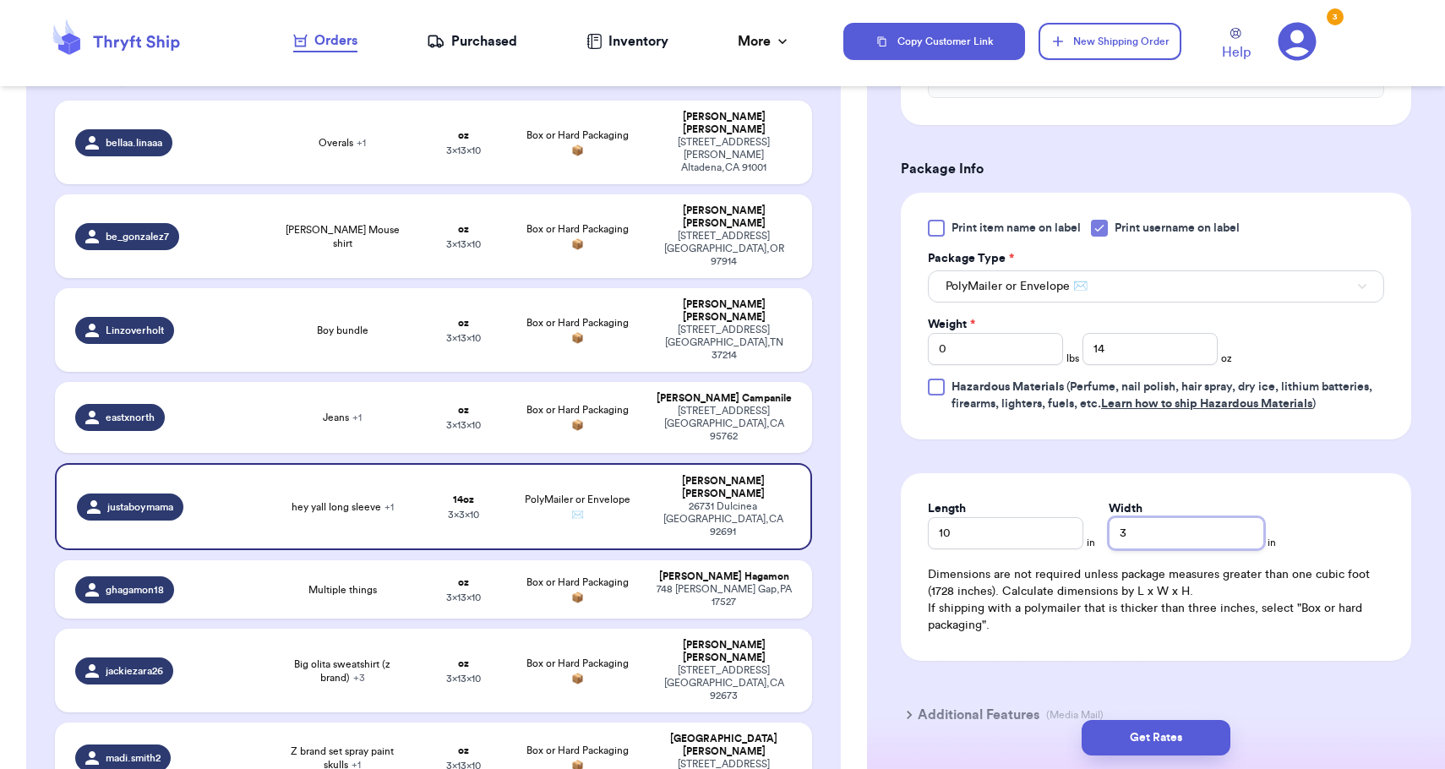
click at [1112, 532] on input "3" at bounding box center [1185, 533] width 155 height 32
click at [1136, 743] on button "Get Rates" at bounding box center [1155, 737] width 149 height 35
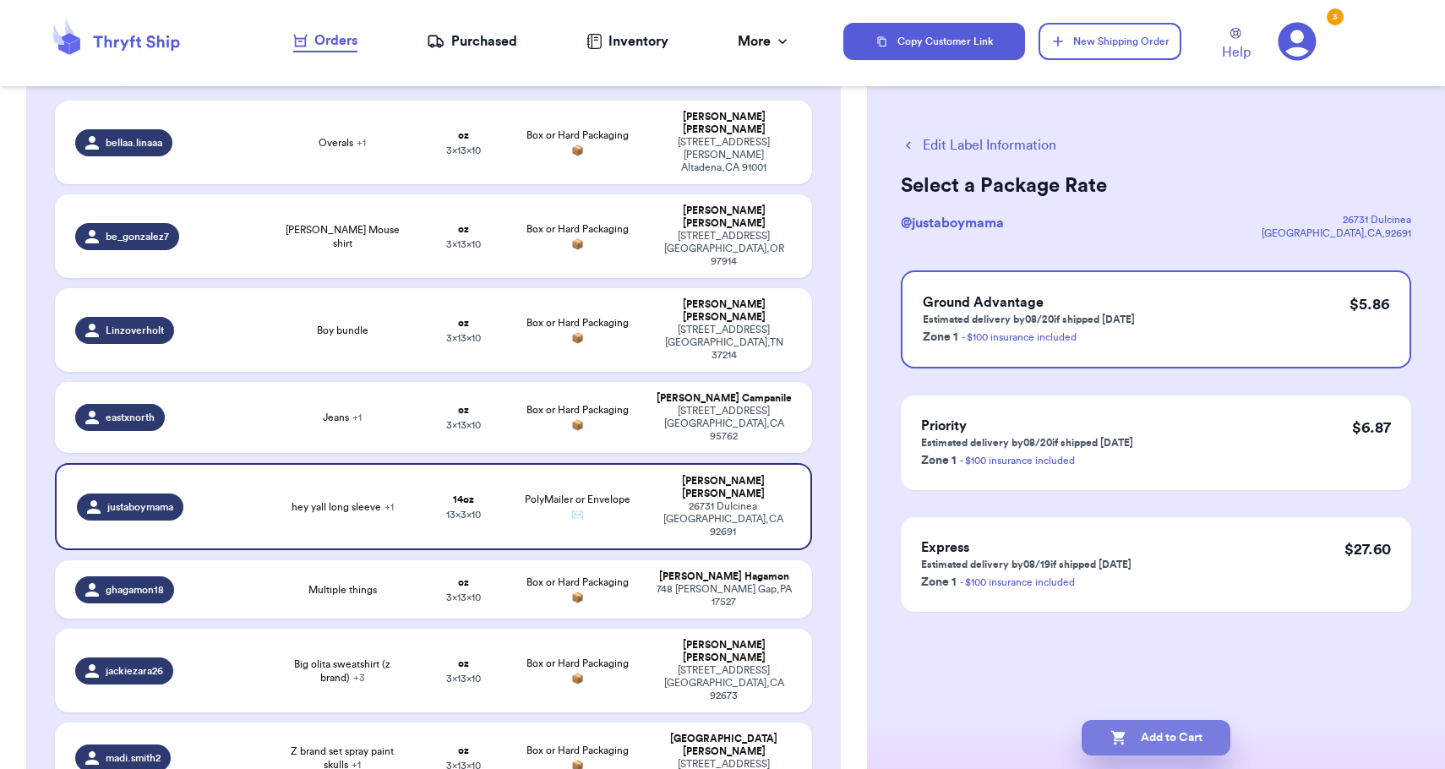
click at [1136, 743] on button "Add to Cart" at bounding box center [1155, 737] width 149 height 35
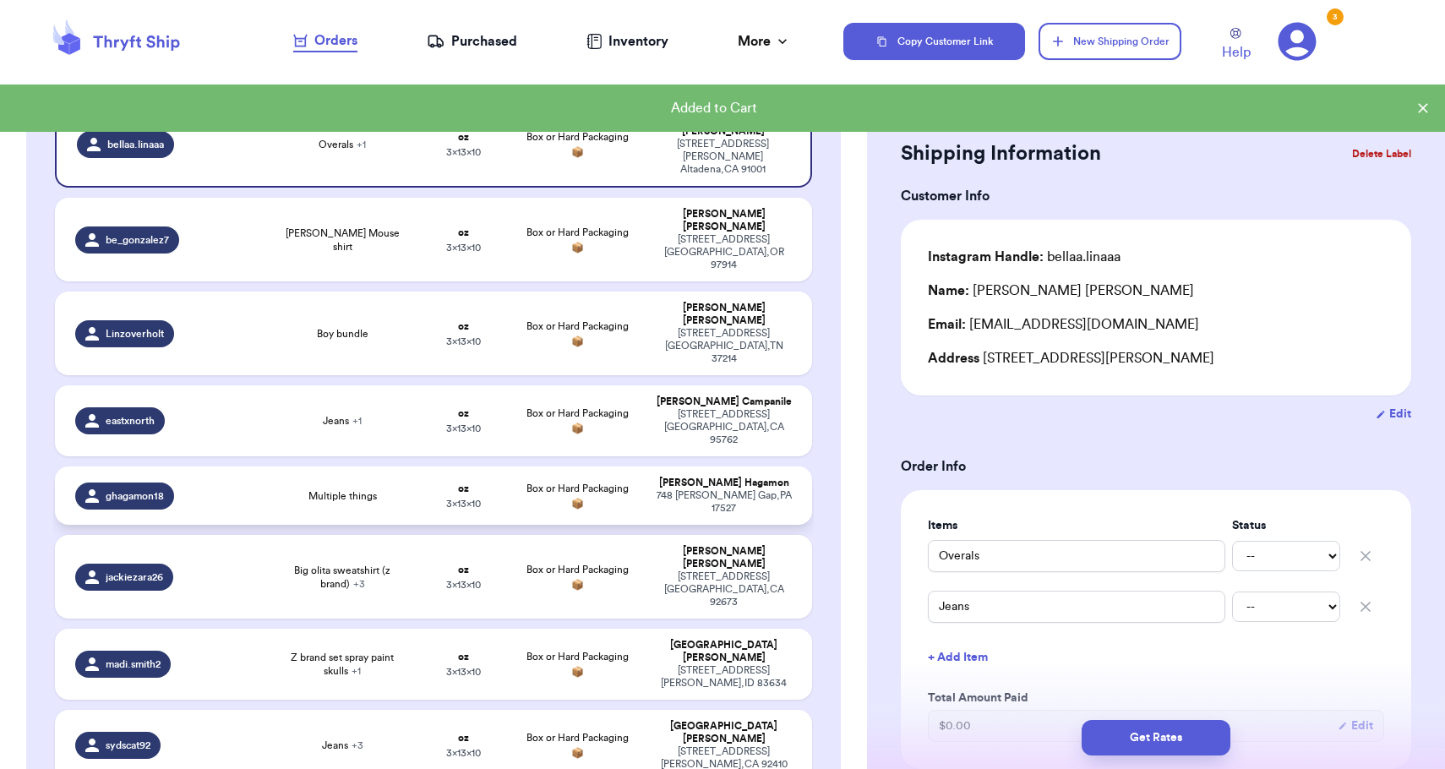
click at [729, 489] on div "[STREET_ADDRESS][PERSON_NAME]" at bounding box center [724, 501] width 136 height 25
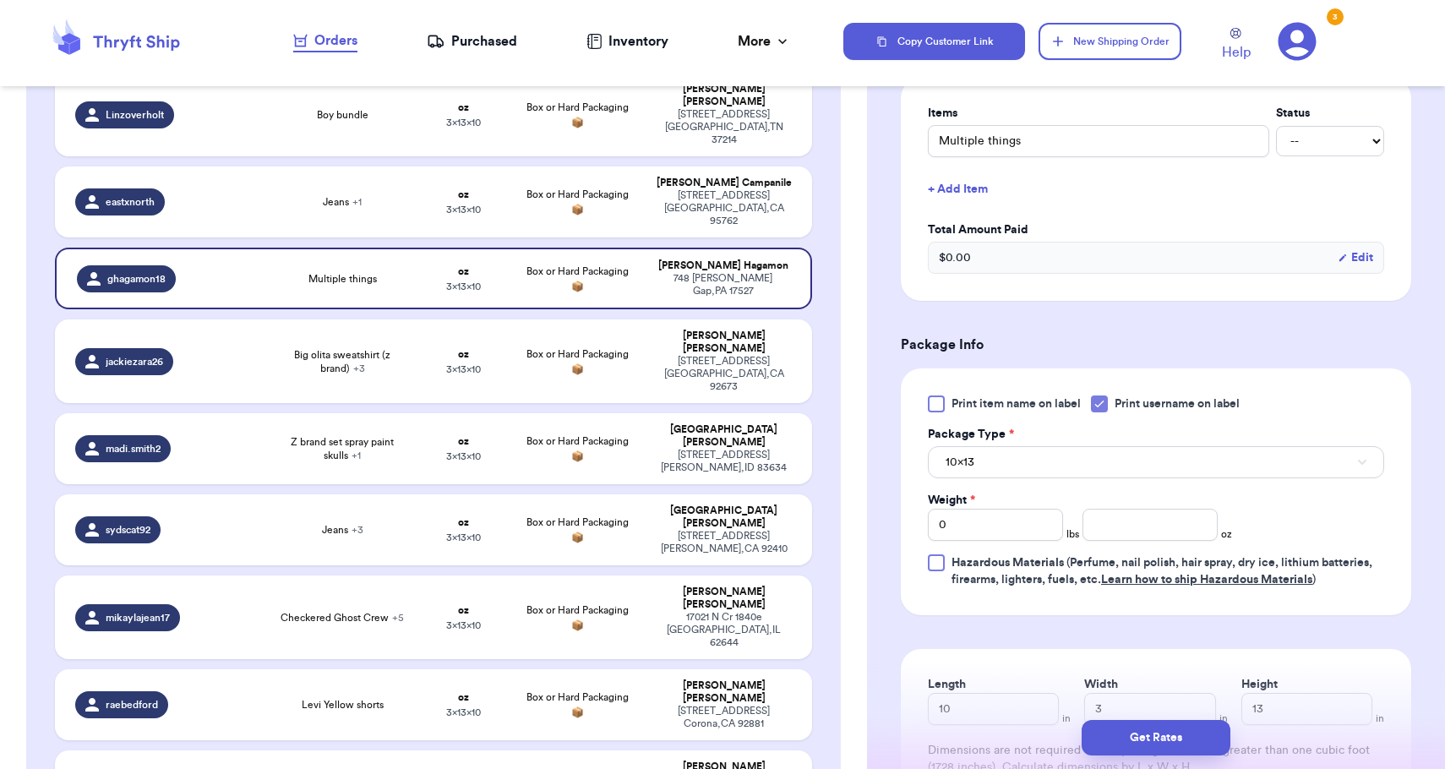
scroll to position [447, 0]
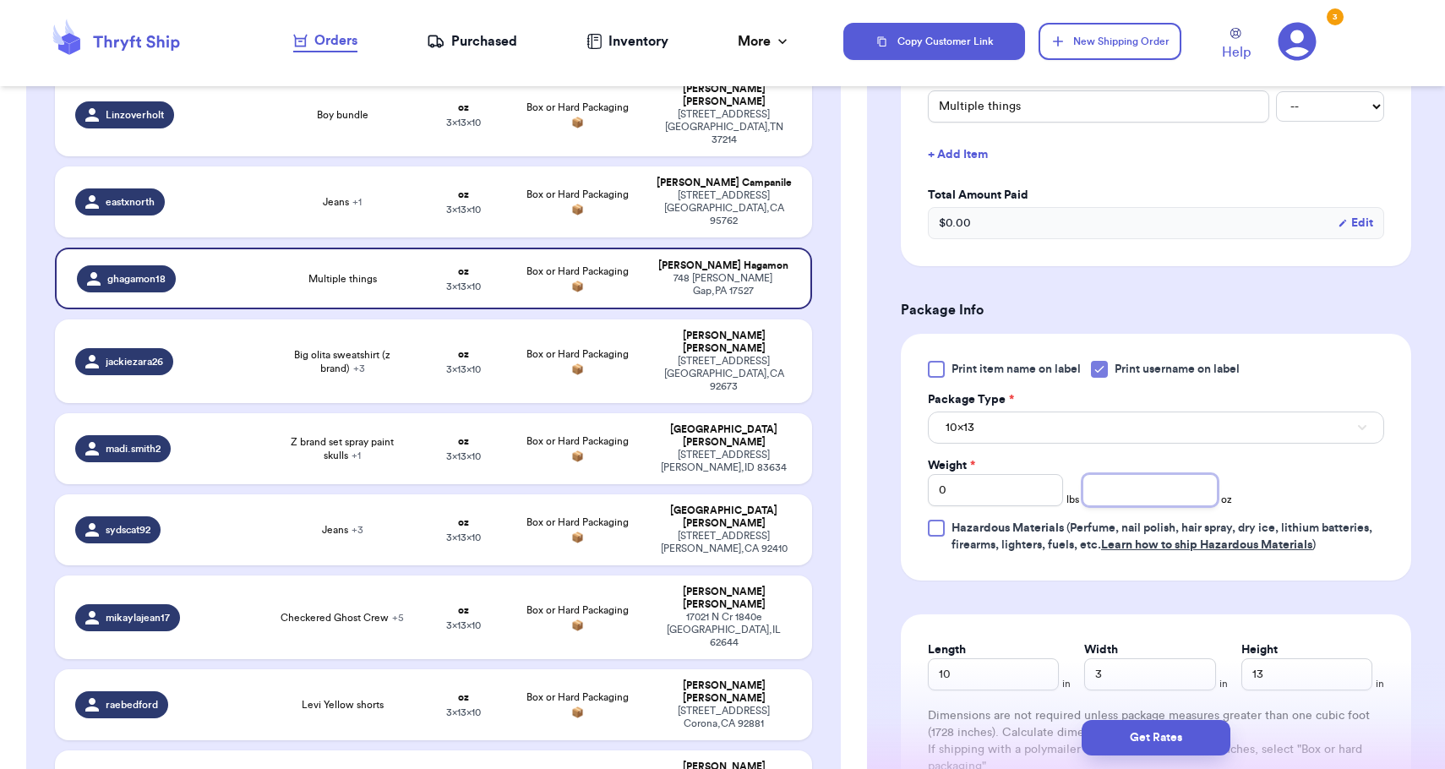
click at [1107, 495] on input "number" at bounding box center [1149, 490] width 135 height 32
click at [1033, 482] on input "0" at bounding box center [995, 490] width 135 height 32
click at [1045, 436] on button "10x13" at bounding box center [1156, 427] width 456 height 32
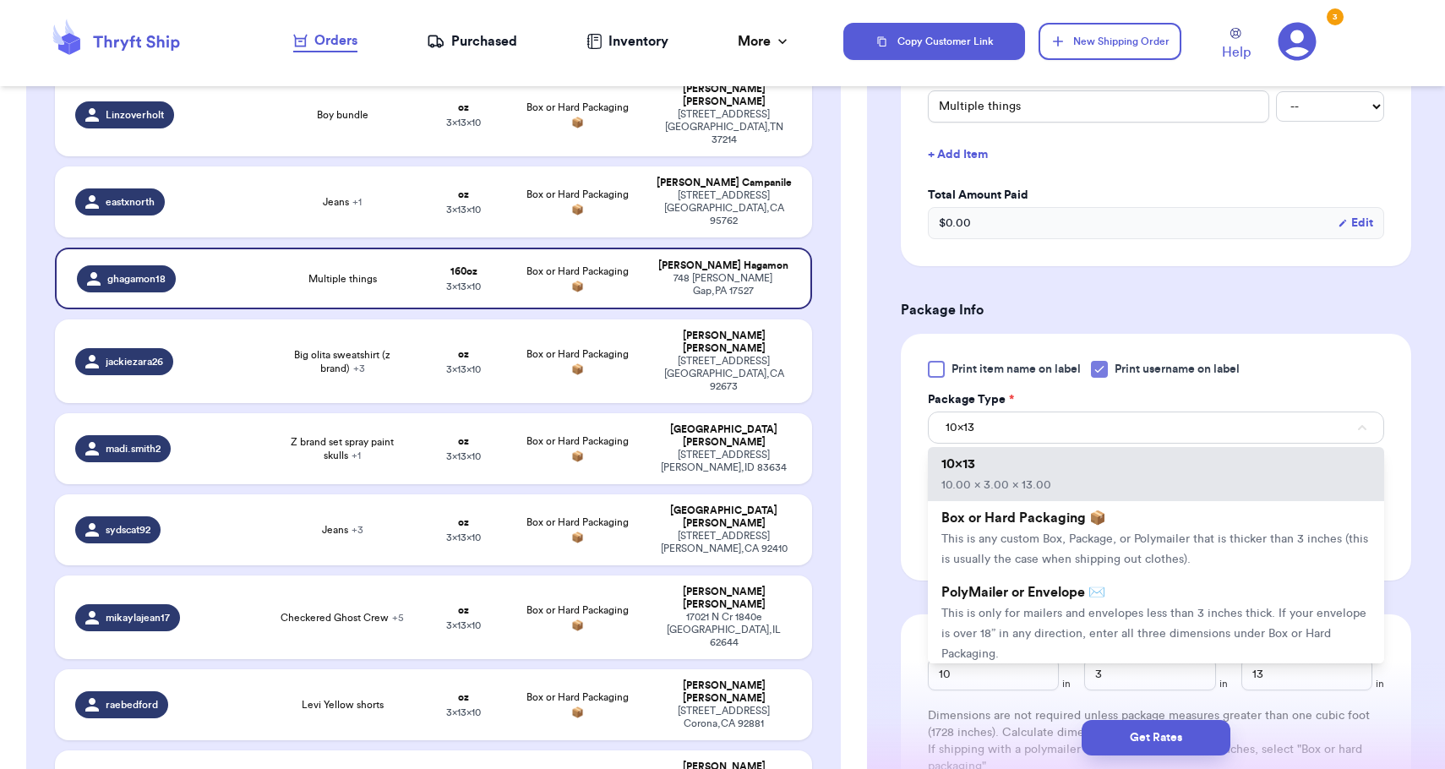
click at [1043, 599] on span "PolyMailer or Envelope ✉️" at bounding box center [1023, 592] width 164 height 14
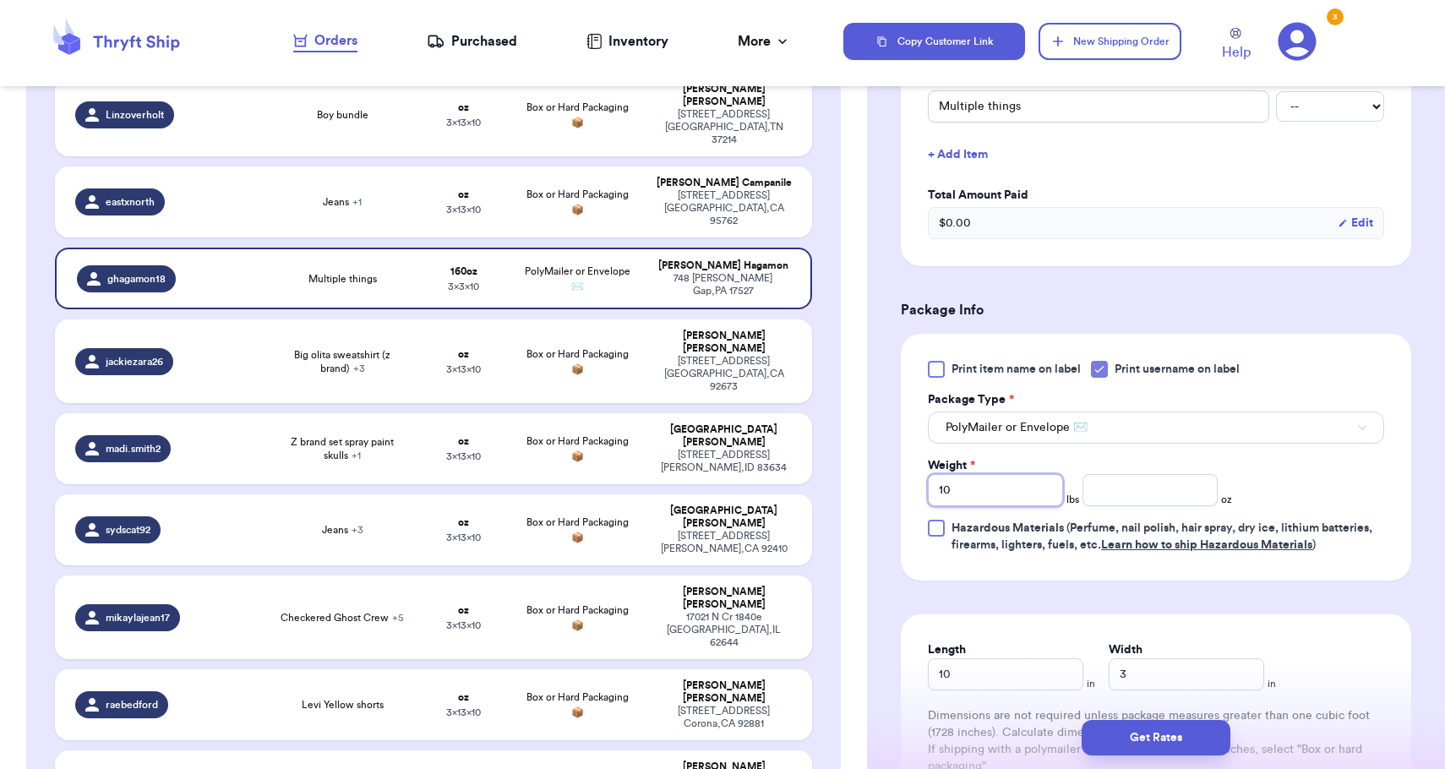
click at [1022, 492] on input "10" at bounding box center [995, 490] width 135 height 32
click at [1108, 665] on input "3" at bounding box center [1185, 674] width 155 height 32
click at [1128, 736] on button "Get Rates" at bounding box center [1155, 737] width 149 height 35
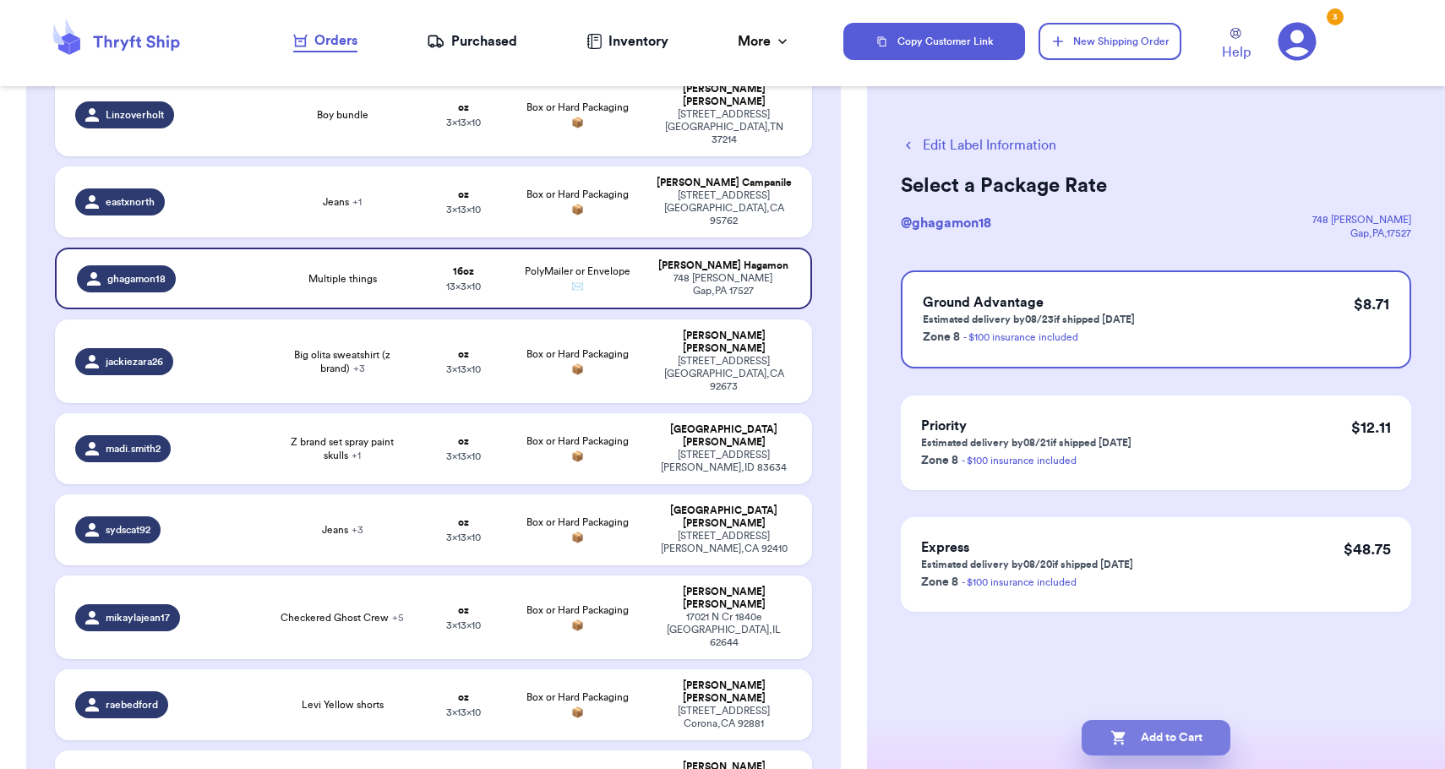
click at [1128, 736] on button "Add to Cart" at bounding box center [1155, 737] width 149 height 35
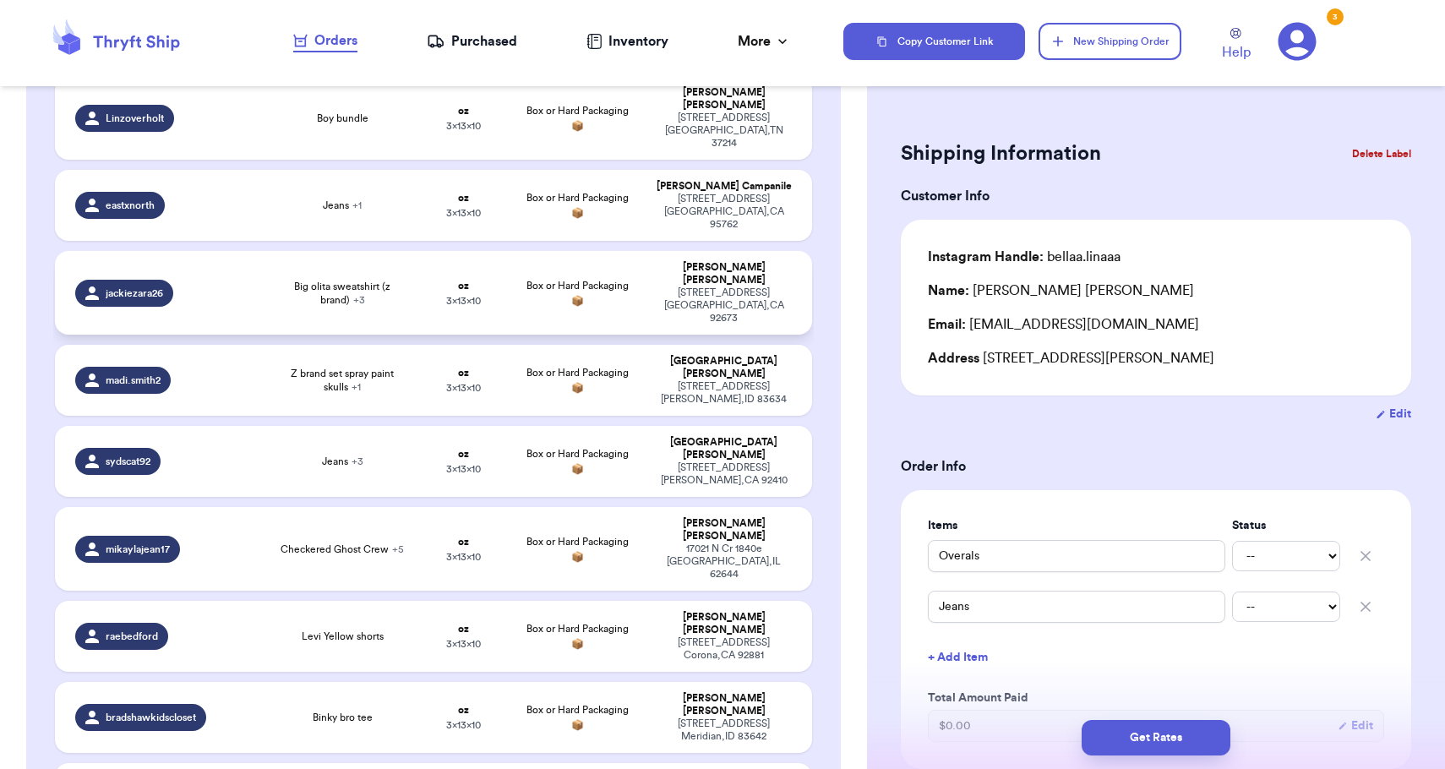
click at [664, 286] on div "[STREET_ADDRESS]" at bounding box center [724, 305] width 136 height 38
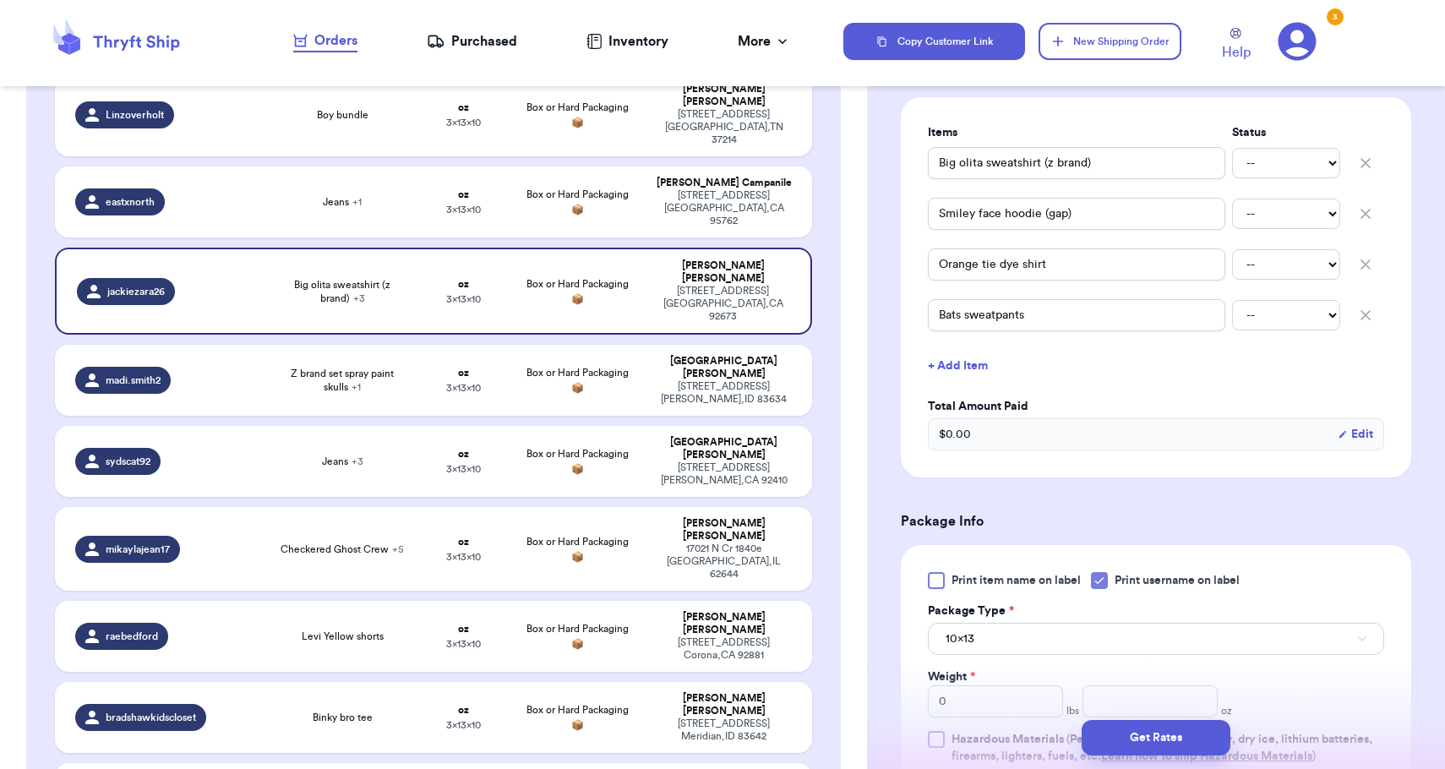
scroll to position [572, 0]
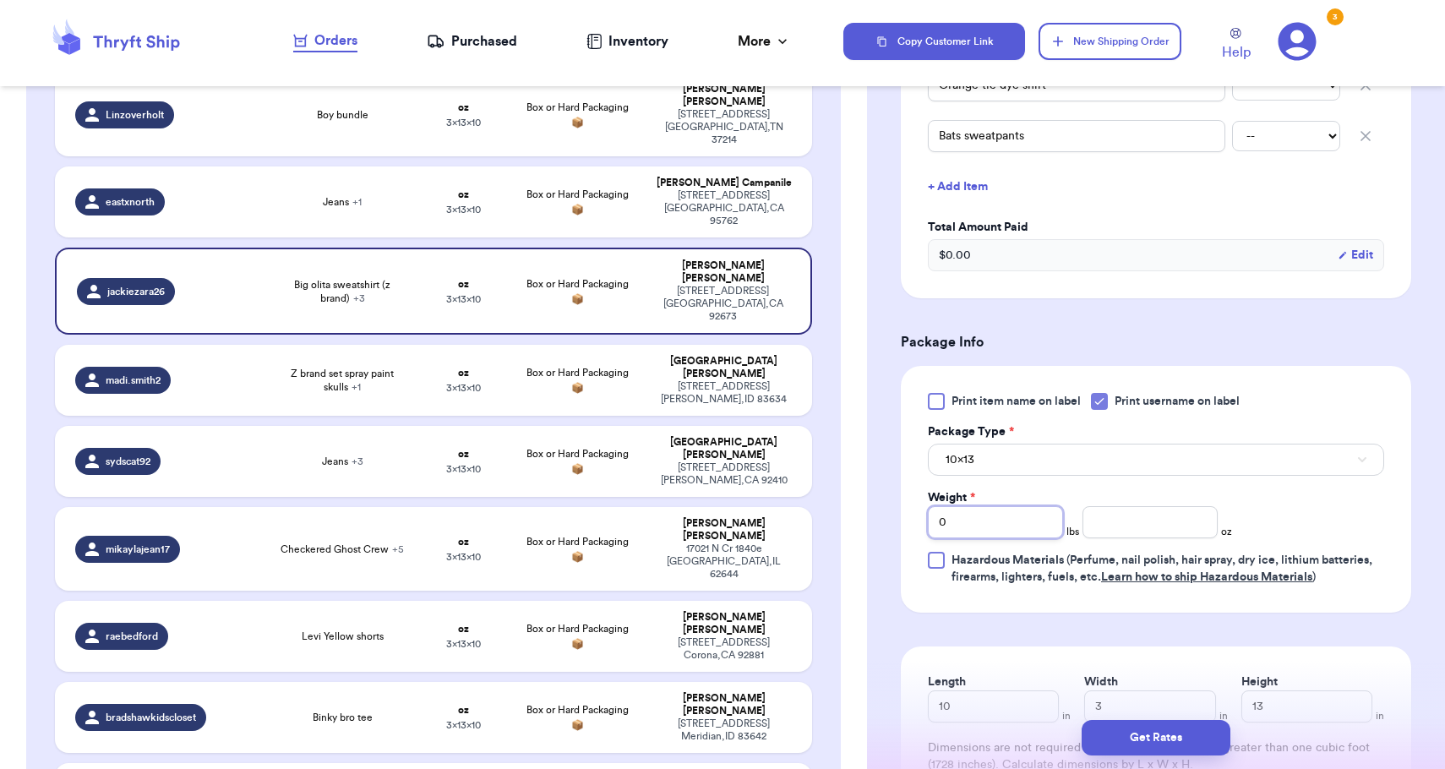
click at [1010, 532] on input "0" at bounding box center [995, 522] width 135 height 32
click at [1021, 438] on div "Package Type *" at bounding box center [1156, 431] width 456 height 17
click at [1015, 453] on button "10x13" at bounding box center [1156, 460] width 456 height 32
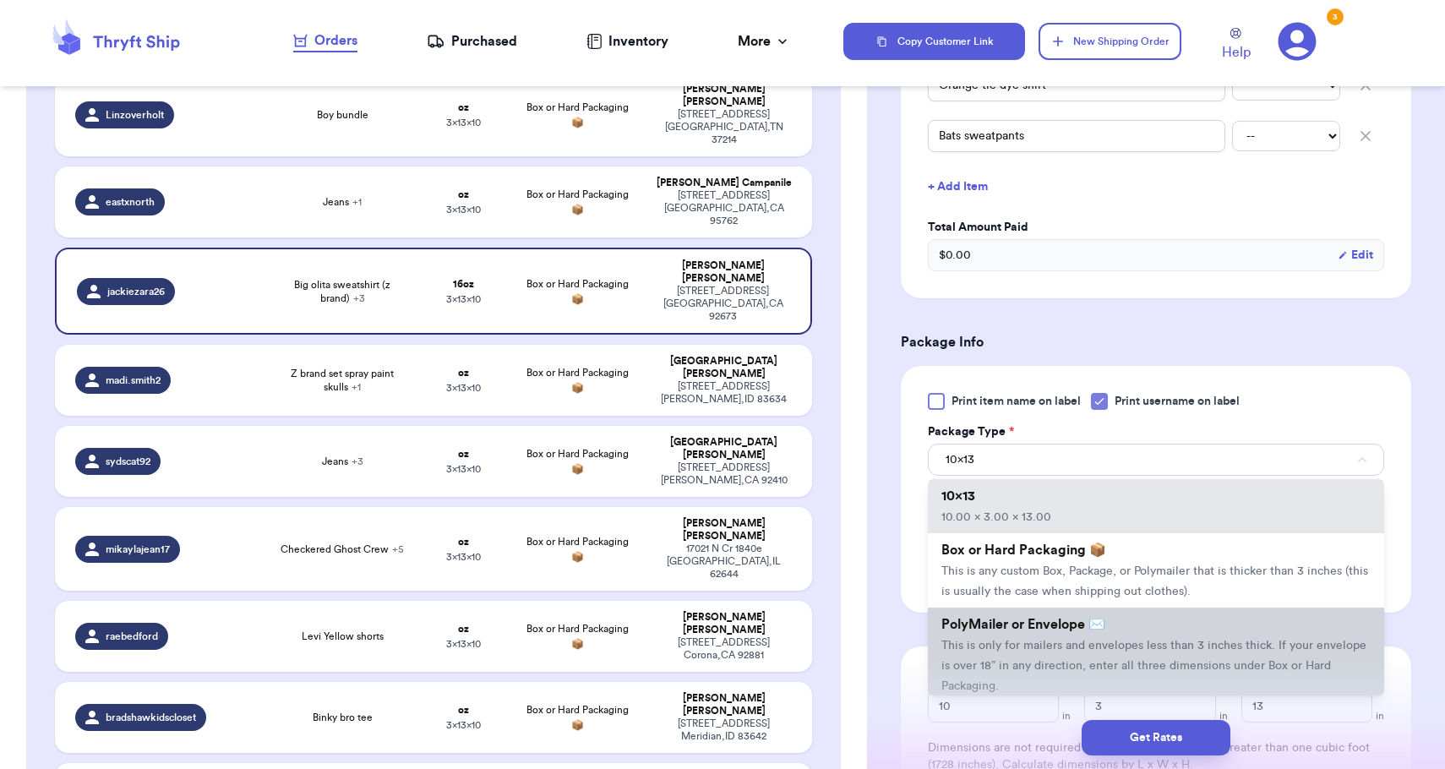
click at [1014, 624] on span "PolyMailer or Envelope ✉️" at bounding box center [1023, 625] width 164 height 14
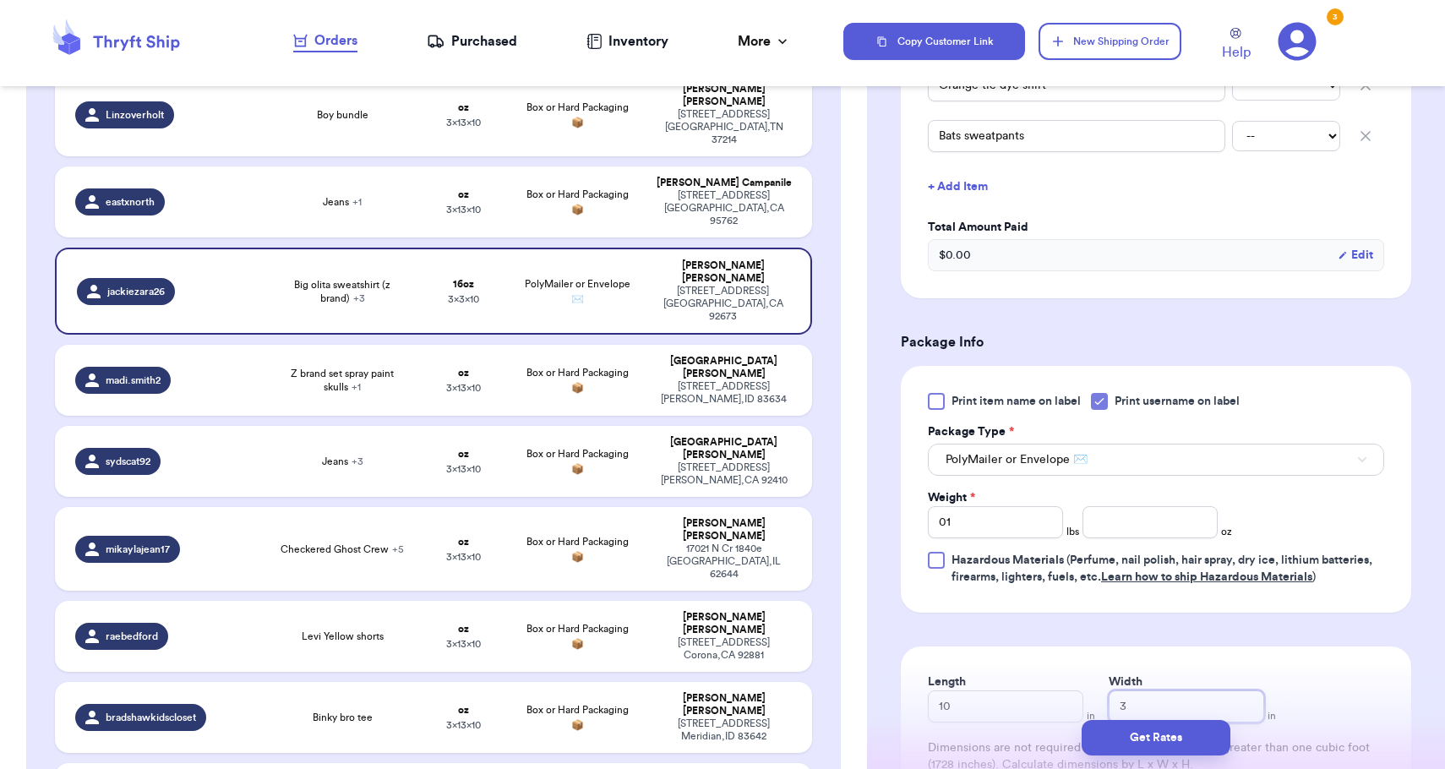
click at [1111, 696] on input "3" at bounding box center [1185, 706] width 155 height 32
click at [1127, 745] on button "Get Rates" at bounding box center [1155, 737] width 149 height 35
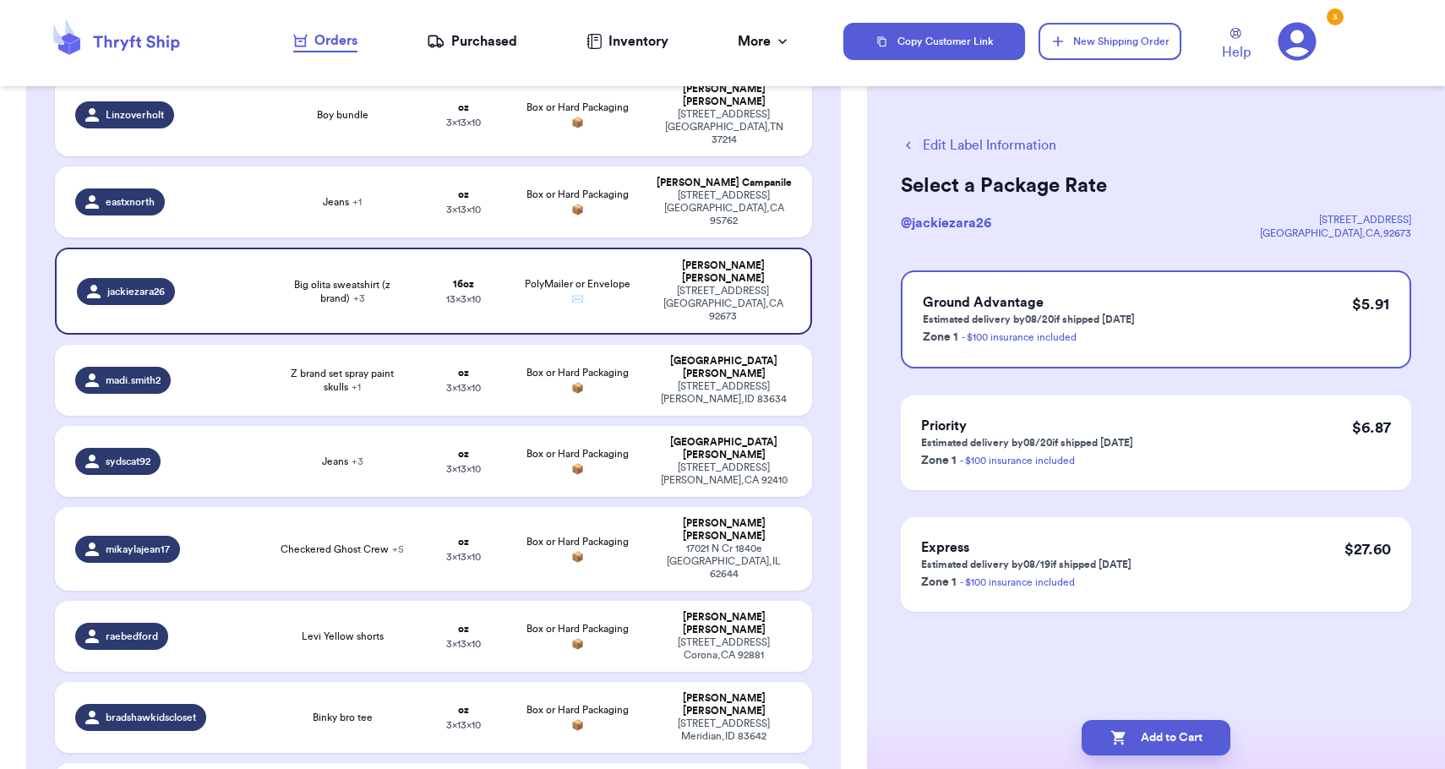
scroll to position [0, 0]
click at [1149, 743] on button "Add to Cart" at bounding box center [1155, 737] width 149 height 35
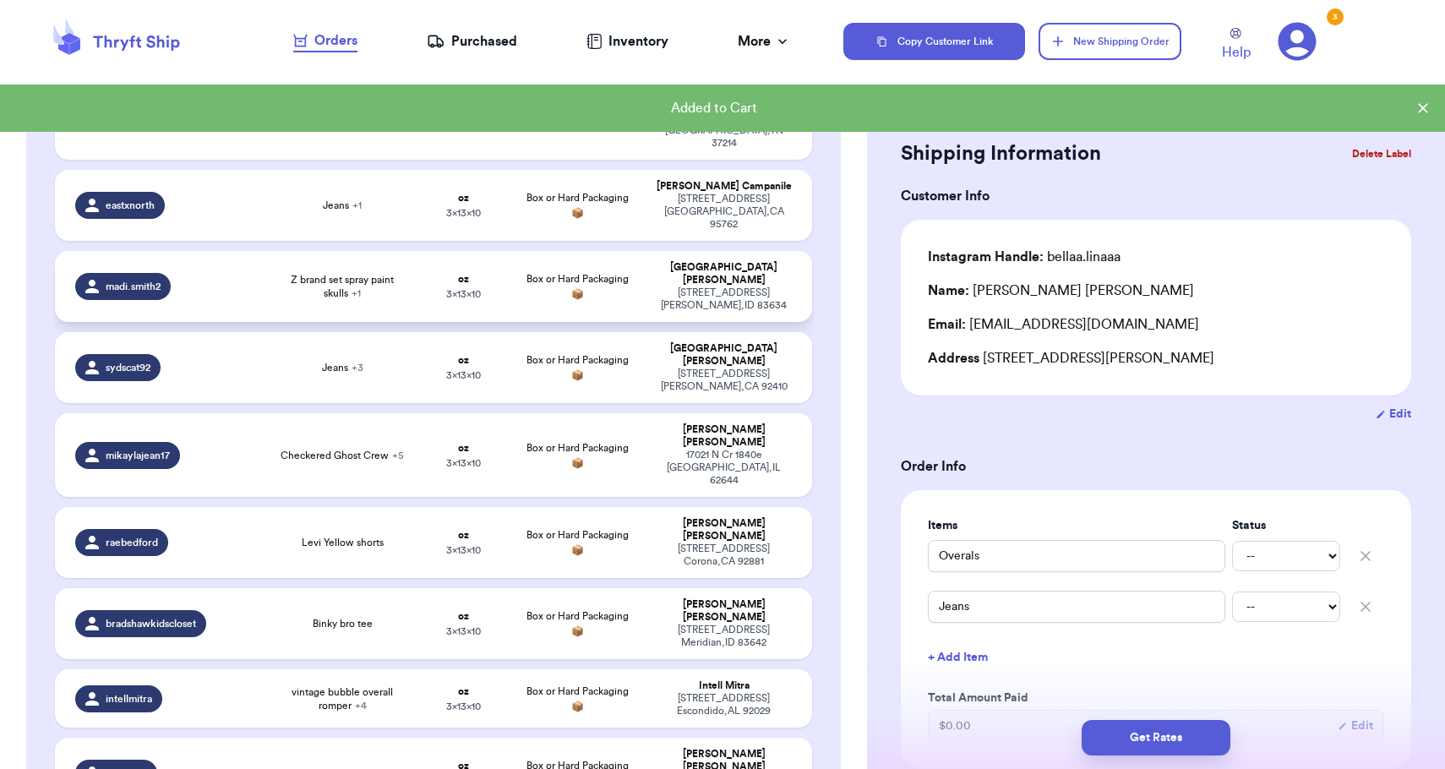
click at [759, 286] on div "[STREET_ADDRESS]" at bounding box center [724, 298] width 136 height 25
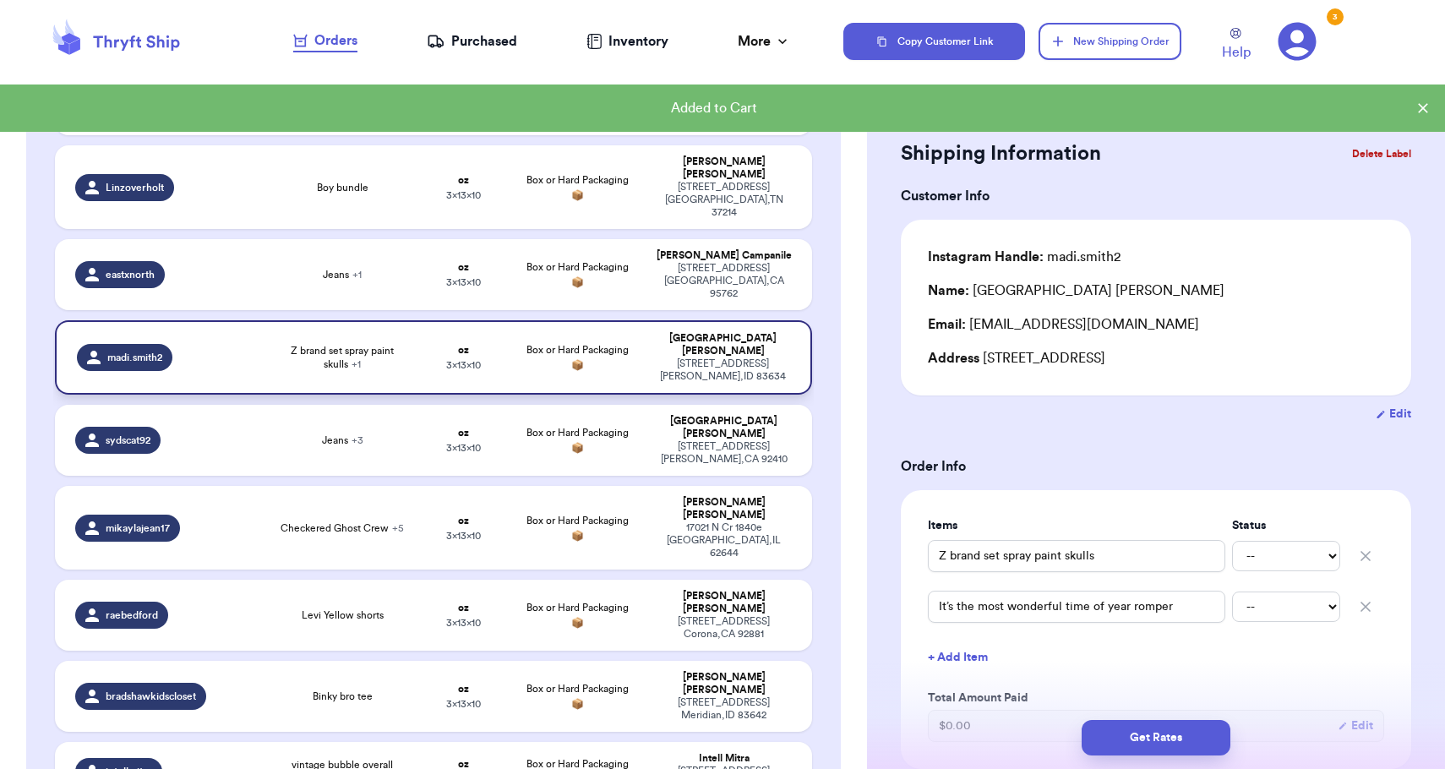
scroll to position [326, 0]
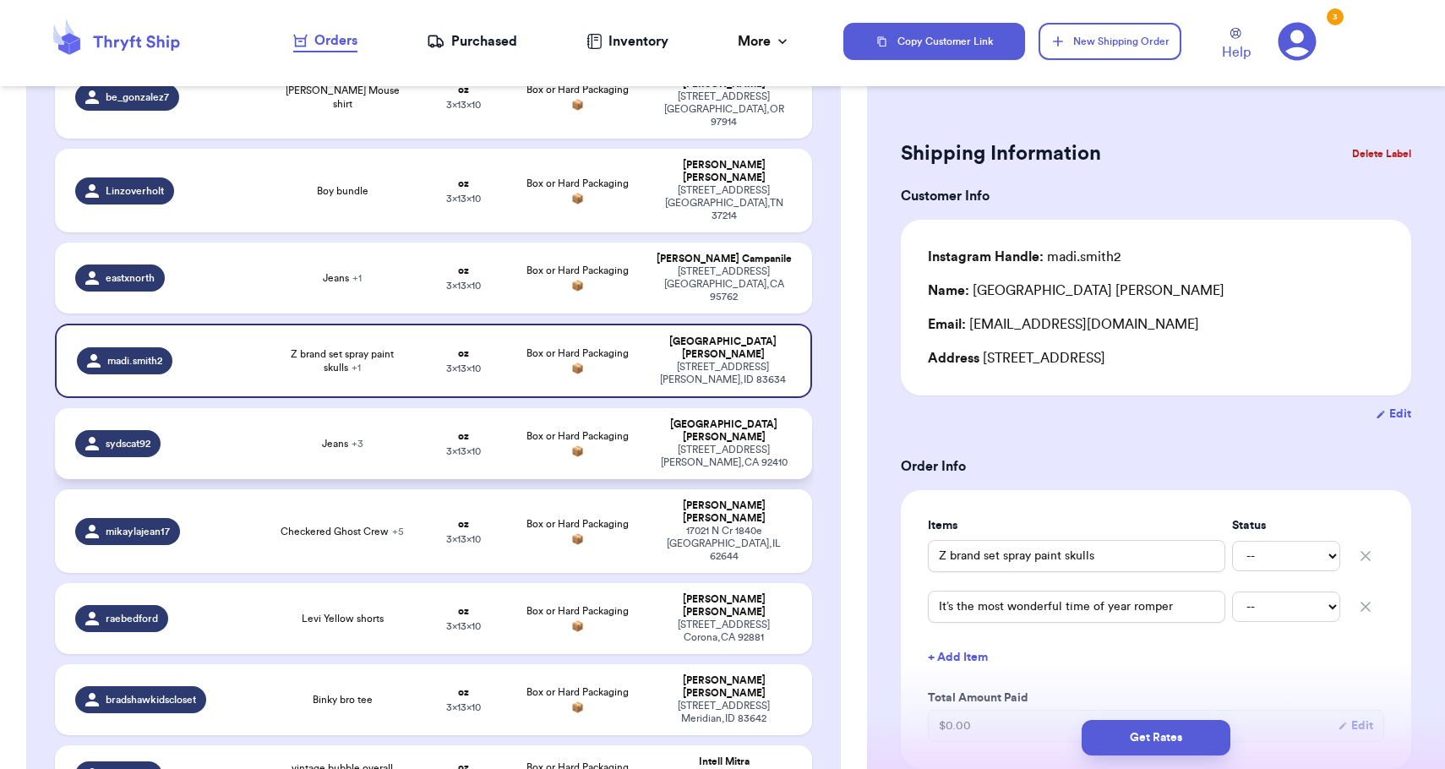
click at [762, 444] on div "[STREET_ADDRESS]" at bounding box center [724, 456] width 136 height 25
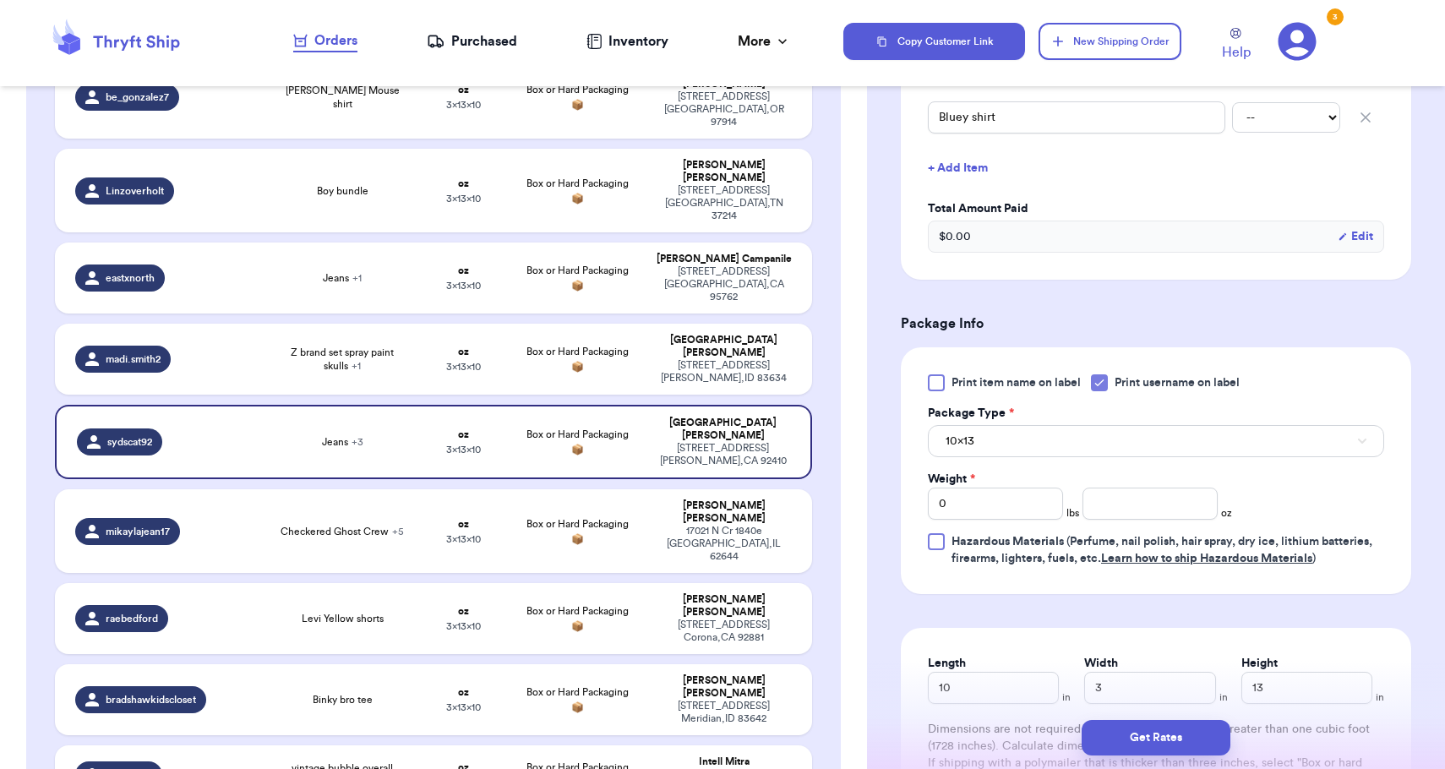
scroll to position [627, 0]
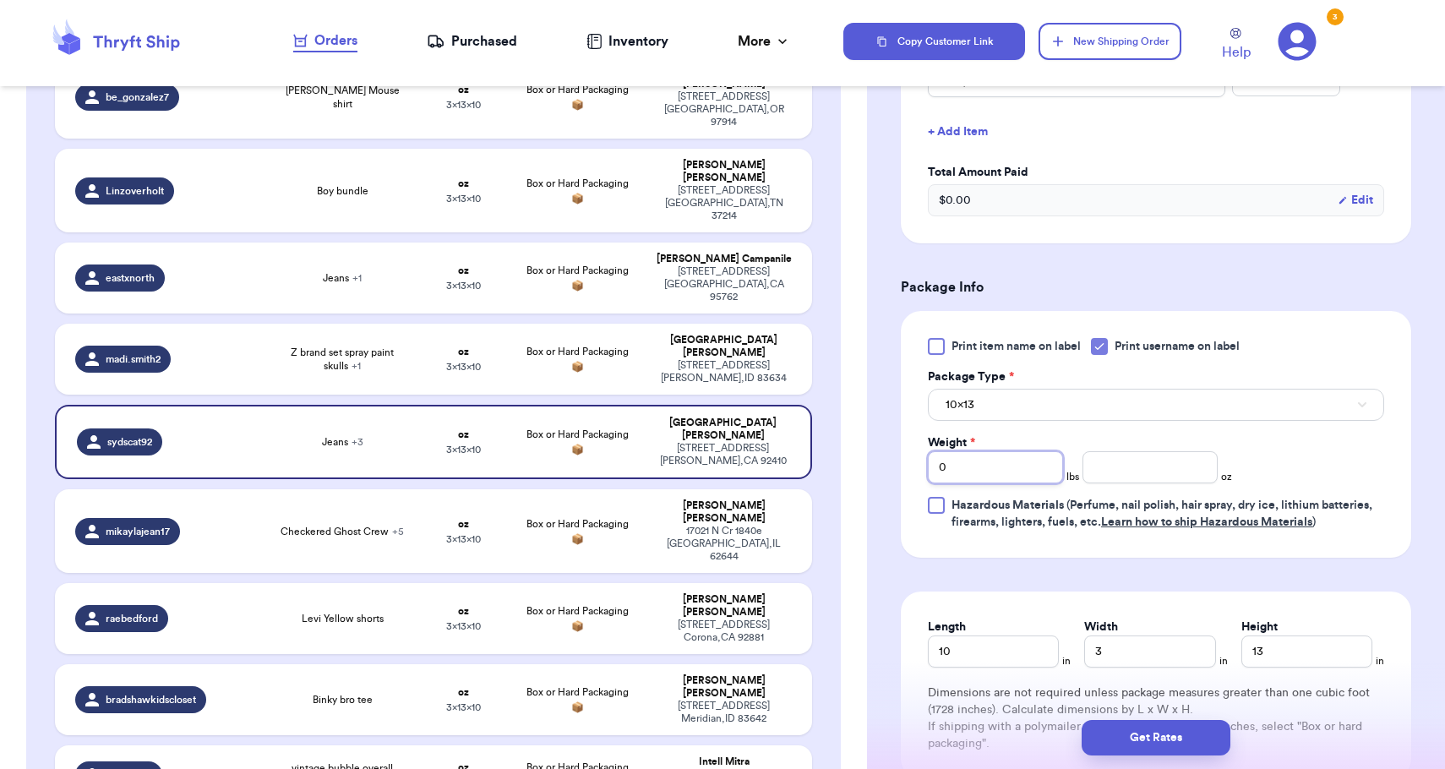
click at [1021, 474] on input "0" at bounding box center [995, 467] width 135 height 32
click at [1018, 396] on button "10x13" at bounding box center [1156, 405] width 456 height 32
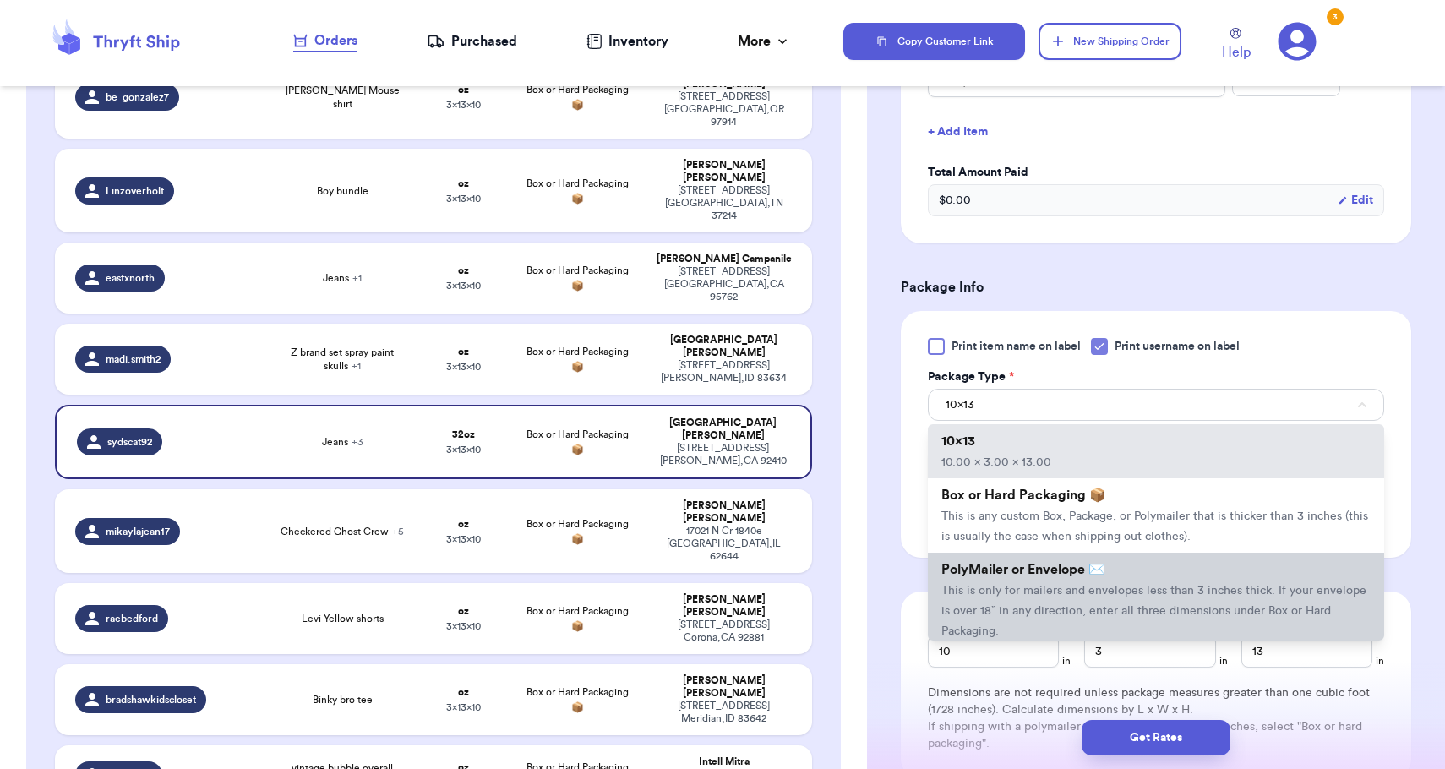
click at [1015, 619] on span "This is only for mailers and envelopes less than 3 inches thick. If your envelo…" at bounding box center [1153, 611] width 425 height 52
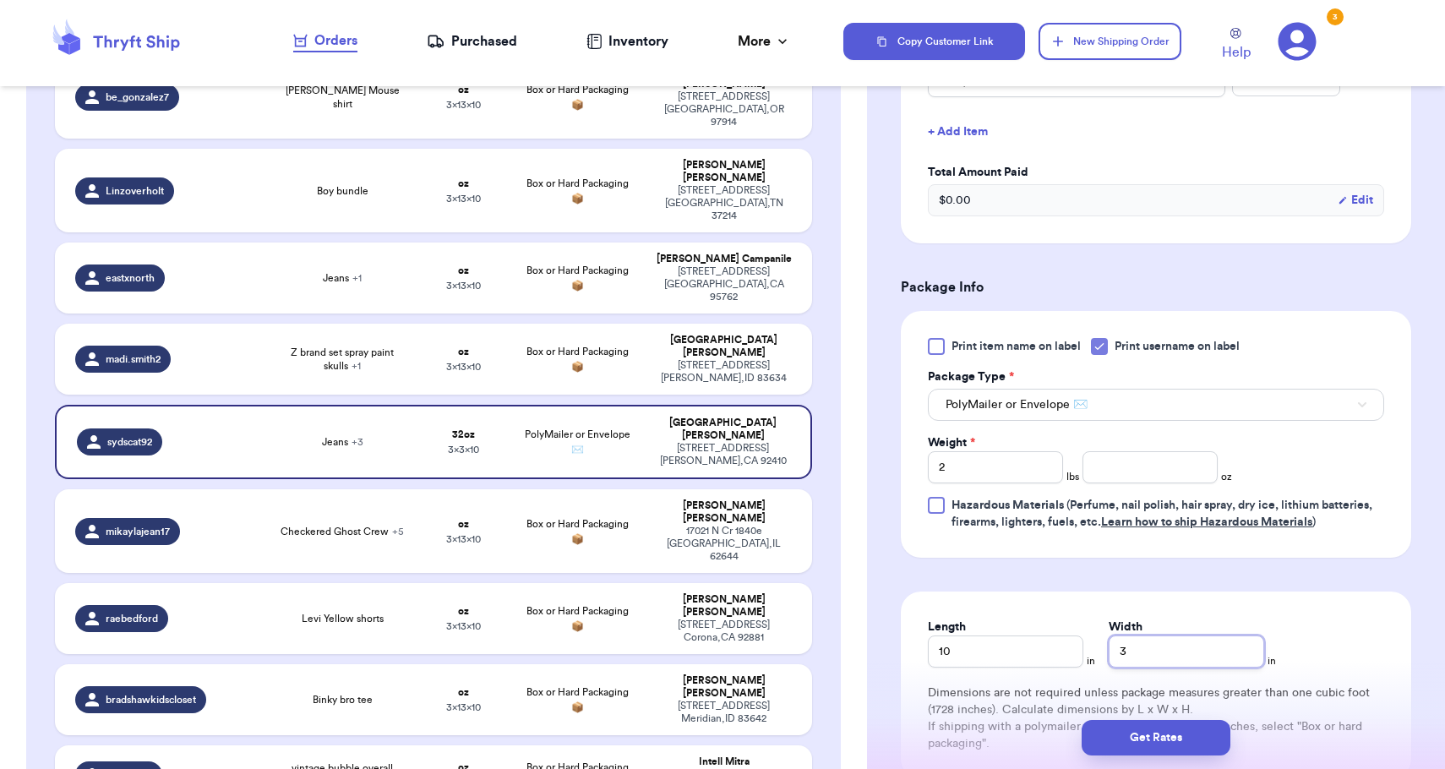
click at [1111, 656] on input "3" at bounding box center [1185, 651] width 155 height 32
click at [1133, 727] on button "Get Rates" at bounding box center [1155, 737] width 149 height 35
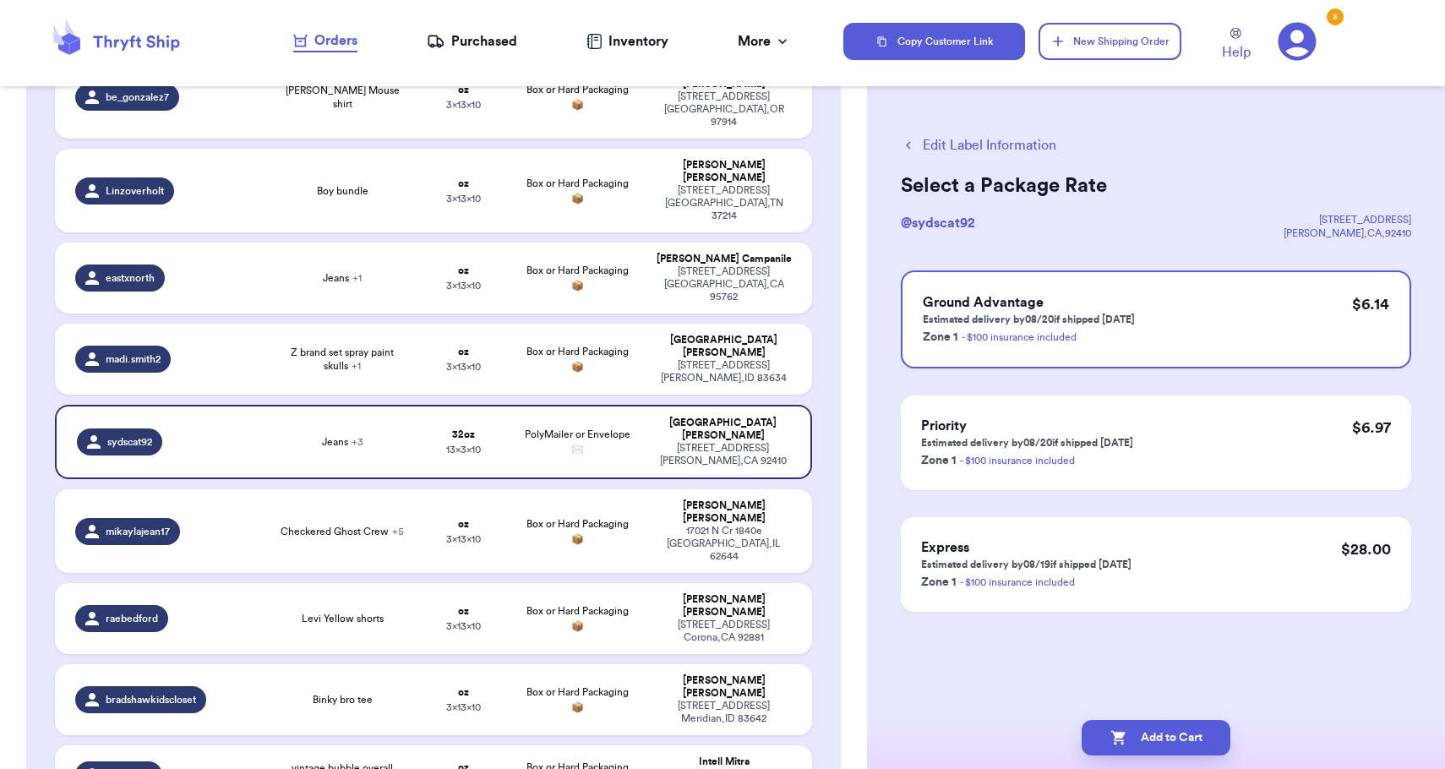
scroll to position [0, 0]
click at [1135, 732] on button "Add to Cart" at bounding box center [1155, 737] width 149 height 35
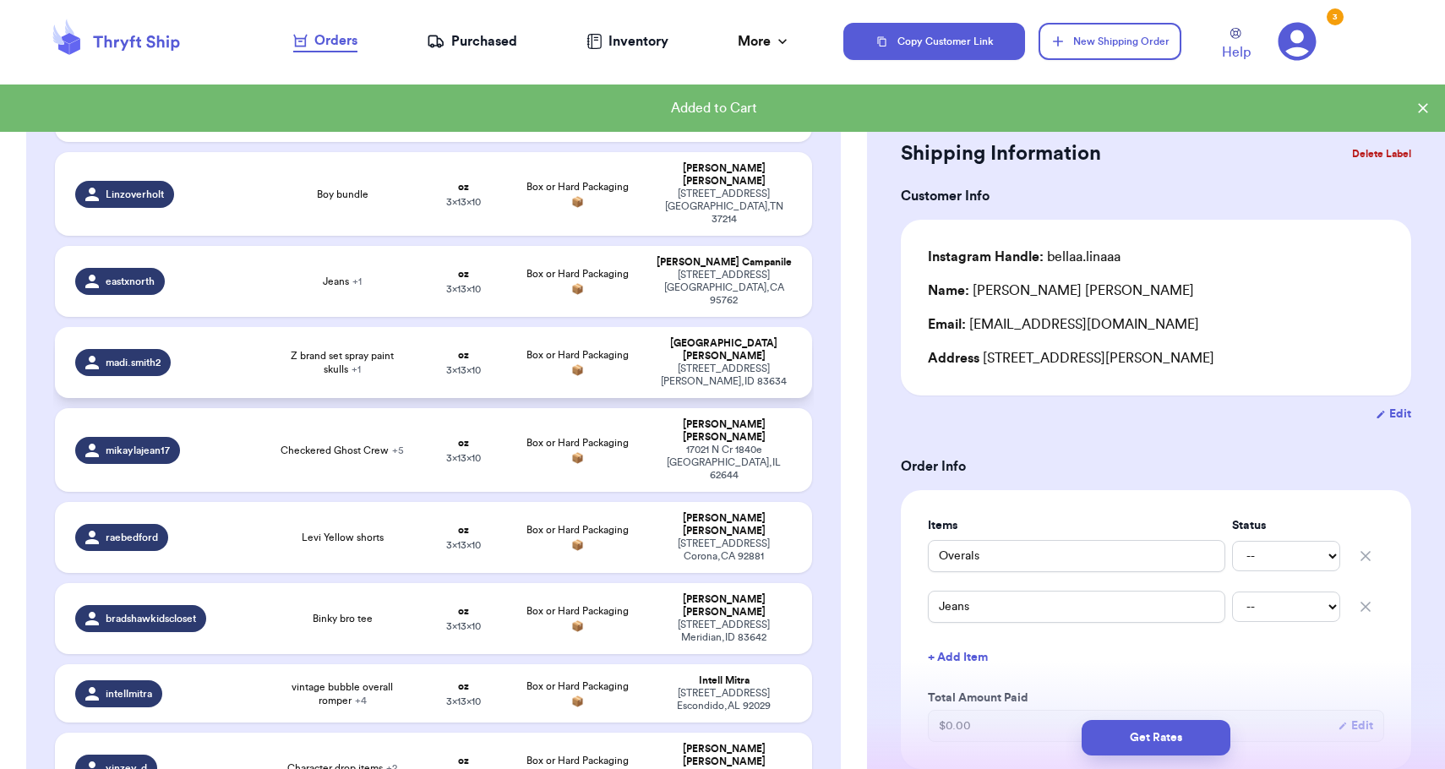
click at [752, 362] on div "[STREET_ADDRESS]" at bounding box center [724, 374] width 136 height 25
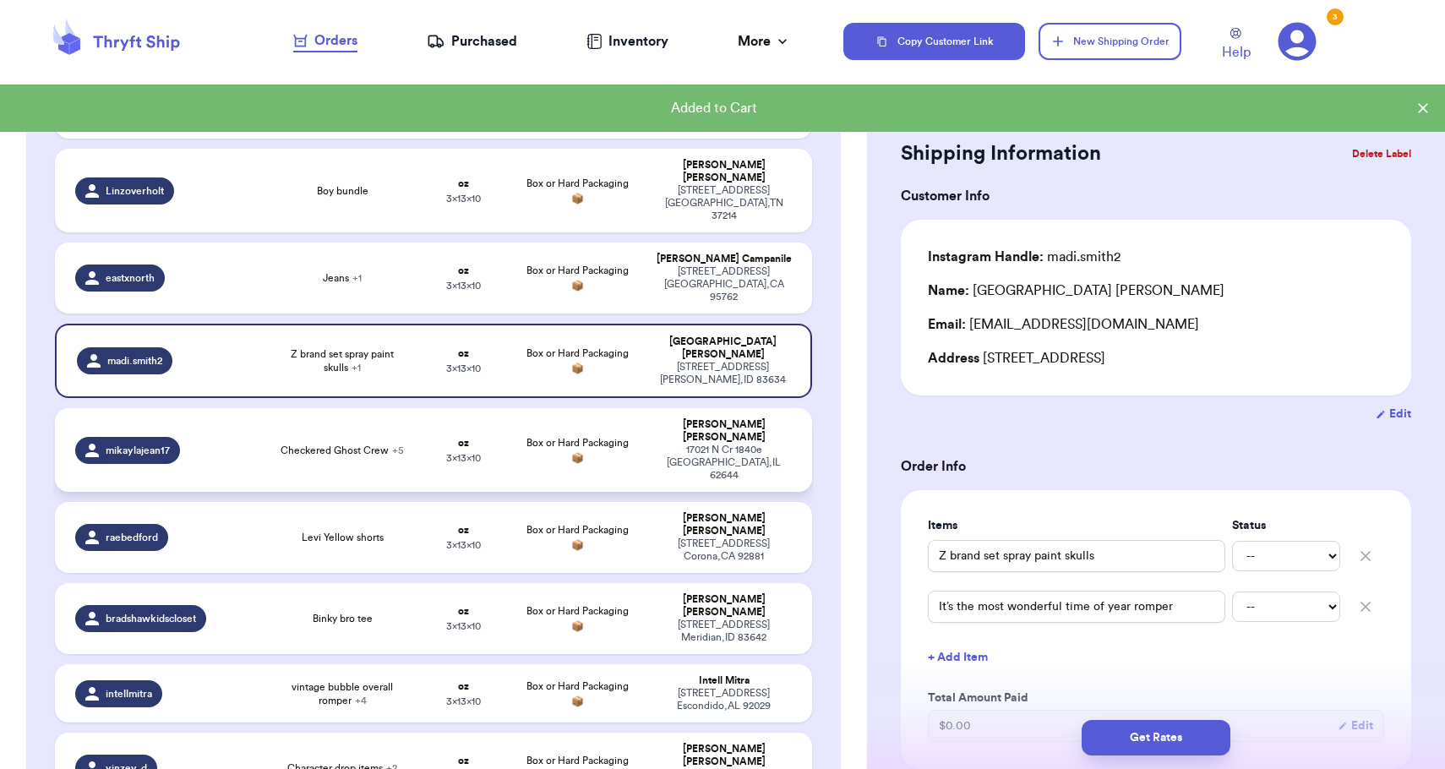
click at [753, 418] on div "[PERSON_NAME]" at bounding box center [724, 430] width 136 height 25
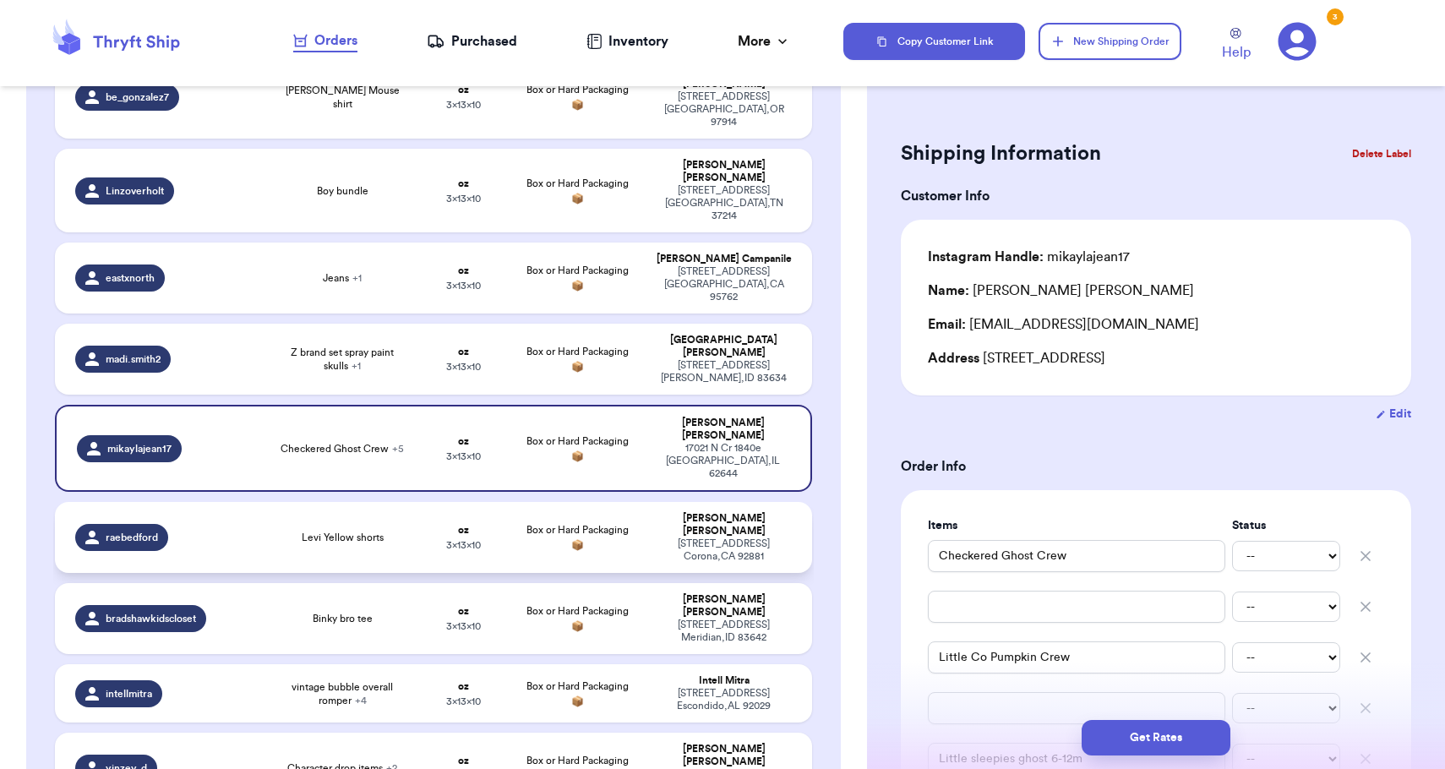
click at [588, 525] on span "Box or Hard Packaging 📦" at bounding box center [577, 537] width 102 height 25
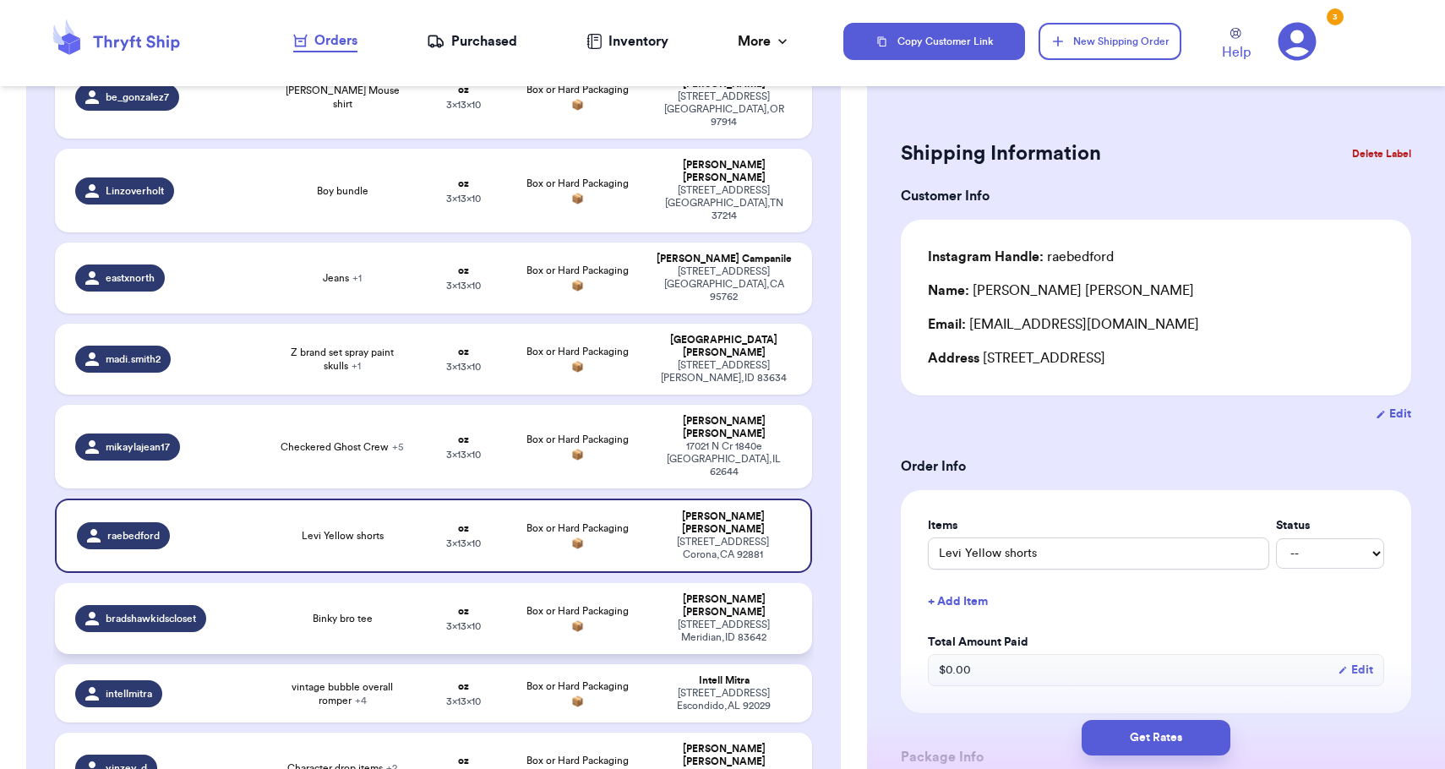
click at [490, 583] on td "oz 3 x 13 x 10" at bounding box center [463, 618] width 91 height 71
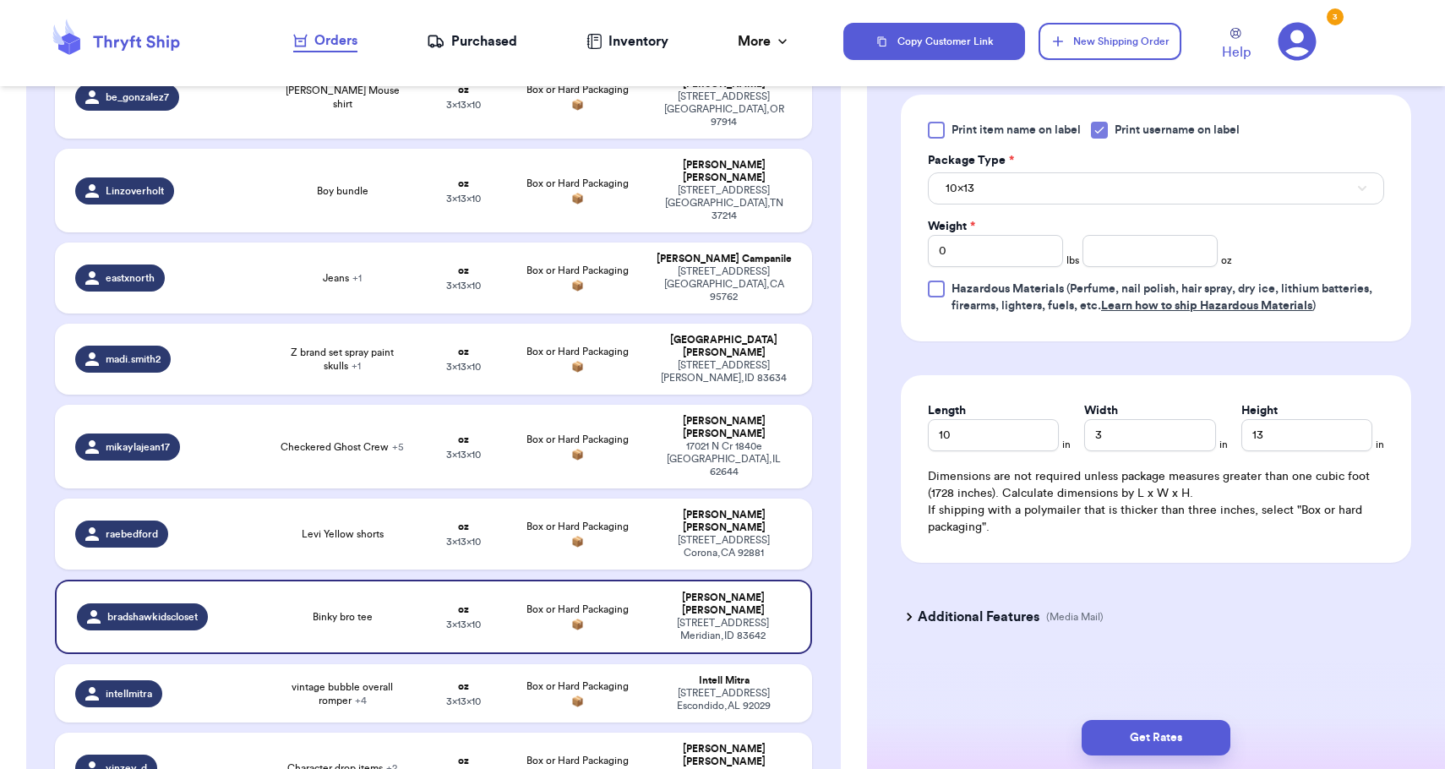
scroll to position [689, 0]
click at [1156, 242] on input "number" at bounding box center [1149, 251] width 135 height 32
click at [1151, 187] on button "10x13" at bounding box center [1156, 188] width 456 height 32
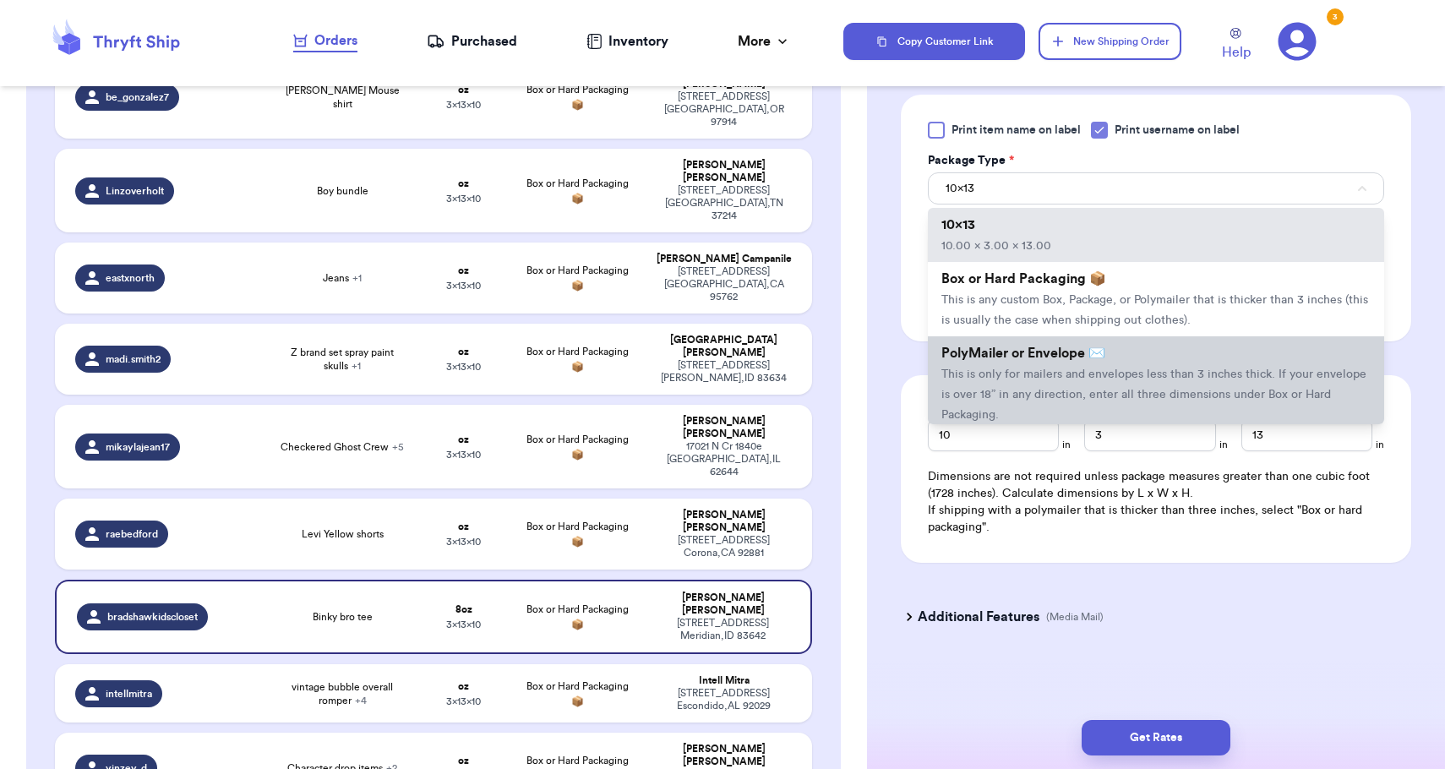
click at [1128, 406] on li "PolyMailer or Envelope ✉️ This is only for mailers and envelopes less than 3 in…" at bounding box center [1156, 383] width 456 height 95
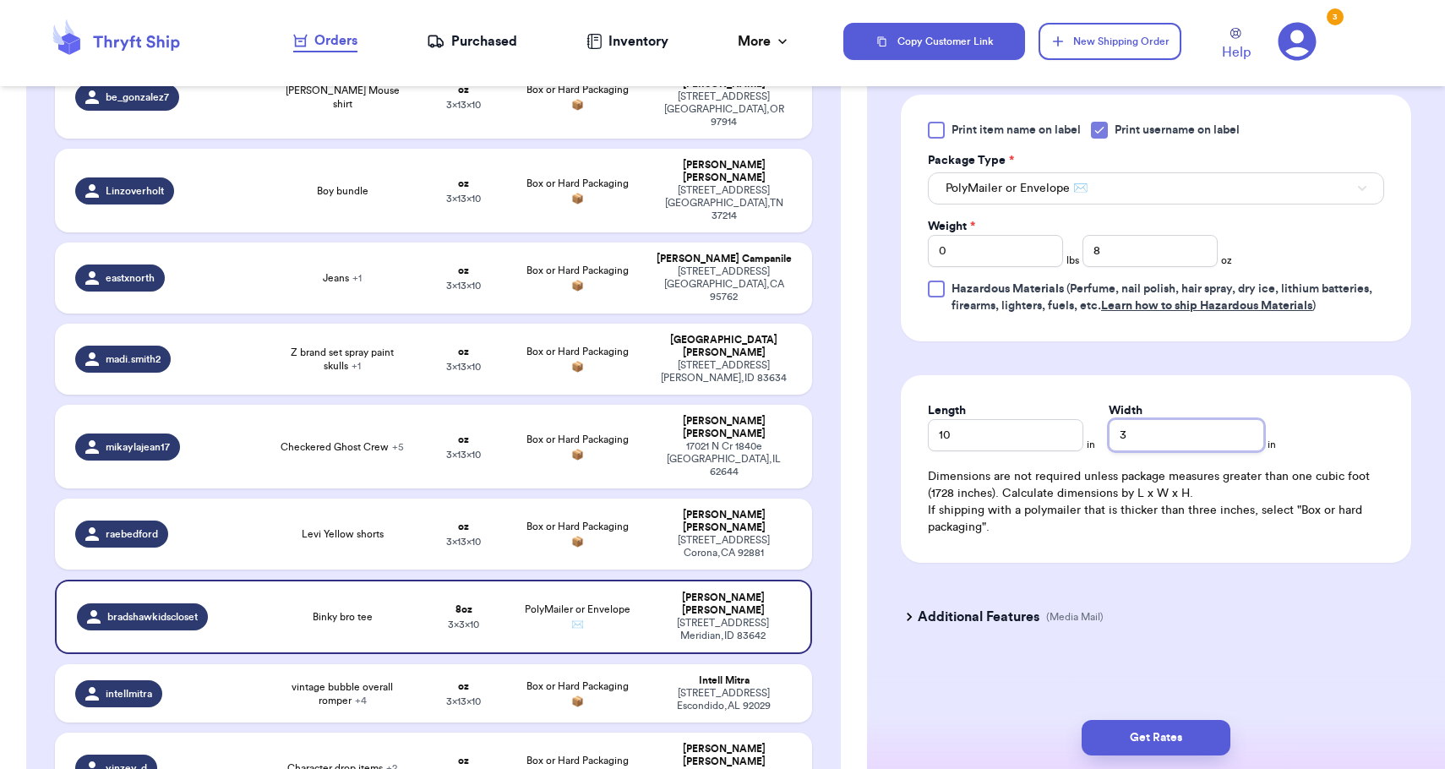
click at [1149, 433] on input "3" at bounding box center [1185, 435] width 155 height 32
click at [1185, 734] on button "Get Rates" at bounding box center [1155, 737] width 149 height 35
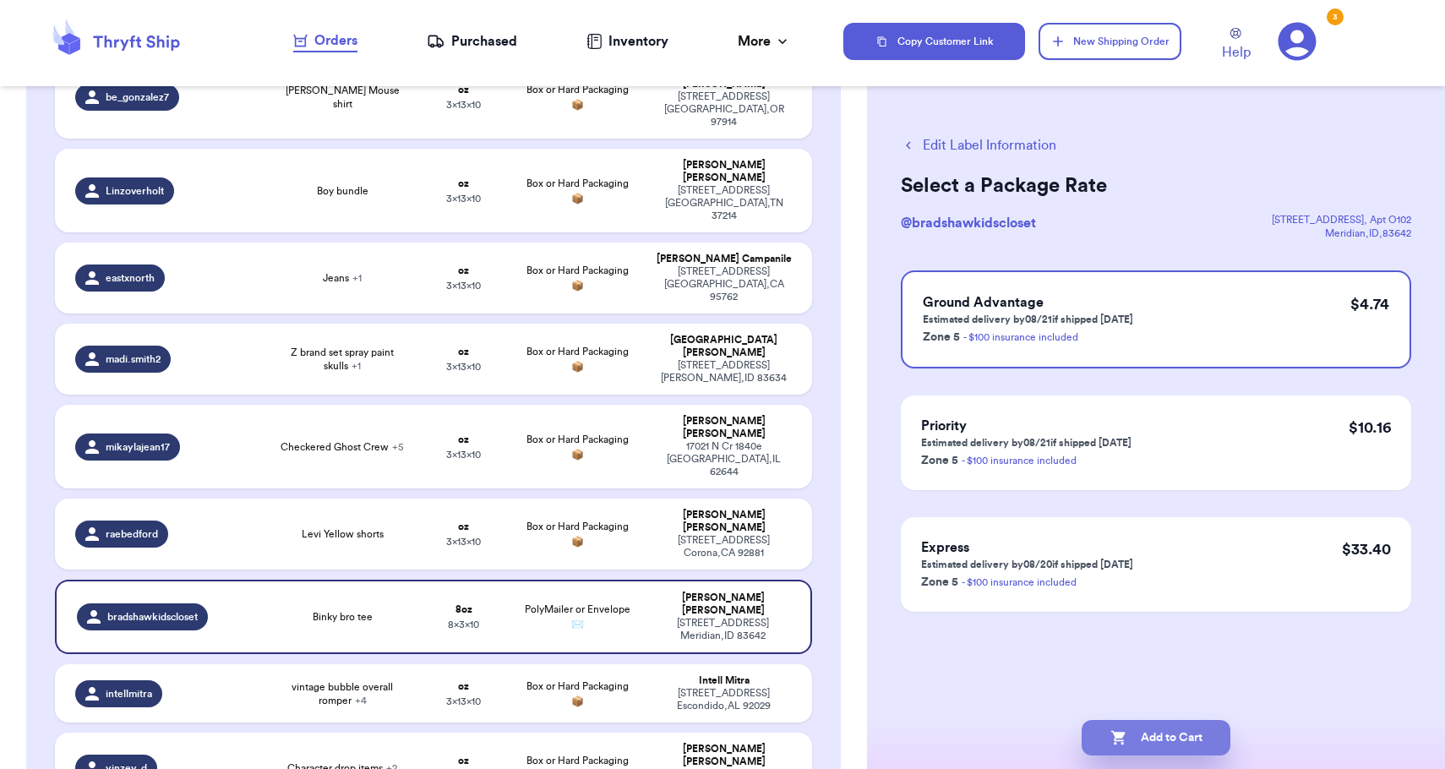
click at [1185, 734] on button "Add to Cart" at bounding box center [1155, 737] width 149 height 35
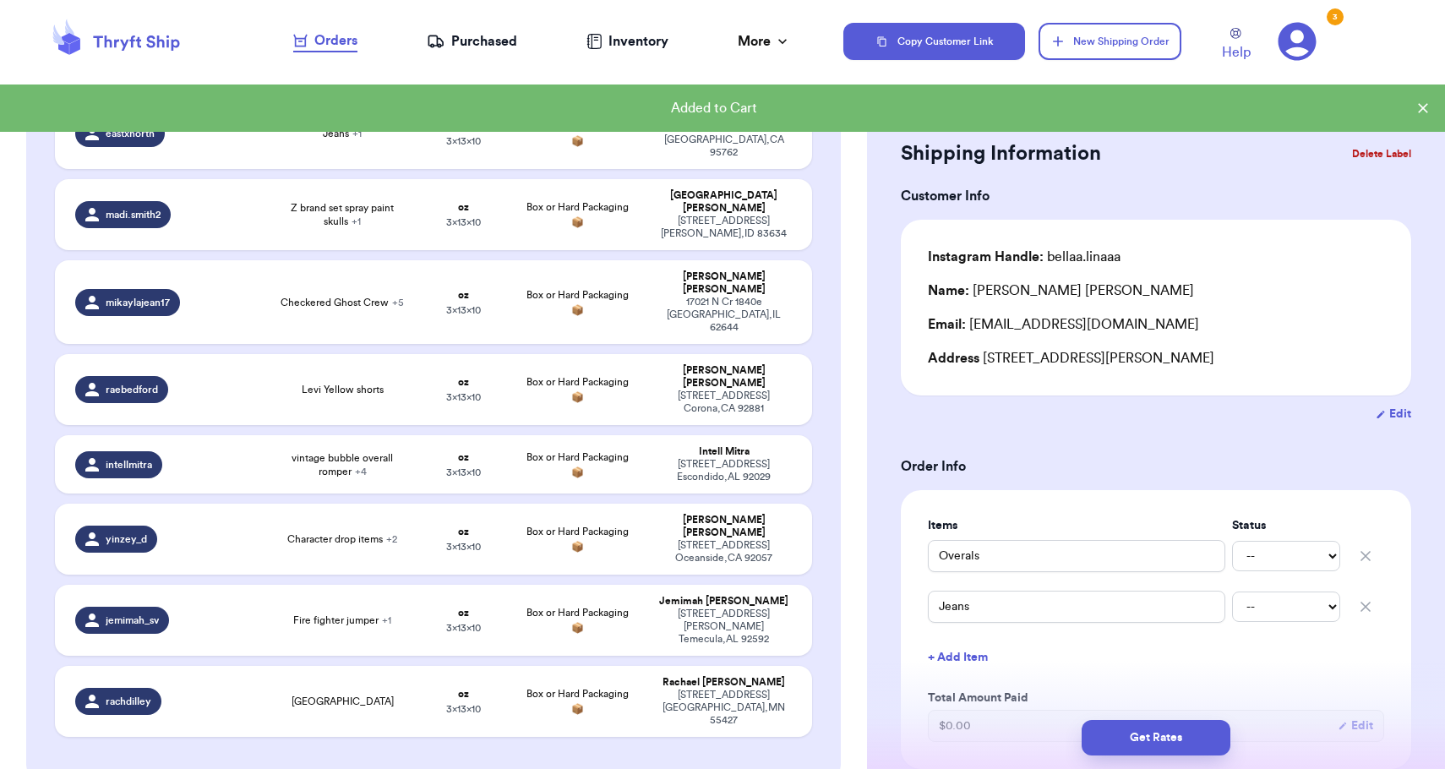
scroll to position [483, 0]
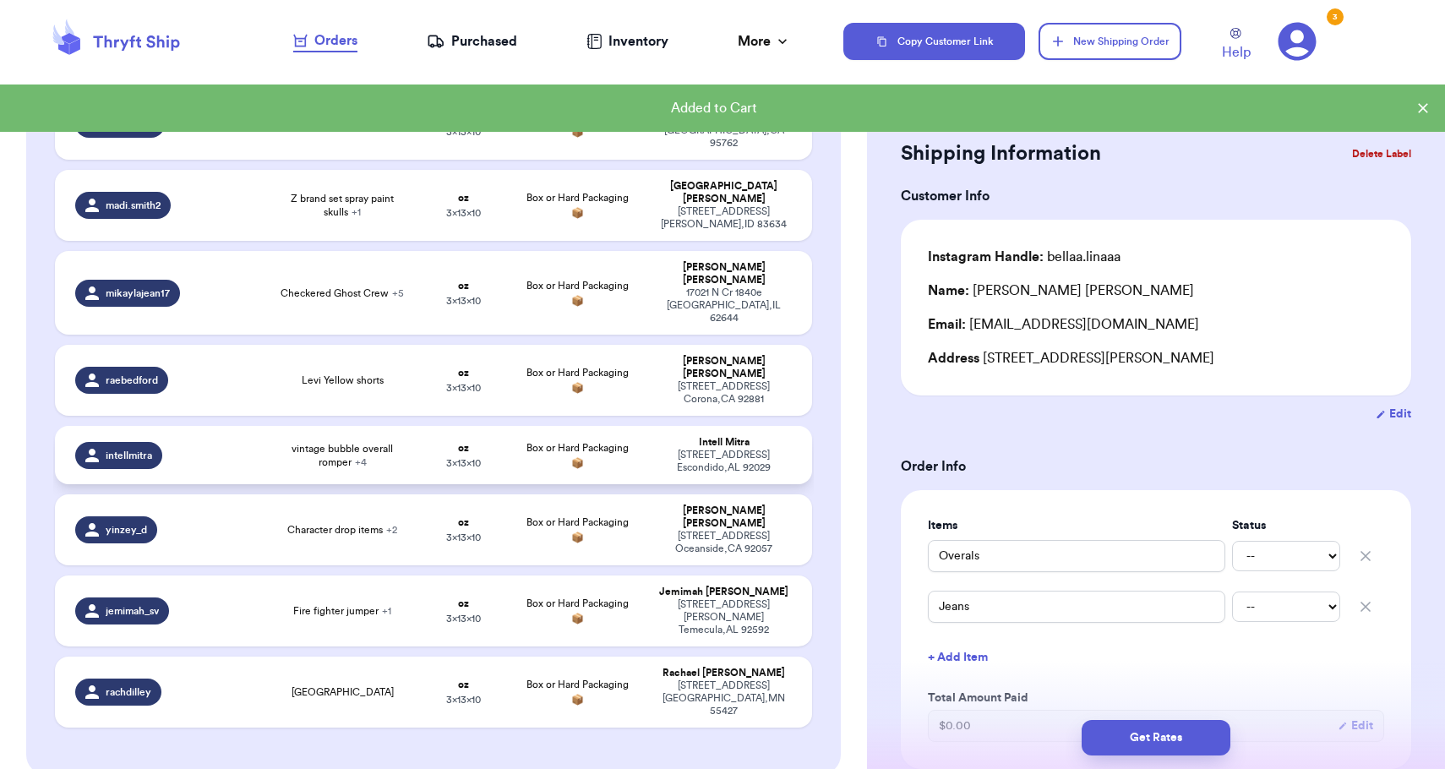
click at [710, 449] on div "[STREET_ADDRESS]" at bounding box center [724, 461] width 136 height 25
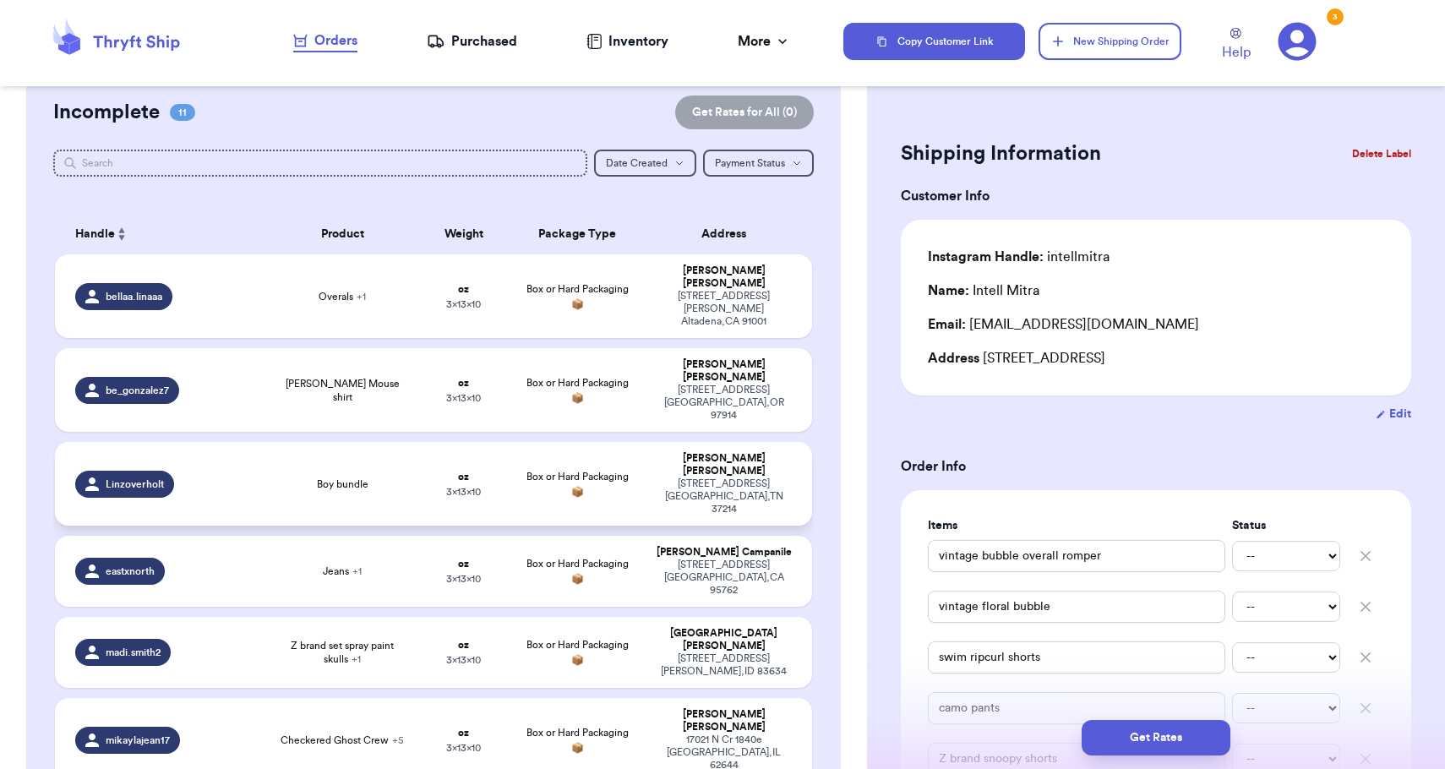
scroll to position [25, 0]
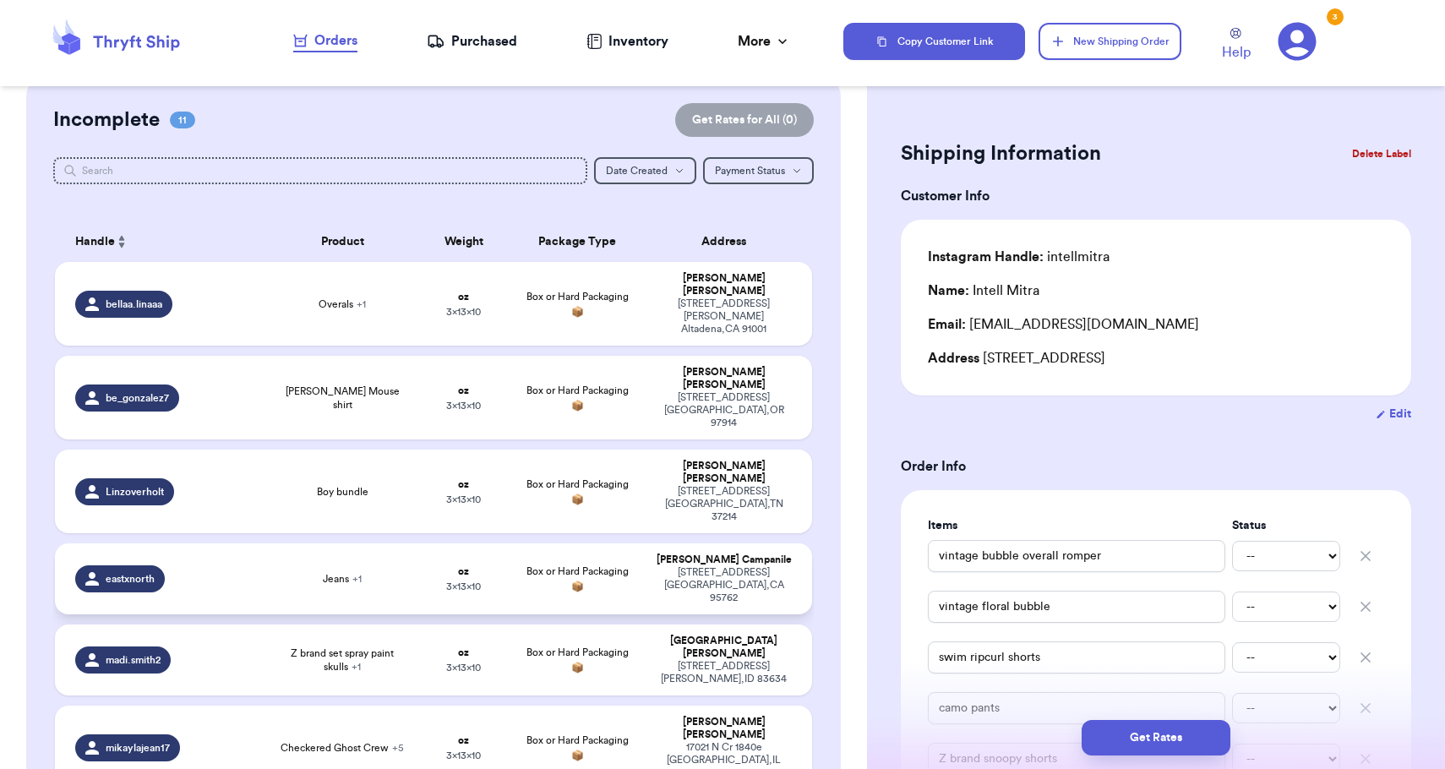
click at [596, 543] on td "Box or Hard Packaging 📦" at bounding box center [577, 578] width 136 height 71
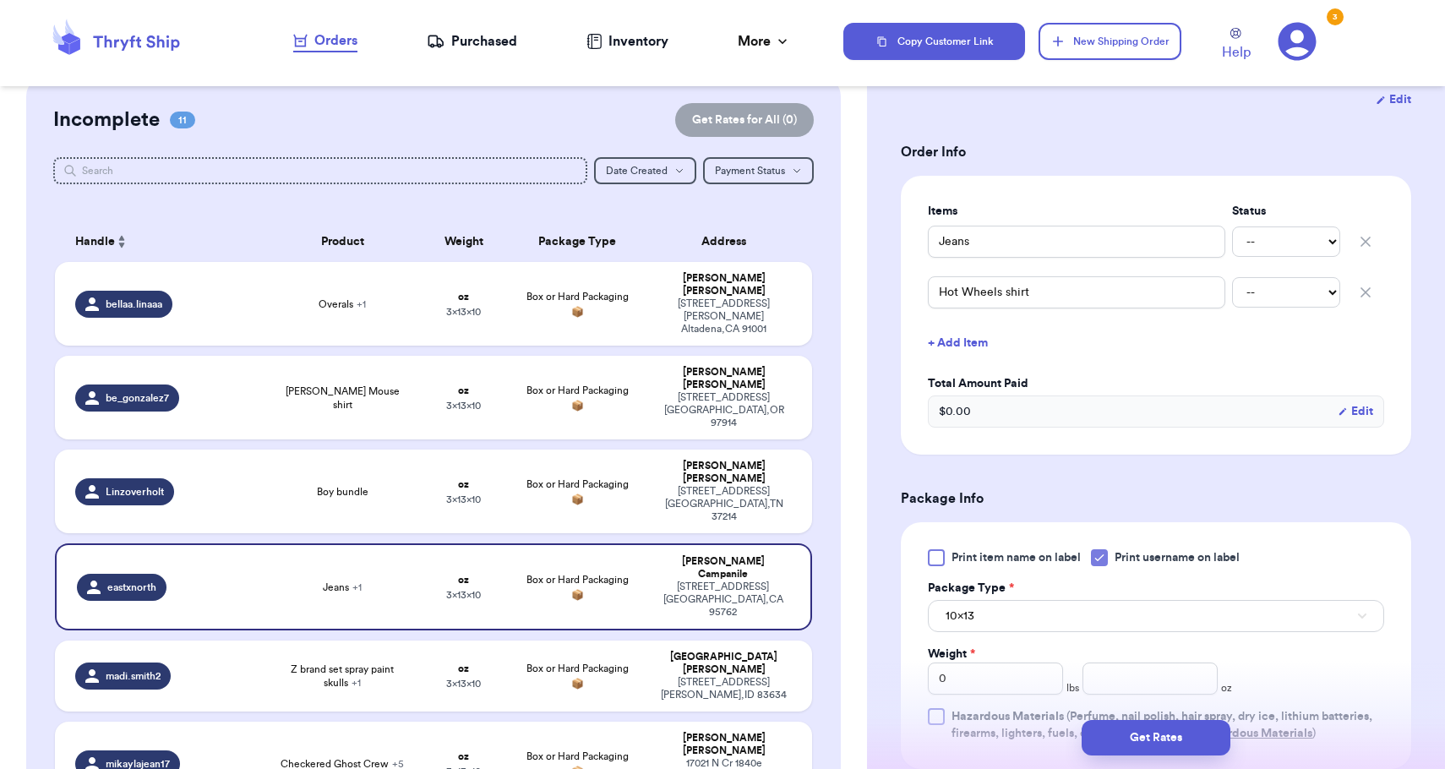
scroll to position [378, 0]
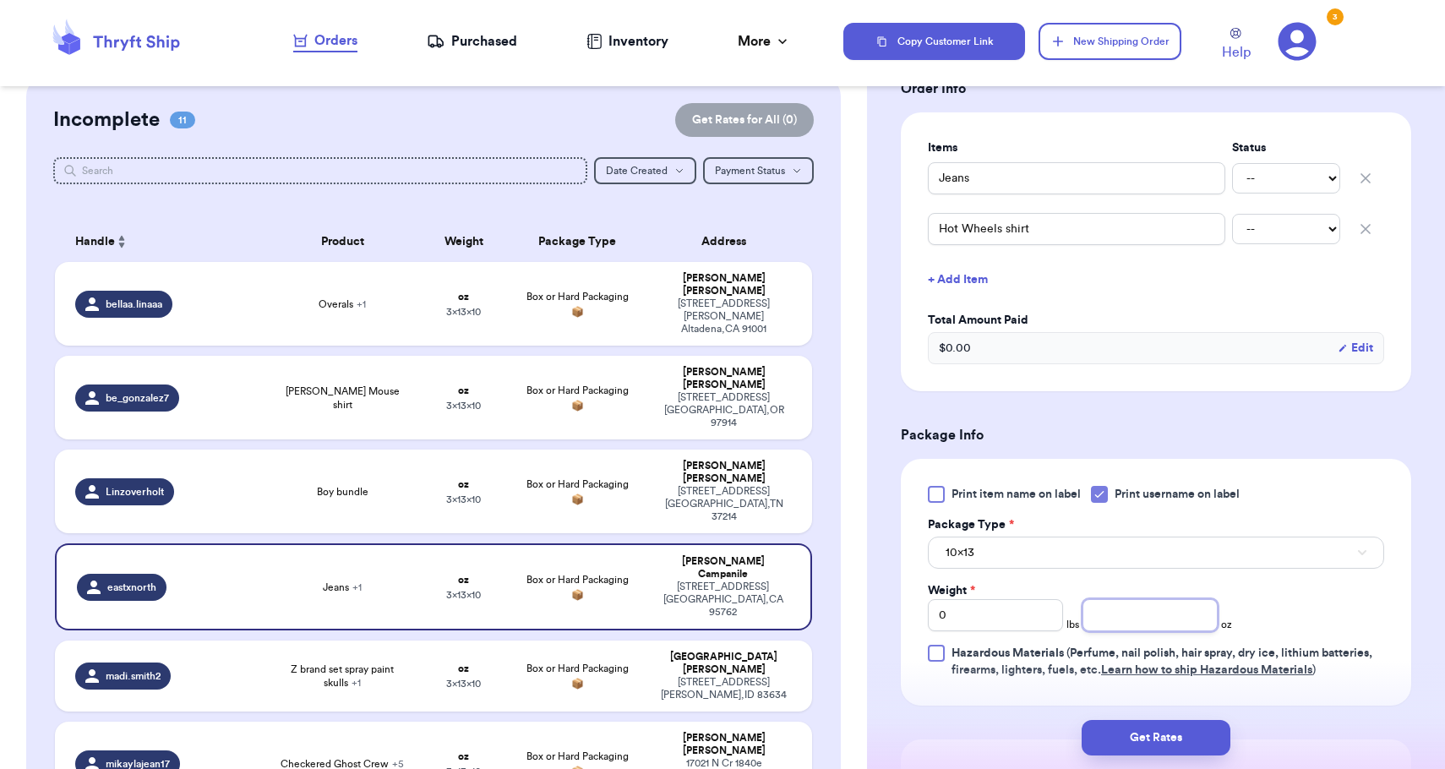
click at [1126, 619] on input "number" at bounding box center [1149, 615] width 135 height 32
click at [1101, 572] on div "Print item name on label Print username on label Package Type * 10x13 Weight * …" at bounding box center [1156, 582] width 456 height 193
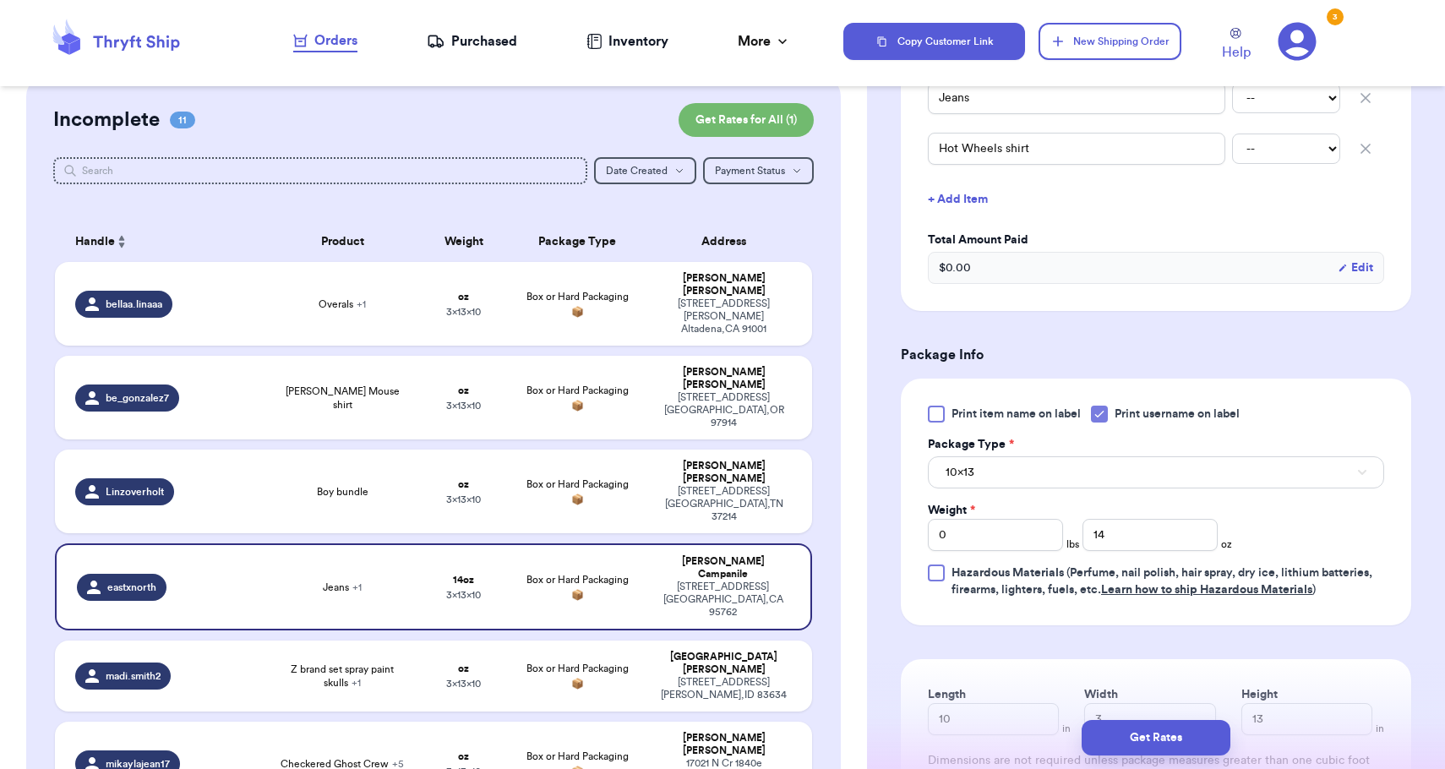
scroll to position [535, 0]
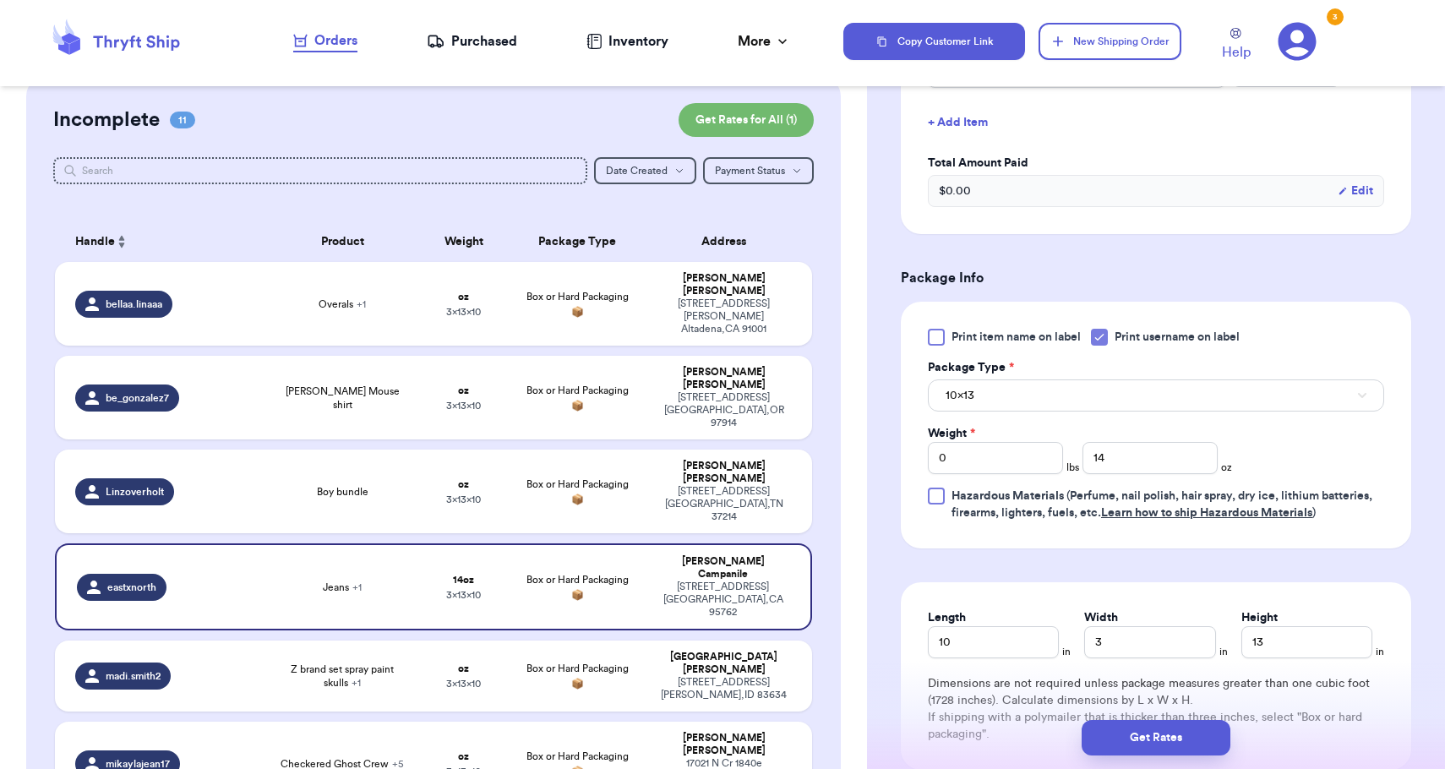
click at [1028, 390] on button "10x13" at bounding box center [1156, 395] width 456 height 32
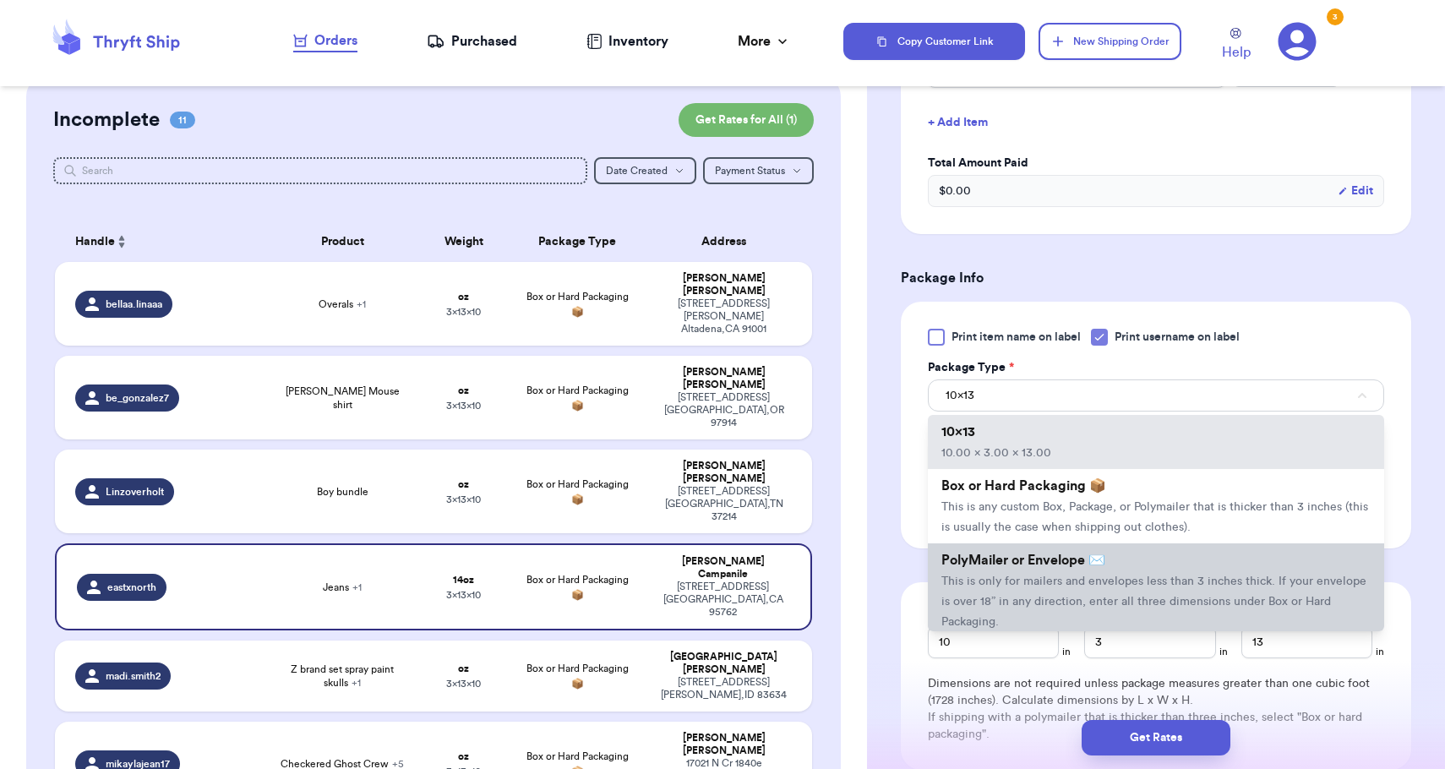
click at [1031, 567] on span "PolyMailer or Envelope ✉️" at bounding box center [1023, 560] width 164 height 14
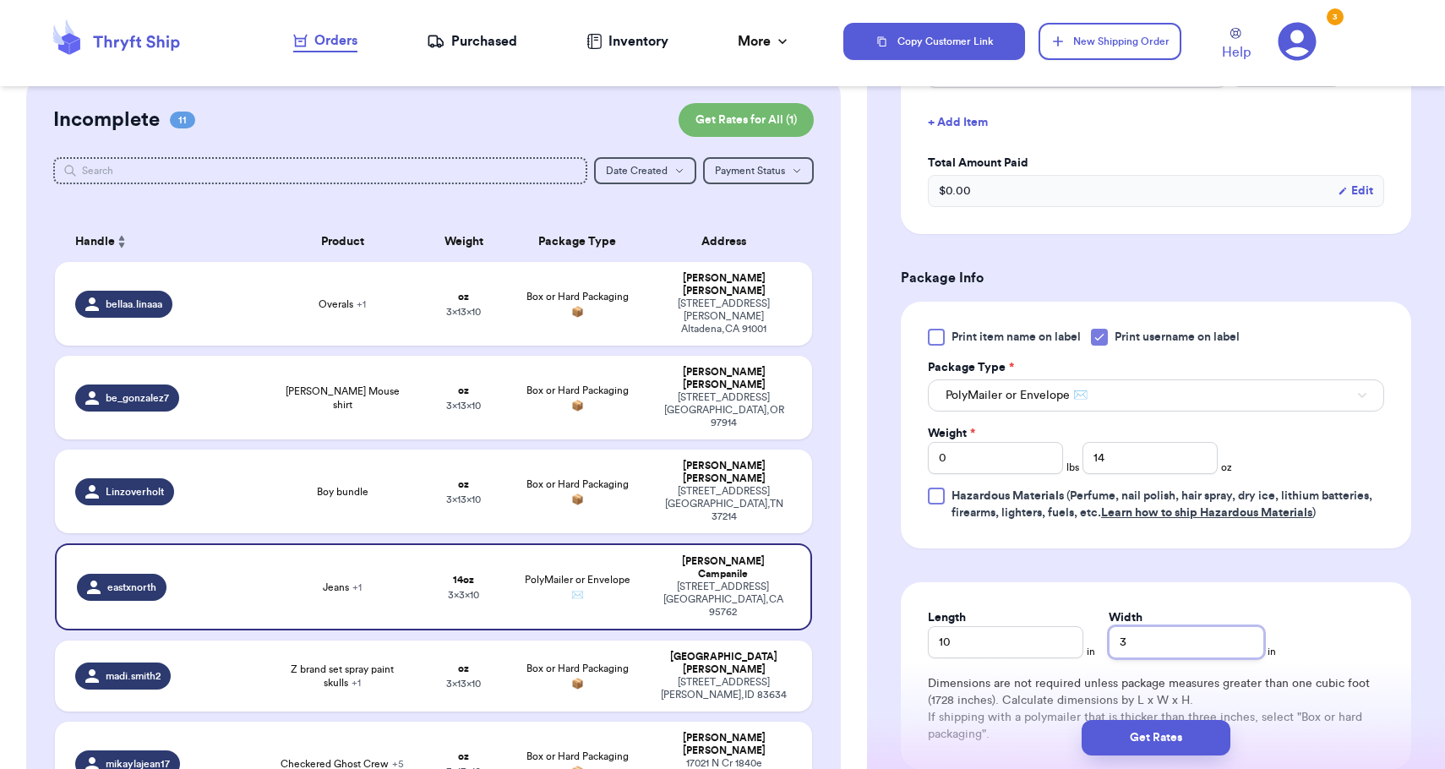
click at [1108, 643] on input "3" at bounding box center [1185, 642] width 155 height 32
click at [1145, 746] on button "Get Rates" at bounding box center [1155, 737] width 149 height 35
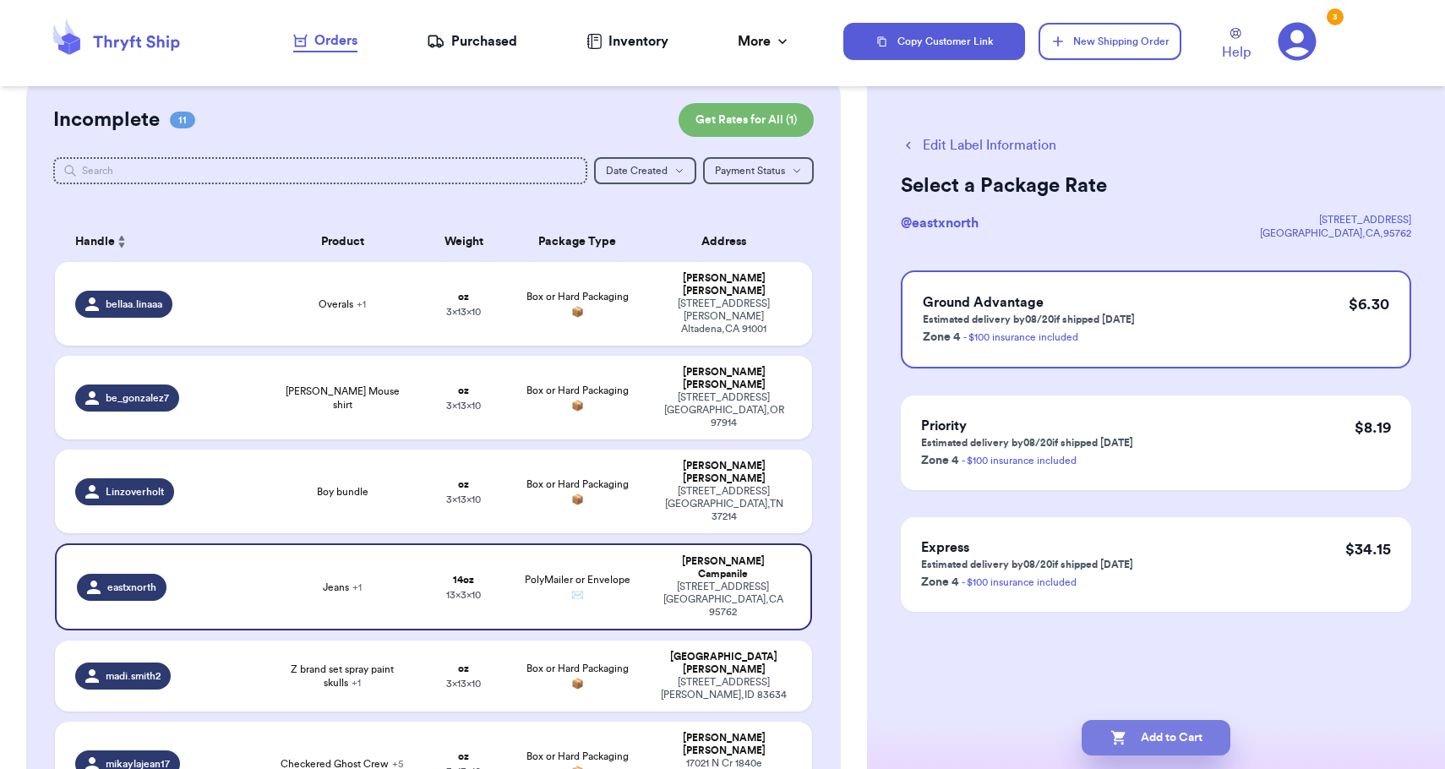
click at [1145, 746] on button "Add to Cart" at bounding box center [1155, 737] width 149 height 35
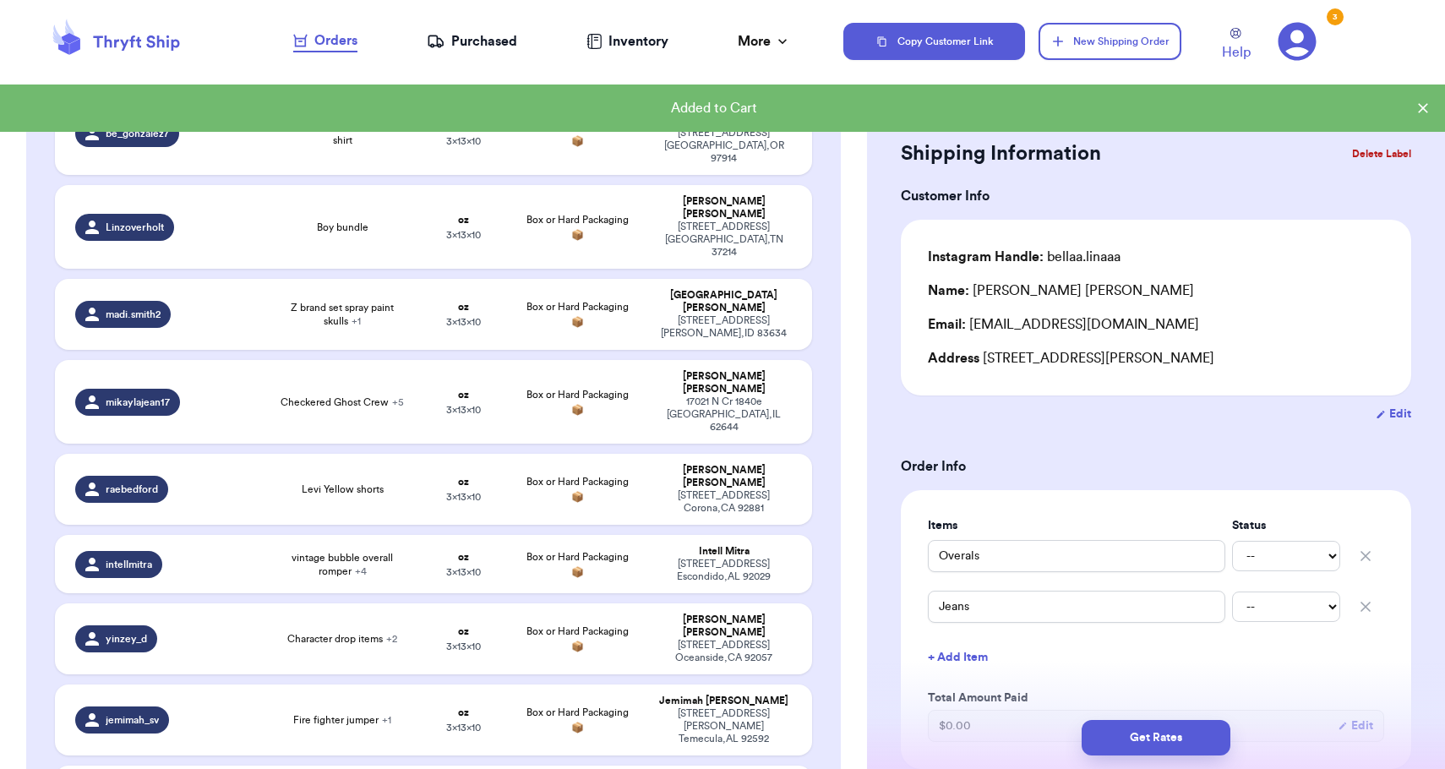
scroll to position [295, 0]
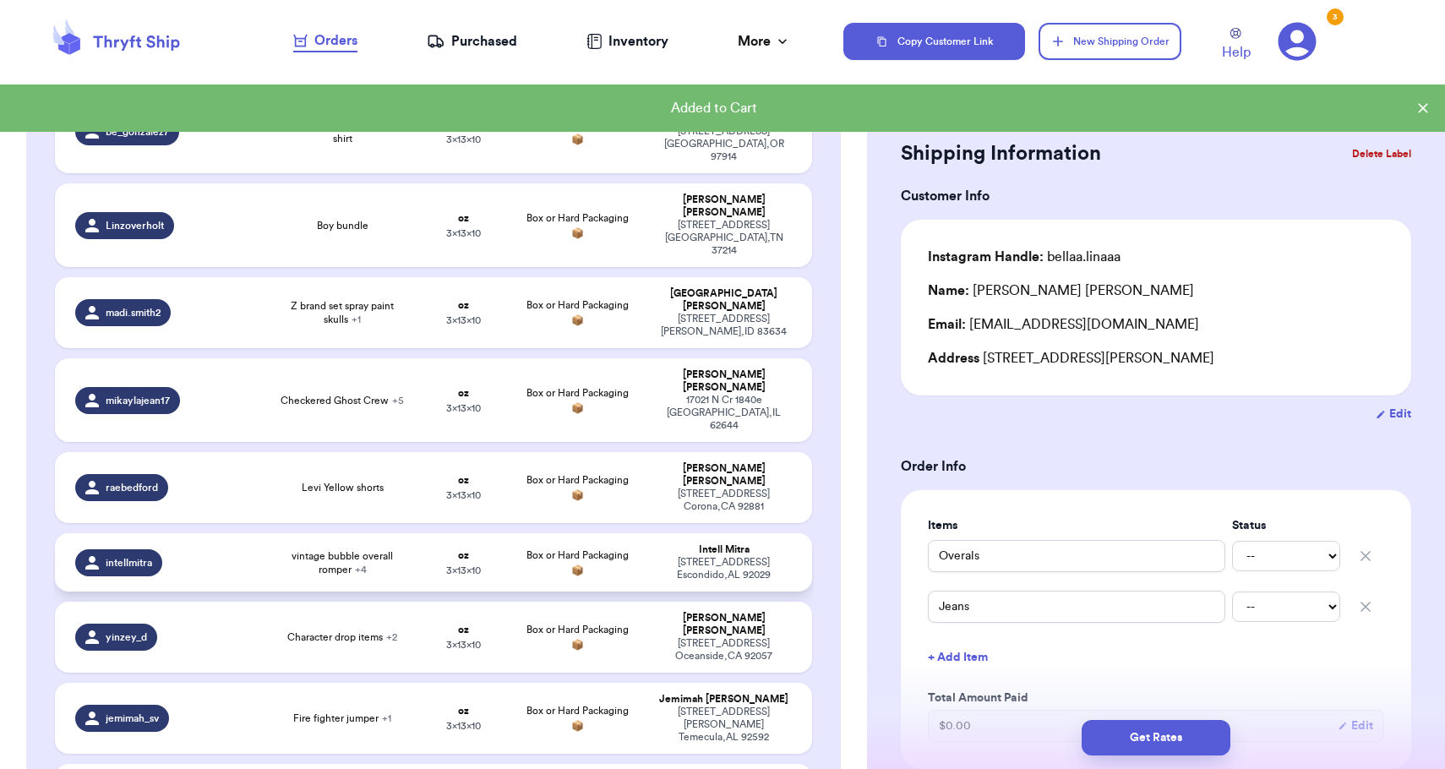
click at [460, 565] on span "3 x 13 x 10" at bounding box center [463, 570] width 35 height 10
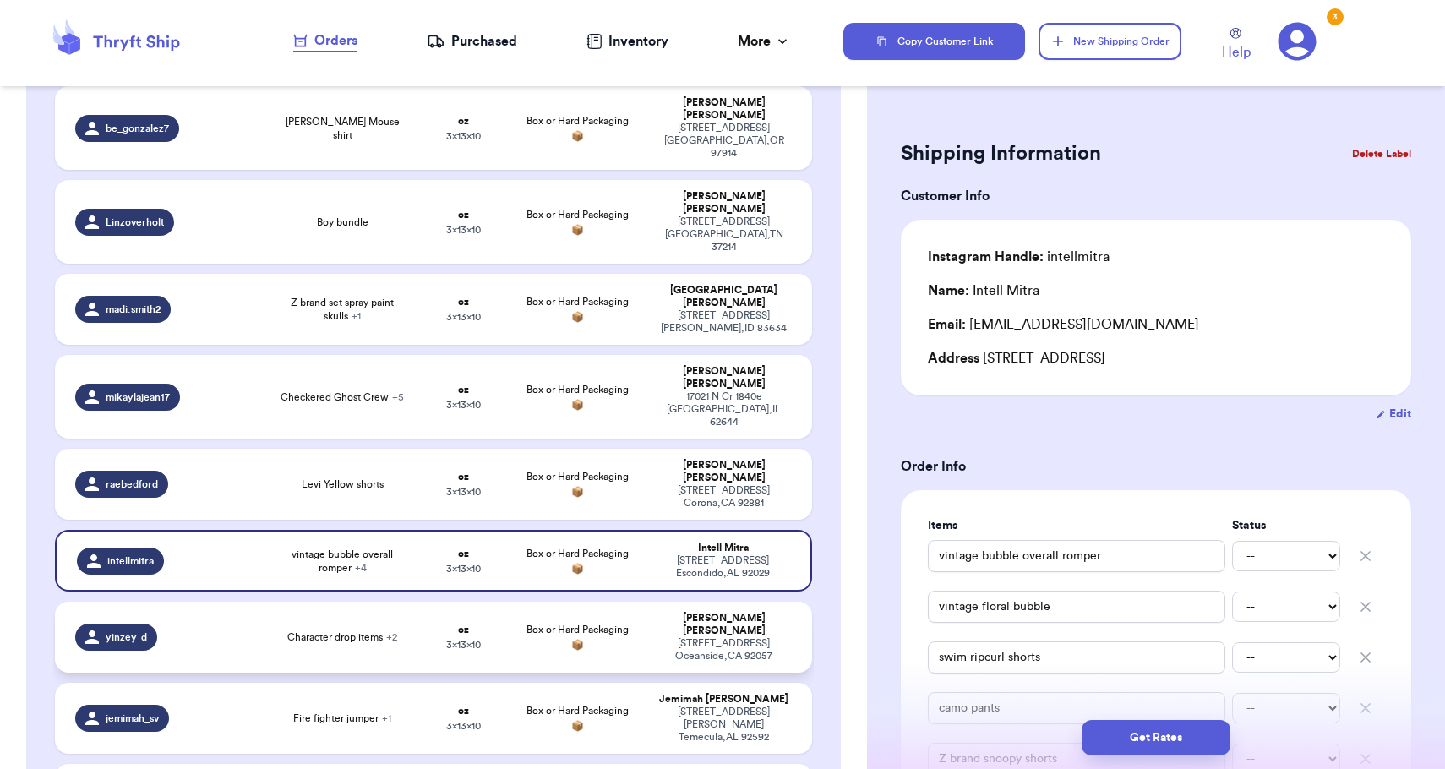
click at [448, 602] on td "oz 3 x 13 x 10" at bounding box center [463, 637] width 91 height 71
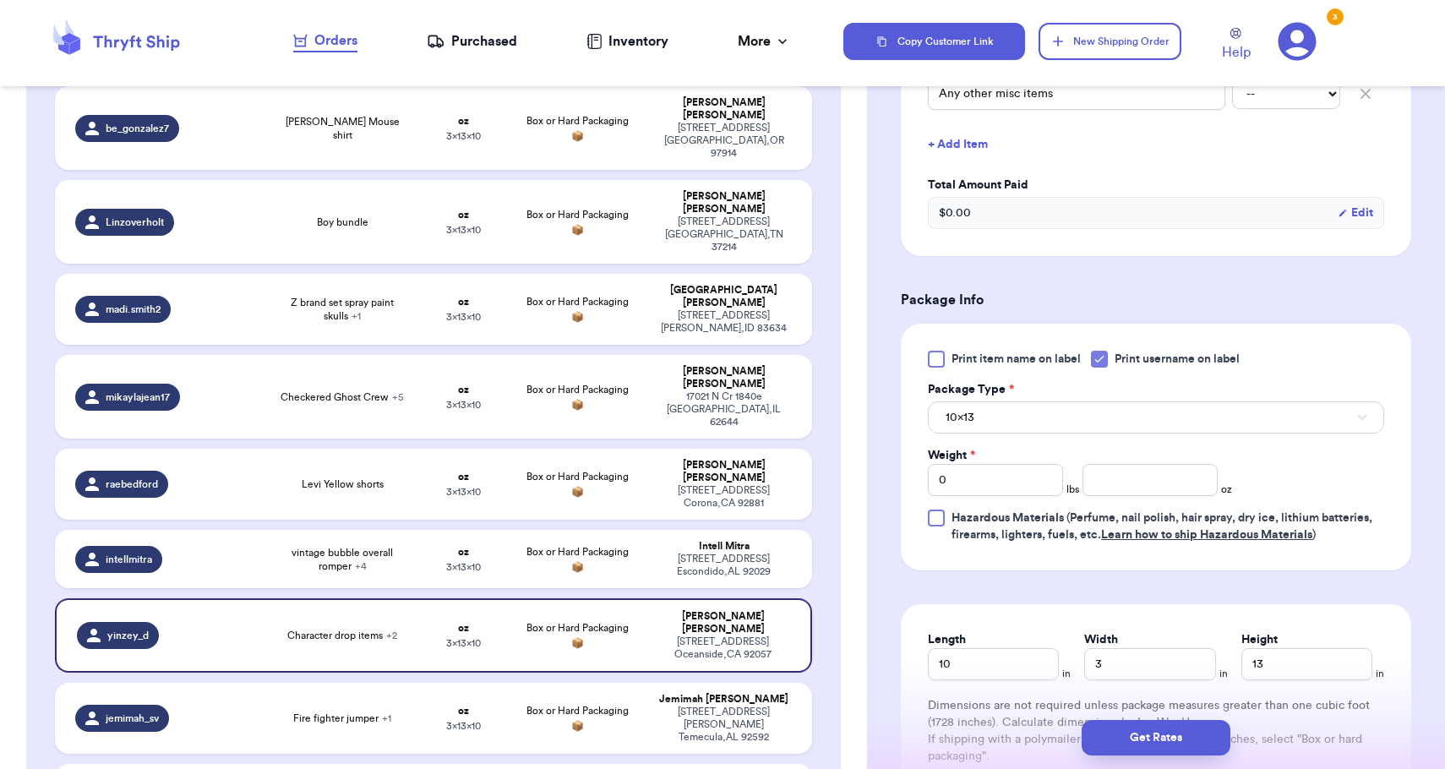
scroll to position [578, 0]
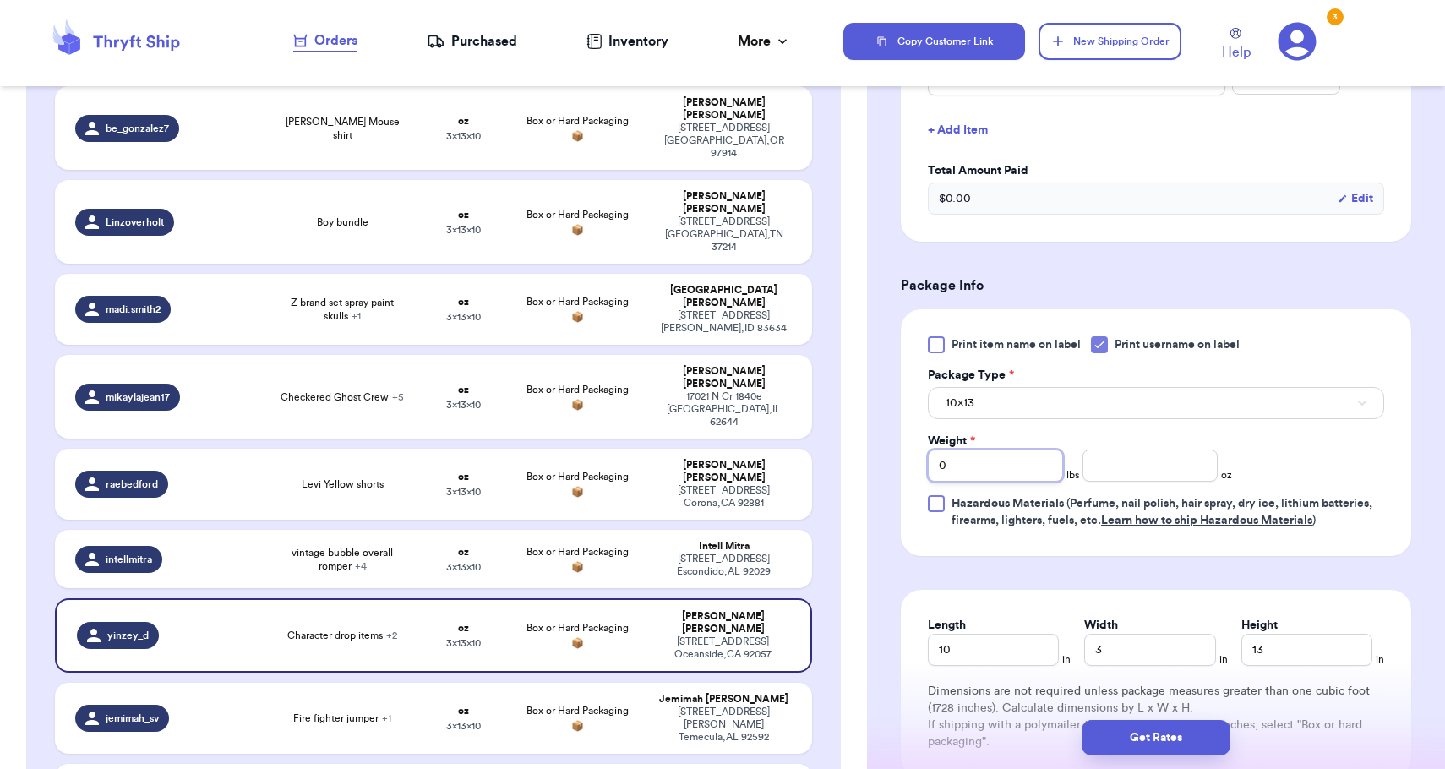
click at [1030, 476] on input "0" at bounding box center [995, 465] width 135 height 32
click at [1037, 407] on button "10x13" at bounding box center [1156, 403] width 456 height 32
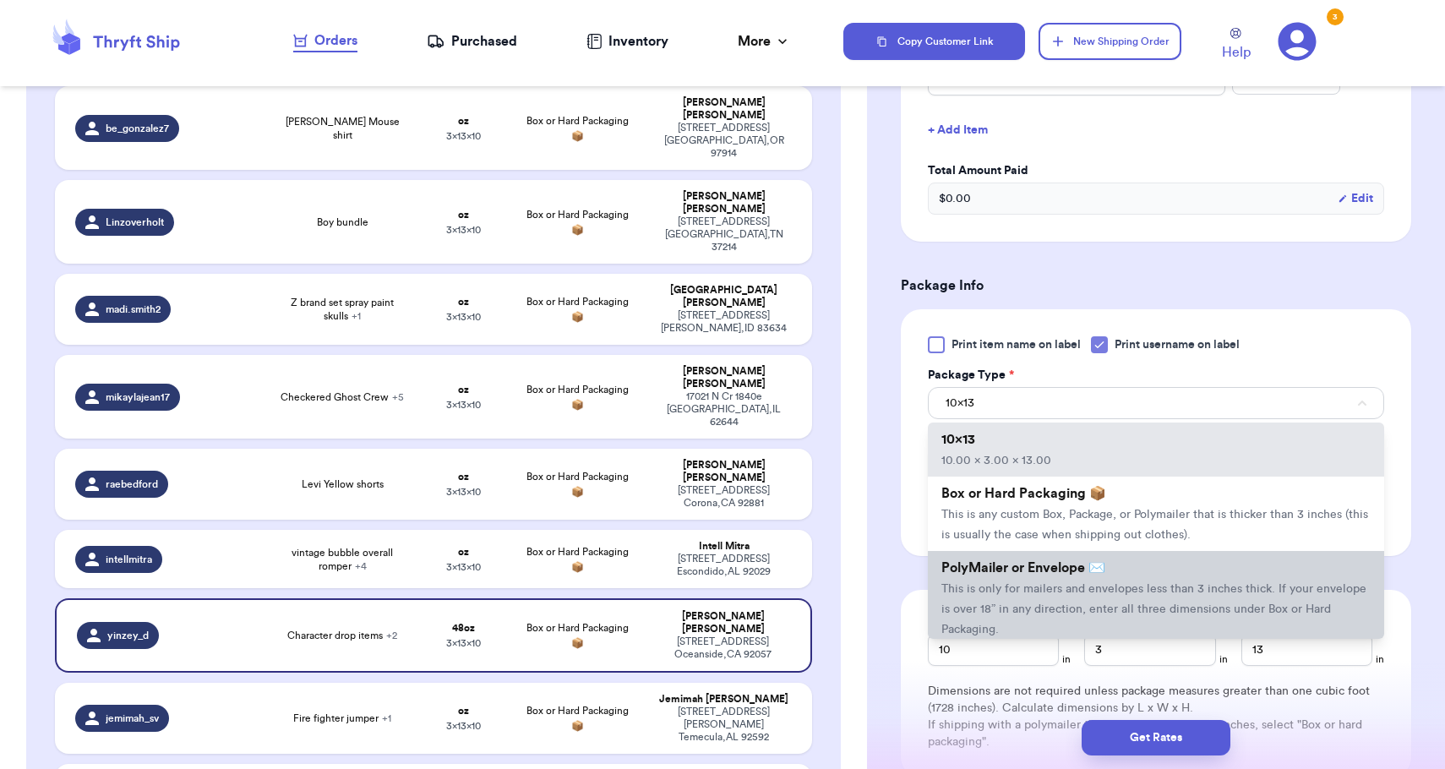
click at [1048, 594] on span "This is only for mailers and envelopes less than 3 inches thick. If your envelo…" at bounding box center [1153, 609] width 425 height 52
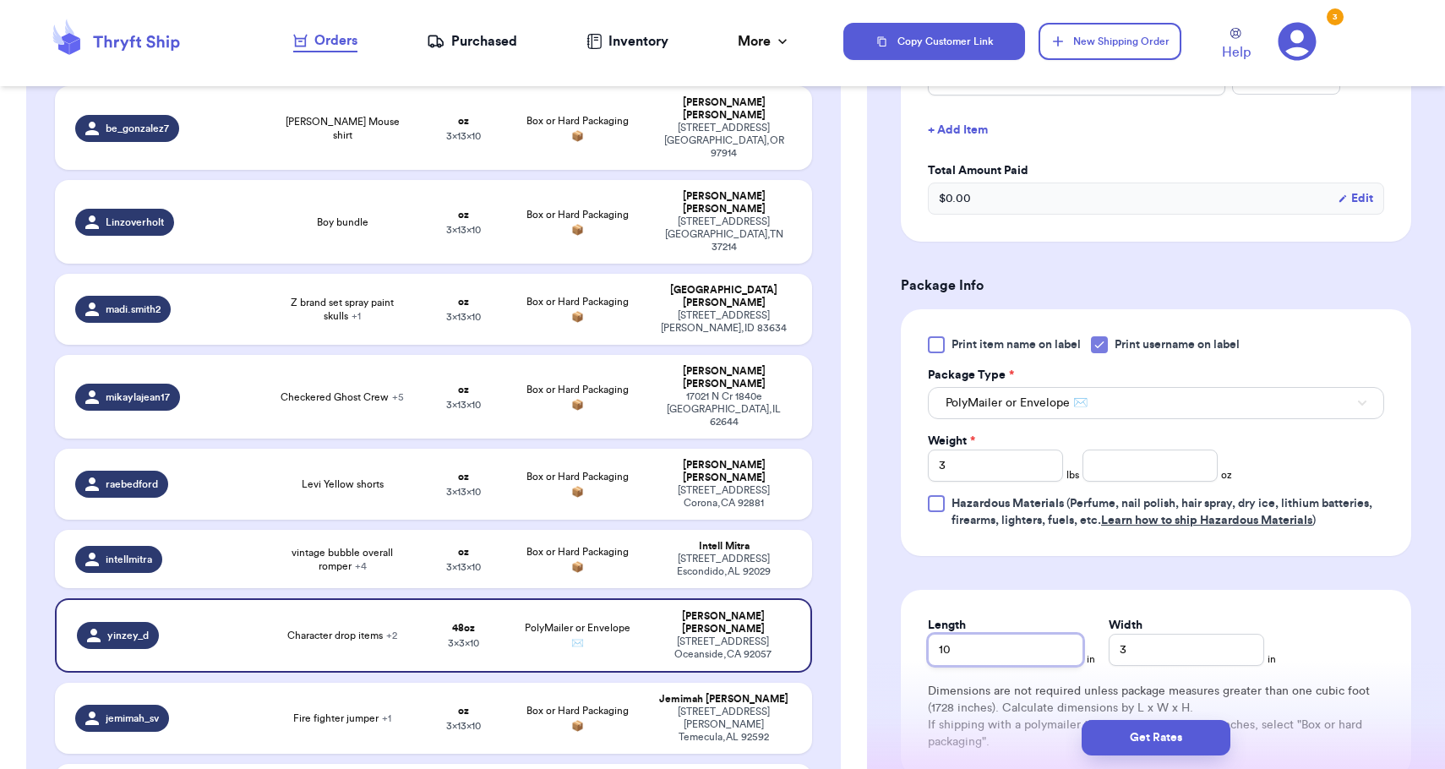
click at [980, 656] on input "10" at bounding box center [1005, 650] width 155 height 32
click at [1112, 650] on input "3" at bounding box center [1185, 650] width 155 height 32
click at [1131, 753] on button "Get Rates" at bounding box center [1155, 737] width 149 height 35
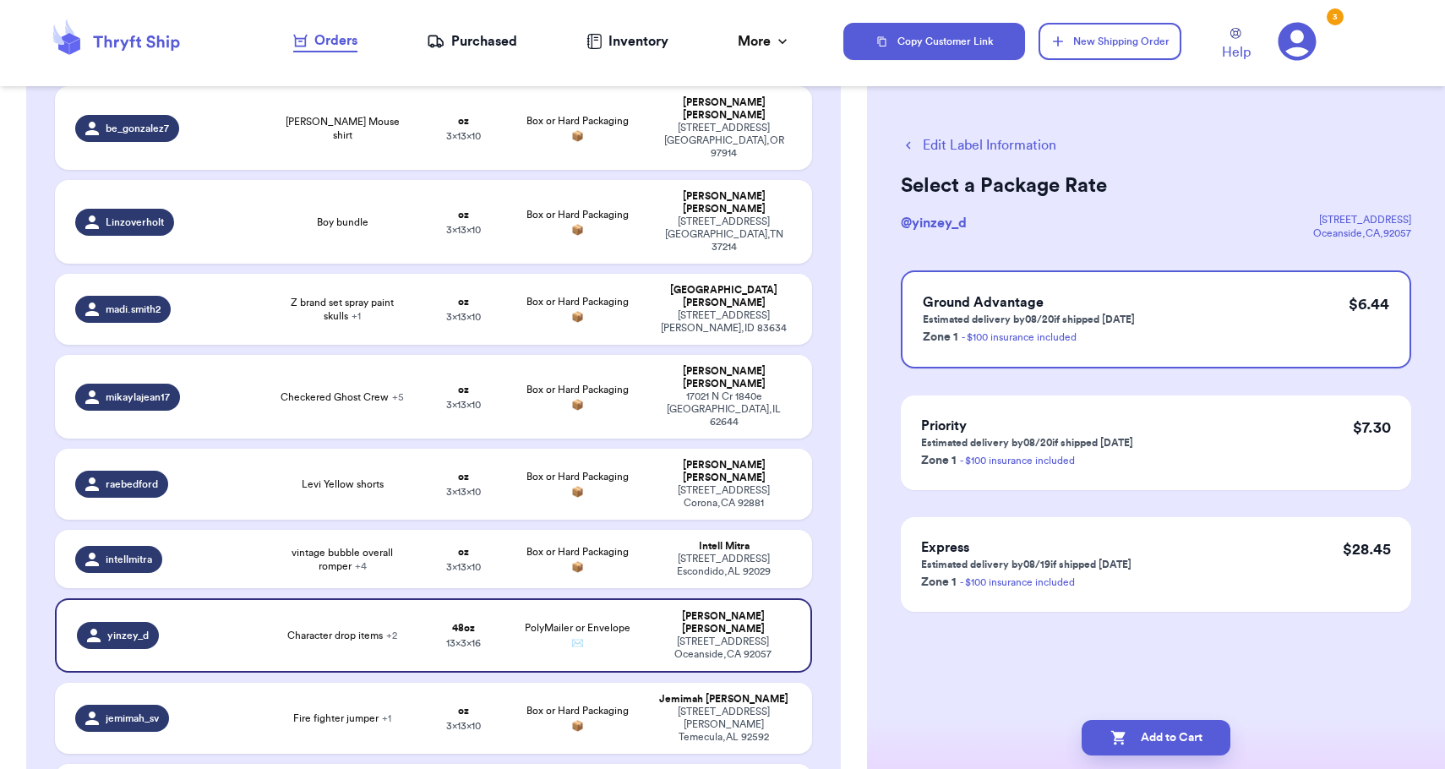
scroll to position [0, 0]
click at [1131, 753] on button "Add to Cart" at bounding box center [1155, 737] width 149 height 35
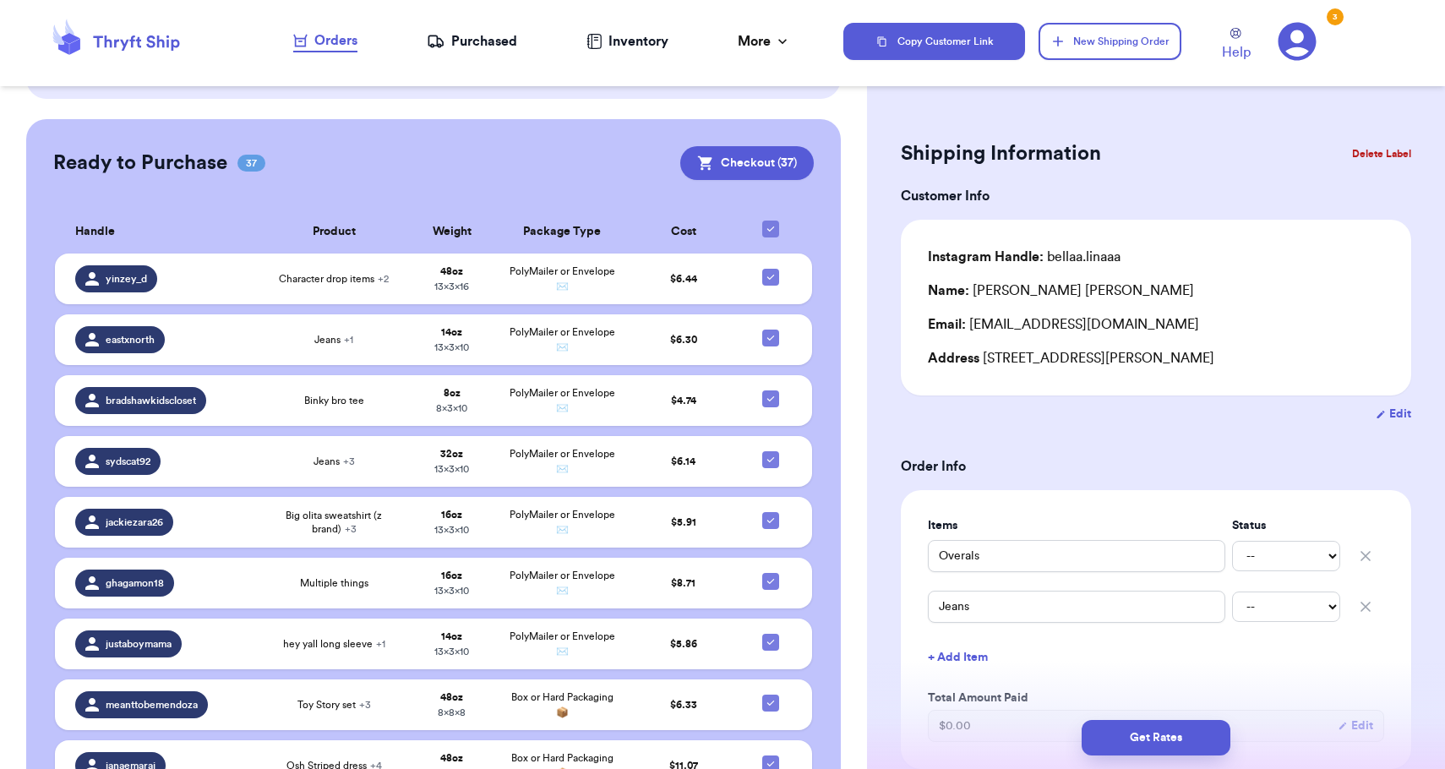
scroll to position [911, 0]
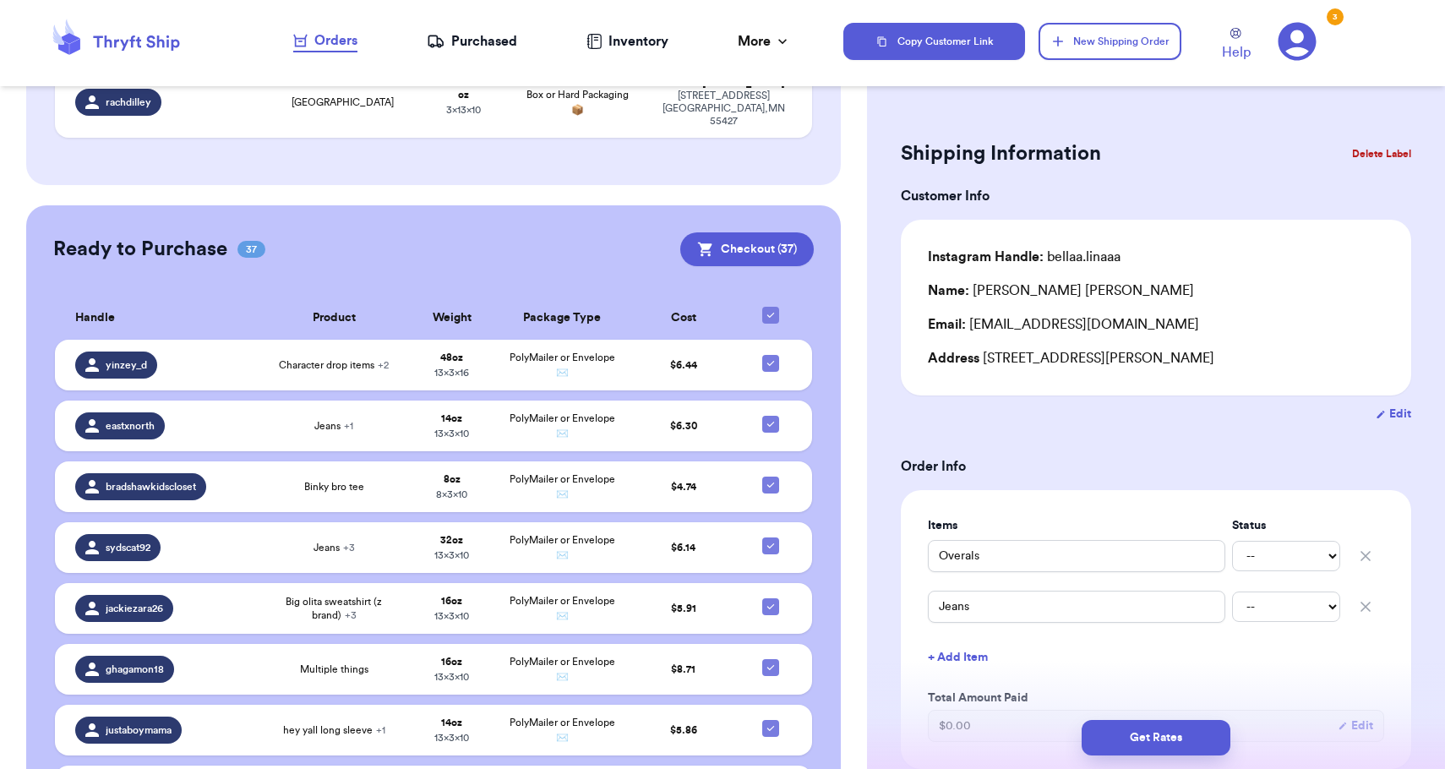
click at [775, 308] on icon at bounding box center [771, 315] width 14 height 14
click at [770, 306] on input "checkbox" at bounding box center [770, 306] width 1 height 1
click at [775, 307] on div at bounding box center [770, 315] width 17 height 17
click at [770, 306] on input "checkbox" at bounding box center [770, 306] width 1 height 1
click at [798, 232] on button "Checkout ( 37 )" at bounding box center [746, 249] width 133 height 34
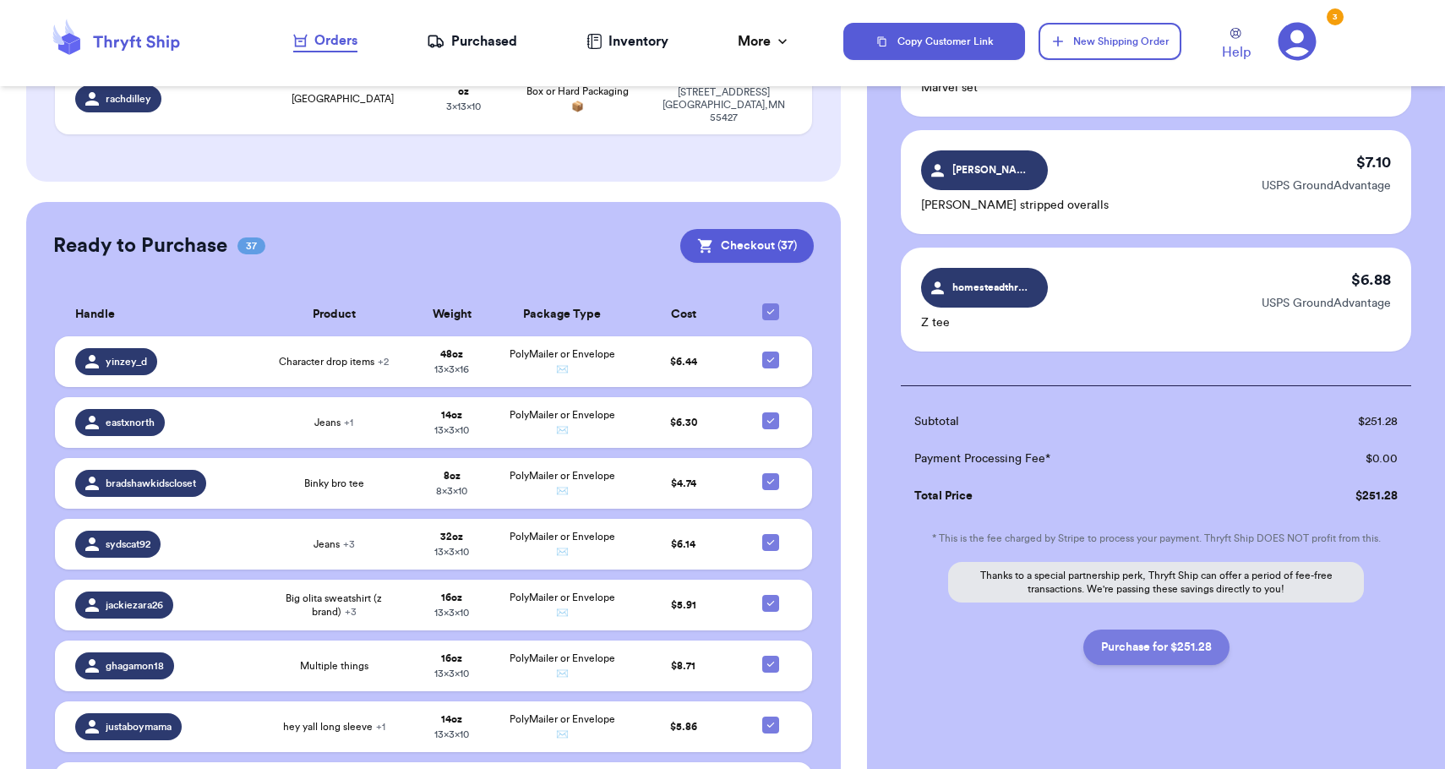
scroll to position [4221, 0]
click at [1201, 636] on button "Purchase for $251.28" at bounding box center [1156, 647] width 146 height 35
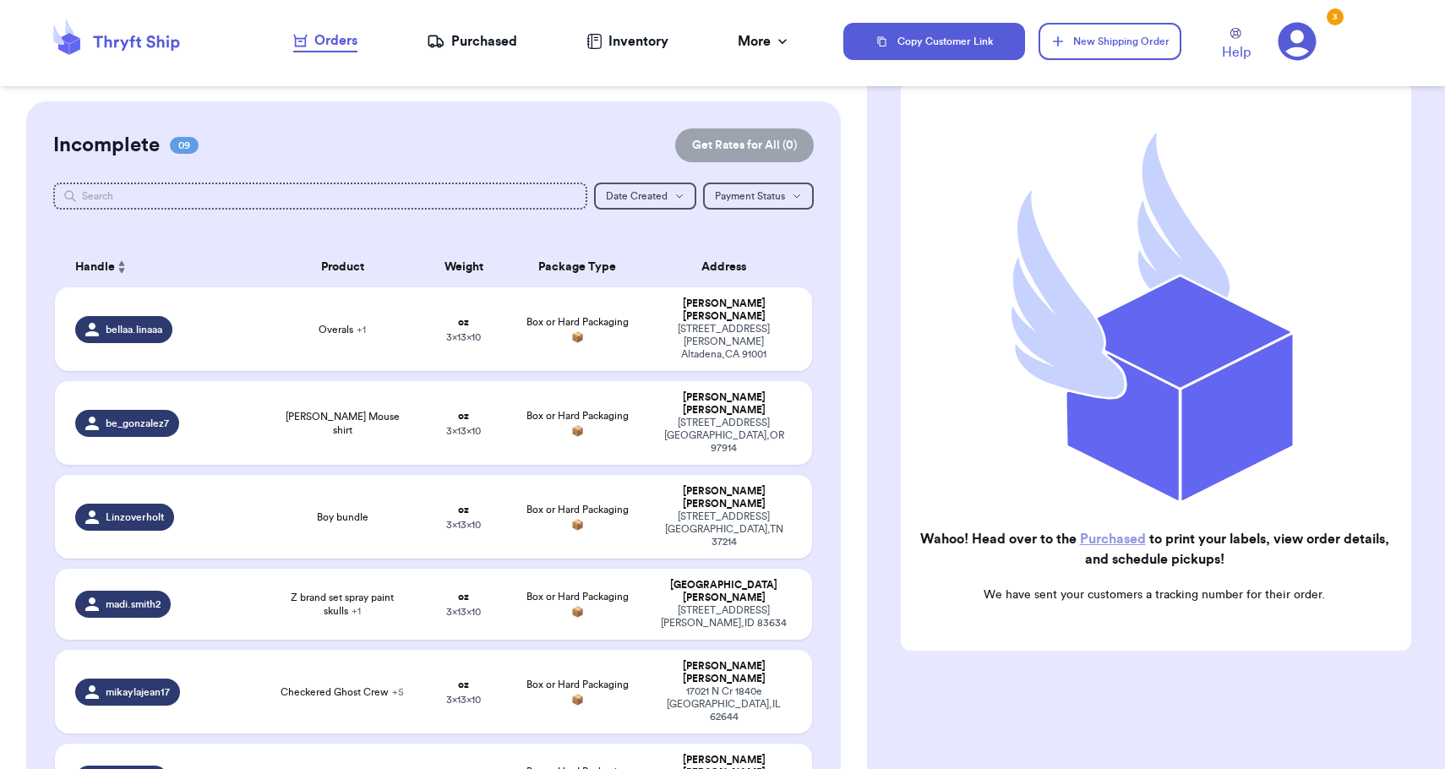
scroll to position [0, 0]
click at [496, 52] on nav "Orders Purchased Inventory More Stats Completed Orders" at bounding box center [542, 42] width 602 height 56
click at [496, 41] on div "Purchased" at bounding box center [472, 41] width 90 height 20
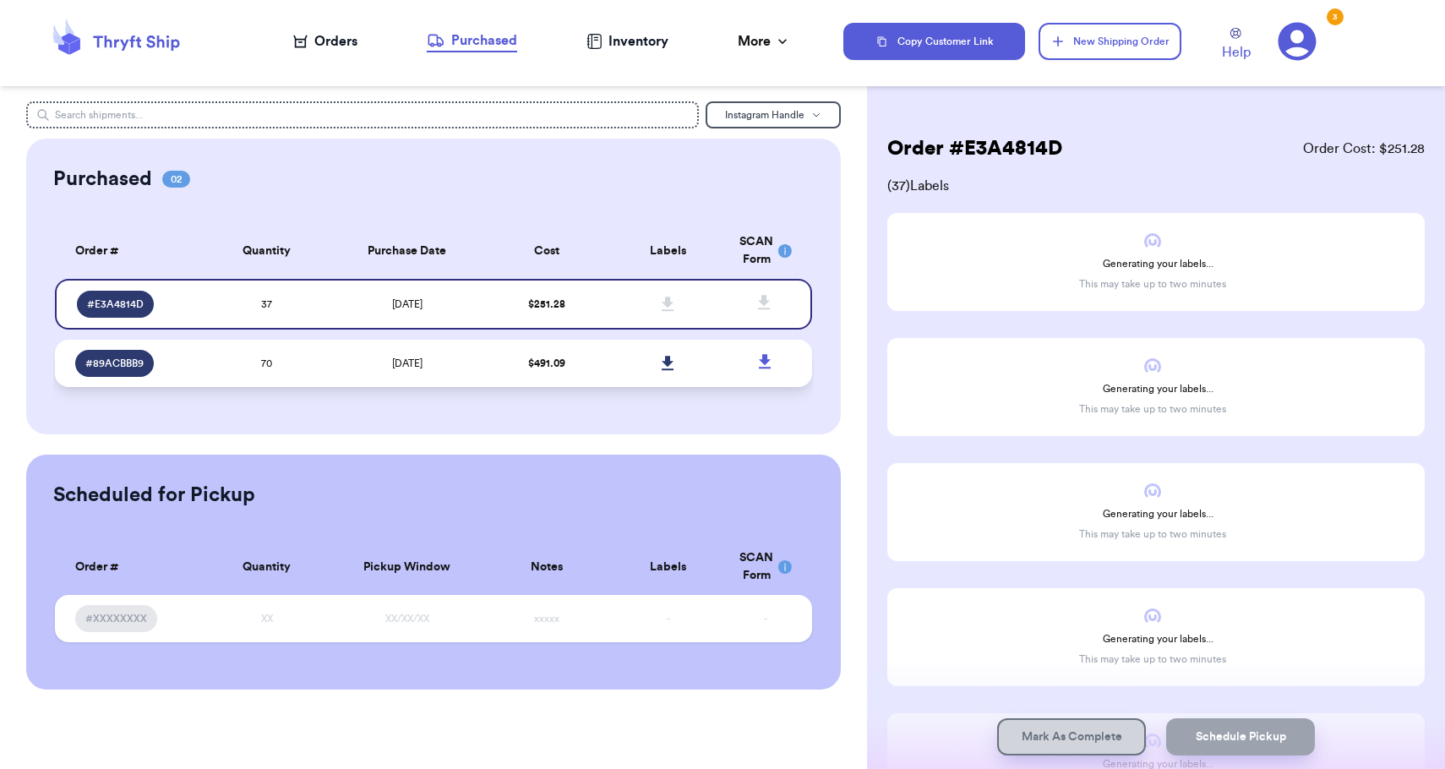
click at [612, 382] on td at bounding box center [667, 363] width 121 height 47
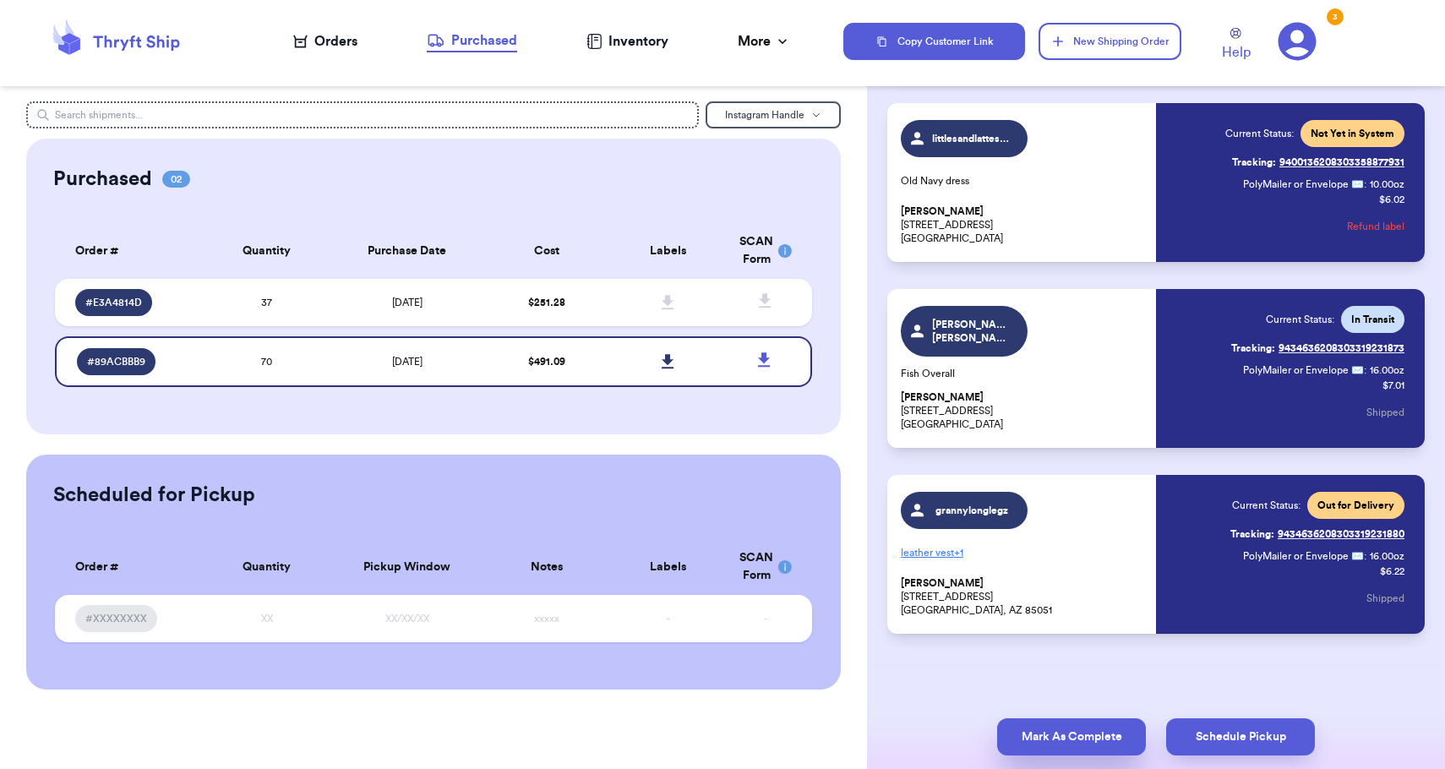
click at [1094, 749] on button "Mark As Complete" at bounding box center [1071, 736] width 149 height 37
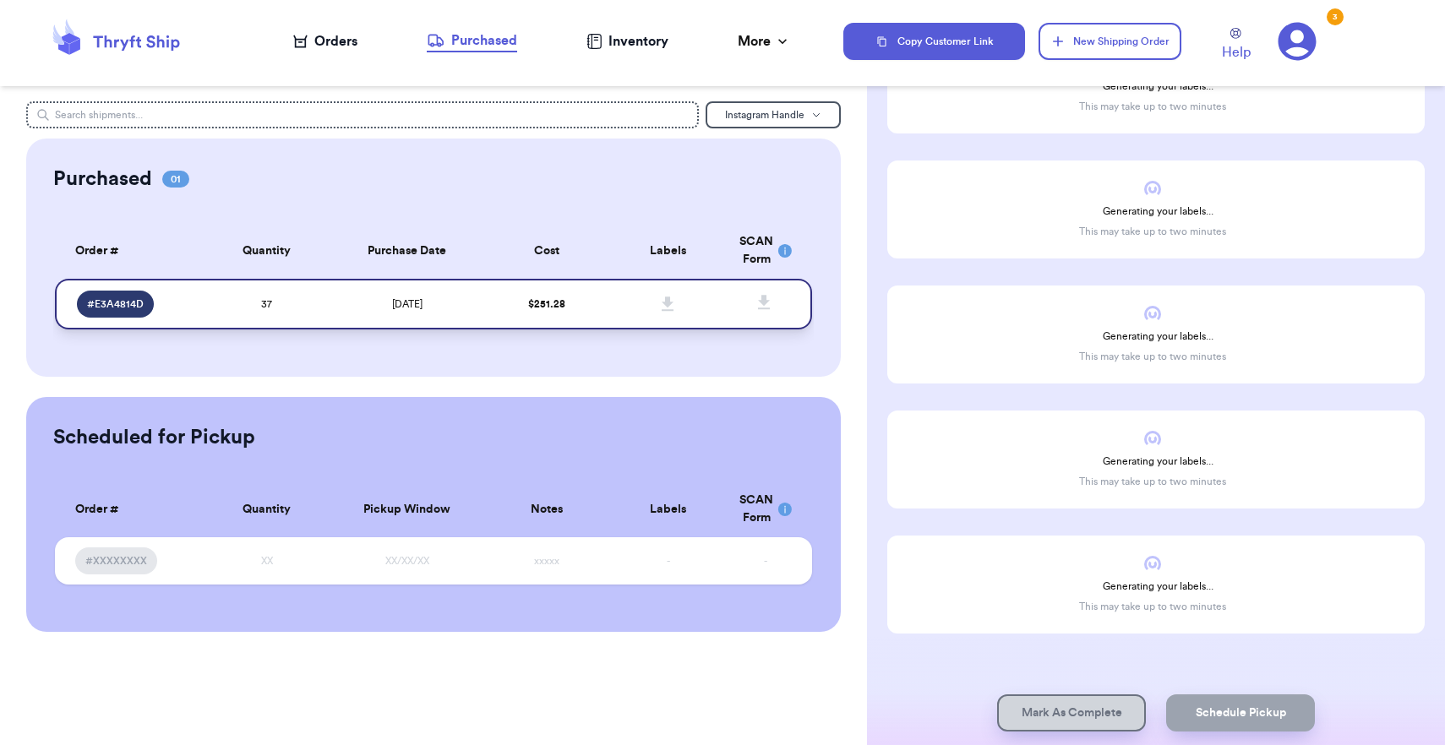
click at [669, 312] on icon at bounding box center [667, 304] width 13 height 15
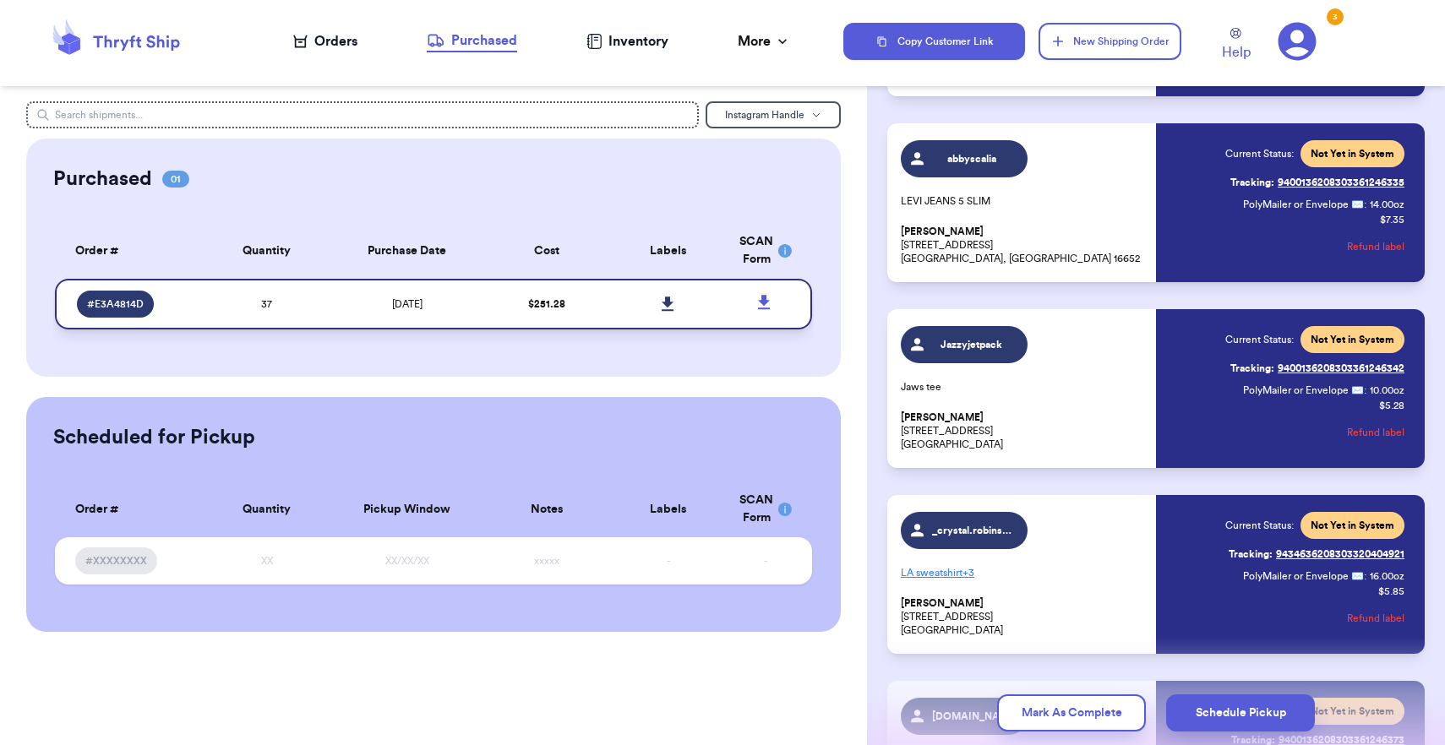
click at [672, 310] on icon at bounding box center [667, 304] width 13 height 15
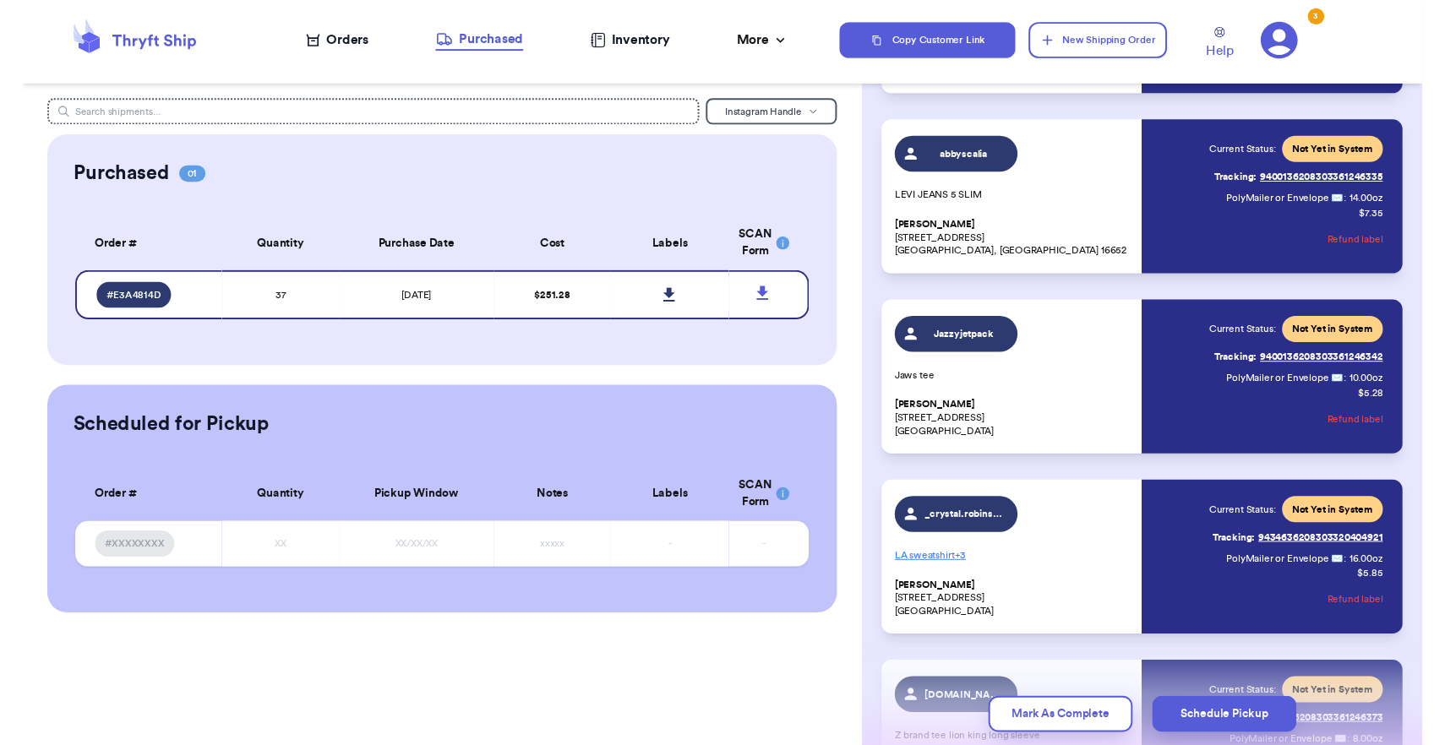
scroll to position [0, 0]
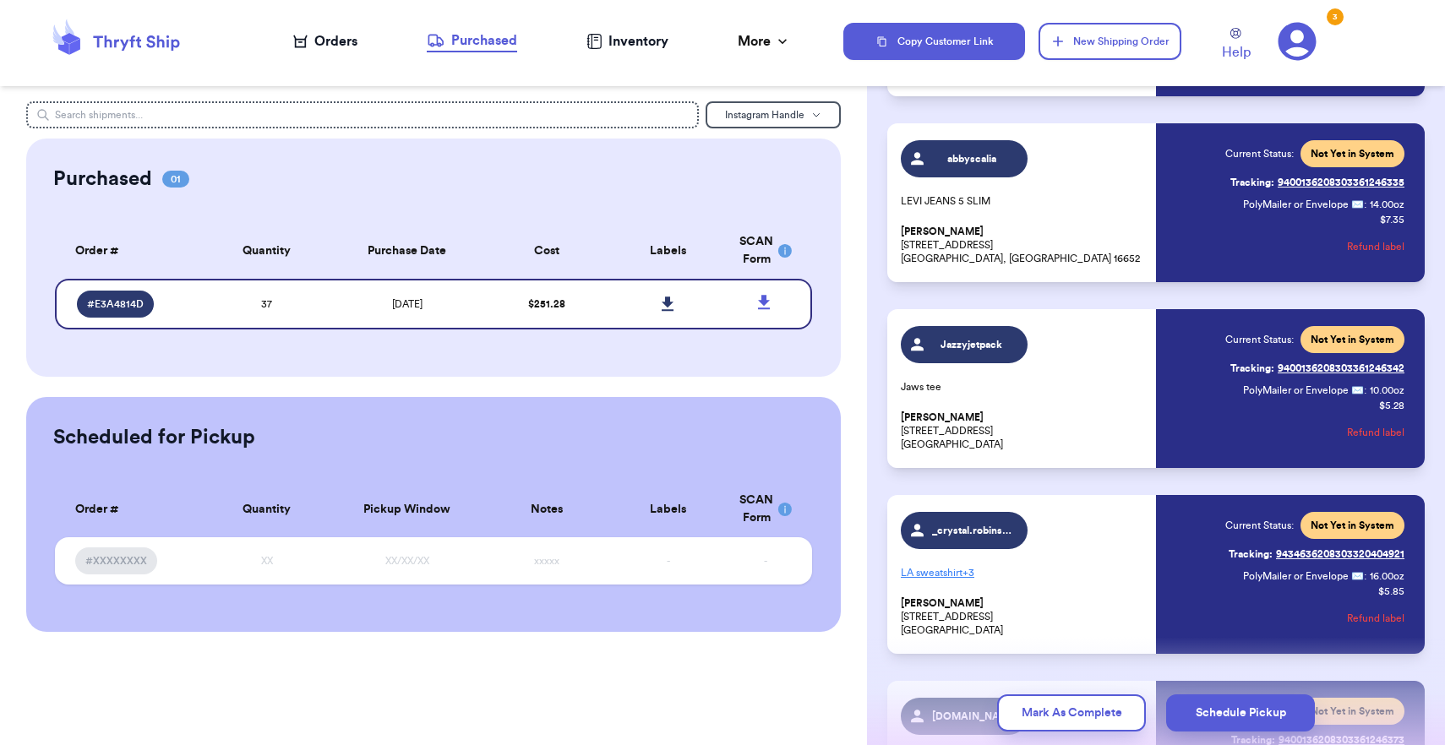
click at [314, 52] on nav "Orders Purchased Inventory More Stats Completed Orders" at bounding box center [542, 42] width 602 height 56
click at [314, 41] on div "Orders" at bounding box center [325, 41] width 64 height 20
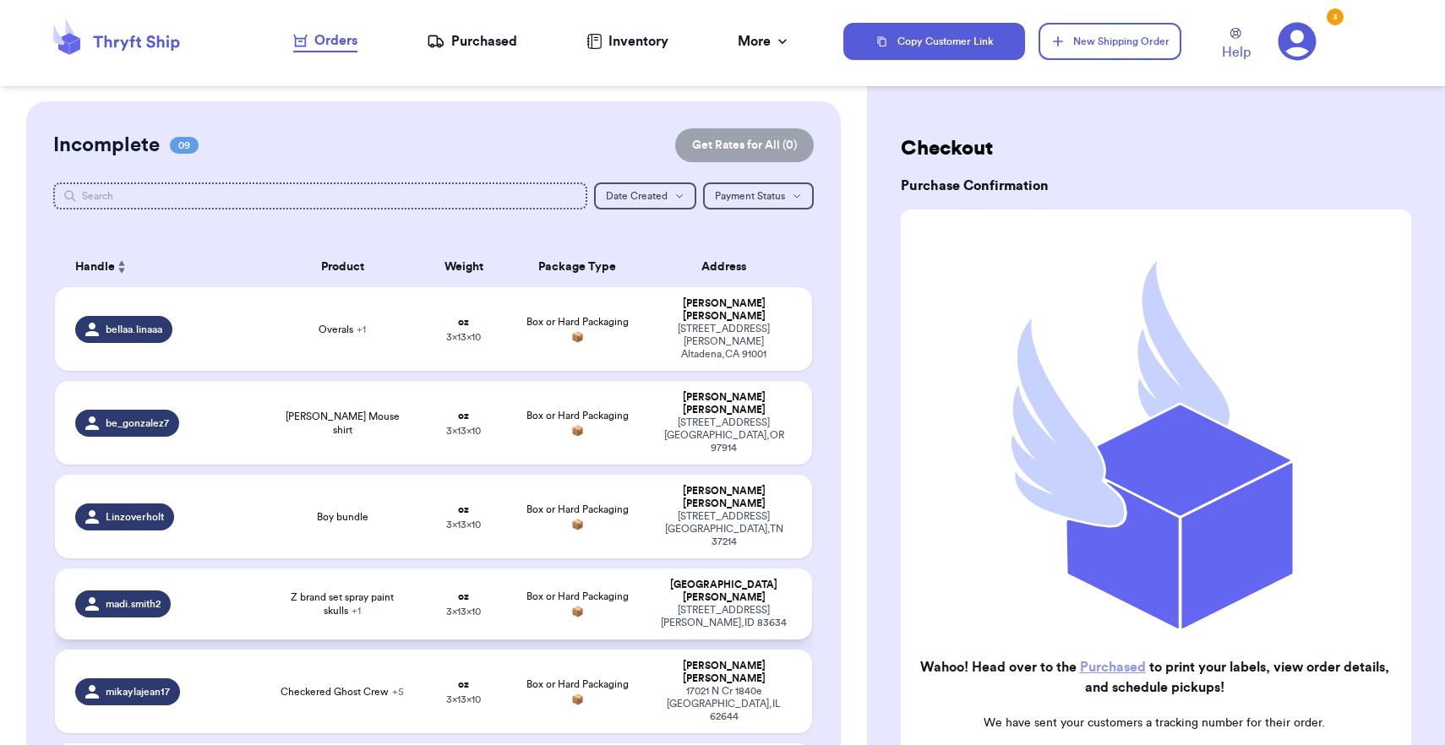
scroll to position [61, 0]
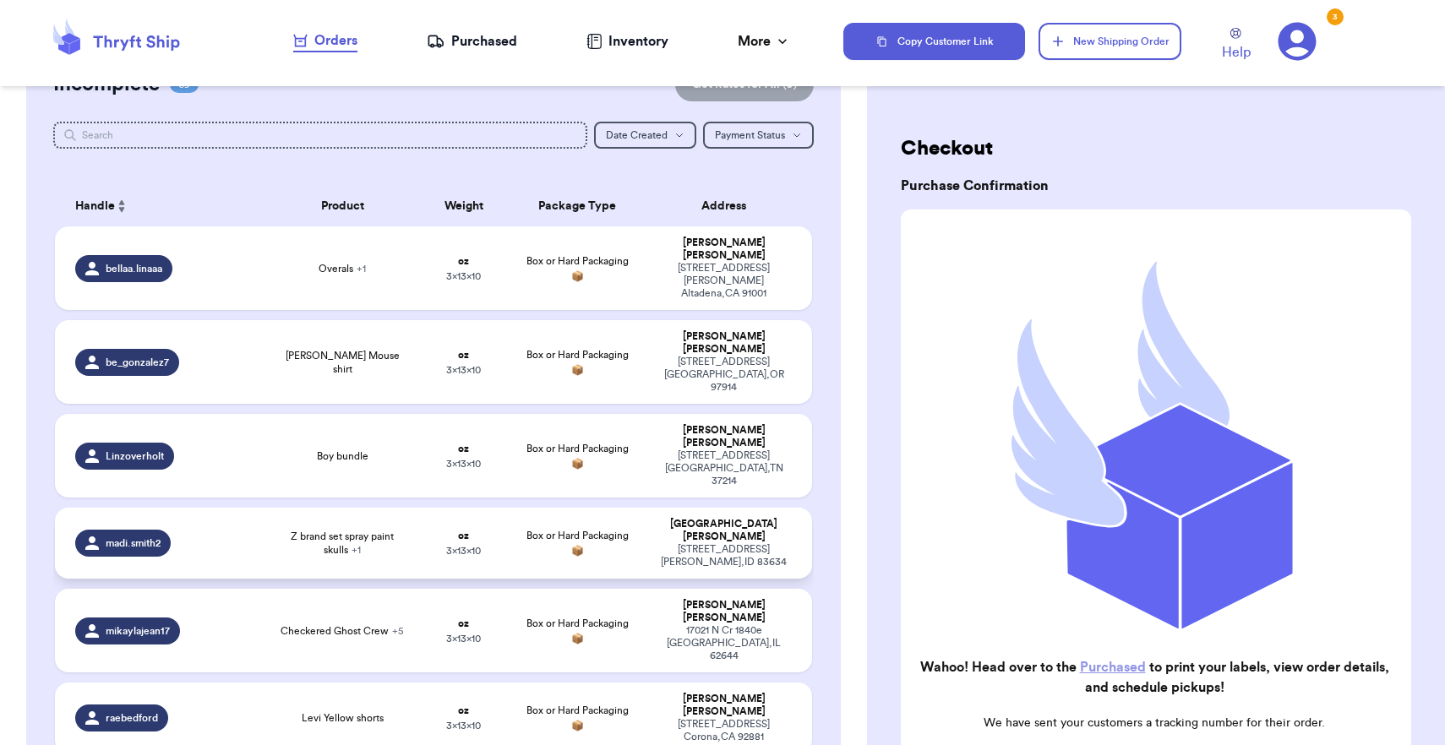
click at [484, 508] on td "oz 3 x 13 x 10" at bounding box center [463, 543] width 91 height 71
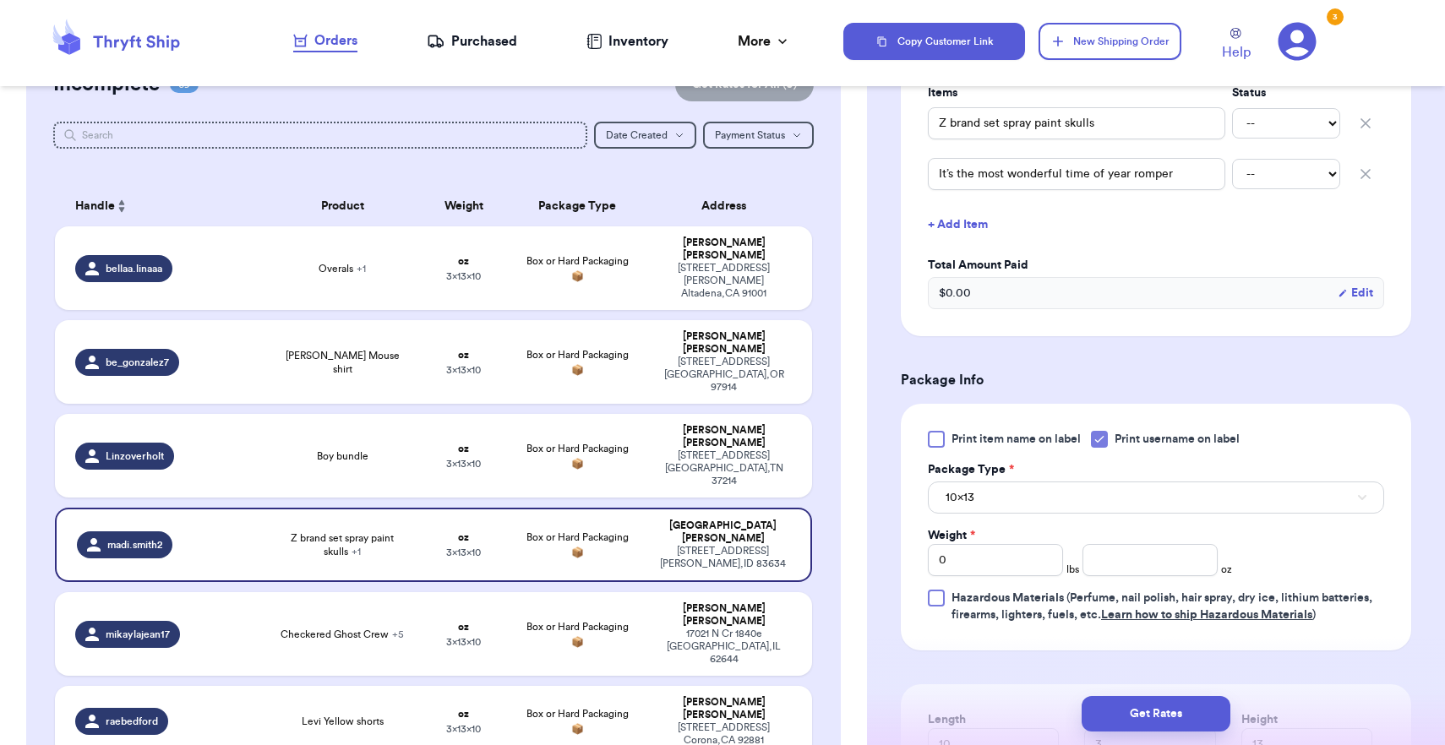
scroll to position [502, 0]
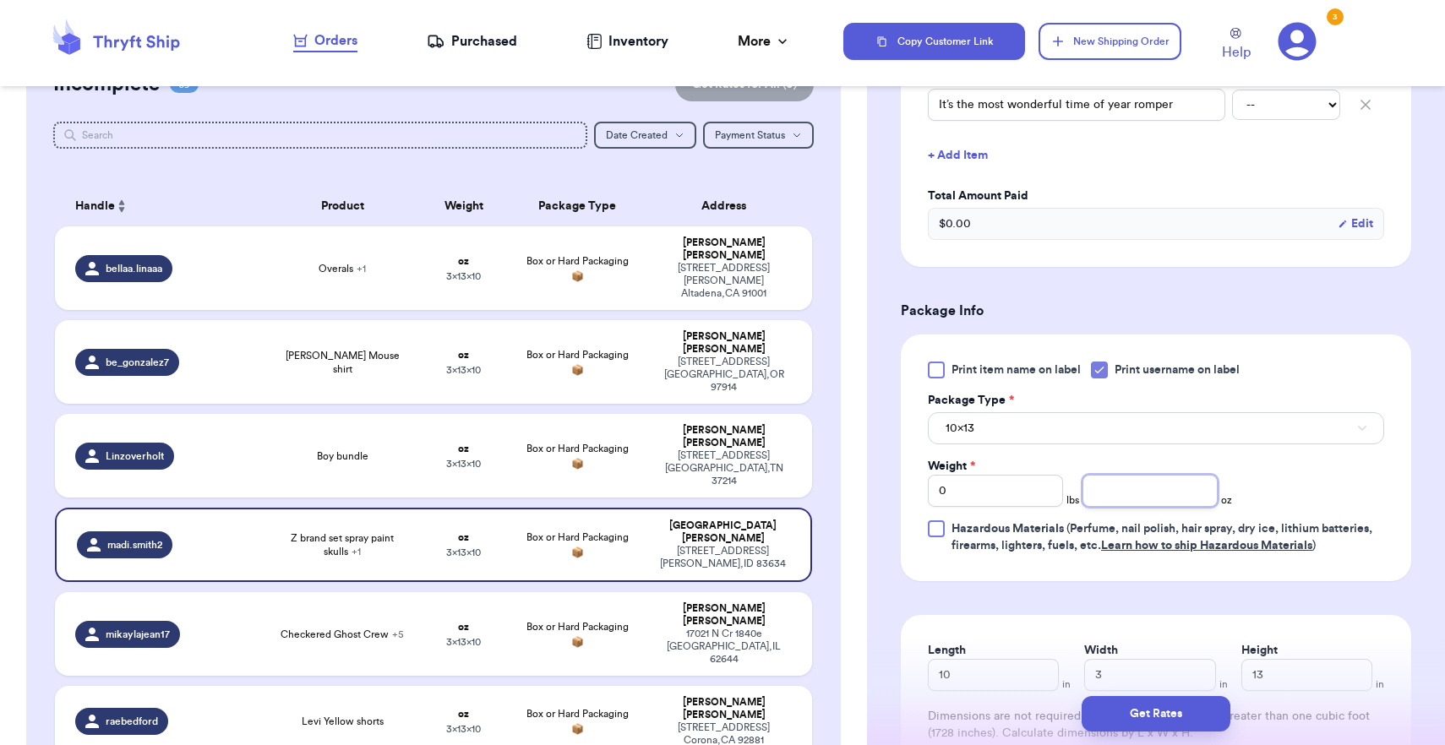
click at [1122, 487] on input "number" at bounding box center [1149, 491] width 135 height 32
click at [1073, 437] on button "10x13" at bounding box center [1156, 428] width 456 height 32
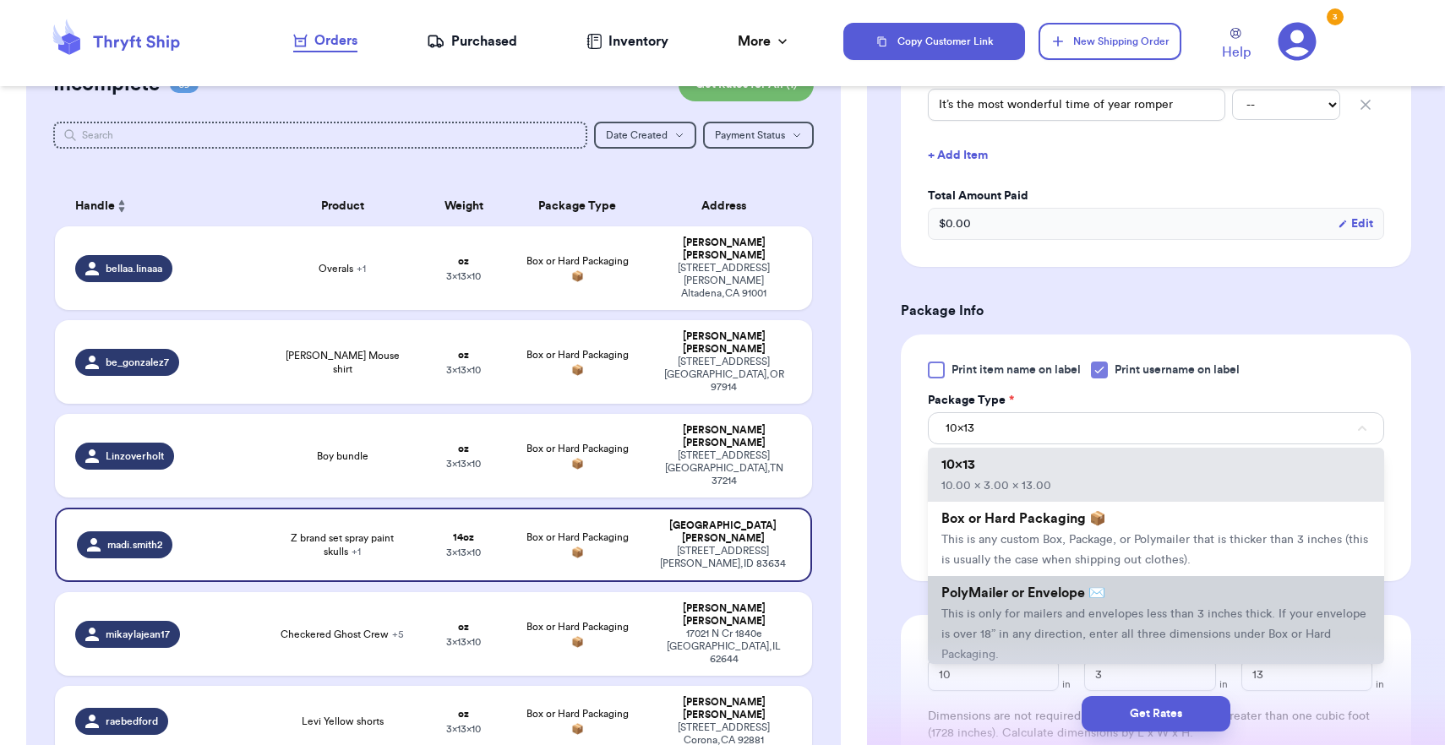
click at [1056, 593] on span "PolyMailer or Envelope ✉️" at bounding box center [1023, 593] width 164 height 14
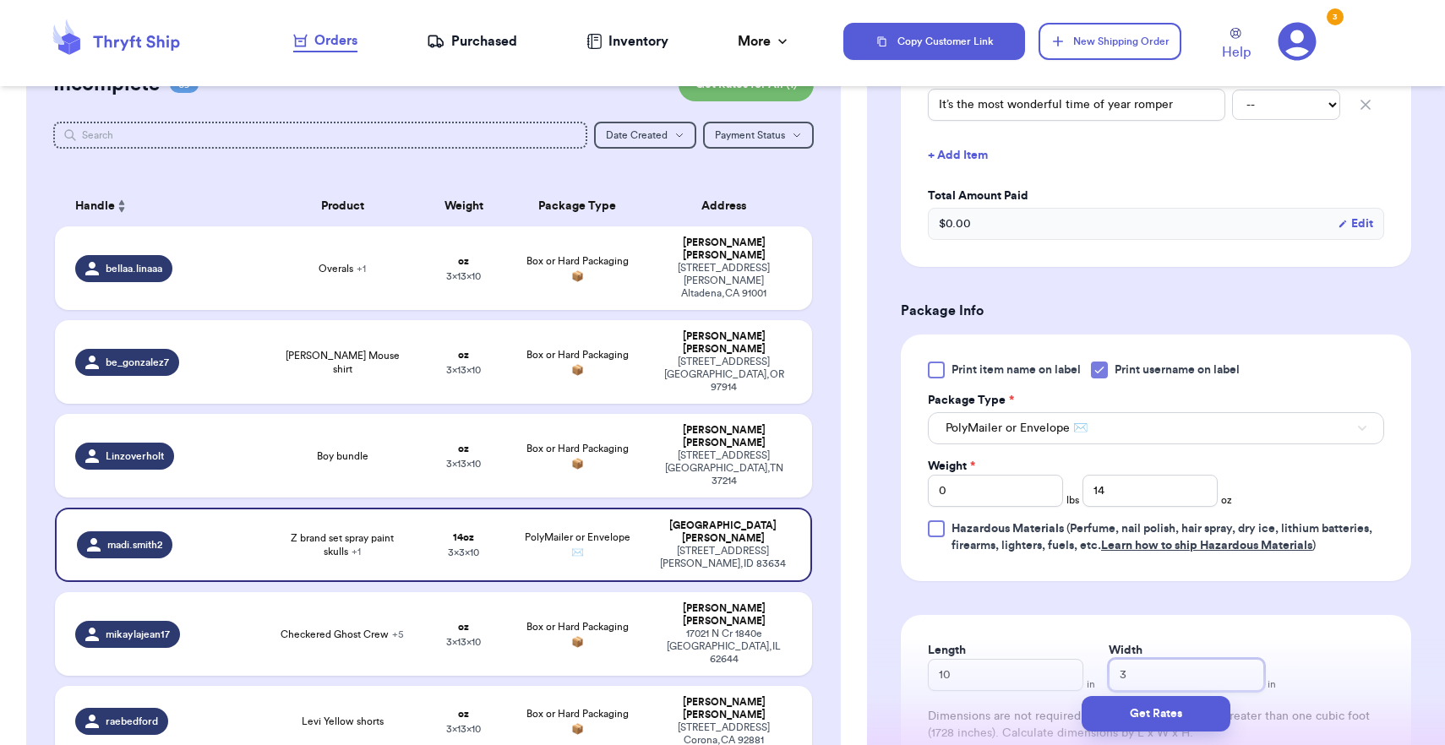
click at [1109, 674] on input "3" at bounding box center [1185, 675] width 155 height 32
click at [1124, 712] on button "Get Rates" at bounding box center [1155, 713] width 149 height 35
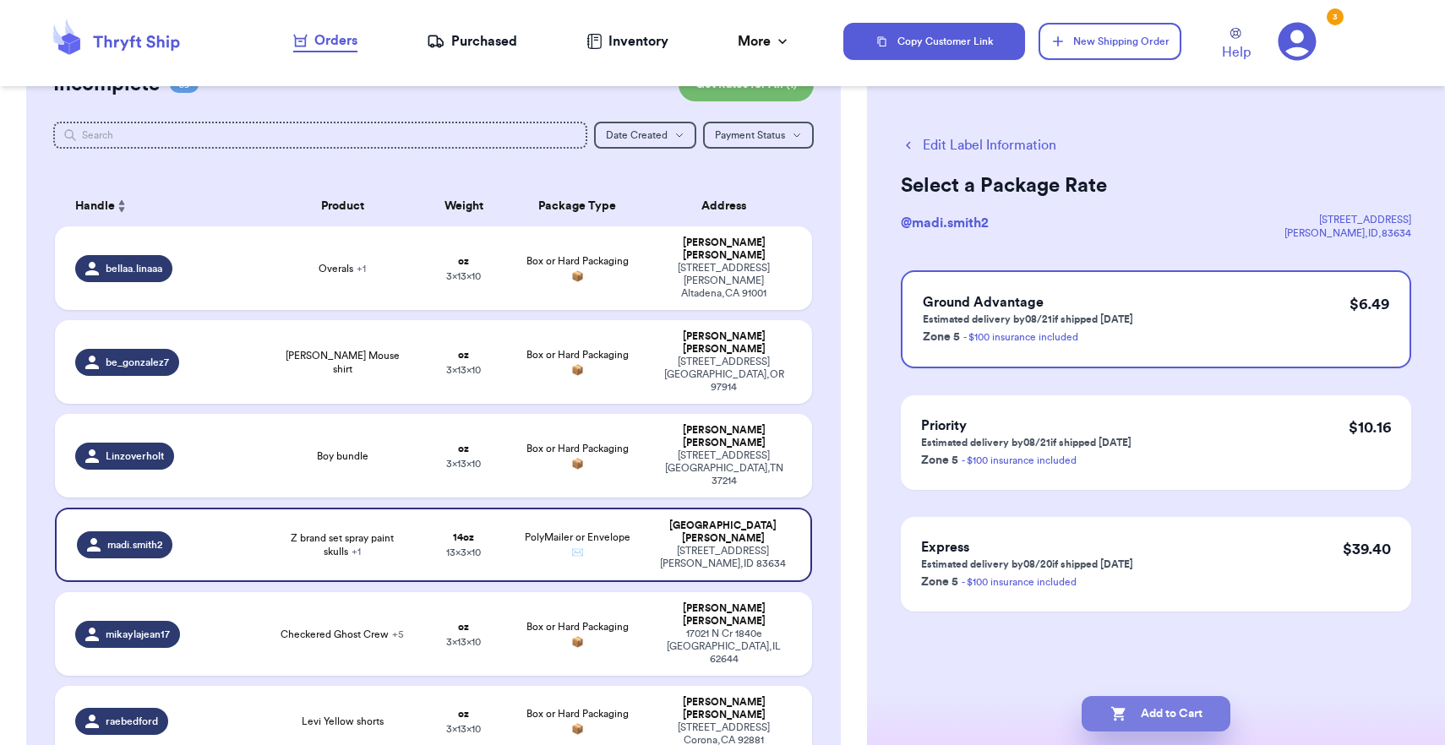
click at [1124, 712] on icon "button" at bounding box center [1118, 713] width 17 height 17
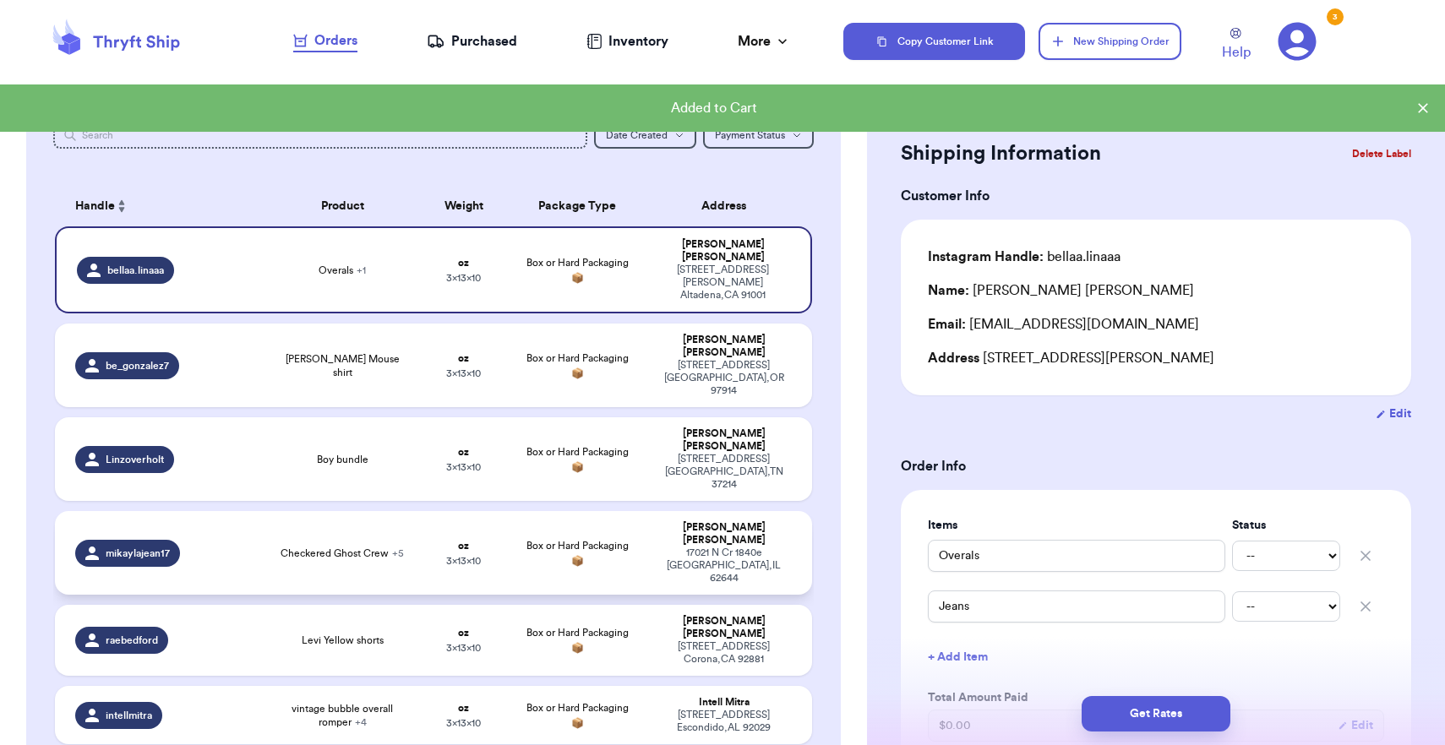
click at [741, 547] on div "[STREET_ADDRESS]" at bounding box center [724, 566] width 136 height 38
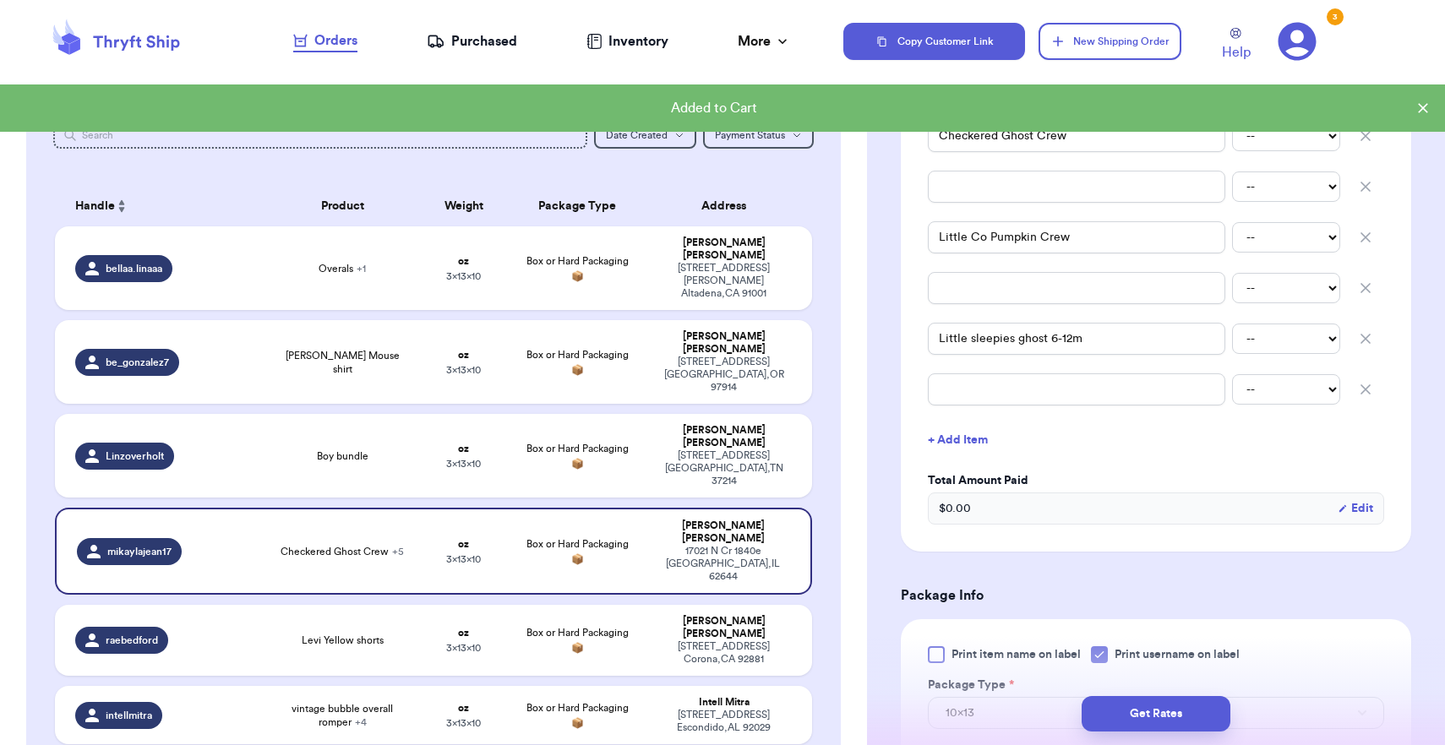
scroll to position [623, 0]
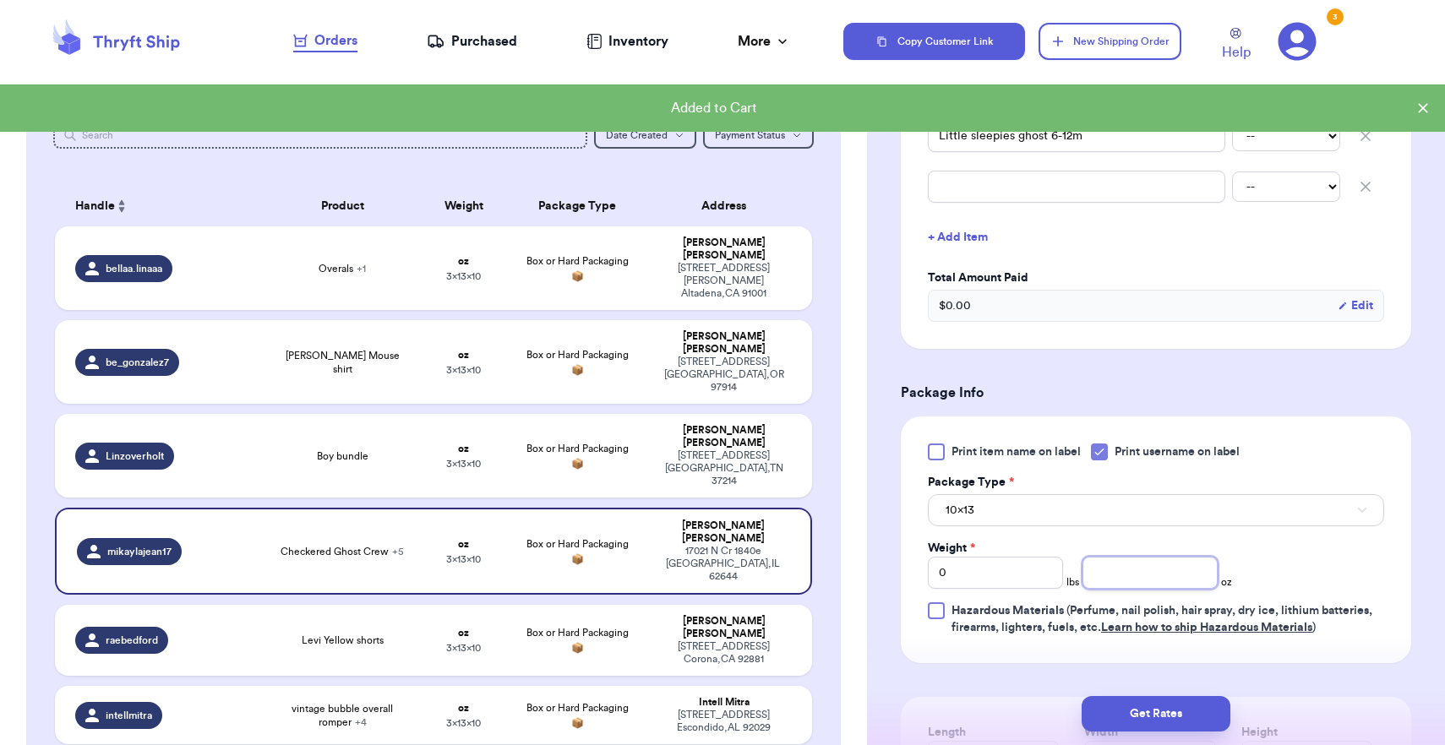
click at [1094, 583] on input "number" at bounding box center [1149, 573] width 135 height 32
click at [1070, 511] on button "10x13" at bounding box center [1156, 510] width 456 height 32
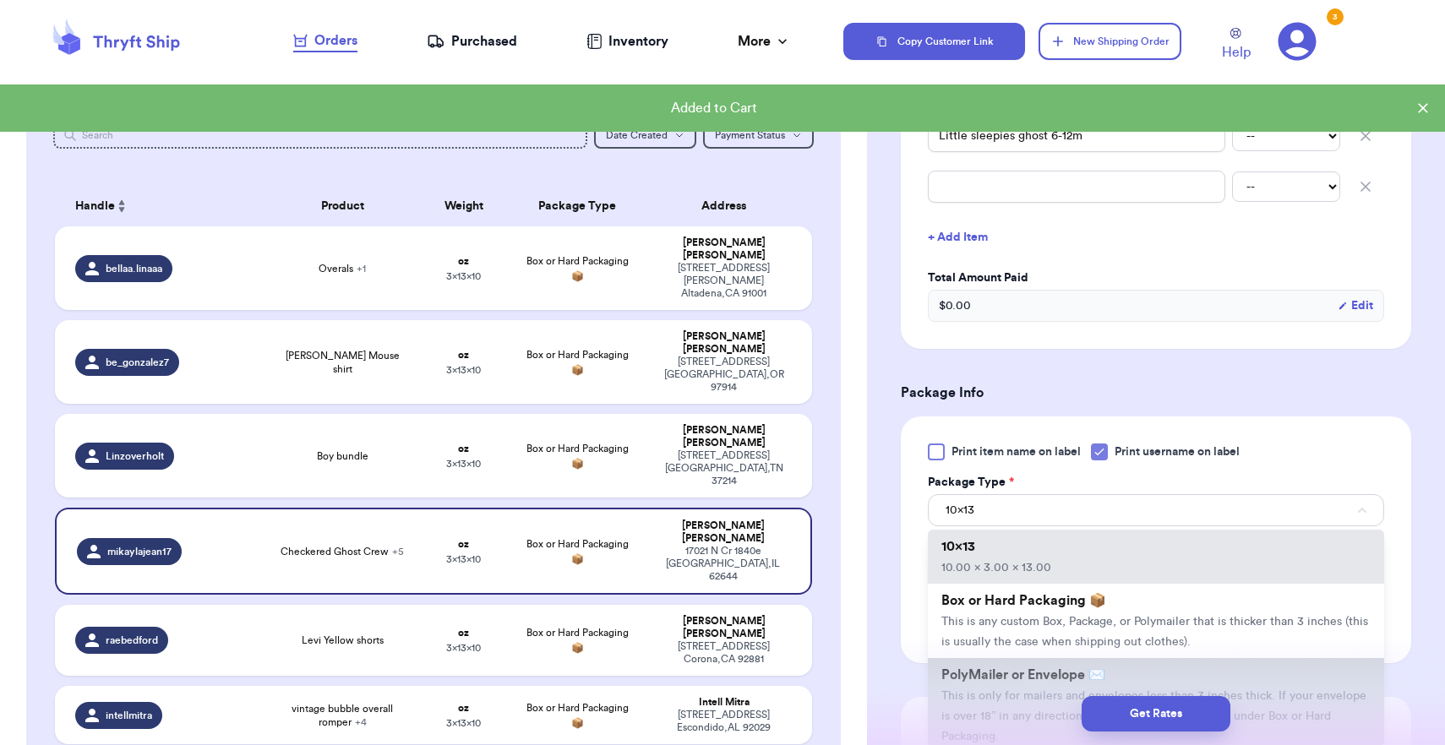
click at [1026, 682] on span "PolyMailer or Envelope ✉️" at bounding box center [1023, 675] width 164 height 14
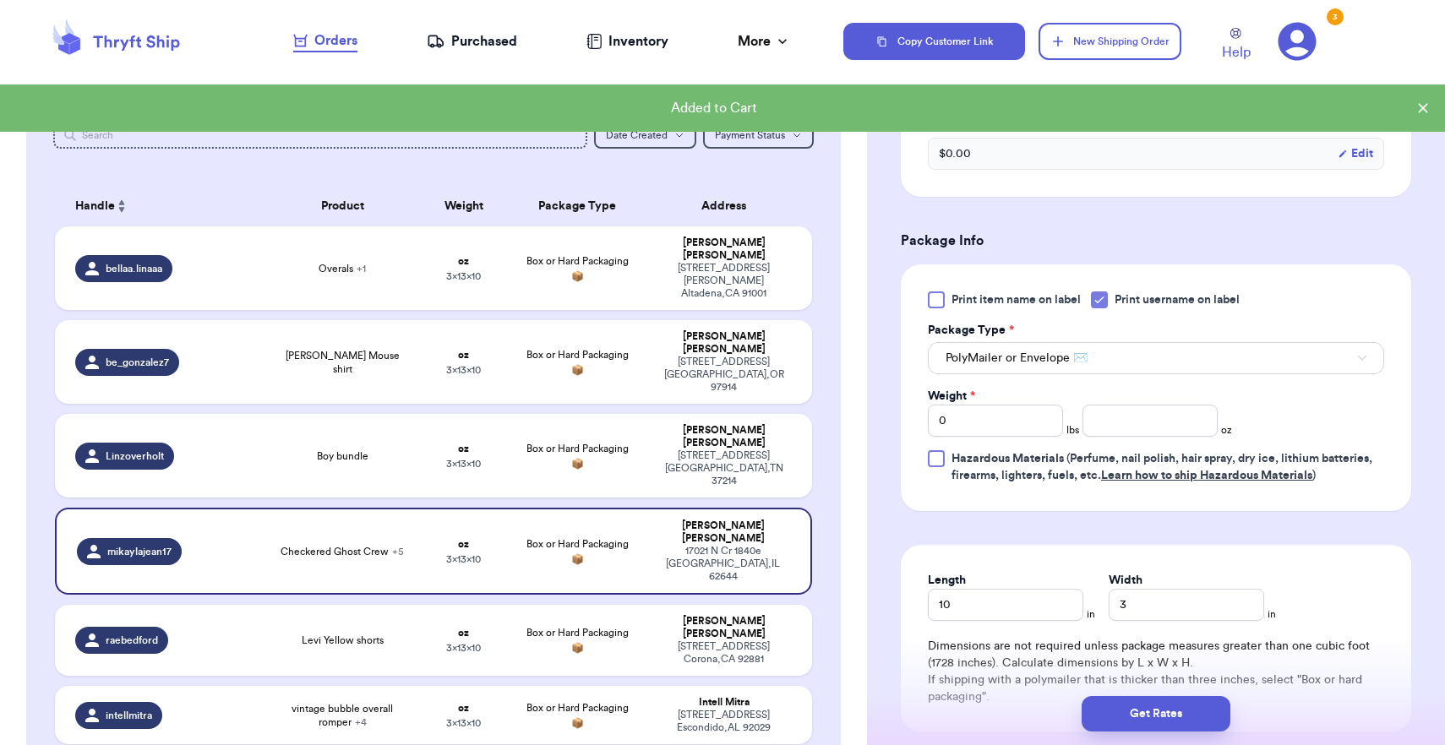
scroll to position [834, 0]
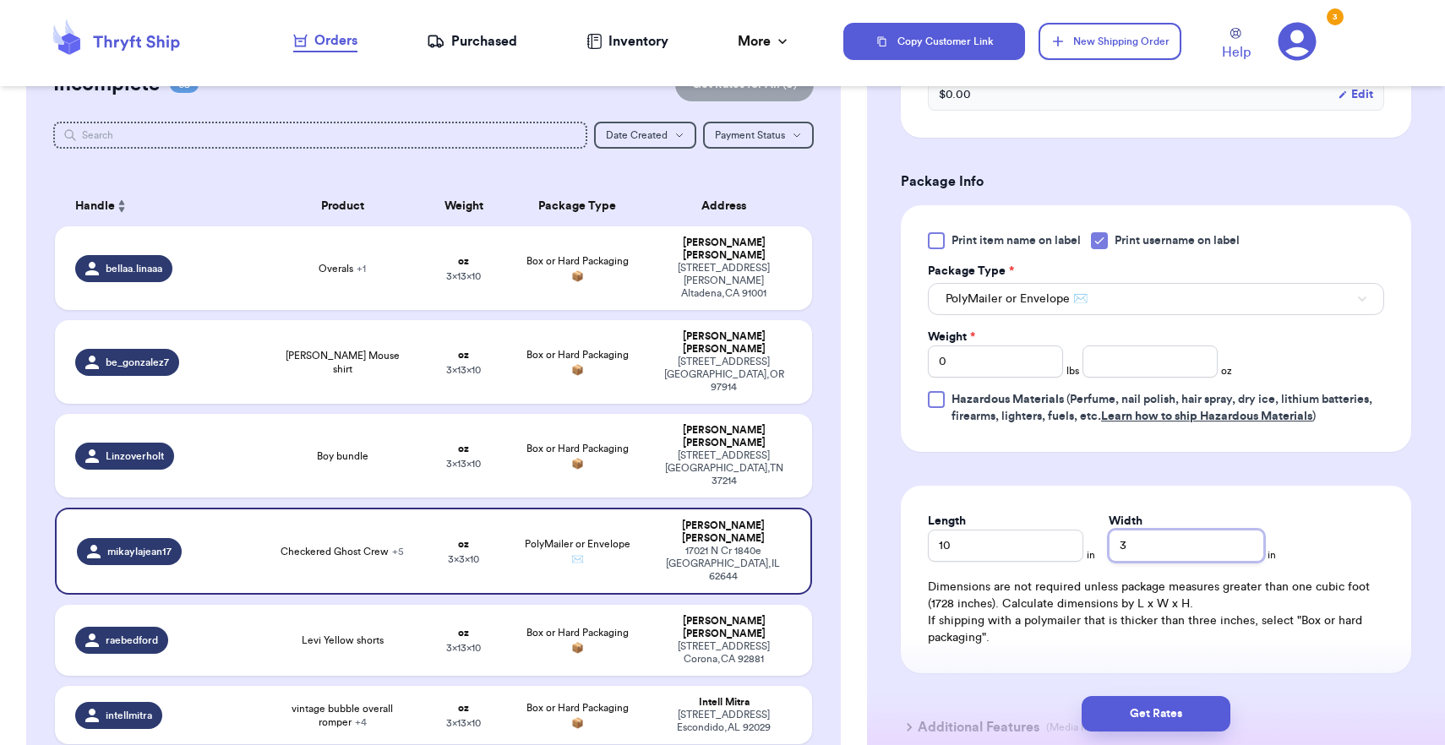
click at [1113, 551] on input "3" at bounding box center [1185, 546] width 155 height 32
click at [1108, 545] on input "3" at bounding box center [1185, 546] width 155 height 32
click at [1109, 544] on input "3" at bounding box center [1185, 546] width 155 height 32
click at [1126, 713] on button "Get Rates" at bounding box center [1155, 713] width 149 height 35
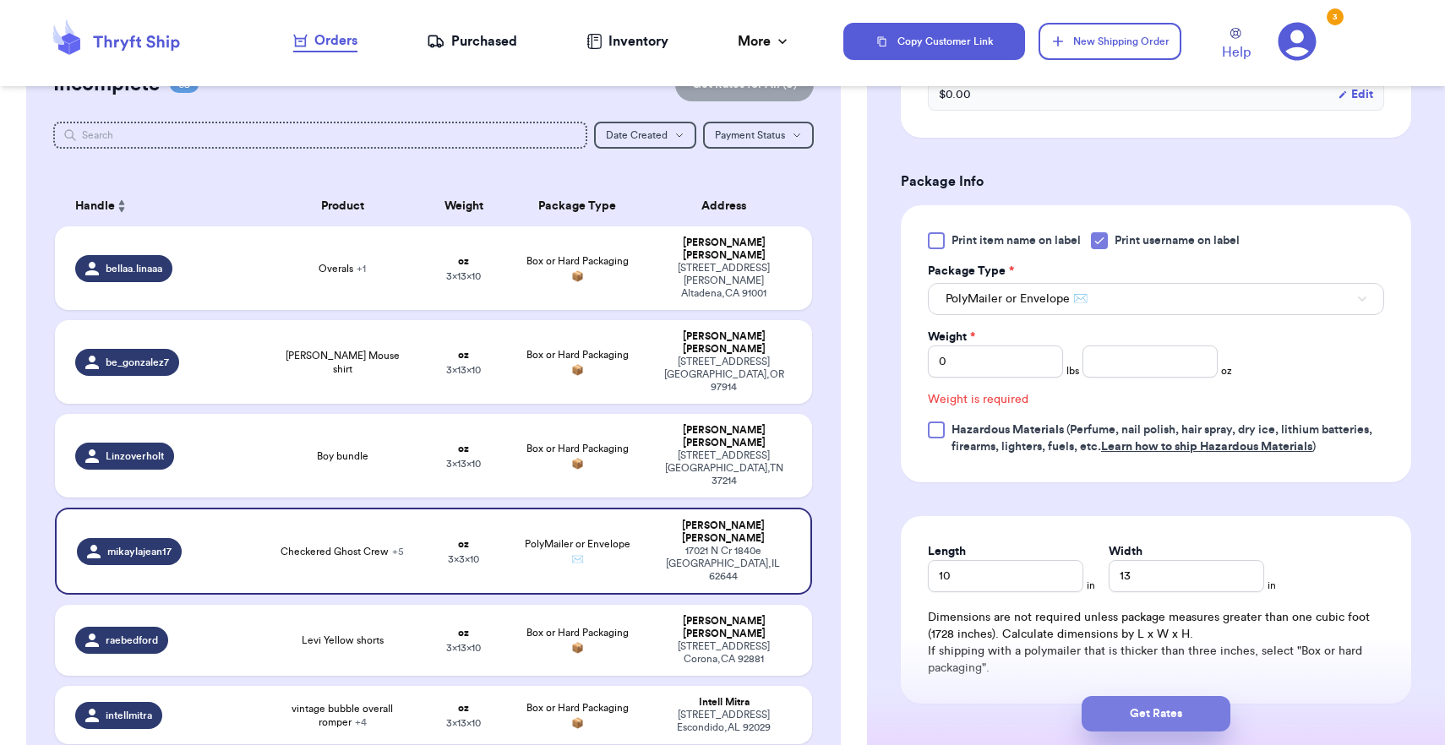
scroll to position [826, 0]
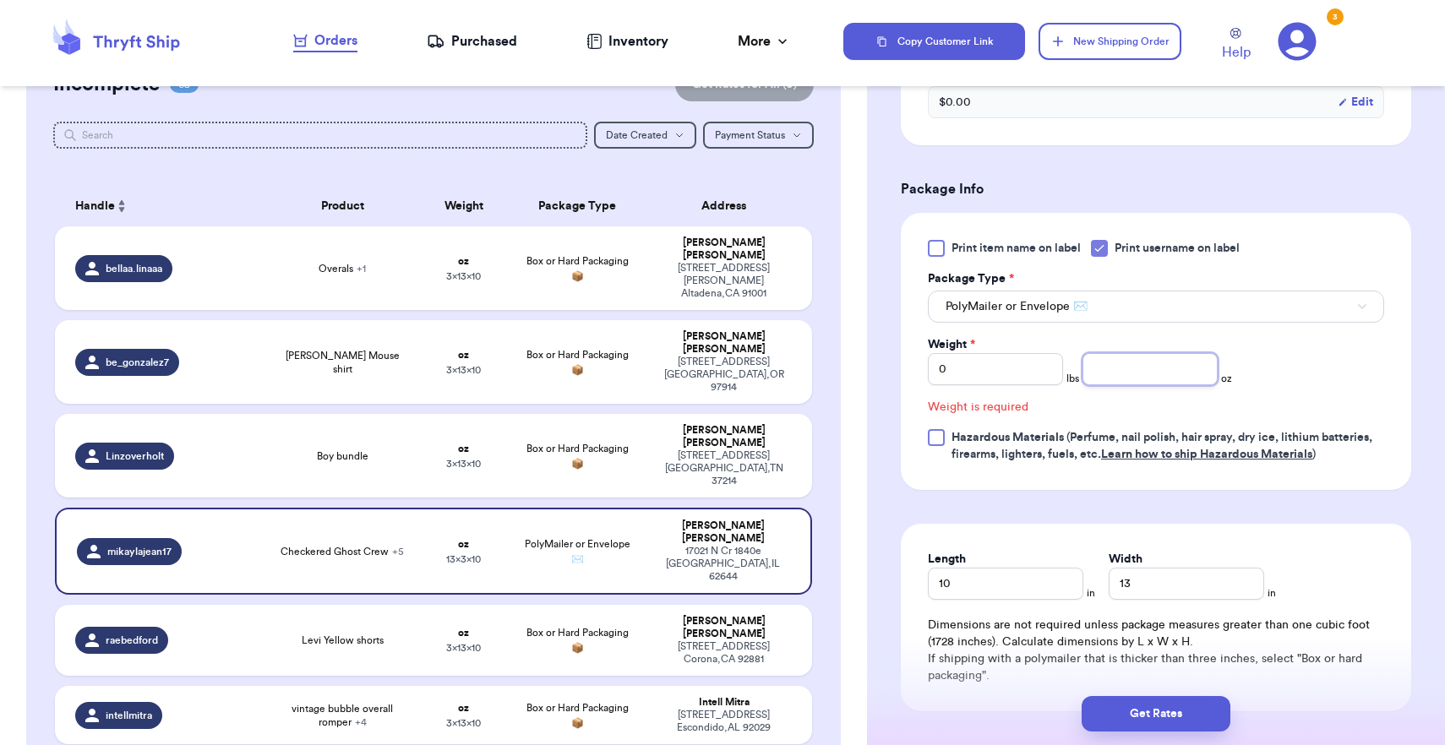
click at [1107, 373] on input "number" at bounding box center [1149, 369] width 135 height 32
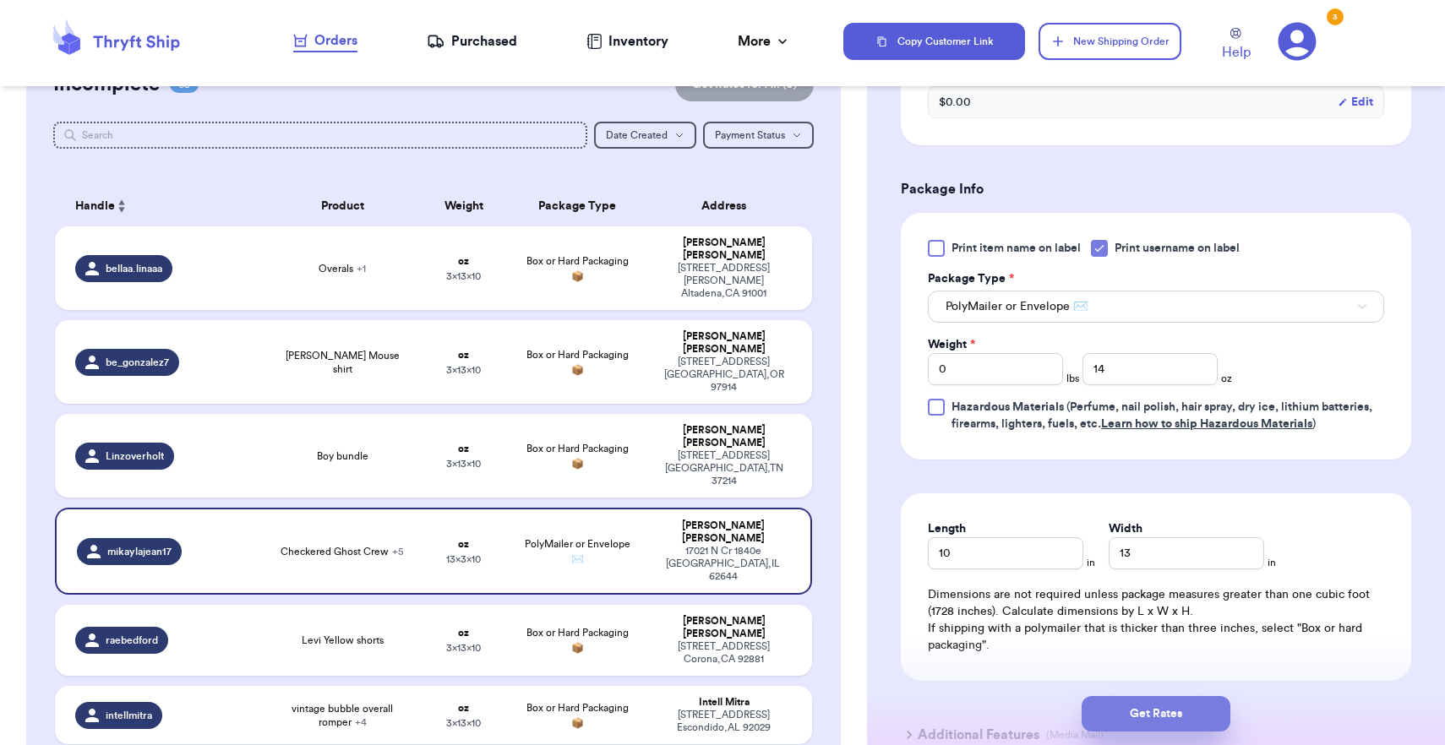
click at [1139, 708] on button "Get Rates" at bounding box center [1155, 713] width 149 height 35
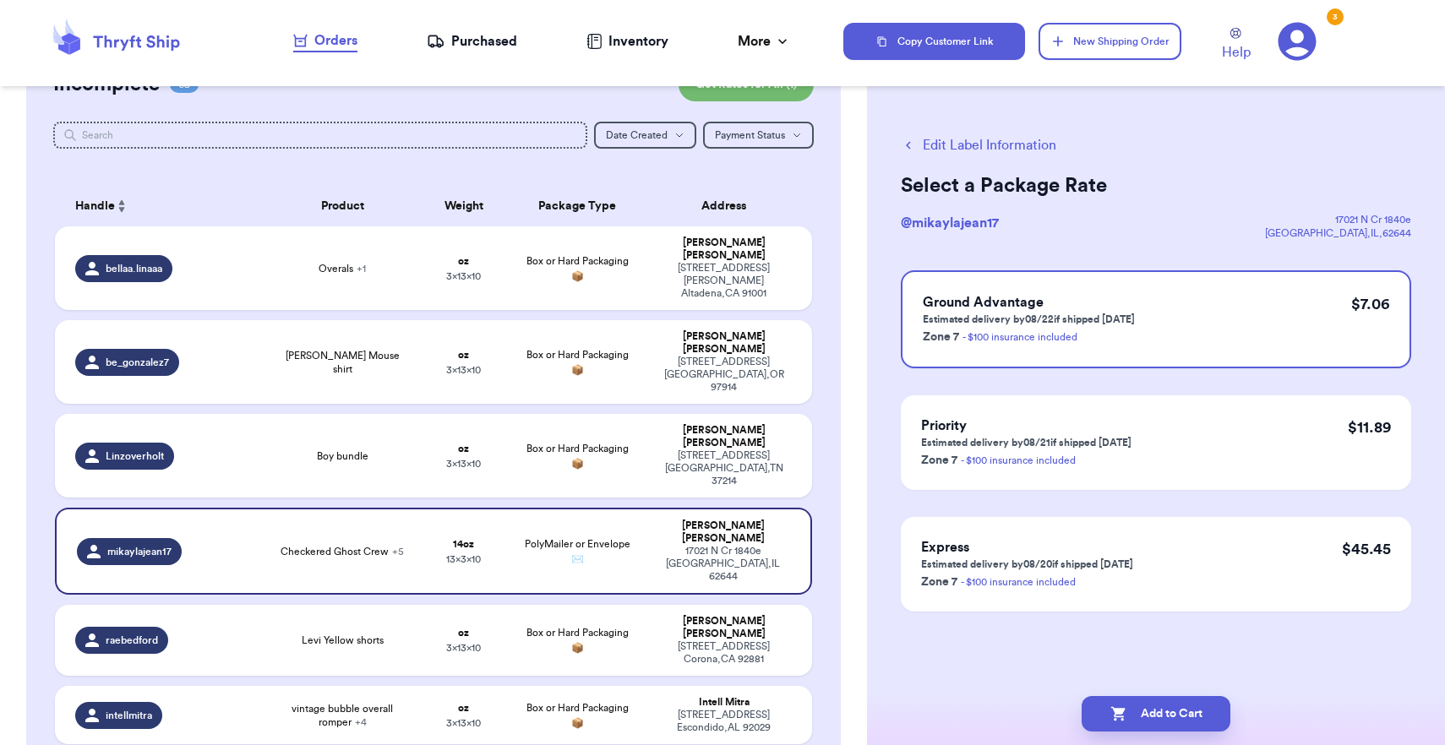
scroll to position [0, 0]
click at [1141, 709] on button "Add to Cart" at bounding box center [1155, 713] width 149 height 35
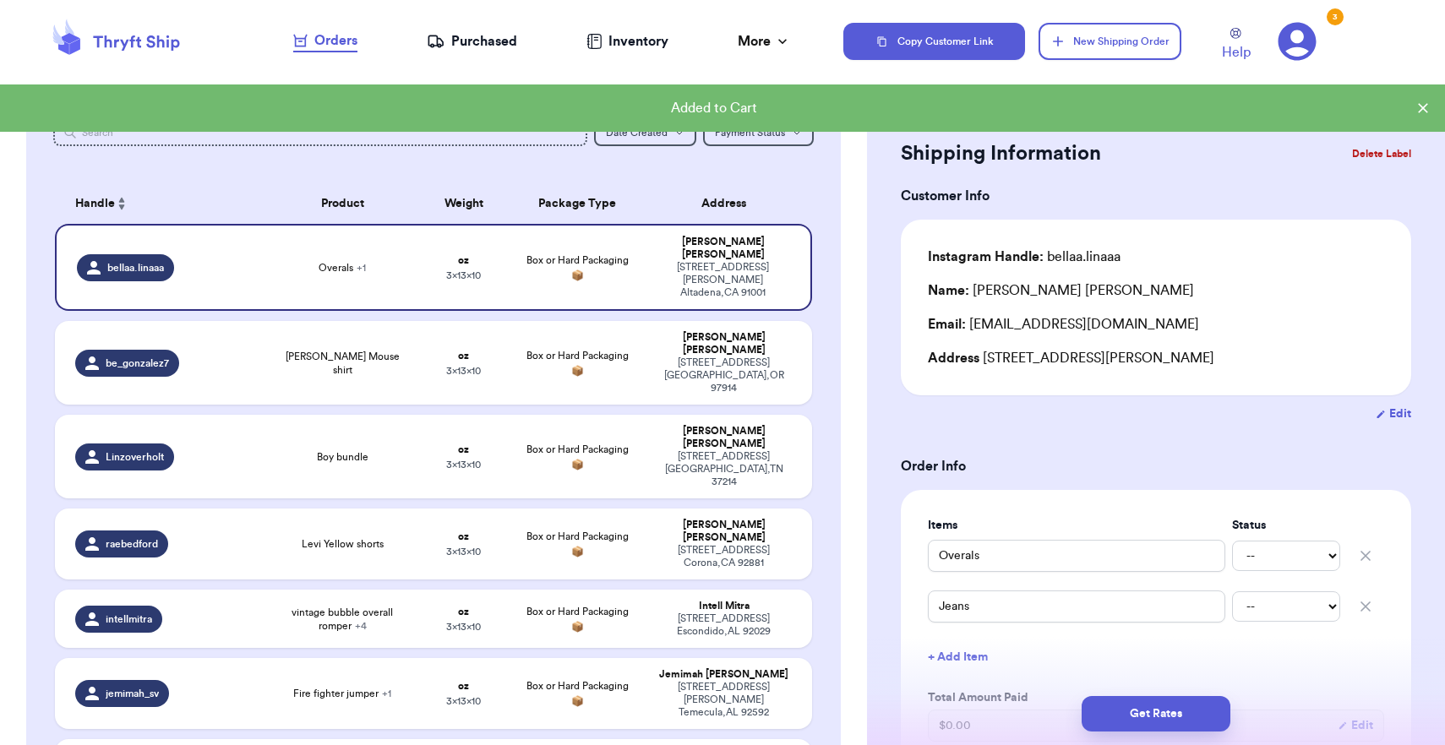
scroll to position [301, 0]
